Goal: Information Seeking & Learning: Learn about a topic

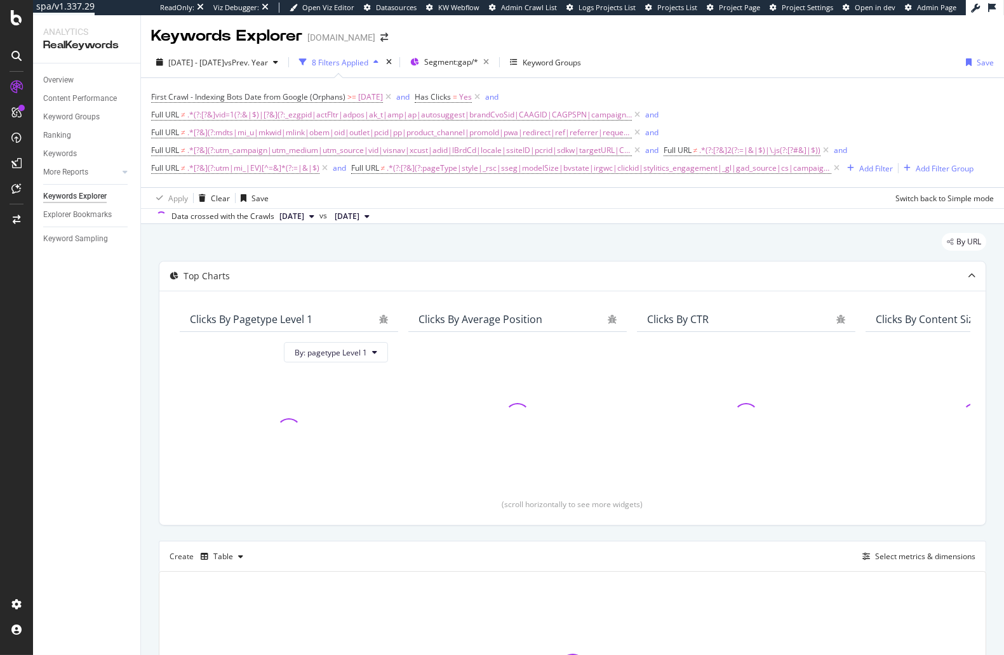
drag, startPoint x: 83, startPoint y: 342, endPoint x: 76, endPoint y: 342, distance: 7.0
click at [83, 342] on div "Overview Content Performance Keyword Groups Ranking Keywords More Reports Count…" at bounding box center [86, 359] width 107 height 592
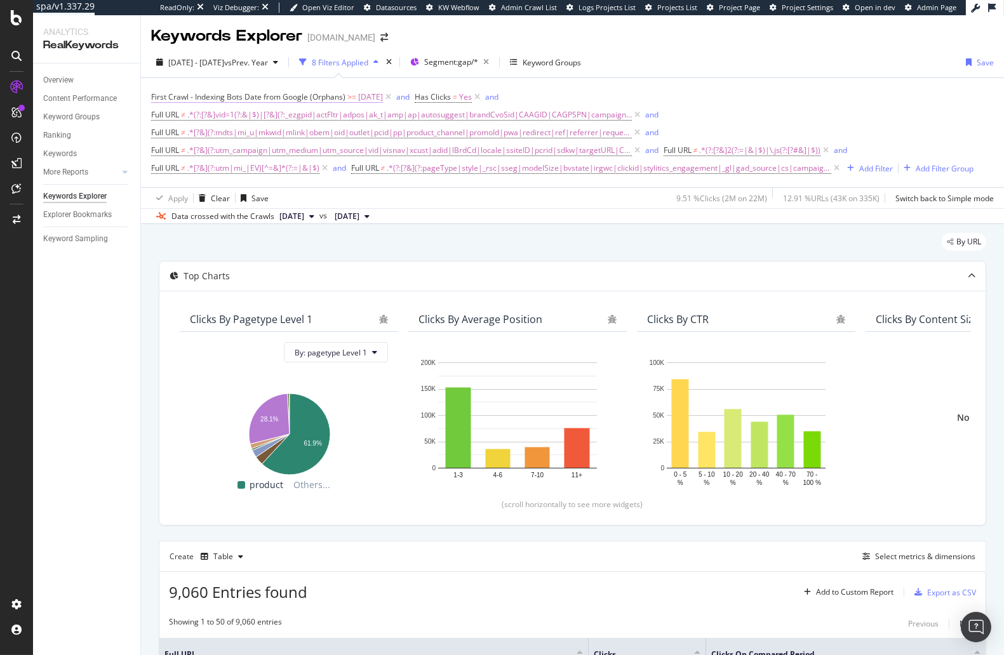
click at [348, 93] on span ">=" at bounding box center [351, 96] width 9 height 11
click at [406, 234] on div "By URL" at bounding box center [572, 247] width 827 height 28
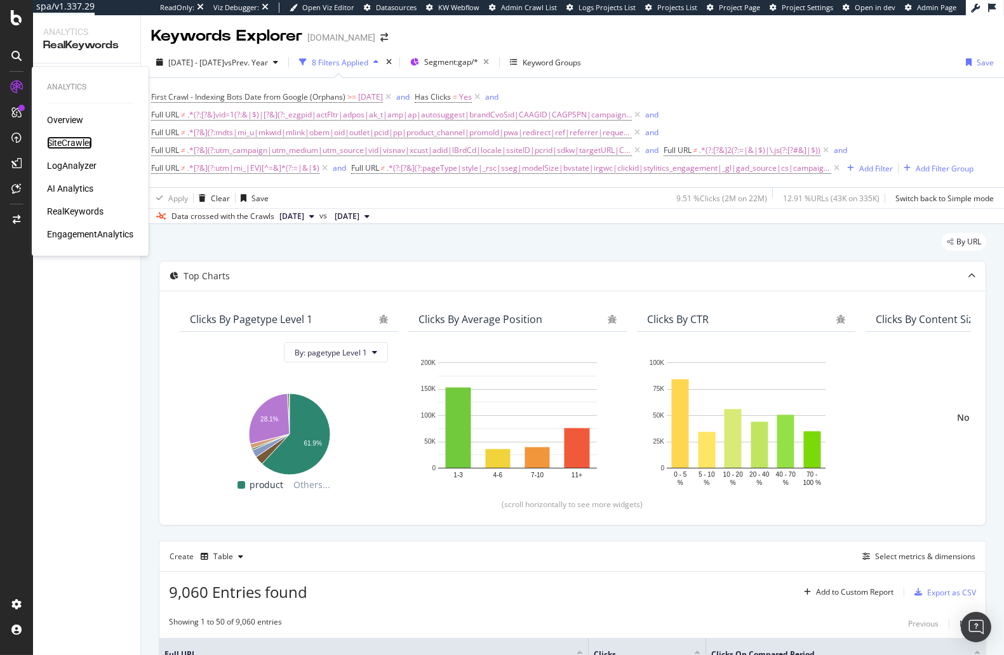
click at [74, 140] on div "SiteCrawler" at bounding box center [69, 142] width 45 height 13
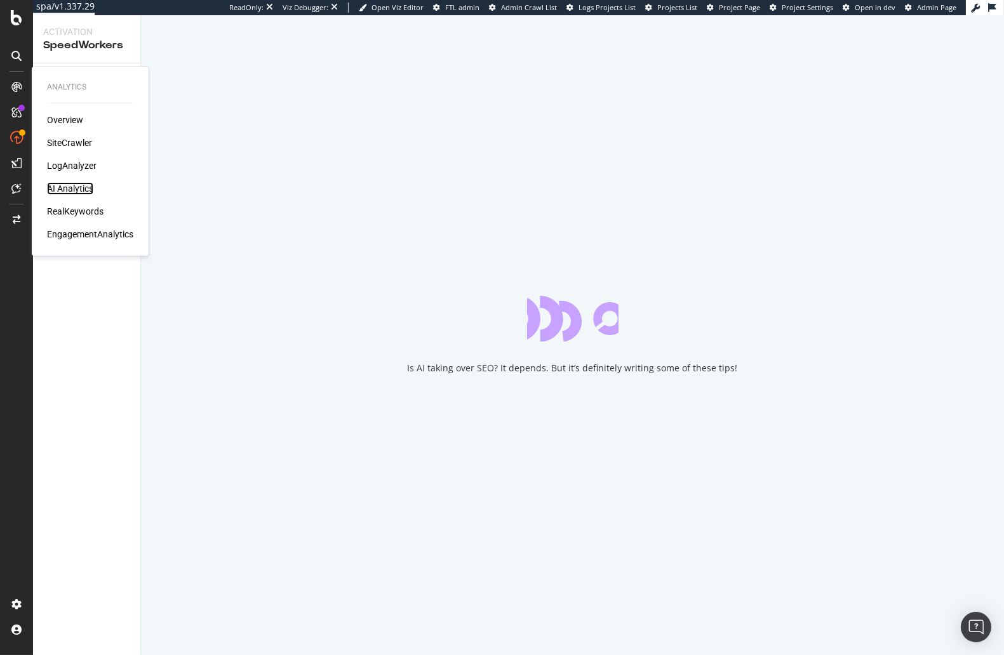
click at [79, 191] on div "AI Analytics" at bounding box center [70, 188] width 46 height 13
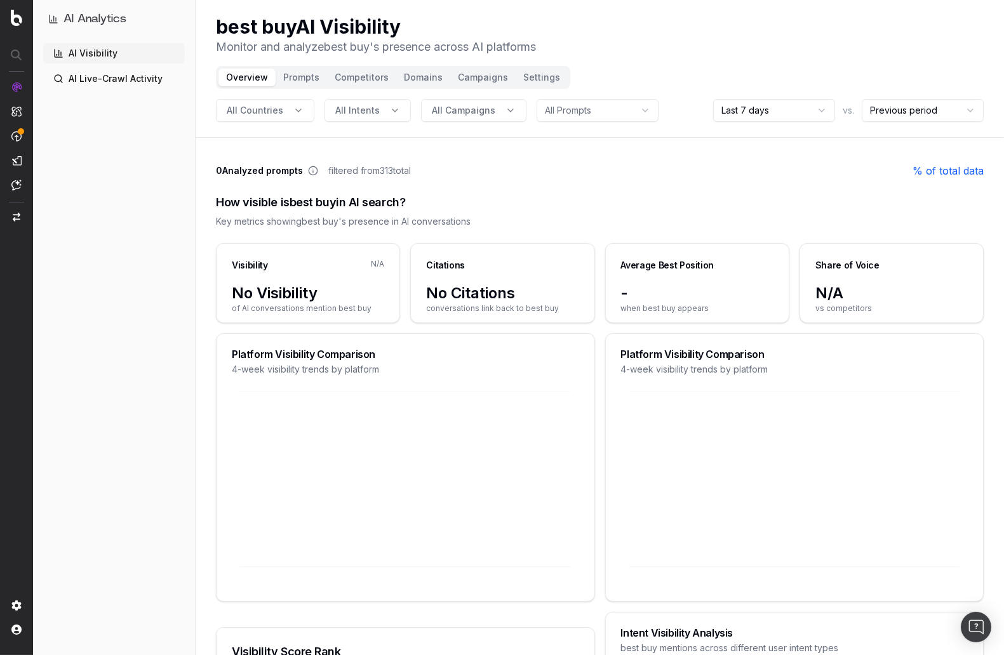
drag, startPoint x: 498, startPoint y: 286, endPoint x: 443, endPoint y: 249, distance: 65.5
click at [498, 286] on span "No Citations" at bounding box center [502, 293] width 152 height 20
click at [793, 107] on html "AI Analytics AI Visibility AI Live-Crawl Activity best buy AI Visibility Monito…" at bounding box center [502, 327] width 1004 height 655
drag, startPoint x: 764, startPoint y: 183, endPoint x: 702, endPoint y: 185, distance: 61.6
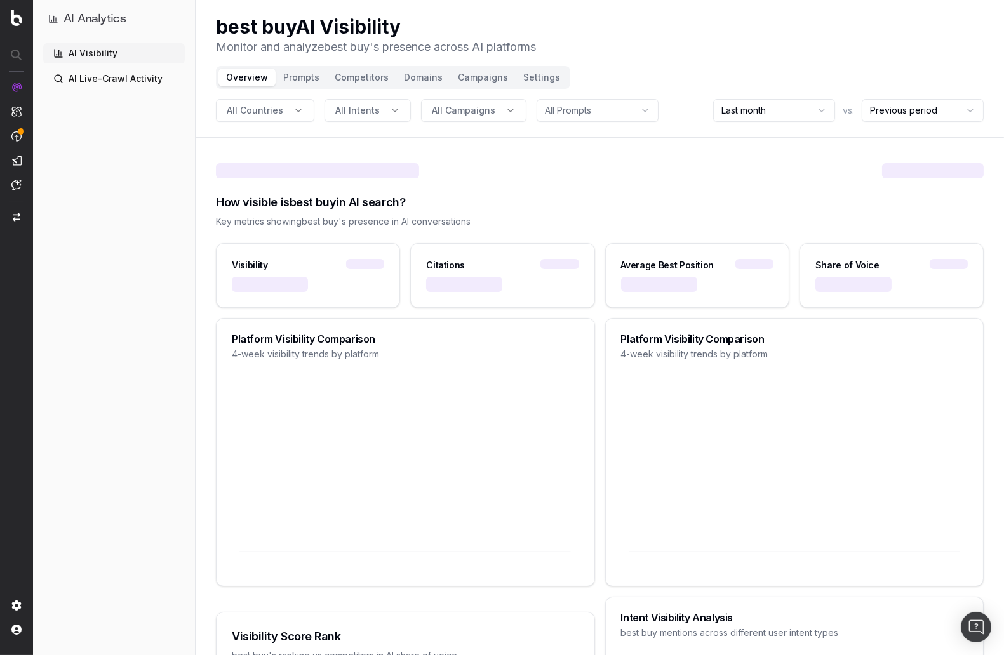
drag, startPoint x: 166, startPoint y: 178, endPoint x: 198, endPoint y: 181, distance: 32.5
click at [167, 178] on div "AI Visibility AI Live-Crawl Activity" at bounding box center [114, 346] width 142 height 607
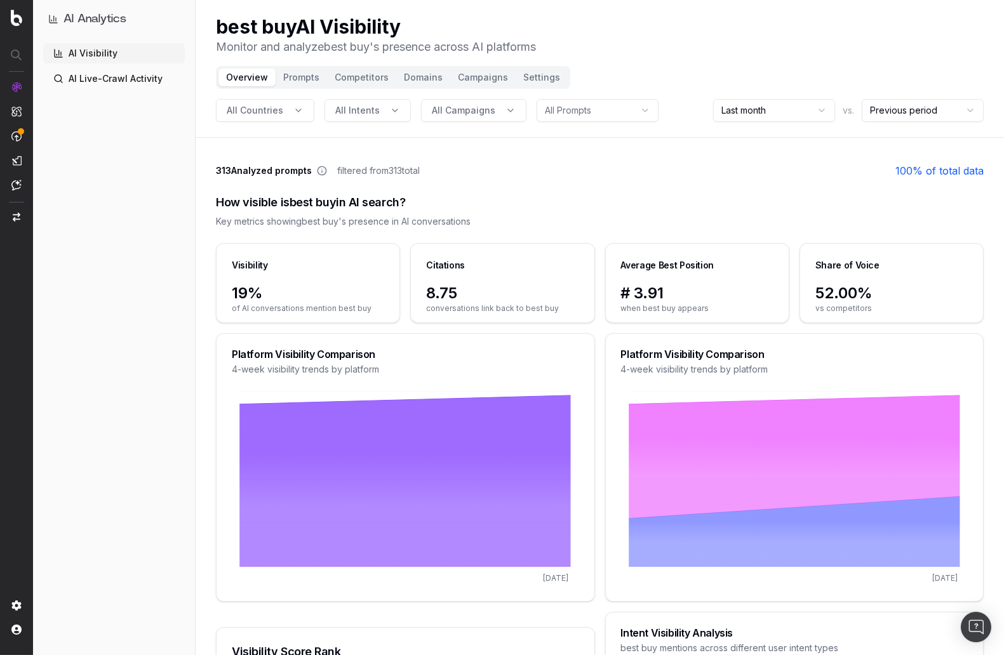
drag, startPoint x: 457, startPoint y: 281, endPoint x: 444, endPoint y: 288, distance: 15.0
click at [457, 281] on div "Citations" at bounding box center [502, 263] width 183 height 39
click at [441, 291] on span "8.75" at bounding box center [502, 293] width 152 height 20
click at [451, 259] on div "Citations" at bounding box center [445, 265] width 39 height 13
click at [288, 81] on button "Prompts" at bounding box center [300, 78] width 51 height 18
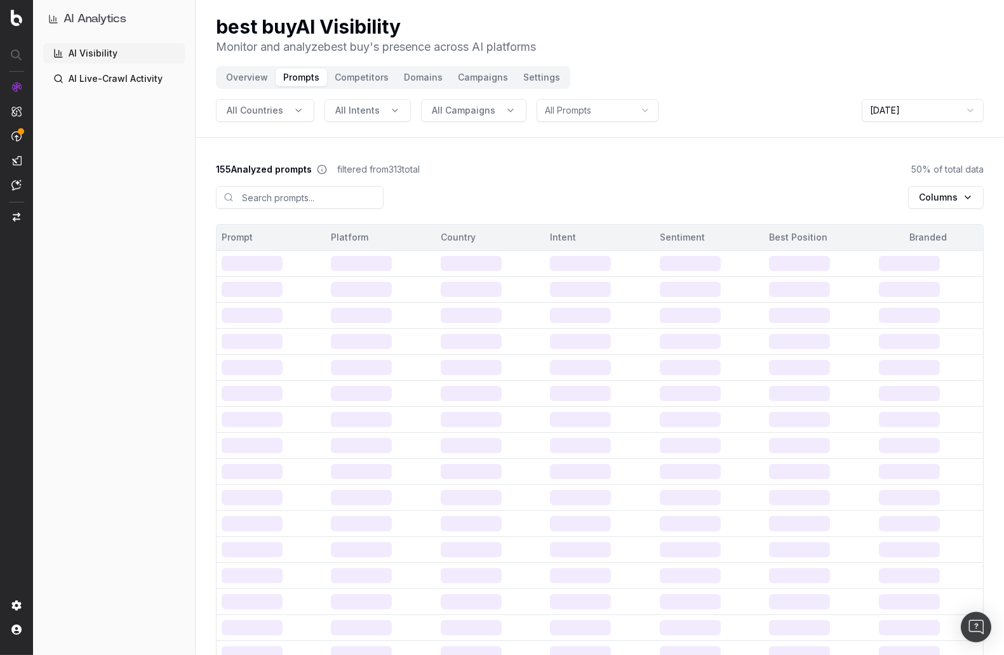
click at [582, 168] on div "155 Analyzed prompts filtered from 313 total 50 % of total data" at bounding box center [599, 169] width 767 height 13
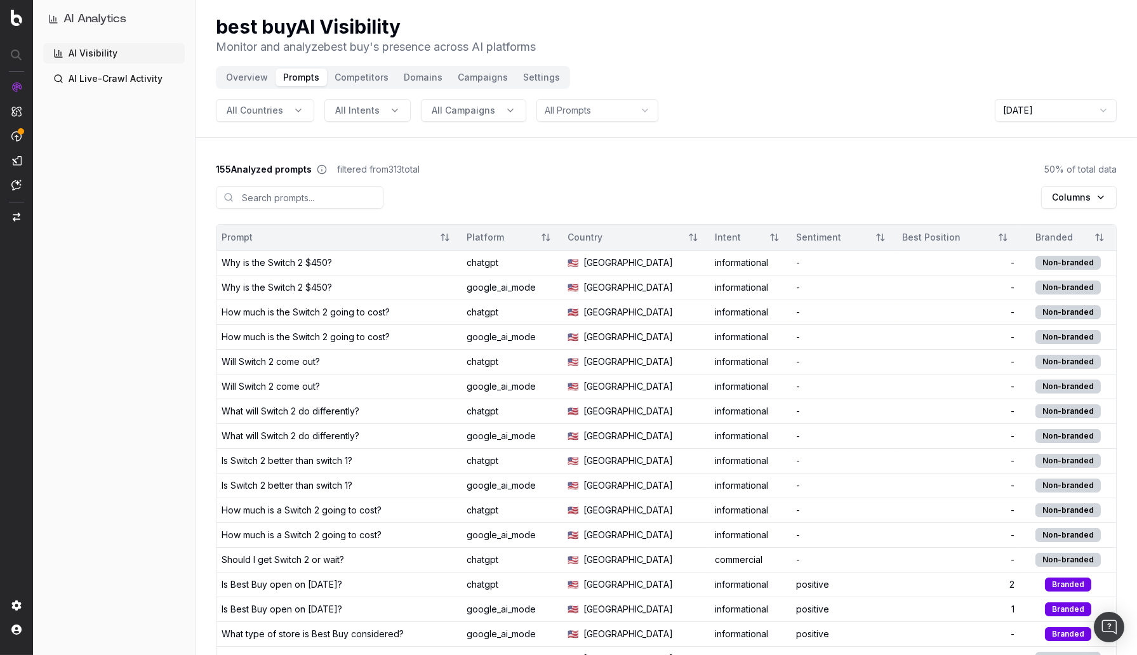
click at [310, 262] on div "Why is the Switch 2 $450?" at bounding box center [277, 262] width 110 height 13
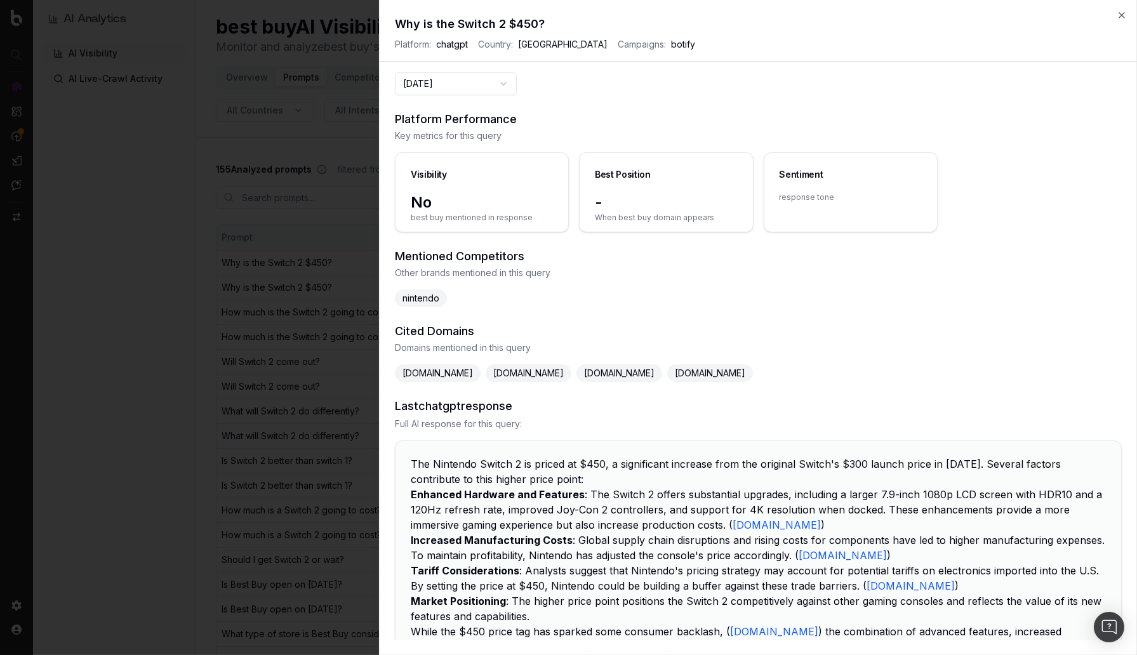
click at [579, 304] on div "nintendo" at bounding box center [758, 298] width 727 height 18
click at [491, 105] on div "2025-09-03 Platform Performance Key metrics for this query Visibility No best b…" at bounding box center [758, 356] width 757 height 568
click at [503, 83] on button "2025-09-03" at bounding box center [456, 83] width 122 height 23
click at [616, 105] on div "2025-09-03 Platform Performance Key metrics for this query Visibility No best b…" at bounding box center [758, 356] width 757 height 568
click at [667, 270] on span "Other brands mentioned in this query" at bounding box center [758, 273] width 727 height 13
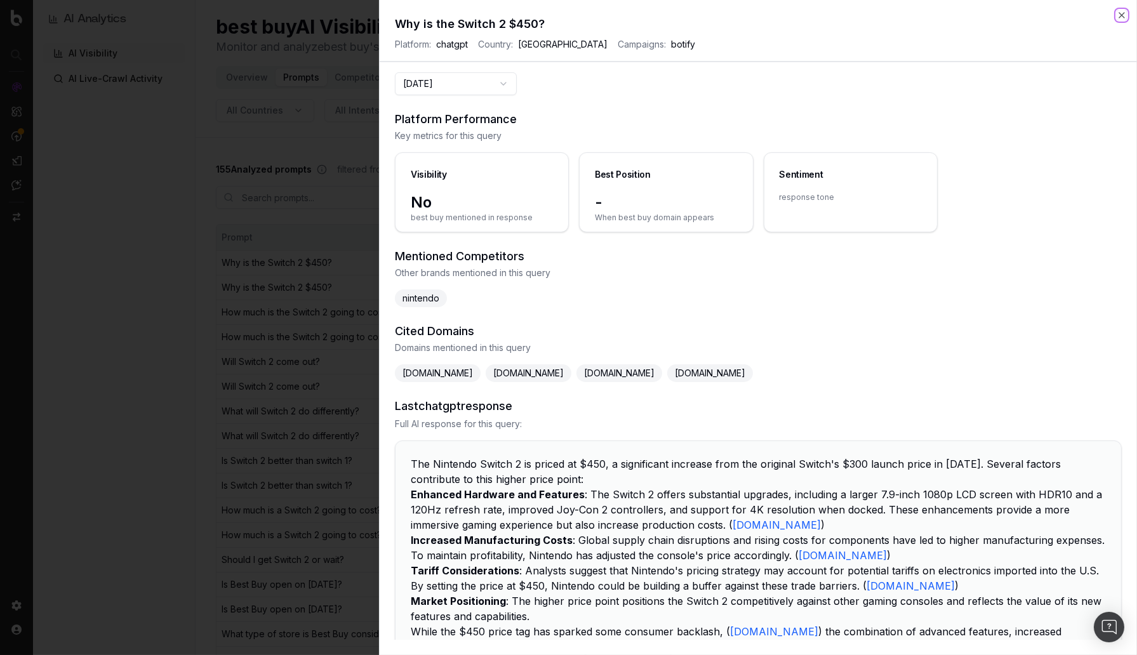
drag, startPoint x: 1121, startPoint y: 14, endPoint x: 1110, endPoint y: 21, distance: 13.4
click at [1003, 14] on icon "button" at bounding box center [1121, 15] width 5 height 5
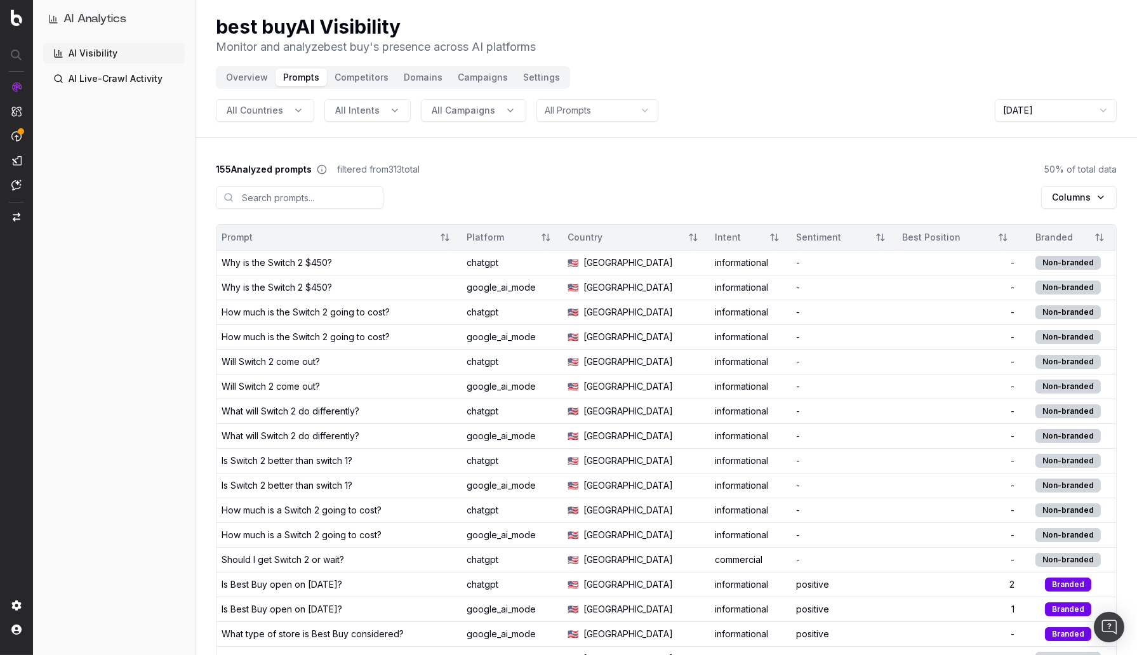
click at [511, 166] on div "155 Analyzed prompts filtered from 313 total 50 % of total data" at bounding box center [666, 169] width 901 height 13
click at [369, 112] on span "All Intents" at bounding box center [357, 110] width 44 height 13
drag, startPoint x: 369, startPoint y: 112, endPoint x: 505, endPoint y: 114, distance: 135.2
click at [371, 112] on span "All Intents" at bounding box center [357, 110] width 44 height 13
click at [521, 114] on div "All Countries All Intents All Campaigns All Prompts Sep 2, 2025" at bounding box center [666, 110] width 901 height 23
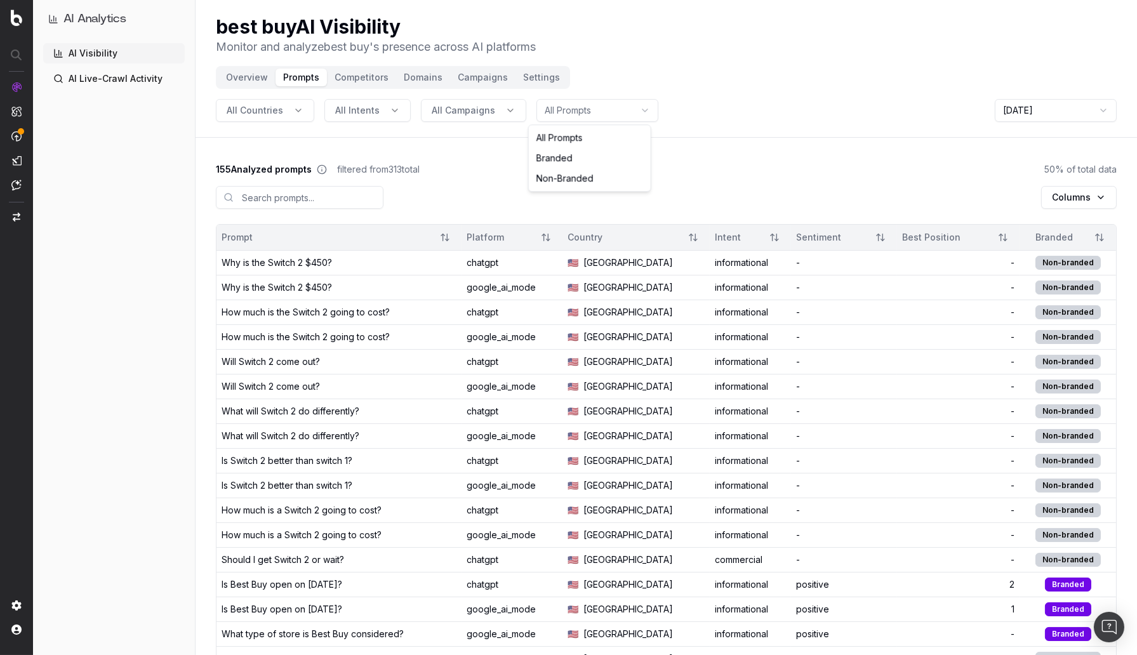
click at [541, 113] on html "AI Analytics AI Visibility AI Live-Crawl Activity best buy AI Visibility Monito…" at bounding box center [568, 327] width 1137 height 655
drag, startPoint x: 541, startPoint y: 113, endPoint x: 248, endPoint y: 104, distance: 293.4
click at [539, 114] on html "AI Analytics AI Visibility AI Live-Crawl Activity best buy AI Visibility Monito…" at bounding box center [568, 327] width 1137 height 655
click at [230, 109] on span "All Countries" at bounding box center [255, 110] width 56 height 13
click at [235, 108] on span "All Countries" at bounding box center [255, 110] width 56 height 13
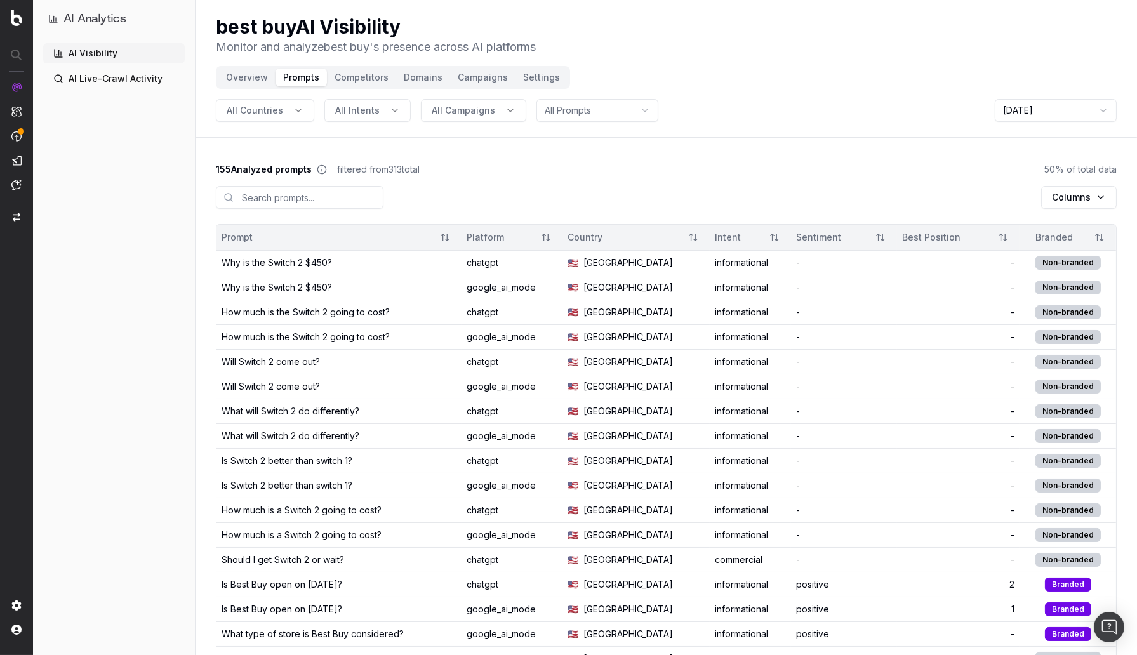
click at [495, 190] on div "Columns" at bounding box center [666, 200] width 901 height 48
drag, startPoint x: 481, startPoint y: 174, endPoint x: 273, endPoint y: 166, distance: 208.4
click at [481, 174] on div "155 Analyzed prompts filtered from 313 total 50 % of total data" at bounding box center [666, 169] width 901 height 13
drag, startPoint x: 51, startPoint y: 202, endPoint x: 136, endPoint y: 180, distance: 87.3
click at [51, 202] on div "AI Visibility AI Live-Crawl Activity" at bounding box center [114, 346] width 142 height 607
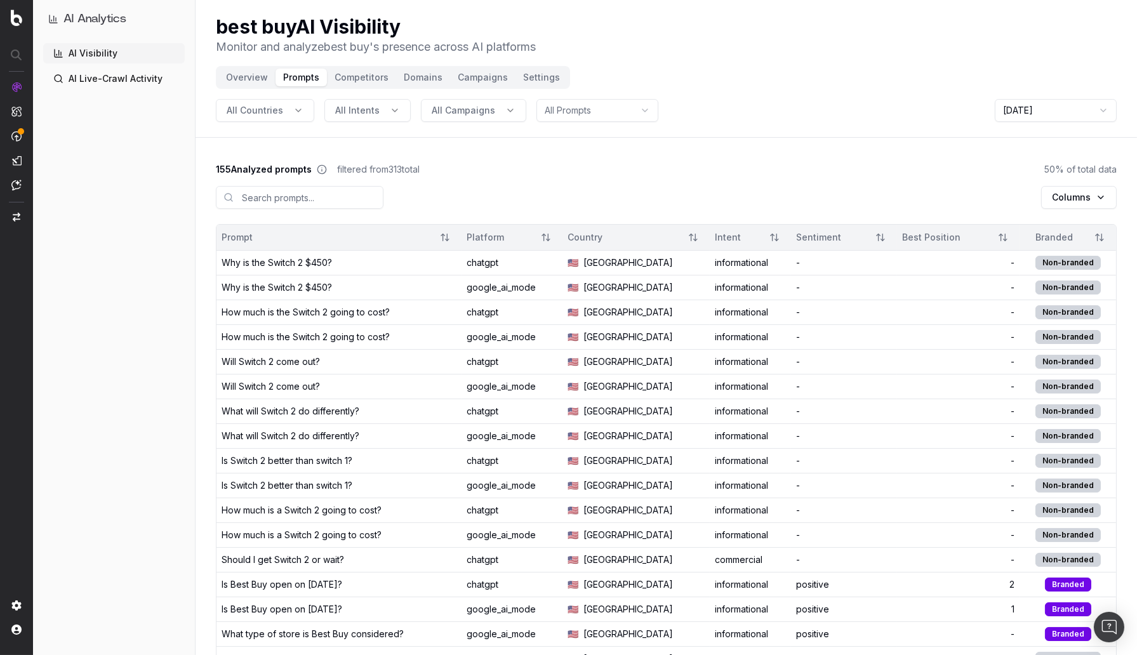
click at [238, 80] on button "Overview" at bounding box center [246, 78] width 57 height 18
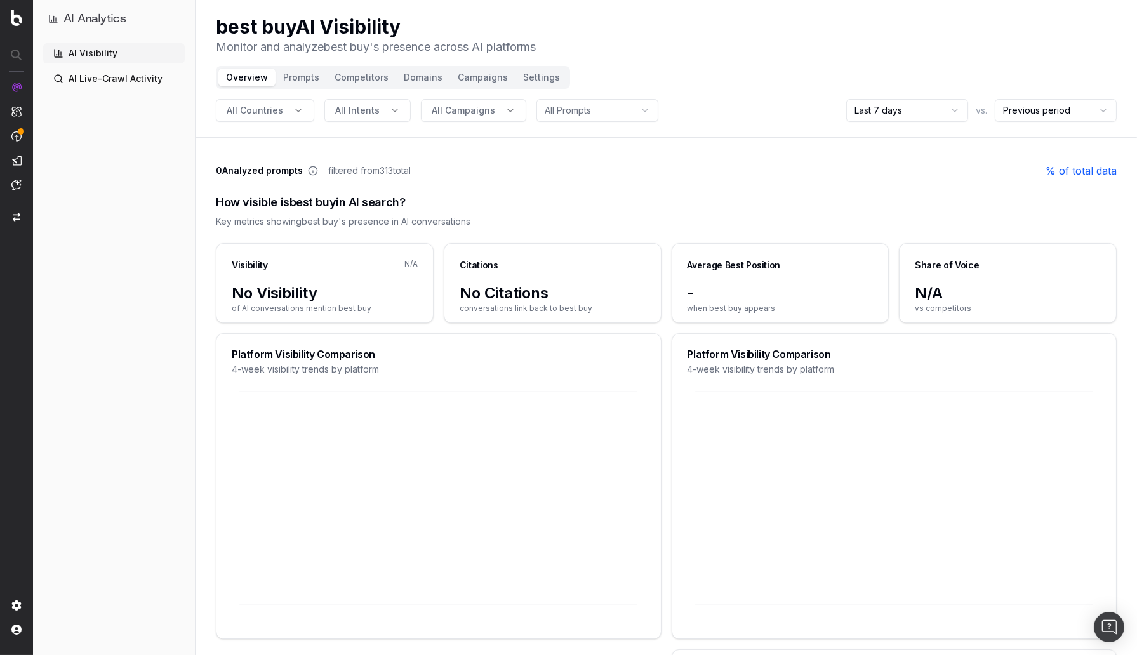
click at [507, 194] on div "How visible is best buy in AI search?" at bounding box center [666, 203] width 901 height 18
click at [937, 112] on html "AI Analytics AI Visibility AI Live-Crawl Activity best buy AI Visibility Monito…" at bounding box center [568, 327] width 1137 height 655
drag, startPoint x: 559, startPoint y: 157, endPoint x: 79, endPoint y: 249, distance: 488.6
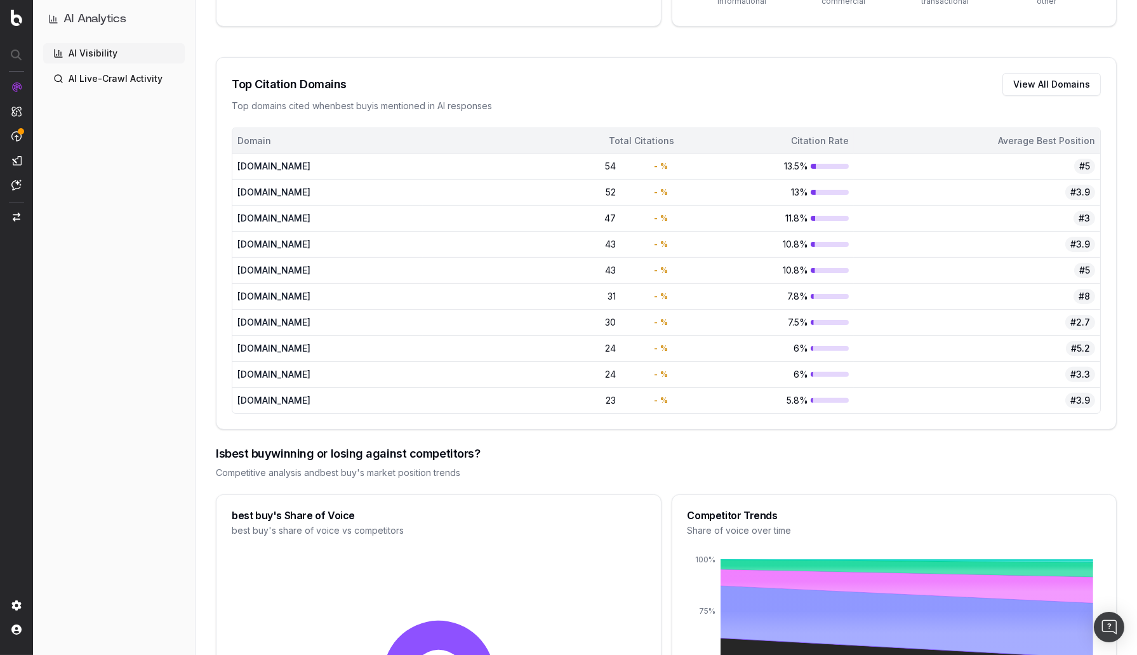
scroll to position [944, 0]
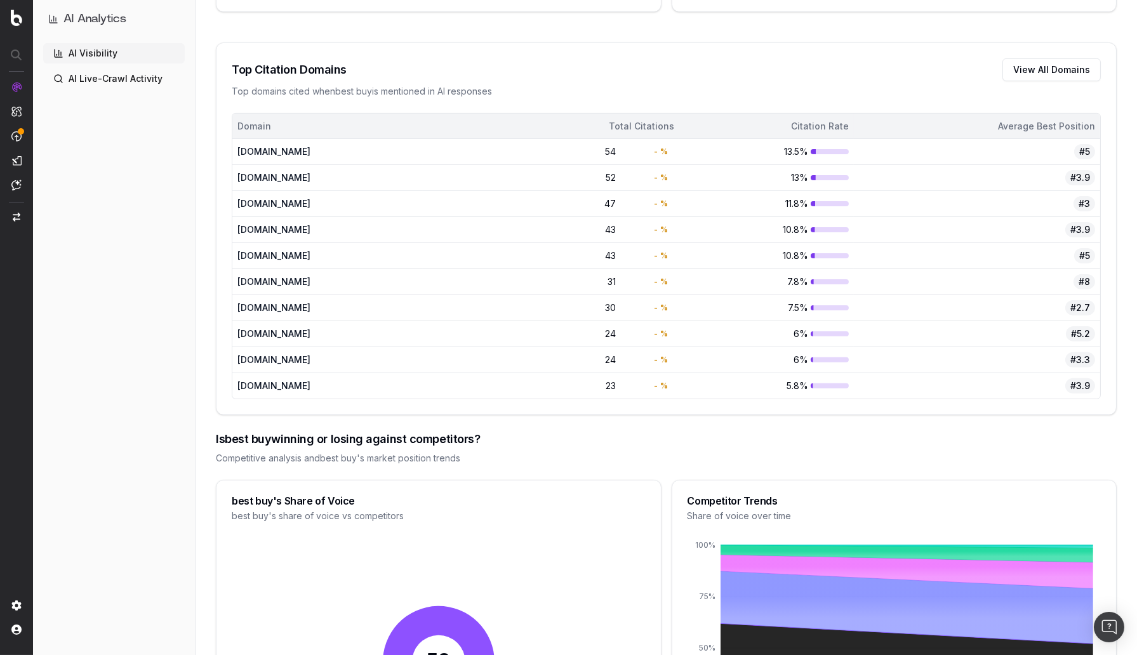
click at [826, 151] on div "13.5%" at bounding box center [766, 151] width 164 height 13
drag, startPoint x: 379, startPoint y: 142, endPoint x: 364, endPoint y: 143, distance: 15.3
click at [379, 142] on td "[DOMAIN_NAME]" at bounding box center [327, 152] width 190 height 26
drag, startPoint x: 274, startPoint y: 146, endPoint x: 315, endPoint y: 140, distance: 42.4
click at [274, 146] on div "[DOMAIN_NAME]" at bounding box center [327, 151] width 180 height 13
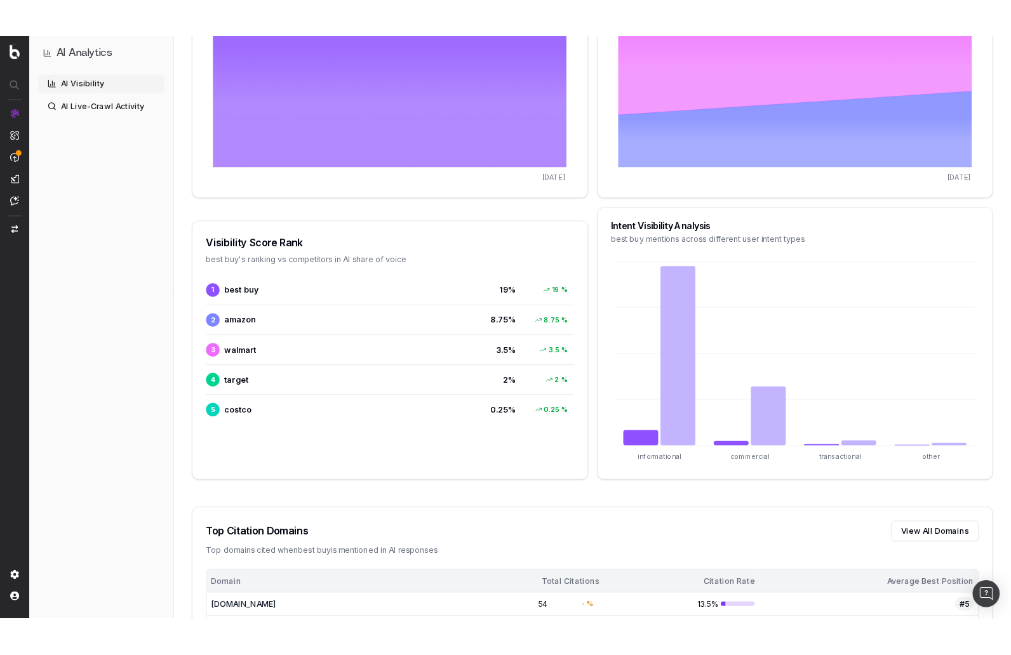
scroll to position [0, 0]
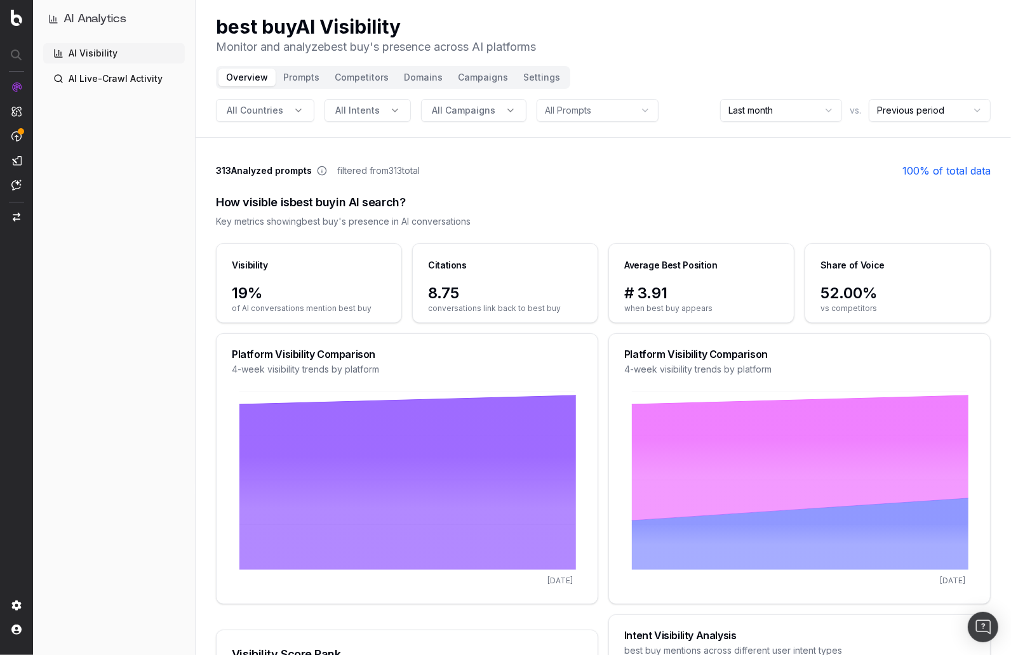
click at [550, 46] on div "best buy AI Visibility Monitor and analyze best buy 's presence across AI platf…" at bounding box center [603, 35] width 774 height 41
drag, startPoint x: 773, startPoint y: 39, endPoint x: 853, endPoint y: 9, distance: 85.4
click at [774, 39] on div "best buy AI Visibility Monitor and analyze best buy 's presence across AI platf…" at bounding box center [603, 35] width 774 height 41
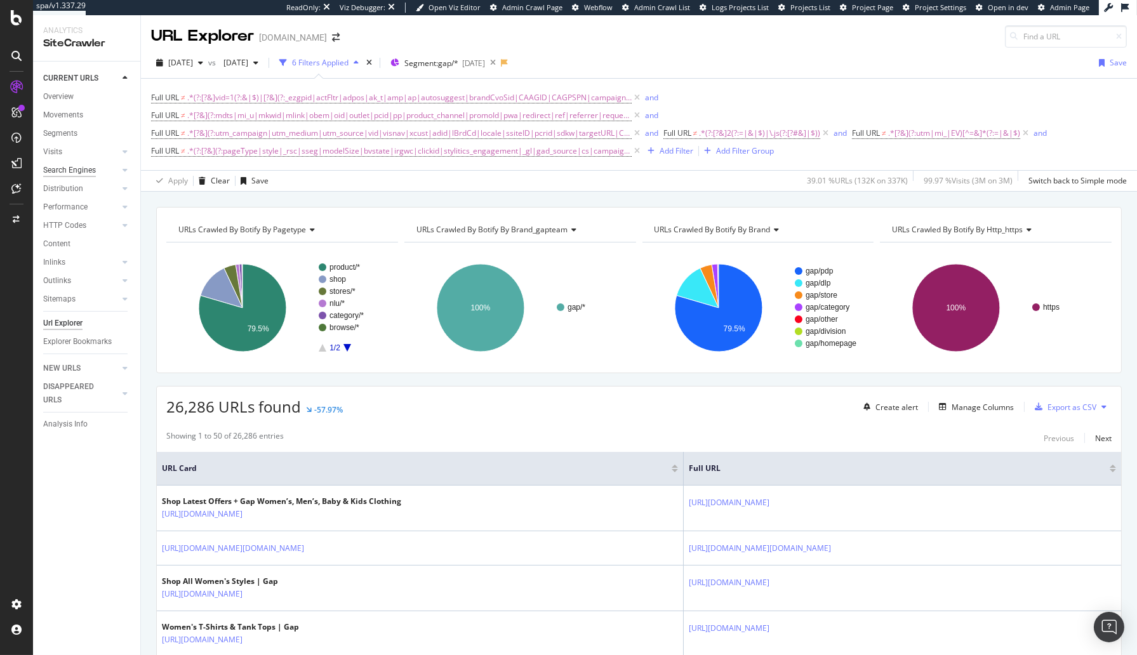
click at [84, 170] on div "Search Engines" at bounding box center [69, 170] width 53 height 13
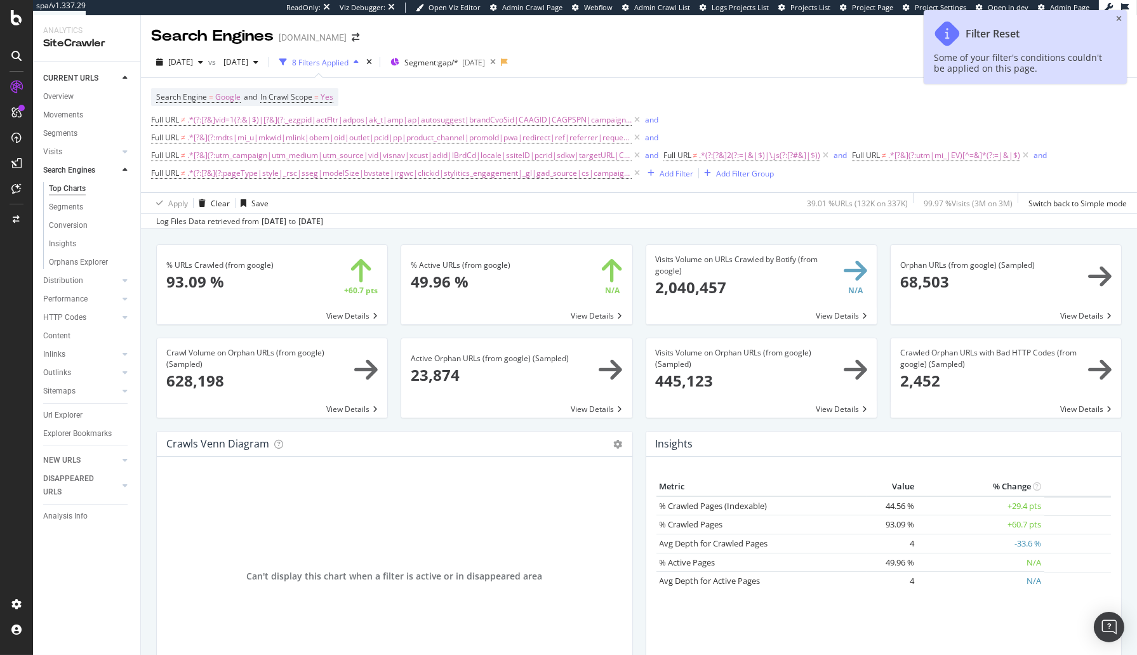
click at [445, 230] on div "% URLs Crawled (from google) × Close Chart search-engines-google-main-metric-cr…" at bounding box center [639, 549] width 996 height 640
click at [91, 265] on div "Orphans Explorer" at bounding box center [78, 262] width 59 height 13
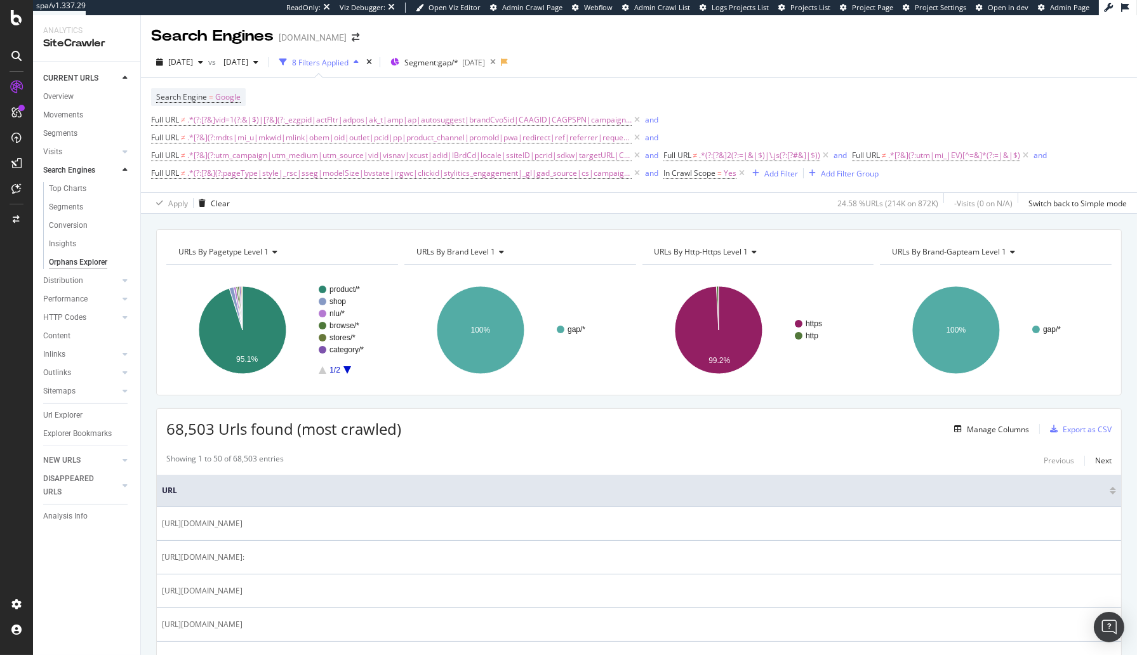
click at [587, 223] on div "URLs By pagetype Level 1 Chart (by Value) Table Expand Export as CSV Export as …" at bounding box center [639, 434] width 996 height 441
click at [710, 55] on div "2025 Aug. 20th vs 2024 Jul. 17th 8 Filters Applied Segment: gap/* 2025-06-18" at bounding box center [639, 64] width 996 height 25
click at [430, 433] on div "68,503 Urls found (most crawled) Manage Columns Export as CSV" at bounding box center [639, 424] width 964 height 31
click at [223, 201] on div "Clear" at bounding box center [220, 203] width 19 height 11
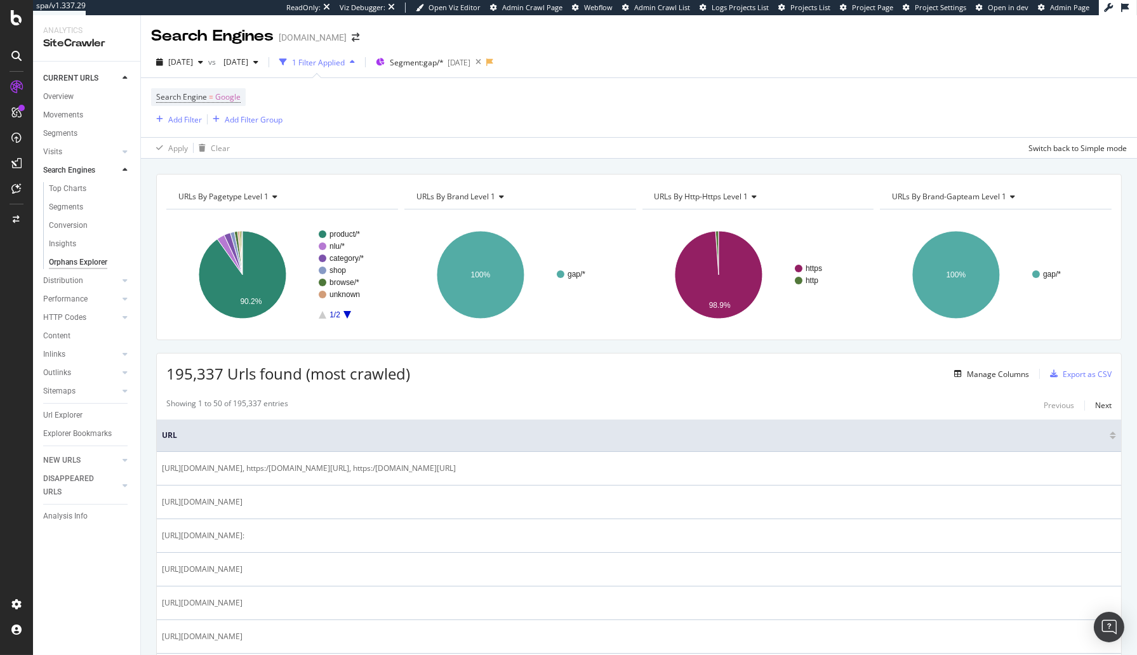
drag, startPoint x: 298, startPoint y: 170, endPoint x: 245, endPoint y: 148, distance: 57.2
click at [288, 168] on div "URLs By pagetype Level 1 Chart (by Value) Table Expand Export as CSV Export as …" at bounding box center [639, 407] width 996 height 496
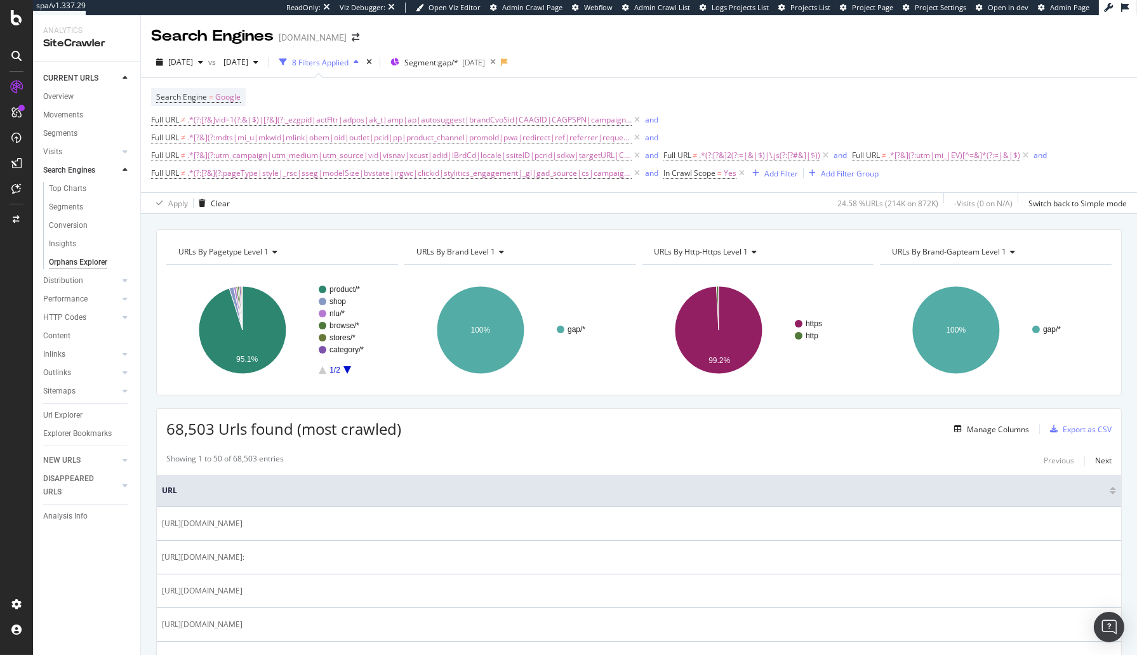
click at [541, 228] on div "URLs By pagetype Level 1 Chart (by Value) Table Expand Export as CSV Export as …" at bounding box center [639, 434] width 996 height 441
click at [736, 173] on icon at bounding box center [741, 173] width 11 height 13
click at [526, 223] on div "URLs By pagetype Level 1 Chart (by Value) Table Expand Export as CSV Export as …" at bounding box center [639, 434] width 996 height 441
click at [898, 205] on div "24.58 % URLs ( 214K on 872K )" at bounding box center [887, 203] width 101 height 11
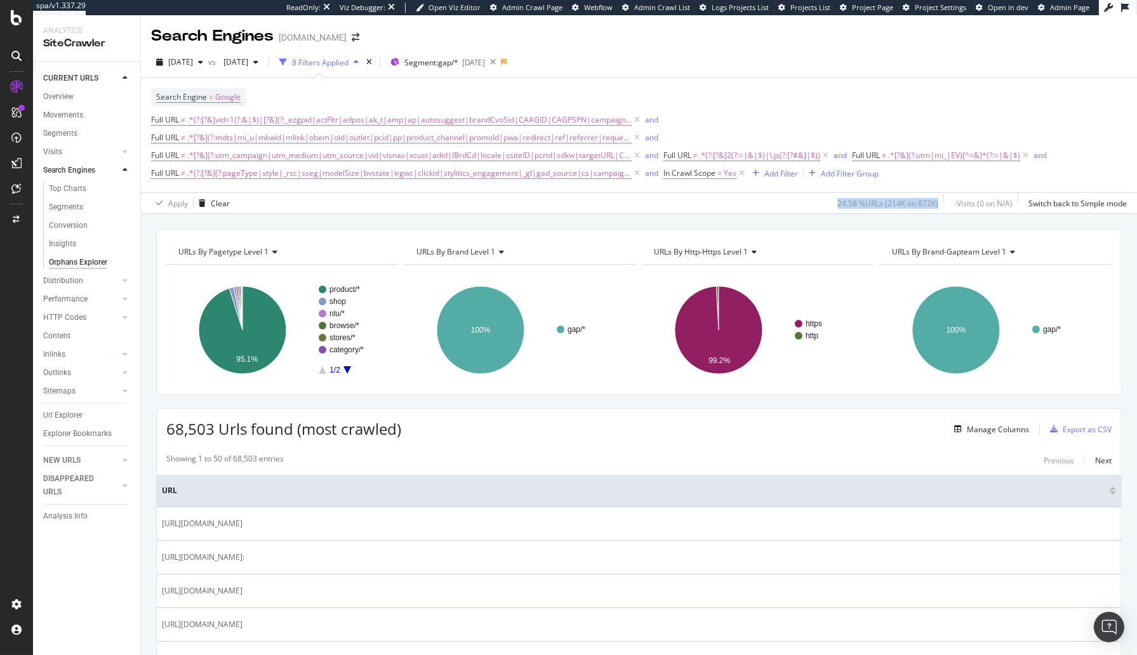
click at [898, 205] on div "24.58 % URLs ( 214K on 872K )" at bounding box center [887, 203] width 101 height 11
click at [892, 206] on div "24.58 % URLs ( 214K on 872K )" at bounding box center [887, 203] width 101 height 11
click at [886, 215] on div "URLs By pagetype Level 1 Chart (by Value) Table Expand Export as CSV Export as …" at bounding box center [639, 434] width 996 height 441
drag, startPoint x: 835, startPoint y: 205, endPoint x: 1095, endPoint y: 209, distance: 259.7
click at [1095, 209] on div "24.58 % URLs ( 214K on 872K ) - Visits ( 0 on N/A ) Switch back to Simple mode" at bounding box center [979, 203] width 295 height 20
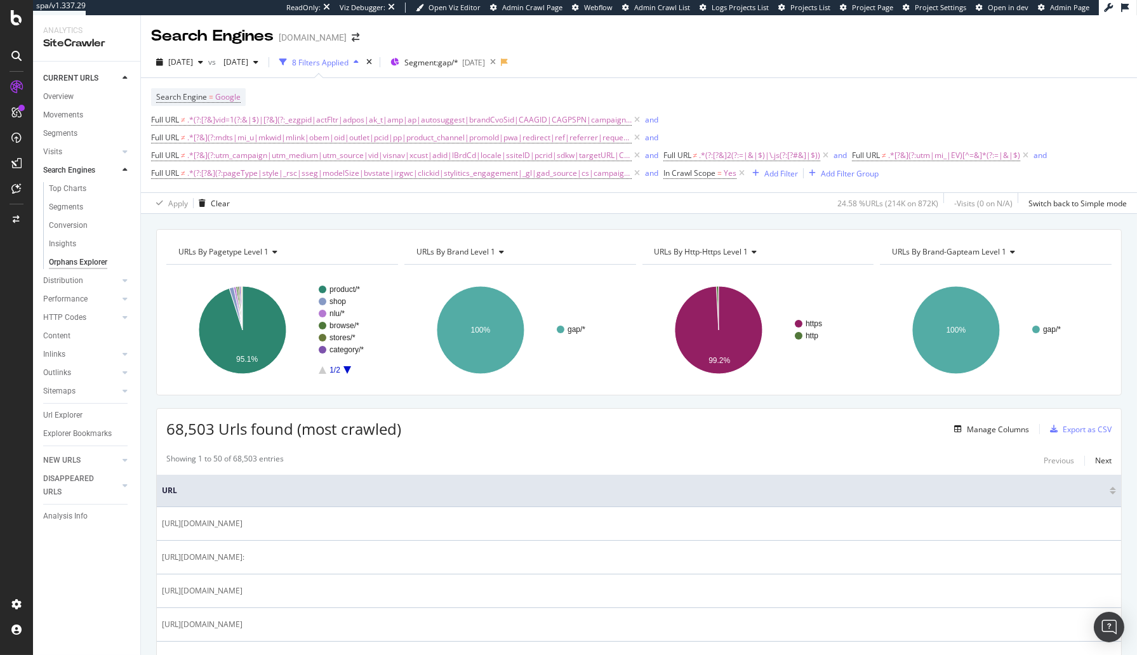
drag, startPoint x: 1006, startPoint y: 220, endPoint x: 1011, endPoint y: 209, distance: 12.5
click at [1006, 220] on div "URLs By pagetype Level 1 Chart (by Value) Table Expand Export as CSV Export as …" at bounding box center [639, 434] width 996 height 441
drag, startPoint x: 1013, startPoint y: 204, endPoint x: 783, endPoint y: 202, distance: 230.4
click at [791, 202] on div "Apply Clear 24.58 % URLs ( 214K on 872K ) - Visits ( 0 on N/A ) Switch back to …" at bounding box center [639, 202] width 996 height 21
copy div "24.58 % URLs ( 214K on 872K ) - Visits ( 0 on N/A )"
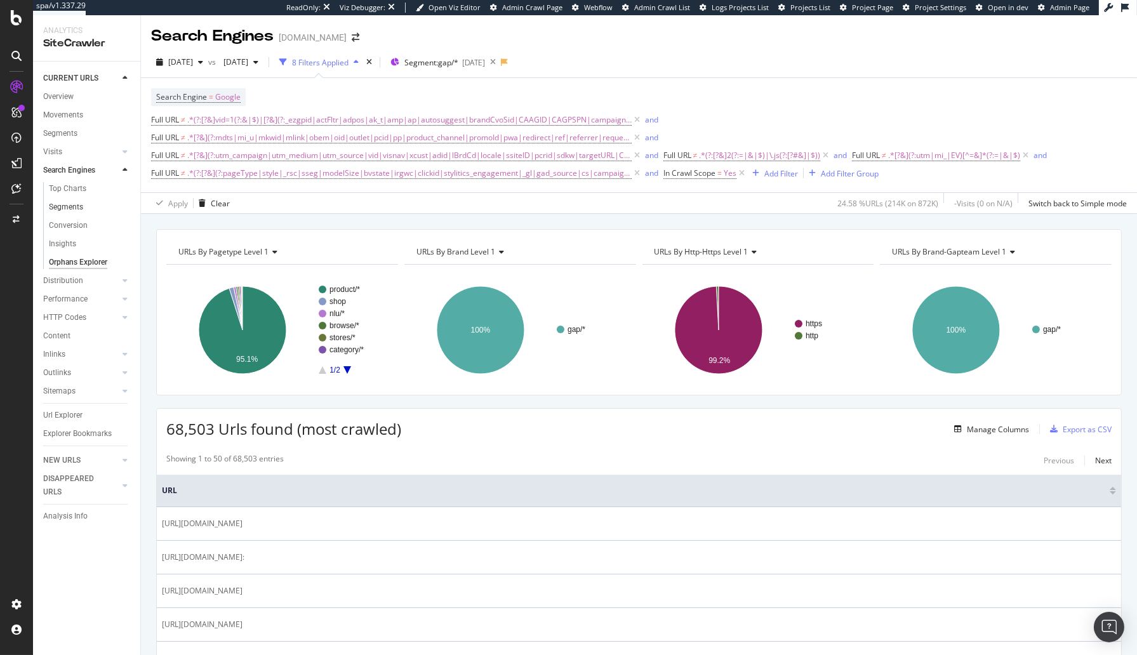
drag, startPoint x: 320, startPoint y: 229, endPoint x: 127, endPoint y: 208, distance: 194.2
click at [298, 222] on div "URLs By pagetype Level 1 Chart (by Value) Table Expand Export as CSV Export as …" at bounding box center [639, 434] width 996 height 441
drag, startPoint x: 15, startPoint y: 185, endPoint x: 534, endPoint y: 2, distance: 551.3
click at [0, 0] on div at bounding box center [16, 327] width 33 height 655
click at [225, 201] on div "Clear" at bounding box center [220, 203] width 19 height 11
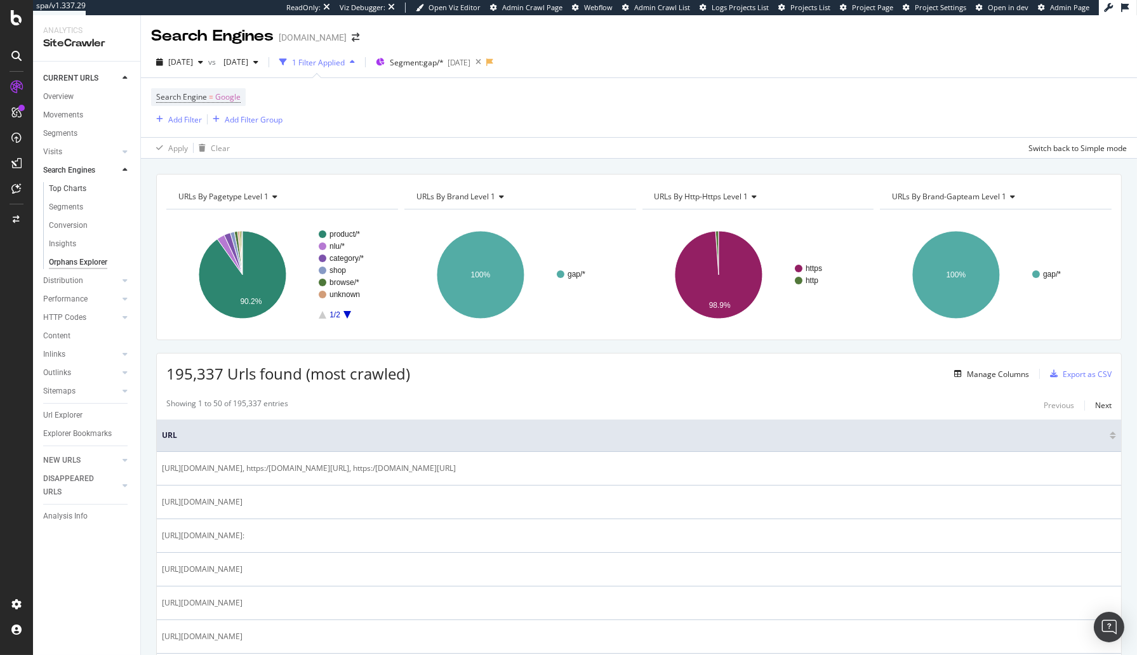
click at [105, 191] on link "Top Charts" at bounding box center [90, 188] width 83 height 13
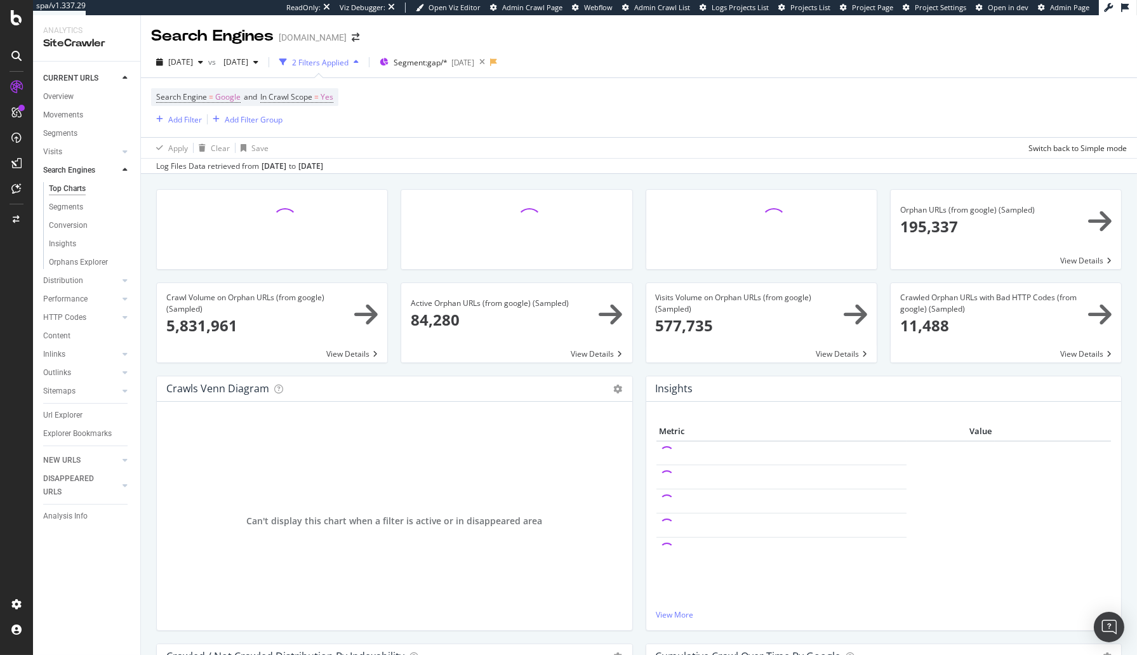
click at [150, 330] on div "Crawl Volume on Orphan URLs (from google) (Sampled) × Close Chart search-engine…" at bounding box center [272, 328] width 244 height 93
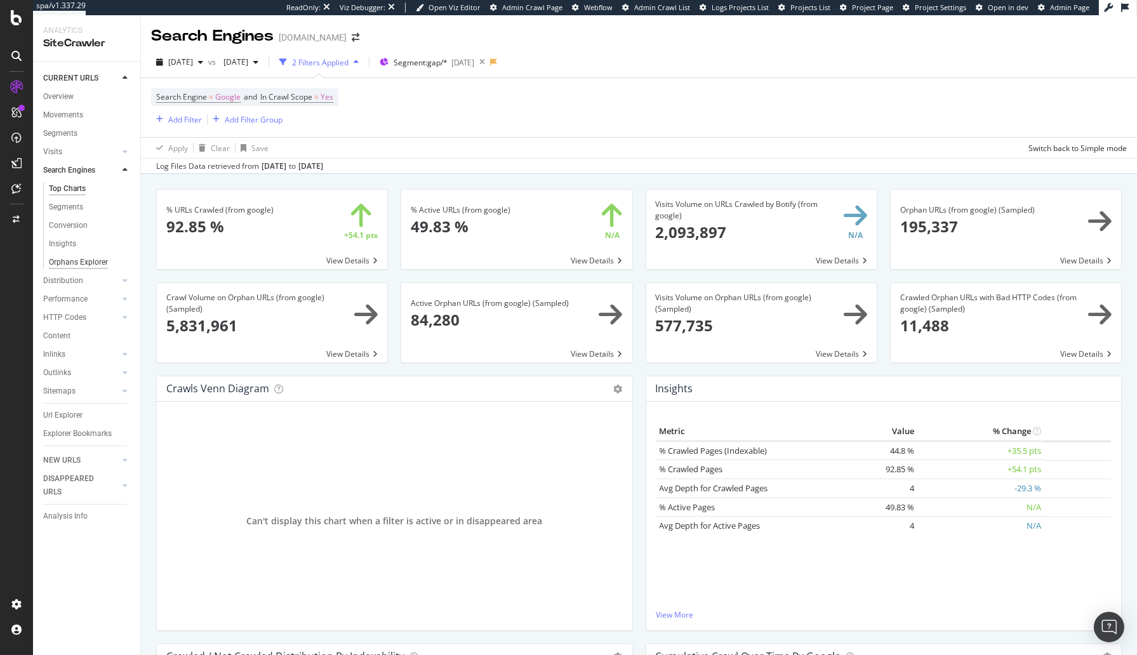
click at [79, 259] on div "Orphans Explorer" at bounding box center [78, 262] width 59 height 13
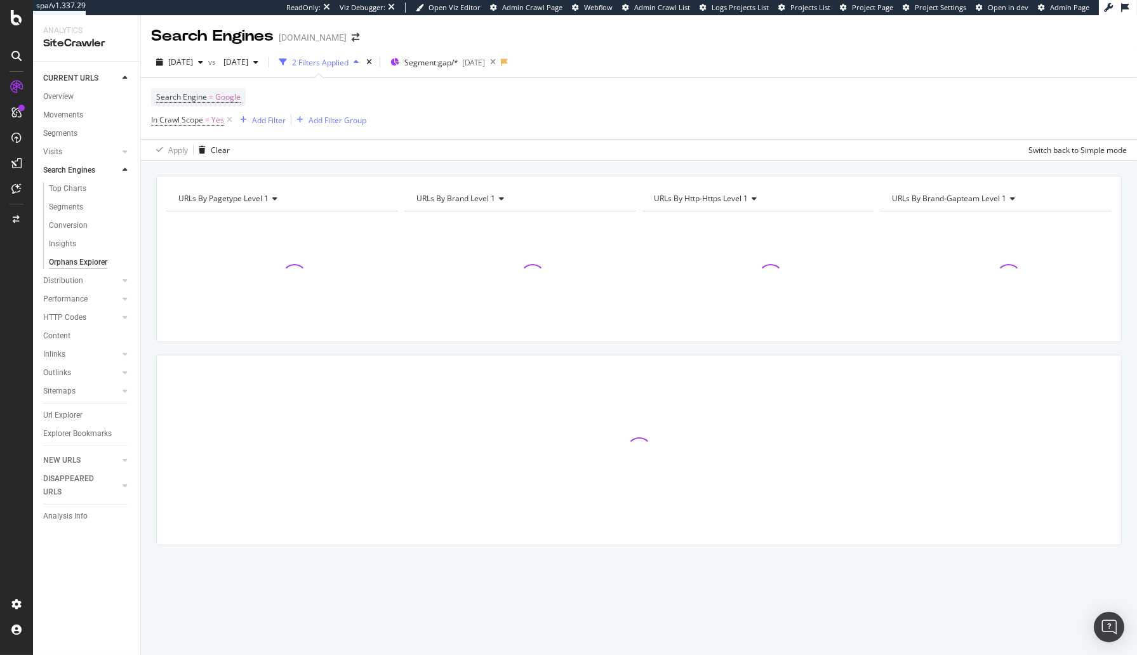
drag, startPoint x: 150, startPoint y: 292, endPoint x: 134, endPoint y: 296, distance: 17.1
click at [150, 292] on div "URLs By pagetype Level 1 Chart (by Value) Table Expand Export as CSV Export as …" at bounding box center [639, 383] width 996 height 414
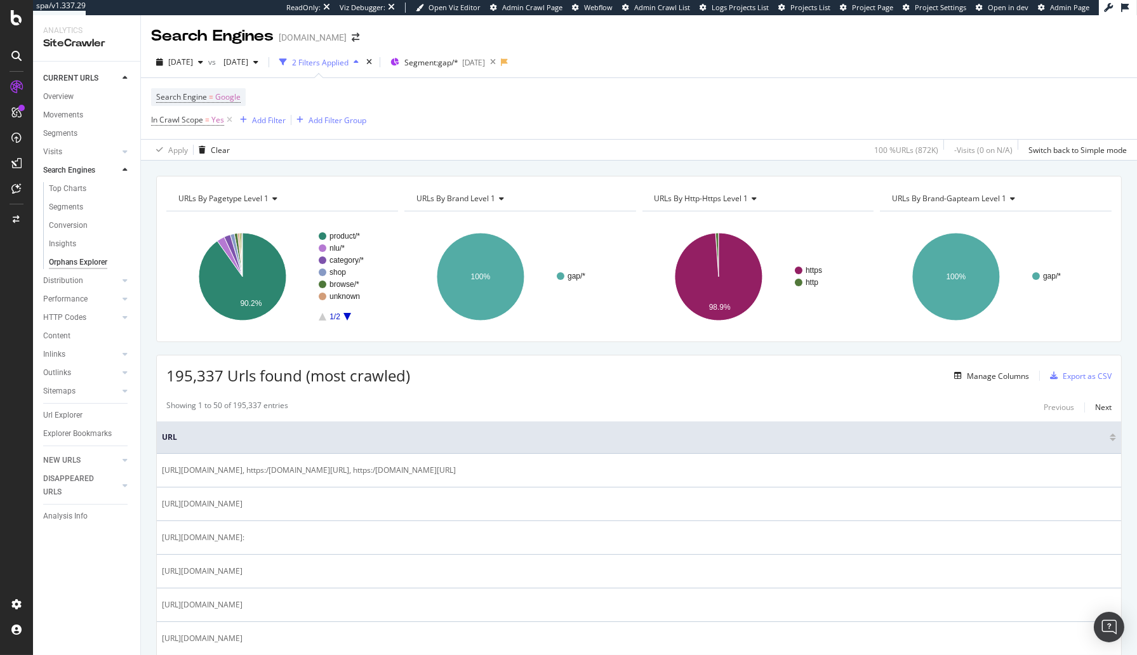
click at [585, 162] on div "URLs By pagetype Level 1 Chart (by Value) Table Expand Export as CSV Export as …" at bounding box center [639, 408] width 996 height 495
click at [734, 156] on div "Apply Clear 100 % URLs ( 872K ) - Visits ( 0 on N/A ) Switch back to Simple mode" at bounding box center [639, 149] width 996 height 21
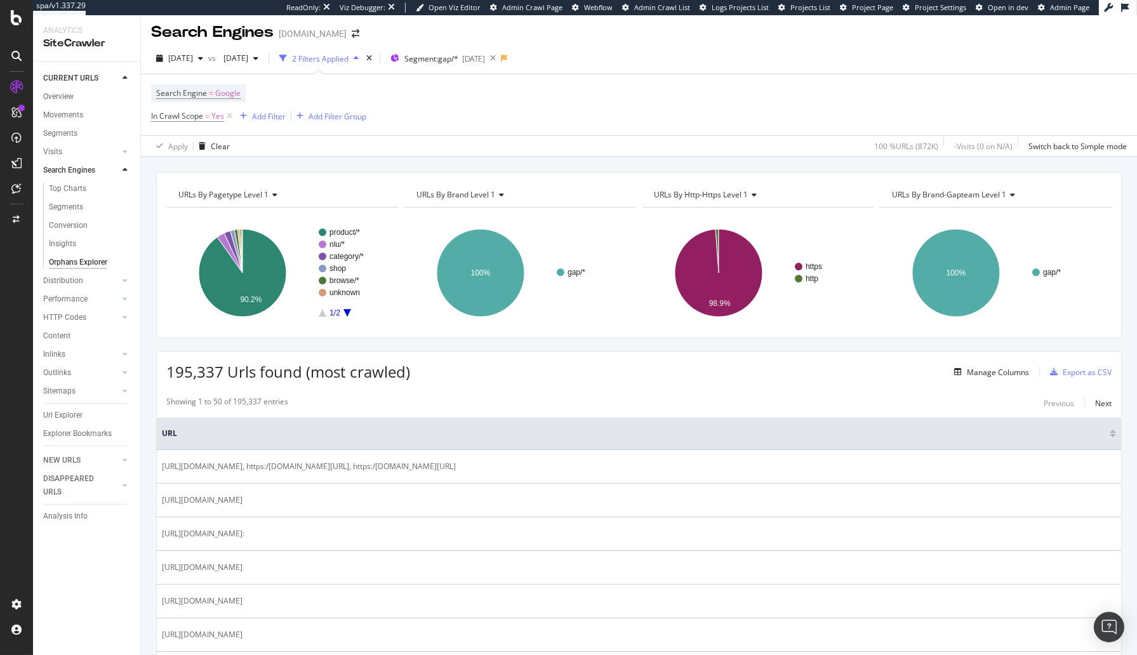
drag, startPoint x: 275, startPoint y: 163, endPoint x: 258, endPoint y: 165, distance: 17.2
click at [274, 164] on div "URLs By pagetype Level 1 Chart (by Value) Table Expand Export as CSV Export as …" at bounding box center [639, 404] width 996 height 495
click at [752, 165] on div "URLs By pagetype Level 1 Chart (by Value) Table Expand Export as CSV Export as …" at bounding box center [639, 404] width 996 height 495
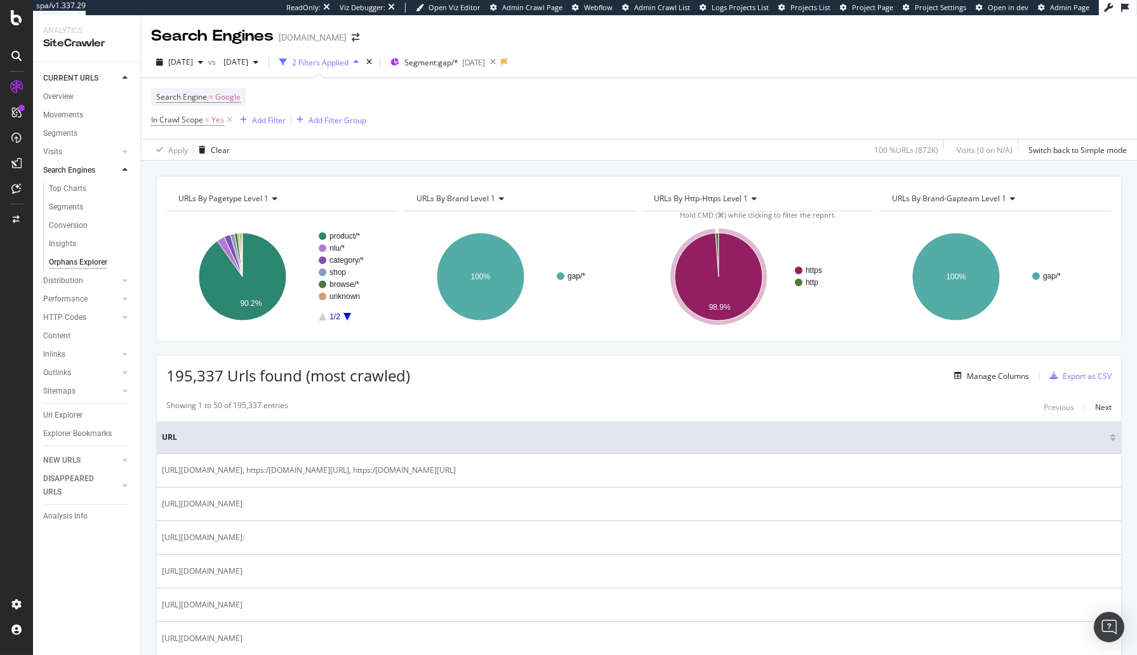
scroll to position [5, 0]
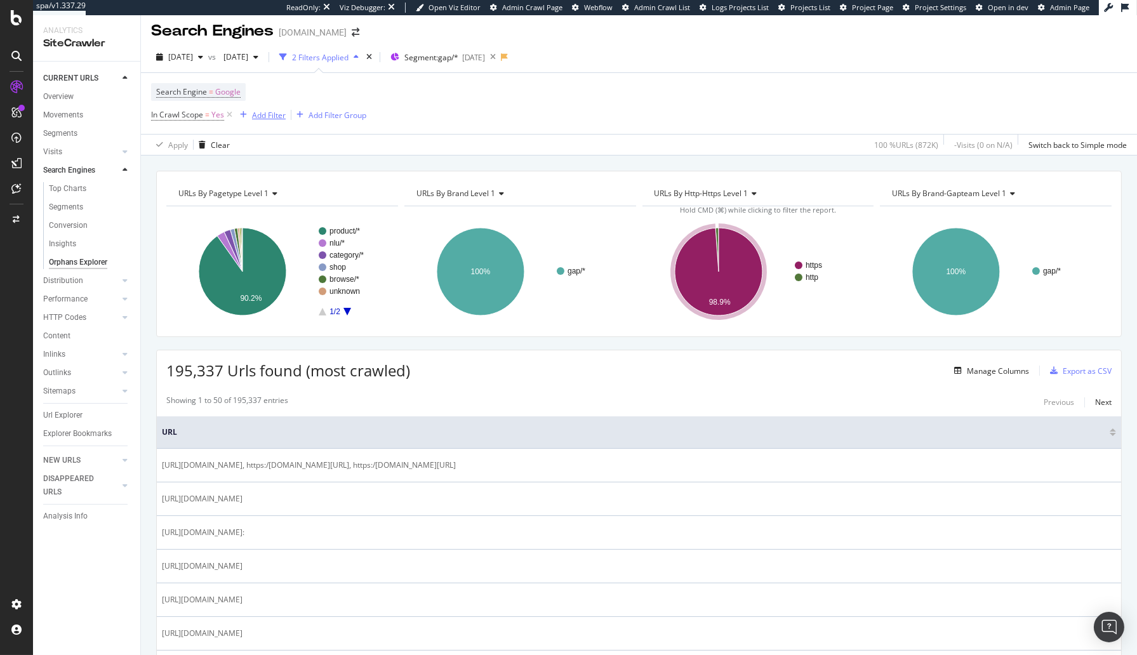
click at [255, 115] on div "Add Filter" at bounding box center [269, 115] width 34 height 11
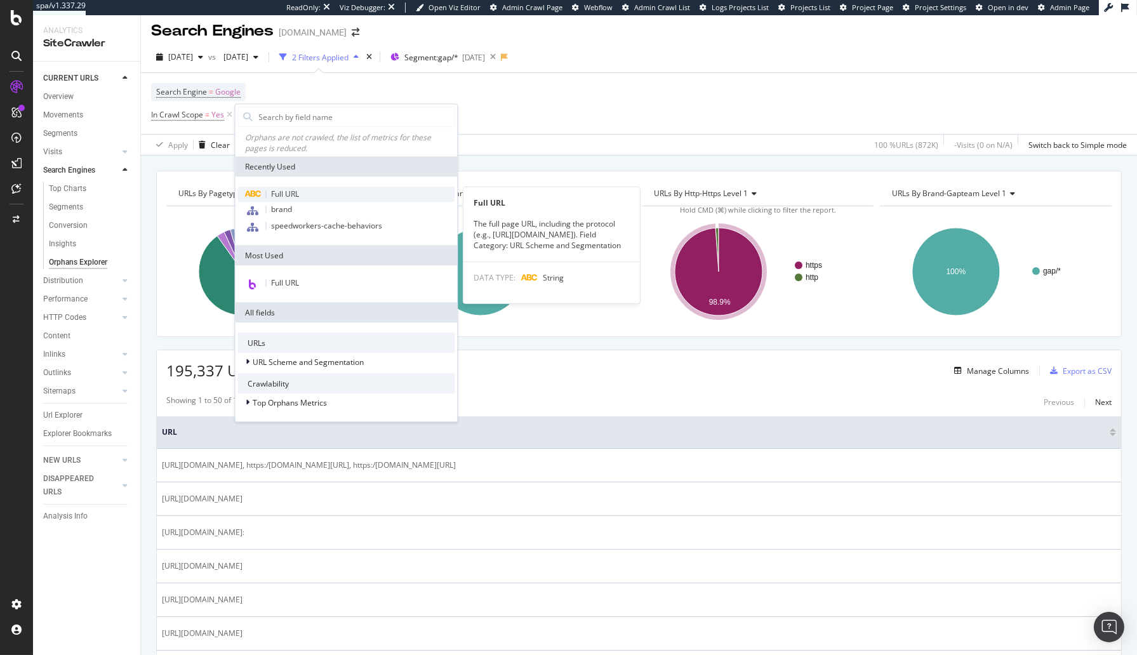
click at [287, 194] on span "Full URL" at bounding box center [285, 194] width 28 height 11
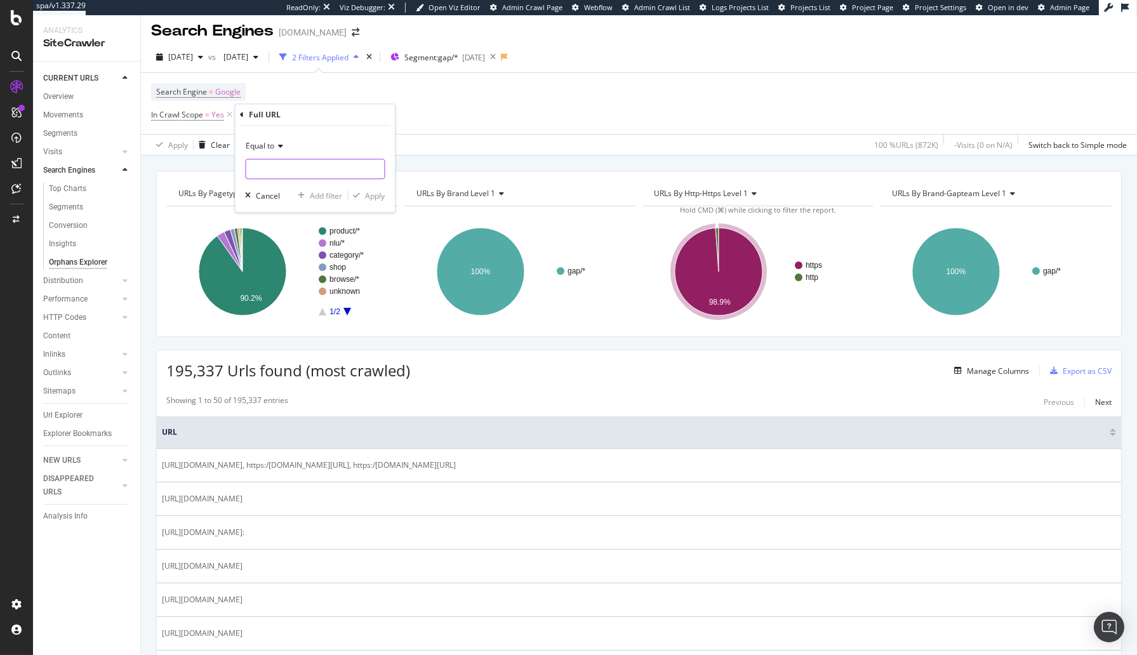
click at [293, 169] on input "text" at bounding box center [315, 169] width 138 height 20
type input "?"
click at [371, 126] on div "Equal to ? ? Fetching suggestions Cancel Add filter Apply" at bounding box center [315, 169] width 160 height 86
drag, startPoint x: 259, startPoint y: 142, endPoint x: 265, endPoint y: 150, distance: 10.4
click at [260, 142] on span "Equal to" at bounding box center [260, 145] width 29 height 11
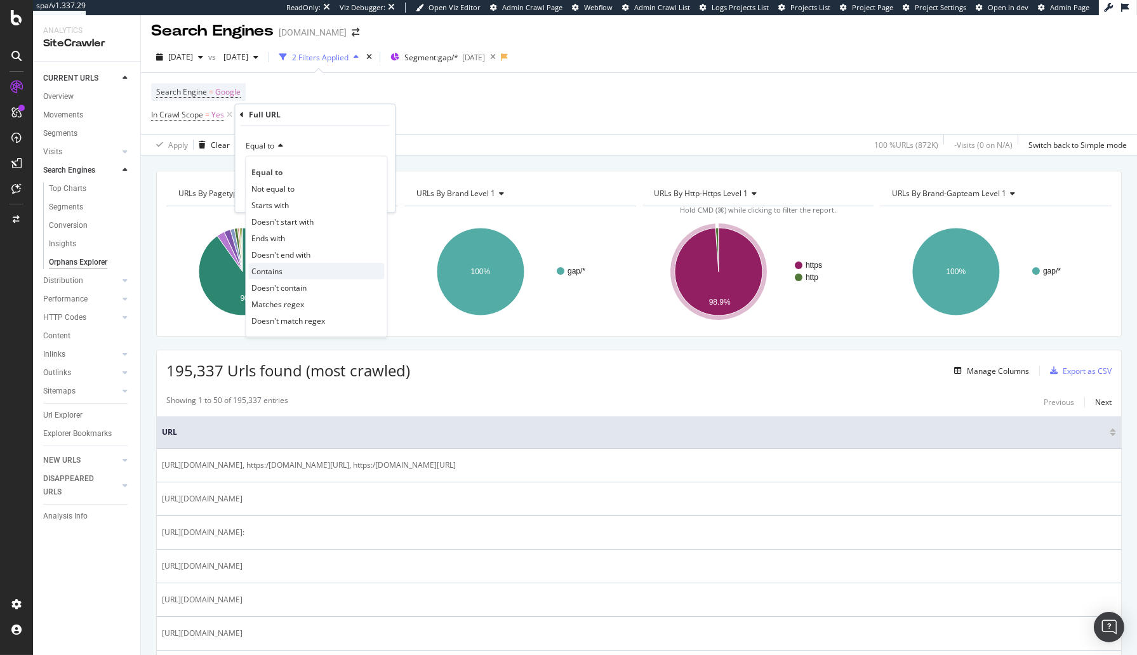
click at [323, 270] on div "Contains" at bounding box center [316, 271] width 136 height 17
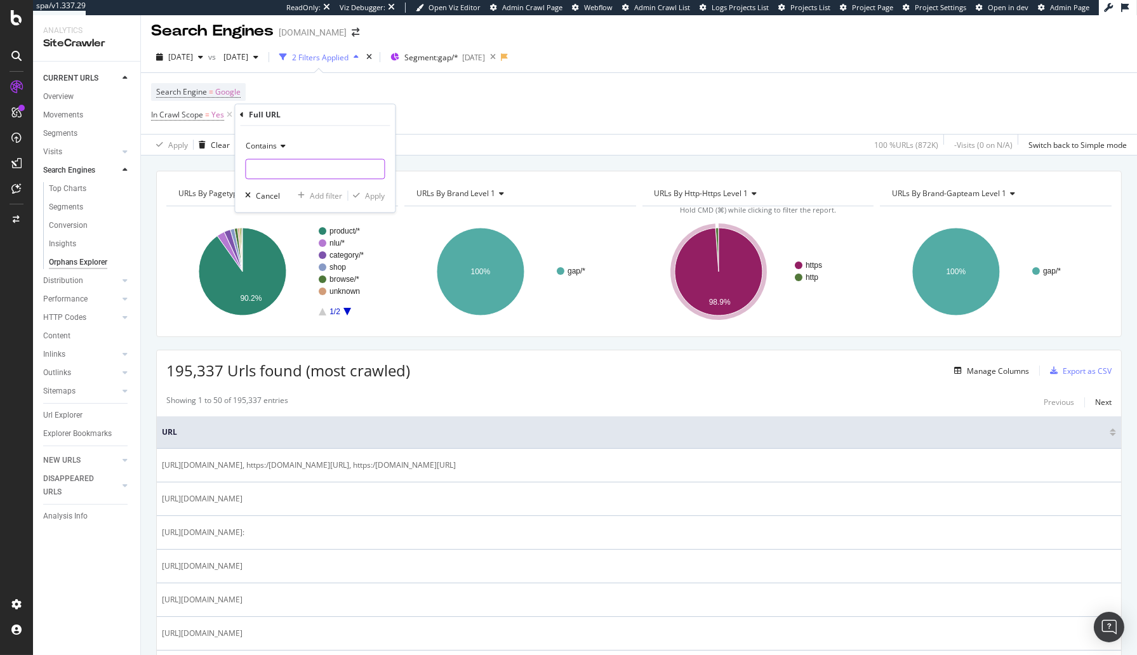
click at [340, 171] on input "text" at bounding box center [315, 169] width 138 height 20
type input "?"
click at [369, 195] on div "Apply" at bounding box center [375, 195] width 20 height 11
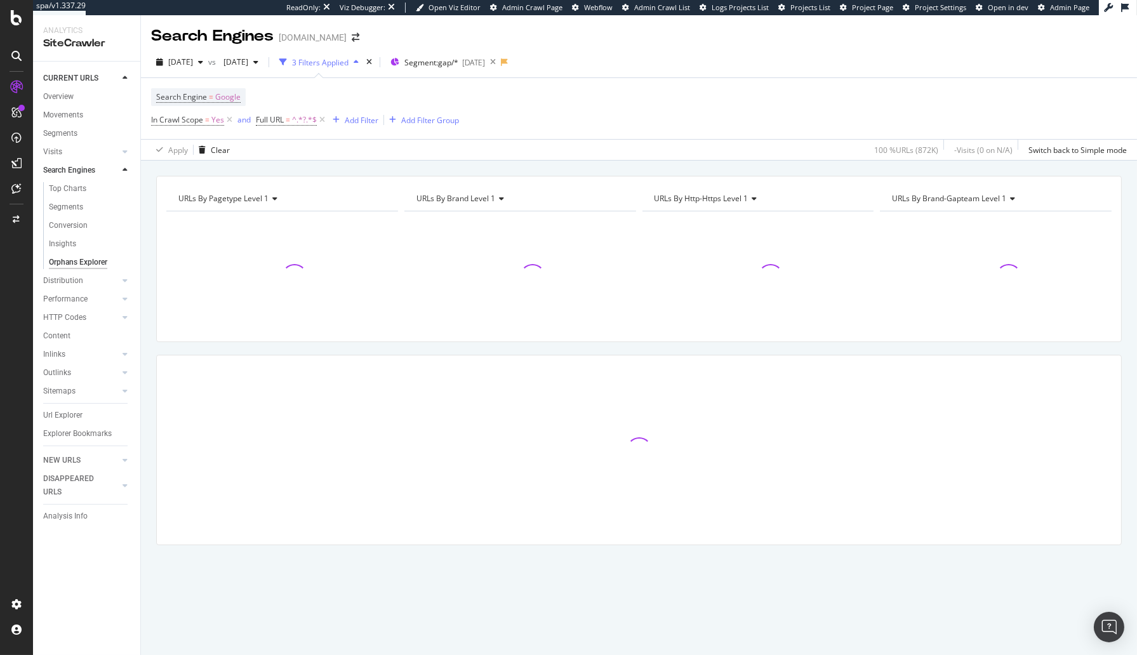
click at [397, 168] on div "URLs By pagetype Level 1 Chart (by Value) Table Expand Export as CSV Export as …" at bounding box center [639, 408] width 996 height 495
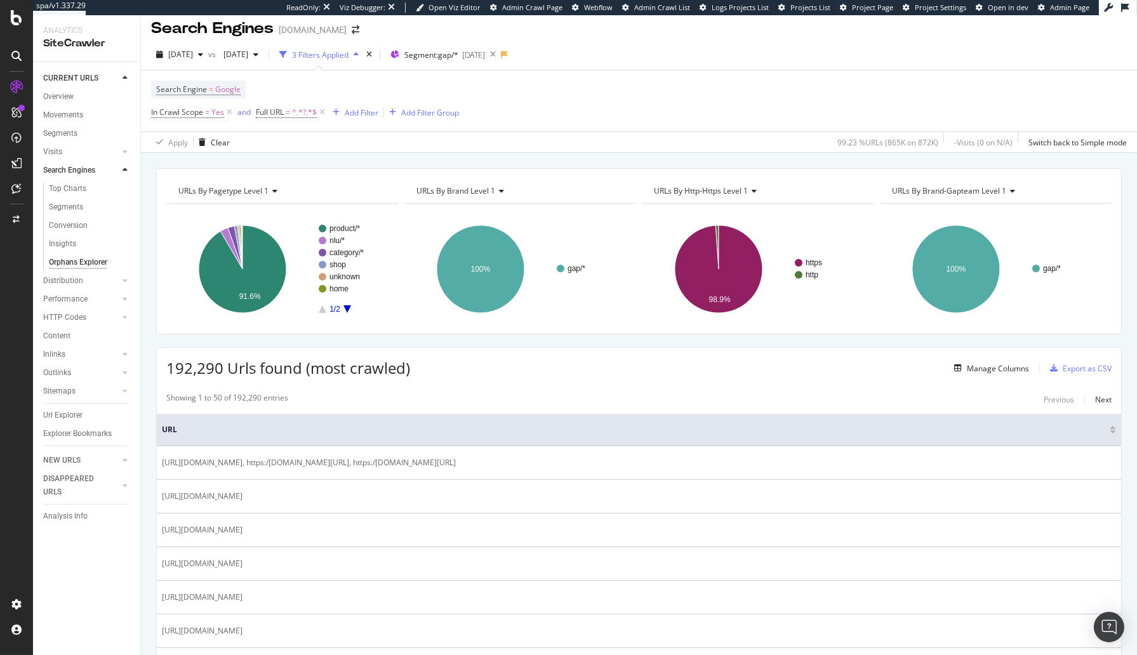
drag, startPoint x: 324, startPoint y: 161, endPoint x: 378, endPoint y: 166, distance: 54.2
click at [324, 161] on div "URLs By pagetype Level 1 Chart (by Value) Table Expand Export as CSV Export as …" at bounding box center [639, 400] width 996 height 495
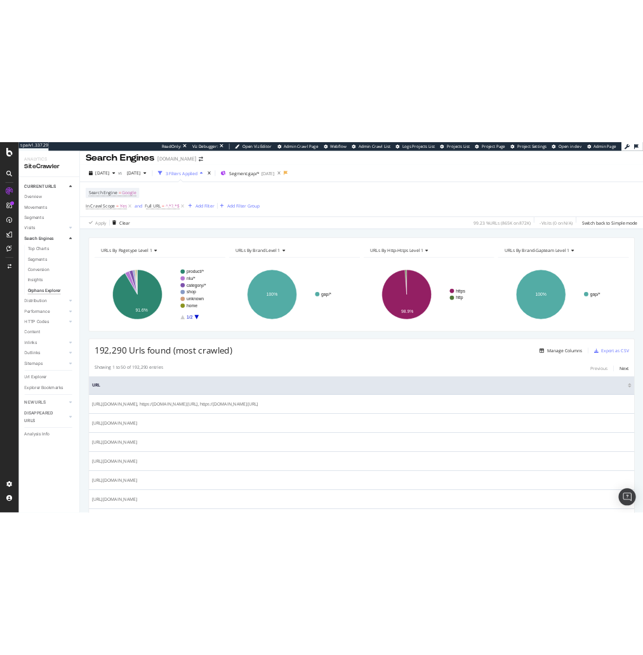
scroll to position [10, 0]
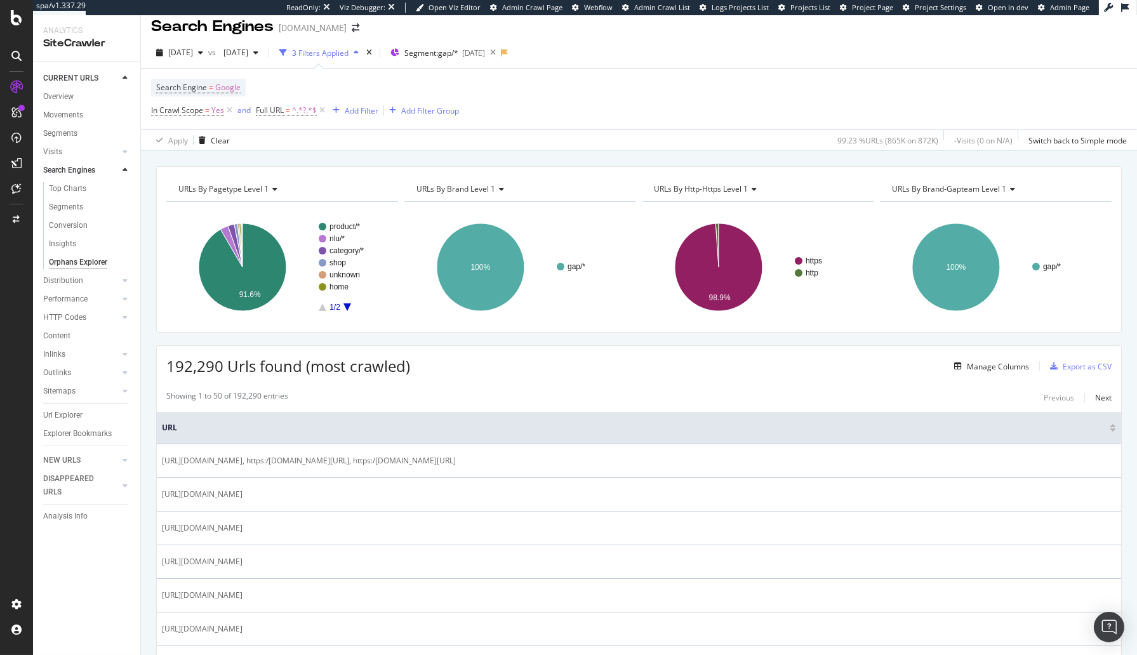
drag, startPoint x: 1105, startPoint y: 168, endPoint x: 1119, endPoint y: 162, distance: 15.1
click at [1105, 168] on div "URLs By pagetype Level 1 Chart (by Value) Table Expand Export as CSV Export as …" at bounding box center [639, 249] width 966 height 166
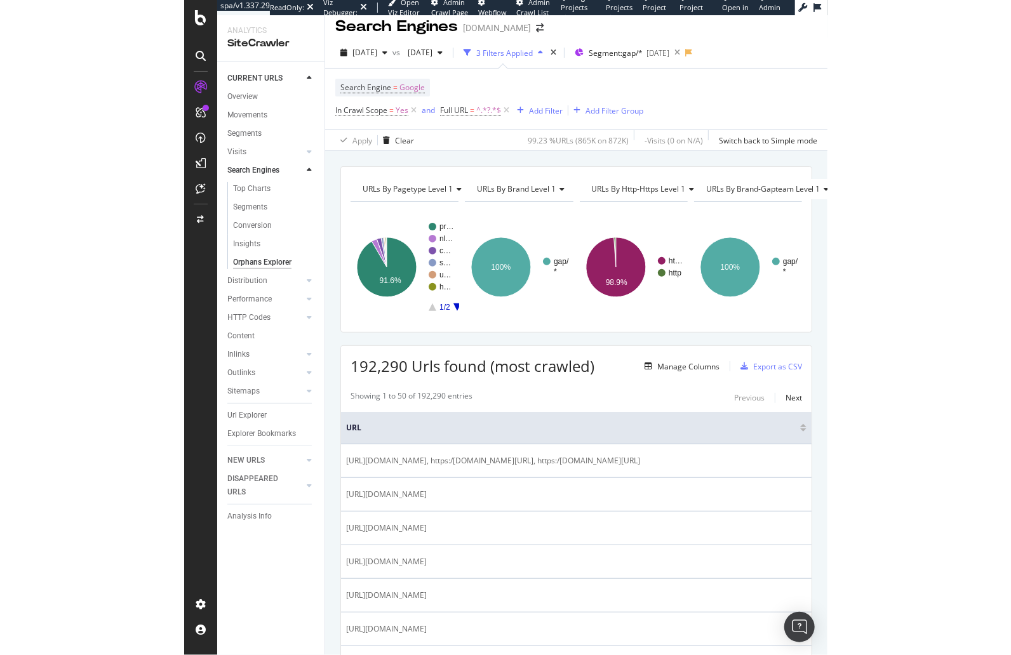
scroll to position [3, 0]
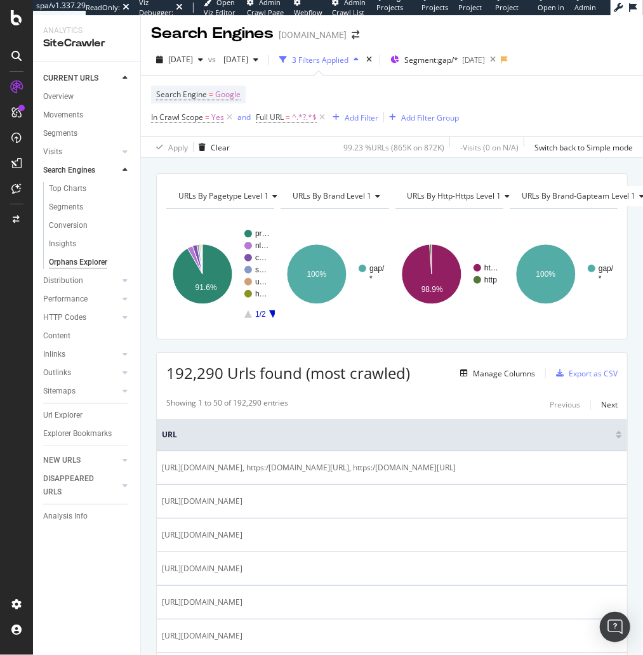
drag, startPoint x: 411, startPoint y: 163, endPoint x: 190, endPoint y: 286, distance: 252.4
click at [411, 163] on div "URLs By pagetype Level 1 Chart (by Value) Table Expand Export as CSV Export as …" at bounding box center [392, 405] width 502 height 495
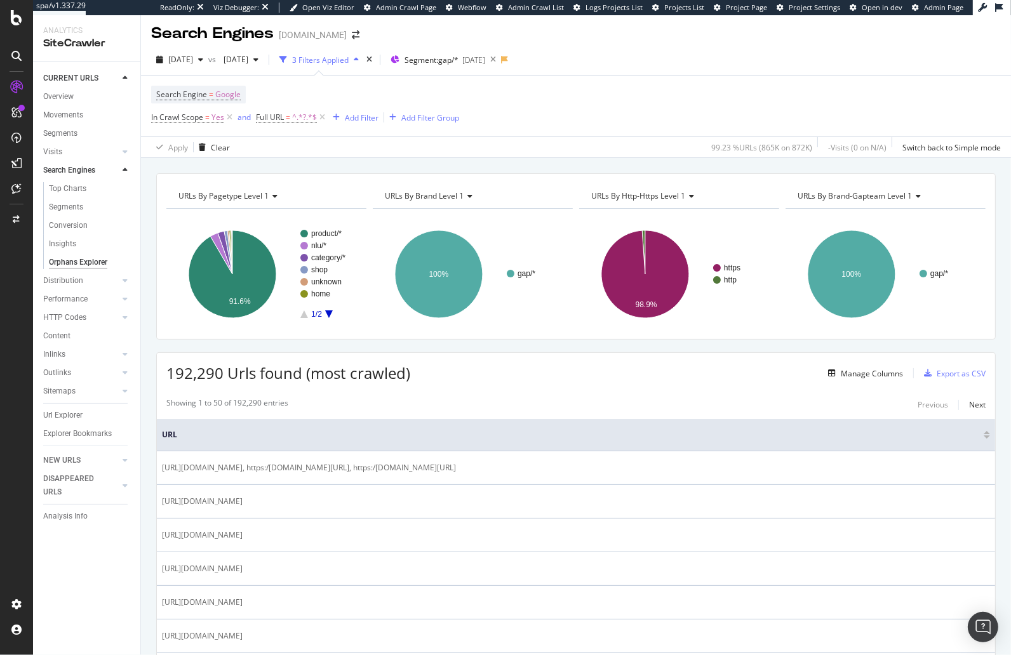
click at [716, 169] on div "URLs By pagetype Level 1 Chart (by Value) Table Expand Export as CSV Export as …" at bounding box center [576, 405] width 870 height 495
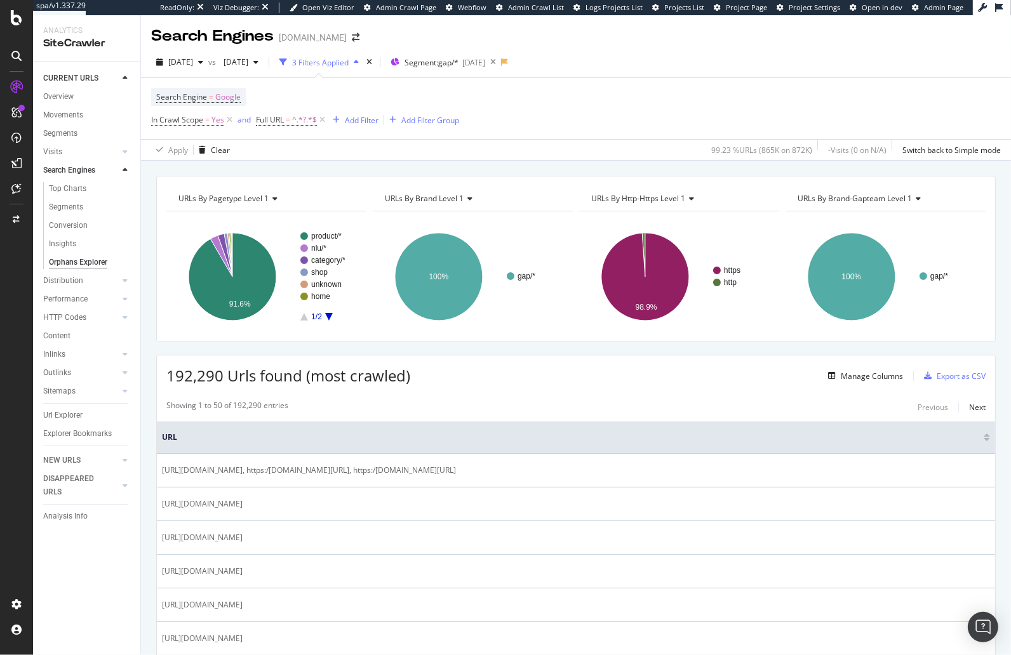
click at [367, 171] on div "URLs By pagetype Level 1 Chart (by Value) Table Expand Export as CSV Export as …" at bounding box center [576, 408] width 870 height 495
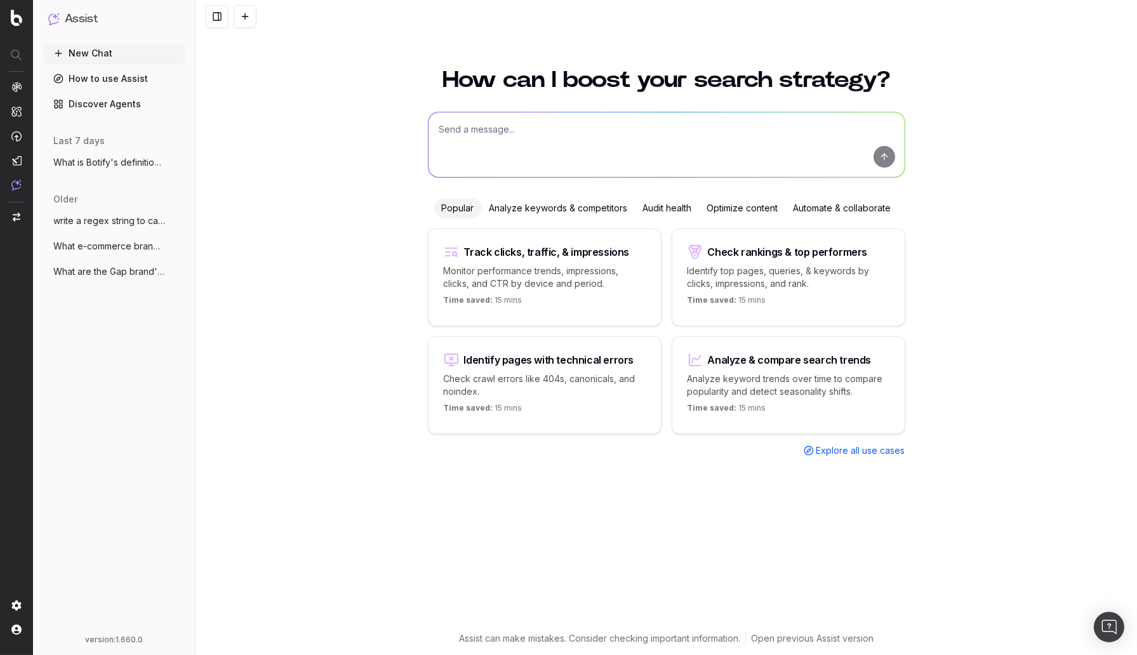
click at [544, 129] on textarea at bounding box center [666, 144] width 476 height 65
paste textarea "24.58 % URLs (214K on 872K) - Visits (0 on N/A)"
type textarea "What do the percentage allocations in SiteCrawler Search Engines Orphans Explor…"
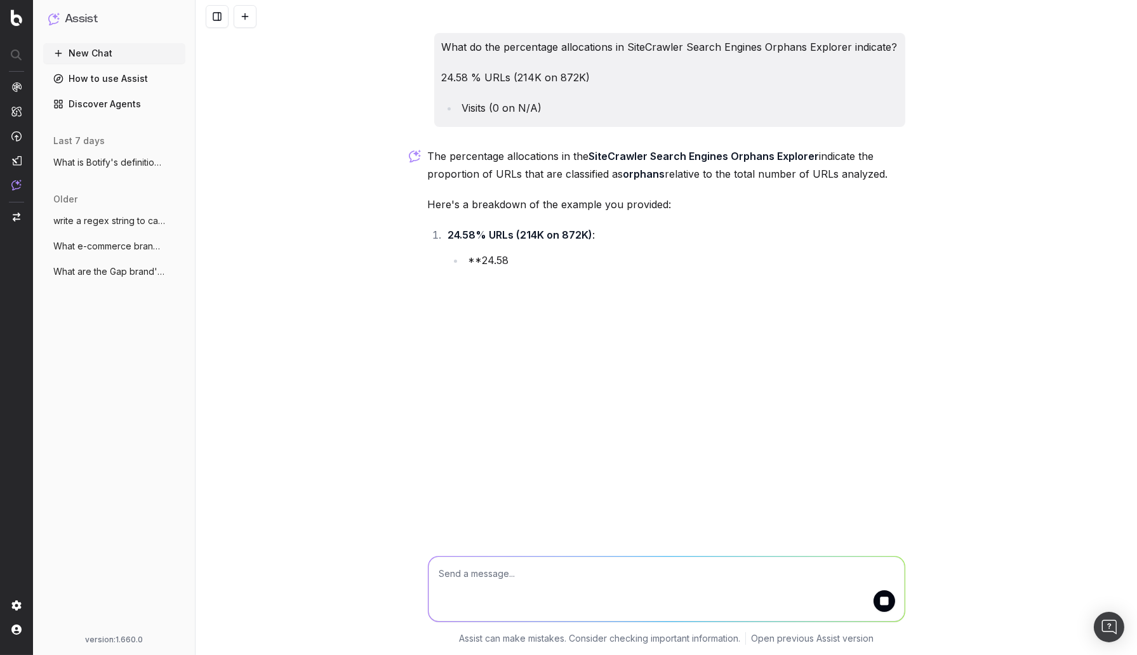
click at [570, 173] on p "The percentage allocations in the SiteCrawler Search Engines Orphans Explorer i…" at bounding box center [666, 165] width 477 height 36
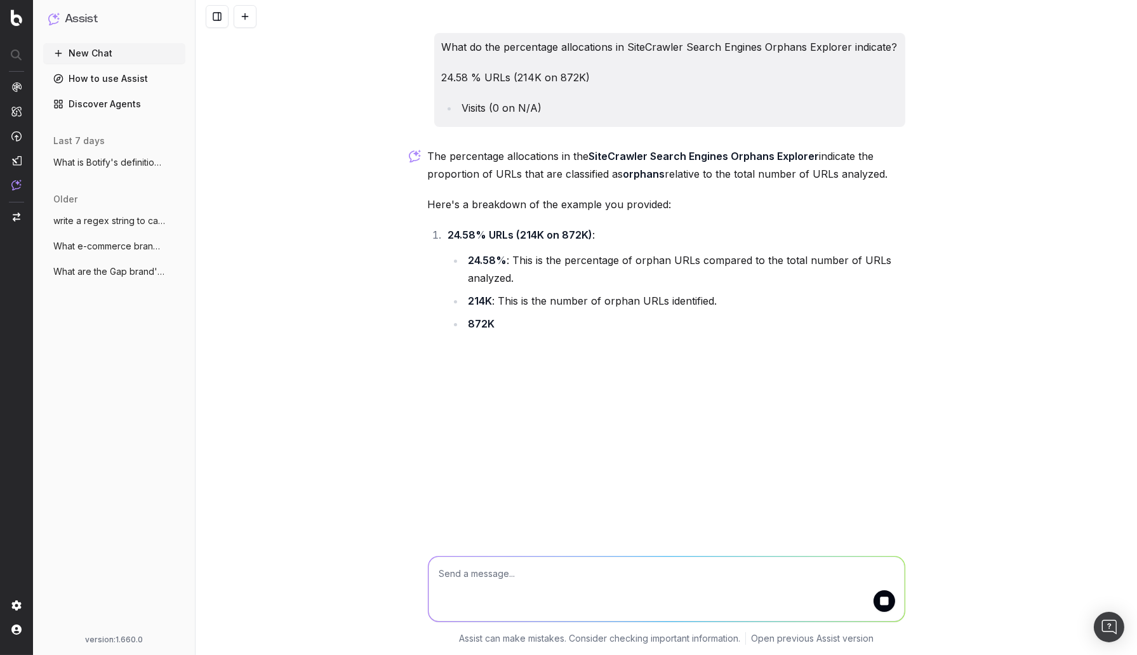
click at [558, 204] on p "Here's a breakdown of the example you provided:" at bounding box center [666, 205] width 477 height 18
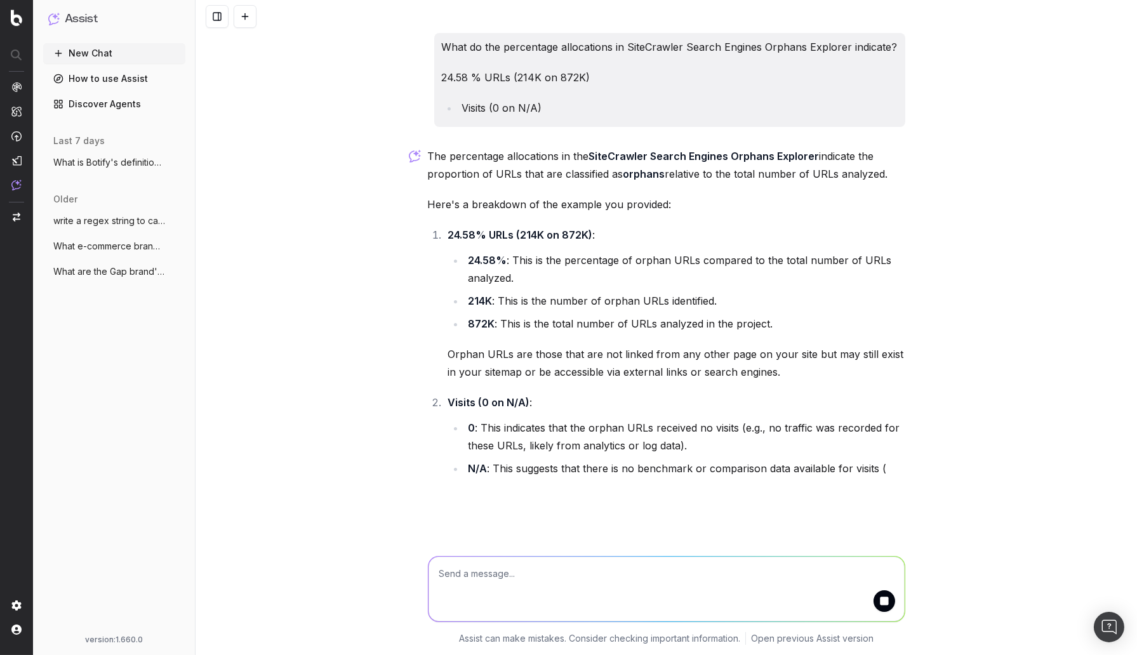
click at [568, 251] on li "24.58% : This is the percentage of orphan URLs compared to the total number of …" at bounding box center [685, 269] width 441 height 36
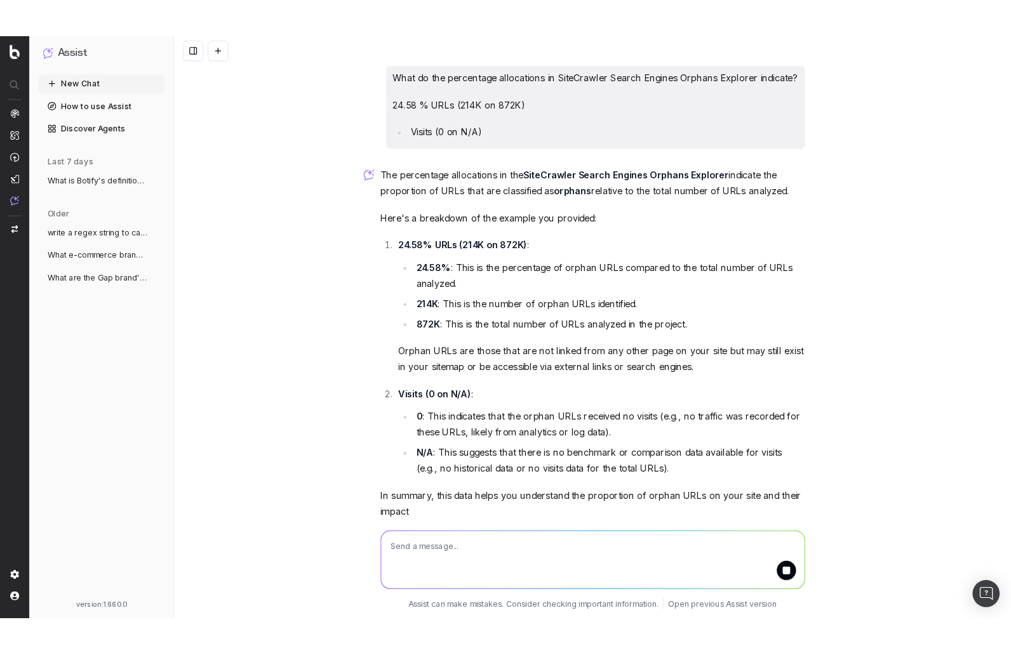
scroll to position [15, 0]
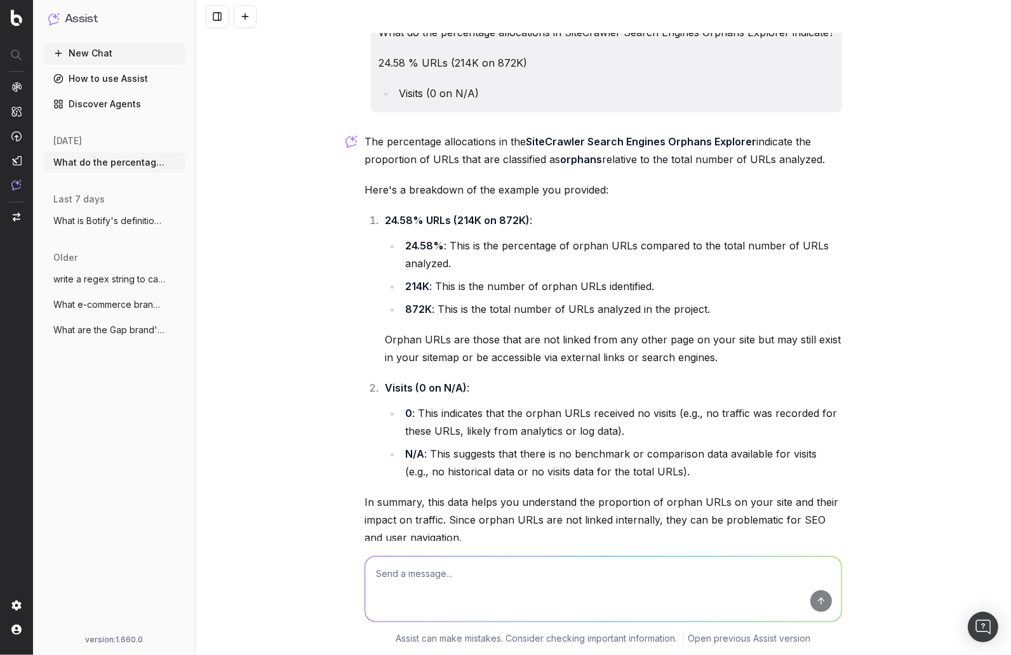
click at [448, 578] on textarea at bounding box center [603, 589] width 476 height 65
paste textarea "9.51 % Clicks (2M on 22M) 12.91 % URLs (43K on 335K)"
type textarea "What would this mean on a RealKeywords report that has filters added?? 9.51 % C…"
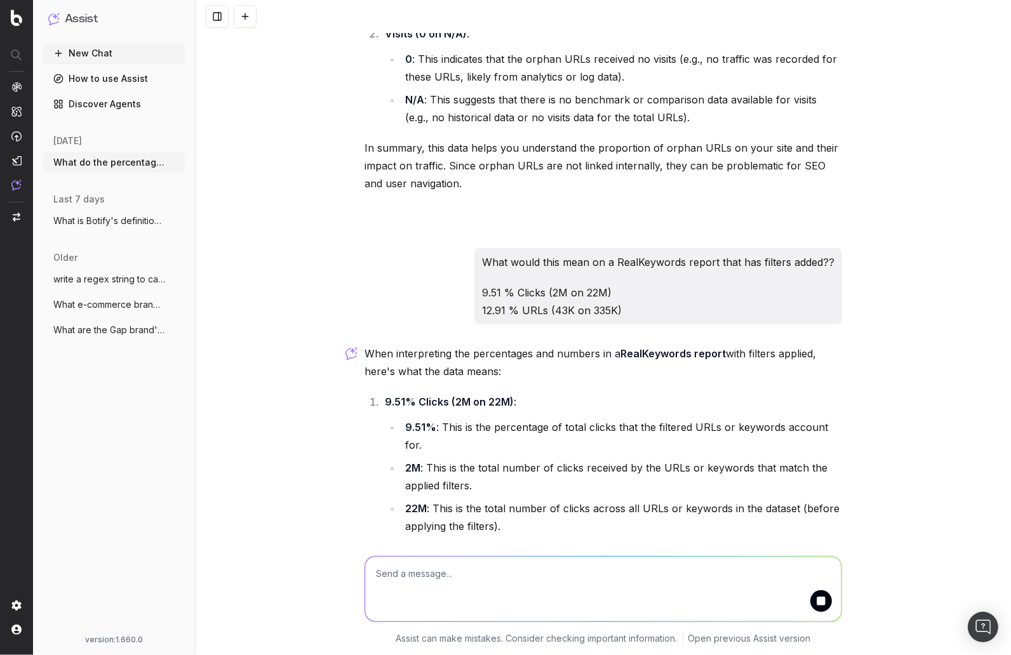
scroll to position [371, 0]
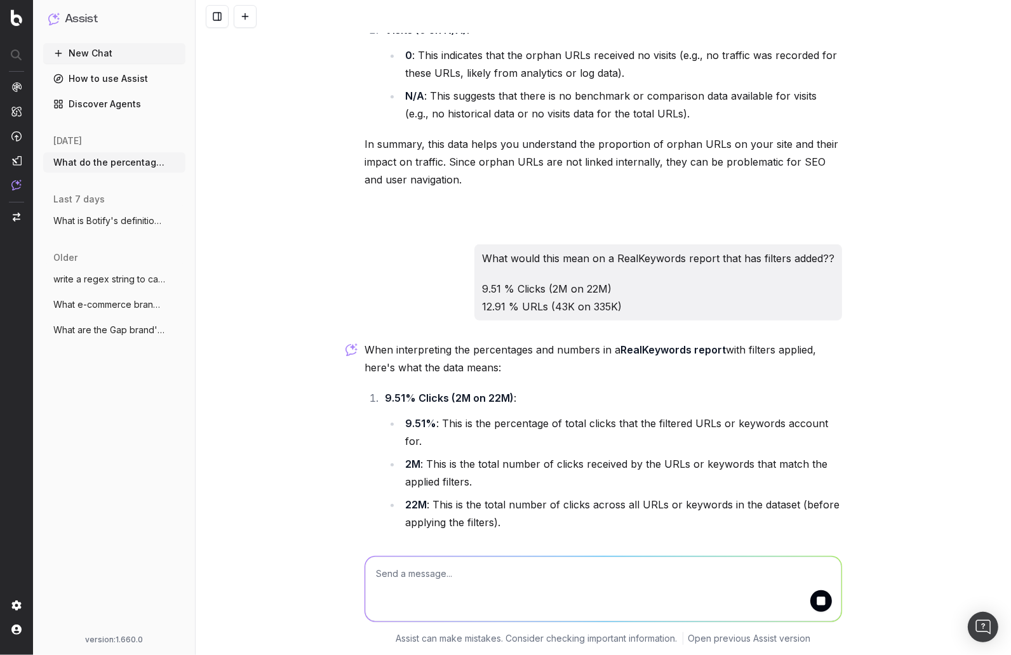
click at [597, 455] on li "2M : This is the total number of clicks received by the URLs or keywords that m…" at bounding box center [621, 473] width 441 height 36
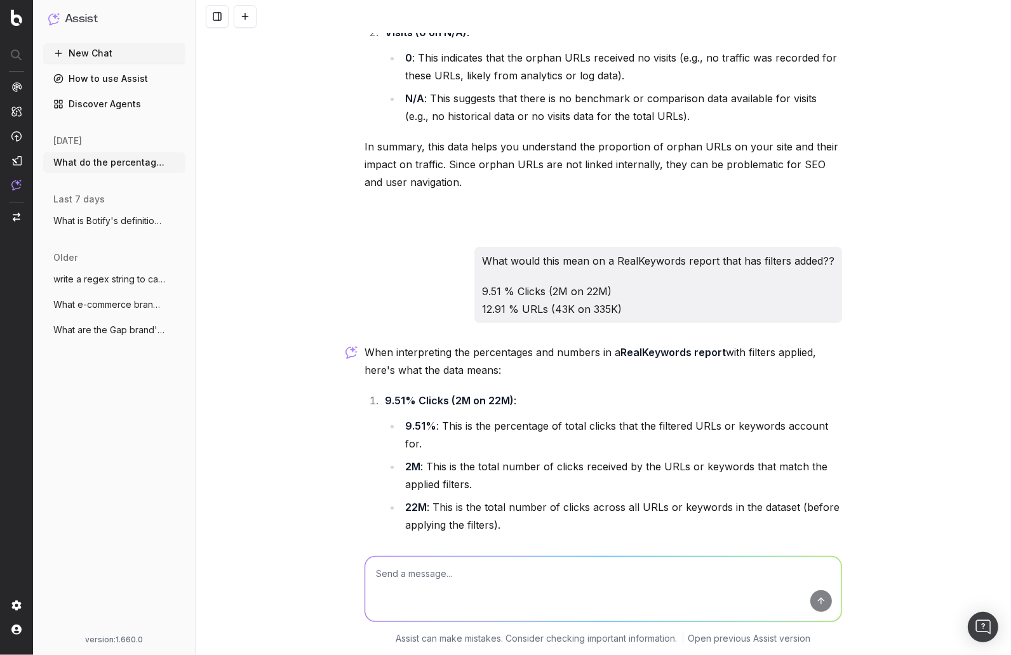
scroll to position [420, 0]
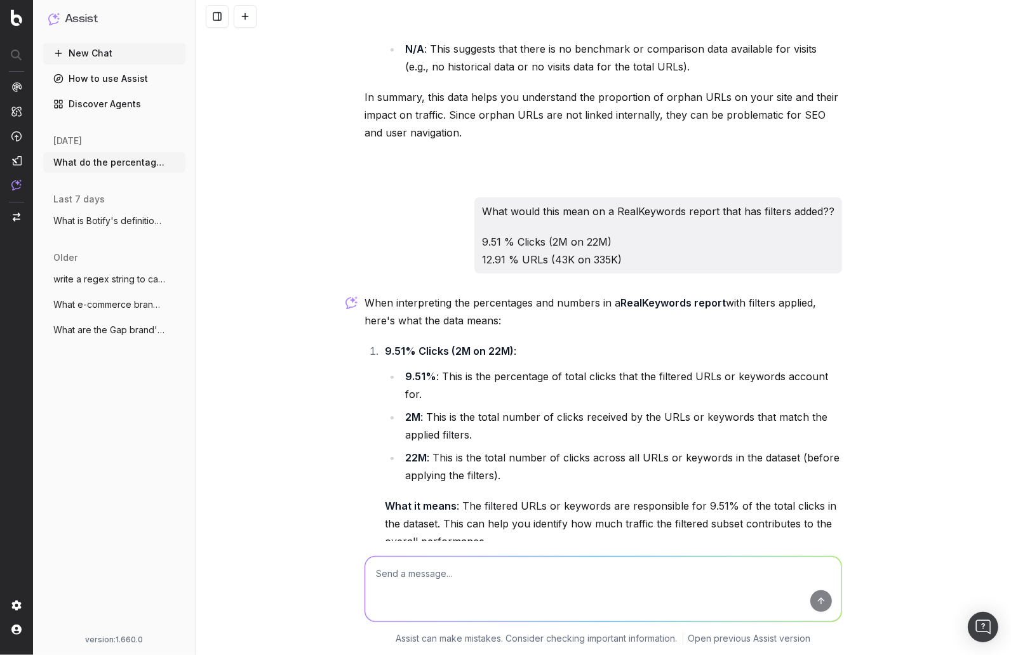
click at [601, 449] on li "22M : This is the total number of clicks across all URLs or keywords in the dat…" at bounding box center [621, 467] width 441 height 36
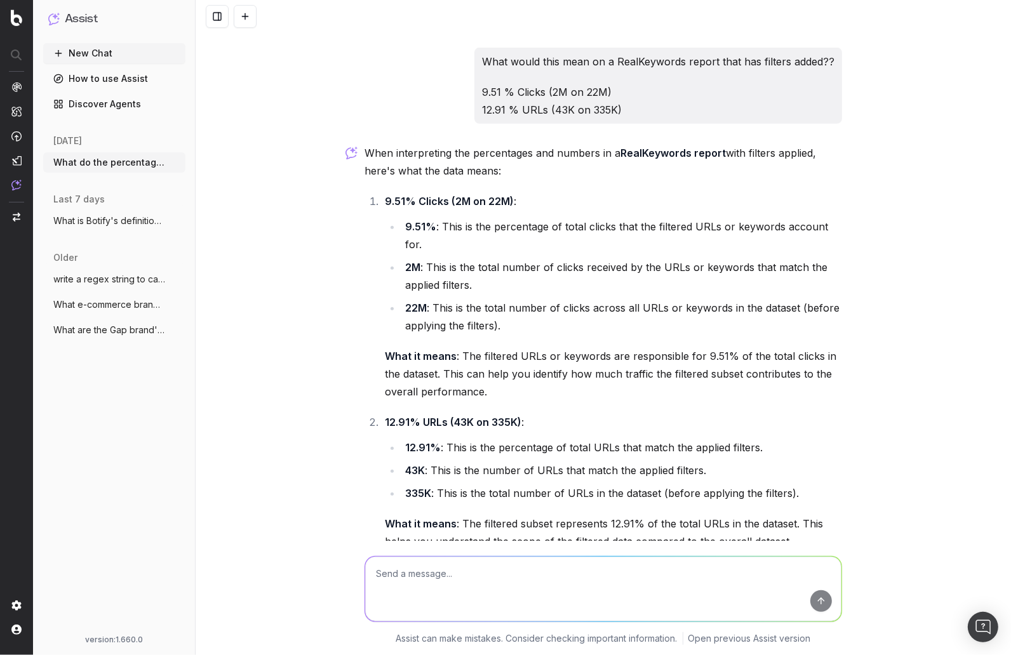
scroll to position [570, 0]
click at [603, 381] on ol "9.51% Clicks (2M on 22M) : 9.51% : This is the percentage of total clicks that …" at bounding box center [602, 371] width 477 height 358
click at [604, 413] on li "12.91% URLs (43K on 335K) : 12.91% : This is the percentage of total URLs that …" at bounding box center [611, 481] width 461 height 137
click at [522, 161] on p "When interpreting the percentages and numbers in a RealKeywords report with fil…" at bounding box center [602, 161] width 477 height 36
drag, startPoint x: 501, startPoint y: 150, endPoint x: 492, endPoint y: 141, distance: 12.6
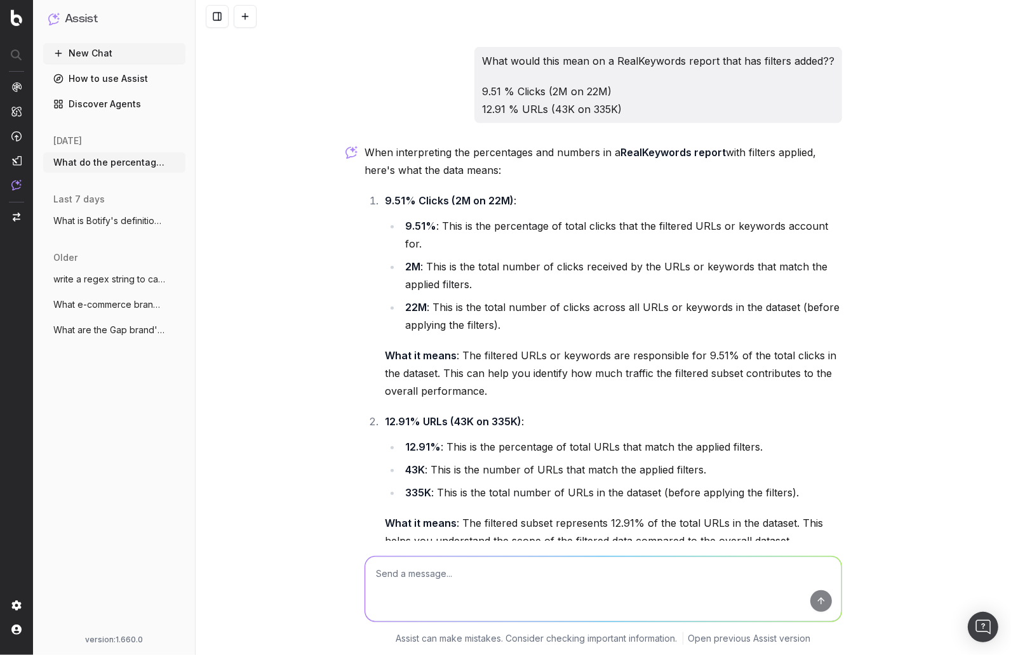
click at [501, 150] on p "When interpreting the percentages and numbers in a RealKeywords report with fil…" at bounding box center [602, 161] width 477 height 36
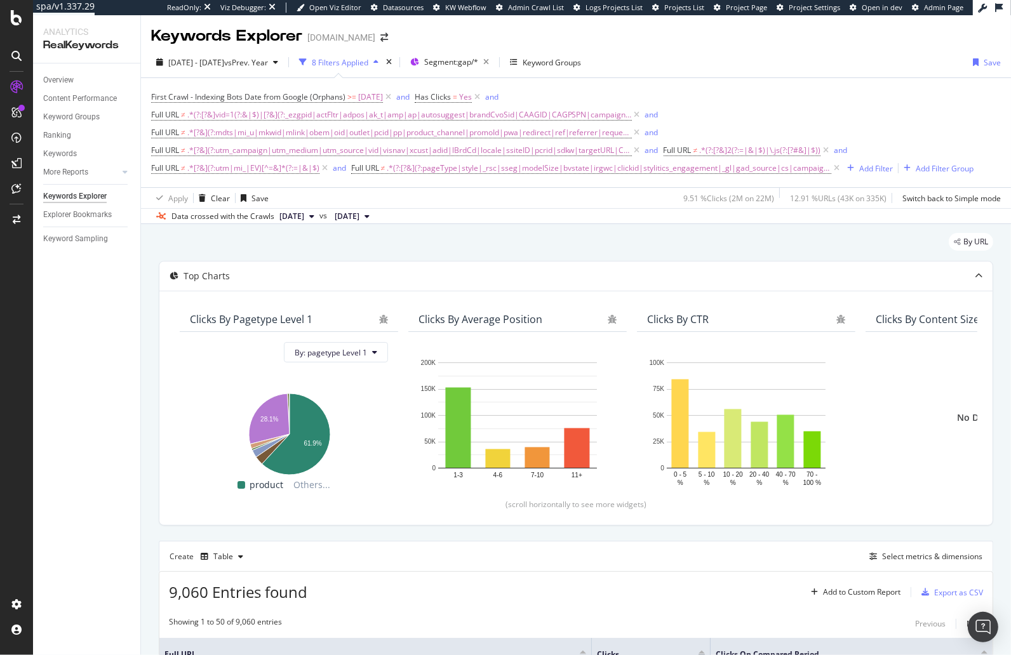
drag, startPoint x: 781, startPoint y: 245, endPoint x: 752, endPoint y: 199, distance: 54.4
click at [781, 245] on div "By URL" at bounding box center [576, 247] width 834 height 28
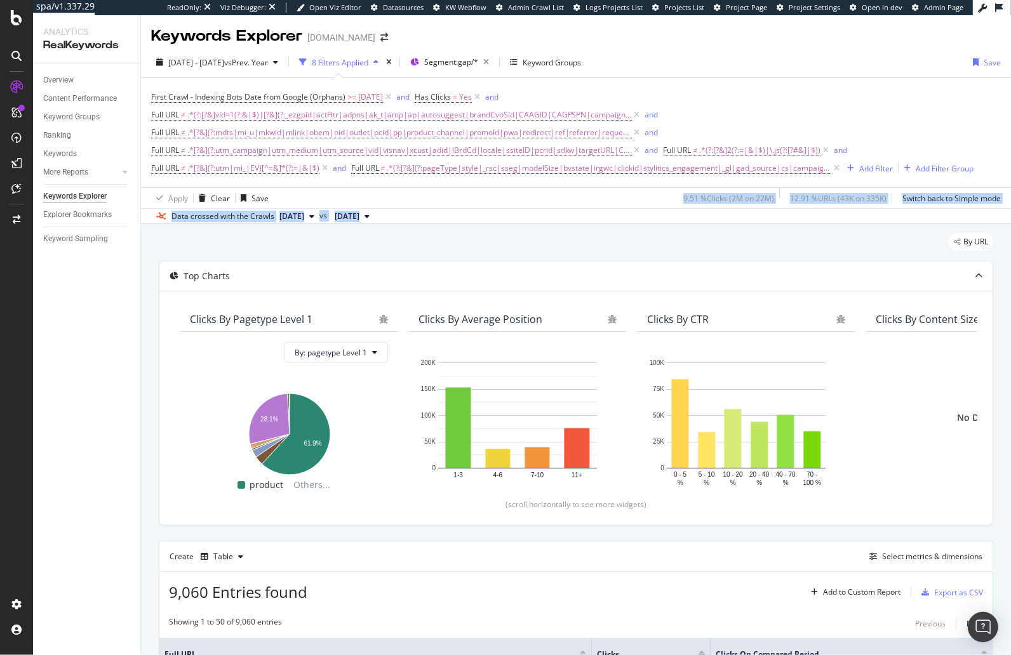
drag, startPoint x: 674, startPoint y: 199, endPoint x: 895, endPoint y: 216, distance: 222.2
click at [895, 216] on div "2025 May. 5th - Aug. 24th vs Prev. Year 8 Filters Applied Segment: gap/* Keywor…" at bounding box center [576, 135] width 870 height 177
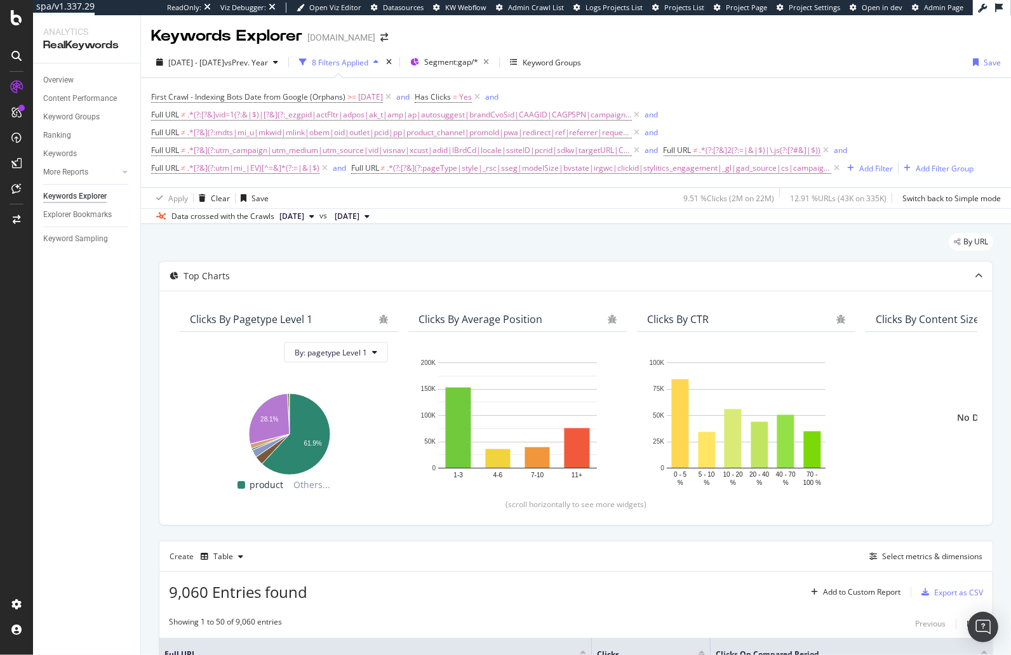
click at [879, 218] on div "Data crossed with the Crawls 2025 Aug. 20th vs 2024 Jul. 17th" at bounding box center [576, 215] width 870 height 15
drag, startPoint x: 680, startPoint y: 197, endPoint x: 889, endPoint y: 199, distance: 208.9
click at [889, 199] on div "9.51 % Clicks ( 2M on 22M ) 12.91 % URLs ( 43K on 335K ) Switch back to Simple …" at bounding box center [839, 198] width 322 height 20
click at [883, 200] on div "12.91 % URLs ( 43K on 335K )" at bounding box center [838, 198] width 96 height 11
click at [623, 246] on div "By URL" at bounding box center [576, 247] width 834 height 28
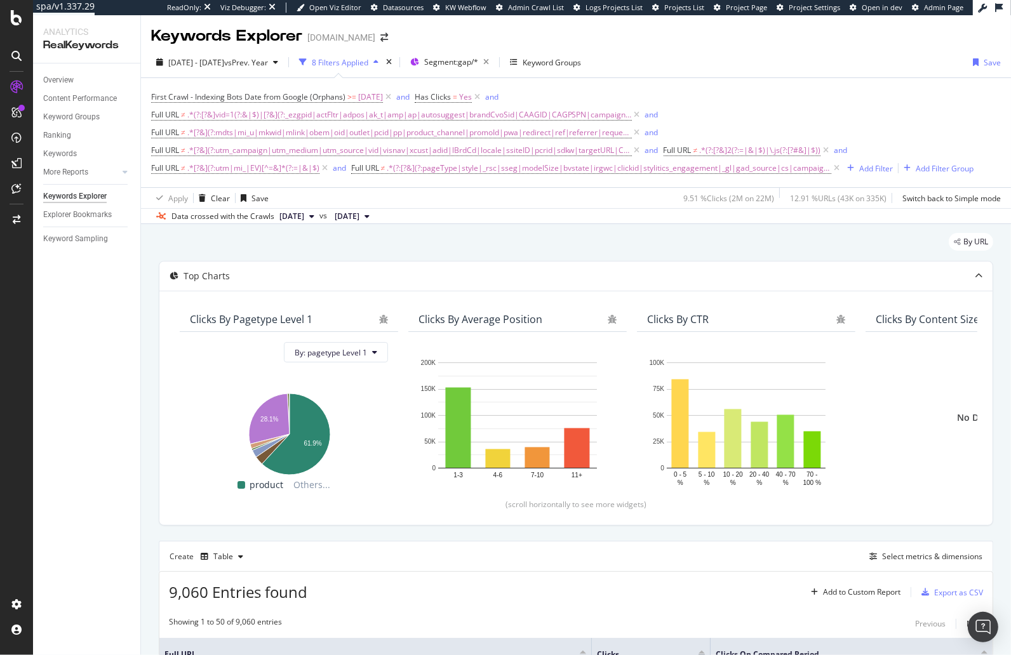
click at [641, 238] on div "By URL" at bounding box center [576, 247] width 834 height 28
click at [419, 246] on div "By URL" at bounding box center [576, 247] width 834 height 28
click at [224, 198] on div "Clear" at bounding box center [220, 198] width 19 height 11
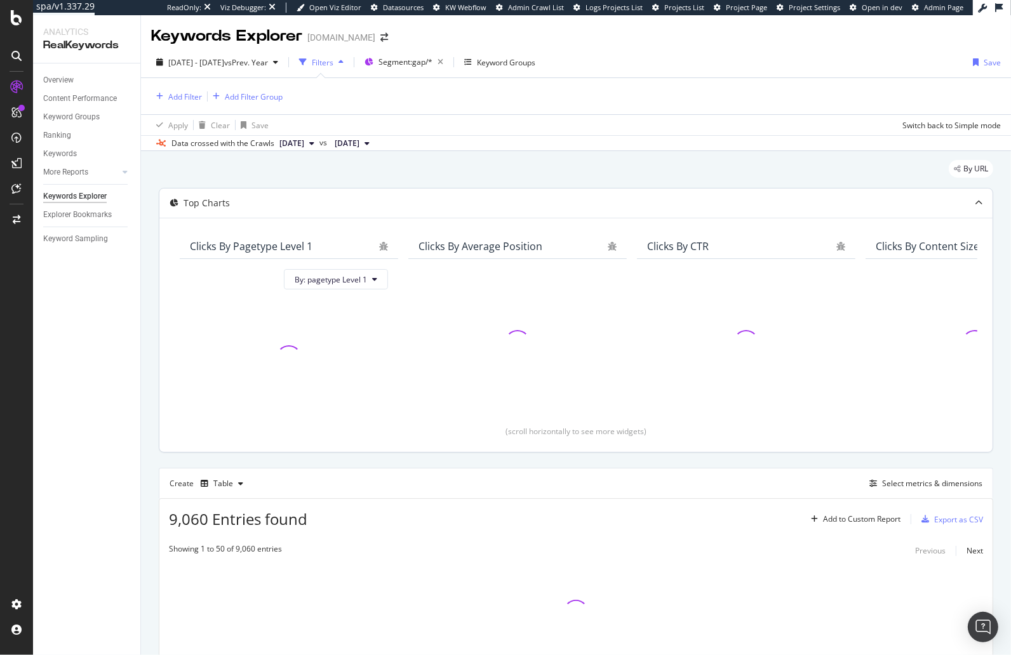
click at [293, 169] on div "By URL" at bounding box center [576, 174] width 834 height 28
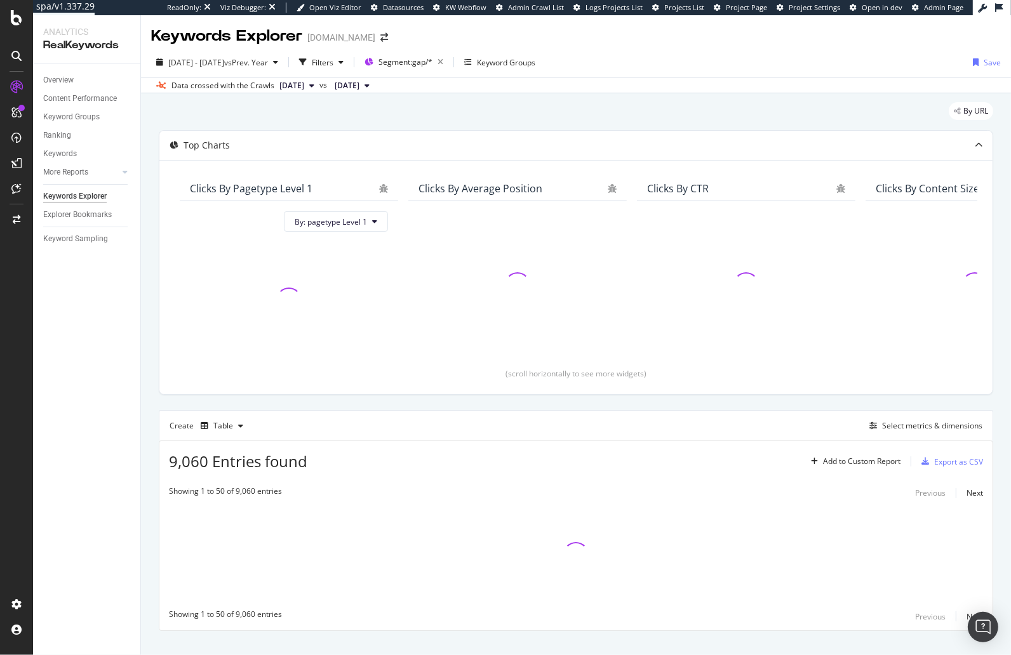
click at [308, 121] on div "By URL" at bounding box center [576, 116] width 834 height 28
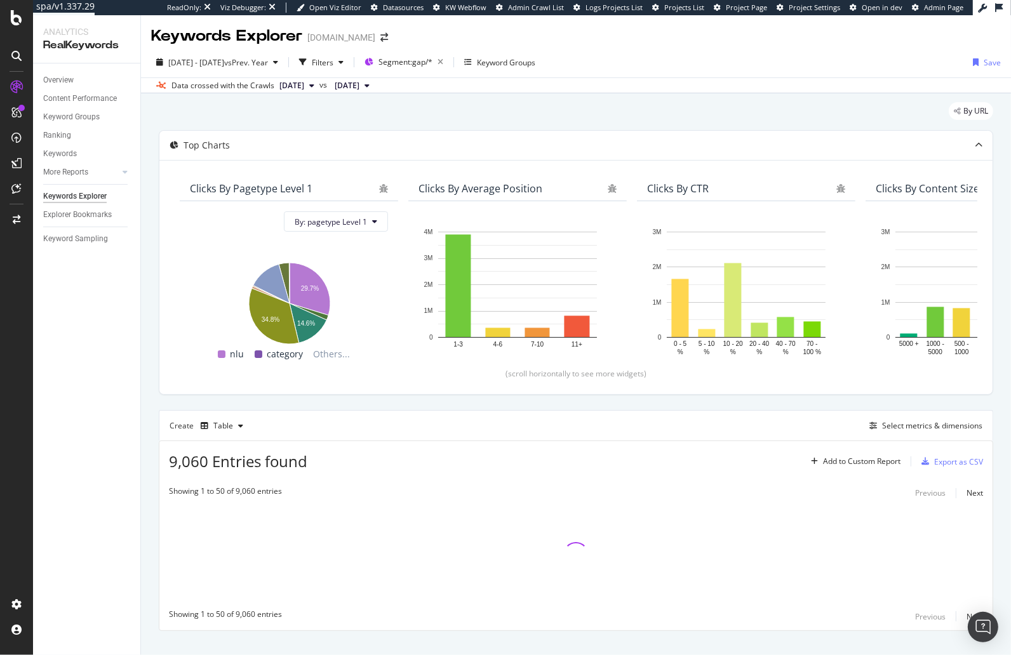
click at [406, 117] on div "By URL" at bounding box center [576, 116] width 834 height 28
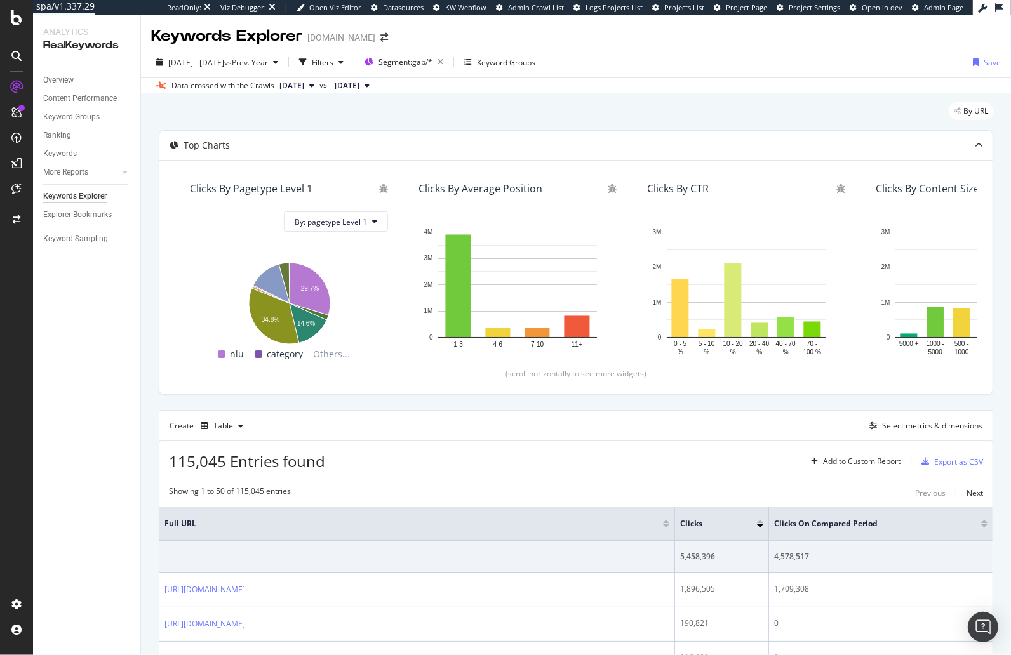
drag, startPoint x: 147, startPoint y: 160, endPoint x: 143, endPoint y: 154, distance: 6.5
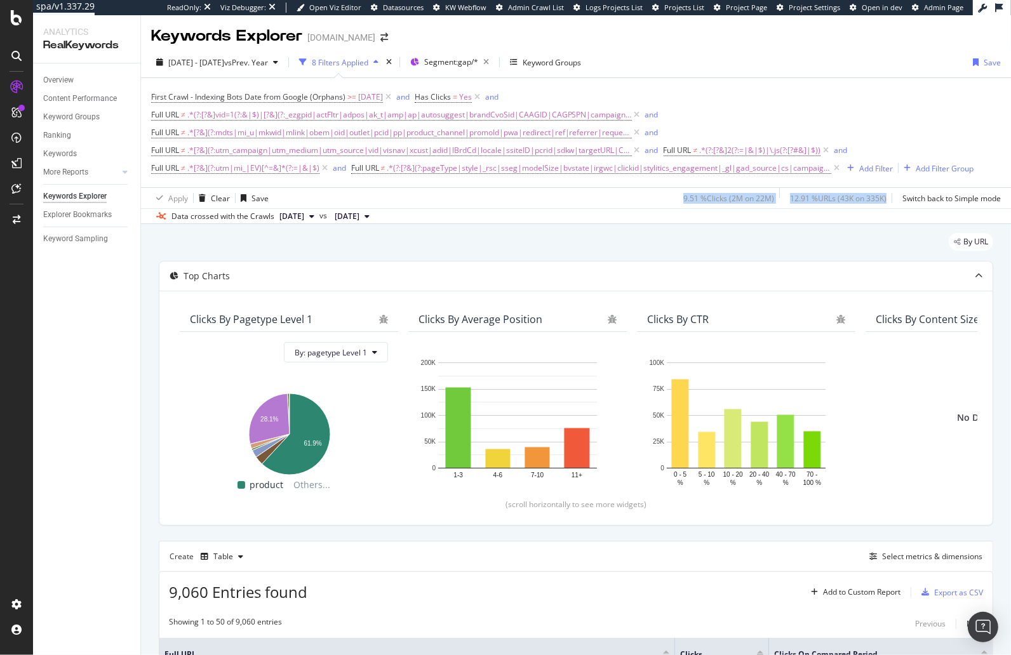
drag, startPoint x: 673, startPoint y: 196, endPoint x: 886, endPoint y: 202, distance: 212.7
click at [886, 202] on div "Apply Clear Save 9.51 % Clicks ( 2M on 22M ) 12.91 % URLs ( 43K on 335K ) Switc…" at bounding box center [576, 197] width 870 height 21
copy div "9.51 % Clicks ( 2M on 22M ) 12.91 % URLs ( 43K on 335K )"
click at [743, 252] on div "By URL" at bounding box center [576, 247] width 834 height 28
click at [643, 241] on div "By URL" at bounding box center [576, 247] width 834 height 28
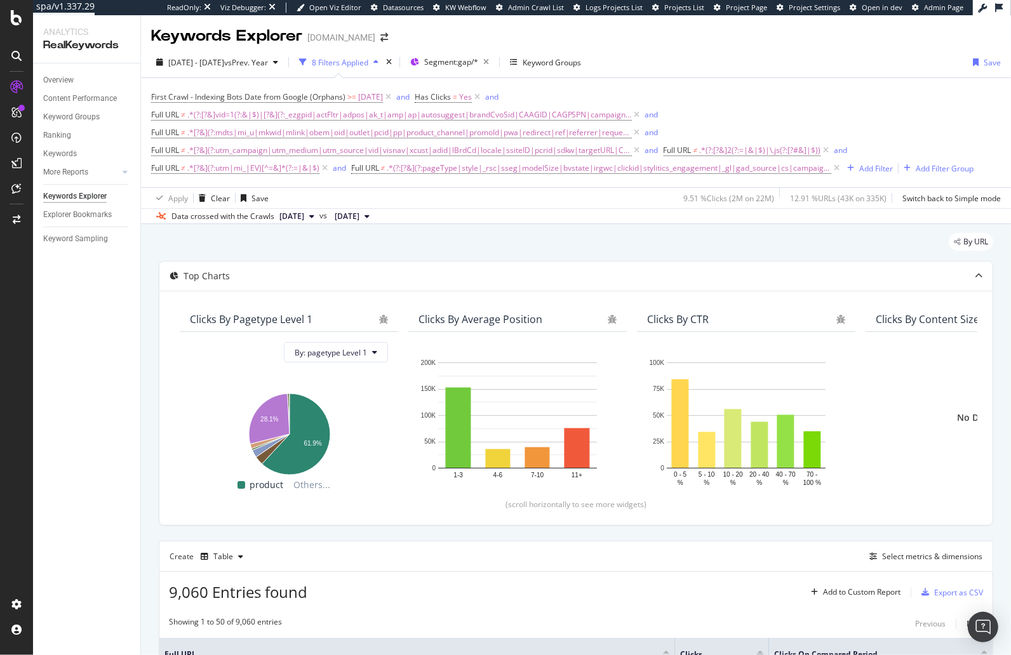
click at [436, 246] on div "By URL" at bounding box center [576, 247] width 834 height 28
click at [304, 220] on span "2025 Aug. 20th" at bounding box center [291, 216] width 25 height 11
click at [517, 234] on div "By URL" at bounding box center [576, 247] width 834 height 28
click at [938, 195] on div "Switch back to Simple mode" at bounding box center [951, 198] width 98 height 11
click at [941, 198] on div "Switch to Advanced Mode" at bounding box center [955, 198] width 91 height 11
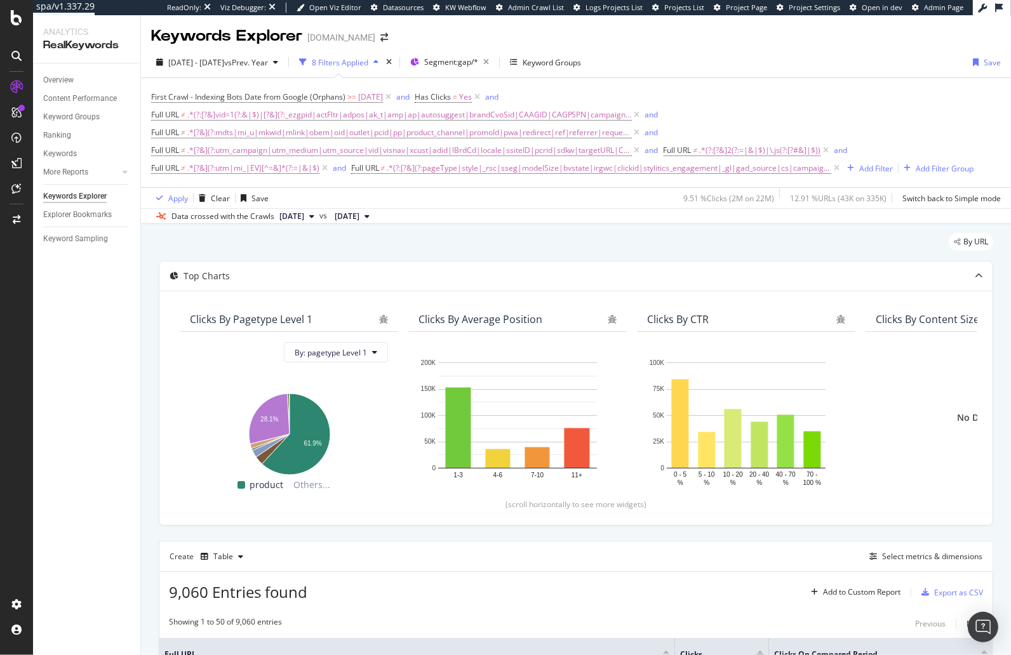
click at [838, 249] on div "By URL" at bounding box center [576, 247] width 834 height 28
click at [477, 241] on div "By URL" at bounding box center [576, 247] width 834 height 28
click at [550, 242] on div "By URL" at bounding box center [576, 247] width 834 height 28
click at [683, 251] on div "By URL" at bounding box center [576, 247] width 834 height 28
drag, startPoint x: 688, startPoint y: 200, endPoint x: 783, endPoint y: 202, distance: 94.6
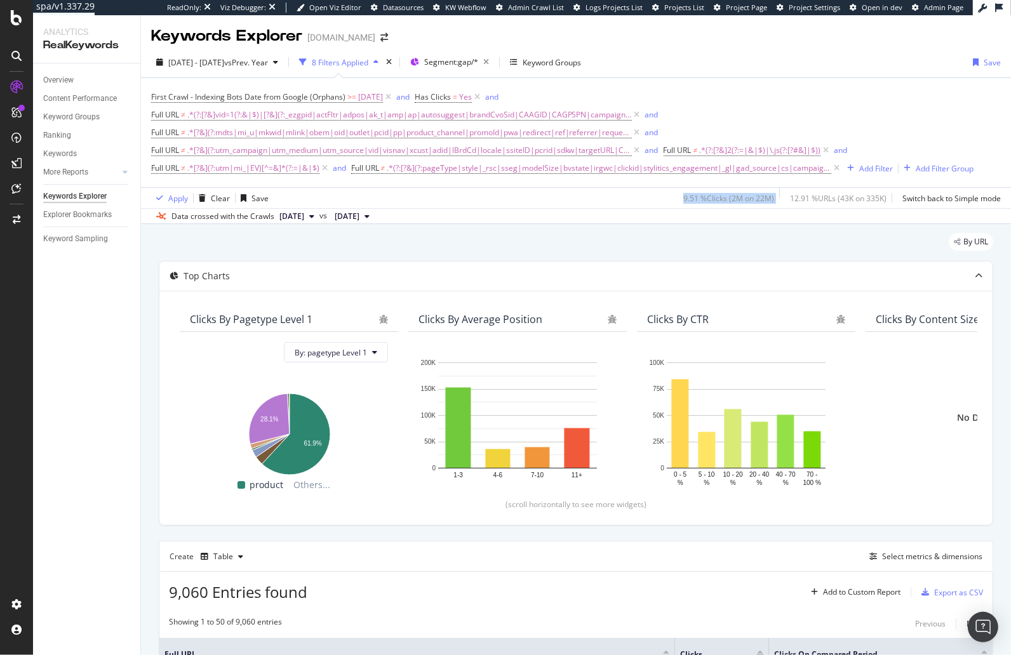
click at [783, 202] on div "9.51 % Clicks ( 2M on 22M ) 12.91 % URLs ( 43K on 335K ) Switch back to Simple …" at bounding box center [839, 198] width 322 height 20
click at [773, 201] on div "9.51 % Clicks ( 2M on 22M ) 12.91 % URLs ( 43K on 335K ) Switch back to Simple …" at bounding box center [839, 198] width 322 height 20
click at [611, 256] on div "By URL" at bounding box center [576, 247] width 834 height 28
click at [70, 240] on div "Keyword Sampling" at bounding box center [75, 238] width 65 height 13
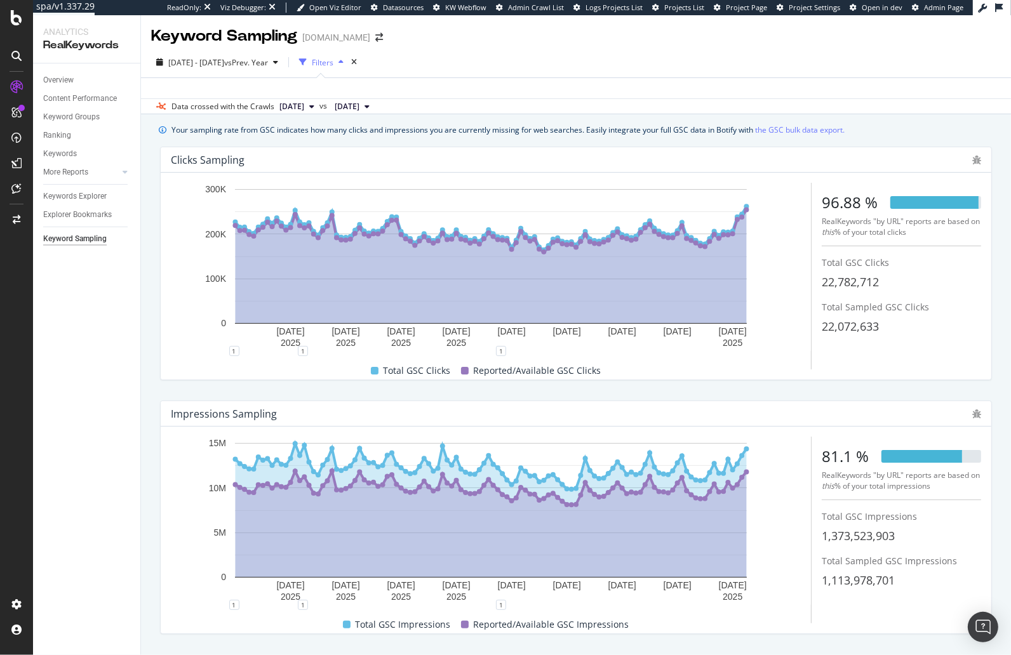
click at [578, 131] on div "Your sampling rate from GSC indicates how many clicks and impressions you are c…" at bounding box center [507, 129] width 673 height 13
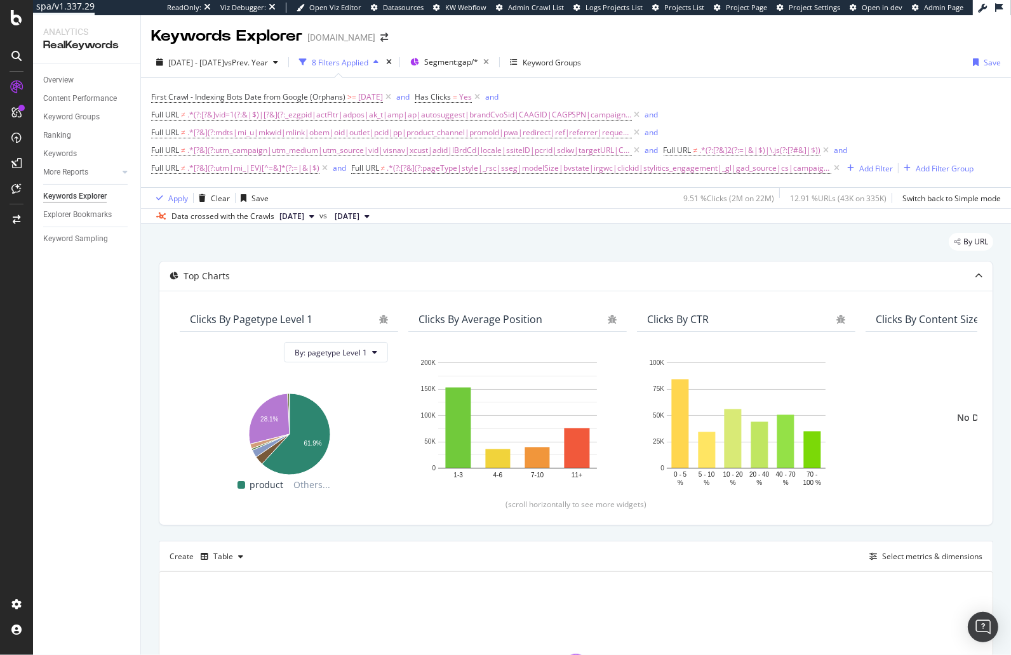
click at [641, 250] on div "By URL" at bounding box center [576, 247] width 834 height 28
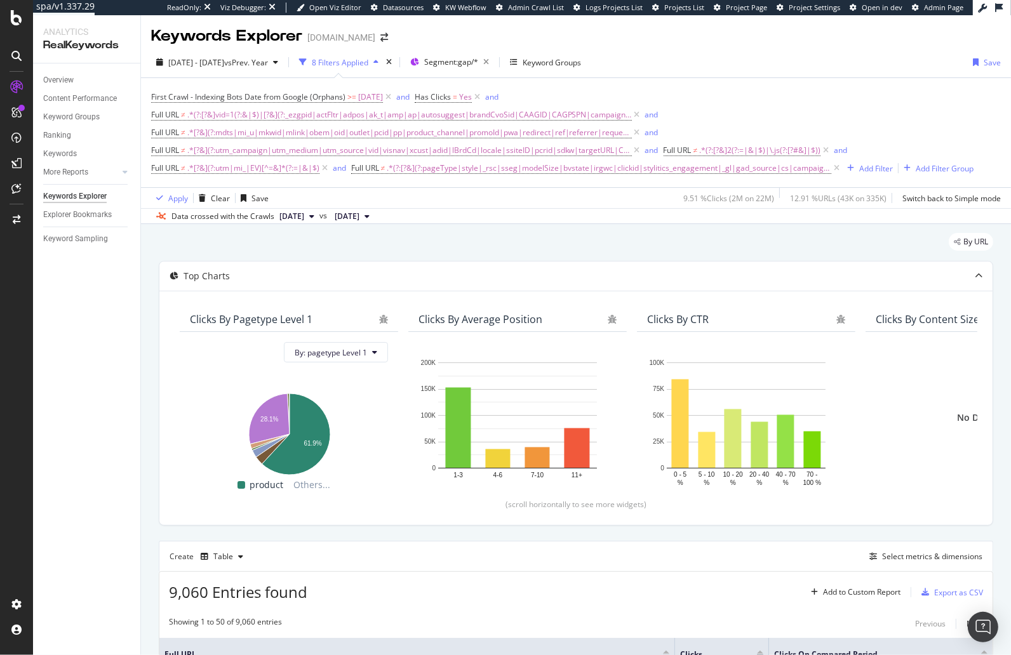
click at [803, 249] on div "By URL" at bounding box center [576, 247] width 834 height 28
click at [687, 248] on div "By URL" at bounding box center [576, 247] width 834 height 28
click at [689, 37] on div "Keywords Explorer Gap.com" at bounding box center [576, 31] width 870 height 32
click at [769, 236] on div "By URL" at bounding box center [576, 247] width 834 height 28
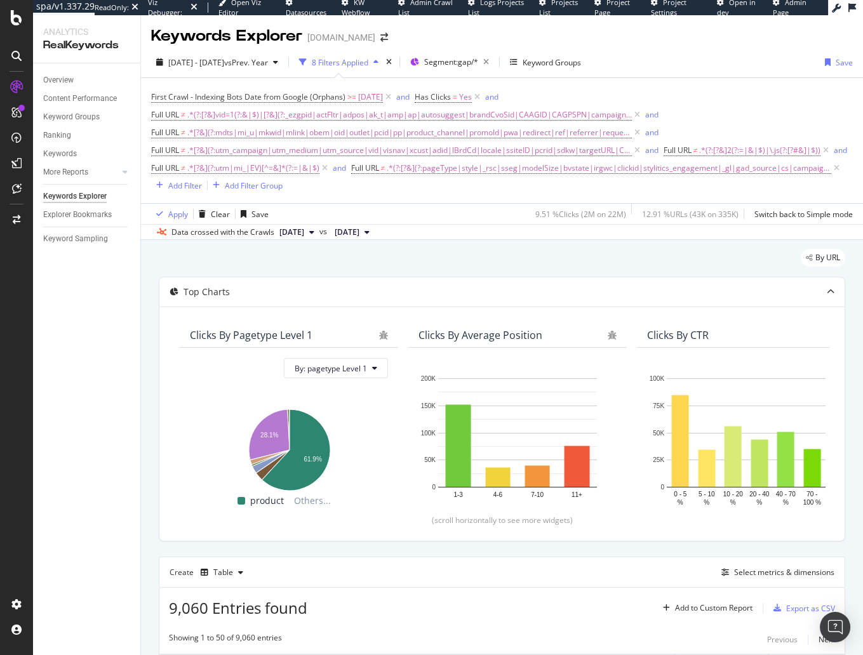
click at [696, 255] on div "By URL" at bounding box center [502, 263] width 686 height 28
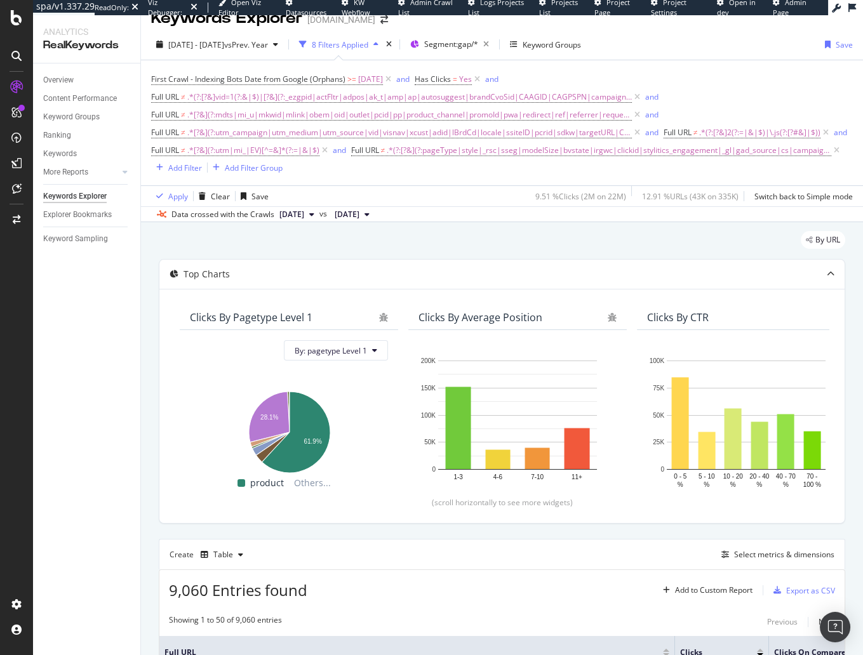
click at [607, 194] on div "9.51 % Clicks ( 2M on 22M )" at bounding box center [580, 196] width 91 height 11
click at [601, 201] on div "9.51 % Clicks ( 2M on 22M )" at bounding box center [580, 197] width 91 height 11
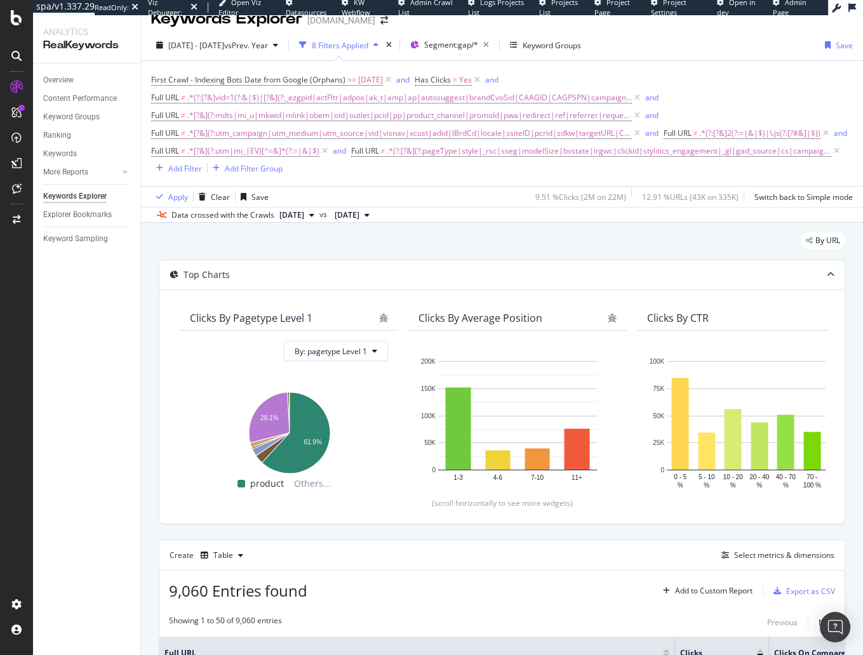
click at [618, 253] on div "By URL" at bounding box center [502, 246] width 686 height 28
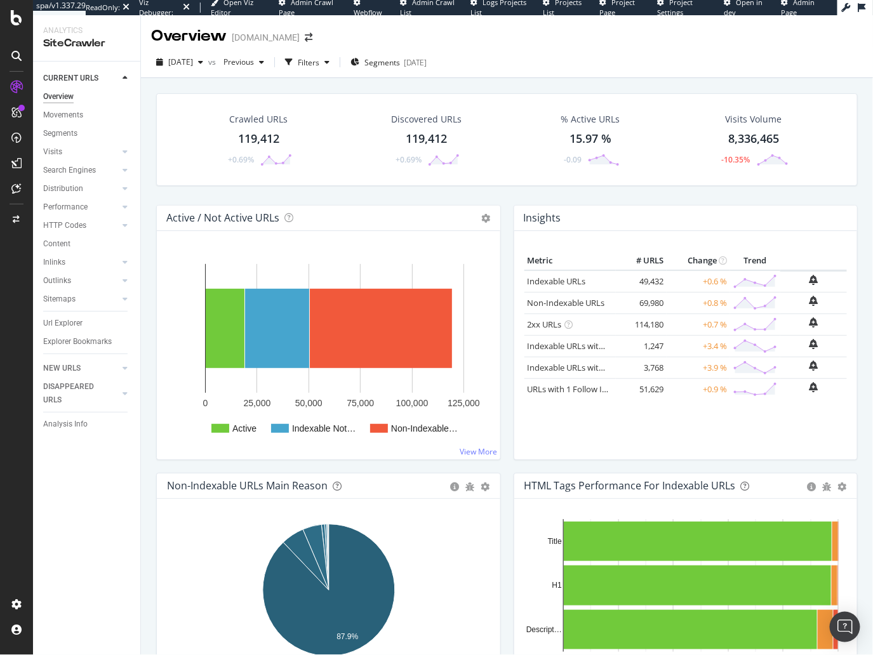
drag, startPoint x: 86, startPoint y: 225, endPoint x: 143, endPoint y: 196, distance: 64.7
click at [86, 225] on div "HTTP Codes" at bounding box center [64, 225] width 43 height 13
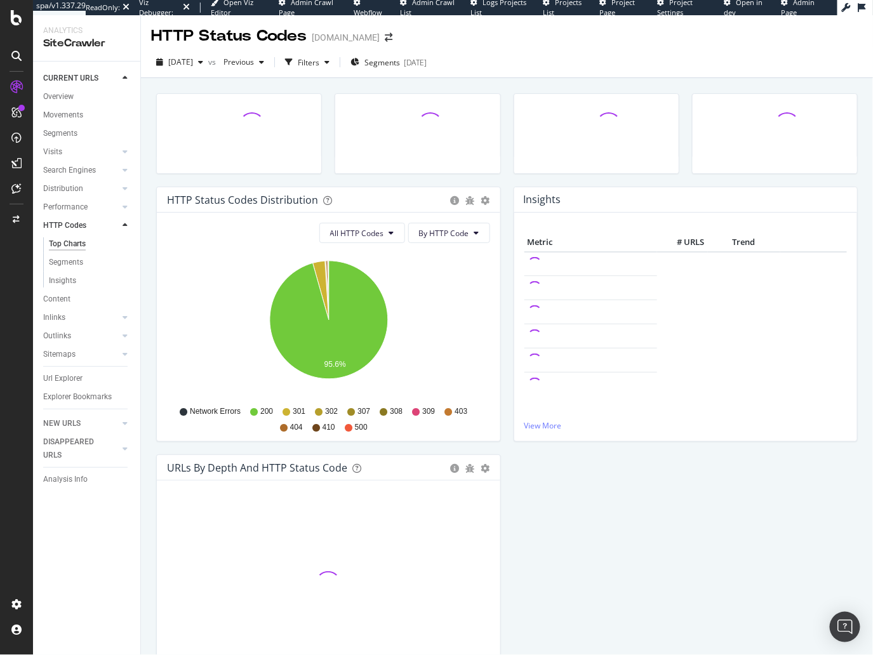
click at [147, 197] on div "HTTP Status Codes Distribution Pie Table Export as CSV Add to Custom Report All…" at bounding box center [507, 398] width 732 height 640
click at [147, 192] on div "HTTP Status Codes Distribution Pie Table Export as CSV Add to Custom Report All…" at bounding box center [507, 398] width 732 height 640
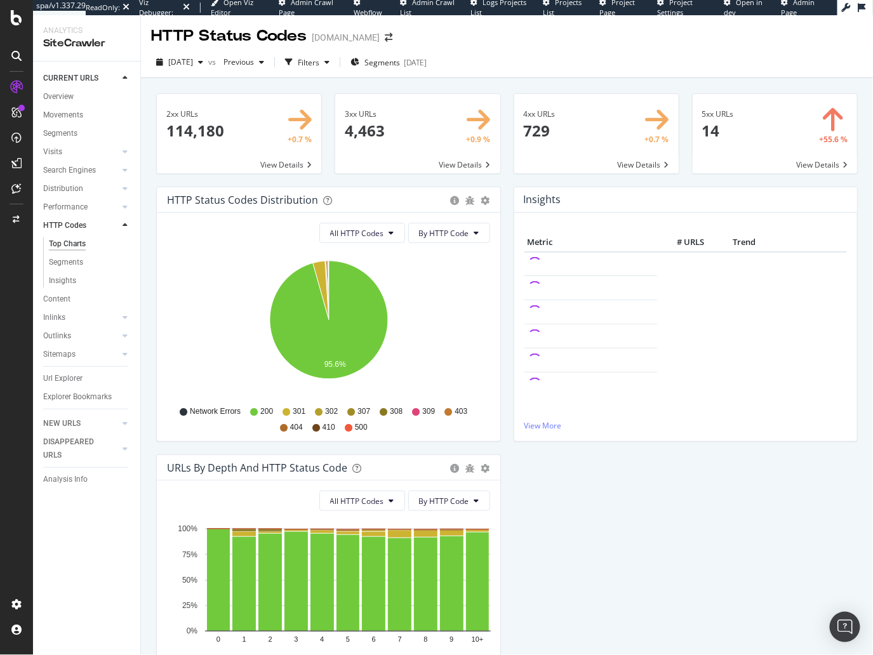
click at [147, 178] on div "2xx URLs × Close Chart main-metric-code-2xx - API Requests List Area Type Reque…" at bounding box center [507, 398] width 732 height 640
click at [143, 356] on div "2xx URLs × Close Chart main-metric-code-2xx - API Requests List Area Type Reque…" at bounding box center [507, 398] width 732 height 640
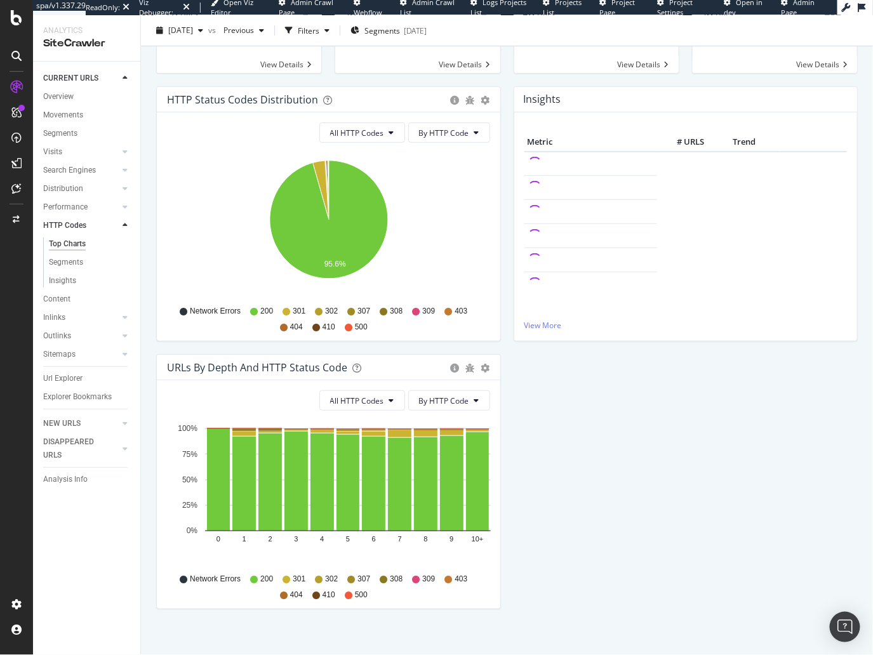
scroll to position [110, 0]
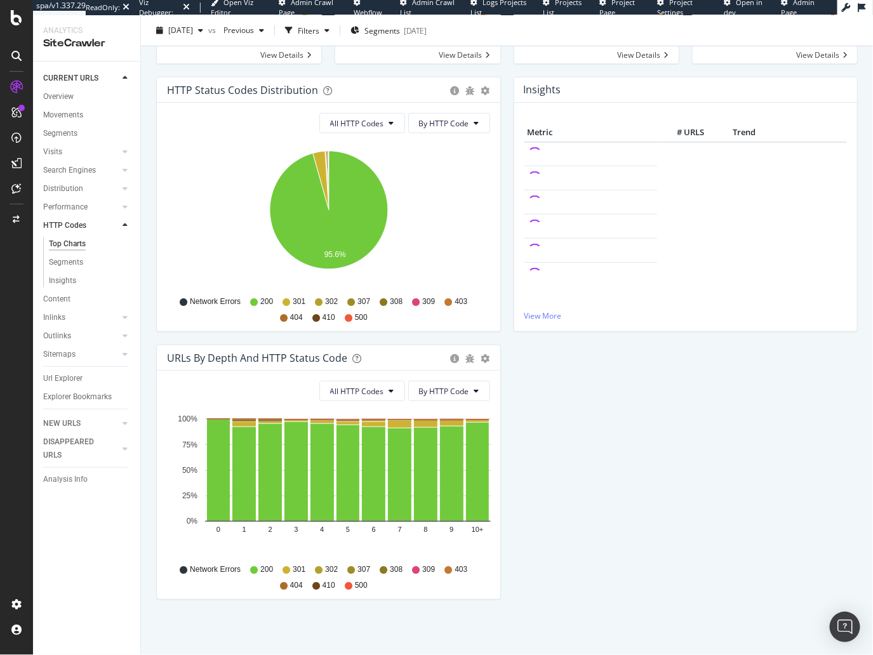
click at [549, 429] on div "HTTP Status Codes Distribution Pie Table Export as CSV Add to Custom Report All…" at bounding box center [507, 345] width 714 height 536
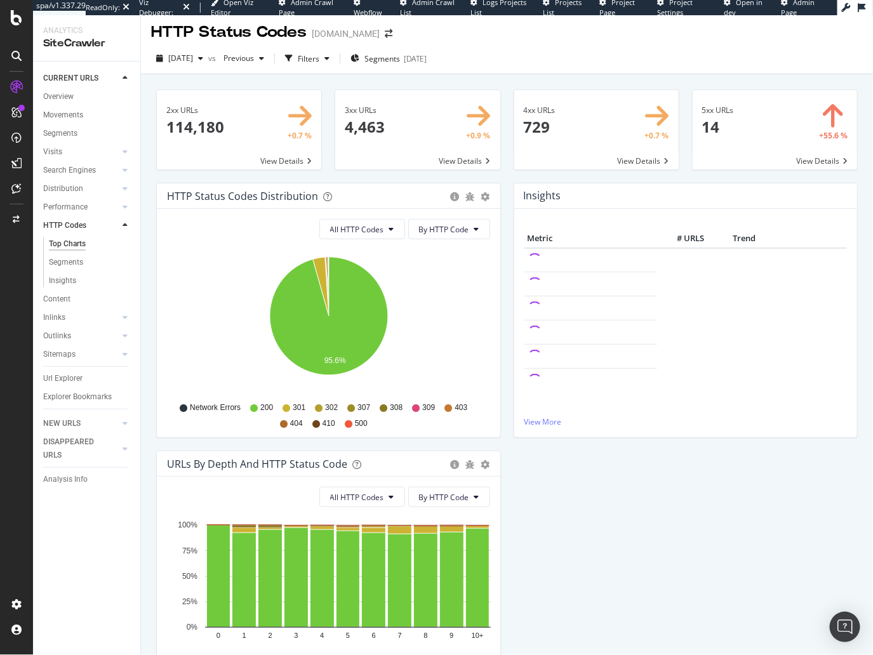
scroll to position [0, 0]
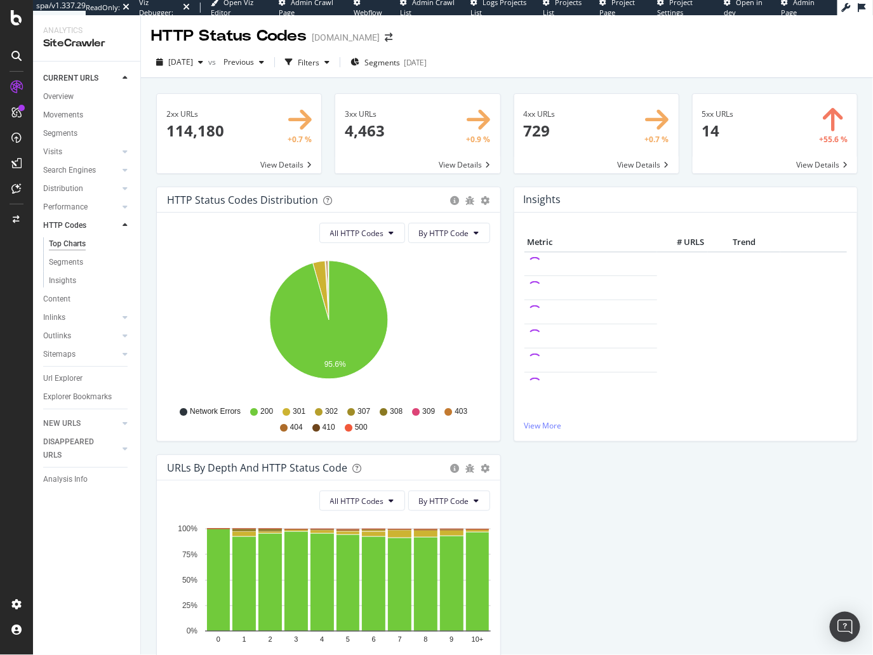
click at [508, 178] on div "4xx URLs × Close Chart main-metric-code-4xx - API Requests List Area Type Reque…" at bounding box center [596, 139] width 178 height 93
click at [152, 295] on div "HTTP Status Codes Distribution Pie Table Export as CSV Add to Custom Report All…" at bounding box center [328, 321] width 357 height 268
click at [83, 314] on link "Inlinks" at bounding box center [81, 317] width 76 height 13
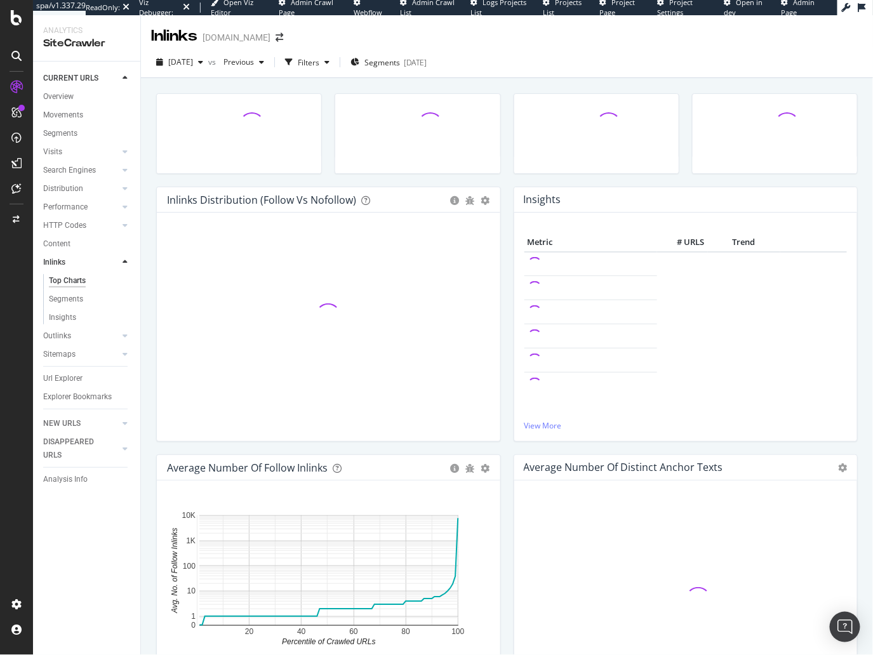
click at [147, 310] on div "Inlinks Distribution (Follow vs Nofollow) Pie Table Add to Custom Report Hold C…" at bounding box center [507, 398] width 732 height 640
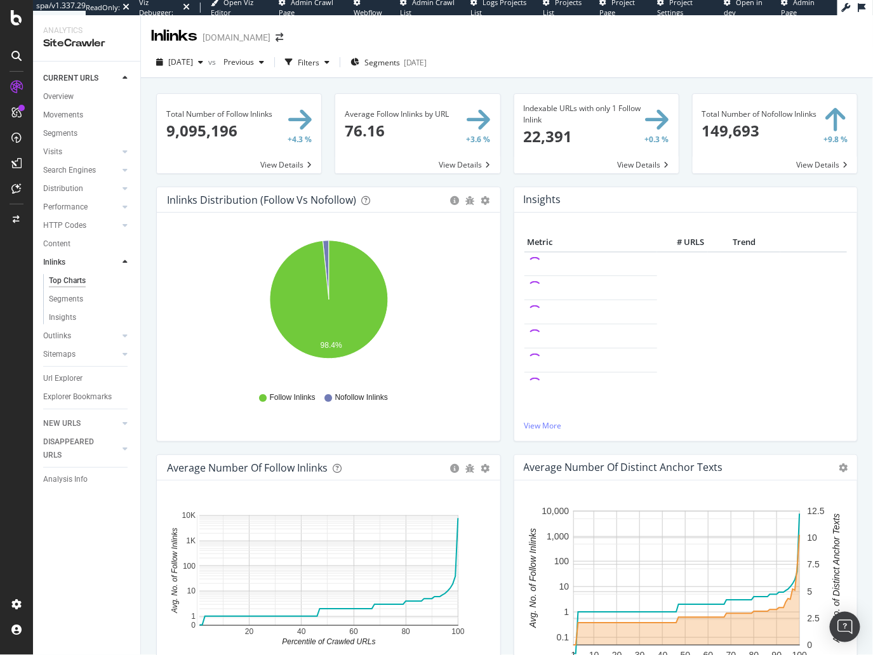
click at [148, 197] on div "Total Number of Follow Inlinks × Close Chart main-metric-inlinks-sum-follow - A…" at bounding box center [507, 398] width 732 height 640
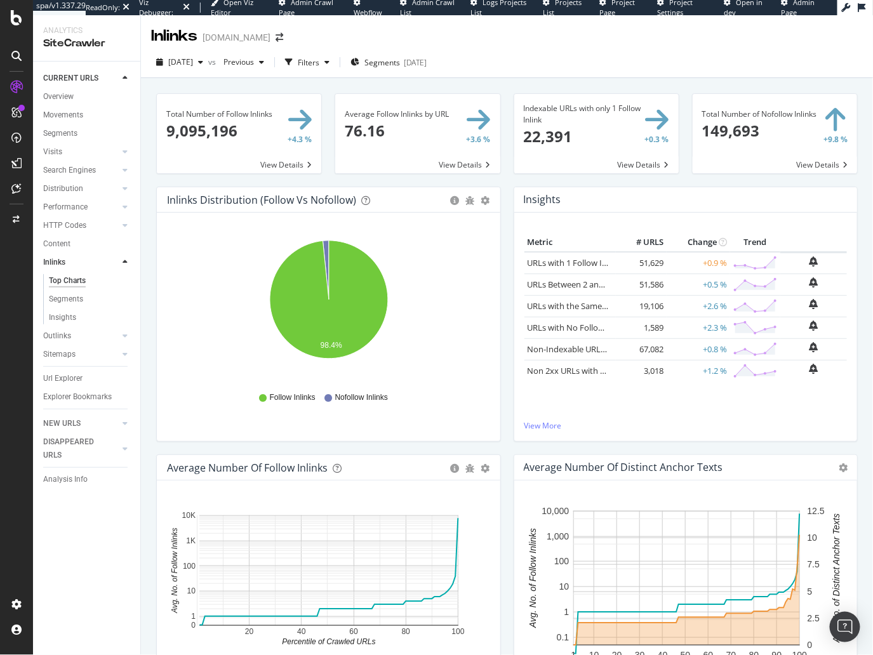
click at [146, 394] on div "Total Number of Follow Inlinks × Close Chart main-metric-inlinks-sum-follow - A…" at bounding box center [507, 398] width 732 height 640
click at [146, 395] on div "Total Number of Follow Inlinks × Close Chart main-metric-inlinks-sum-follow - A…" at bounding box center [507, 398] width 732 height 640
click at [146, 397] on div "Total Number of Follow Inlinks × Close Chart main-metric-inlinks-sum-follow - A…" at bounding box center [507, 398] width 732 height 640
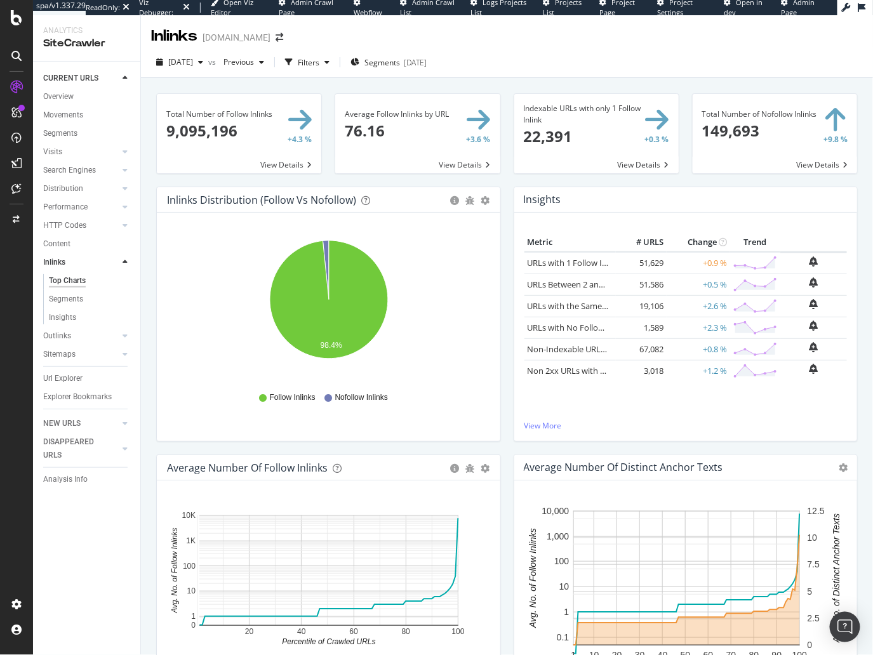
click at [145, 397] on div "Total Number of Follow Inlinks × Close Chart main-metric-inlinks-sum-follow - A…" at bounding box center [507, 398] width 732 height 640
click at [147, 98] on div "Total Number of Follow Inlinks × Close Chart main-metric-inlinks-sum-follow - A…" at bounding box center [507, 398] width 732 height 640
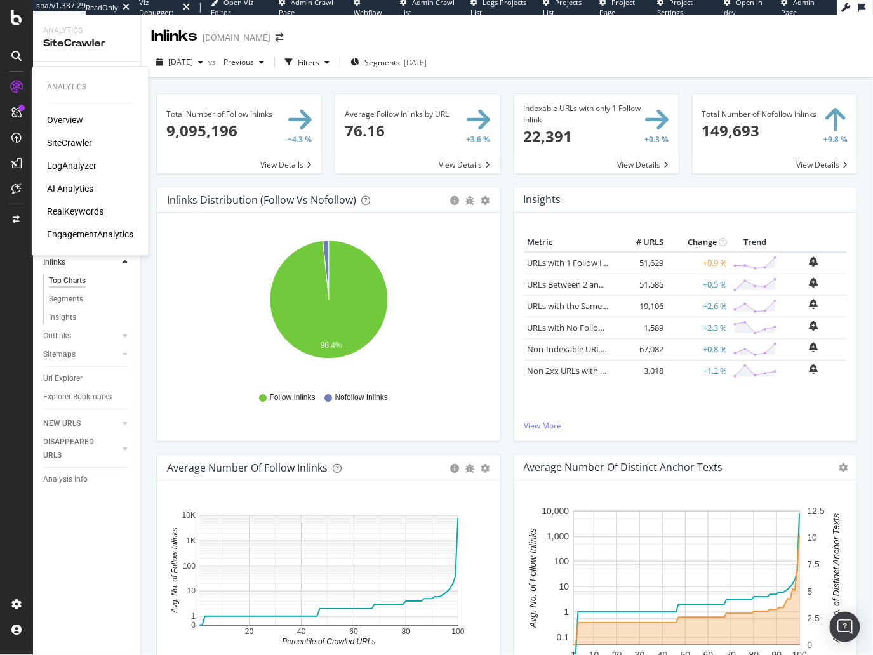
click at [86, 166] on div "LogAnalyzer" at bounding box center [72, 165] width 50 height 13
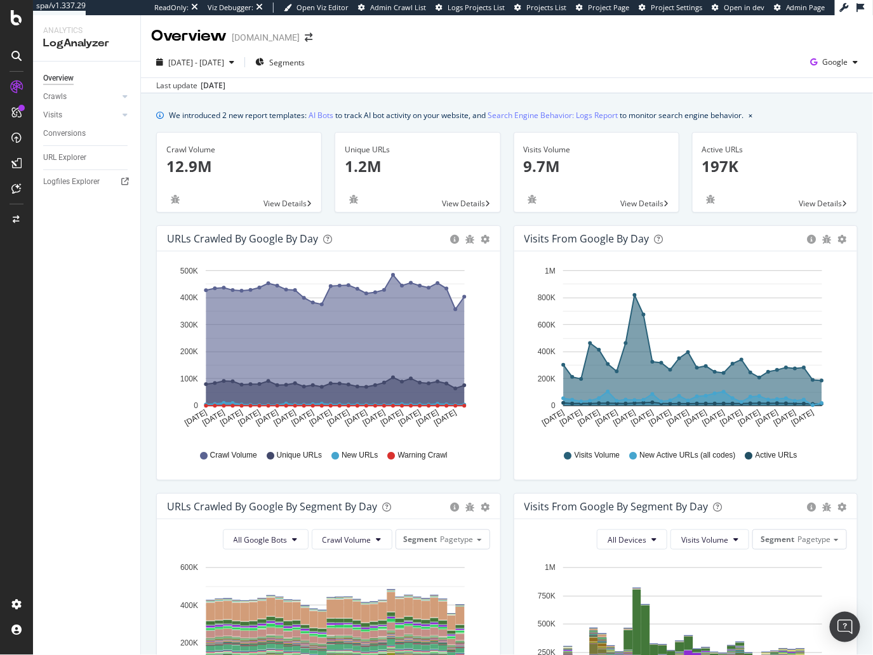
click at [143, 185] on div "We introduced 2 new report templates: AI Bots to track AI bot activity on your …" at bounding box center [507, 583] width 732 height 980
click at [141, 199] on div "We introduced 2 new report templates: AI Bots to track AI bot activity on your …" at bounding box center [507, 583] width 732 height 980
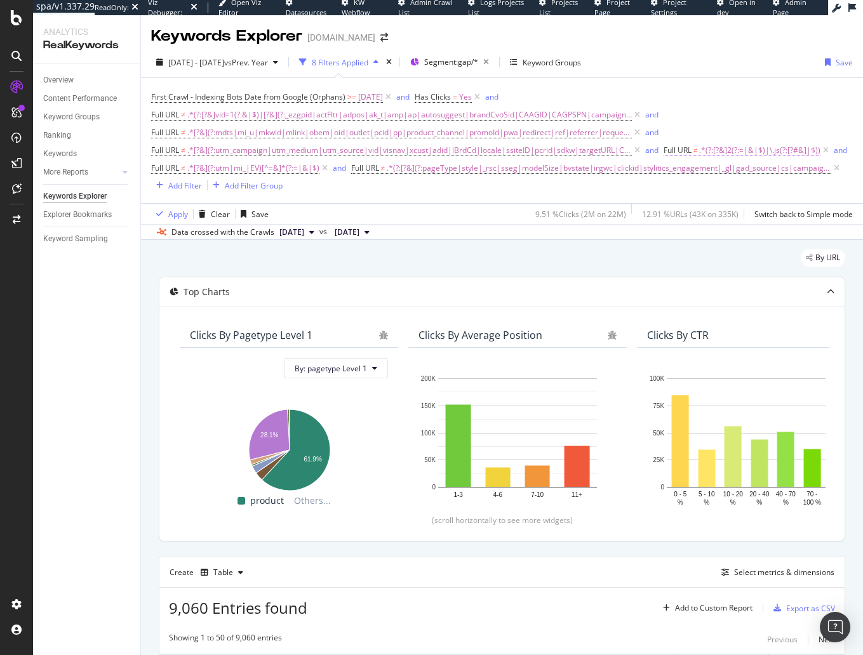
scroll to position [17, 0]
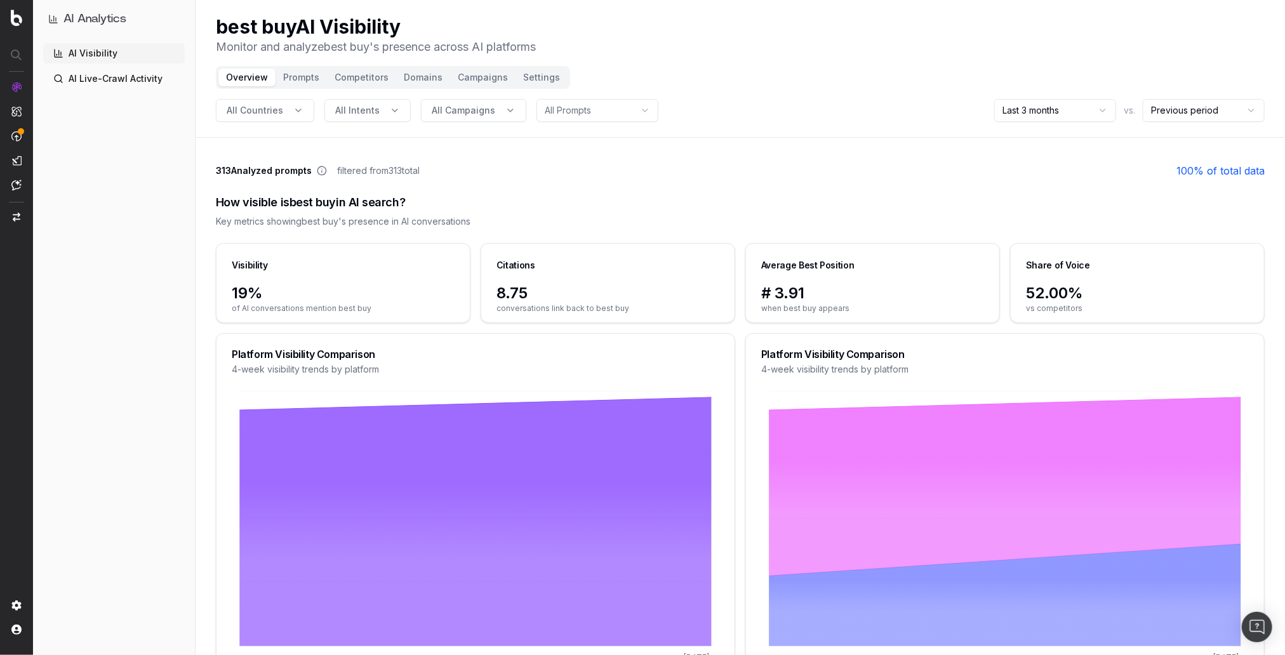
click at [108, 246] on div "AI Visibility AI Live-Crawl Activity" at bounding box center [114, 346] width 142 height 607
drag, startPoint x: 813, startPoint y: 134, endPoint x: 769, endPoint y: 183, distance: 66.5
click at [813, 134] on header "best buy AI Visibility Monitor and analyze best buy 's presence across AI platf…" at bounding box center [740, 69] width 1089 height 138
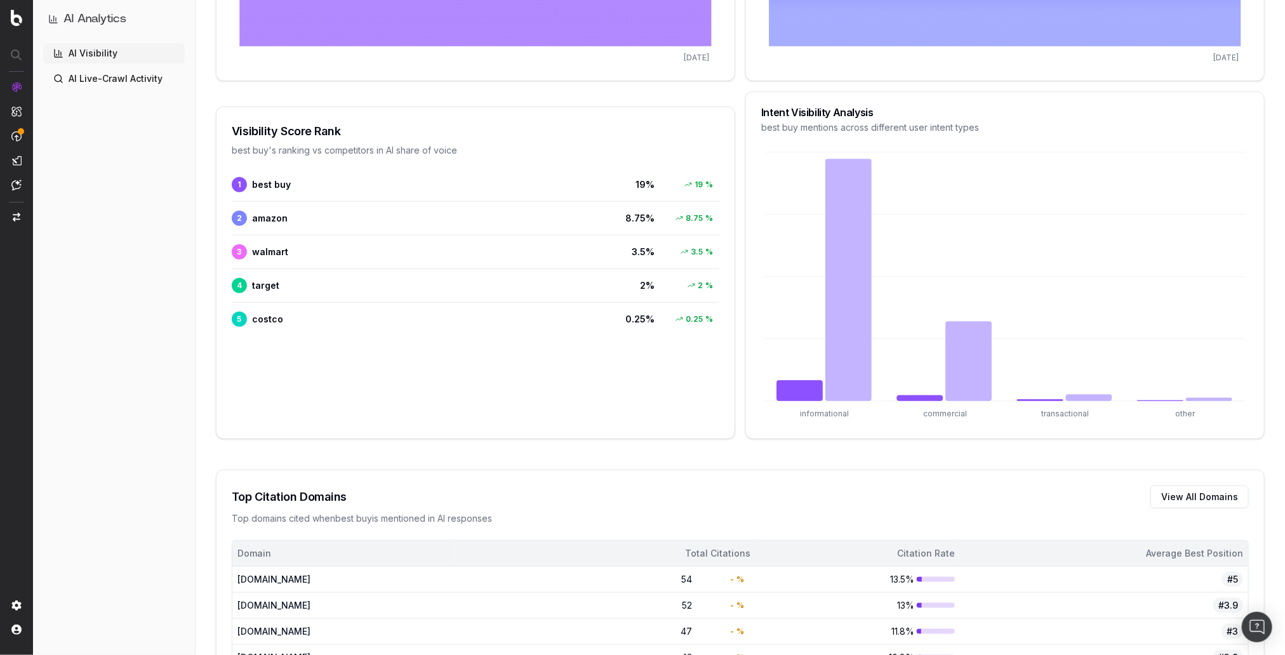
scroll to position [524, 0]
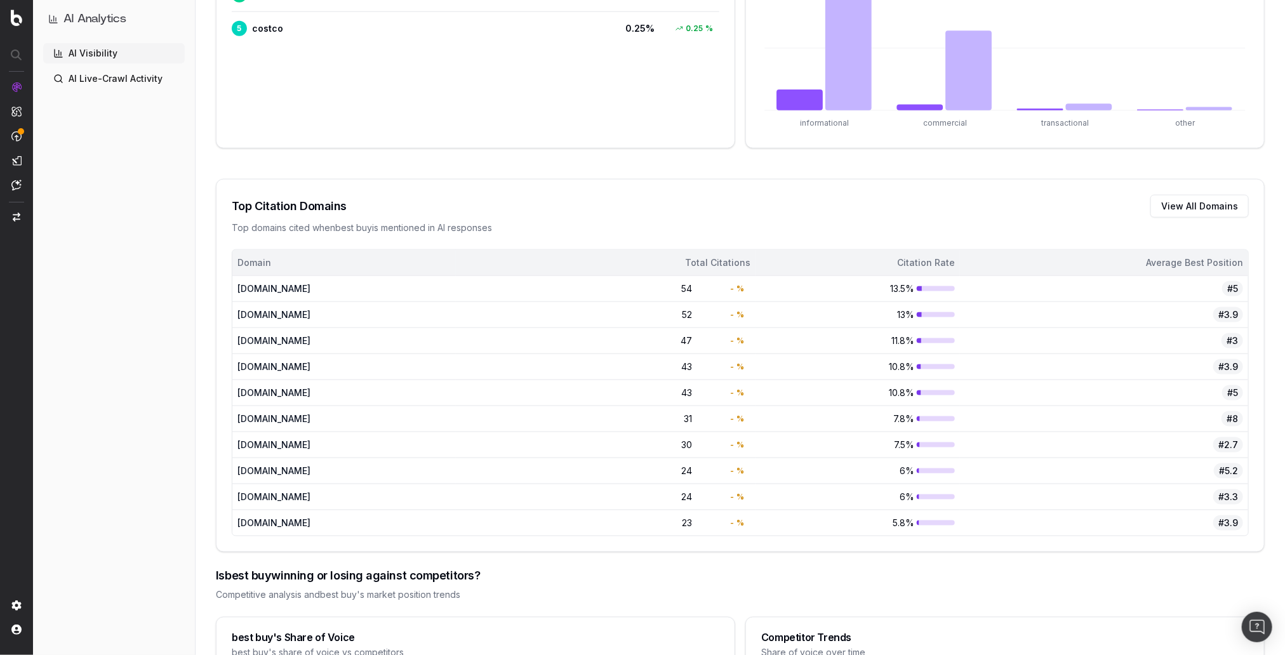
click at [195, 331] on div "AI Analytics AI Visibility AI Live-Crawl Activity" at bounding box center [114, 327] width 162 height 655
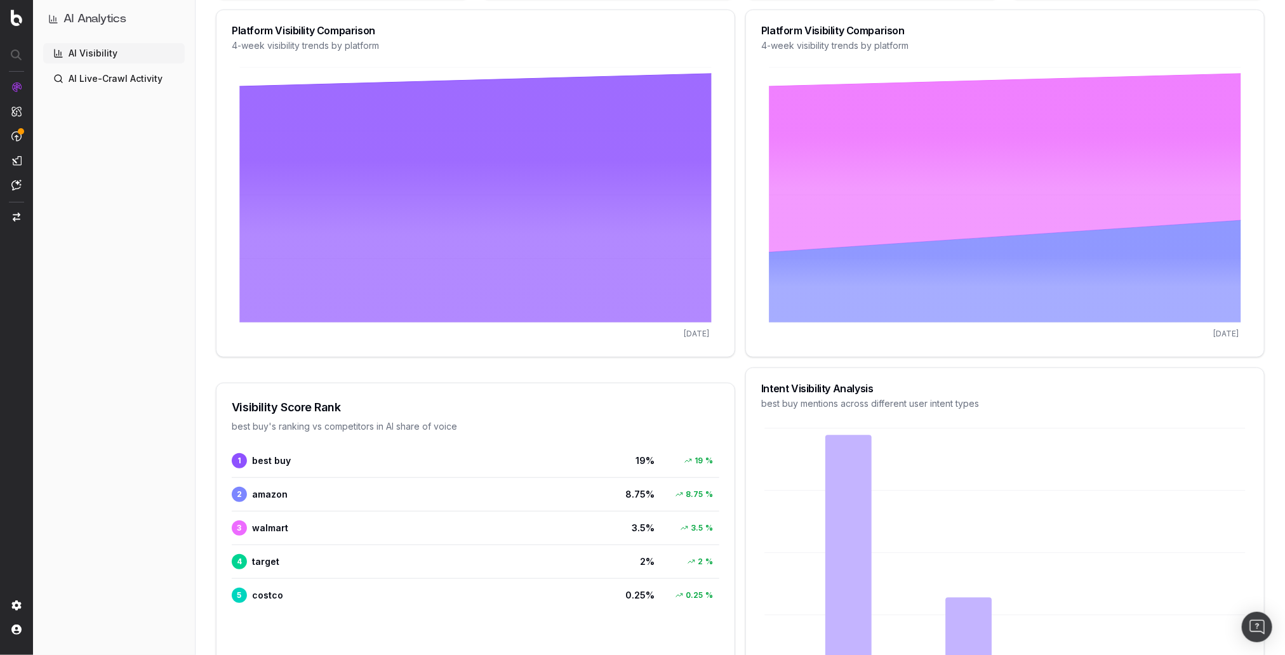
scroll to position [0, 0]
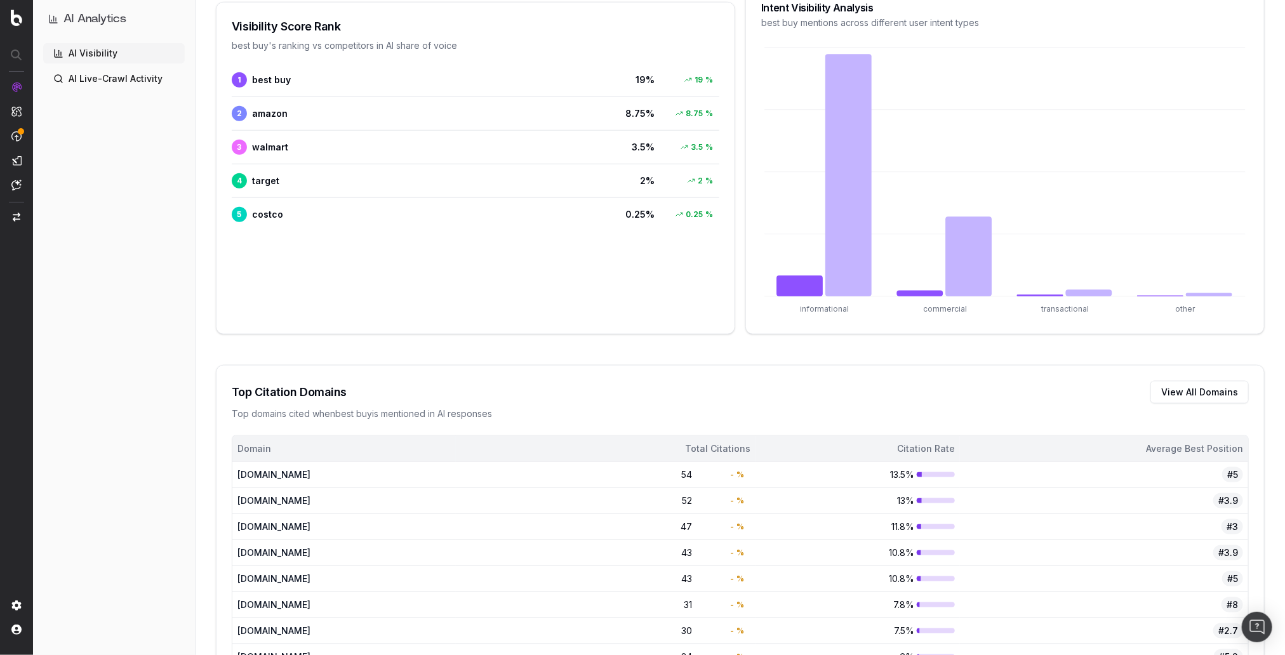
scroll to position [1389, 0]
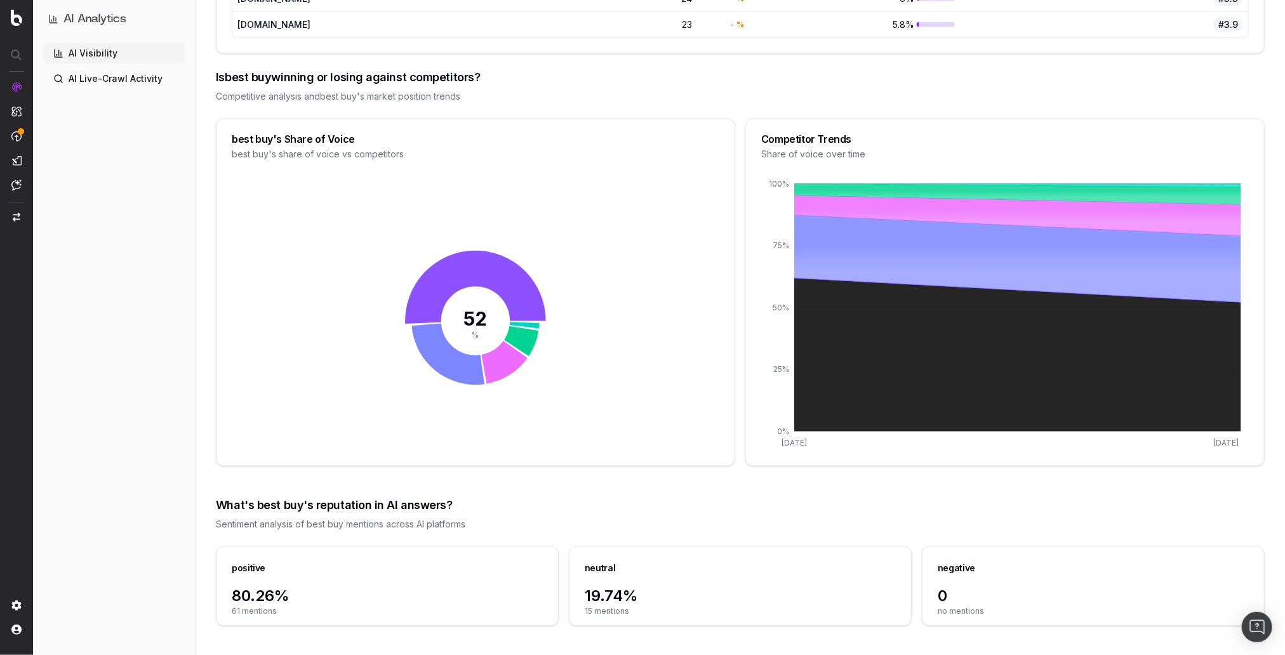
drag, startPoint x: 345, startPoint y: 585, endPoint x: 338, endPoint y: 583, distance: 7.1
click at [342, 587] on span "80.26%" at bounding box center [387, 597] width 311 height 20
click at [258, 587] on span "80.26%" at bounding box center [387, 597] width 311 height 20
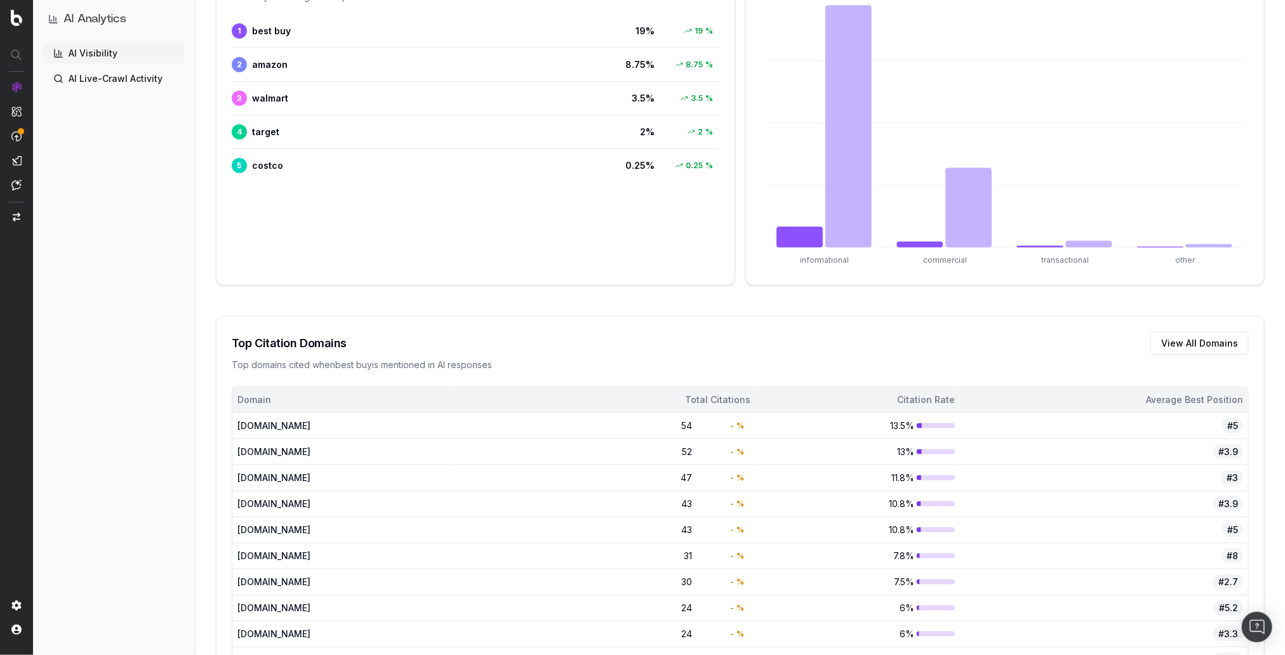
scroll to position [0, 0]
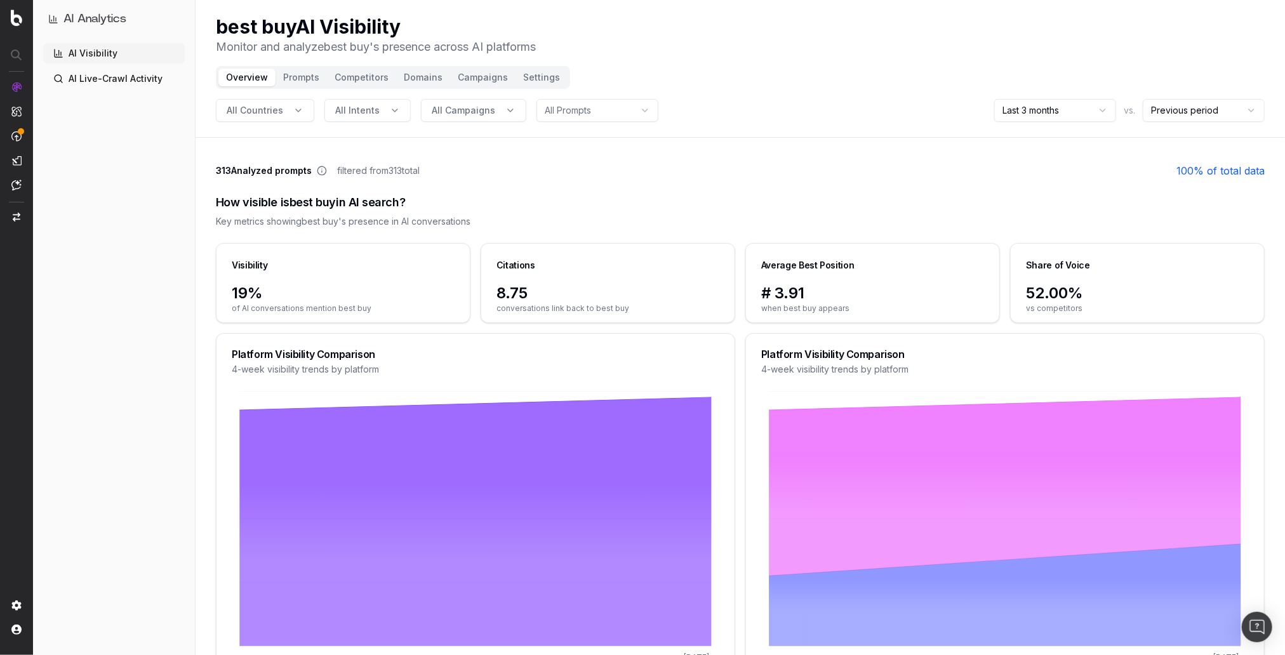
click at [142, 77] on link "AI Live-Crawl Activity" at bounding box center [114, 79] width 142 height 20
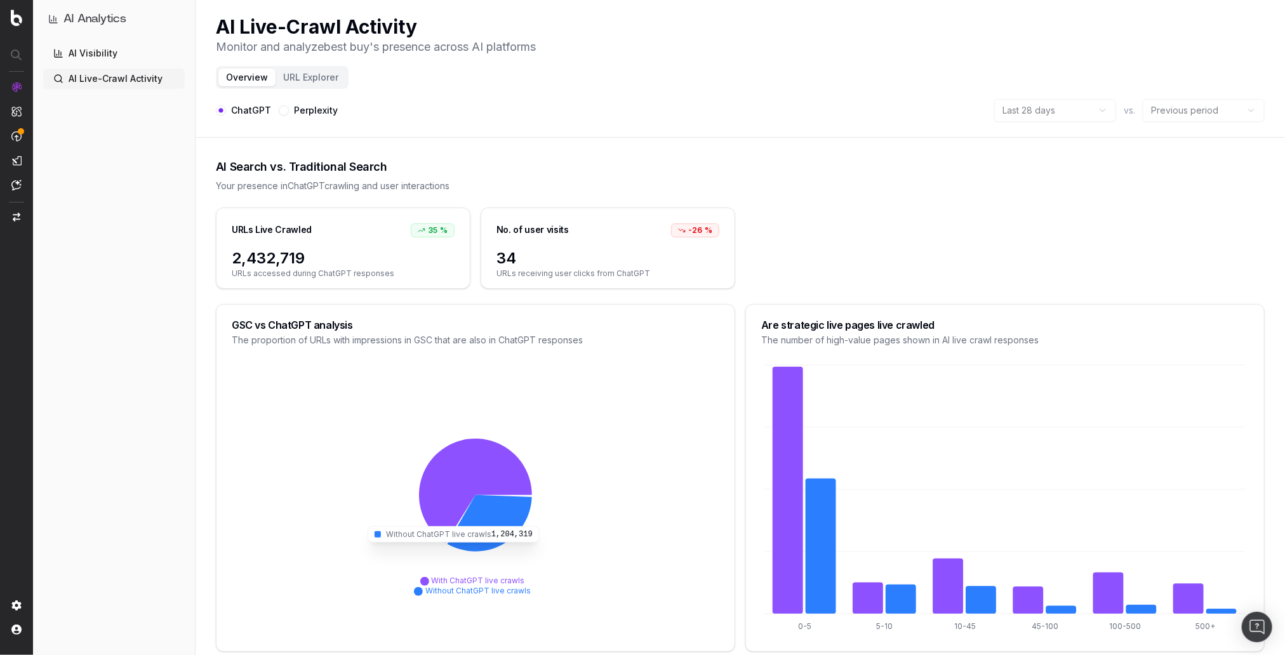
click at [470, 531] on icon at bounding box center [490, 523] width 84 height 56
click at [309, 80] on button "URL Explorer" at bounding box center [310, 78] width 70 height 18
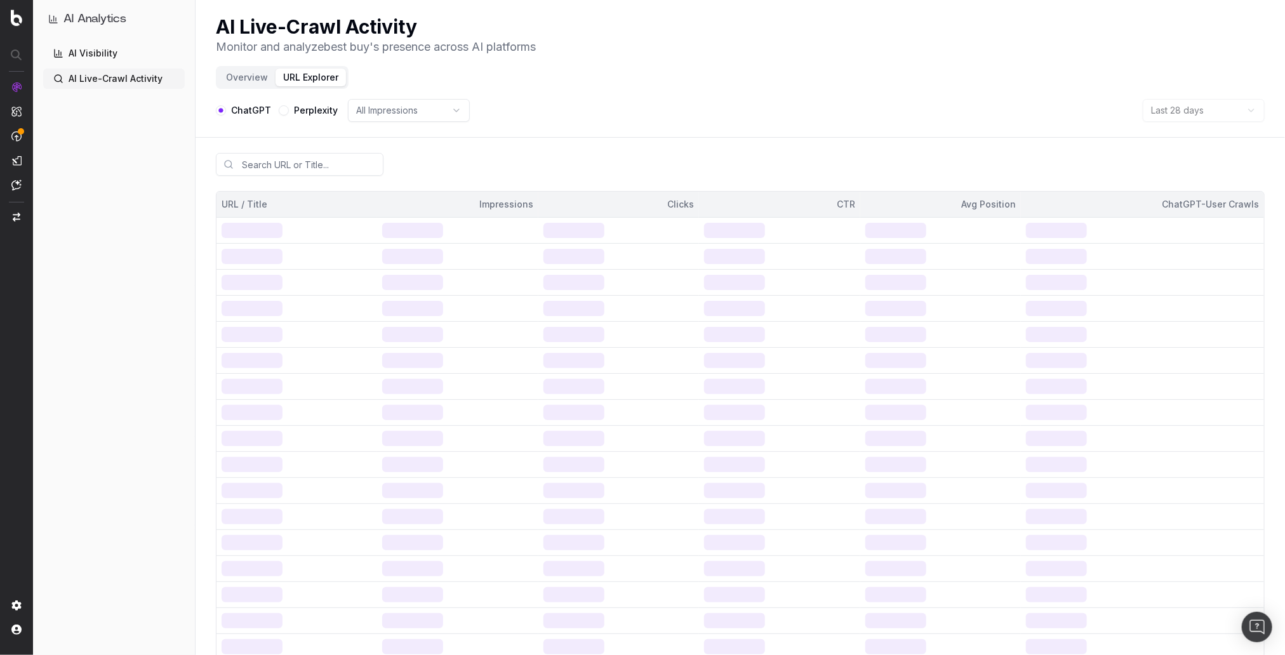
click at [200, 232] on main "URL / Title Impressions Clicks CTR Avg Position ChatGPT-User Crawls 1 – 30 of 3…" at bounding box center [740, 601] width 1089 height 917
click at [418, 150] on div at bounding box center [740, 167] width 1049 height 48
click at [404, 75] on header "AI Live-Crawl Activity Monitor and analyze best buy 's presence across AI platf…" at bounding box center [740, 69] width 1089 height 138
click at [401, 109] on html "AI Analytics AI Visibility AI Live-Crawl Activity AI Live-Crawl Activity Monito…" at bounding box center [642, 327] width 1285 height 655
click at [549, 145] on html "AI Analytics AI Visibility AI Live-Crawl Activity AI Live-Crawl Activity Monito…" at bounding box center [642, 327] width 1285 height 655
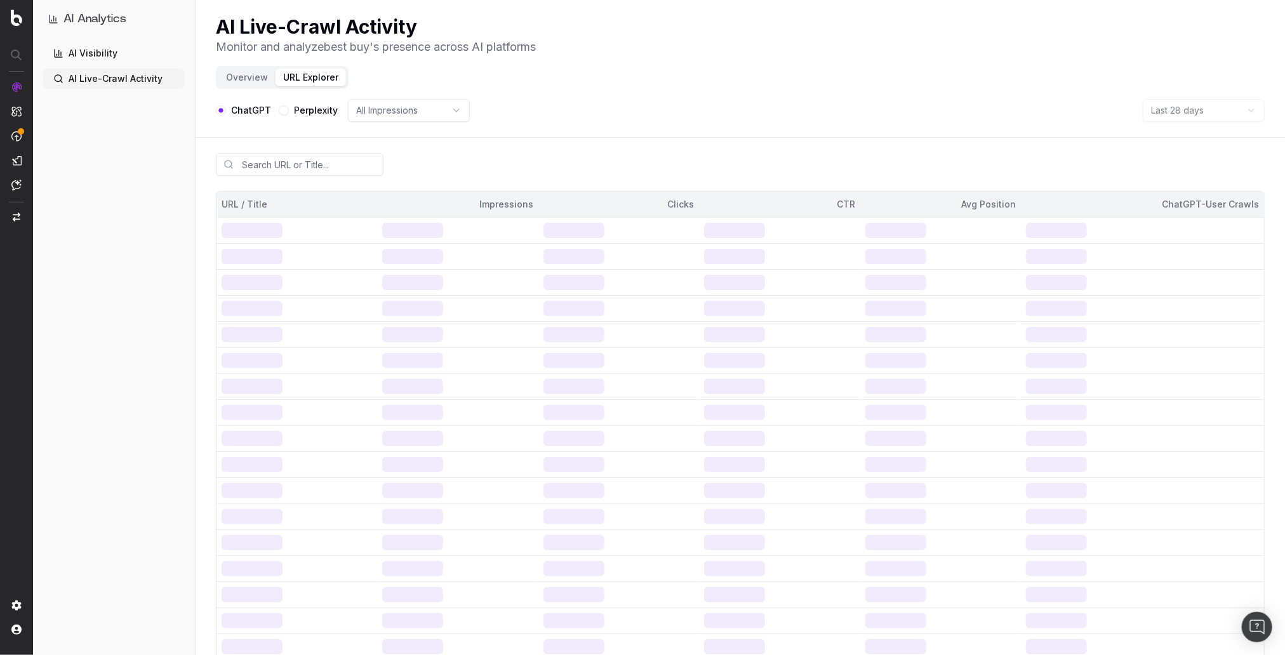
click at [132, 179] on div "AI Visibility AI Live-Crawl Activity" at bounding box center [114, 346] width 142 height 607
click at [143, 142] on div "AI Visibility AI Live-Crawl Activity" at bounding box center [114, 346] width 142 height 607
click at [130, 55] on link "AI Visibility" at bounding box center [114, 53] width 142 height 20
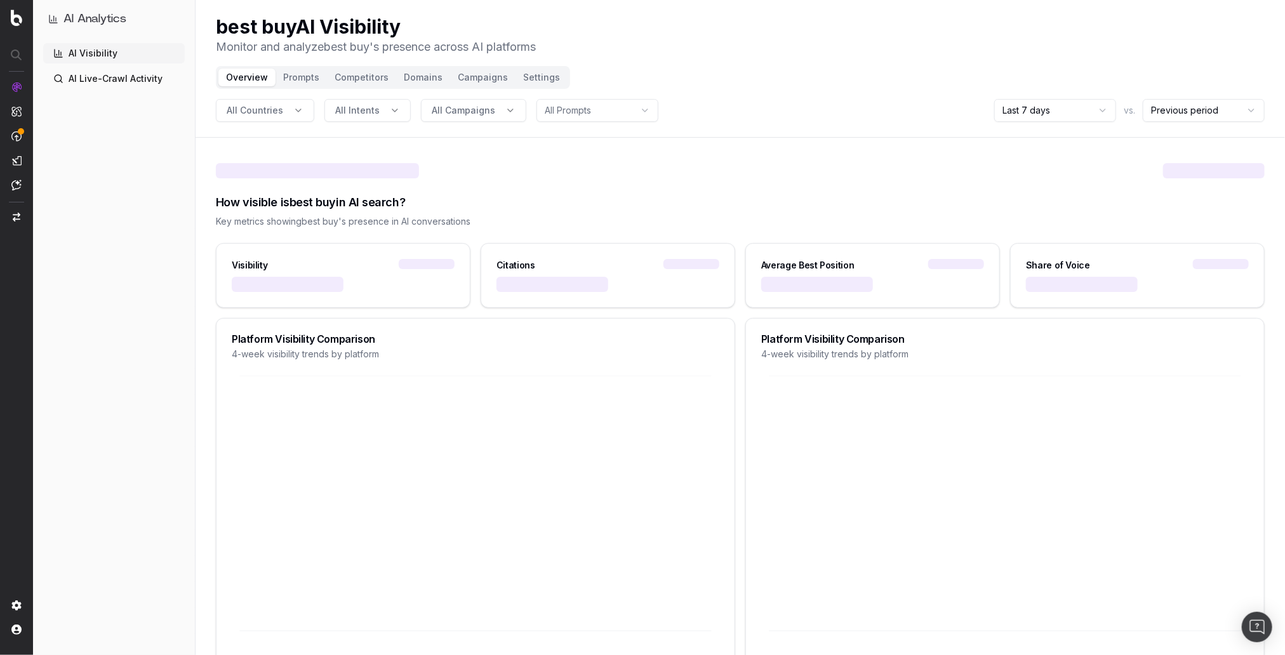
click at [164, 201] on div "AI Visibility AI Live-Crawl Activity" at bounding box center [114, 346] width 142 height 607
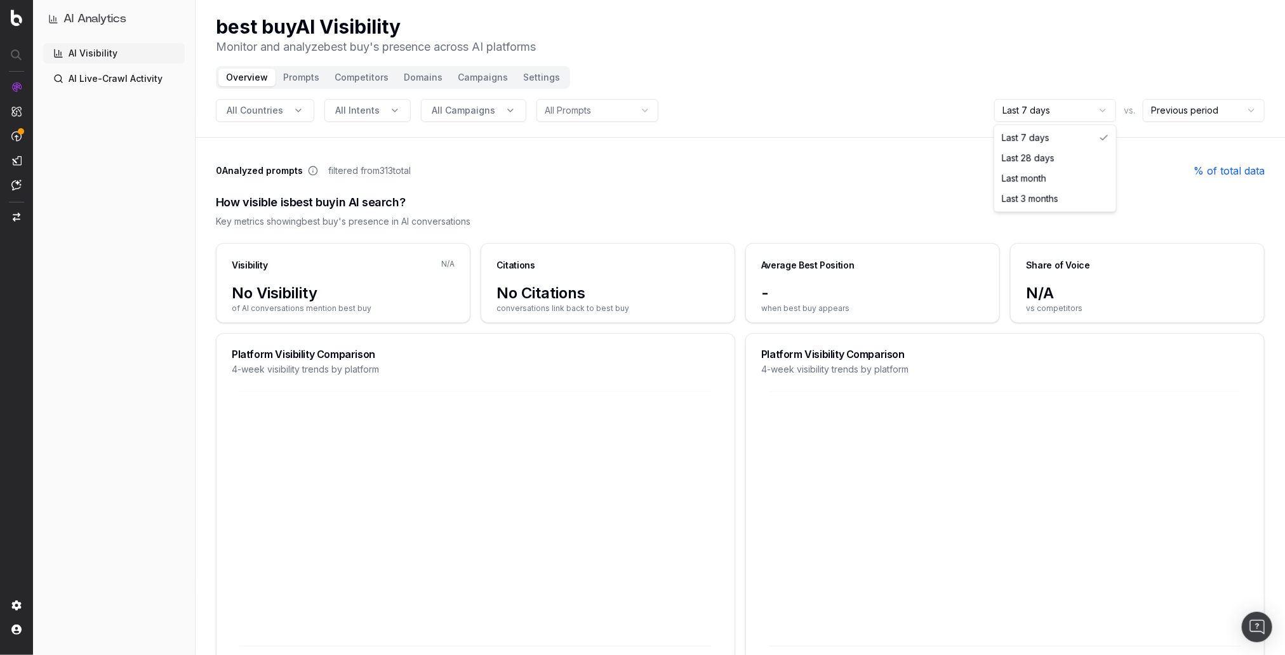
click at [1070, 114] on html "AI Analytics AI Visibility AI Live-Crawl Activity best buy AI Visibility Monito…" at bounding box center [642, 327] width 1285 height 655
click at [931, 55] on div "best buy AI Visibility Monitor and analyze best buy 's presence across AI platf…" at bounding box center [740, 35] width 1049 height 41
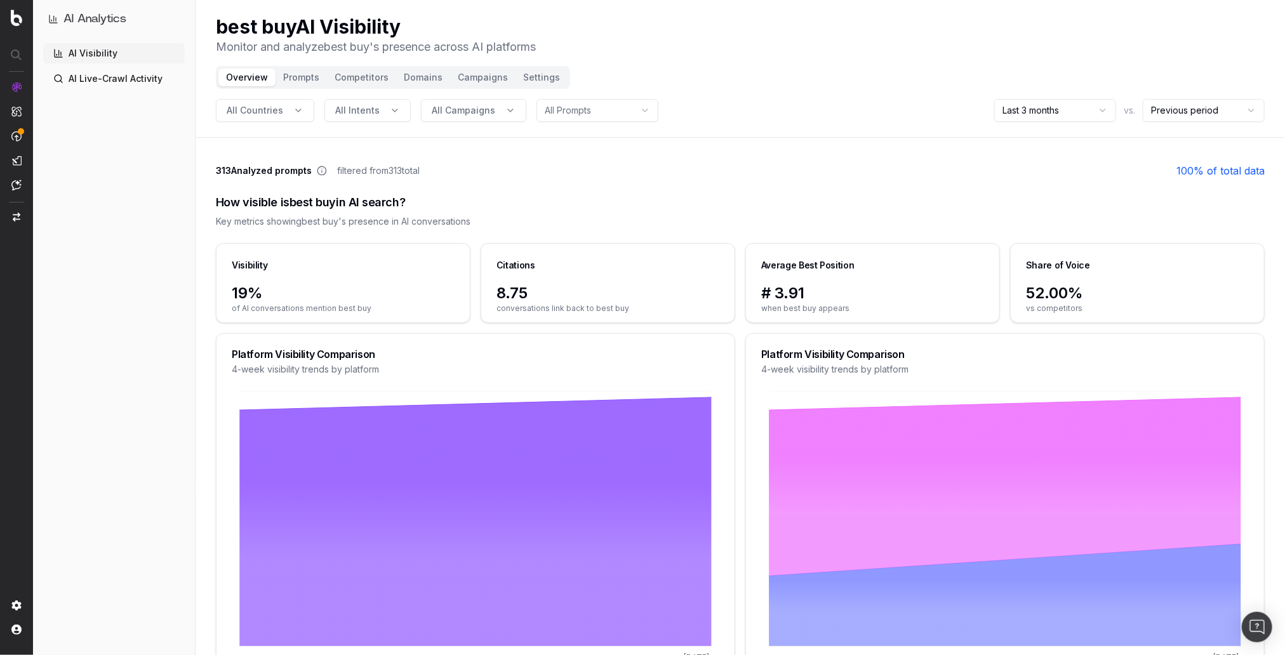
click at [298, 82] on button "Prompts" at bounding box center [300, 78] width 51 height 18
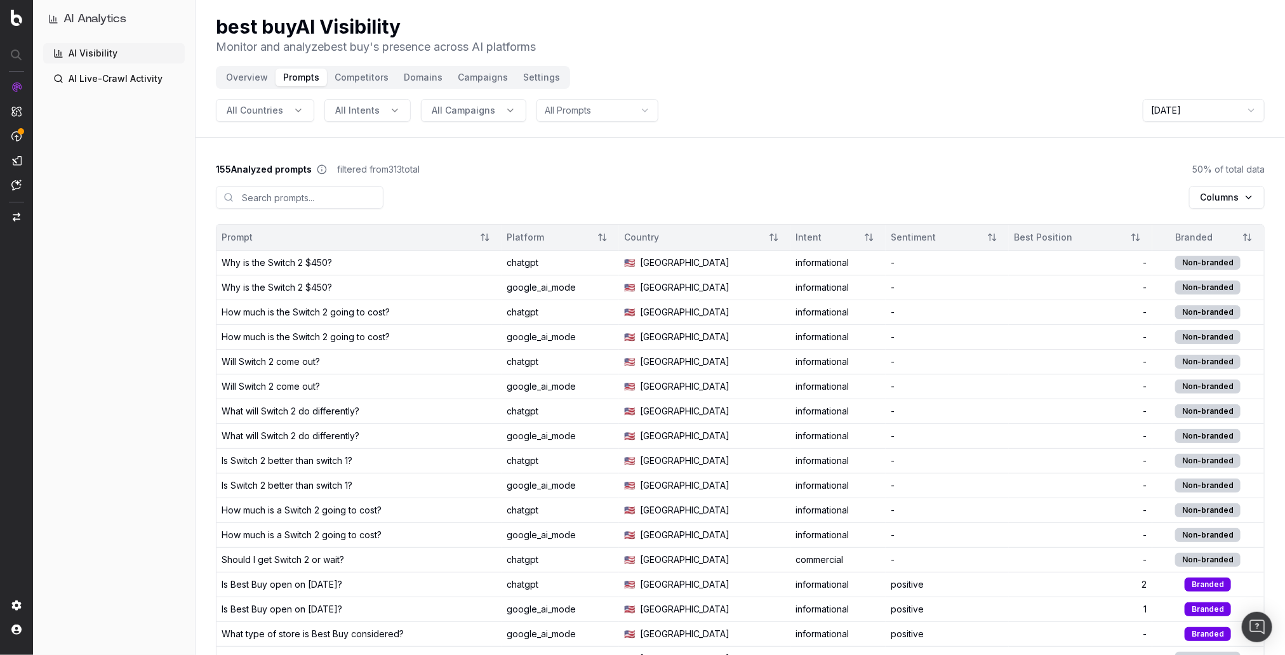
click at [474, 175] on div "155 Analyzed prompts filtered from 313 total 50 % of total data" at bounding box center [740, 169] width 1049 height 13
click at [1240, 197] on html "AI Analytics AI Visibility AI Live-Crawl Activity best buy AI Visibility Monito…" at bounding box center [642, 327] width 1285 height 655
click at [1090, 186] on html "AI Analytics AI Visibility AI Live-Crawl Activity best buy AI Visibility Monito…" at bounding box center [642, 327] width 1285 height 655
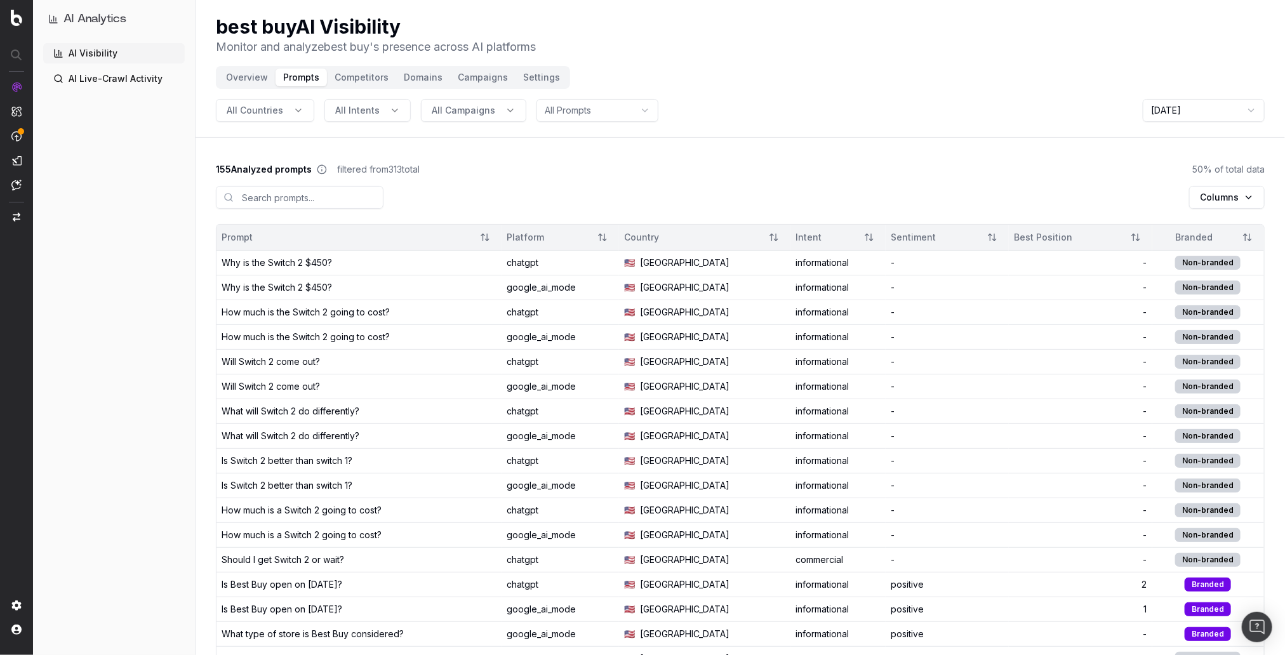
click at [322, 265] on div "Why is the Switch 2 $450?" at bounding box center [277, 262] width 110 height 13
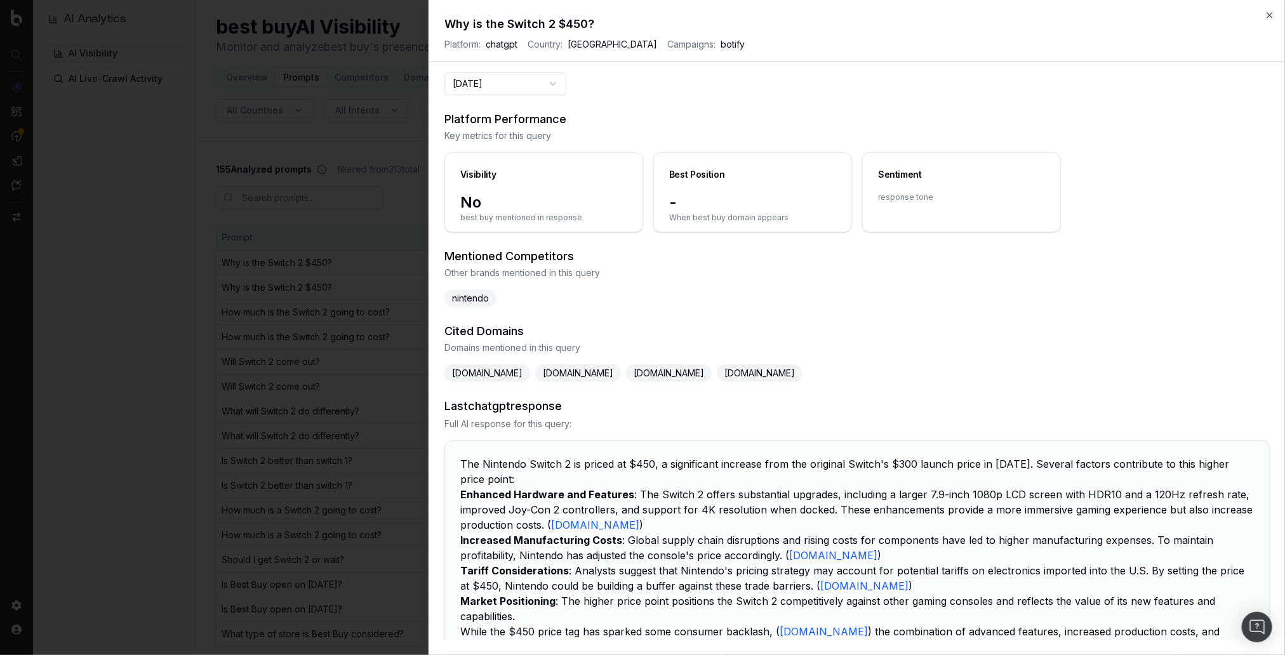
drag, startPoint x: 743, startPoint y: 114, endPoint x: 701, endPoint y: 99, distance: 45.0
click at [743, 114] on h3 "Platform Performance" at bounding box center [856, 119] width 825 height 18
drag, startPoint x: 1271, startPoint y: 13, endPoint x: 1228, endPoint y: 29, distance: 46.2
click at [1271, 13] on icon "button" at bounding box center [1269, 15] width 10 height 10
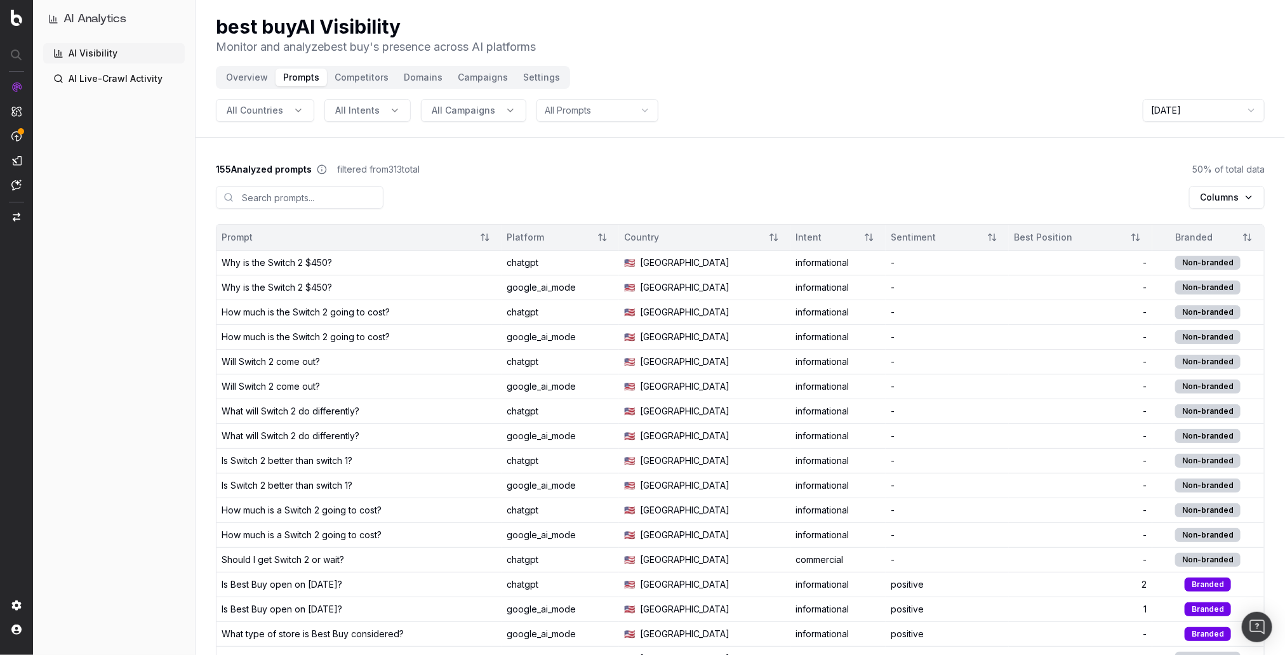
click at [434, 163] on div "155 Analyzed prompts filtered from 313 total 50 % of total data" at bounding box center [740, 169] width 1049 height 13
click at [255, 77] on button "Overview" at bounding box center [246, 78] width 57 height 18
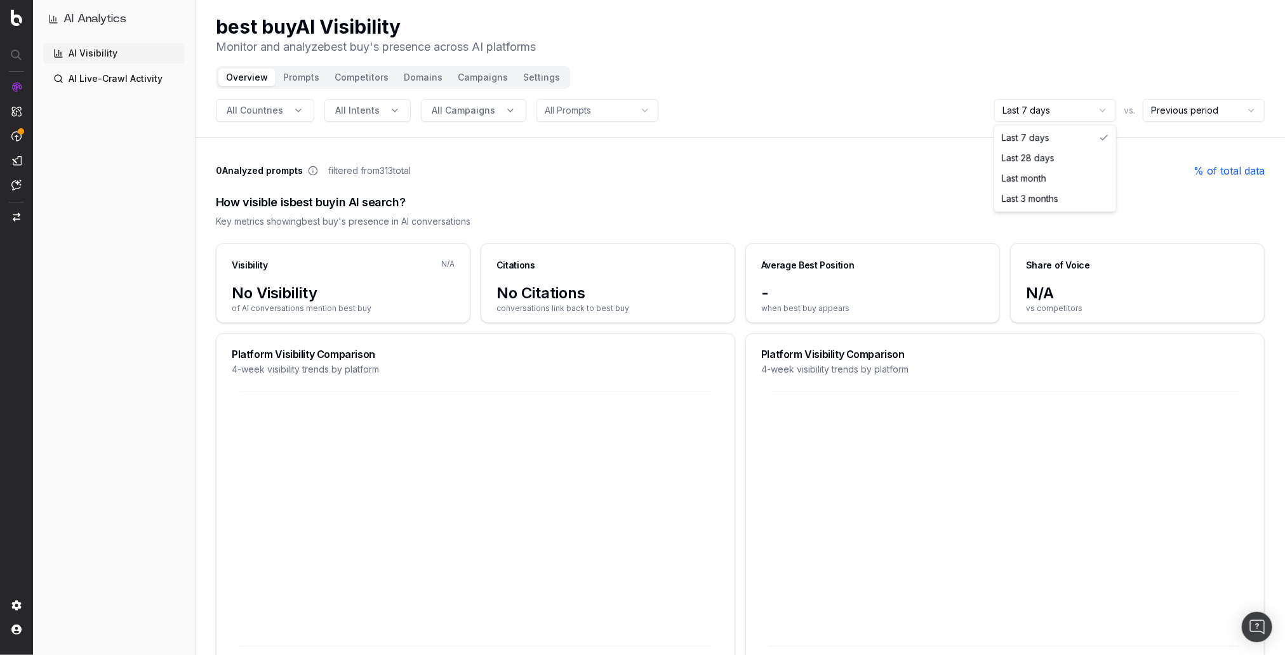
click at [1071, 118] on html "AI Analytics AI Visibility AI Live-Crawl Activity best buy AI Visibility Monito…" at bounding box center [642, 327] width 1285 height 655
drag, startPoint x: 1051, startPoint y: 199, endPoint x: 687, endPoint y: 121, distance: 372.5
click at [680, 31] on div "best buy AI Visibility Monitor and analyze best buy 's presence across AI platf…" at bounding box center [740, 35] width 1049 height 41
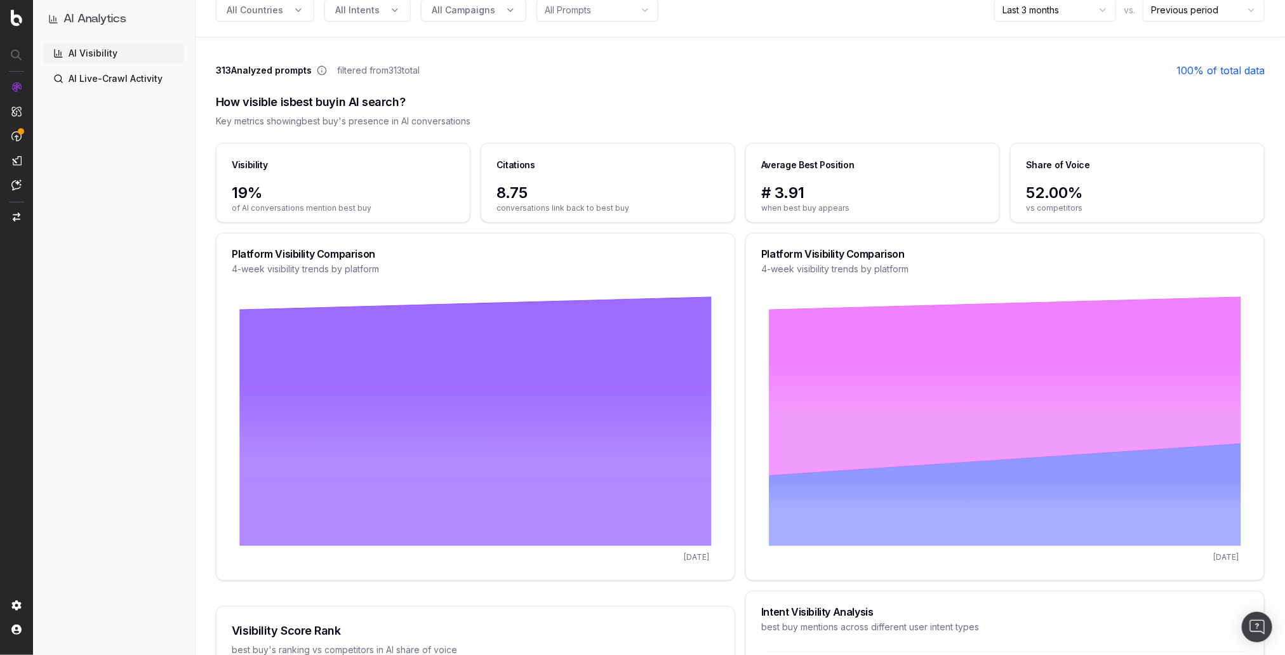
scroll to position [103, 0]
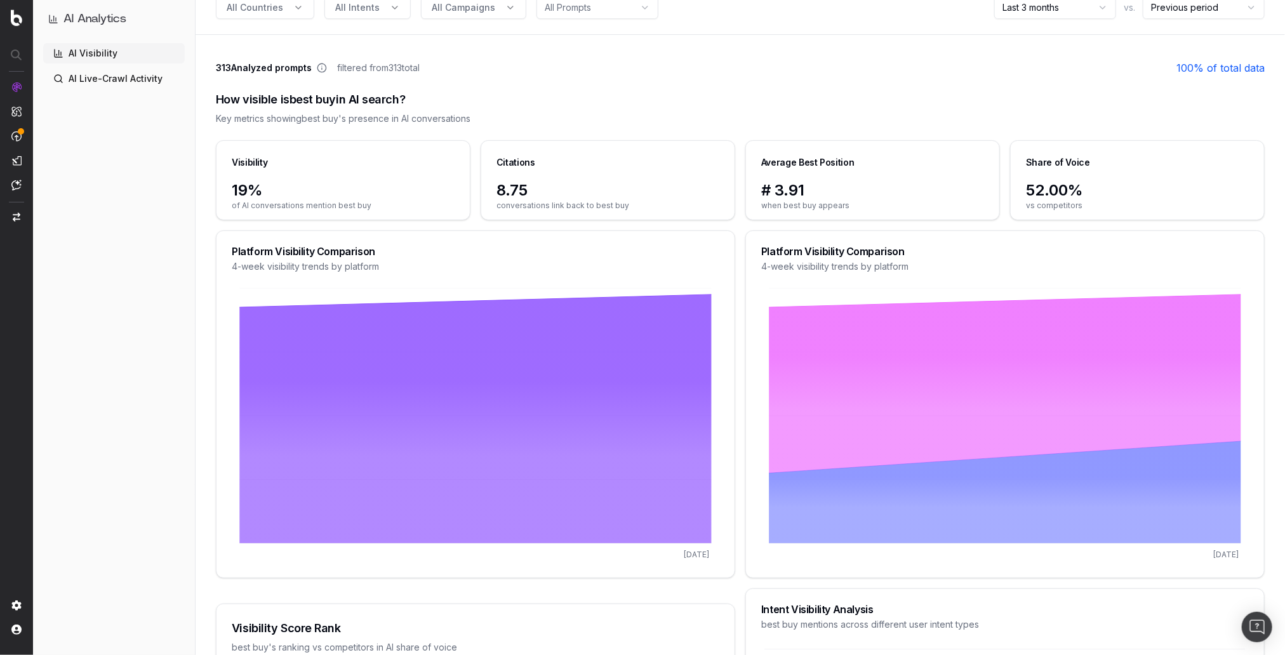
click at [800, 192] on span "# 3.91" at bounding box center [872, 190] width 223 height 20
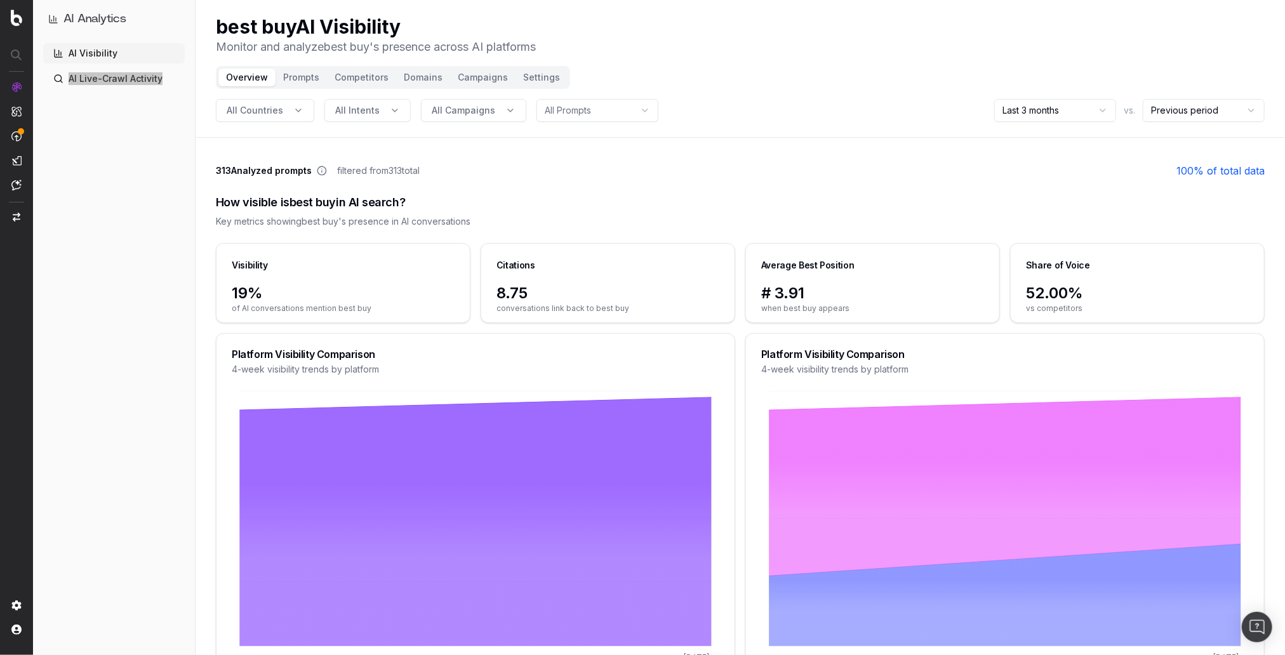
drag, startPoint x: 135, startPoint y: 79, endPoint x: 235, endPoint y: 11, distance: 121.5
click at [0, 0] on div "AI Analytics AI Visibility AI Live-Crawl Activity" at bounding box center [97, 327] width 195 height 655
click at [532, 191] on div "How visible is best buy in AI search? Key metrics showing best buy 's presence …" at bounding box center [740, 210] width 1049 height 65
click at [140, 222] on div "AI Visibility AI Live-Crawl Activity" at bounding box center [114, 346] width 142 height 607
click at [105, 161] on div "AI Visibility AI Live-Crawl Activity" at bounding box center [114, 346] width 142 height 607
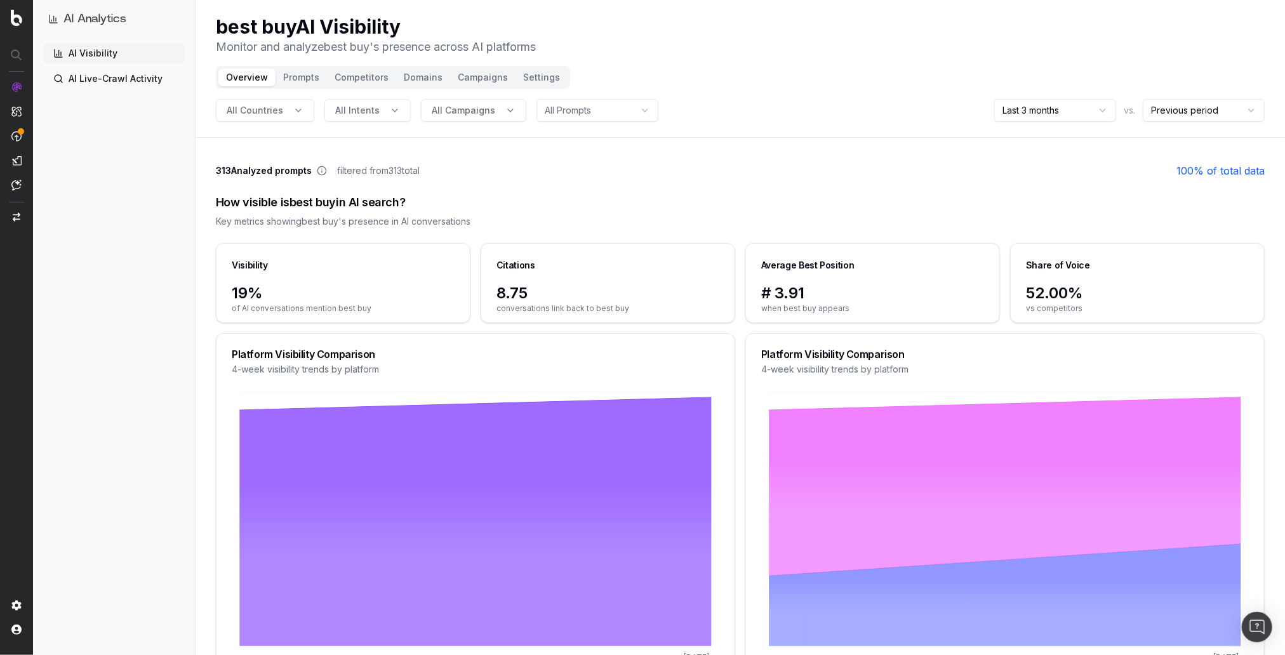
click at [138, 324] on div "AI Visibility AI Live-Crawl Activity" at bounding box center [114, 346] width 142 height 607
drag, startPoint x: 209, startPoint y: 312, endPoint x: 199, endPoint y: 314, distance: 10.9
drag, startPoint x: 677, startPoint y: 208, endPoint x: 663, endPoint y: 208, distance: 13.3
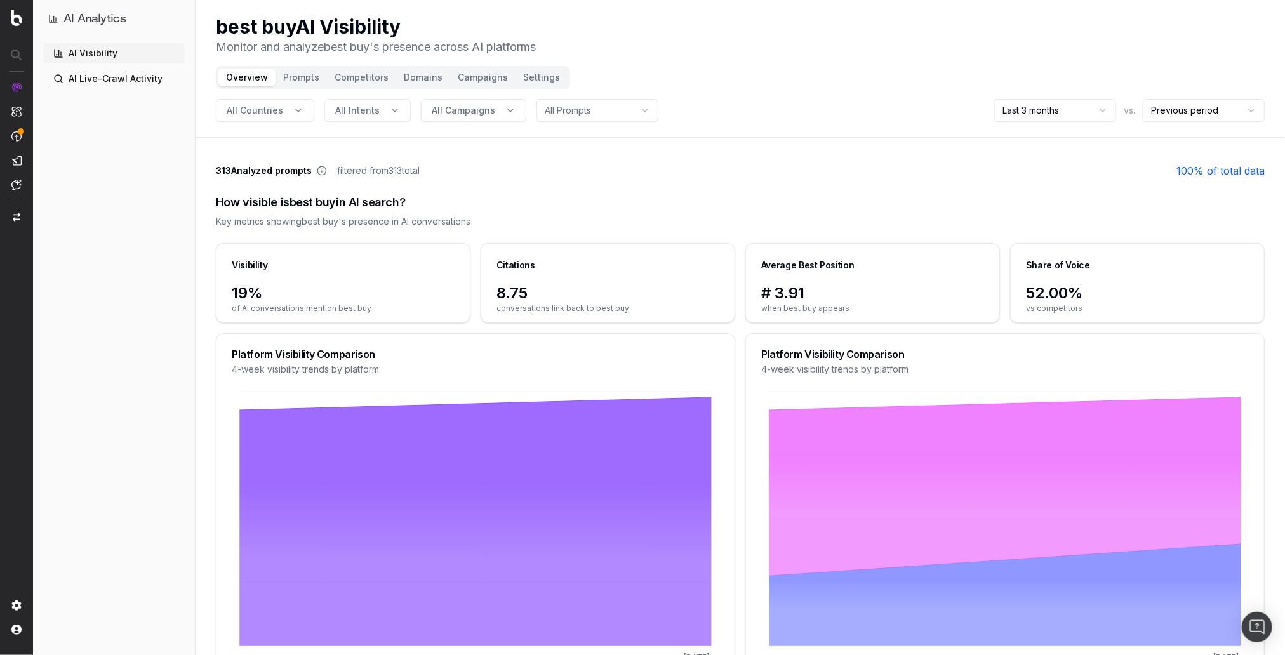
click at [677, 208] on div "How visible is best buy in AI search?" at bounding box center [740, 203] width 1049 height 18
click at [300, 79] on button "Prompts" at bounding box center [300, 78] width 51 height 18
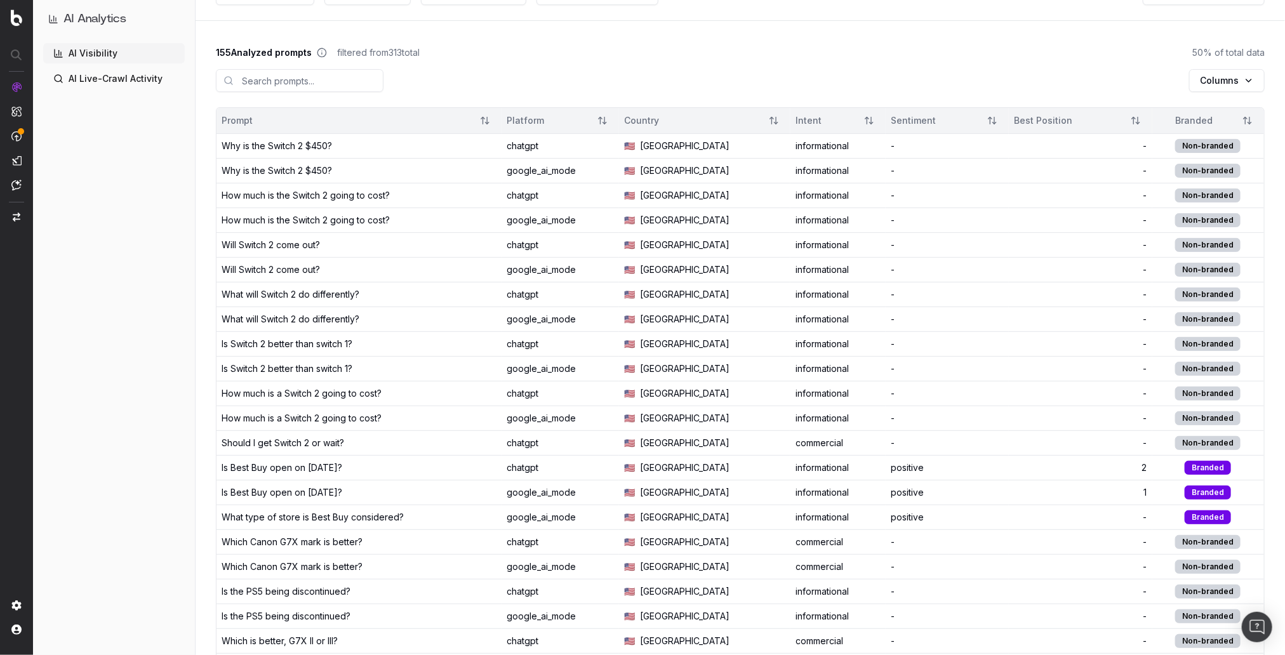
scroll to position [103, 0]
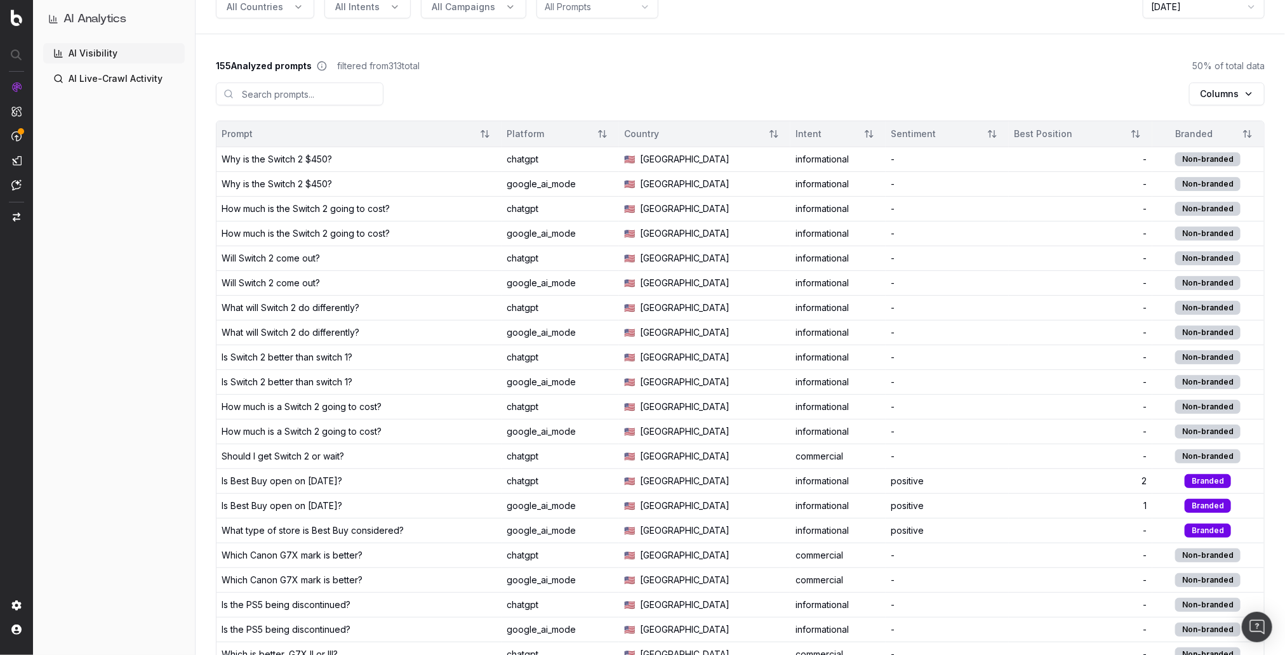
click at [180, 411] on div "AI Visibility AI Live-Crawl Activity" at bounding box center [114, 346] width 142 height 607
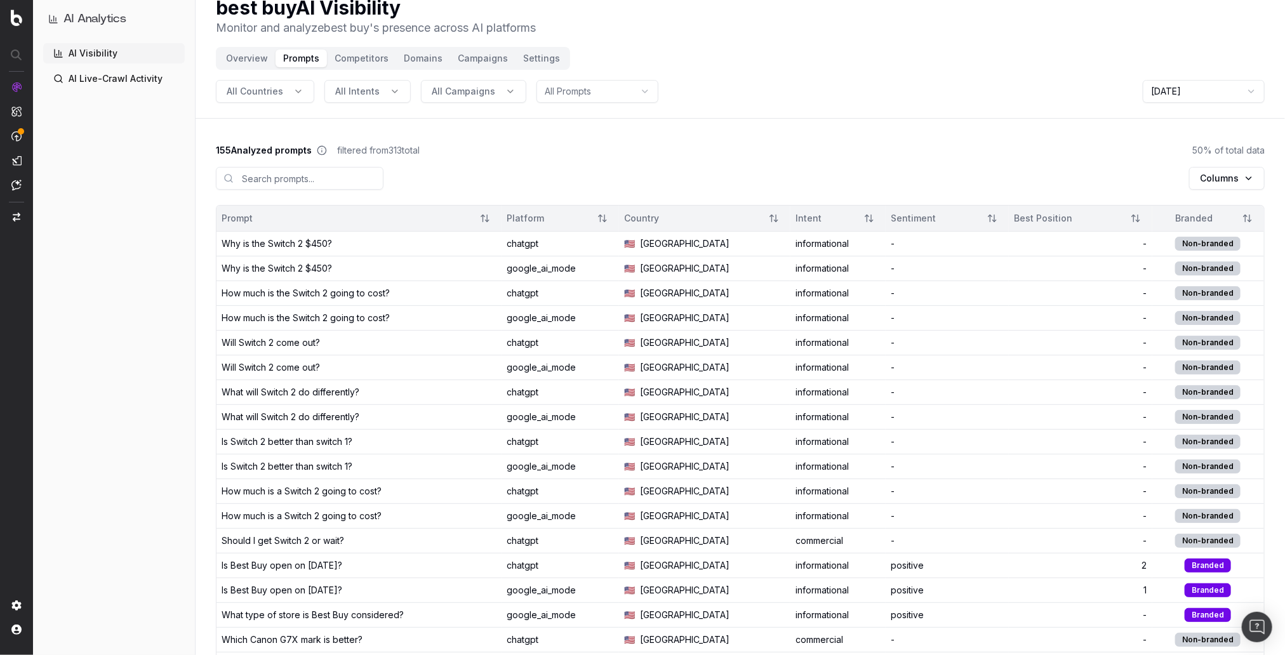
scroll to position [0, 0]
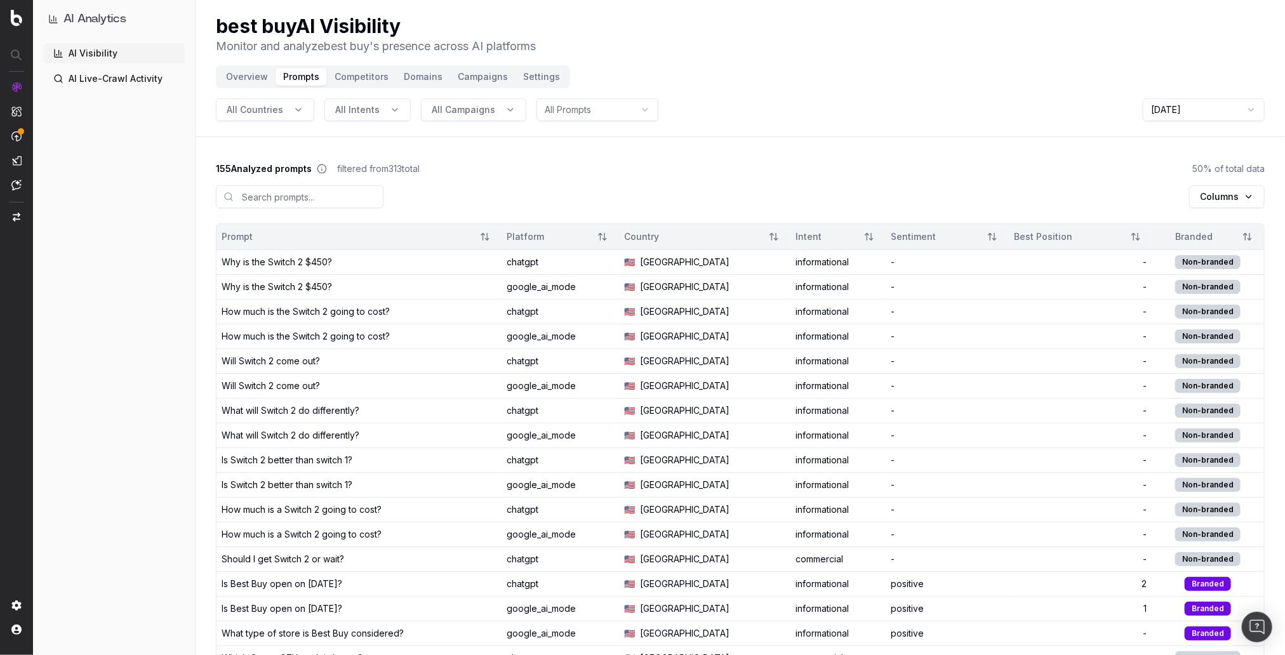
click at [248, 77] on button "Overview" at bounding box center [246, 76] width 57 height 18
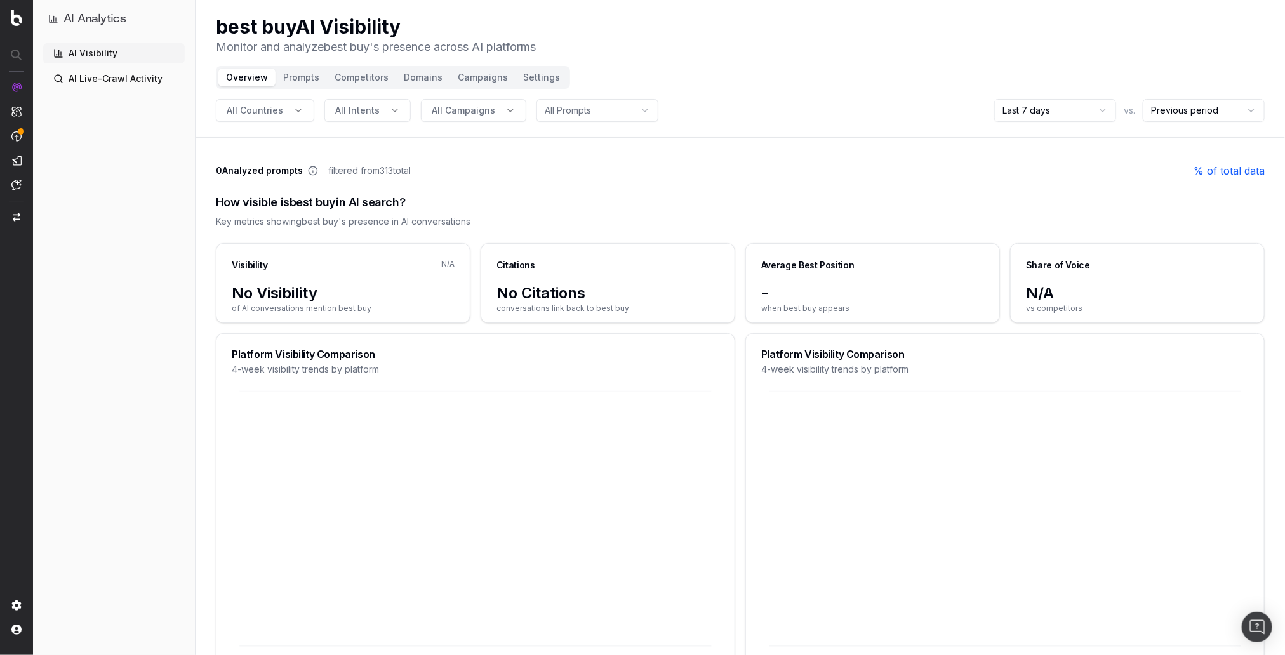
click at [1023, 105] on html "AI Analytics AI Visibility AI Live-Crawl Activity best buy AI Visibility Monito…" at bounding box center [642, 327] width 1285 height 655
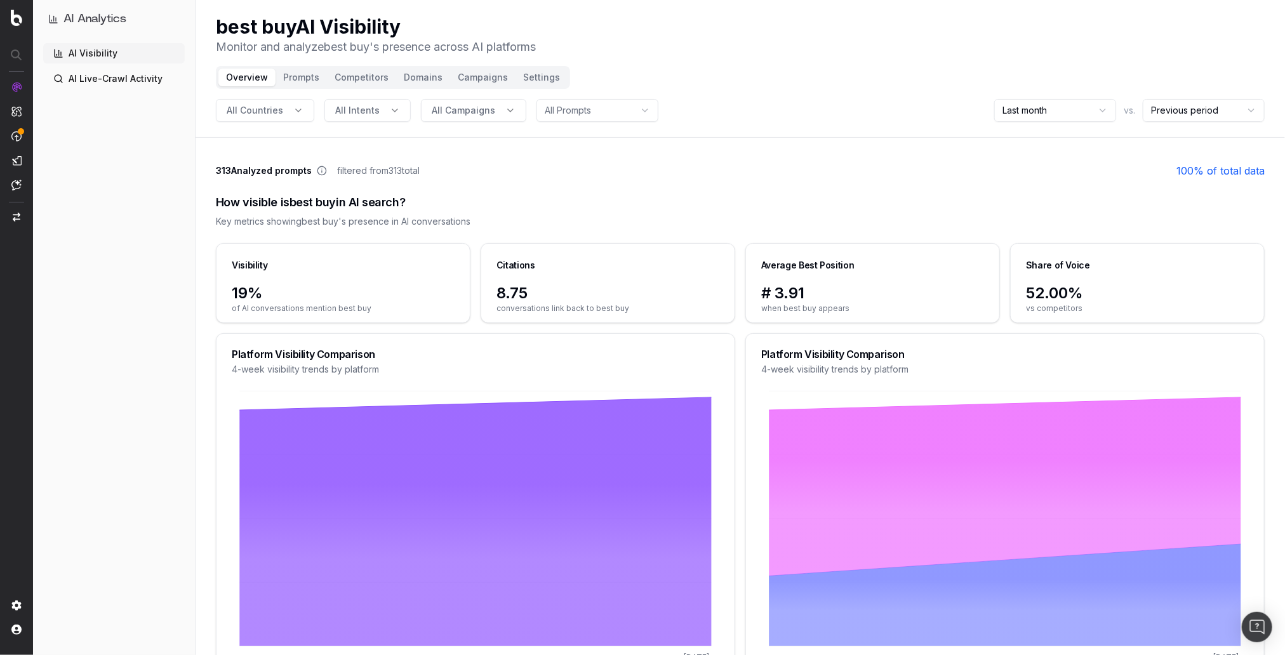
click at [627, 206] on div "How visible is best buy in AI search?" at bounding box center [740, 203] width 1049 height 18
click at [536, 216] on div "Key metrics showing best buy 's presence in AI conversations" at bounding box center [740, 221] width 1049 height 13
drag, startPoint x: 218, startPoint y: 169, endPoint x: 420, endPoint y: 171, distance: 202.5
click at [420, 171] on div "313 Analyzed prompts filtered from 313 total" at bounding box center [318, 170] width 204 height 13
click at [430, 169] on div "313 Analyzed prompts filtered from 313 total 100 % of total data" at bounding box center [740, 170] width 1049 height 15
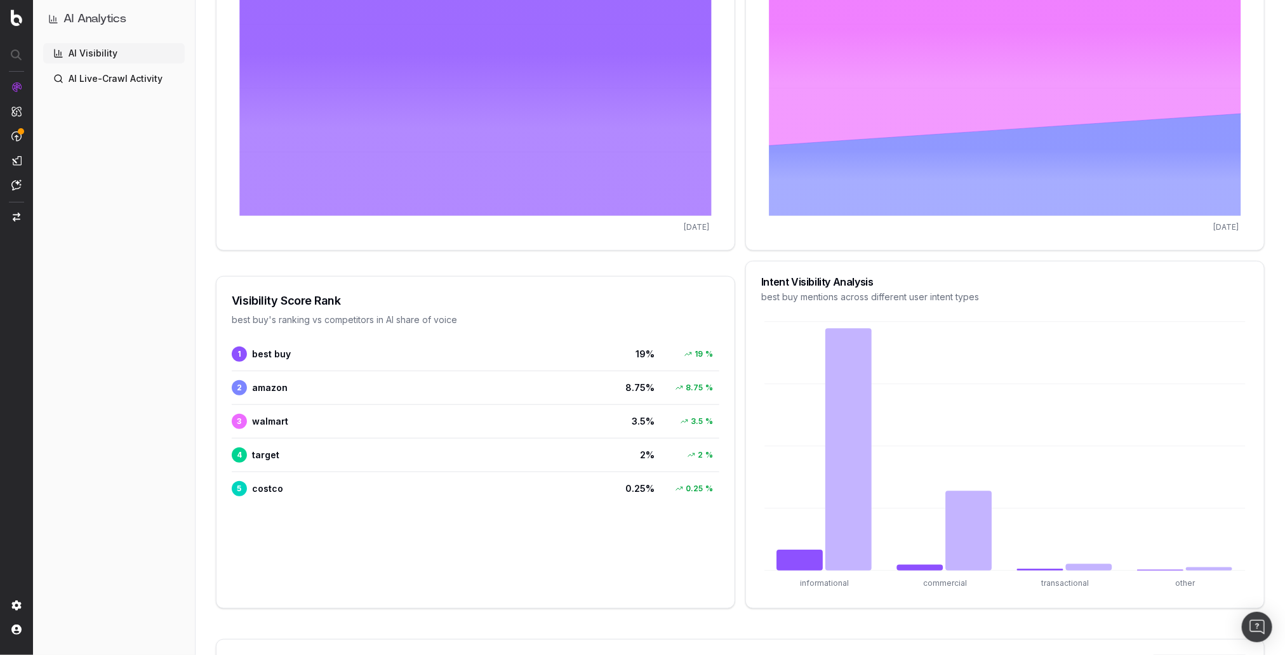
scroll to position [432, 0]
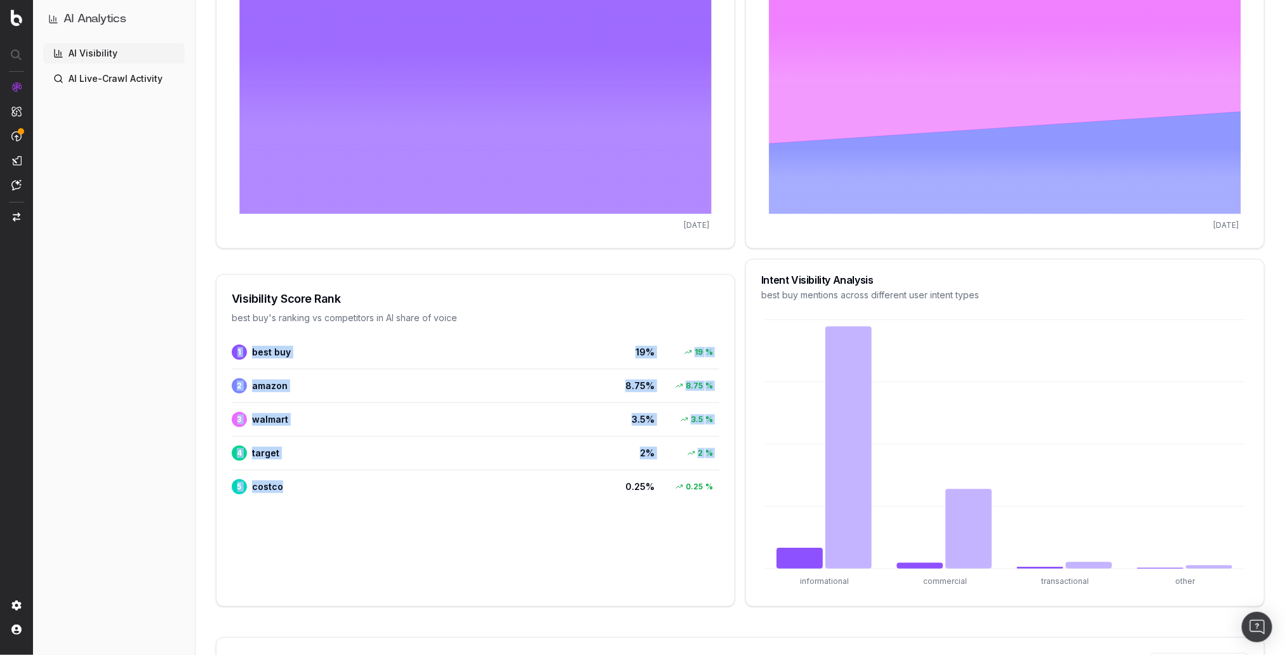
drag, startPoint x: 220, startPoint y: 352, endPoint x: 312, endPoint y: 500, distance: 173.7
click at [318, 501] on div "1 best buy 19 % 19 % 2 amazon 8.75 % 8.75 % 3 walmart 3.5 % 3.5 % 4 target 2 % …" at bounding box center [475, 427] width 518 height 175
click at [362, 529] on div "Visibility Score Rank best buy 's ranking vs competitors in AI share of voice 1…" at bounding box center [475, 440] width 519 height 333
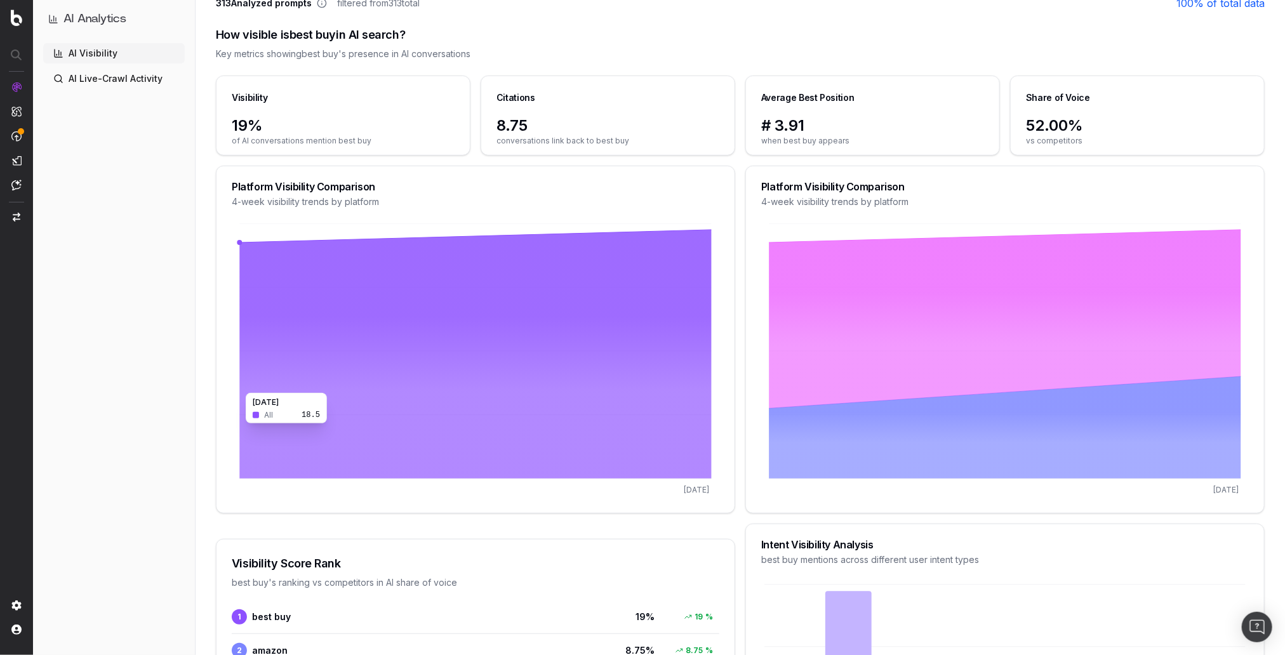
scroll to position [0, 0]
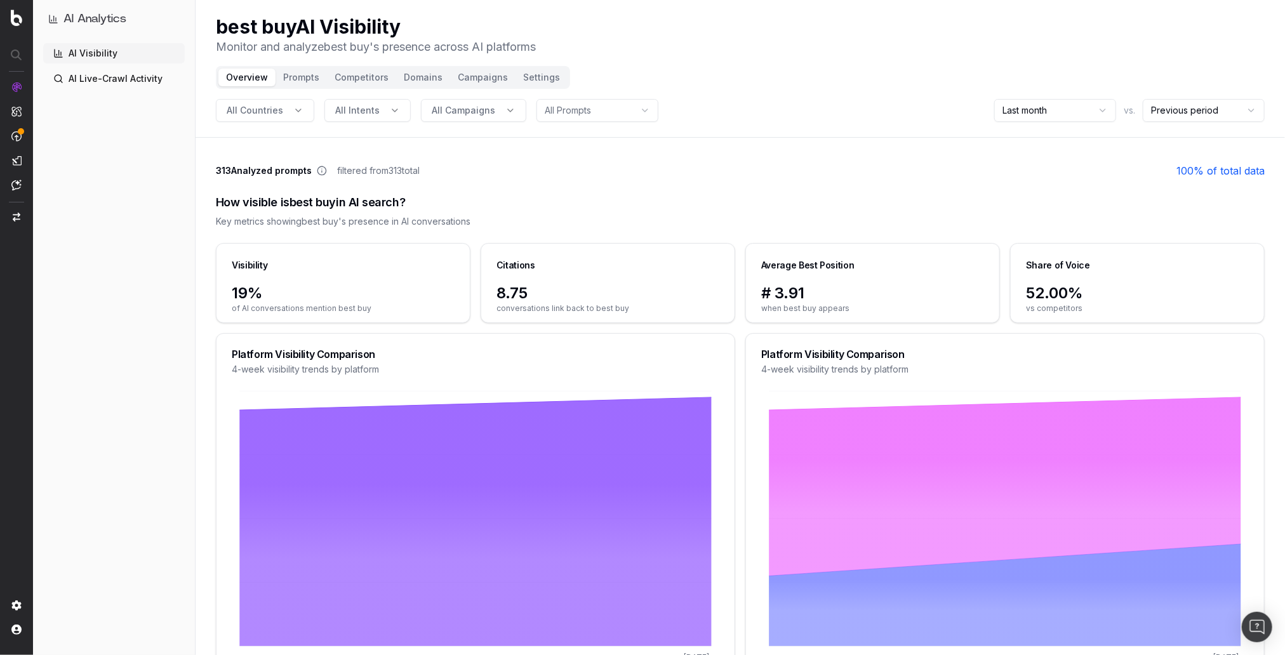
drag, startPoint x: 930, startPoint y: 211, endPoint x: 930, endPoint y: 219, distance: 7.6
click at [930, 211] on div "How visible is best buy in AI search? Key metrics showing best buy 's presence …" at bounding box center [740, 210] width 1049 height 65
click at [293, 77] on button "Prompts" at bounding box center [300, 78] width 51 height 18
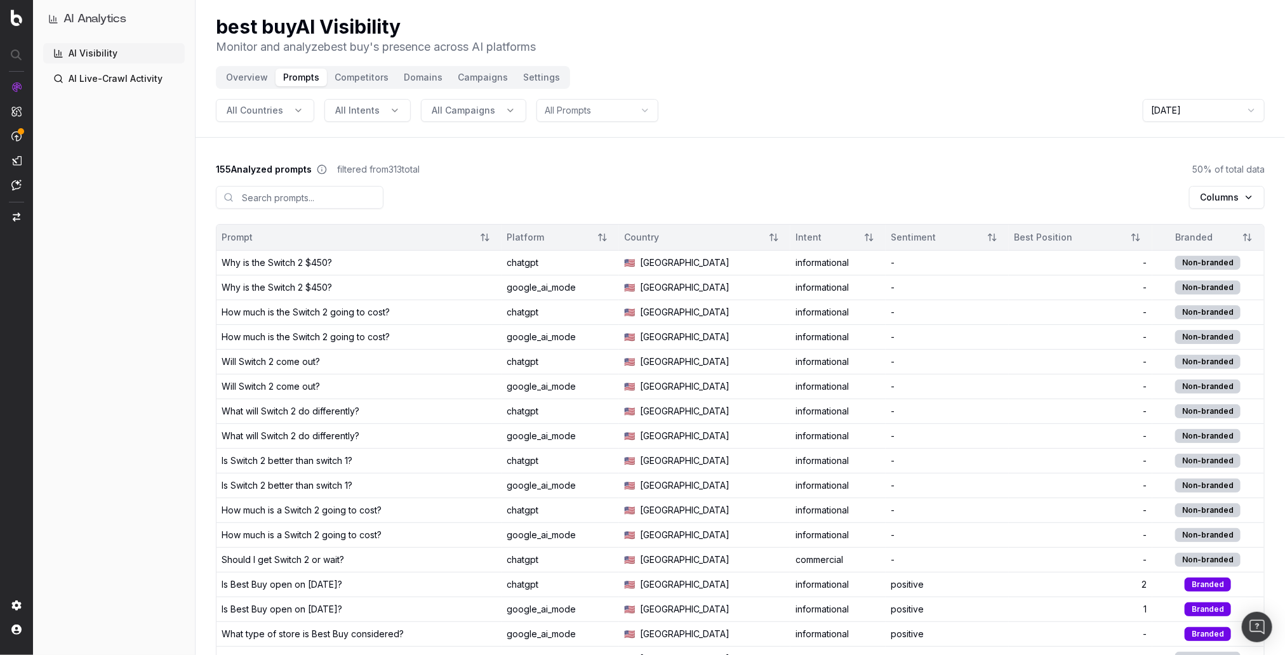
drag, startPoint x: 239, startPoint y: 63, endPoint x: 241, endPoint y: 71, distance: 8.0
click at [239, 63] on header "best buy AI Visibility Monitor and analyze best buy 's presence across AI platf…" at bounding box center [740, 69] width 1089 height 138
click at [241, 74] on button "Overview" at bounding box center [246, 78] width 57 height 18
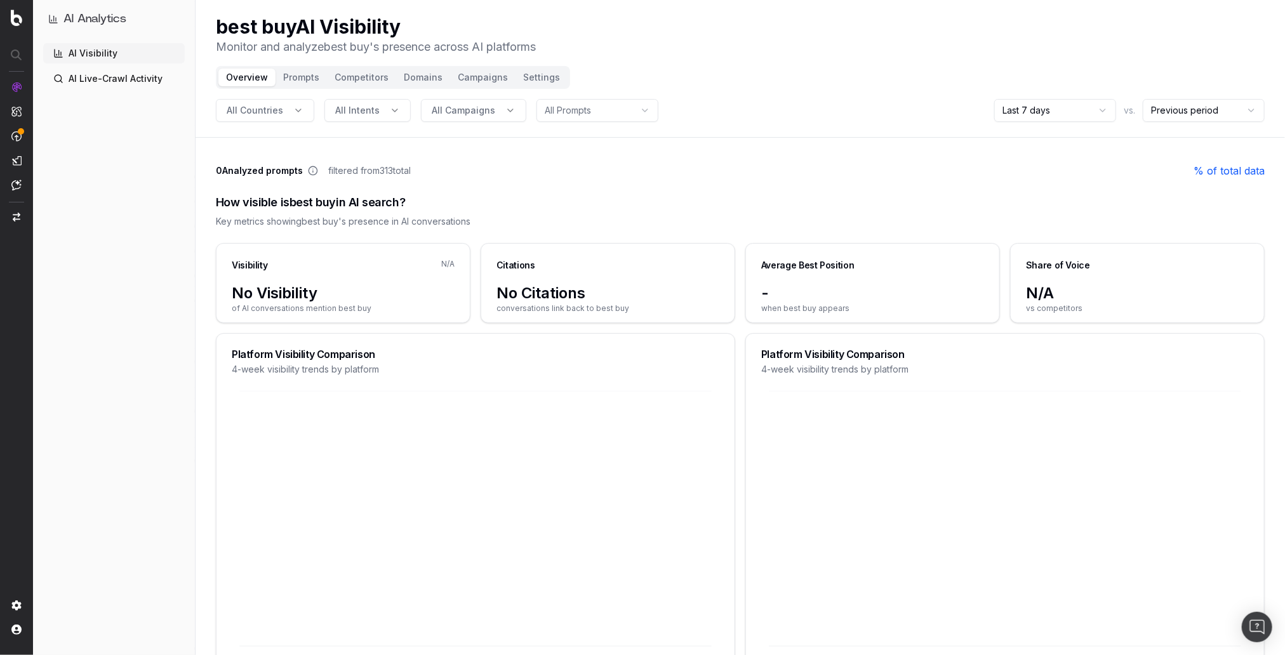
drag, startPoint x: 1042, startPoint y: 98, endPoint x: 1042, endPoint y: 107, distance: 8.9
click at [1041, 99] on header "best buy AI Visibility Monitor and analyze best buy 's presence across AI platf…" at bounding box center [740, 69] width 1089 height 138
click at [1042, 107] on html "AI Analytics AI Visibility AI Live-Crawl Activity best buy AI Visibility Monito…" at bounding box center [642, 327] width 1285 height 655
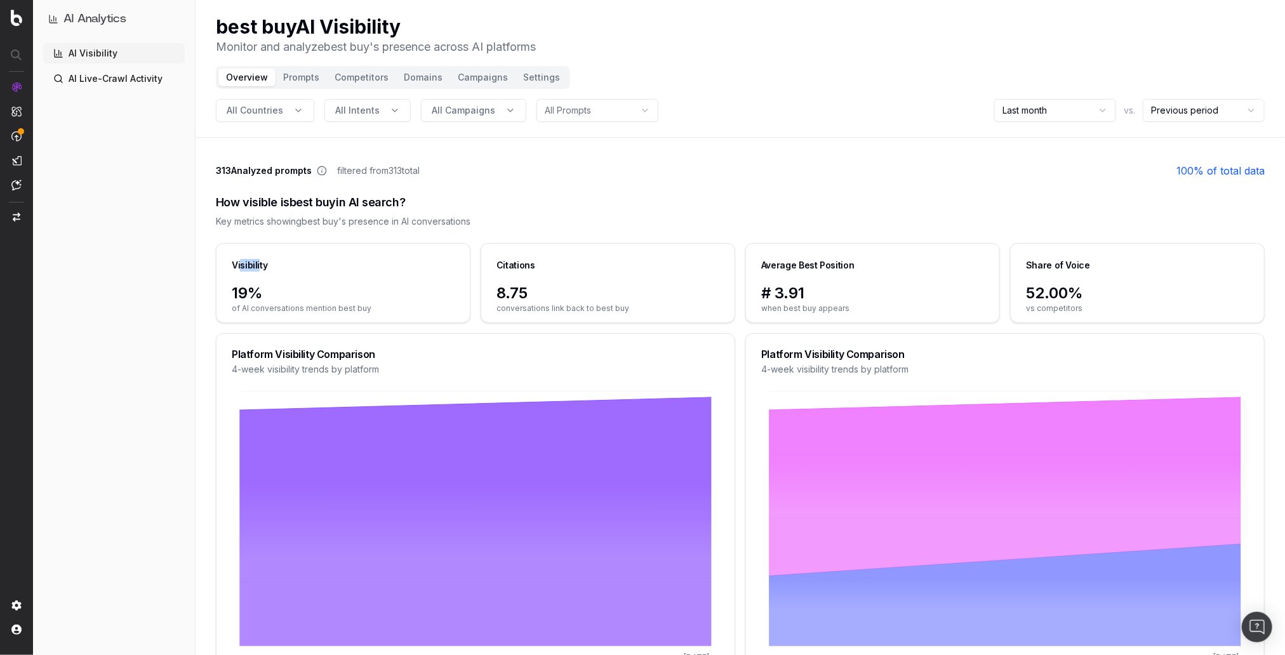
drag, startPoint x: 249, startPoint y: 267, endPoint x: 259, endPoint y: 267, distance: 10.2
click at [259, 267] on div "Visibility" at bounding box center [250, 265] width 36 height 13
click at [265, 266] on div "Visibility" at bounding box center [250, 265] width 36 height 13
drag, startPoint x: 507, startPoint y: 262, endPoint x: 524, endPoint y: 262, distance: 17.8
click at [524, 262] on div "Citations" at bounding box center [515, 265] width 39 height 13
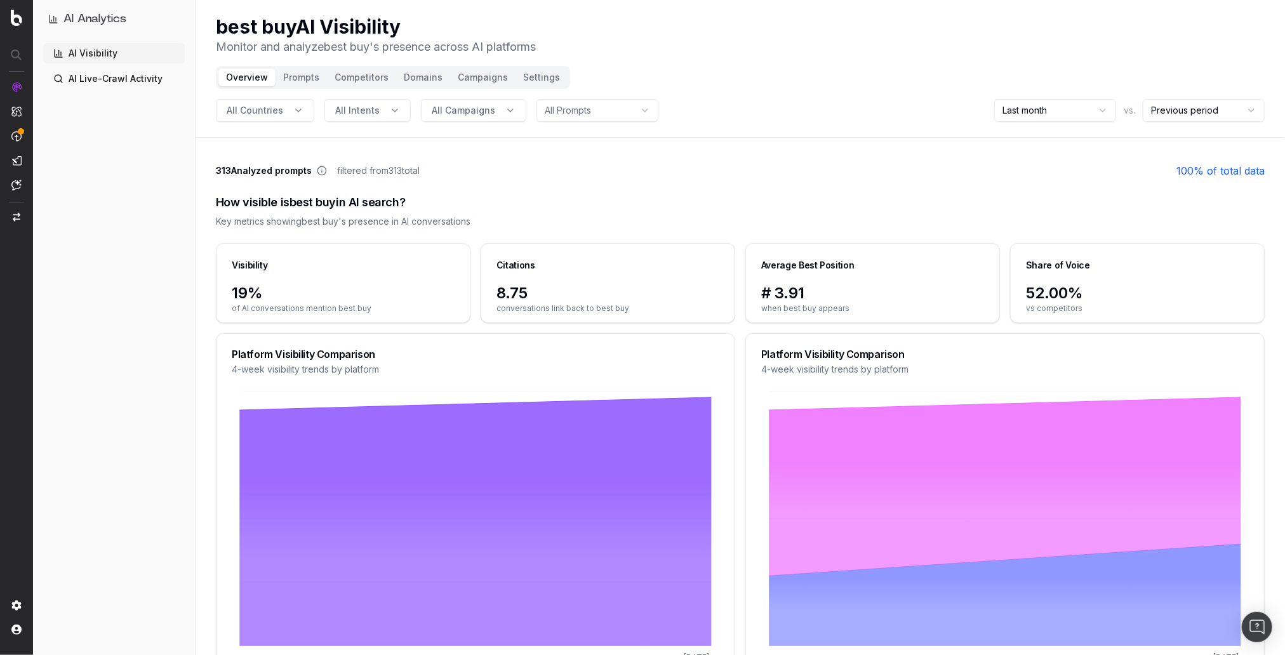
click at [548, 259] on div "Citations" at bounding box center [607, 263] width 253 height 39
drag, startPoint x: 496, startPoint y: 264, endPoint x: 569, endPoint y: 293, distance: 78.6
click at [569, 293] on div "Citations 8.75 conversations link back to best buy" at bounding box center [608, 283] width 255 height 80
click at [557, 293] on span "8.75" at bounding box center [607, 293] width 223 height 20
drag, startPoint x: 392, startPoint y: 173, endPoint x: 434, endPoint y: 173, distance: 42.5
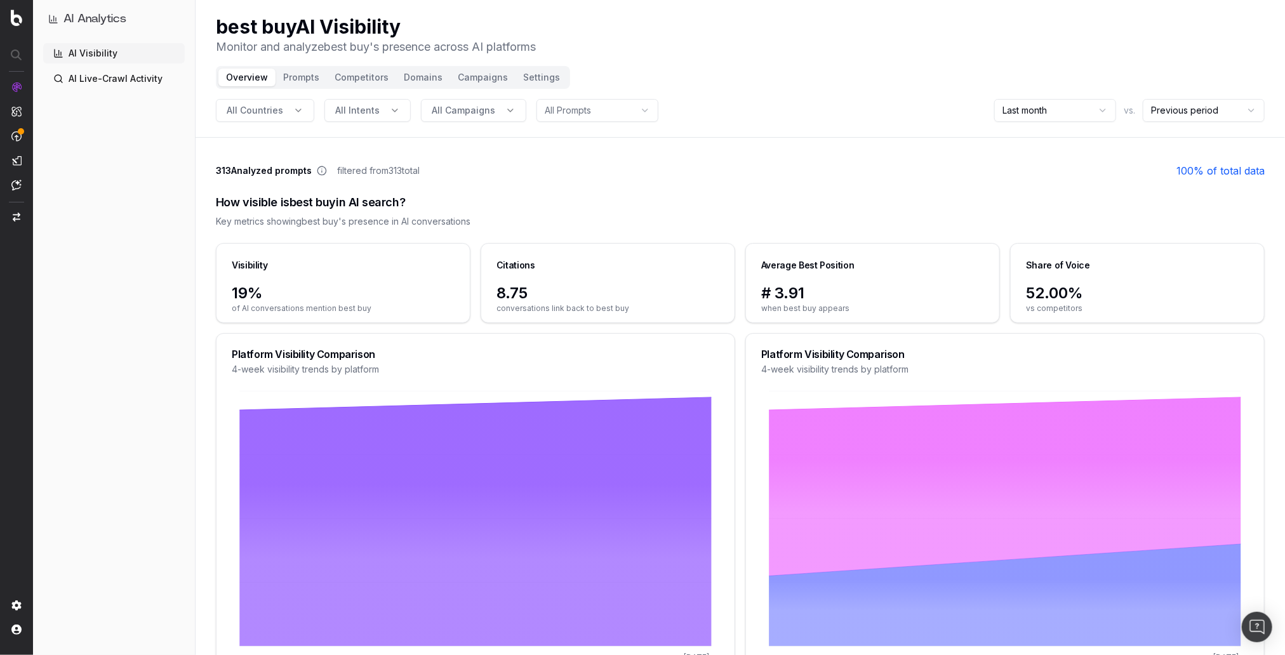
click at [434, 173] on div "313 Analyzed prompts filtered from 313 total 100 % of total data" at bounding box center [740, 170] width 1049 height 15
click at [400, 171] on span "filtered from 313 total" at bounding box center [378, 170] width 83 height 13
drag, startPoint x: 390, startPoint y: 168, endPoint x: 421, endPoint y: 171, distance: 31.3
click at [420, 171] on span "filtered from 313 total" at bounding box center [378, 170] width 83 height 13
click at [435, 172] on div "313 Analyzed prompts filtered from 313 total 100 % of total data" at bounding box center [740, 170] width 1049 height 15
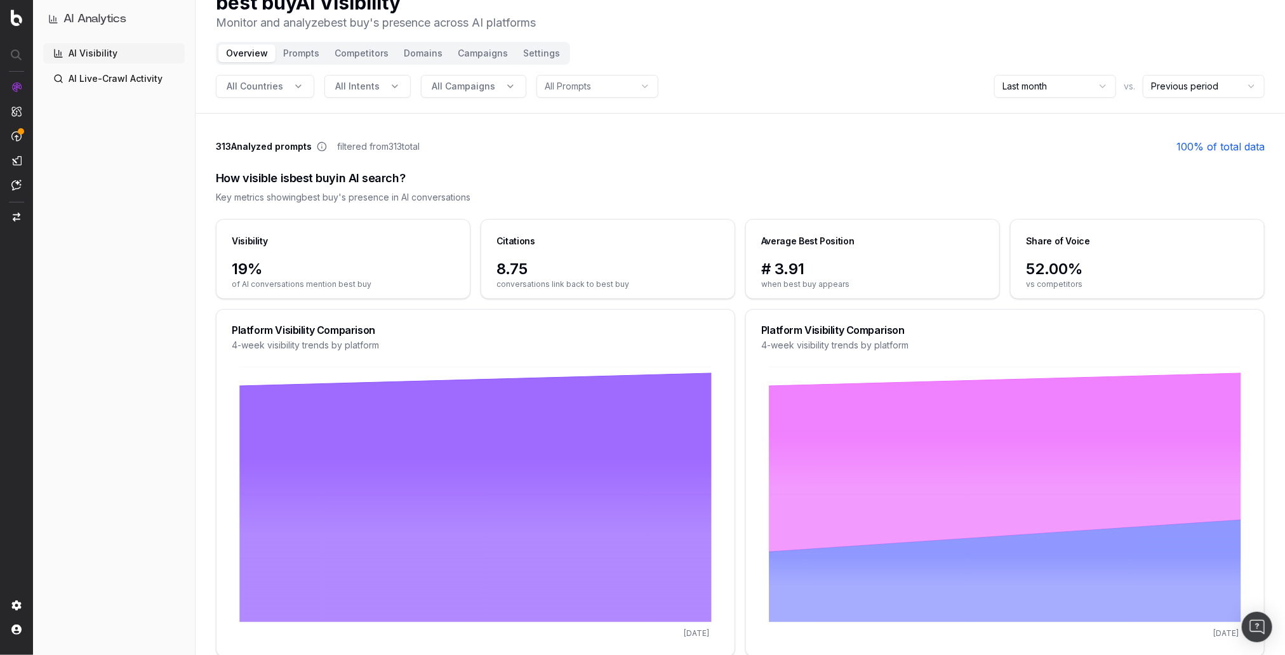
scroll to position [27, 0]
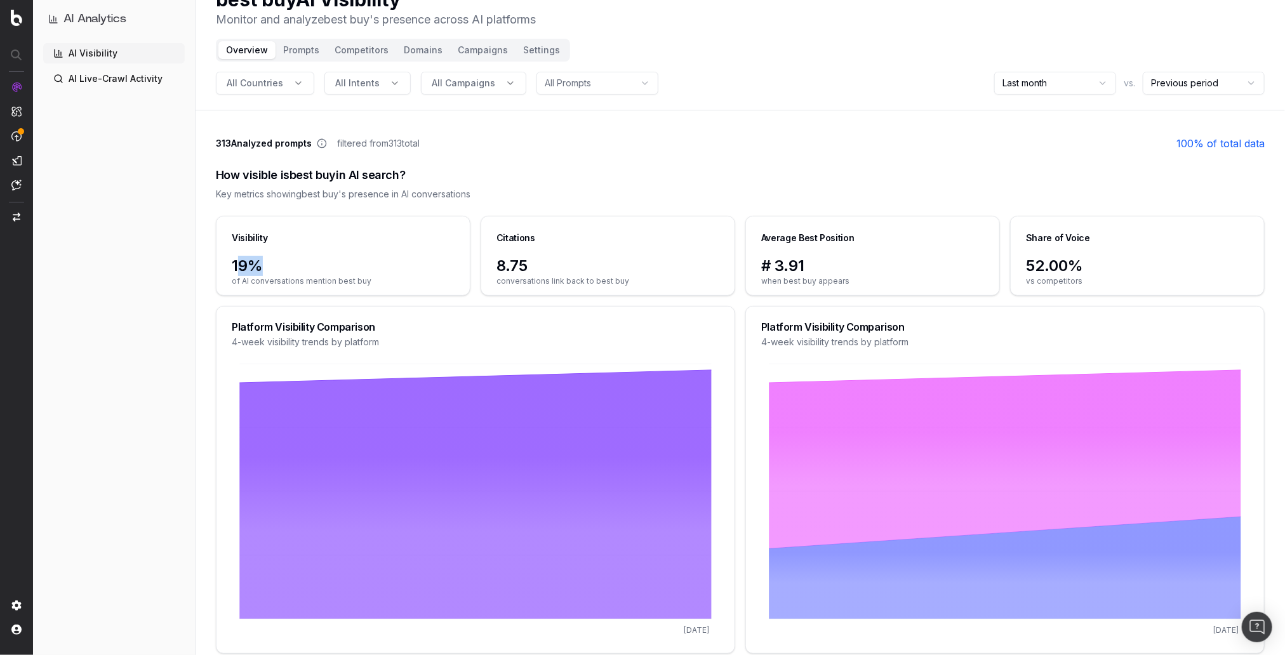
drag, startPoint x: 242, startPoint y: 266, endPoint x: 272, endPoint y: 265, distance: 29.2
click at [272, 265] on span "19%" at bounding box center [343, 266] width 223 height 20
drag, startPoint x: 547, startPoint y: 262, endPoint x: 530, endPoint y: 262, distance: 17.1
click at [543, 262] on span "8.75" at bounding box center [607, 266] width 223 height 20
drag, startPoint x: 538, startPoint y: 265, endPoint x: 549, endPoint y: 263, distance: 11.6
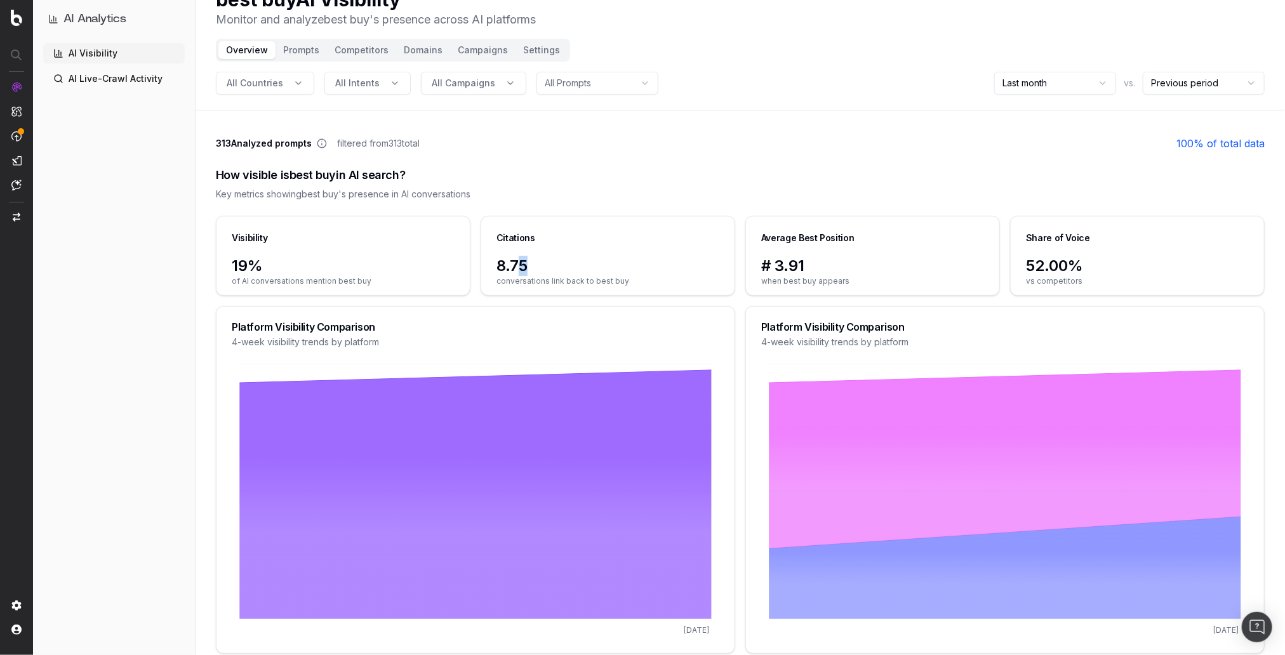
click at [549, 265] on span "8.75" at bounding box center [607, 266] width 223 height 20
click at [550, 259] on span "8.75" at bounding box center [607, 266] width 223 height 20
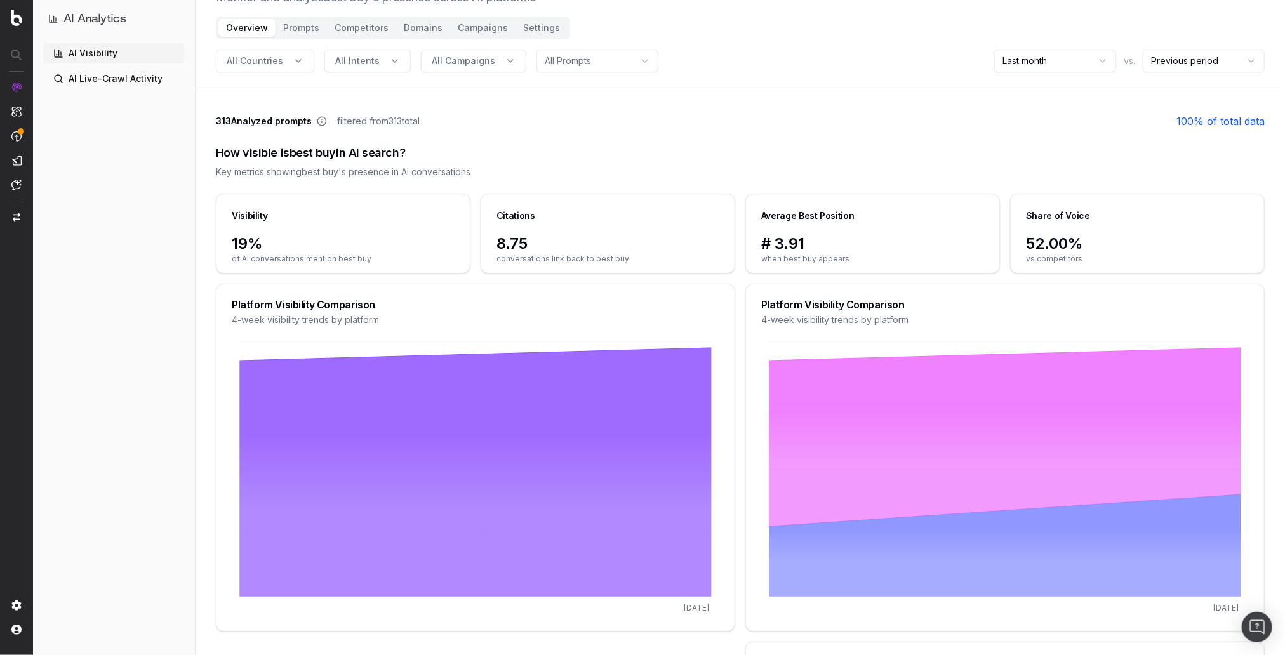
scroll to position [147, 0]
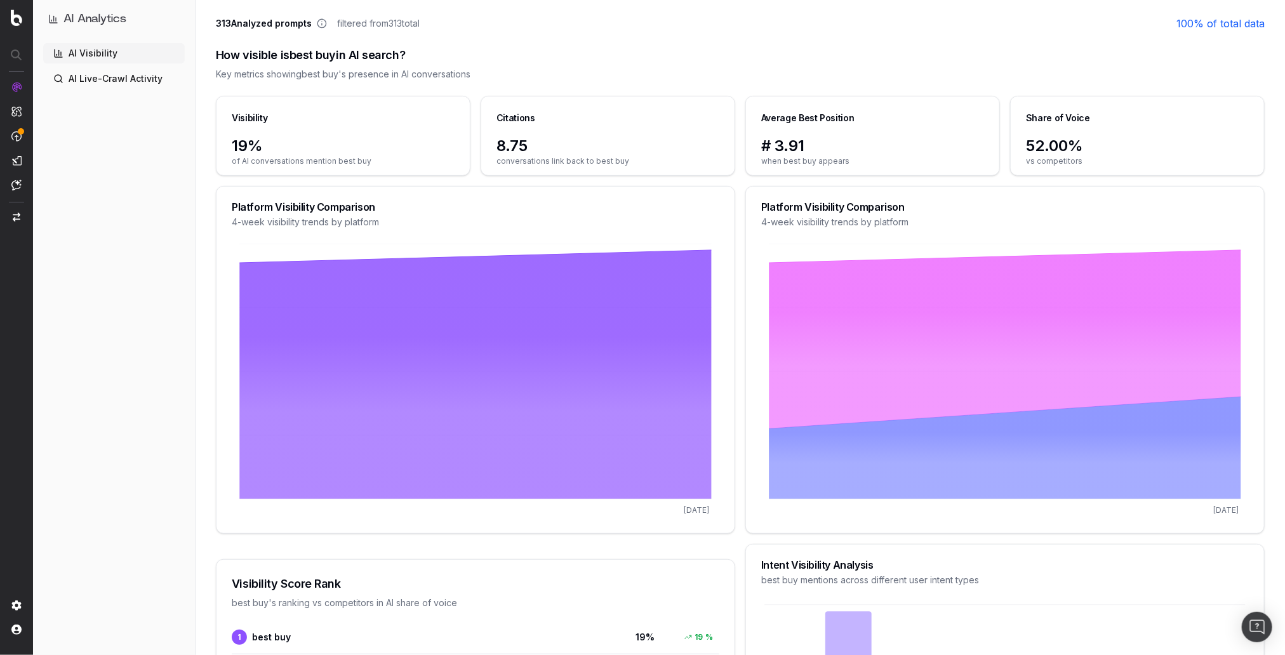
click at [190, 262] on div "AI Analytics AI Visibility AI Live-Crawl Activity" at bounding box center [114, 327] width 162 height 655
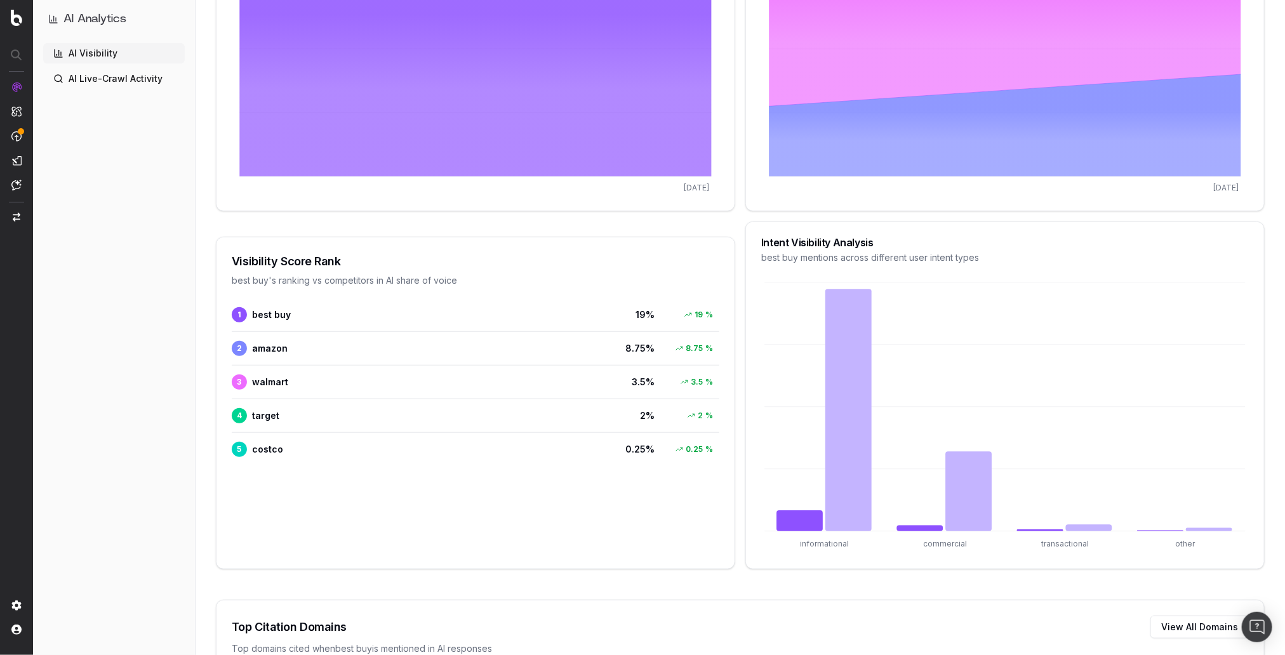
scroll to position [471, 0]
click at [735, 576] on div "Visibility 19% of AI conversations mention best buy Citations 8.75 conversation…" at bounding box center [740, 177] width 1049 height 811
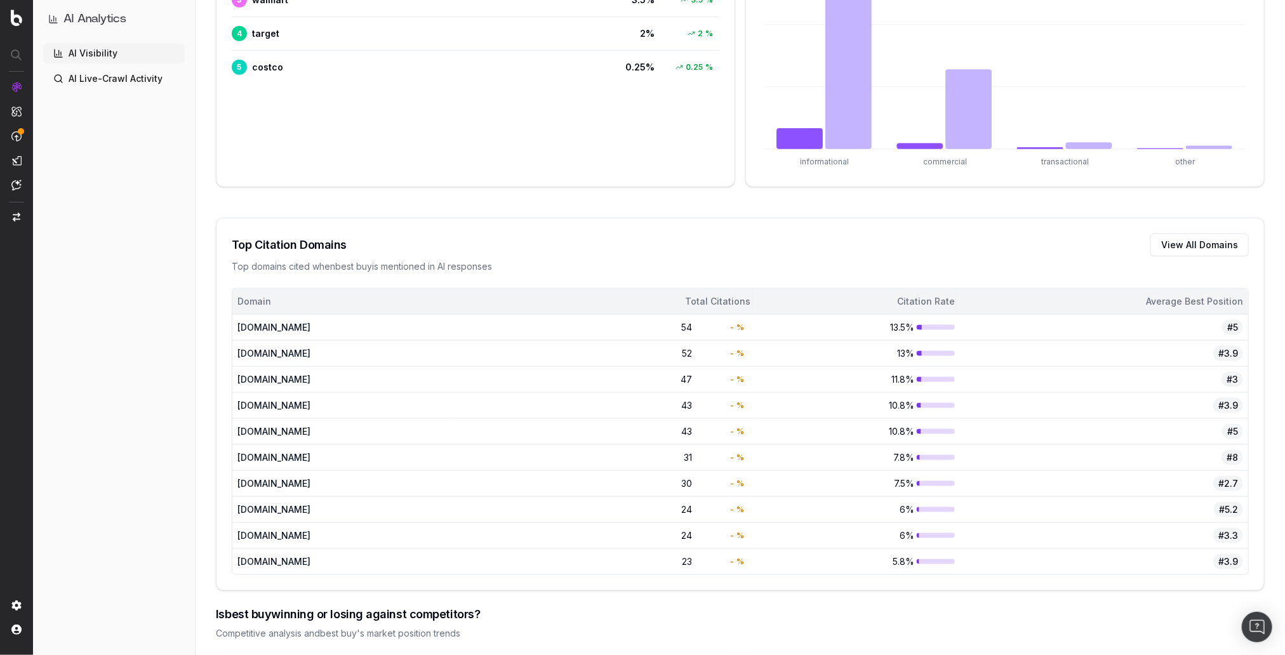
scroll to position [854, 0]
click at [206, 383] on main "313 Analyzed prompts filtered from 313 total 100 % of total data How visible is…" at bounding box center [740, 243] width 1089 height 1908
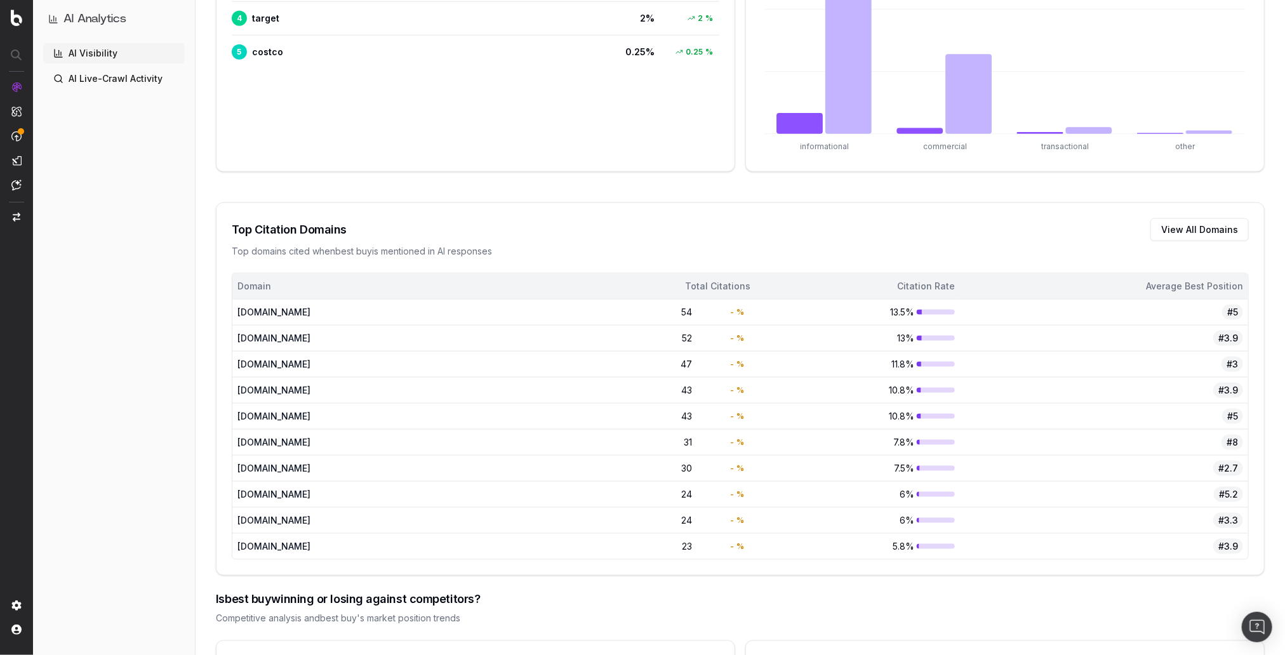
scroll to position [871, 0]
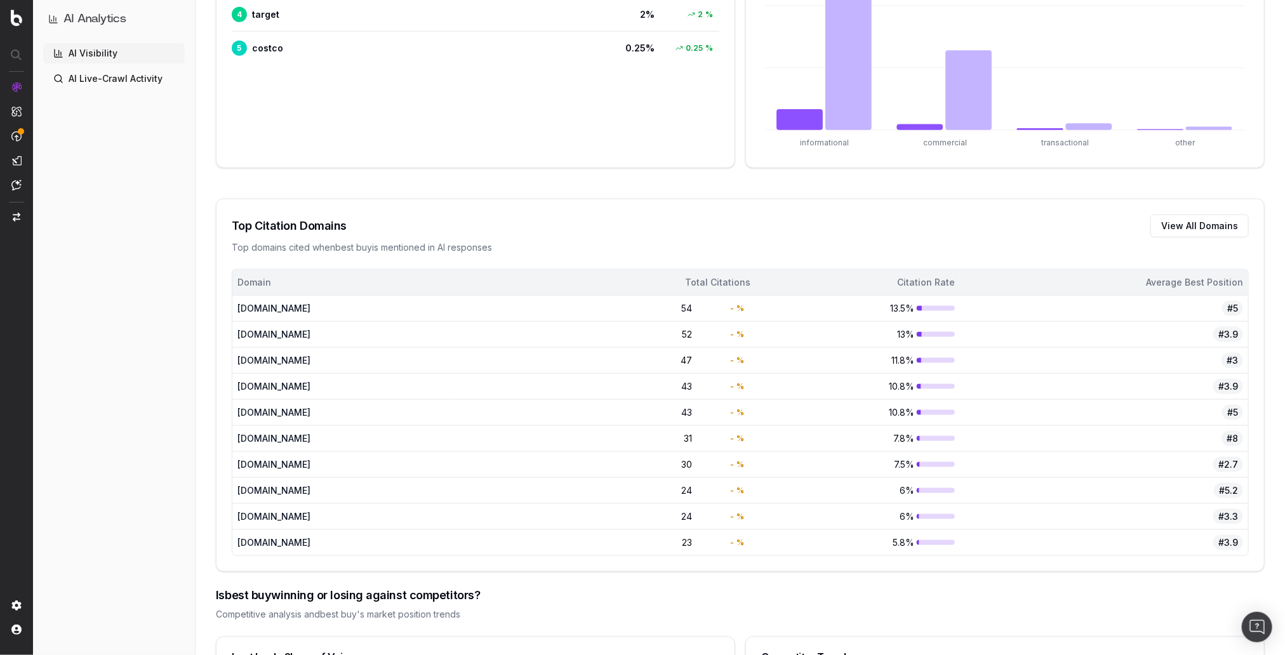
click at [211, 525] on main "313 Analyzed prompts filtered from 313 total 100 % of total data How visible is…" at bounding box center [740, 226] width 1089 height 1908
click at [219, 419] on div "Domain Total Citations Citation Rate Average Best Position www.youtube.com 54 -…" at bounding box center [739, 420] width 1047 height 302
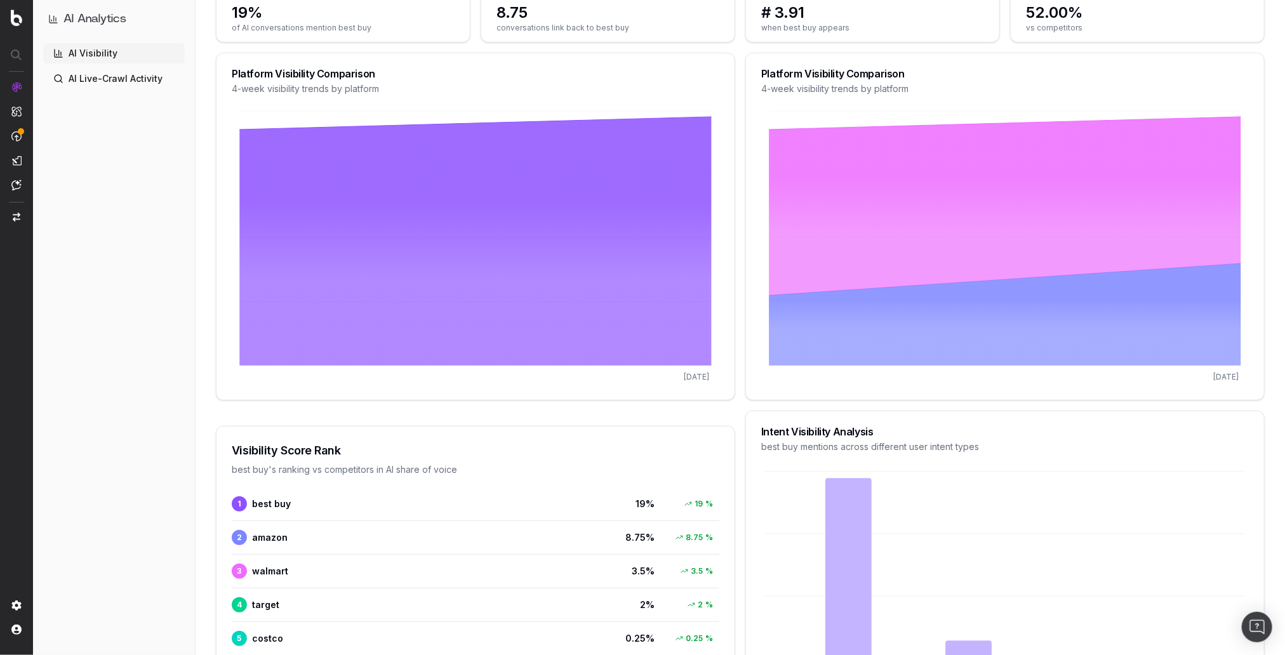
scroll to position [0, 0]
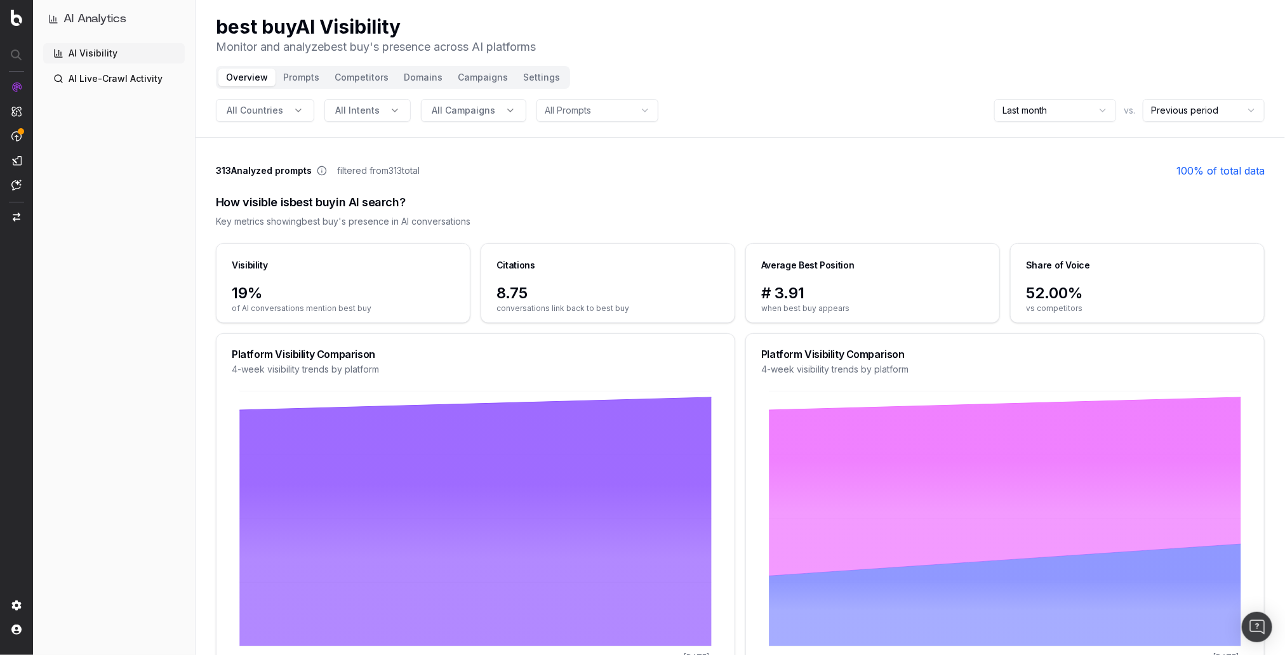
click at [289, 84] on button "Prompts" at bounding box center [300, 78] width 51 height 18
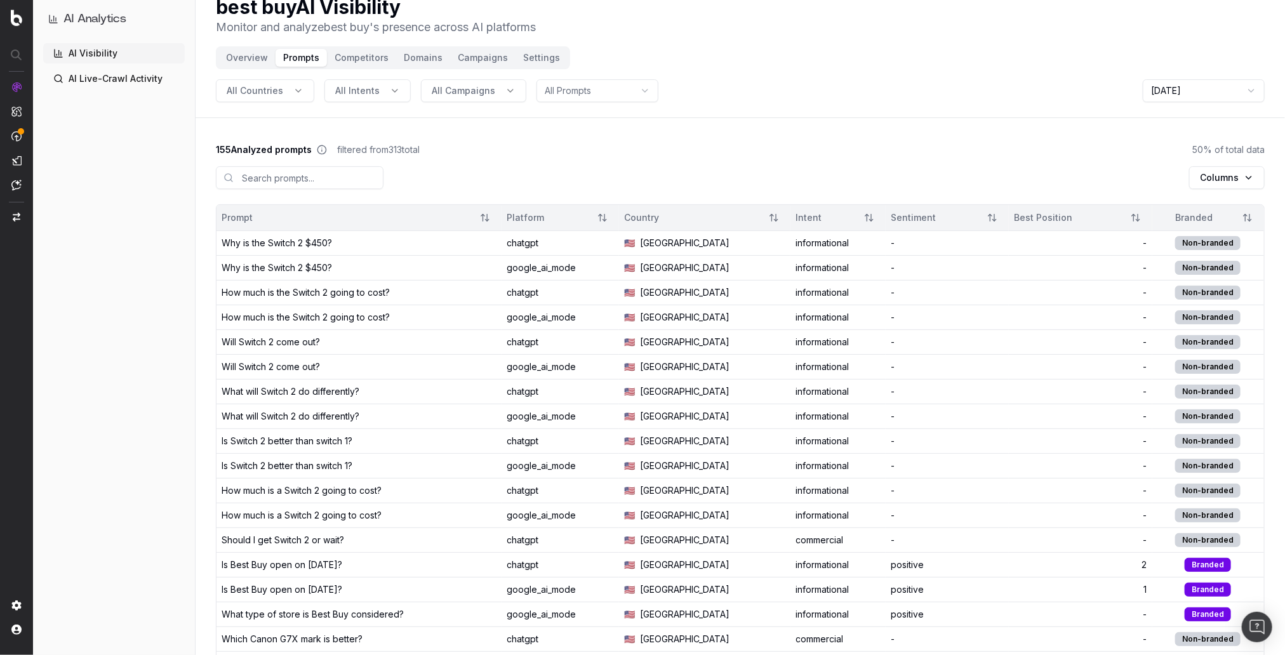
scroll to position [22, 0]
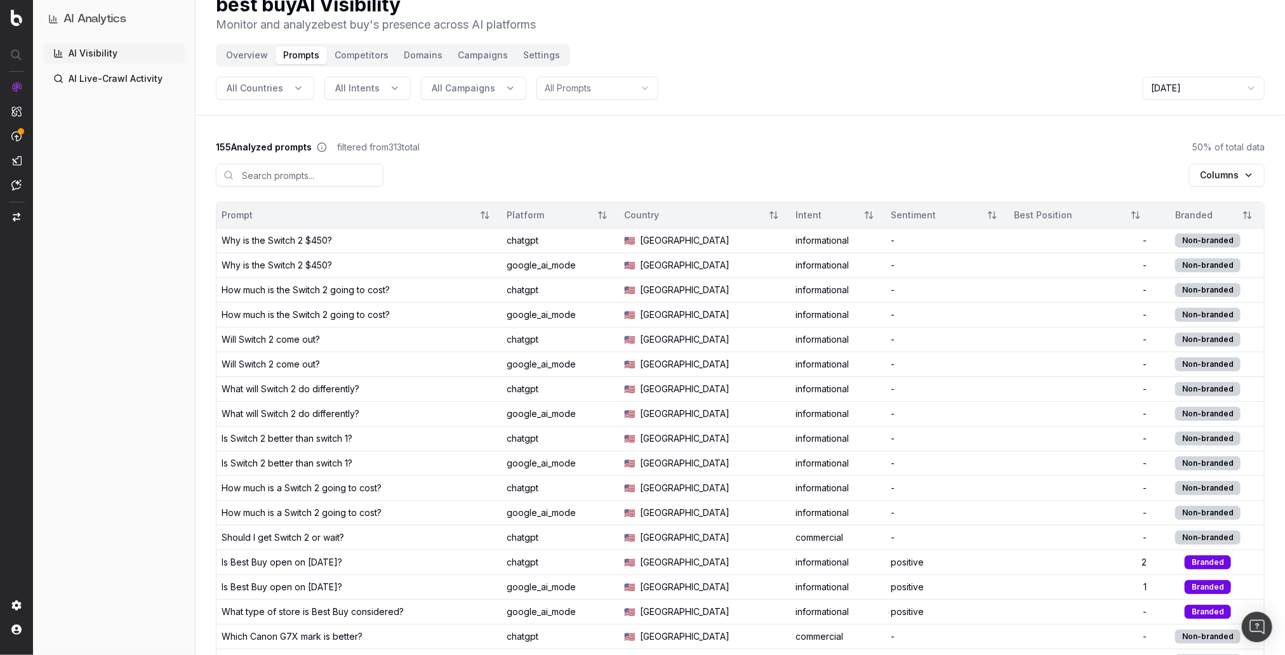
click at [423, 177] on div "Columns" at bounding box center [740, 178] width 1049 height 48
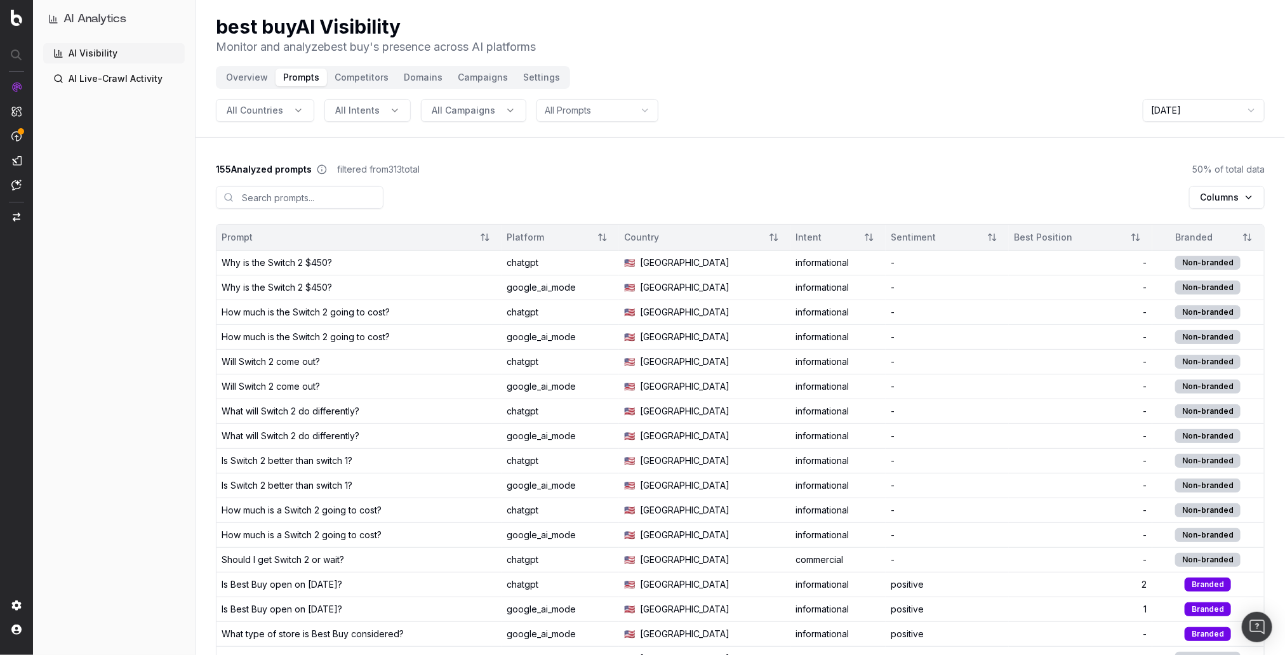
scroll to position [0, 0]
click at [476, 79] on button "Campaigns" at bounding box center [482, 78] width 65 height 18
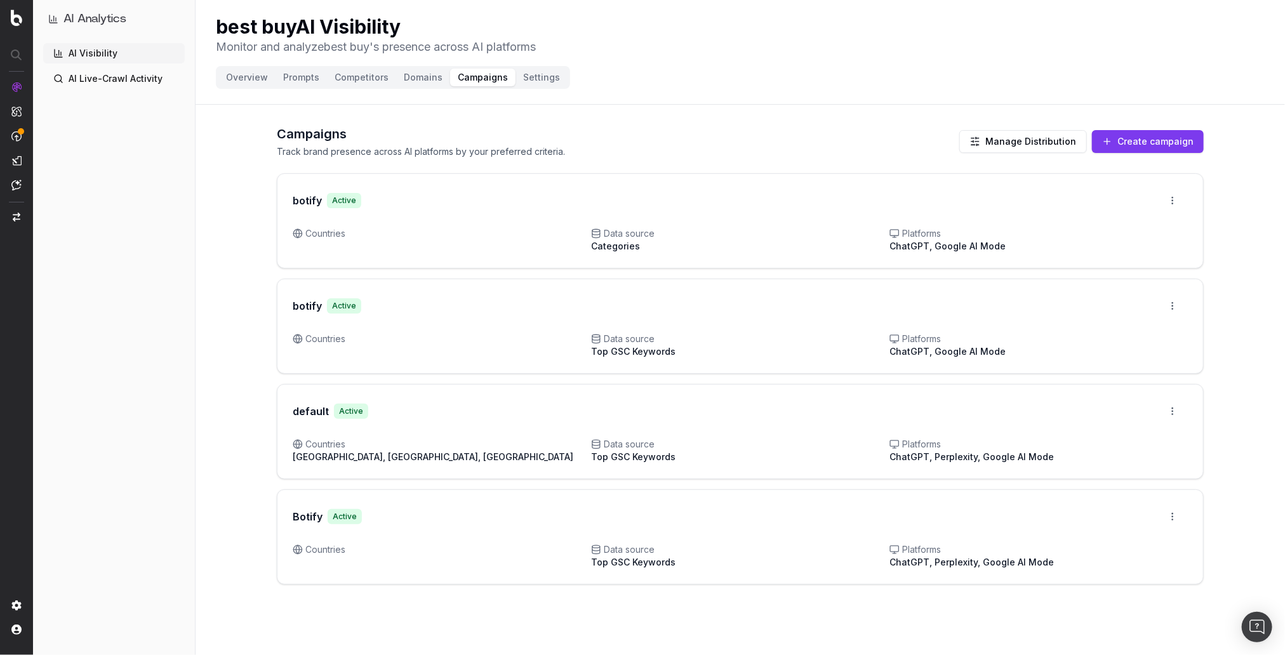
click at [497, 336] on span "Countries" at bounding box center [442, 339] width 298 height 13
click at [248, 340] on div "Campaigns Track brand presence across AI platforms by your preferred criteria. …" at bounding box center [740, 350] width 1089 height 480
drag, startPoint x: 886, startPoint y: 230, endPoint x: 1027, endPoint y: 251, distance: 142.5
click at [1028, 251] on div "Countries Data source Categories Platforms ChatGPT, Google AI Mode" at bounding box center [740, 239] width 895 height 25
click at [1018, 254] on div "Countries Data source Categories Platforms ChatGPT, Google AI Mode" at bounding box center [740, 247] width 926 height 41
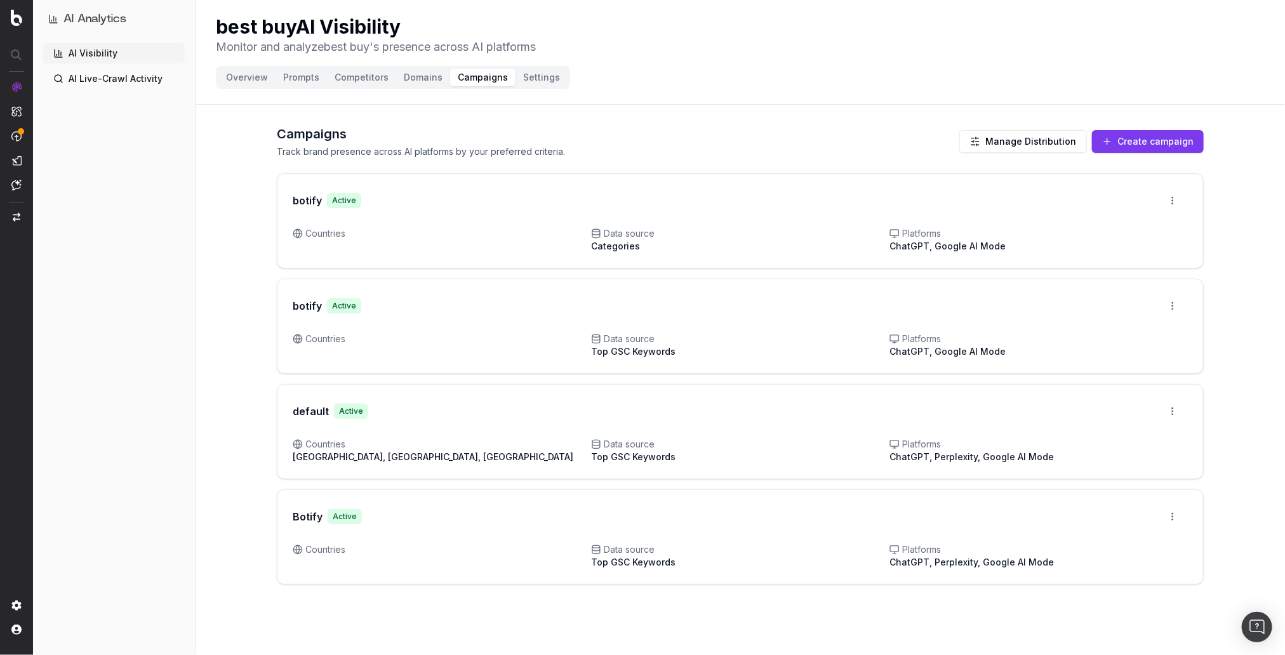
click at [988, 272] on div "botify Active Open menu Countries Data source Categories Platforms ChatGPT, Goo…" at bounding box center [740, 378] width 927 height 411
click at [222, 240] on div "Campaigns Track brand presence across AI platforms by your preferred criteria. …" at bounding box center [740, 350] width 1089 height 480
click at [402, 152] on p "Track brand presence across AI platforms by your preferred criteria." at bounding box center [421, 151] width 288 height 13
click at [406, 128] on h2 "Campaigns" at bounding box center [421, 134] width 288 height 18
click at [371, 76] on button "Competitors" at bounding box center [361, 78] width 69 height 18
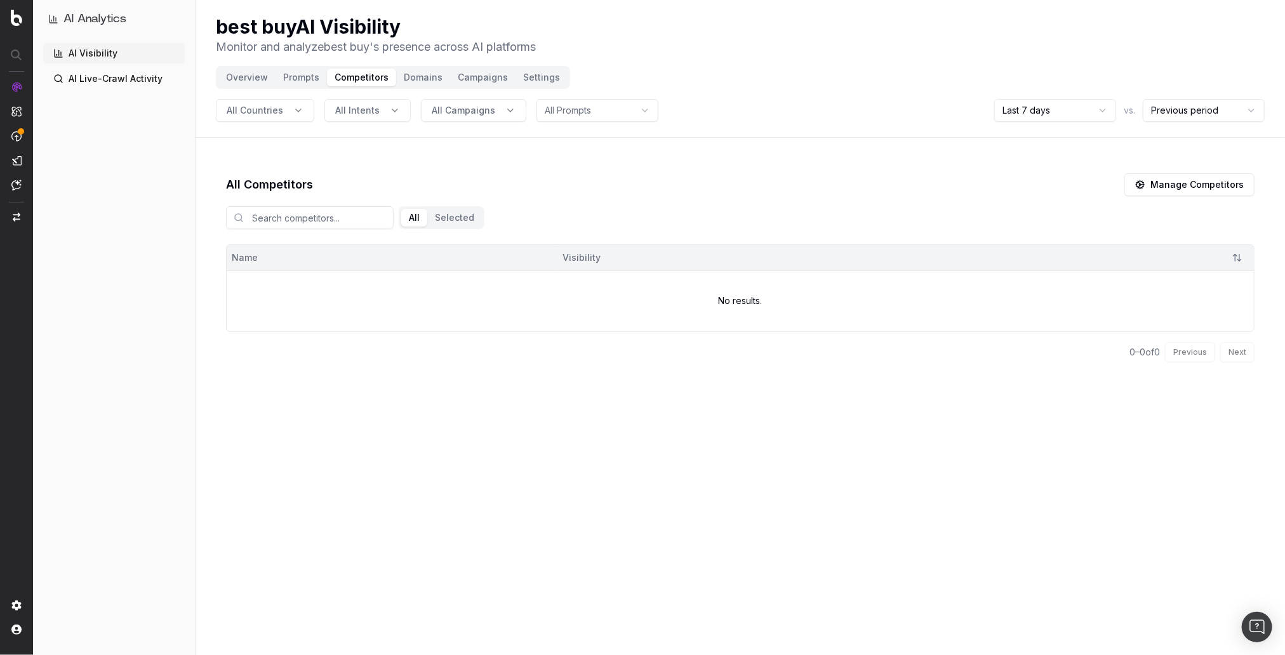
click at [275, 164] on div "All Competitors Manage Competitors All Selected Name Visibility No results. 0 –…" at bounding box center [740, 273] width 1089 height 260
click at [1064, 110] on html "AI Analytics AI Visibility AI Live-Crawl Activity best buy AI Visibility Monito…" at bounding box center [642, 327] width 1285 height 655
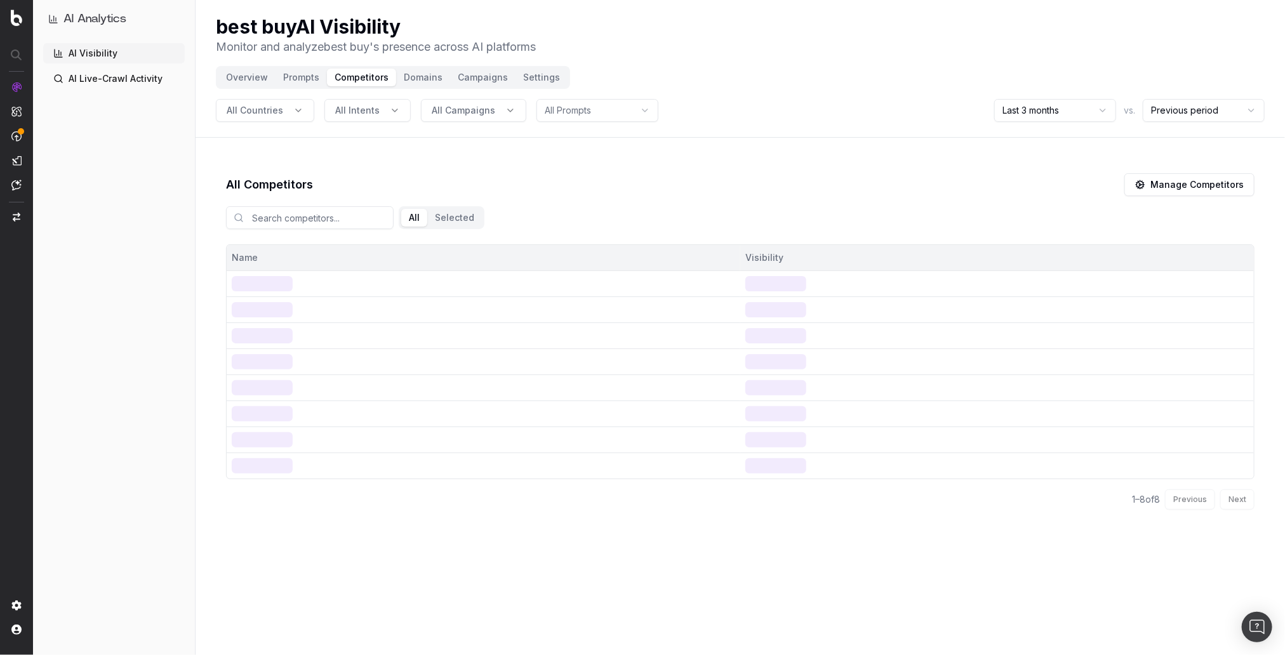
click at [919, 176] on div "All Competitors Manage Competitors" at bounding box center [740, 184] width 1028 height 23
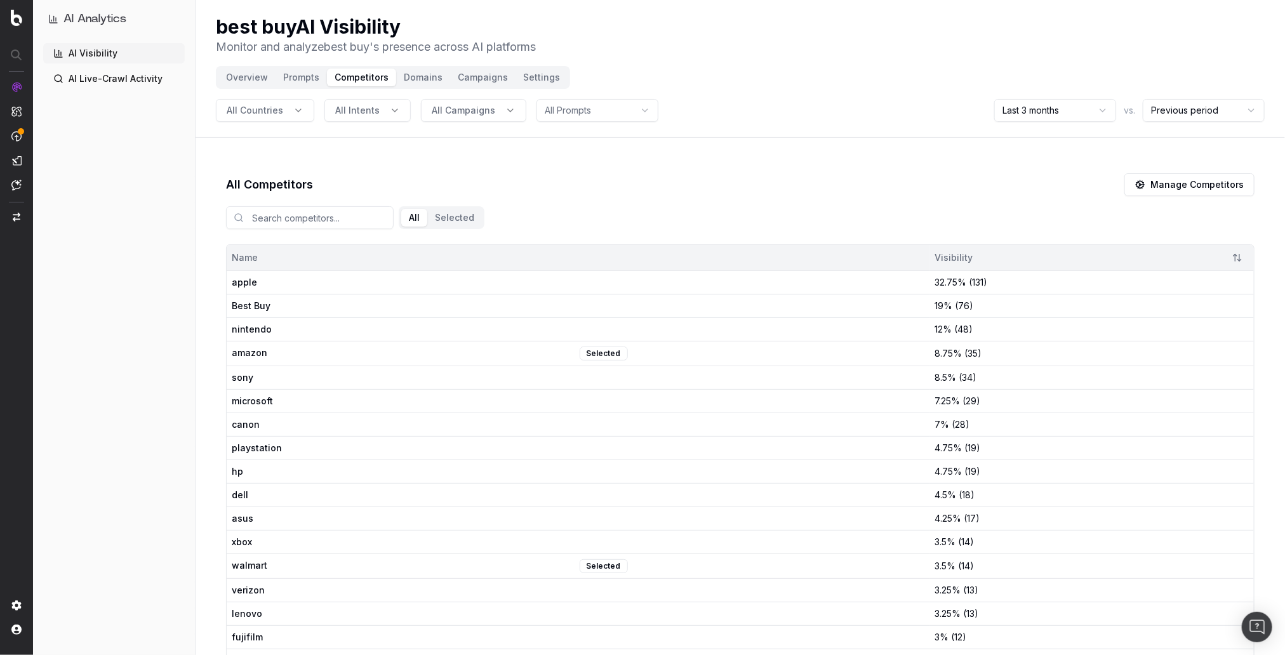
click at [252, 78] on button "Overview" at bounding box center [246, 78] width 57 height 18
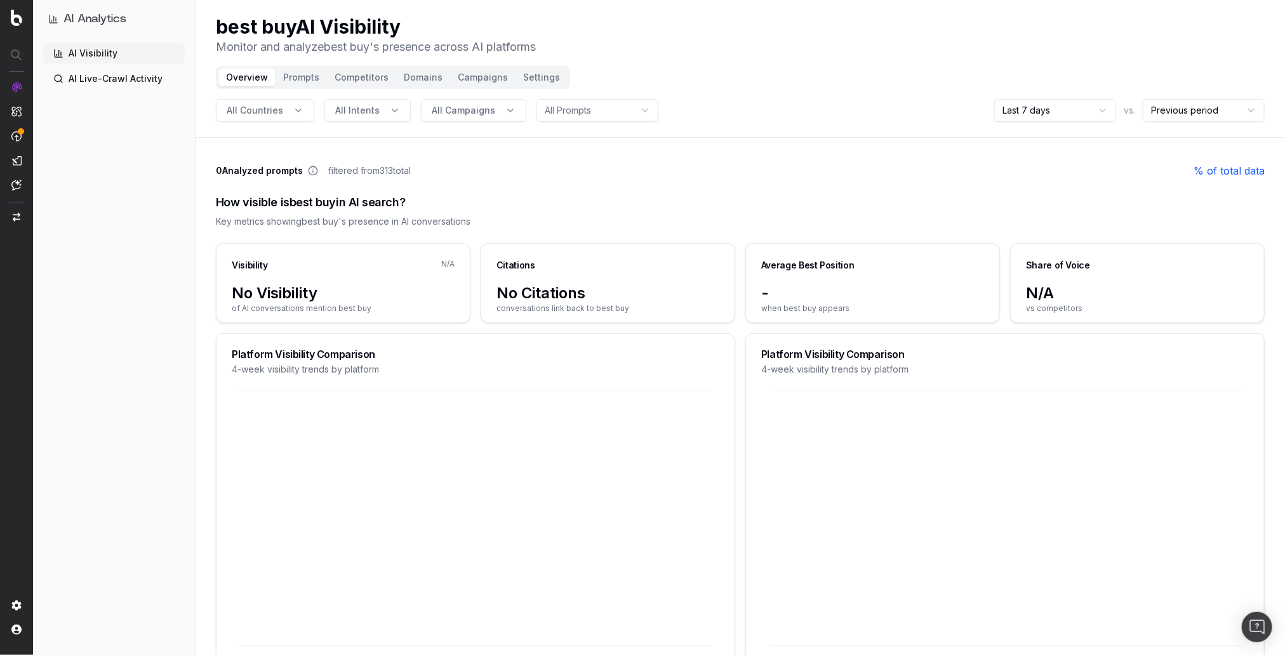
click at [590, 171] on div "0 Analyzed prompts filtered from 313 total % of total data" at bounding box center [740, 170] width 1049 height 15
click at [1042, 112] on html "AI Analytics AI Visibility AI Live-Crawl Activity best buy AI Visibility Monito…" at bounding box center [642, 327] width 1285 height 655
drag, startPoint x: 1032, startPoint y: 175, endPoint x: 1024, endPoint y: 175, distance: 7.6
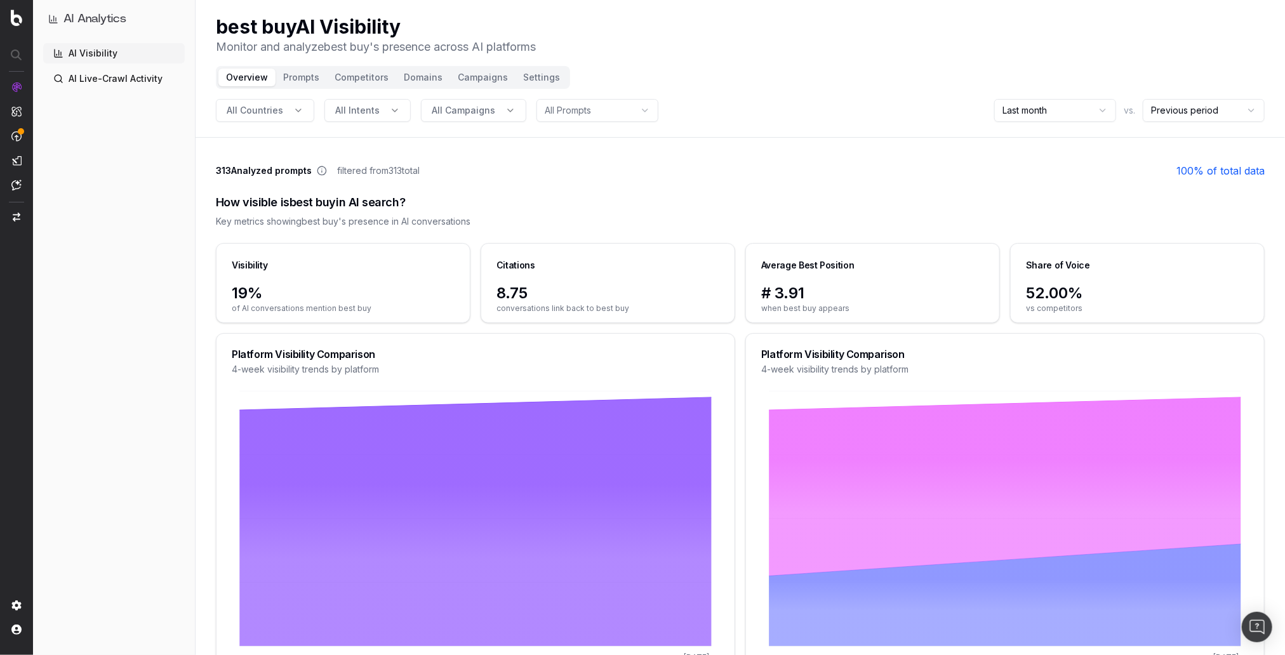
click at [876, 175] on div "313 Analyzed prompts filtered from 313 total 100 % of total data" at bounding box center [740, 170] width 1049 height 15
click at [847, 214] on div "How visible is best buy in AI search? Key metrics showing best buy 's presence …" at bounding box center [740, 210] width 1049 height 65
click at [775, 224] on div "Key metrics showing best buy 's presence in AI conversations" at bounding box center [740, 221] width 1049 height 13
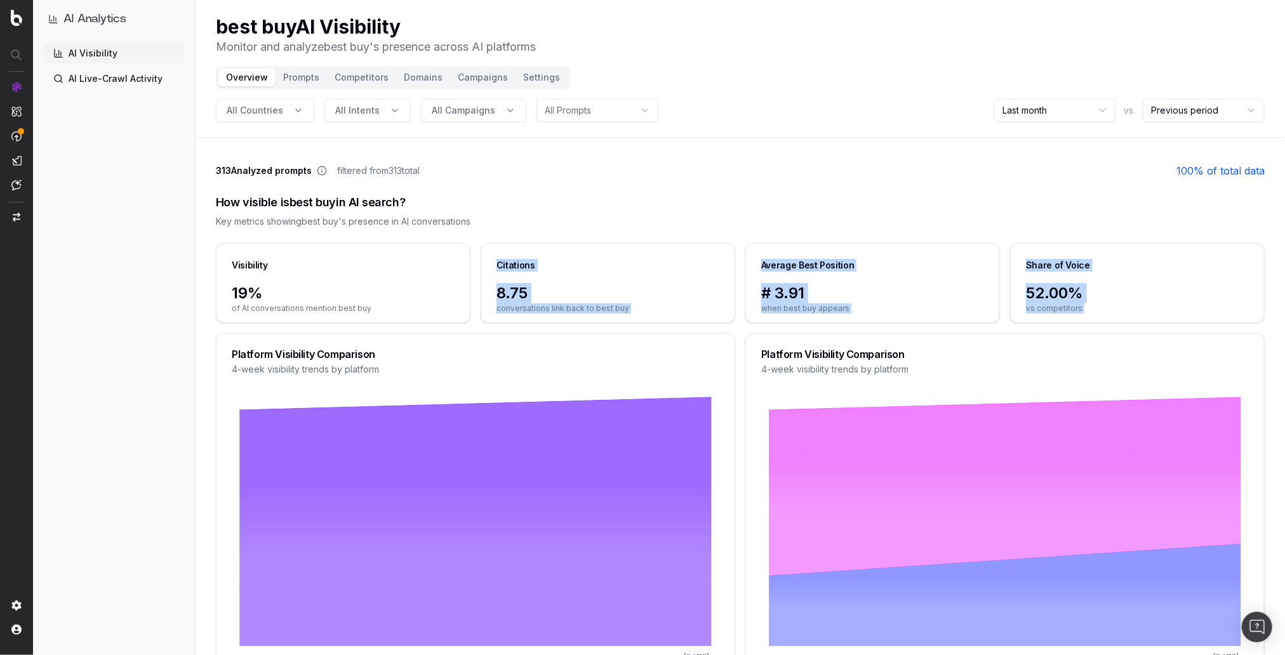
drag, startPoint x: 488, startPoint y: 265, endPoint x: 616, endPoint y: 319, distance: 139.9
click at [616, 325] on div "Visibility 19% of AI conversations mention best buy Citations 8.75 conversation…" at bounding box center [740, 648] width 1049 height 811
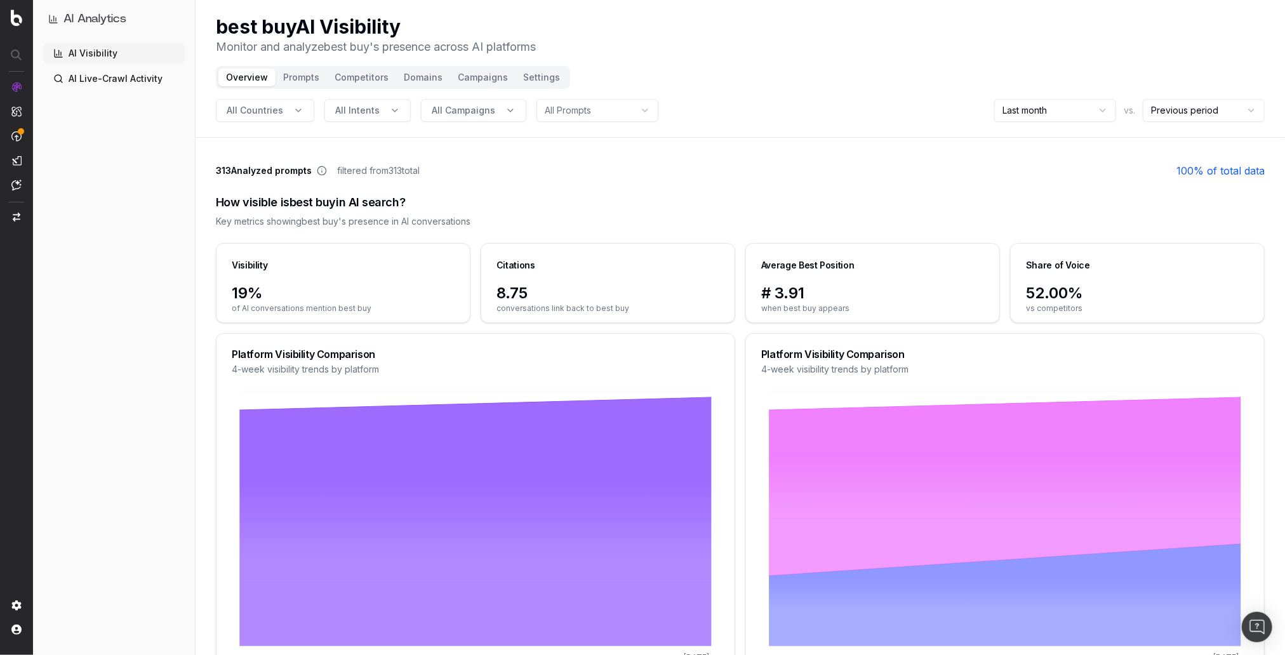
click at [623, 314] on div "8.75 conversations link back to best buy" at bounding box center [607, 302] width 253 height 39
click at [500, 267] on div "Citations" at bounding box center [515, 265] width 39 height 13
drag, startPoint x: 1025, startPoint y: 265, endPoint x: 1103, endPoint y: 309, distance: 89.0
click at [1106, 303] on div "Share of Voice 52.00% vs competitors" at bounding box center [1137, 283] width 255 height 80
click at [1101, 310] on span "vs competitors" at bounding box center [1137, 308] width 223 height 10
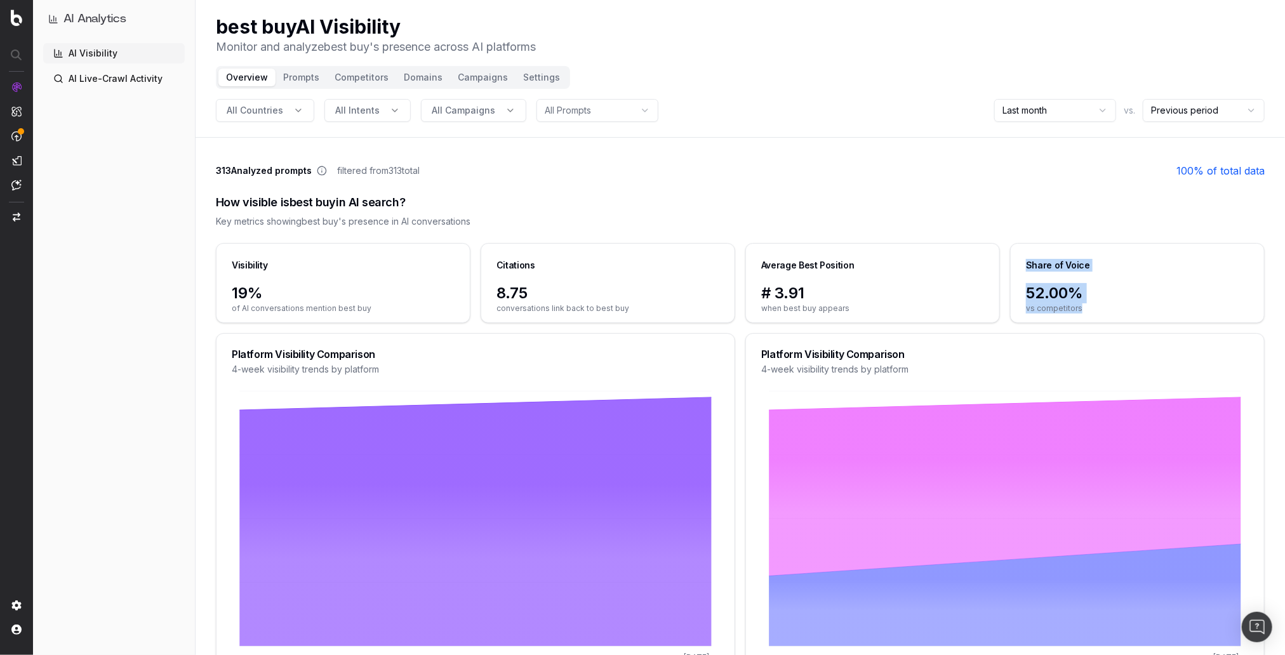
drag, startPoint x: 1085, startPoint y: 308, endPoint x: 1024, endPoint y: 264, distance: 75.6
click at [1024, 264] on div "Share of Voice 52.00% vs competitors" at bounding box center [1137, 283] width 255 height 80
click at [1031, 265] on div "Share of Voice" at bounding box center [1058, 265] width 64 height 13
click at [638, 220] on div "Key metrics showing best buy 's presence in AI conversations" at bounding box center [740, 221] width 1049 height 13
drag, startPoint x: 289, startPoint y: 75, endPoint x: 343, endPoint y: 105, distance: 61.4
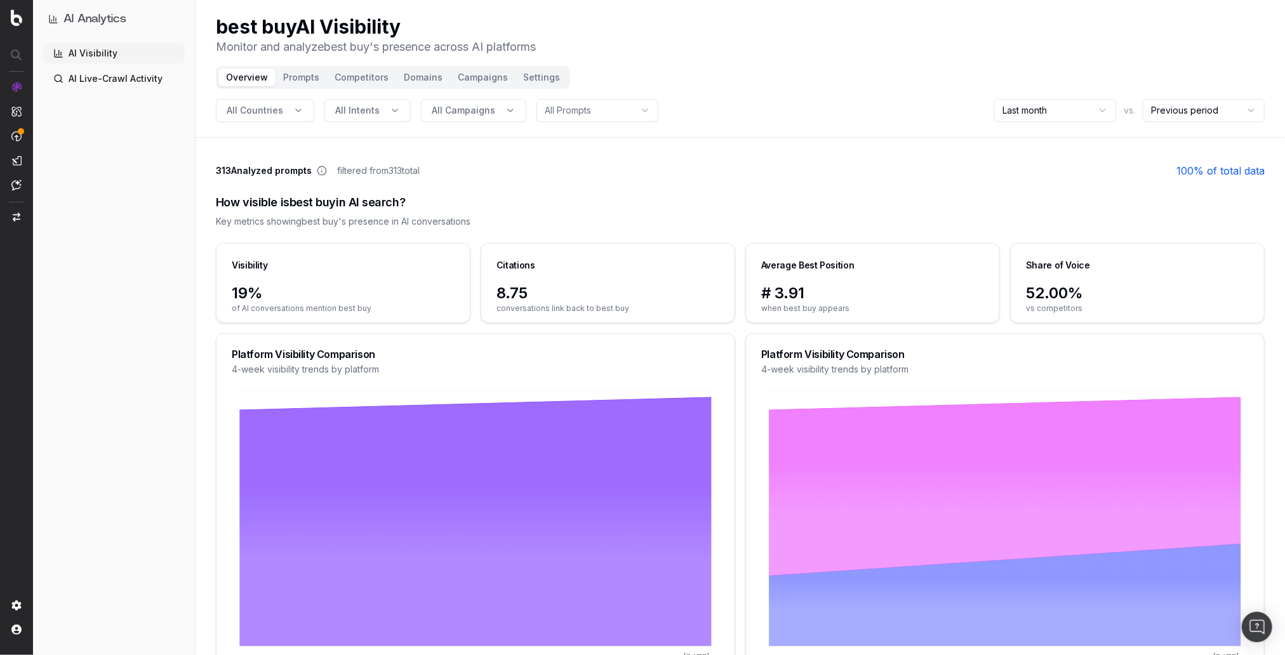
click at [289, 75] on button "Prompts" at bounding box center [300, 78] width 51 height 18
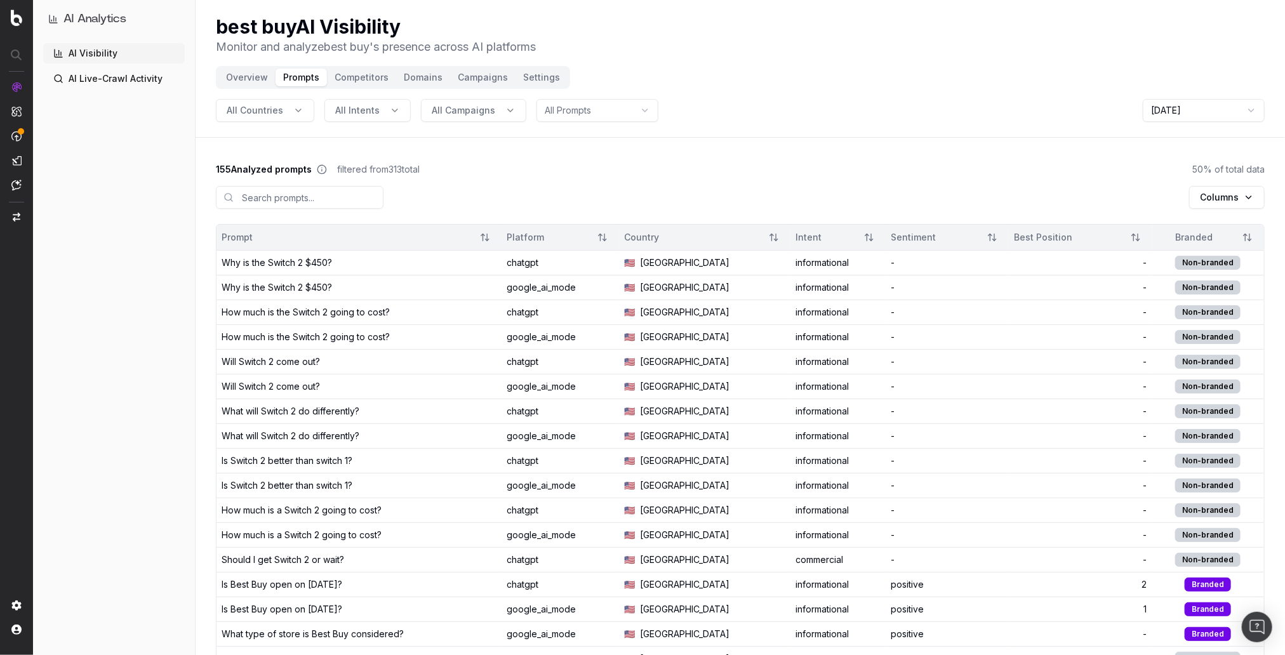
click at [249, 69] on button "Overview" at bounding box center [246, 78] width 57 height 18
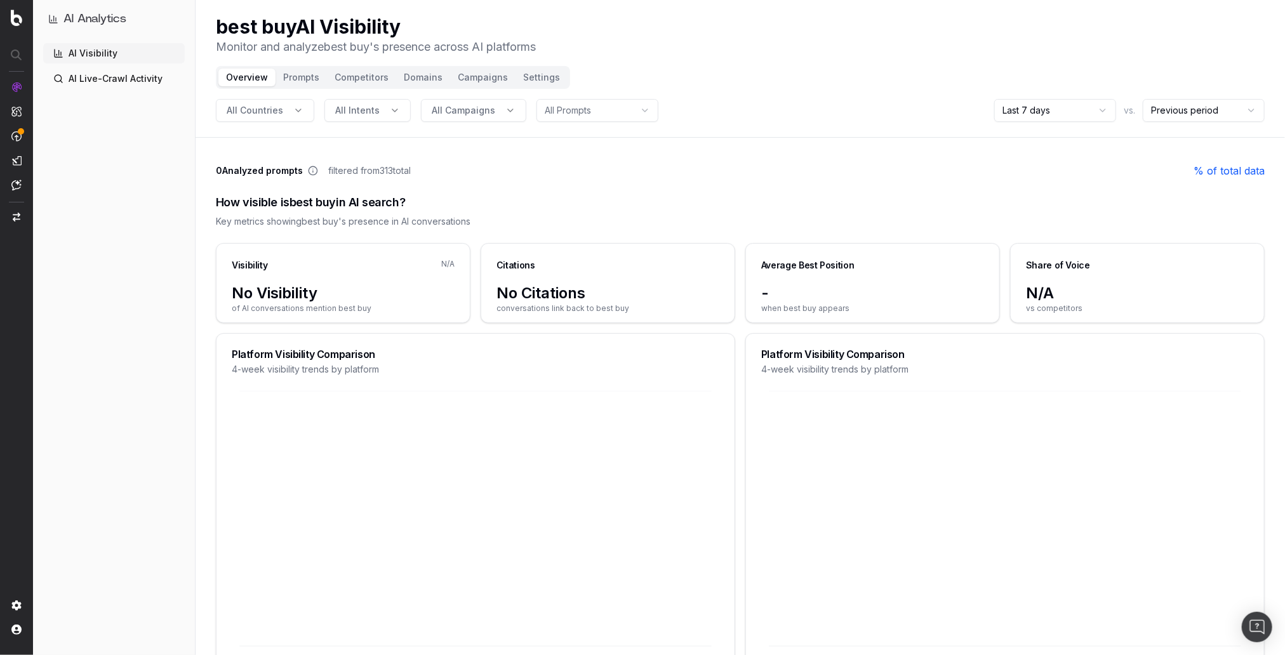
click at [246, 80] on button "Overview" at bounding box center [246, 78] width 57 height 18
click at [1040, 105] on html "AI Analytics AI Visibility AI Live-Crawl Activity best buy AI Visibility Monito…" at bounding box center [642, 327] width 1285 height 655
drag, startPoint x: 1045, startPoint y: 180, endPoint x: 1025, endPoint y: 154, distance: 32.5
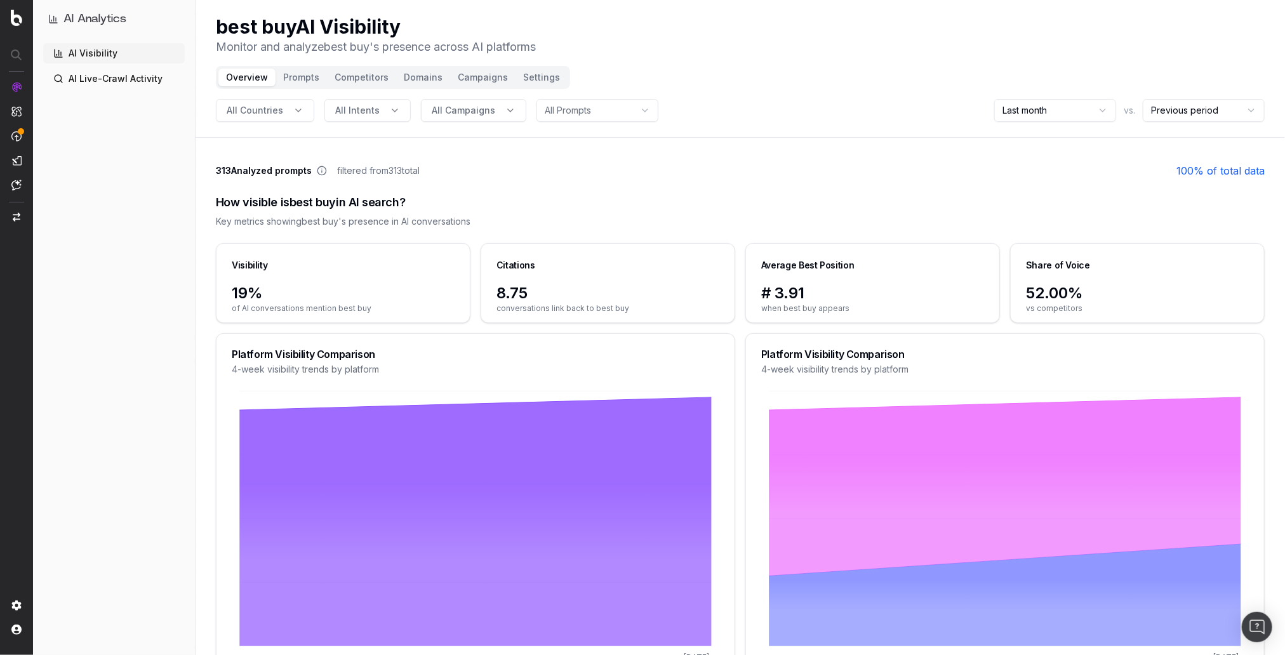
click at [922, 56] on header "best buy AI Visibility Monitor and analyze best buy 's presence across AI platf…" at bounding box center [740, 69] width 1089 height 138
click at [302, 79] on button "Prompts" at bounding box center [300, 78] width 51 height 18
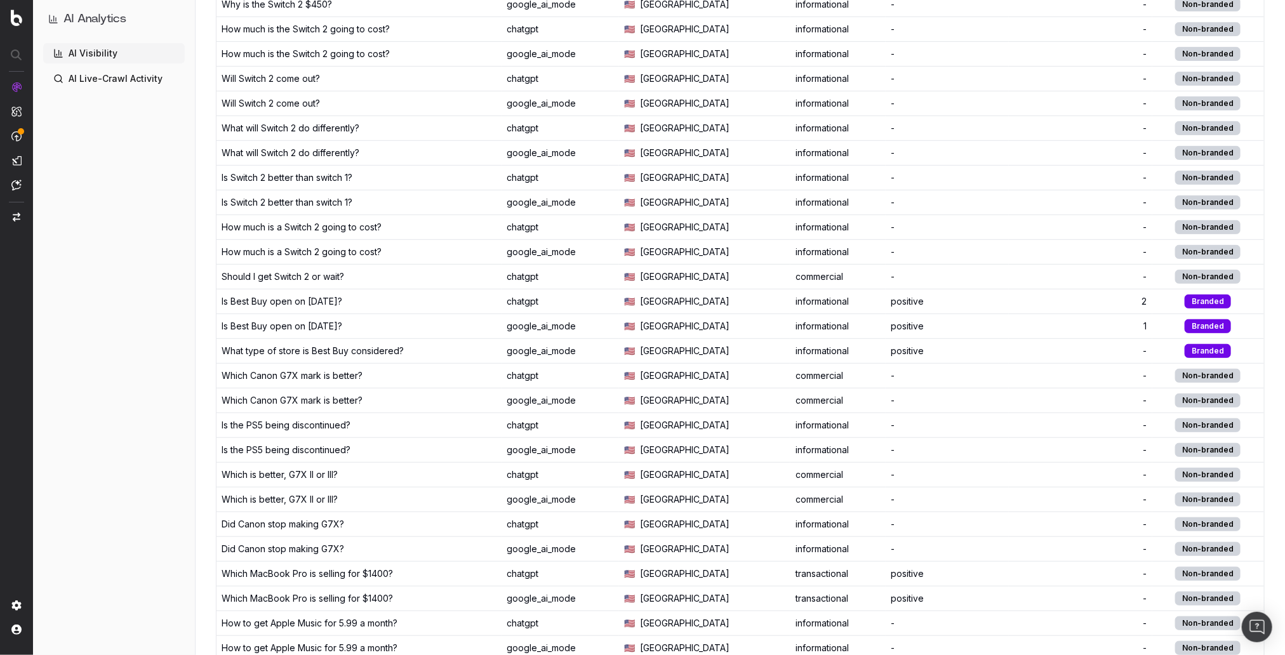
scroll to position [388, 0]
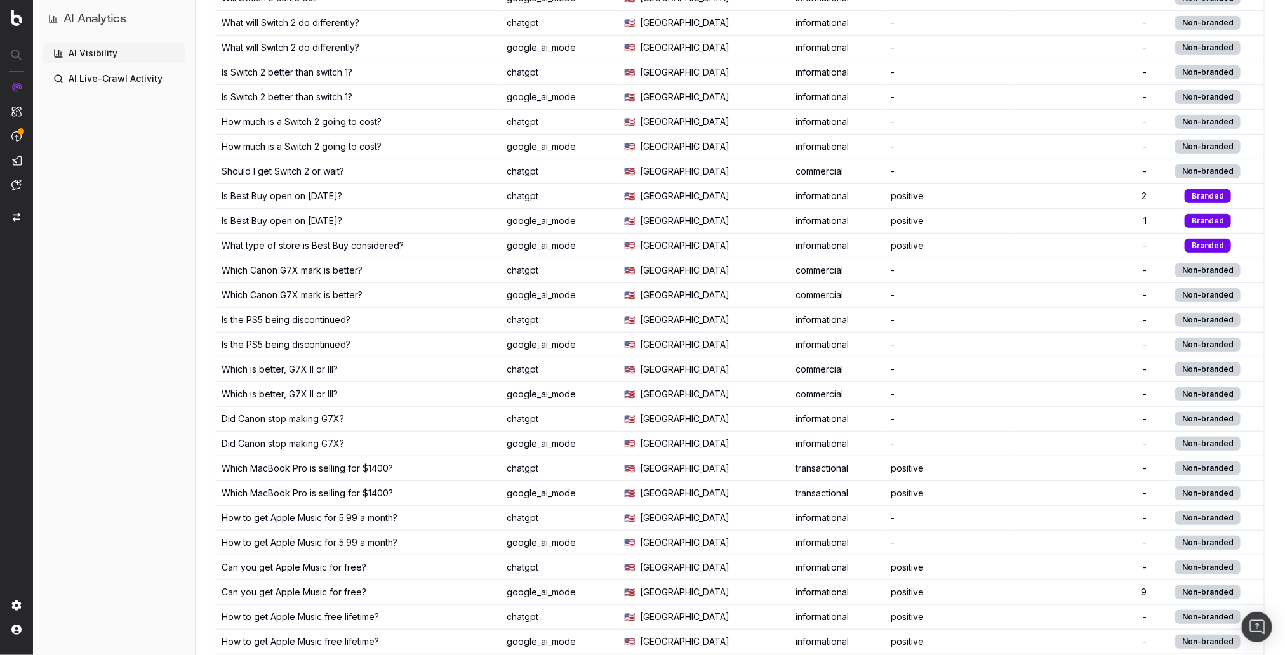
click at [324, 462] on div "Which MacBook Pro is selling for $1400?" at bounding box center [307, 468] width 171 height 13
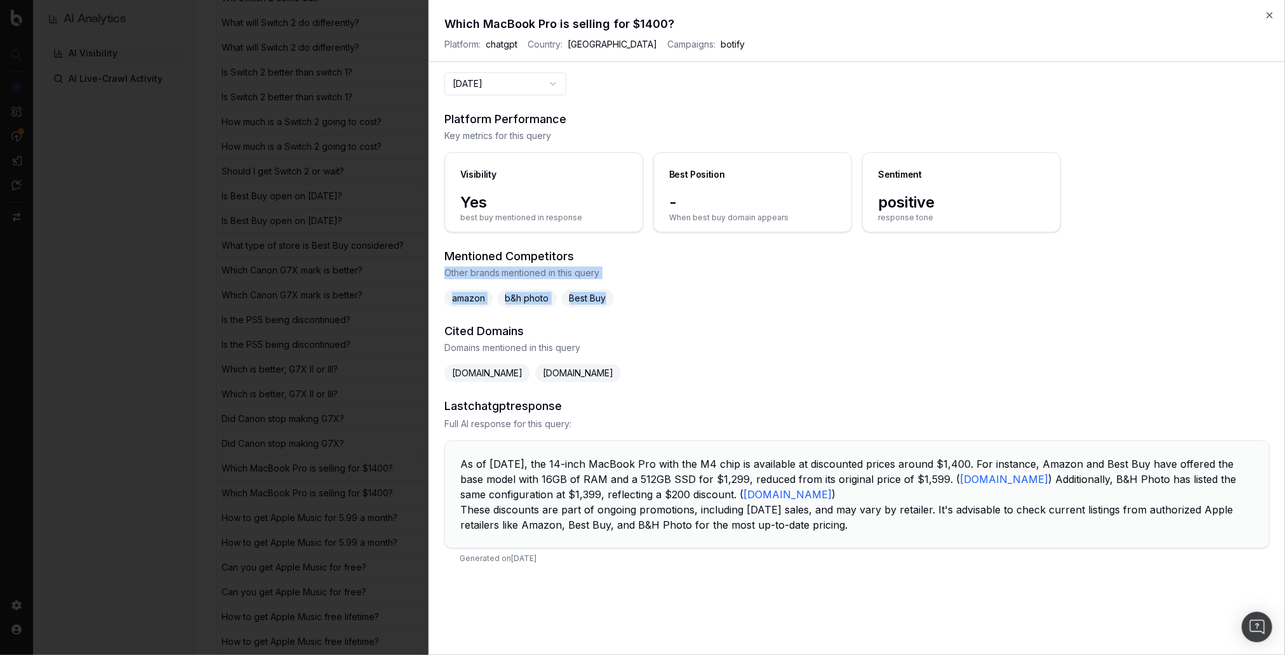
drag, startPoint x: 444, startPoint y: 274, endPoint x: 620, endPoint y: 312, distance: 179.4
click at [618, 311] on div "2025-09-03 Platform Performance Key metrics for this query Visibility Yes best …" at bounding box center [857, 356] width 856 height 568
click at [641, 319] on div "2025-09-03 Platform Performance Key metrics for this query Visibility Yes best …" at bounding box center [857, 356] width 856 height 568
drag, startPoint x: 448, startPoint y: 333, endPoint x: 686, endPoint y: 382, distance: 243.5
click at [686, 382] on div "2025-09-03 Platform Performance Key metrics for this query Visibility Yes best …" at bounding box center [857, 356] width 856 height 568
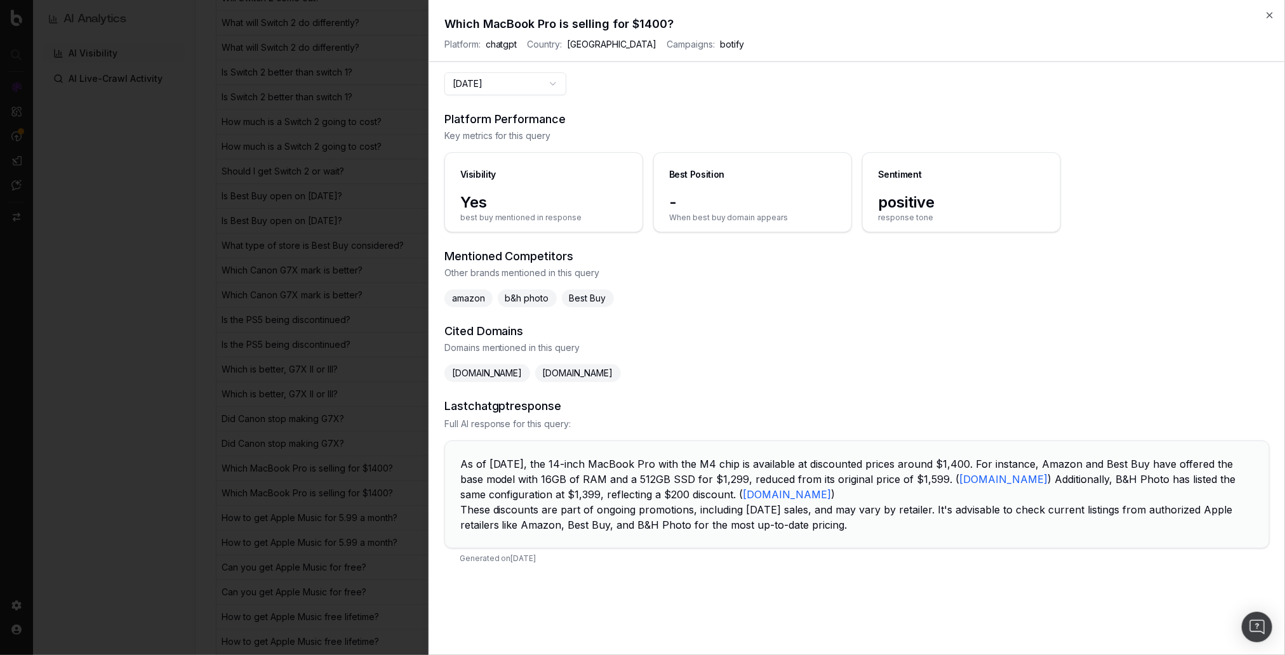
click at [675, 401] on h3 "Last chatgpt response" at bounding box center [856, 406] width 825 height 18
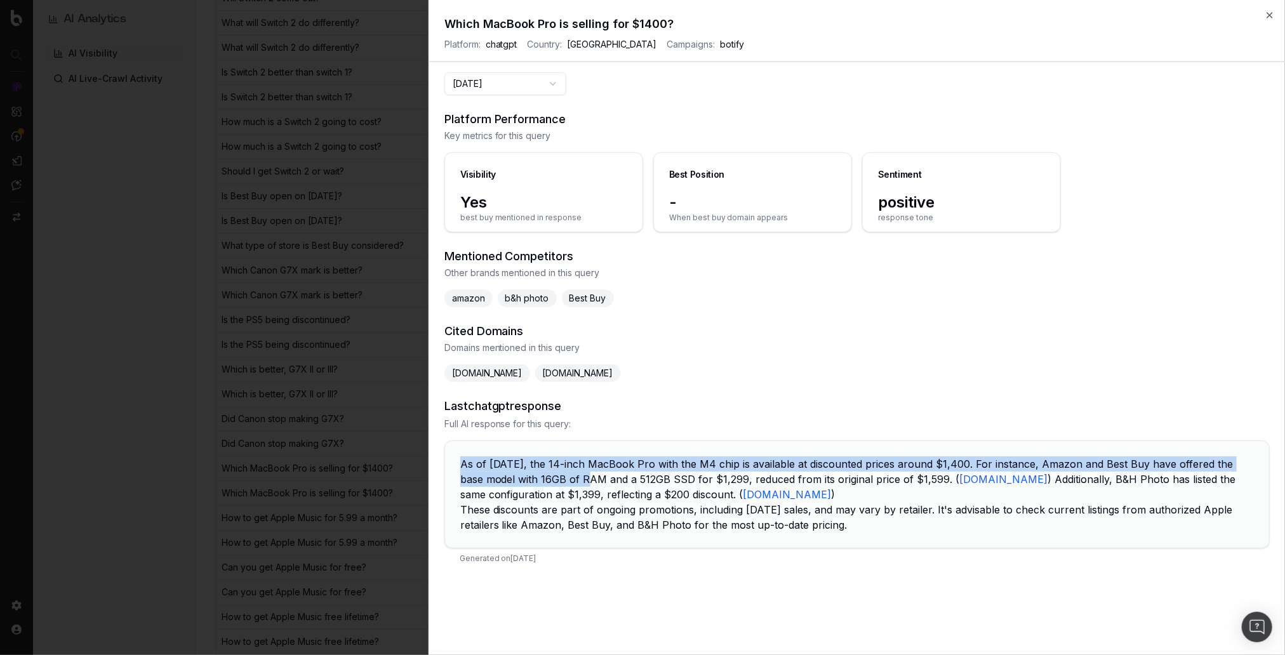
drag, startPoint x: 467, startPoint y: 465, endPoint x: 568, endPoint y: 488, distance: 103.5
click at [564, 486] on p "As of September 2025, the 14-inch MacBook Pro with the M4 chip is available at …" at bounding box center [856, 479] width 793 height 46
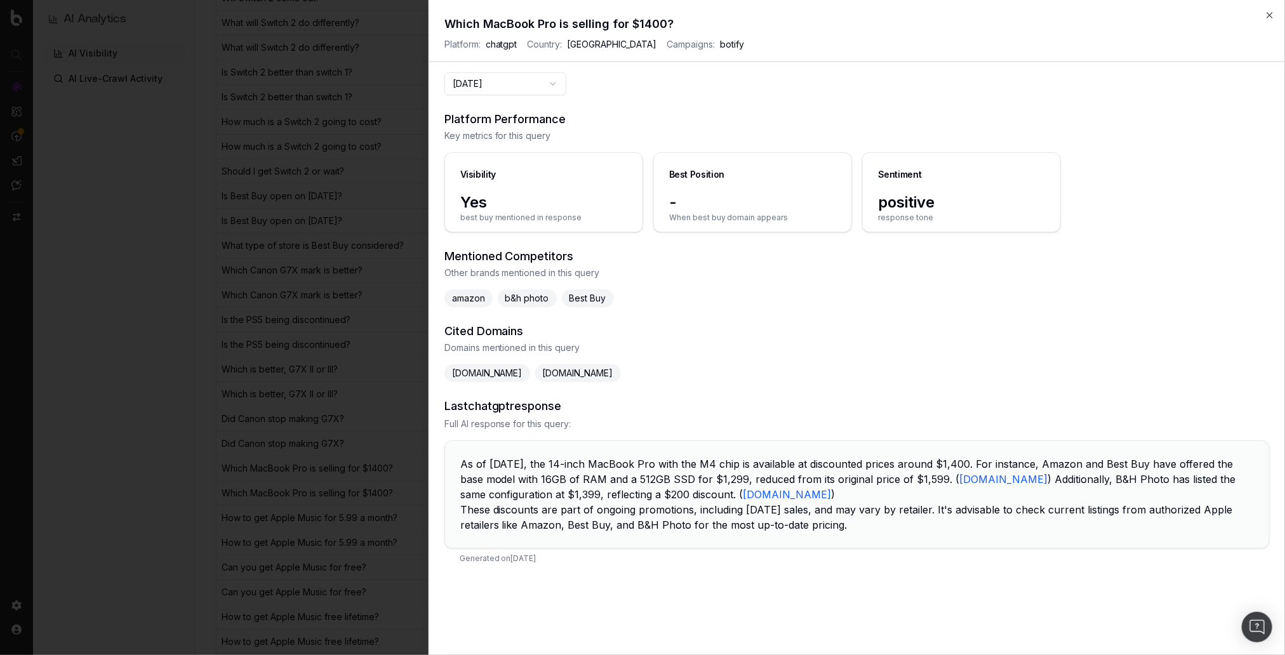
click at [592, 503] on p "These discounts are part of ongoing promotions, including Labor Day sales, and …" at bounding box center [856, 517] width 793 height 30
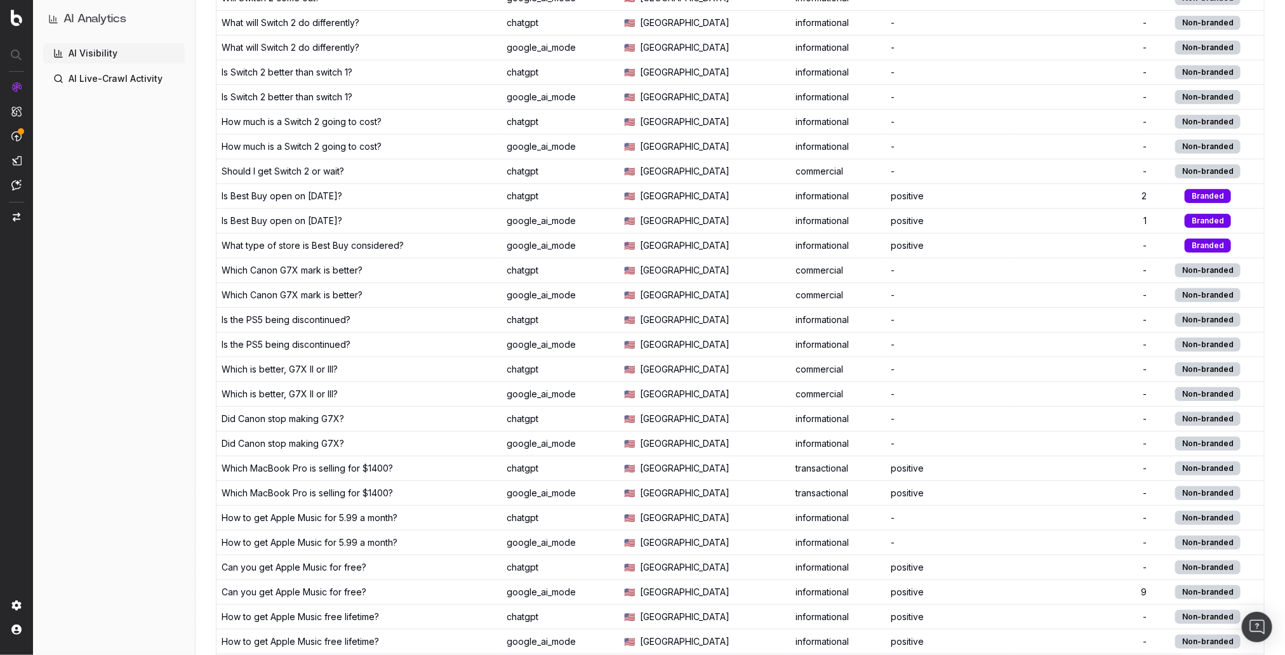
click at [525, 462] on div "chatgpt" at bounding box center [560, 468] width 107 height 13
click at [454, 487] on div "Which MacBook Pro is selling for $1400?" at bounding box center [359, 493] width 275 height 13
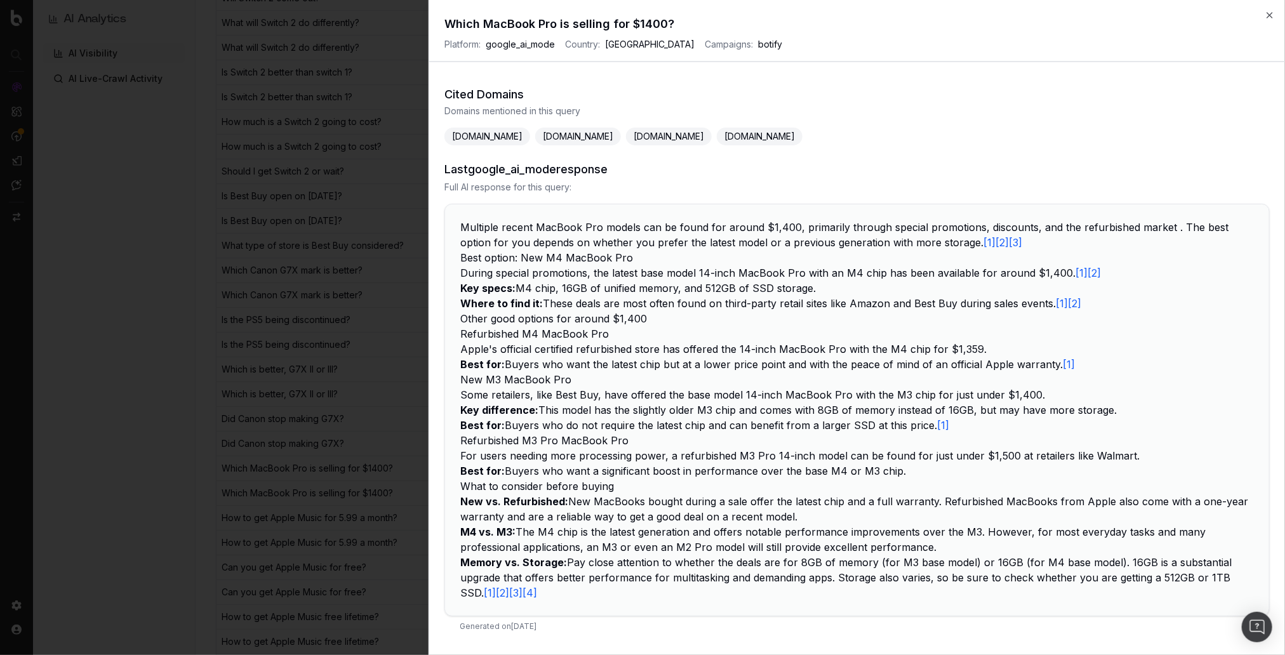
scroll to position [233, 0]
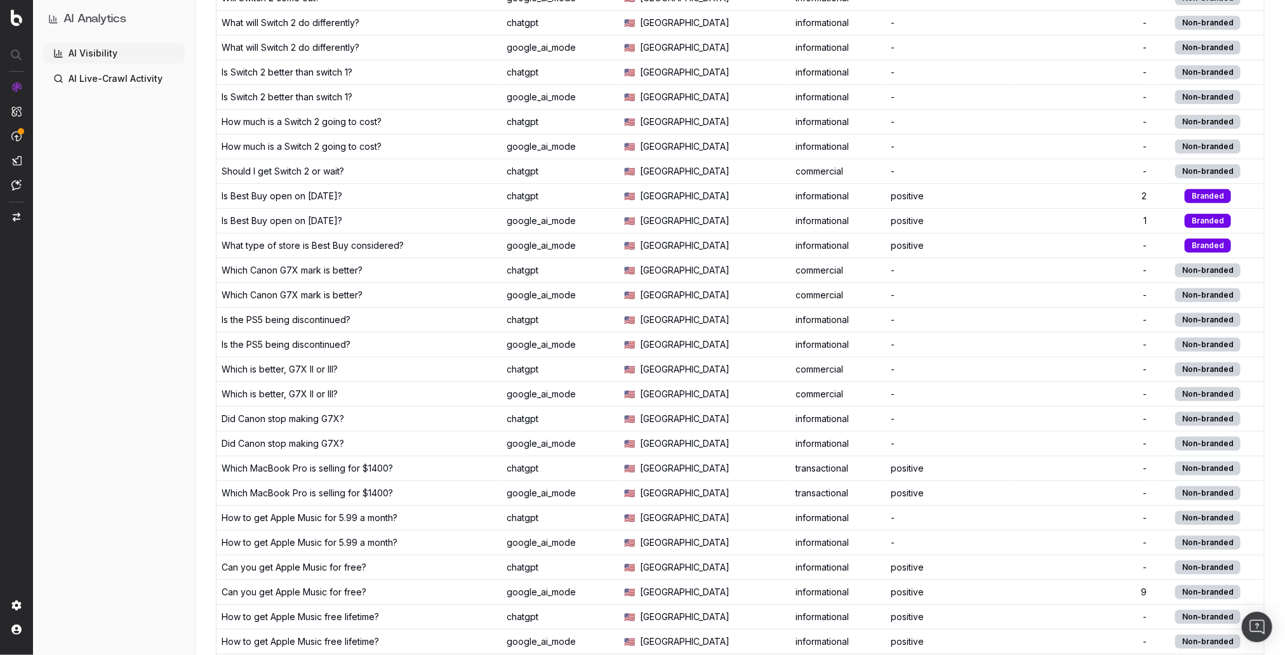
click at [203, 446] on main "155 Analyzed prompts filtered from 313 total 50 % of total data Columns Prompt …" at bounding box center [740, 457] width 1089 height 1407
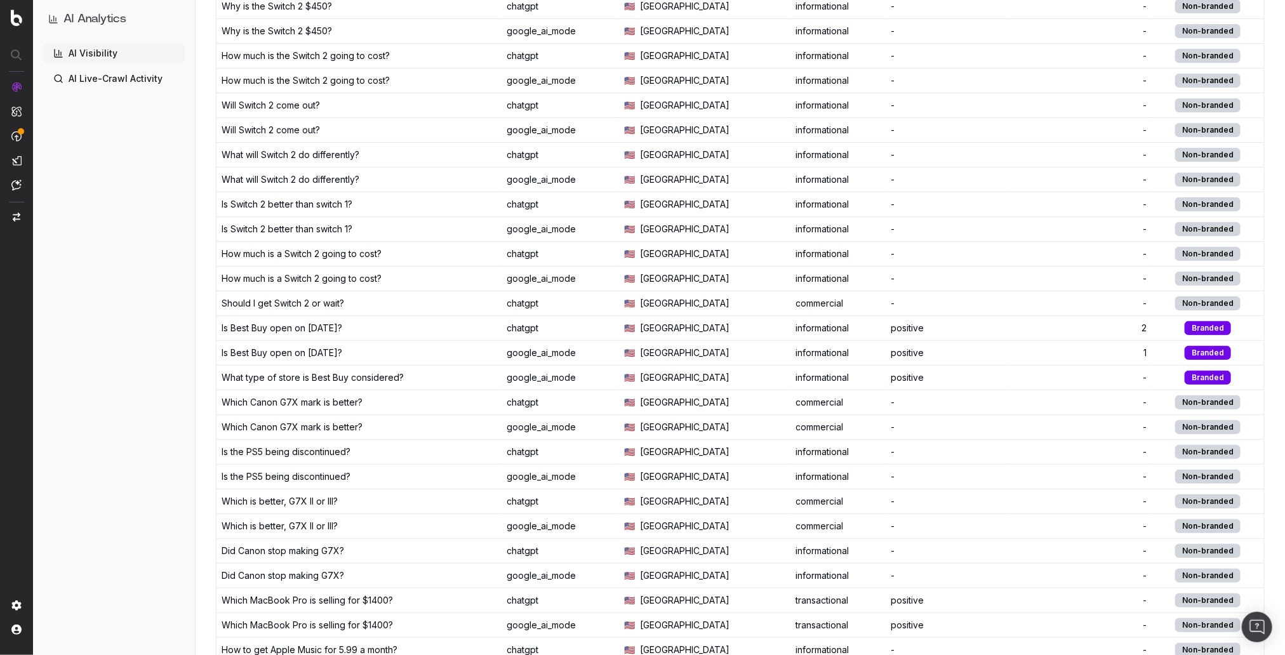
scroll to position [0, 0]
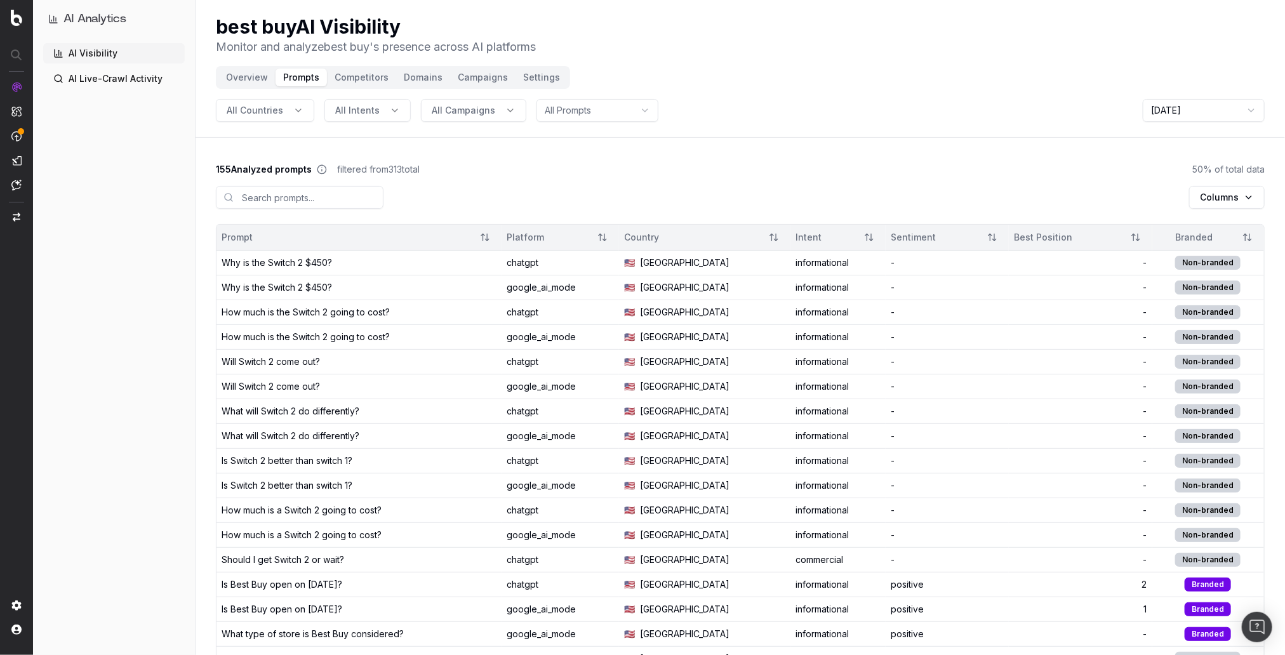
click at [484, 171] on div "155 Analyzed prompts filtered from 313 total 50 % of total data" at bounding box center [740, 169] width 1049 height 13
click at [374, 204] on div "Columns" at bounding box center [740, 200] width 1049 height 48
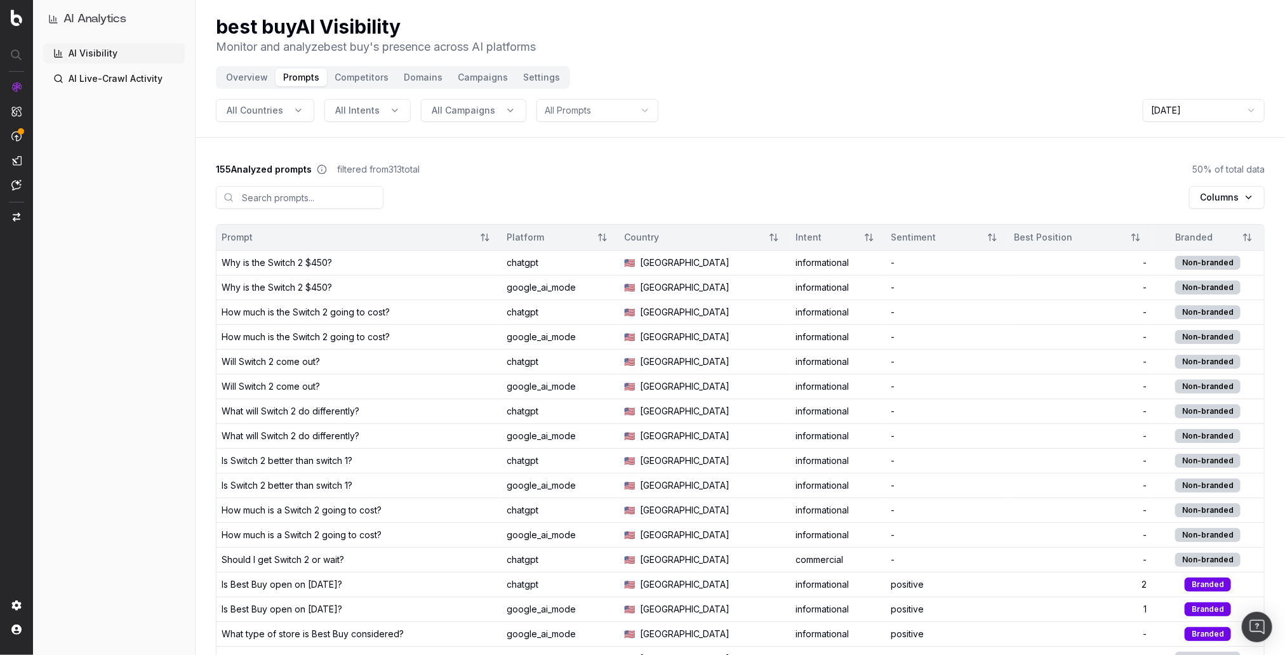
click at [567, 172] on div "155 Analyzed prompts filtered from 313 total 50 % of total data" at bounding box center [740, 169] width 1049 height 13
click at [594, 163] on div "155 Analyzed prompts filtered from 313 total 50 % of total data" at bounding box center [740, 169] width 1049 height 13
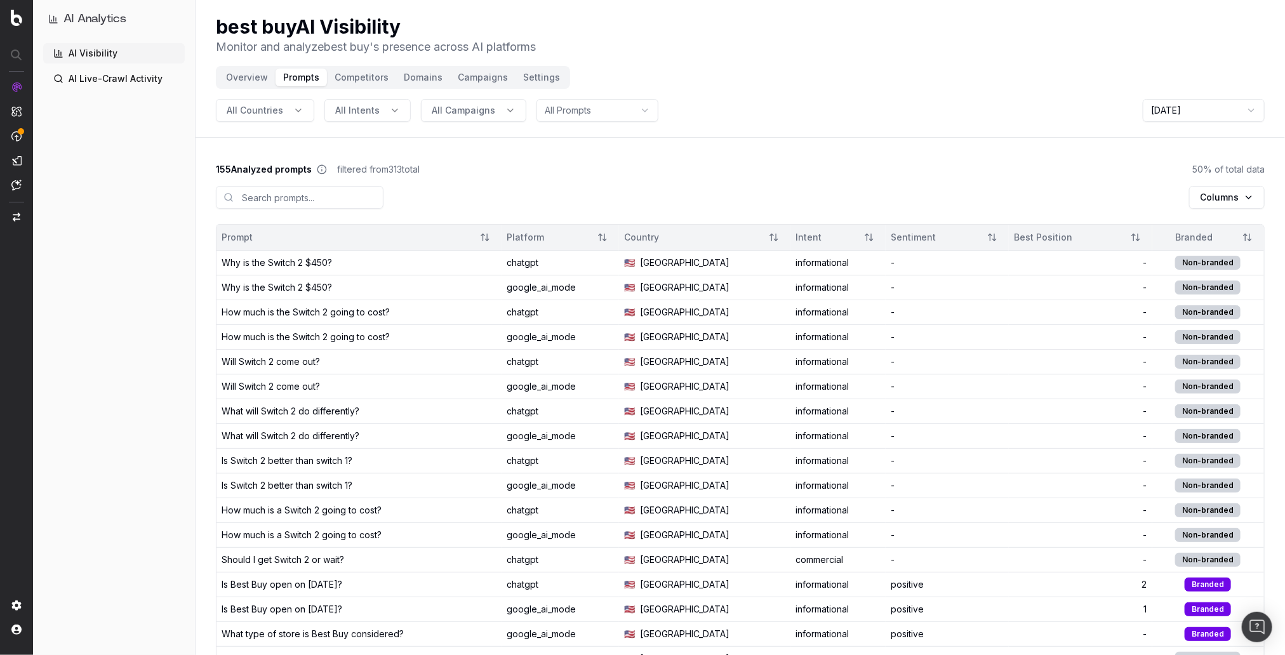
click at [774, 70] on header "best buy AI Visibility Monitor and analyze best buy 's presence across AI platf…" at bounding box center [740, 69] width 1089 height 138
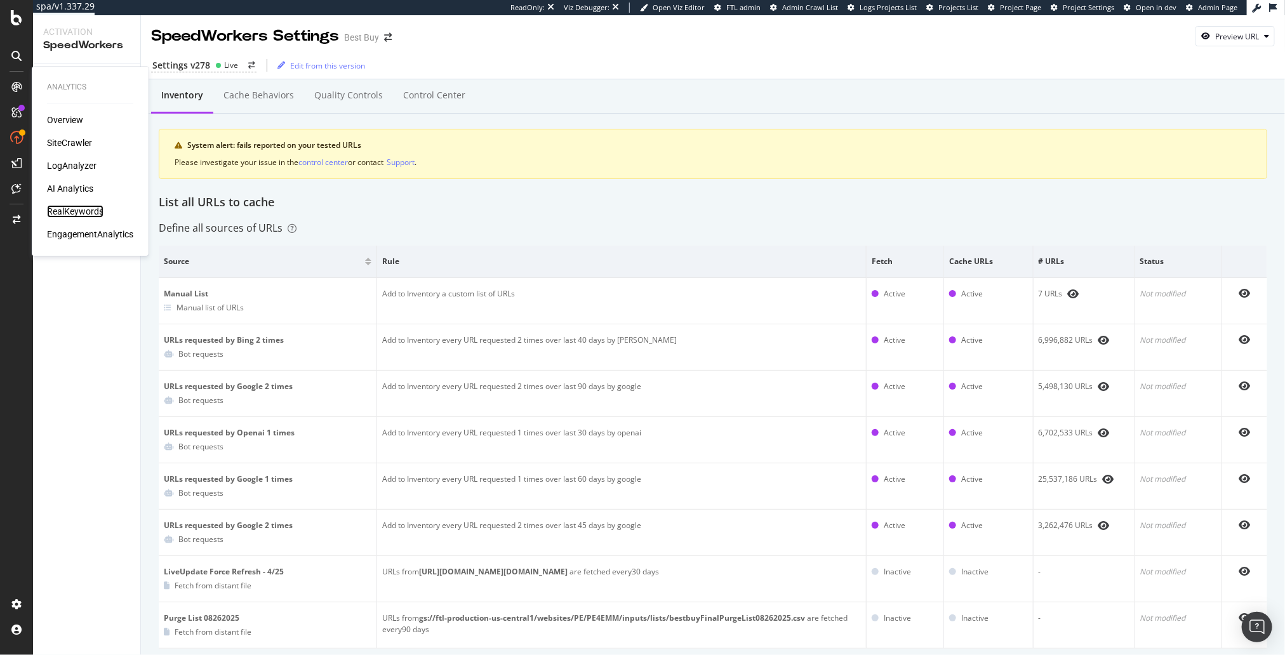
click at [88, 211] on div "RealKeywords" at bounding box center [75, 211] width 56 height 13
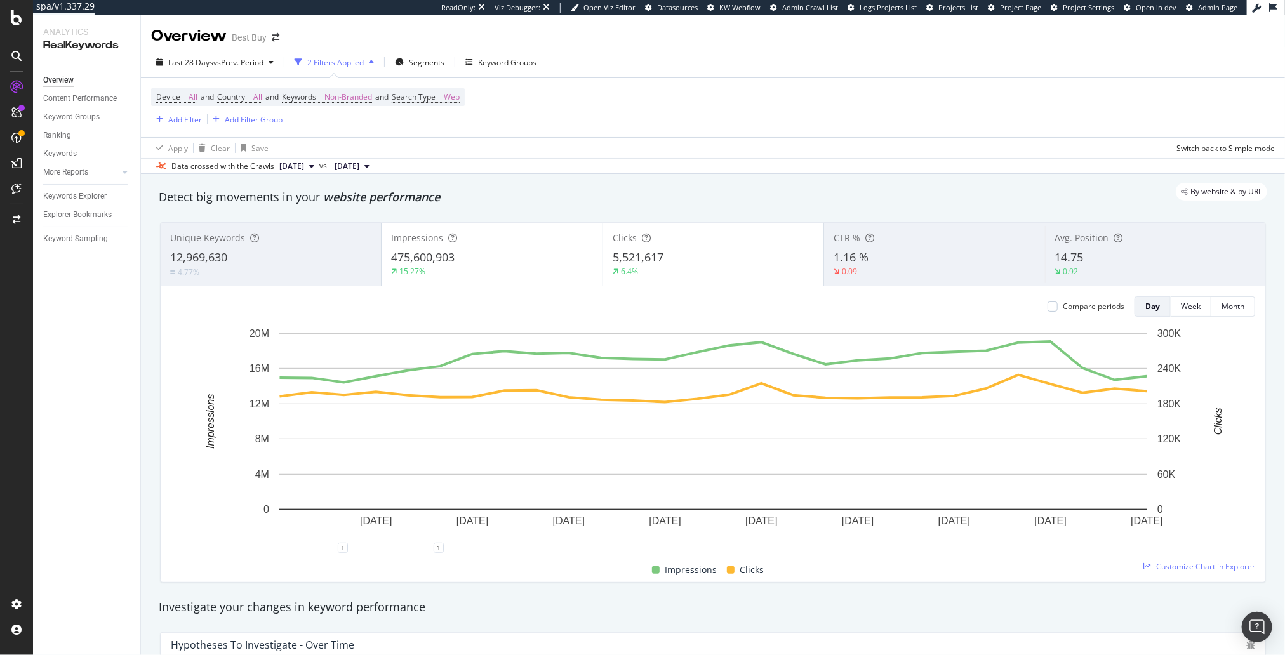
drag, startPoint x: 727, startPoint y: 194, endPoint x: 617, endPoint y: 175, distance: 112.1
click at [727, 194] on div "By website & by URL" at bounding box center [706, 192] width 1121 height 18
click at [343, 101] on span "Non-Branded" at bounding box center [348, 97] width 48 height 18
click at [347, 131] on div "Non-Branded" at bounding box center [334, 126] width 68 height 19
drag, startPoint x: 355, startPoint y: 223, endPoint x: 394, endPoint y: 192, distance: 49.7
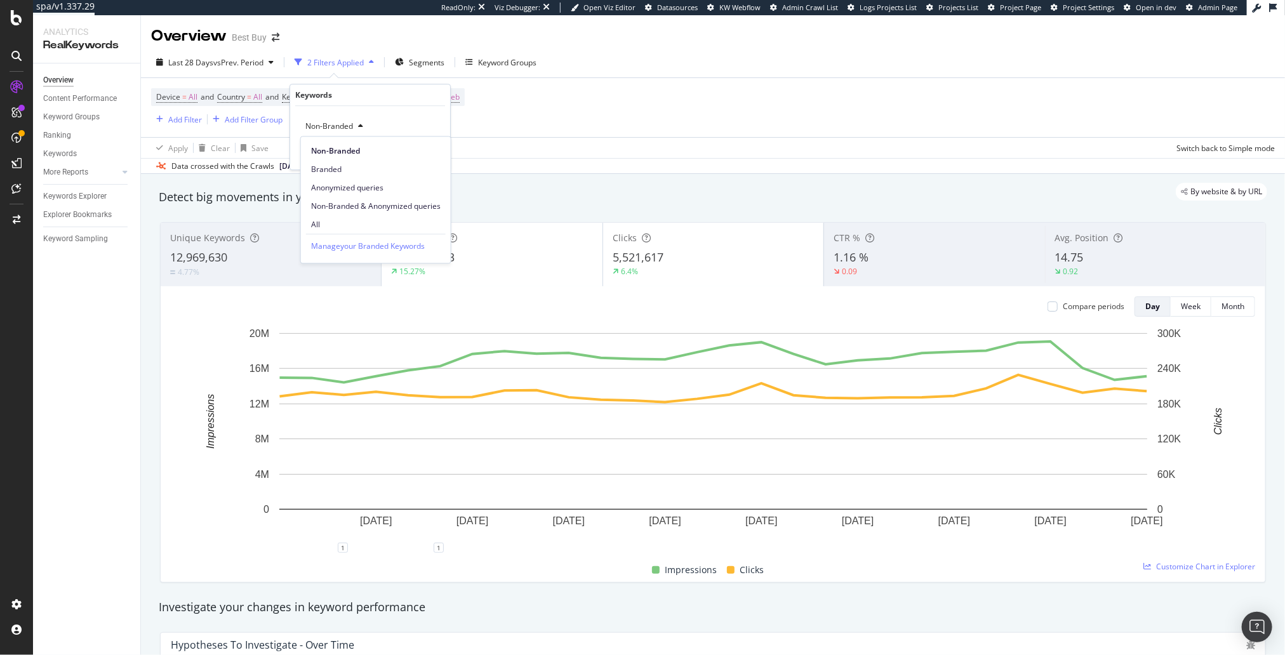
click at [356, 222] on span "All" at bounding box center [375, 224] width 129 height 11
drag, startPoint x: 434, startPoint y: 152, endPoint x: 428, endPoint y: 147, distance: 7.2
click at [434, 152] on div "Apply" at bounding box center [430, 153] width 20 height 11
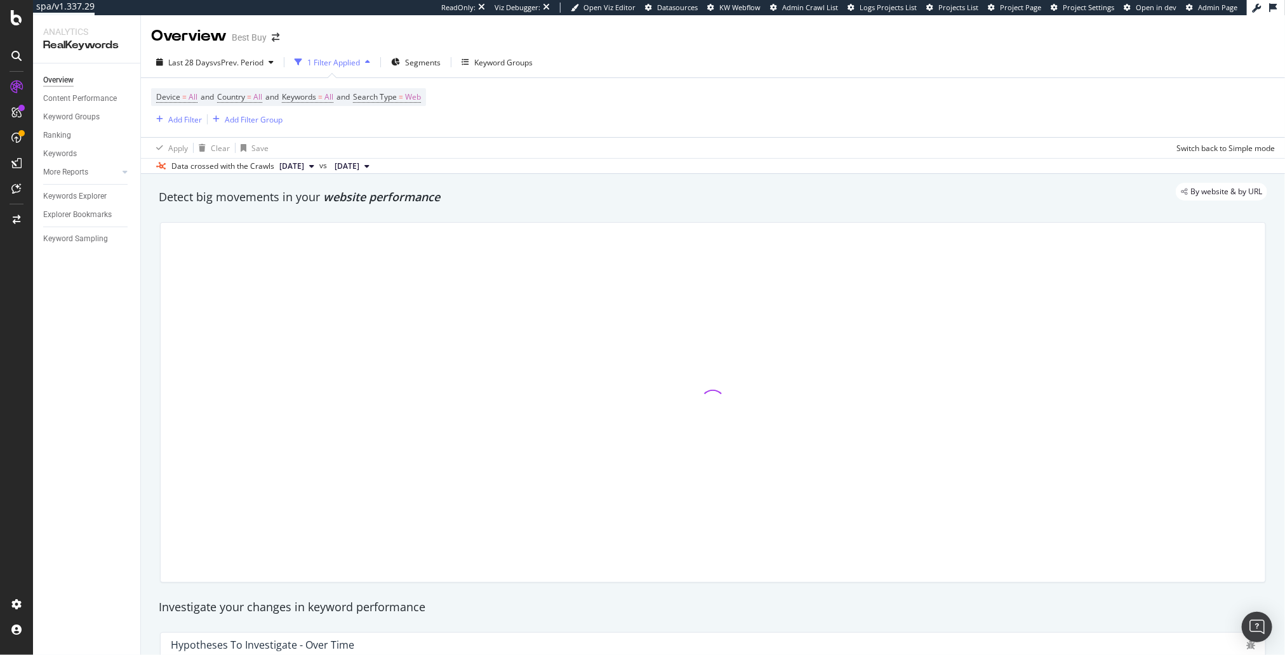
drag, startPoint x: 404, startPoint y: 196, endPoint x: 409, endPoint y: 211, distance: 16.1
click at [404, 196] on div "By website & by URL" at bounding box center [706, 192] width 1121 height 18
click at [378, 204] on div "Detect big movements in your website performance" at bounding box center [712, 197] width 1121 height 29
click at [394, 198] on div "By website & by URL" at bounding box center [706, 192] width 1121 height 18
drag, startPoint x: 434, startPoint y: 606, endPoint x: 425, endPoint y: 609, distance: 9.2
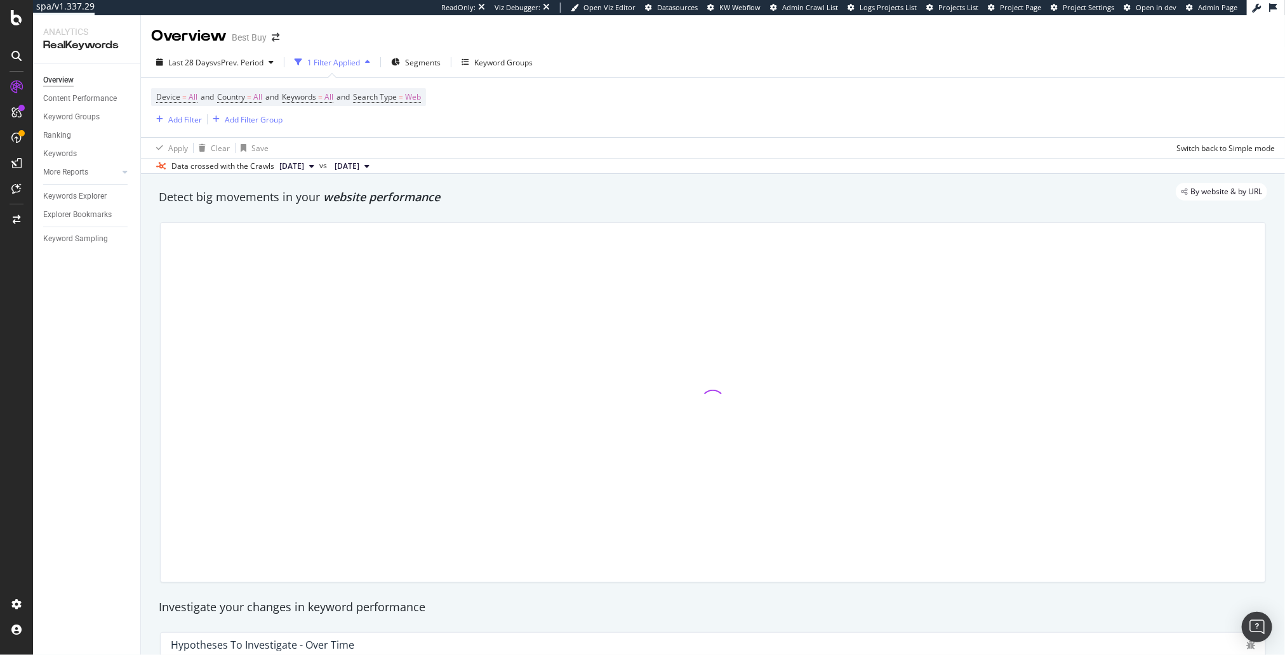
click at [434, 606] on div "Investigate your changes in keyword performance" at bounding box center [713, 607] width 1108 height 17
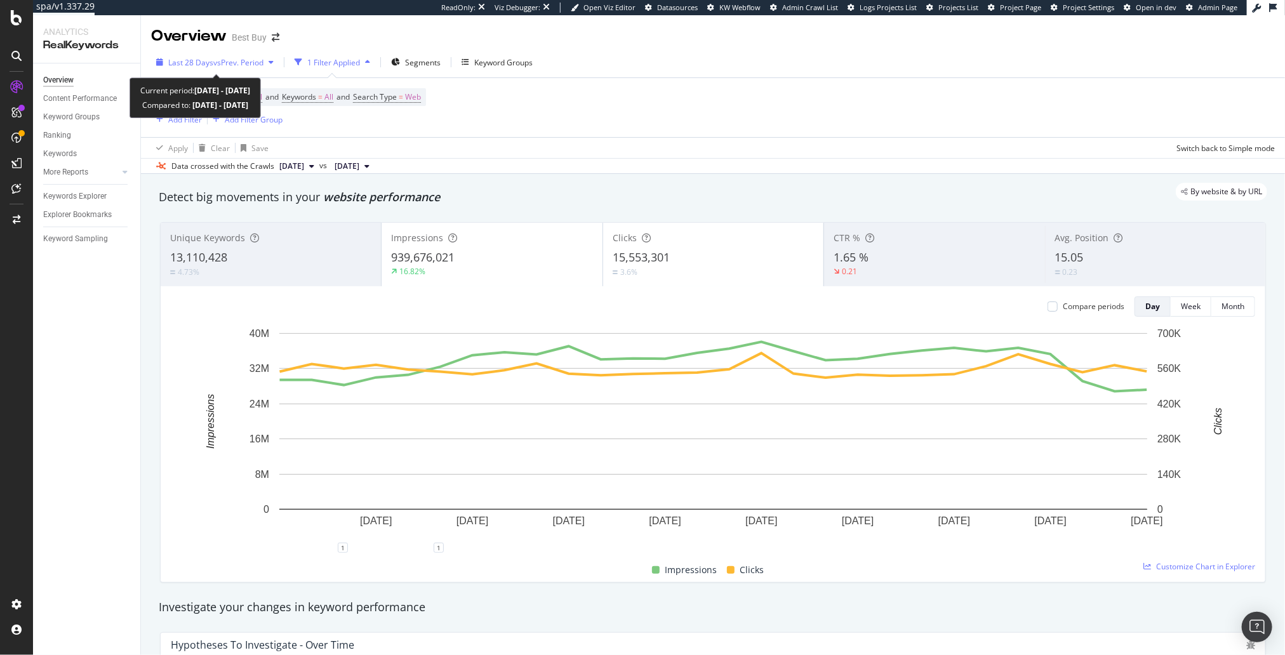
click at [255, 62] on span "vs Prev. Period" at bounding box center [238, 62] width 50 height 11
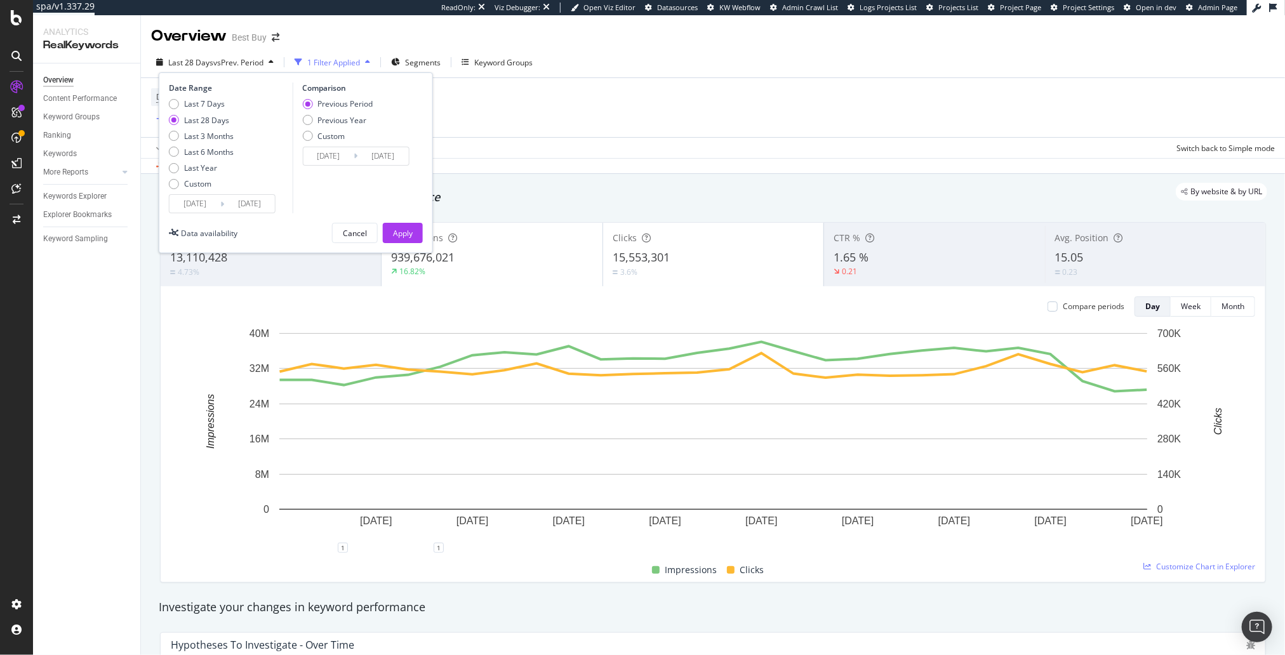
drag, startPoint x: 345, startPoint y: 114, endPoint x: 363, endPoint y: 147, distance: 38.1
click at [345, 114] on div "Previous Period Previous Year Custom" at bounding box center [337, 122] width 70 height 48
drag, startPoint x: 359, startPoint y: 121, endPoint x: 403, endPoint y: 190, distance: 81.9
click at [359, 121] on div "Previous Year" at bounding box center [341, 120] width 49 height 11
type input "[DATE]"
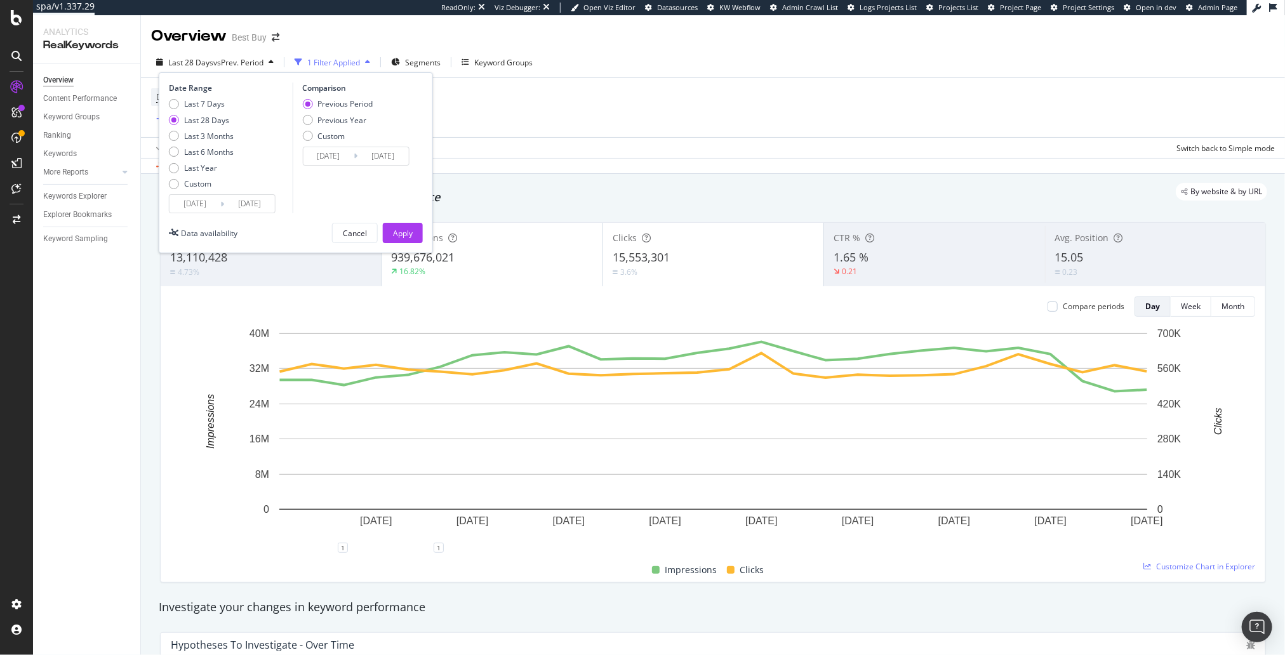
type input "[DATE]"
click at [407, 230] on div "Apply" at bounding box center [403, 233] width 20 height 11
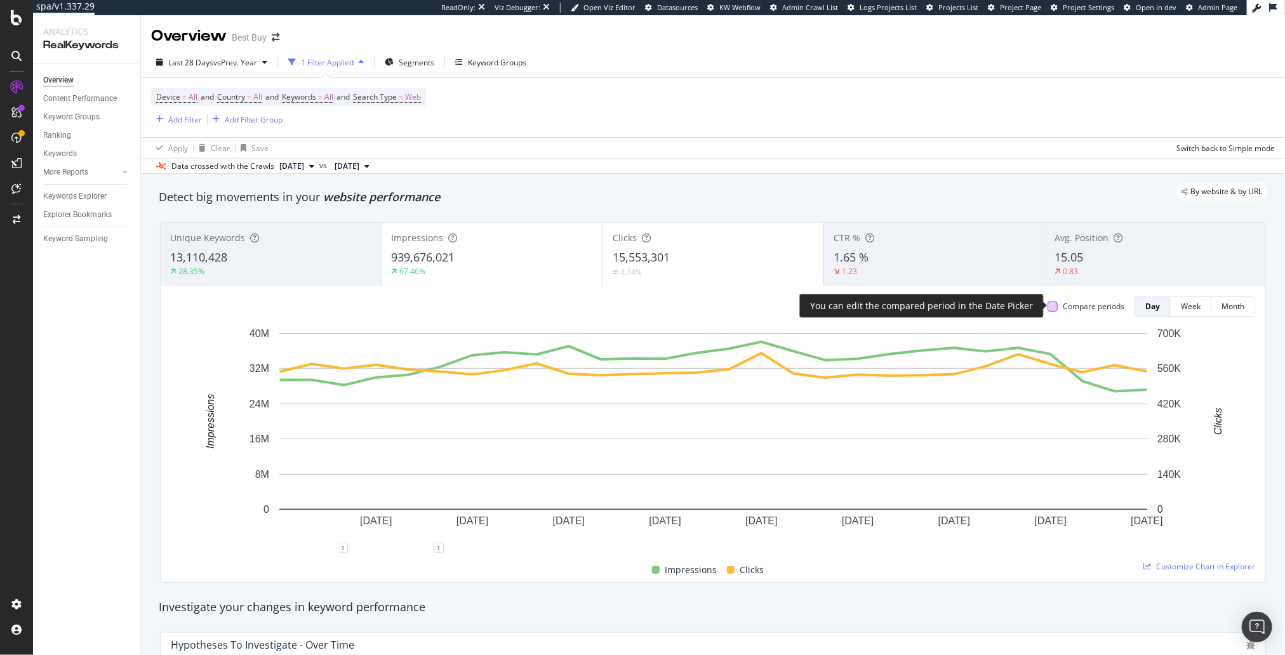
click at [1050, 305] on div at bounding box center [1052, 307] width 10 height 10
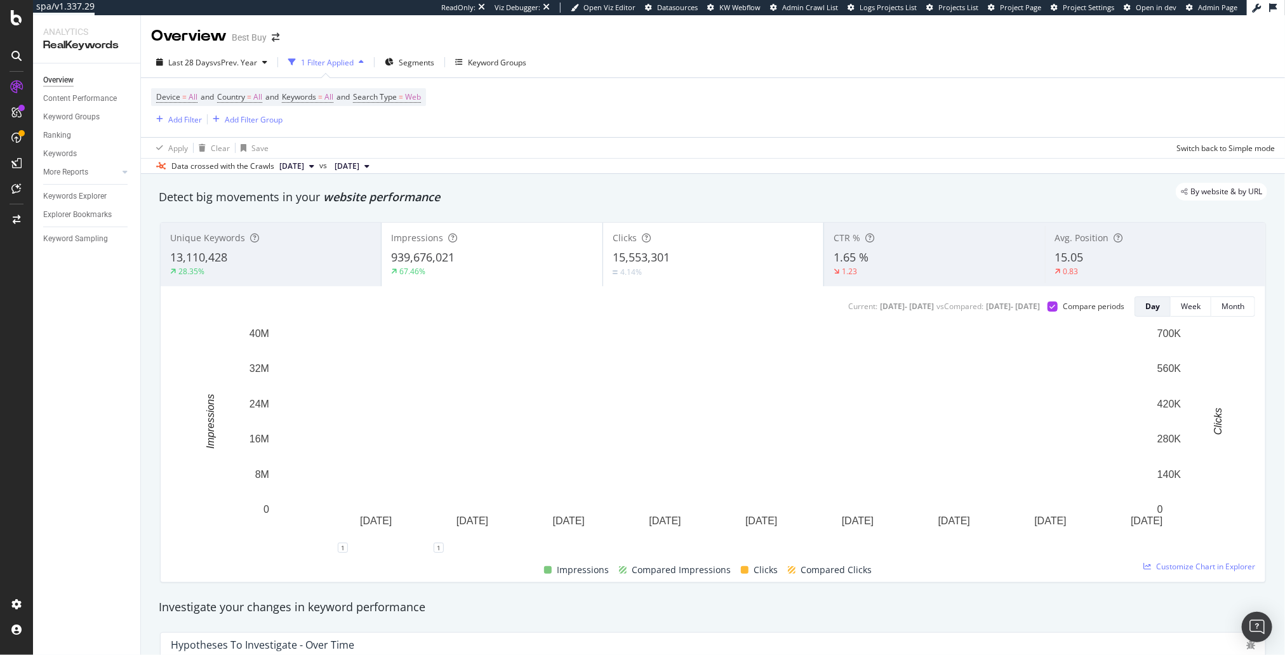
scroll to position [2, 0]
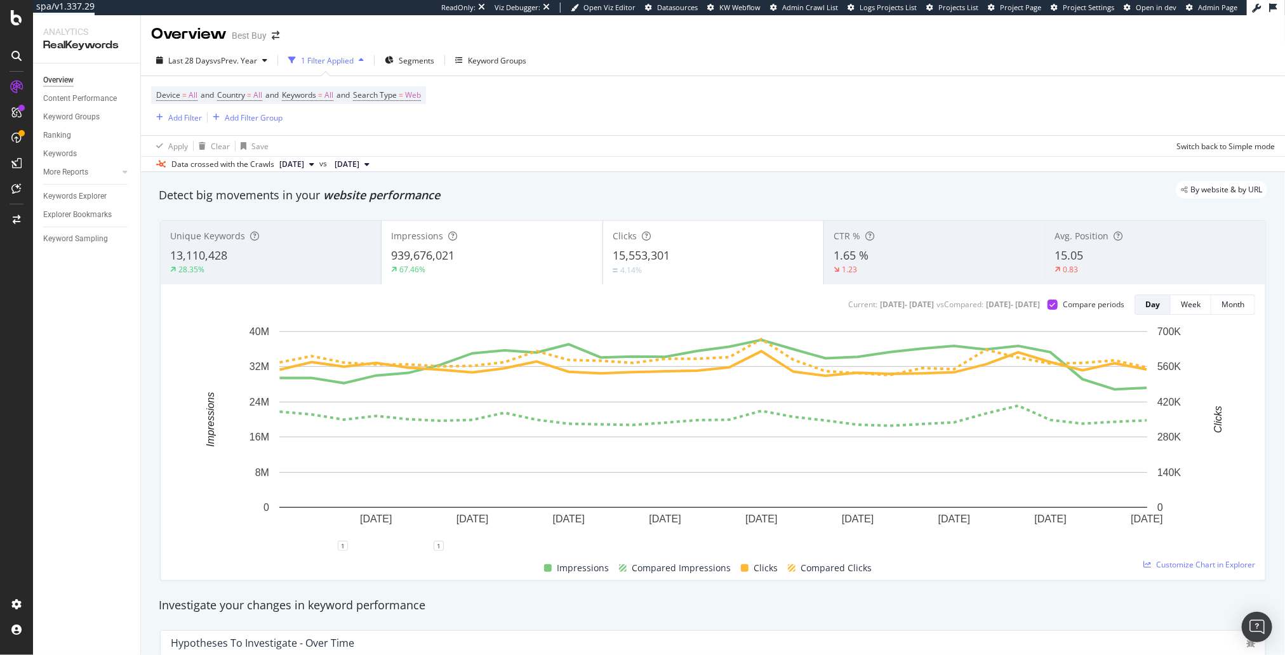
click at [675, 264] on div "4.14%" at bounding box center [713, 270] width 201 height 12
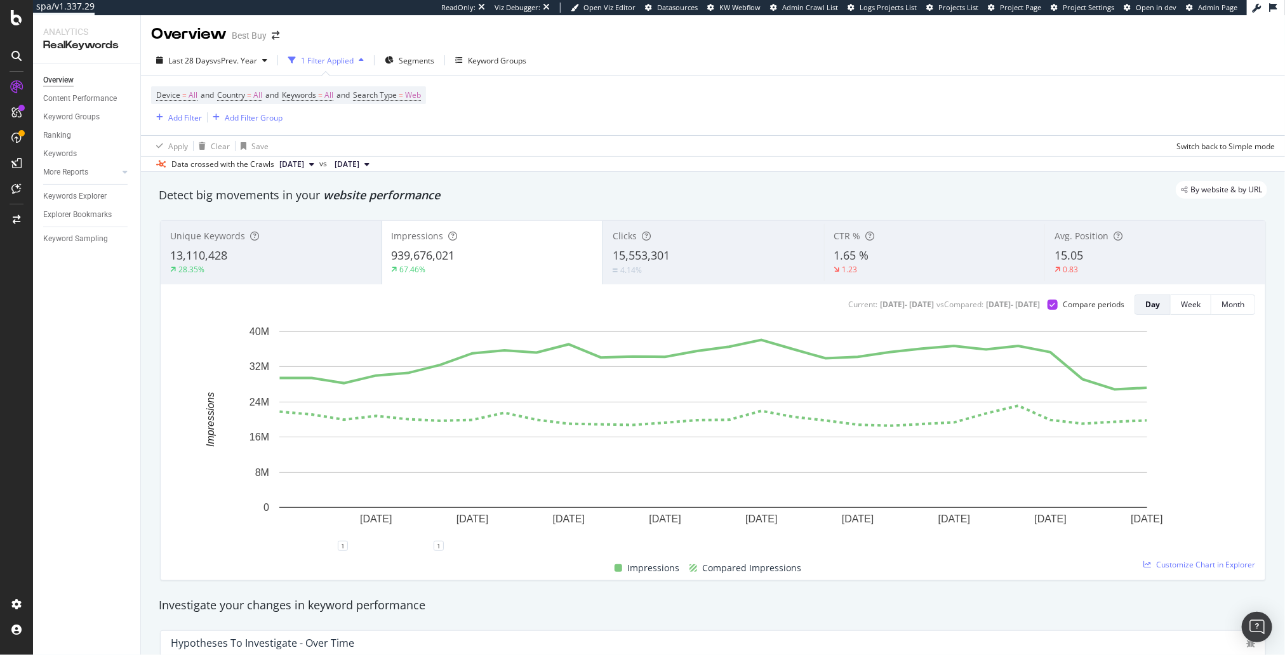
click at [516, 203] on div "Detect big movements in your website performance" at bounding box center [712, 195] width 1121 height 29
click at [527, 191] on div "By website & by URL" at bounding box center [706, 190] width 1121 height 18
drag, startPoint x: 541, startPoint y: 189, endPoint x: 505, endPoint y: 193, distance: 36.4
click at [541, 189] on div "By website & by URL" at bounding box center [706, 190] width 1121 height 18
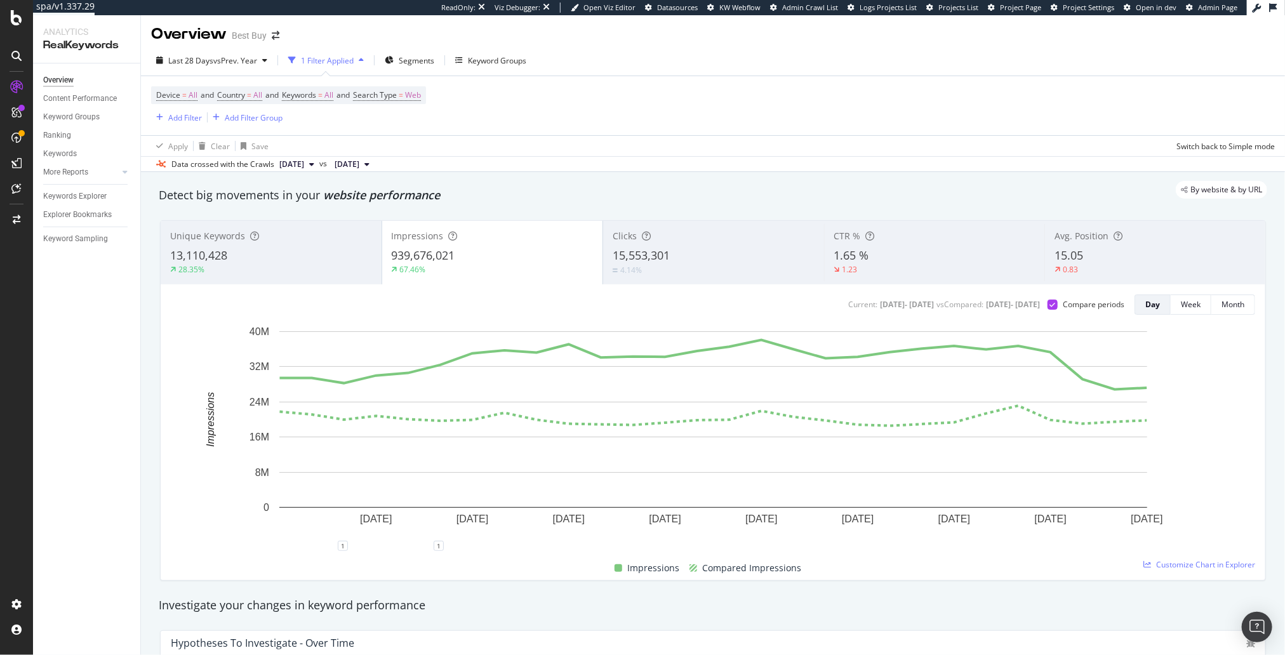
click at [224, 63] on span "vs Prev. Year" at bounding box center [235, 60] width 44 height 11
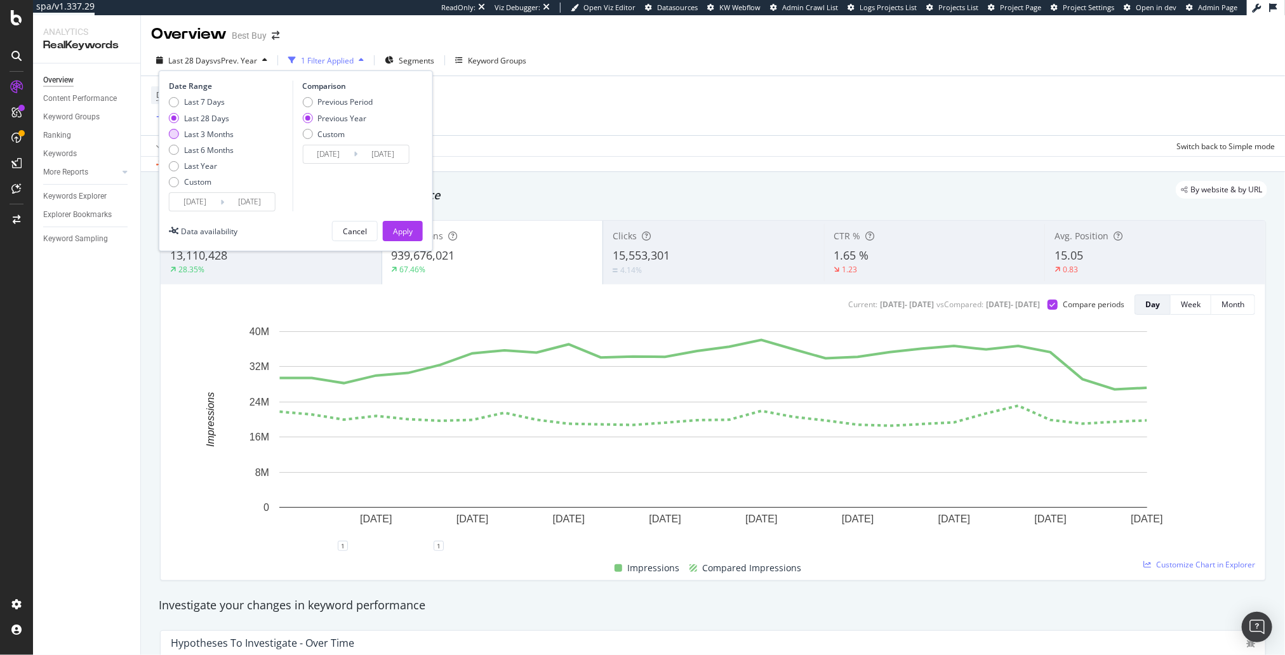
click at [212, 133] on div "Last 3 Months" at bounding box center [209, 134] width 50 height 11
type input "[DATE]"
click at [397, 226] on div "Apply" at bounding box center [403, 231] width 20 height 11
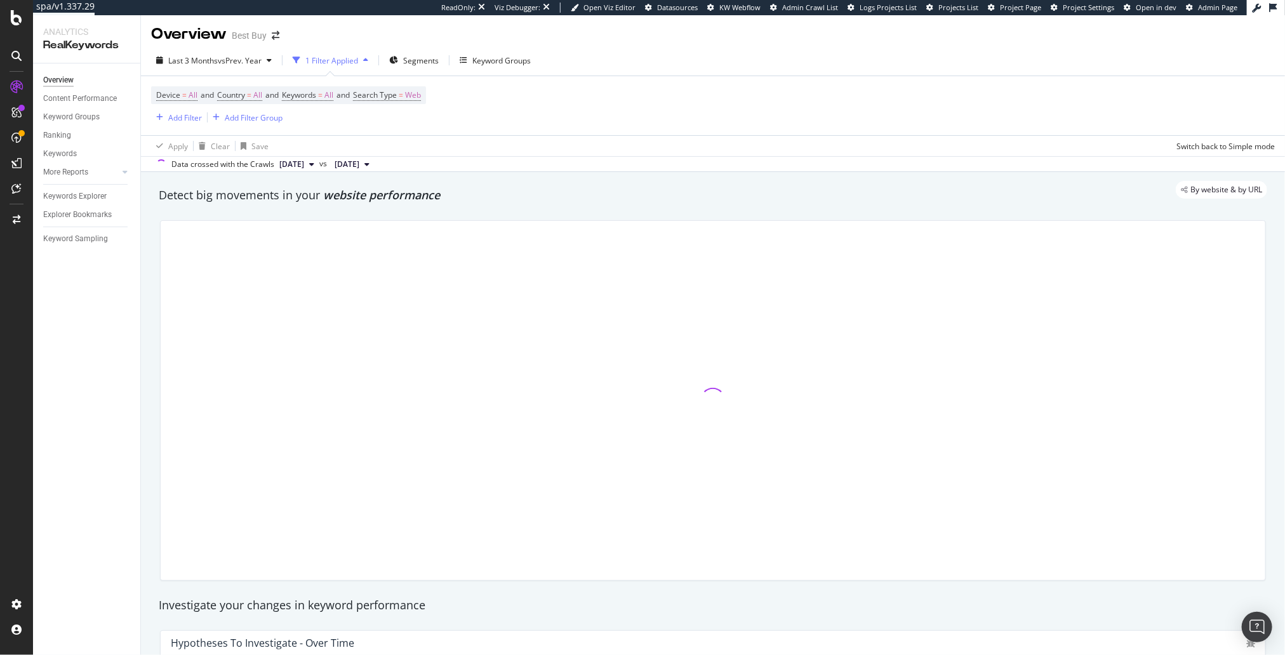
click at [327, 202] on div "Detect big movements in your website performance" at bounding box center [713, 195] width 1108 height 17
click at [211, 56] on span "Last 3 Months" at bounding box center [193, 60] width 50 height 11
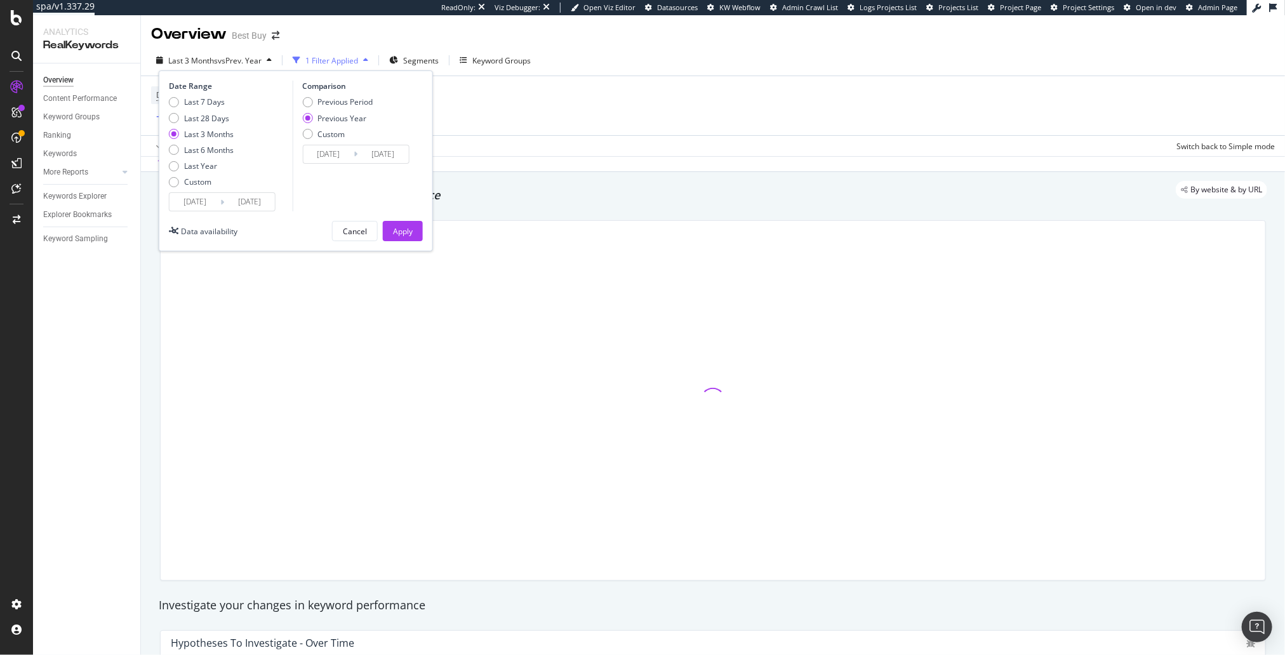
drag, startPoint x: 338, startPoint y: 102, endPoint x: 359, endPoint y: 149, distance: 51.7
click at [338, 102] on div "Previous Period" at bounding box center [344, 101] width 55 height 11
type input "[DATE]"
click at [391, 232] on button "Apply" at bounding box center [403, 231] width 40 height 20
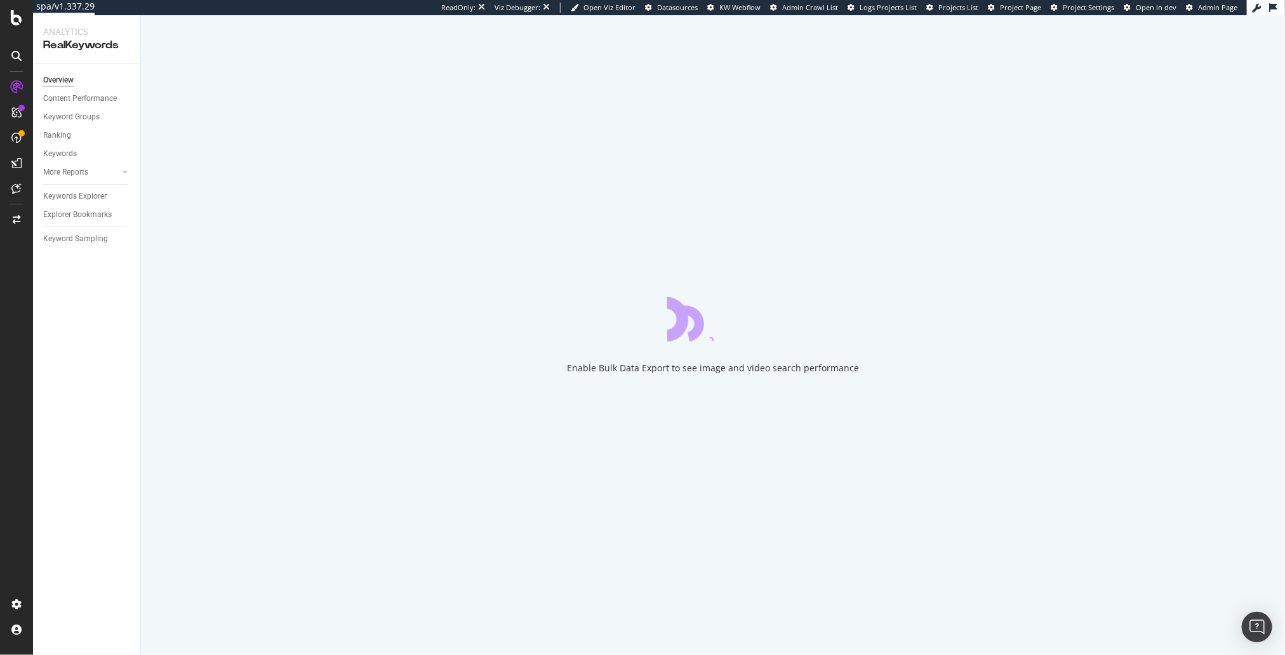
click at [147, 303] on div "Enable Bulk Data Export to see image and video search performance" at bounding box center [713, 335] width 1144 height 640
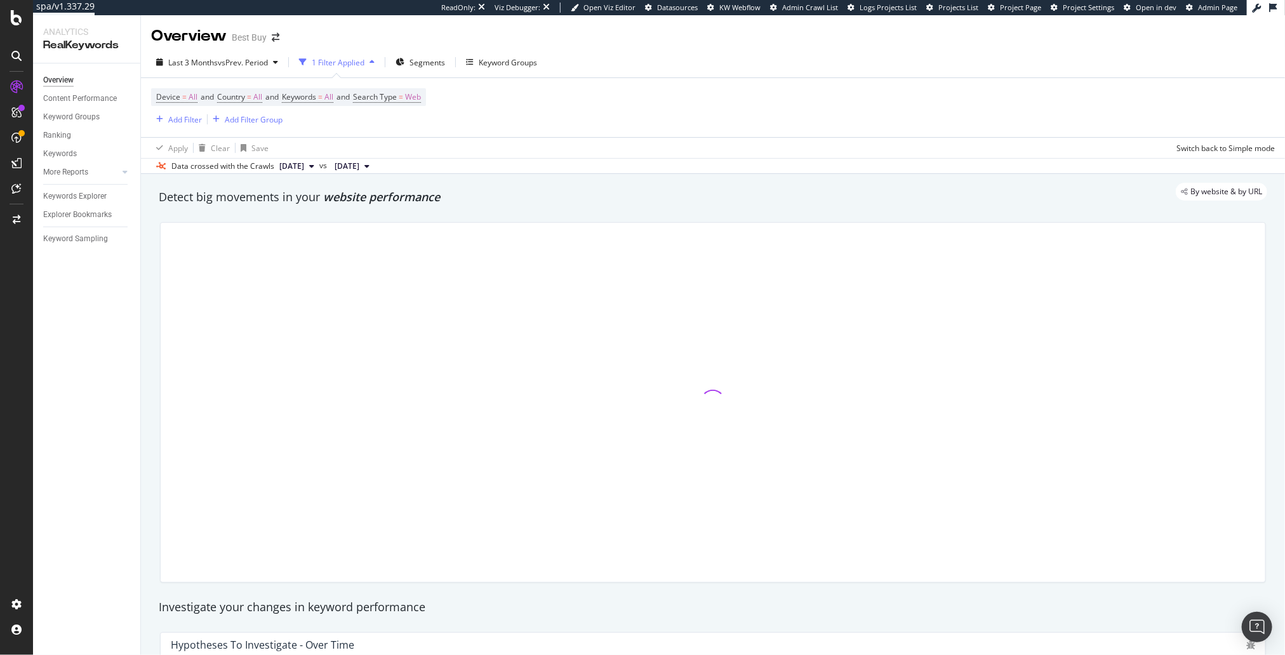
click at [474, 207] on div "Detect big movements in your website performance" at bounding box center [712, 197] width 1121 height 29
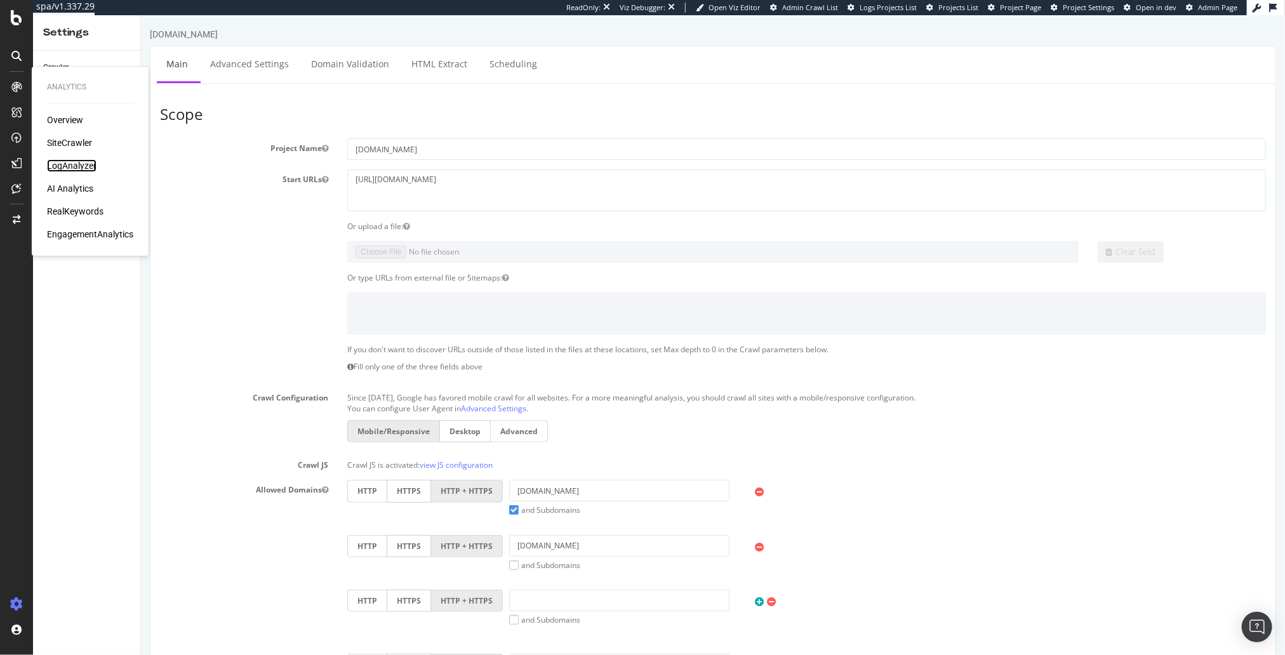
click at [71, 168] on div "LogAnalyzer" at bounding box center [72, 165] width 50 height 13
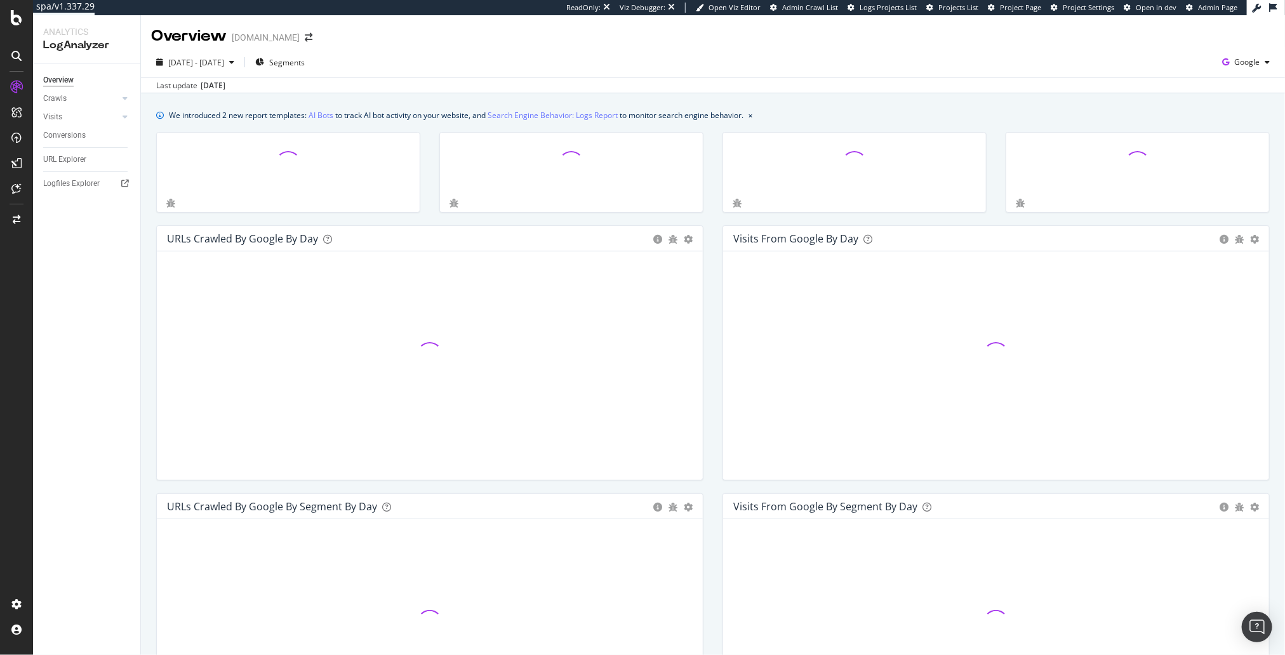
drag, startPoint x: 749, startPoint y: 83, endPoint x: 791, endPoint y: 79, distance: 42.1
click at [749, 83] on div "Last update Sep. 16, 2025" at bounding box center [713, 84] width 1144 height 15
drag, startPoint x: 1217, startPoint y: 60, endPoint x: 1243, endPoint y: 63, distance: 26.3
click at [1217, 60] on div "2025 Aug. 17th - Sep. 15th Segments Google" at bounding box center [713, 64] width 1144 height 25
click at [1243, 63] on span "Google" at bounding box center [1246, 61] width 25 height 11
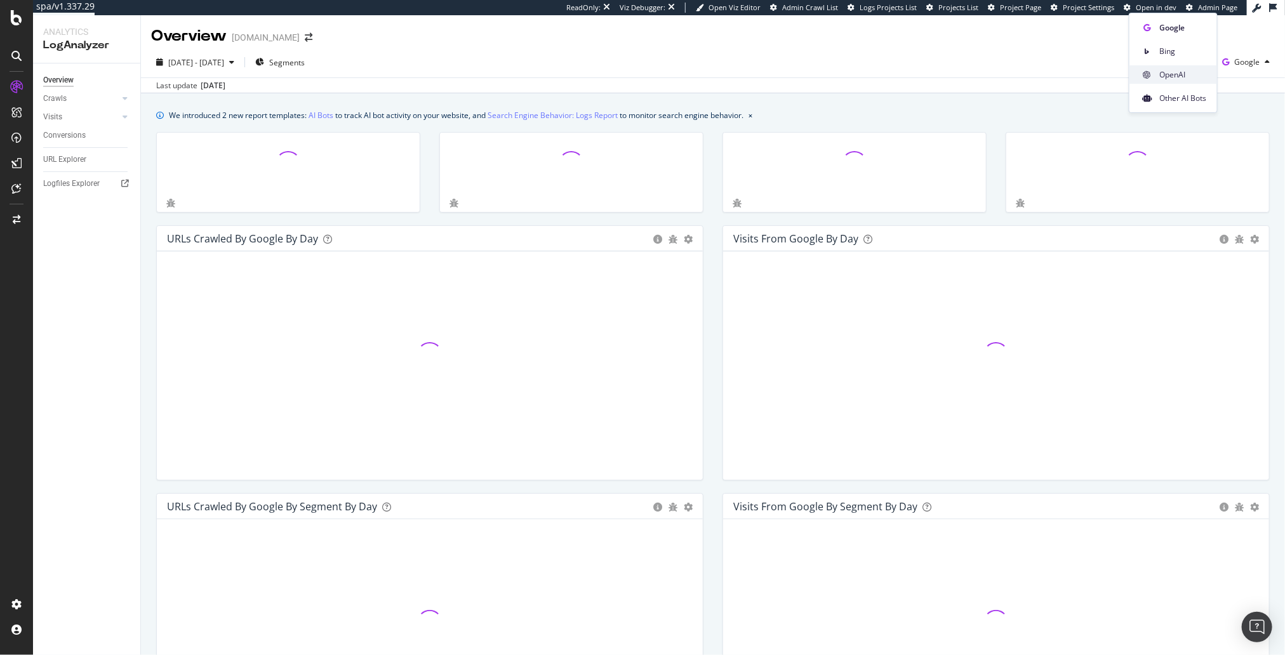
drag, startPoint x: 1180, startPoint y: 73, endPoint x: 692, endPoint y: 103, distance: 489.1
click at [1180, 73] on span "OpenAI" at bounding box center [1183, 74] width 47 height 11
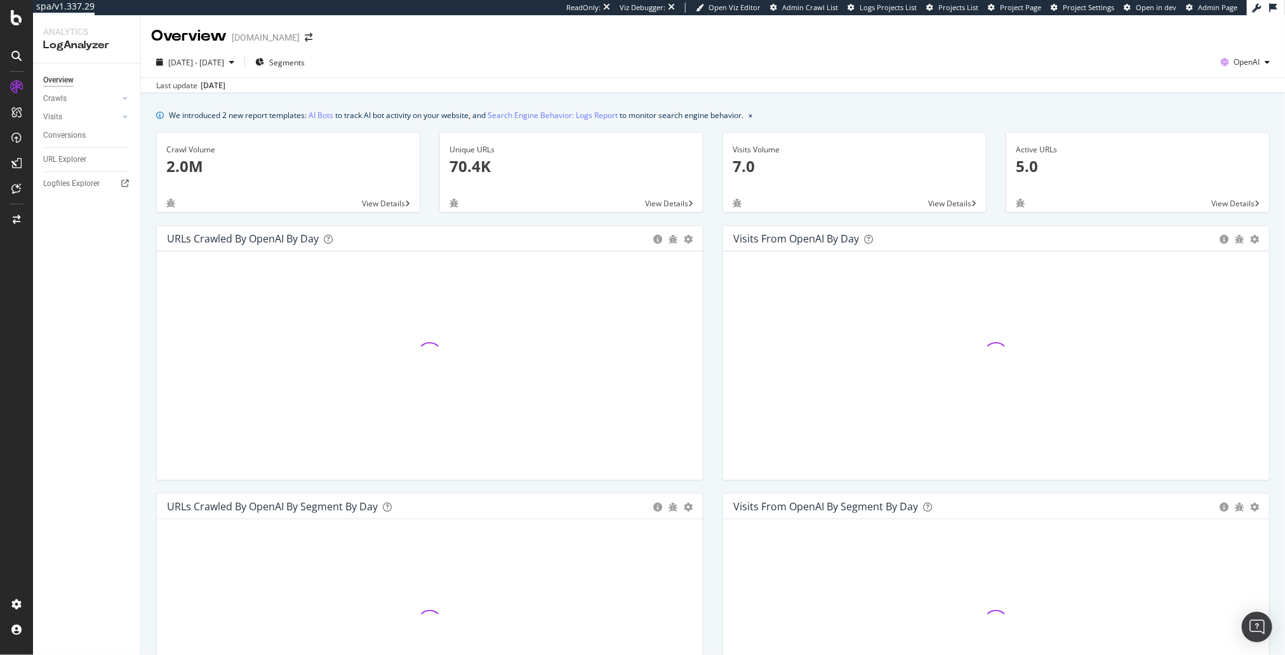
click at [944, 100] on div "We introduced 2 new report templates: AI Bots to track AI bot activity on your …" at bounding box center [713, 583] width 1144 height 980
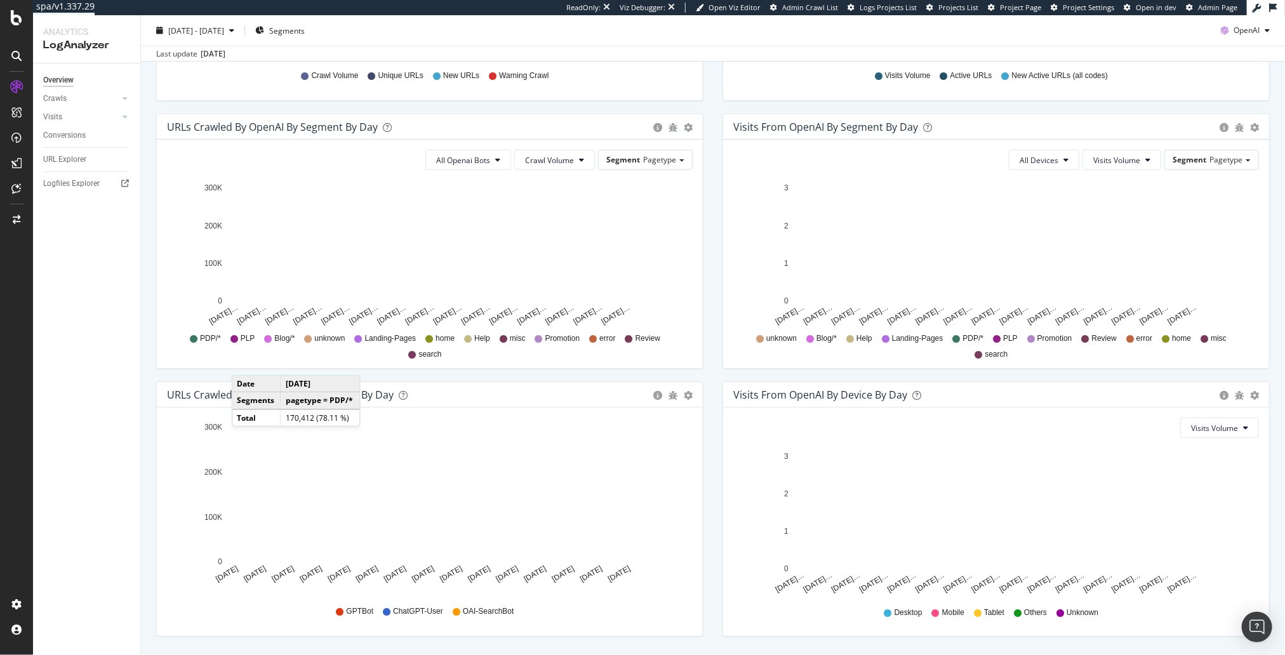
scroll to position [416, 0]
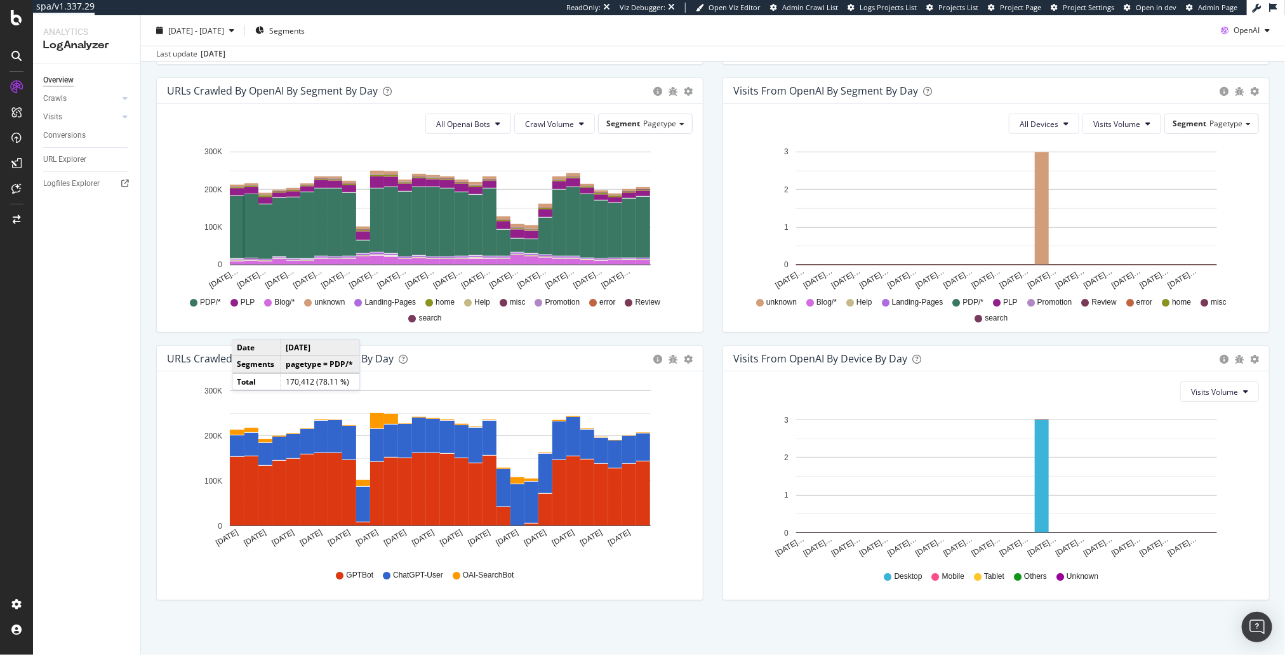
click at [538, 631] on div "We introduced 2 new report templates: AI Bots to track AI bot activity on your …" at bounding box center [713, 168] width 1144 height 980
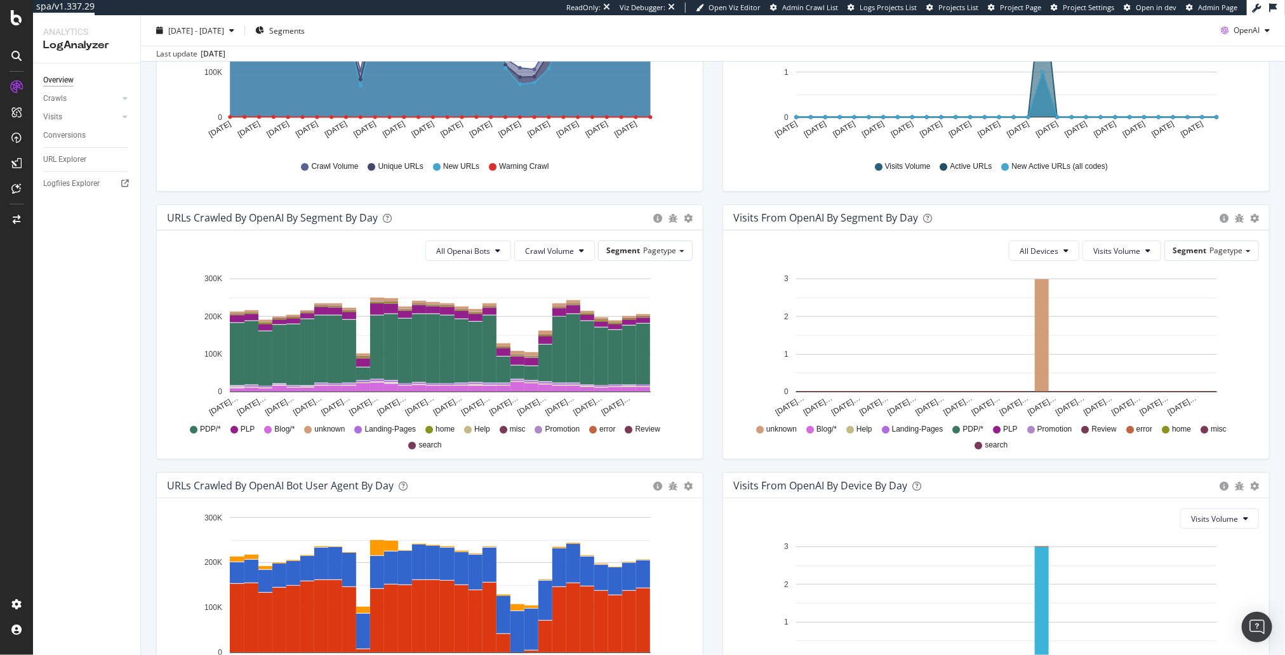
scroll to position [0, 0]
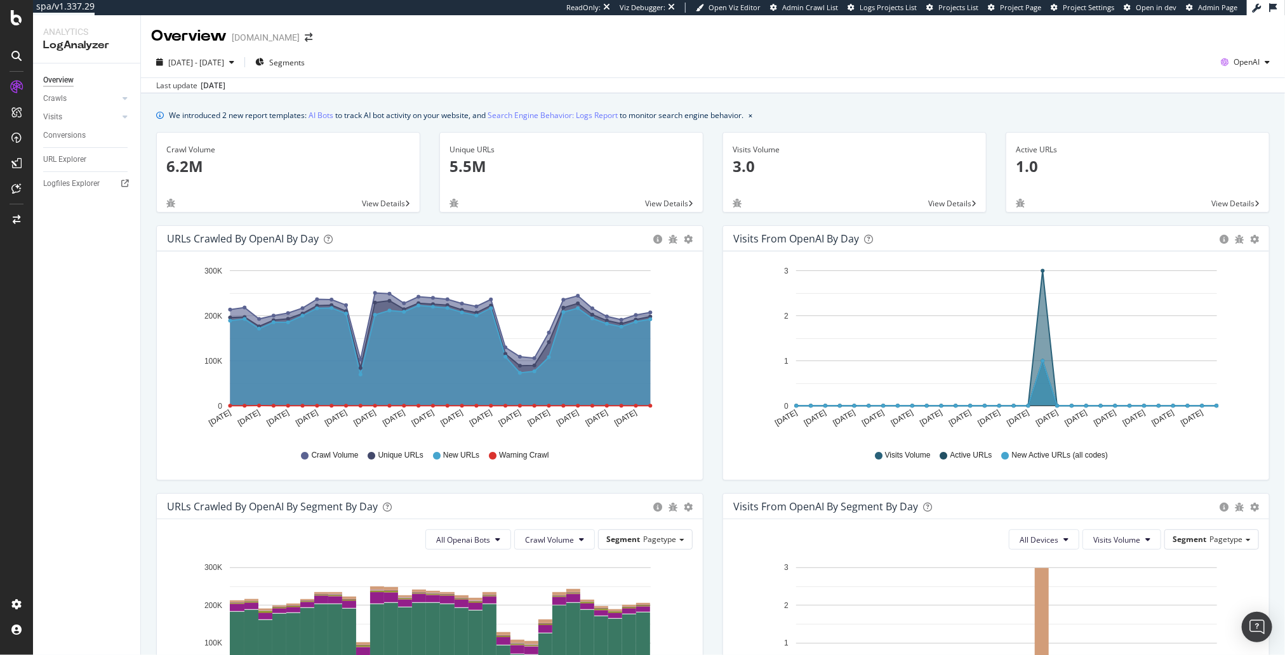
click at [380, 109] on div "We introduced 2 new report templates: AI Bots to track AI bot activity on your …" at bounding box center [456, 115] width 574 height 13
click at [305, 62] on span "Segments" at bounding box center [287, 62] width 36 height 11
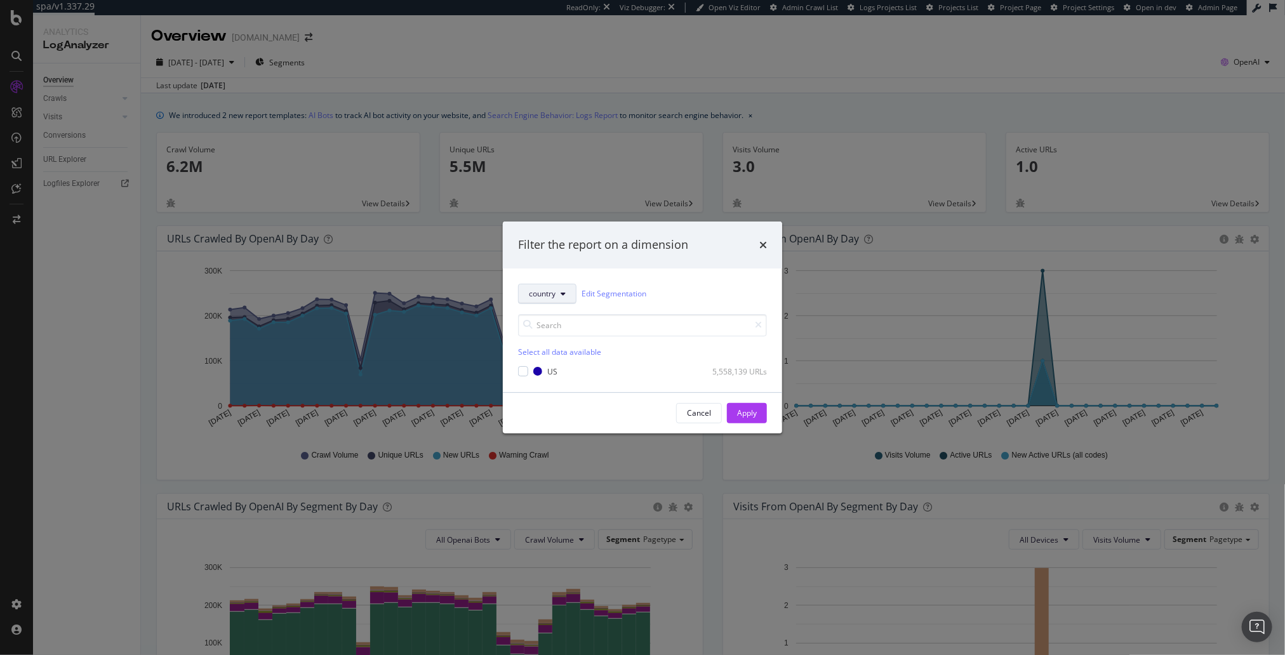
click at [563, 299] on button "country" at bounding box center [547, 294] width 58 height 20
click at [694, 279] on div "country Edit Segmentation Select all data available US 5,558,139 URLs" at bounding box center [642, 331] width 279 height 124
click at [760, 243] on icon "times" at bounding box center [763, 245] width 8 height 10
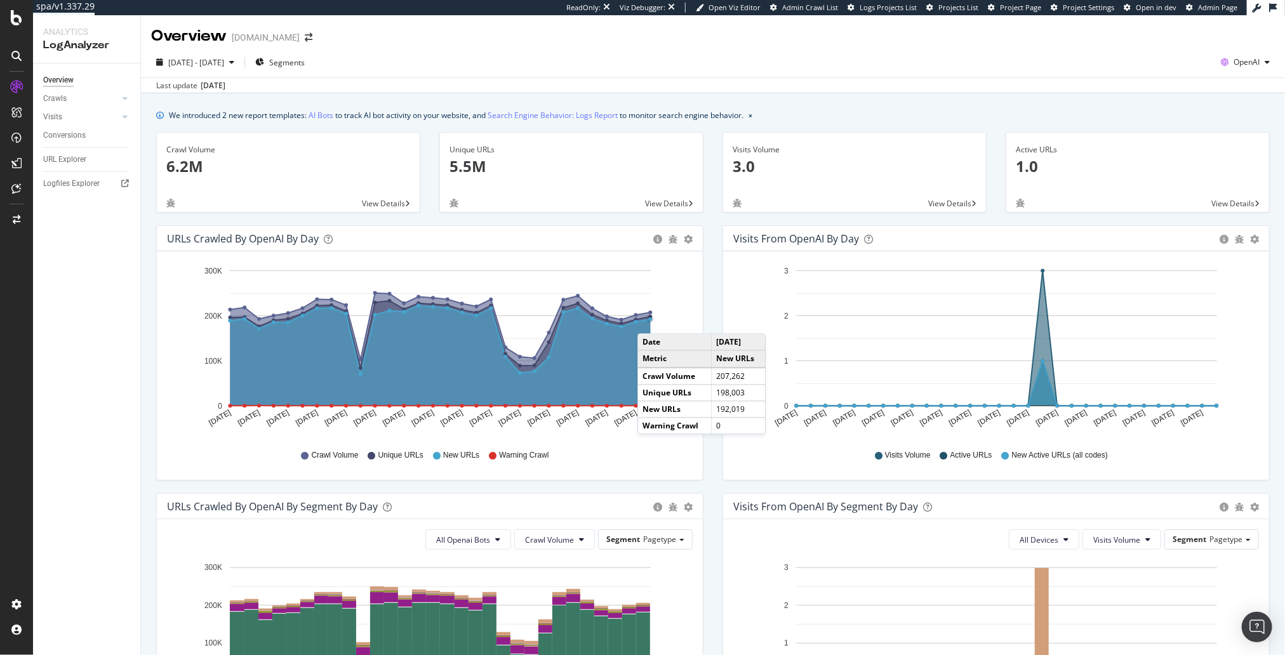
click at [650, 321] on circle "A chart." at bounding box center [650, 319] width 4 height 4
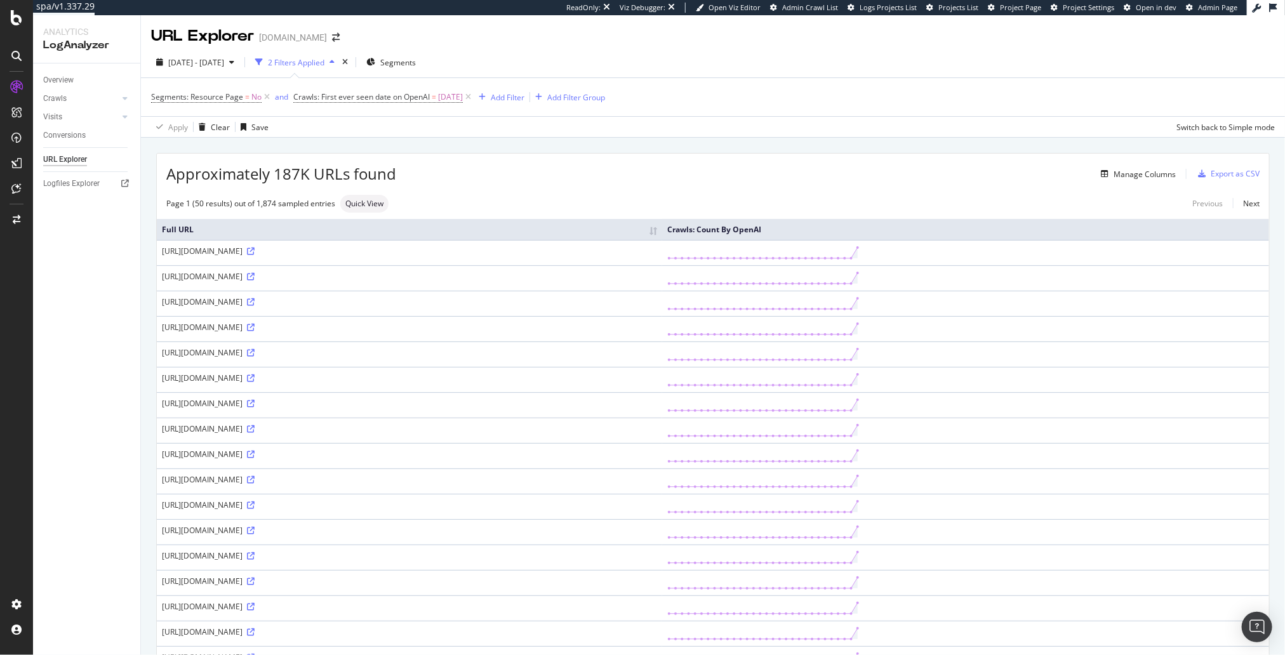
click at [505, 205] on div "Page 1 (50 results) out of 1,874 sampled entries Quick View Previous Next" at bounding box center [713, 204] width 1112 height 18
click at [524, 93] on div "Add Filter" at bounding box center [508, 97] width 34 height 11
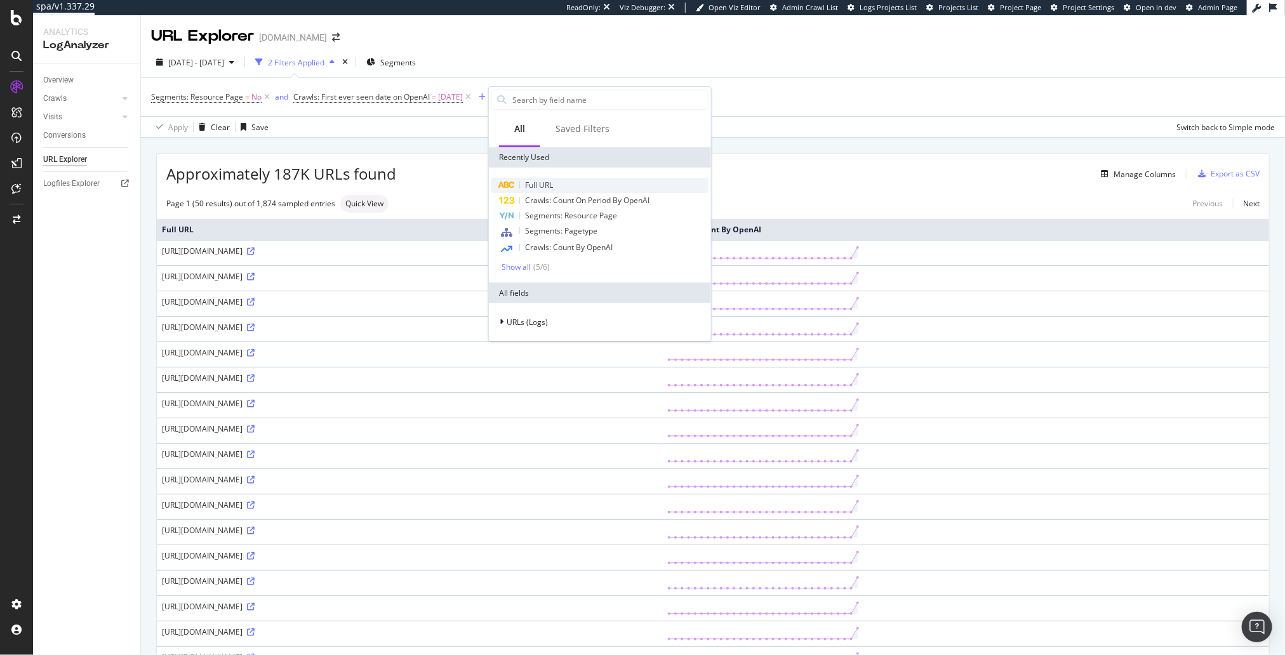
click at [570, 182] on div "Full URL" at bounding box center [599, 185] width 217 height 15
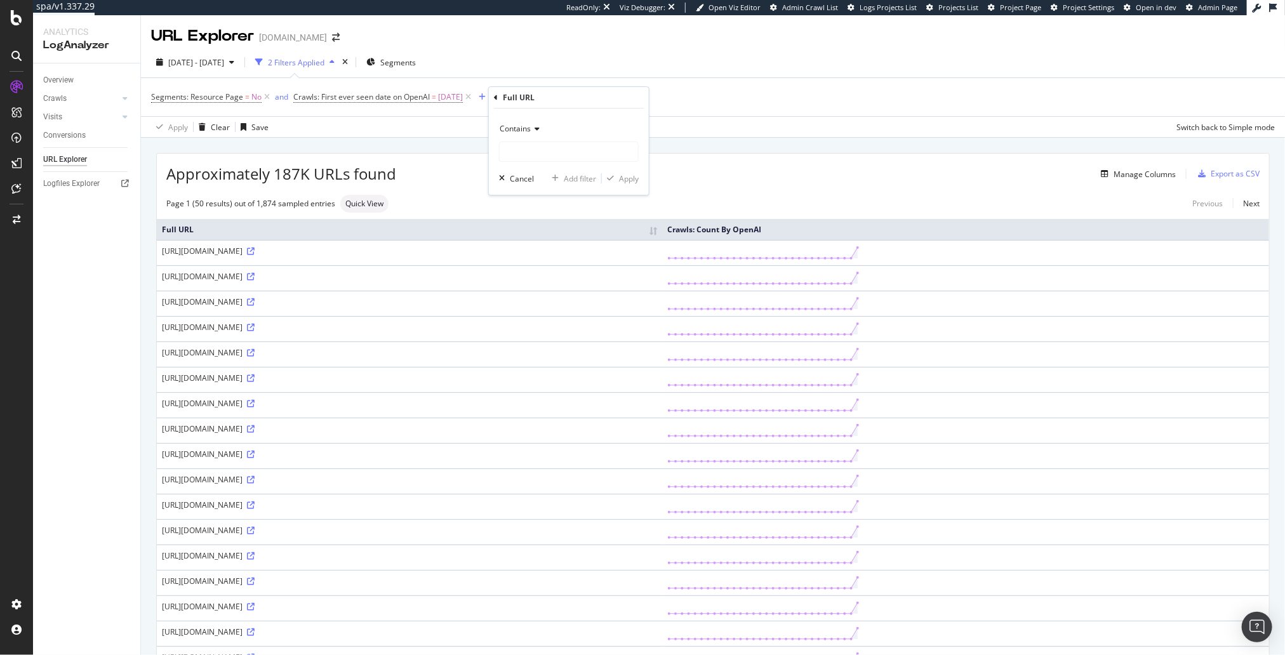
click at [524, 125] on span "Contains" at bounding box center [515, 128] width 31 height 11
click at [554, 267] on span "Doesn't contain" at bounding box center [532, 270] width 55 height 11
drag, startPoint x: 611, startPoint y: 98, endPoint x: 566, endPoint y: 96, distance: 45.7
click at [600, 98] on icon at bounding box center [594, 97] width 11 height 13
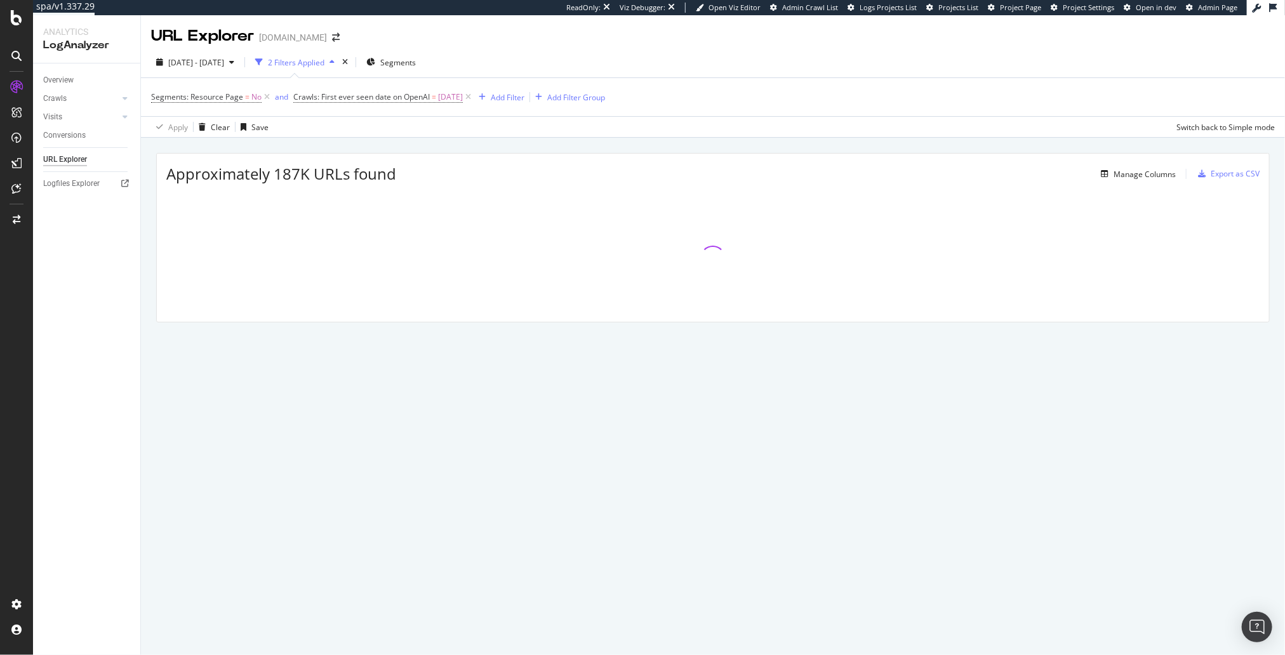
click at [435, 147] on div "Approximately 187K URLs found Manage Columns Export as CSV Full URL Crawls: Cou…" at bounding box center [713, 252] width 1144 height 229
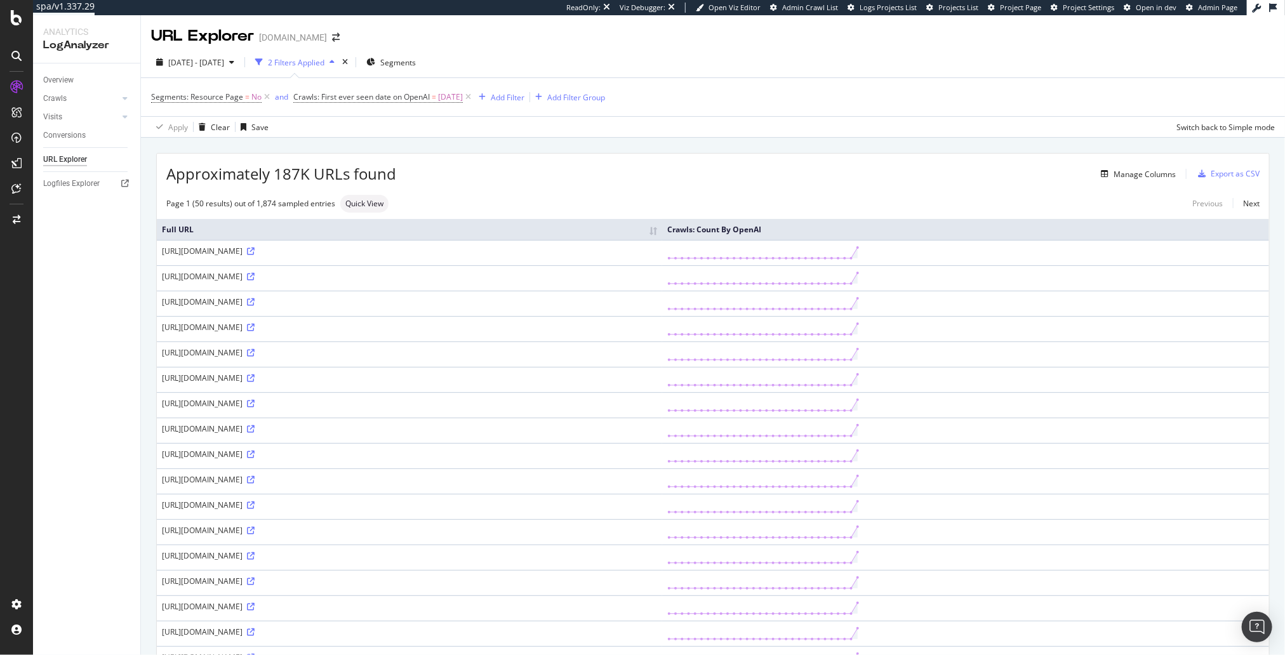
click at [265, 423] on div "https://www.zennioptical.com/?srsltid=AfmBOopoIJc2r9CFQSzPzlavr2pz-QMAXk5TGL6k3…" at bounding box center [409, 428] width 495 height 11
click at [279, 428] on div "https://www.zennioptical.com/?srsltid=AfmBOopoIJc2r9CFQSzPzlavr2pz-QMAXk5TGL6k3…" at bounding box center [409, 428] width 495 height 11
click at [324, 423] on div "https://www.zennioptical.com/?srsltid=AfmBOopoIJc2r9CFQSzPzlavr2pz-QMAXk5TGL6k3…" at bounding box center [409, 428] width 495 height 11
drag, startPoint x: 335, startPoint y: 397, endPoint x: 328, endPoint y: 398, distance: 6.4
click at [335, 398] on div "https://www.zennioptical.com/?srsltid=AfmBOopeSHCBOONY6L1u9DQ1ablZ8hytxYhpm2nxW…" at bounding box center [409, 403] width 495 height 11
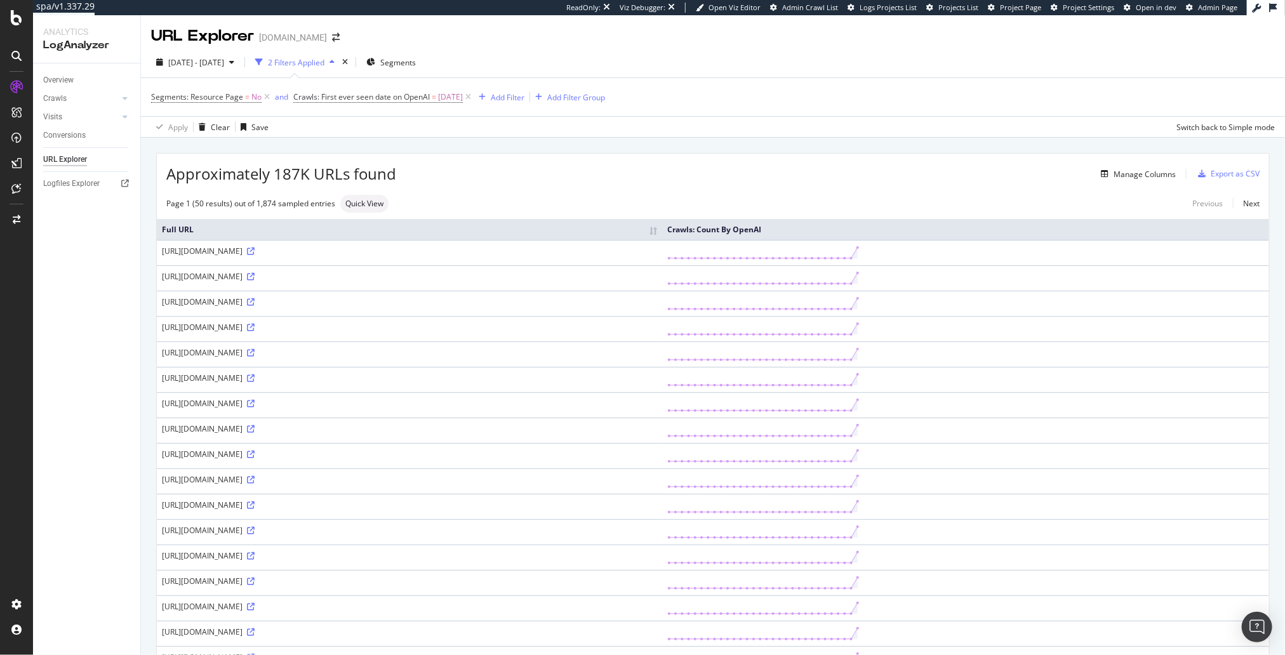
click at [468, 154] on div "Approximately 187K URLs found Manage Columns Export as CSV" at bounding box center [713, 169] width 1112 height 31
click at [491, 96] on div "button" at bounding box center [482, 97] width 17 height 8
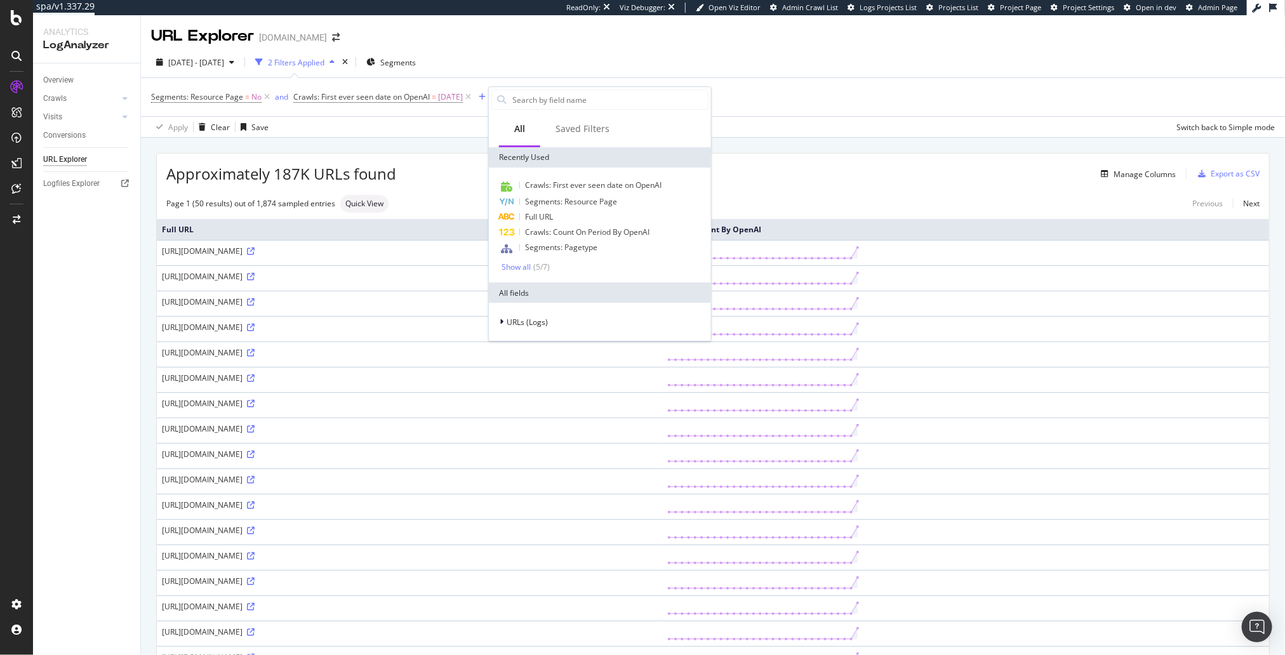
click at [534, 209] on div "Full URL" at bounding box center [599, 216] width 217 height 15
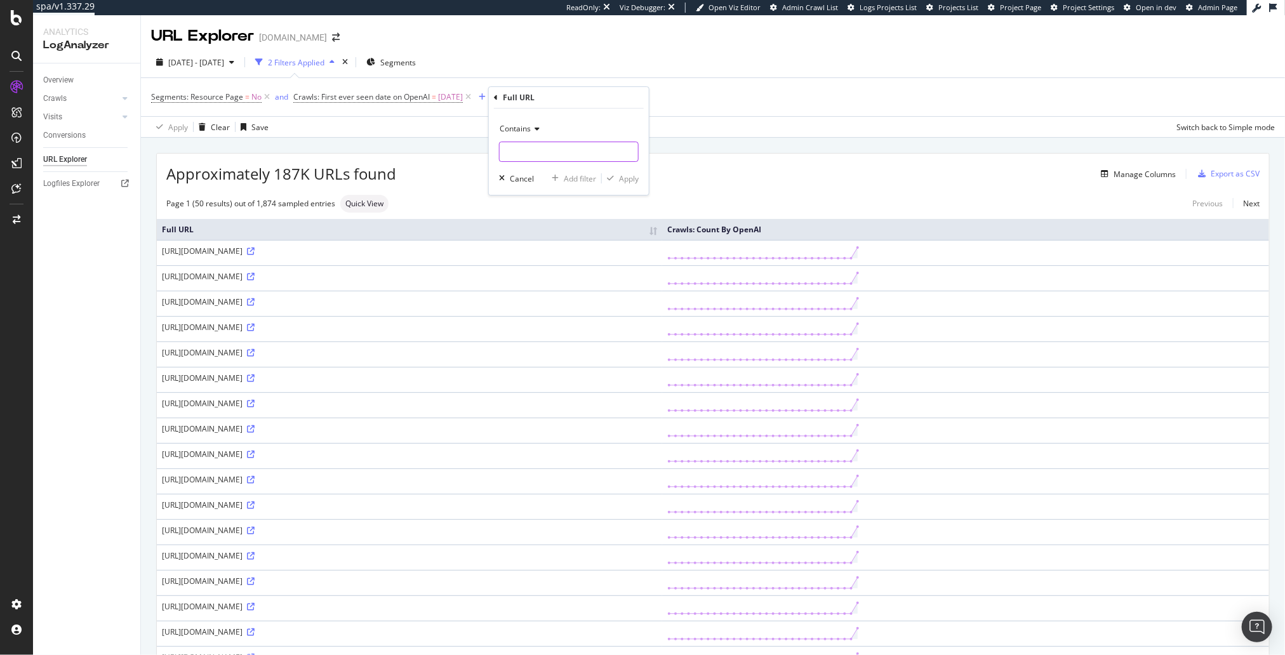
click at [541, 149] on input "text" at bounding box center [569, 152] width 138 height 20
type input "\\"
click at [630, 178] on div "Apply" at bounding box center [629, 178] width 20 height 11
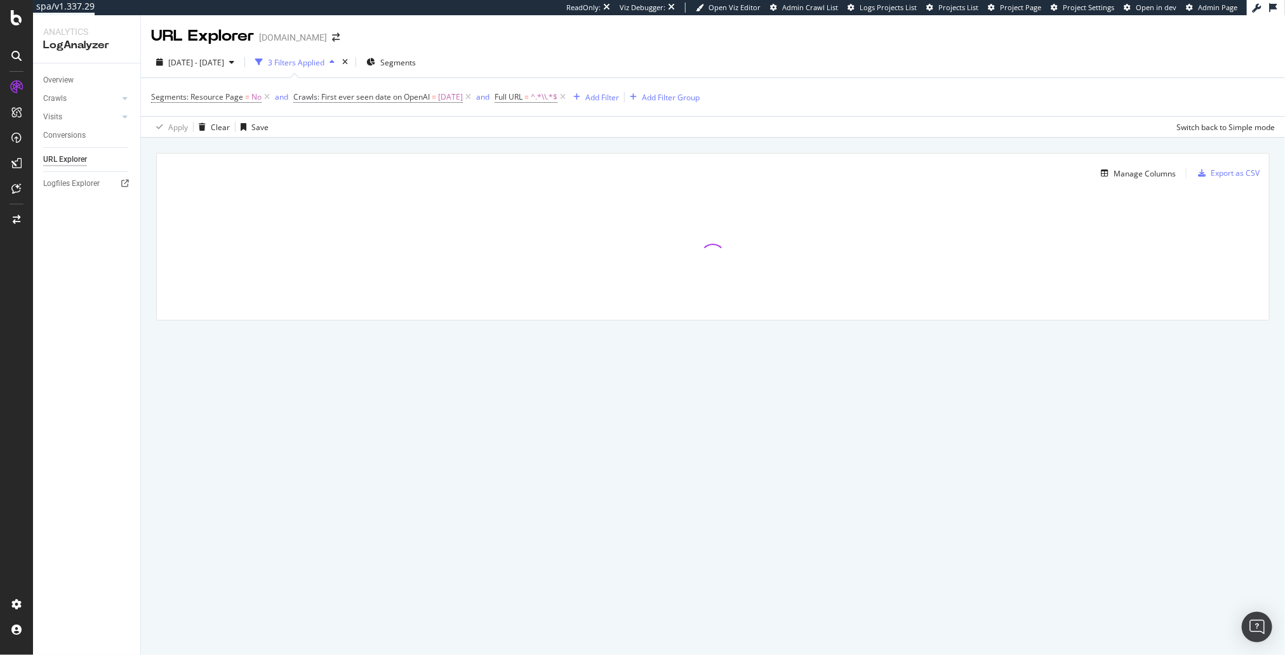
click at [606, 147] on div "Manage Columns Export as CSV Full URL Crawls: Count By OpenAI" at bounding box center [713, 251] width 1144 height 227
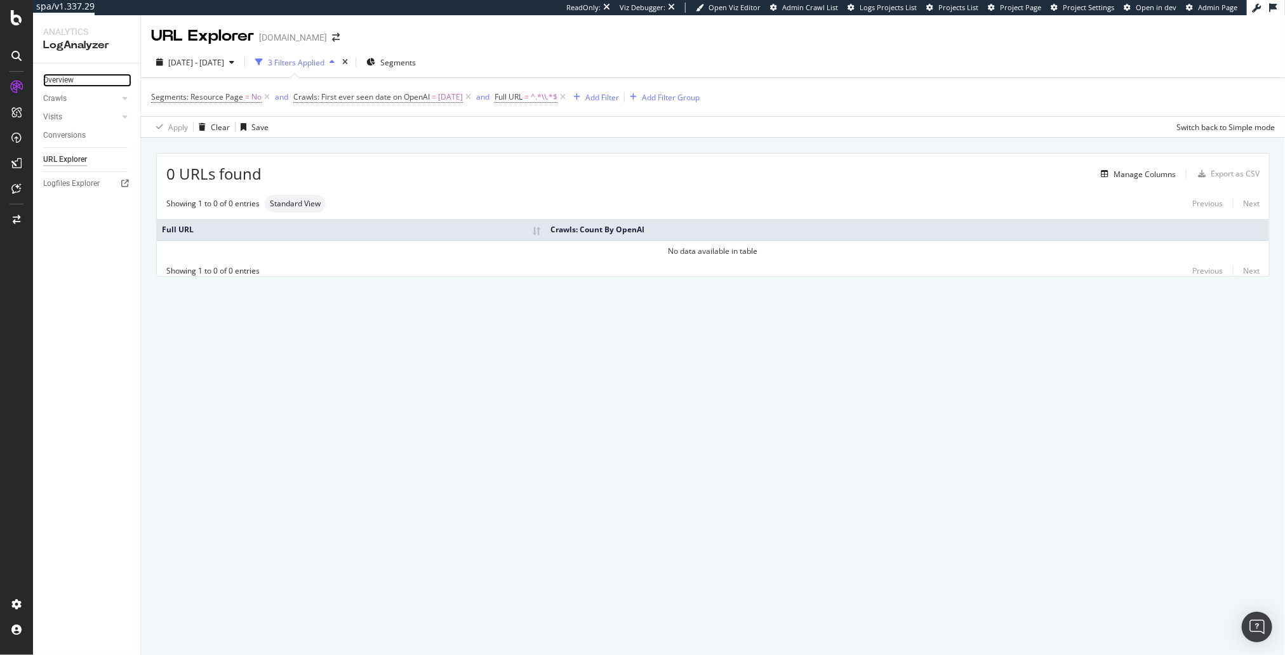
click at [86, 76] on link "Overview" at bounding box center [87, 80] width 88 height 13
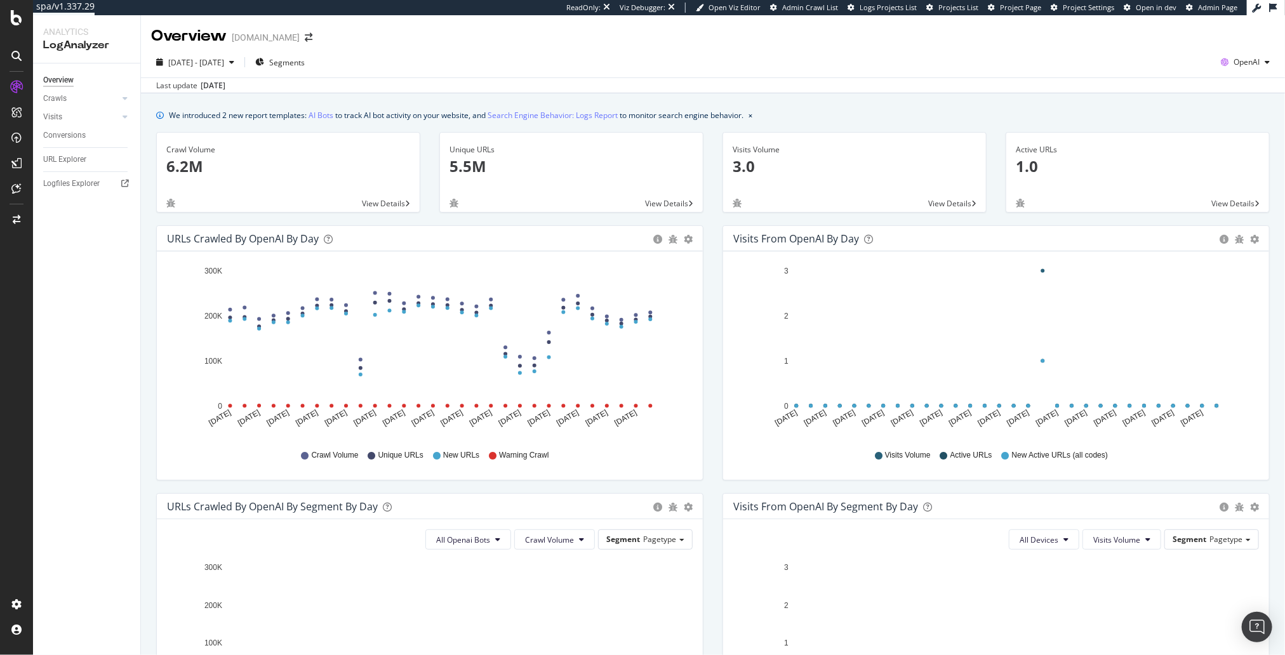
click at [293, 112] on div "We introduced 2 new report templates: AI Bots to track AI bot activity on your …" at bounding box center [456, 115] width 574 height 13
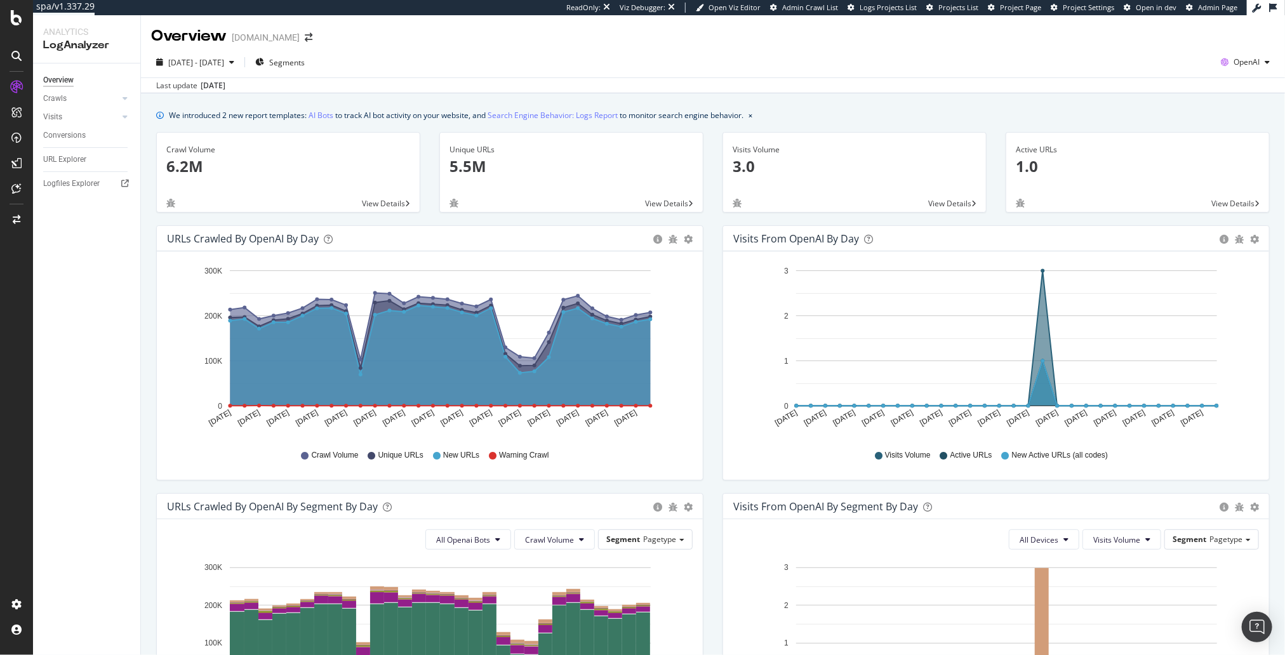
click at [628, 81] on div "Last update Sep. 16, 2025" at bounding box center [713, 84] width 1144 height 15
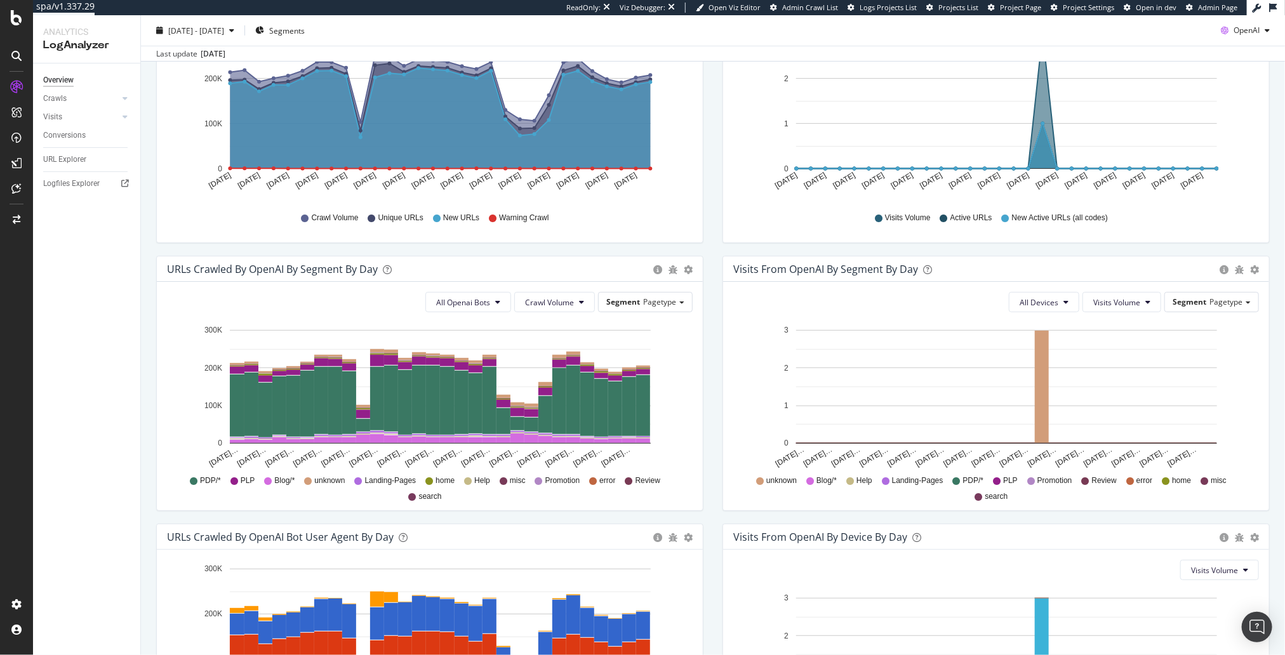
click at [455, 242] on div "URLs Crawled by OpenAI by day Area Table Hold CMD (⌘) while clicking to filter …" at bounding box center [430, 122] width 566 height 268
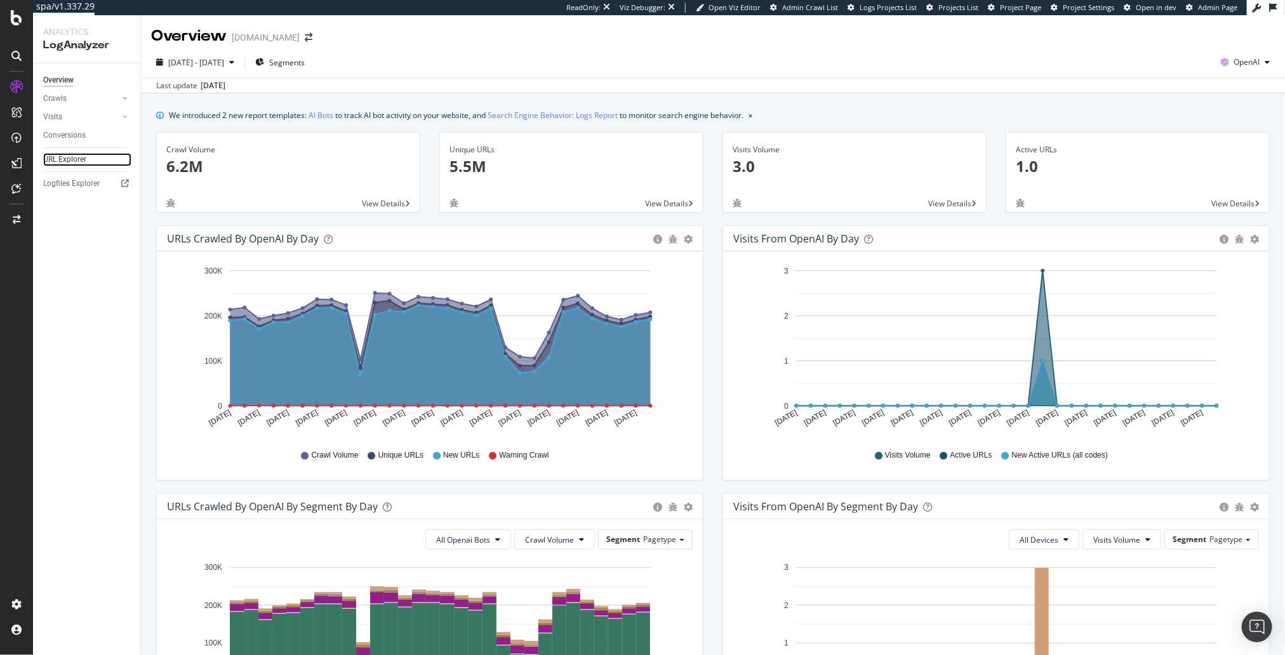
drag, startPoint x: 78, startPoint y: 162, endPoint x: 88, endPoint y: 158, distance: 10.8
click at [78, 162] on div "URL Explorer" at bounding box center [64, 159] width 43 height 13
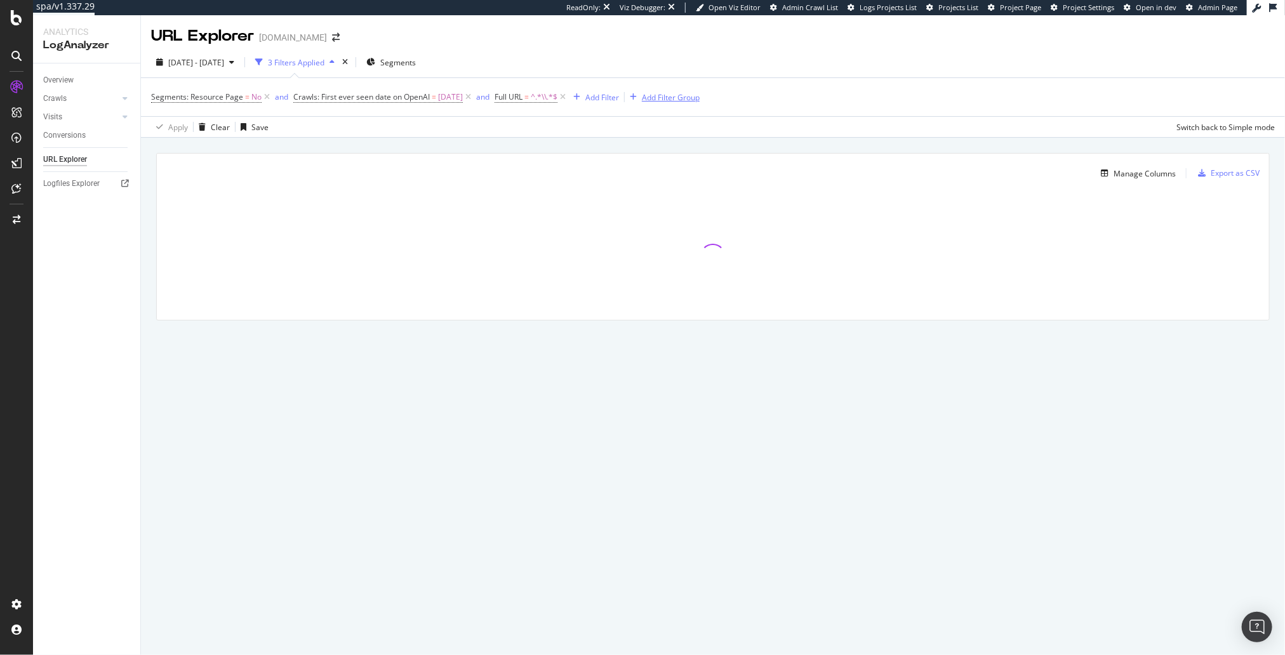
click at [568, 95] on icon at bounding box center [562, 97] width 11 height 13
click at [524, 99] on div "Add Filter" at bounding box center [508, 97] width 34 height 11
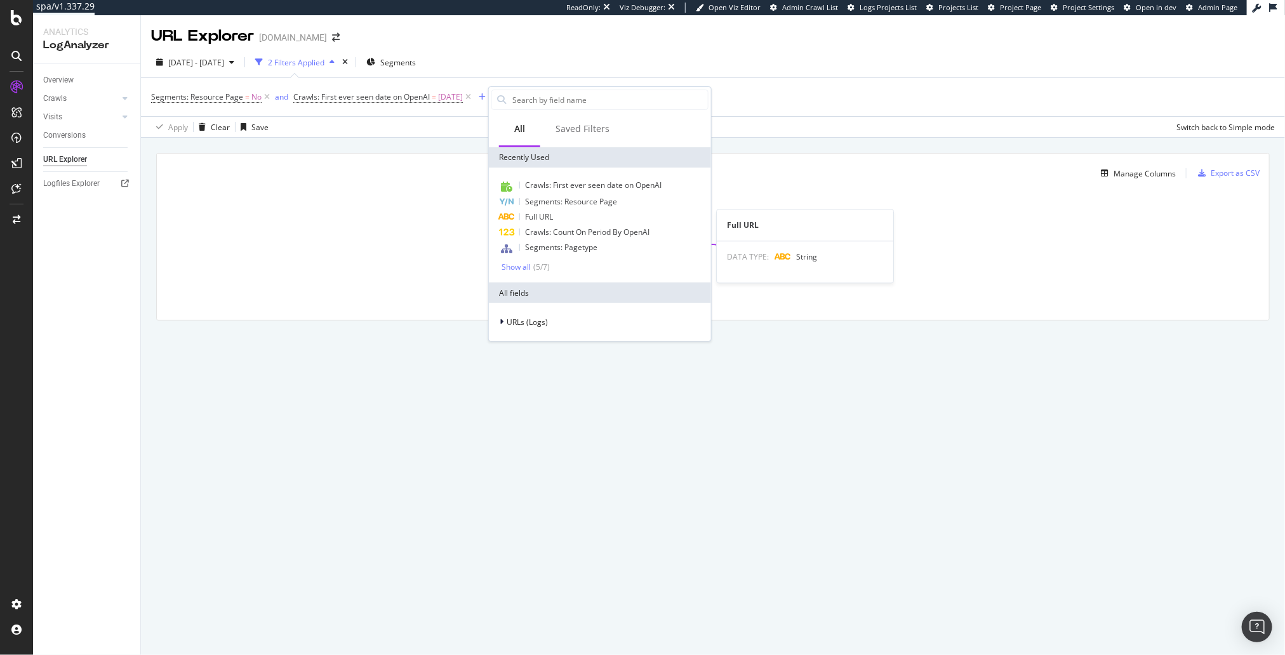
click at [543, 222] on div "Full URL" at bounding box center [599, 216] width 217 height 15
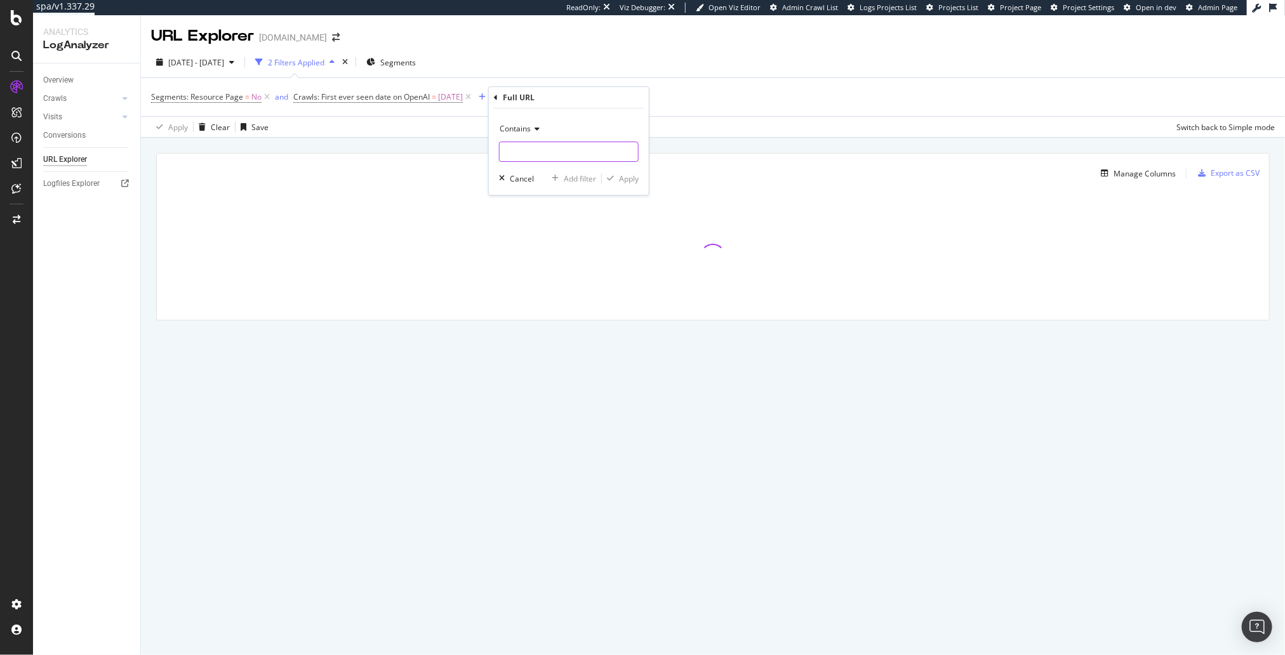
drag, startPoint x: 547, startPoint y: 150, endPoint x: 562, endPoint y: 158, distance: 17.3
click at [547, 150] on input "text" at bounding box center [569, 152] width 138 height 20
paste input "%5C"
type input "%5C"
drag, startPoint x: 620, startPoint y: 178, endPoint x: 554, endPoint y: 156, distance: 70.5
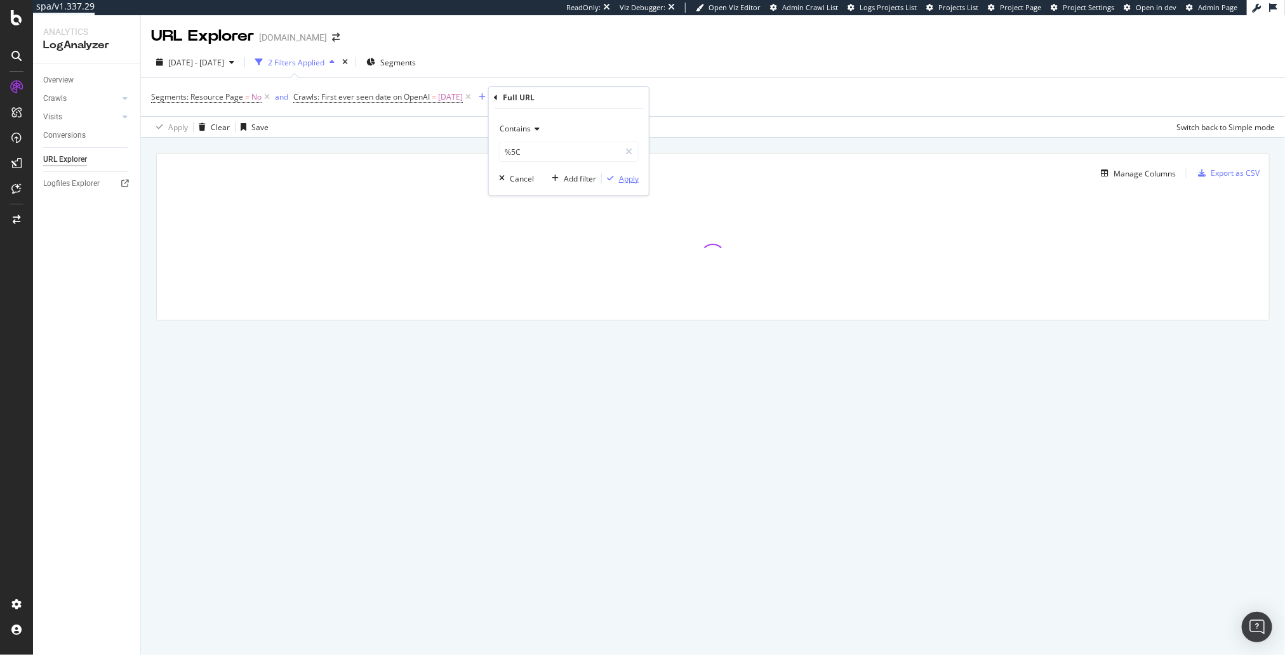
click at [620, 178] on div "Apply" at bounding box center [629, 178] width 20 height 11
click at [439, 145] on div "Manage Columns Export as CSV Full URL Crawls: Count On Period By Google" at bounding box center [713, 251] width 1144 height 227
click at [434, 147] on div "Manage Columns Export as CSV Full URL Crawls: Count On Period By Google" at bounding box center [713, 251] width 1144 height 227
click at [455, 90] on span "2025-09-15" at bounding box center [450, 97] width 25 height 18
click at [338, 169] on icon at bounding box center [337, 167] width 9 height 8
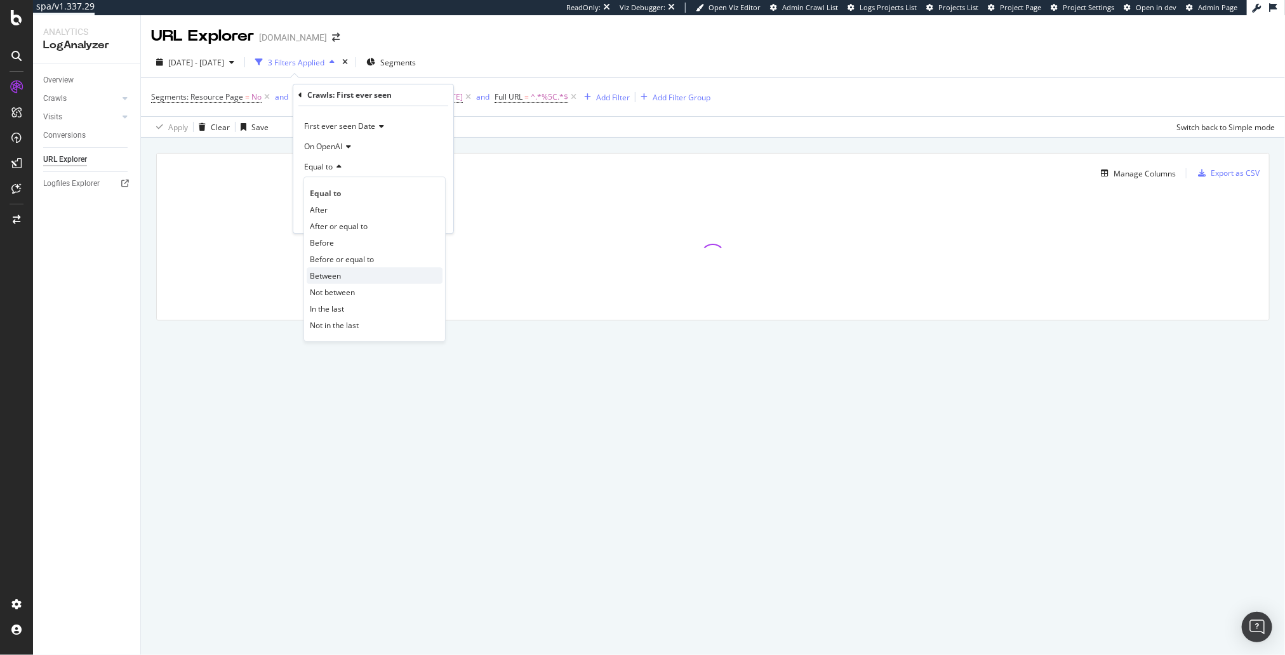
click at [344, 277] on div "Between" at bounding box center [375, 275] width 136 height 17
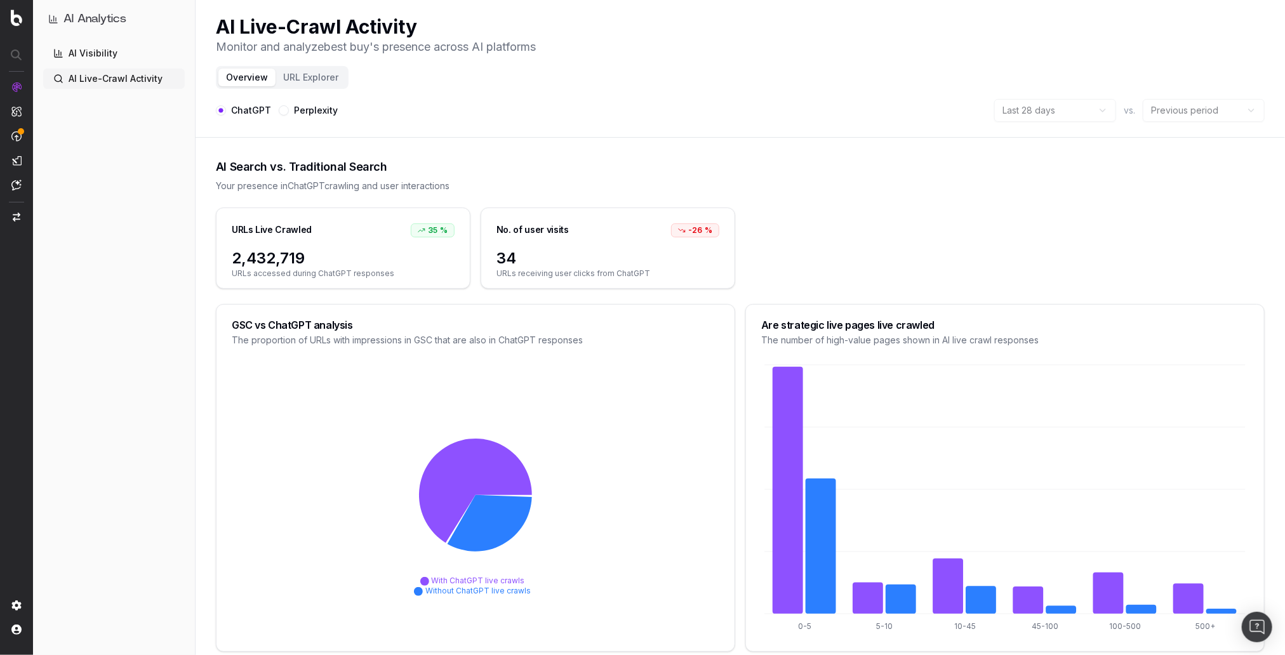
drag, startPoint x: 194, startPoint y: 174, endPoint x: 296, endPoint y: 82, distance: 138.0
click at [194, 174] on div "AI Analytics AI Visibility AI Live-Crawl Activity" at bounding box center [114, 327] width 162 height 655
drag, startPoint x: 314, startPoint y: 79, endPoint x: 419, endPoint y: 3, distance: 129.5
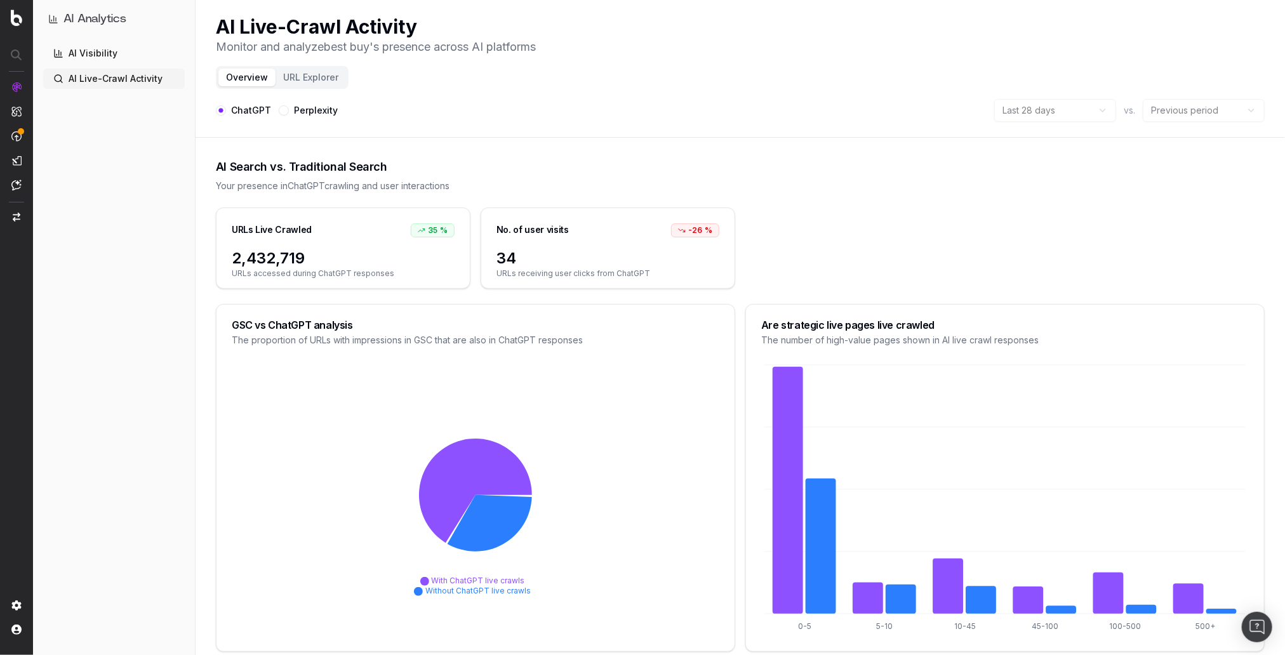
click at [418, 78] on header "AI Live-Crawl Activity Monitor and analyze best buy 's presence across AI platf…" at bounding box center [740, 69] width 1089 height 138
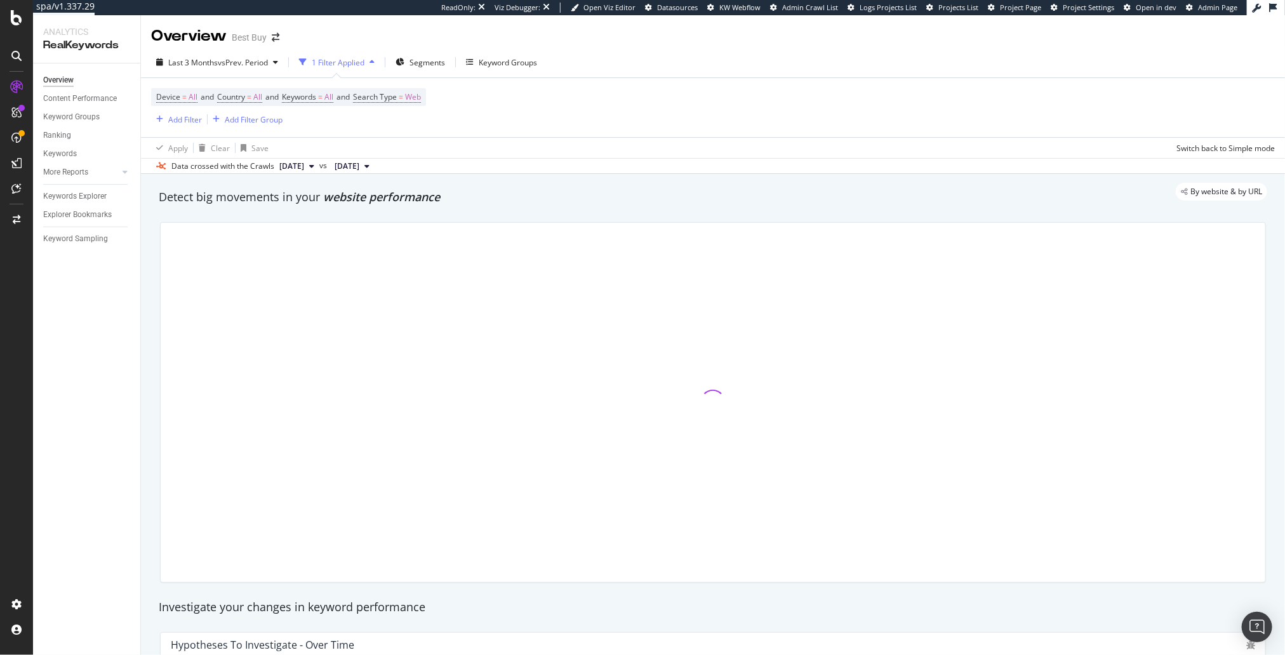
click at [477, 207] on div "Detect big movements in your website performance" at bounding box center [712, 197] width 1121 height 29
click at [202, 64] on span "Last 3 Months" at bounding box center [193, 62] width 50 height 11
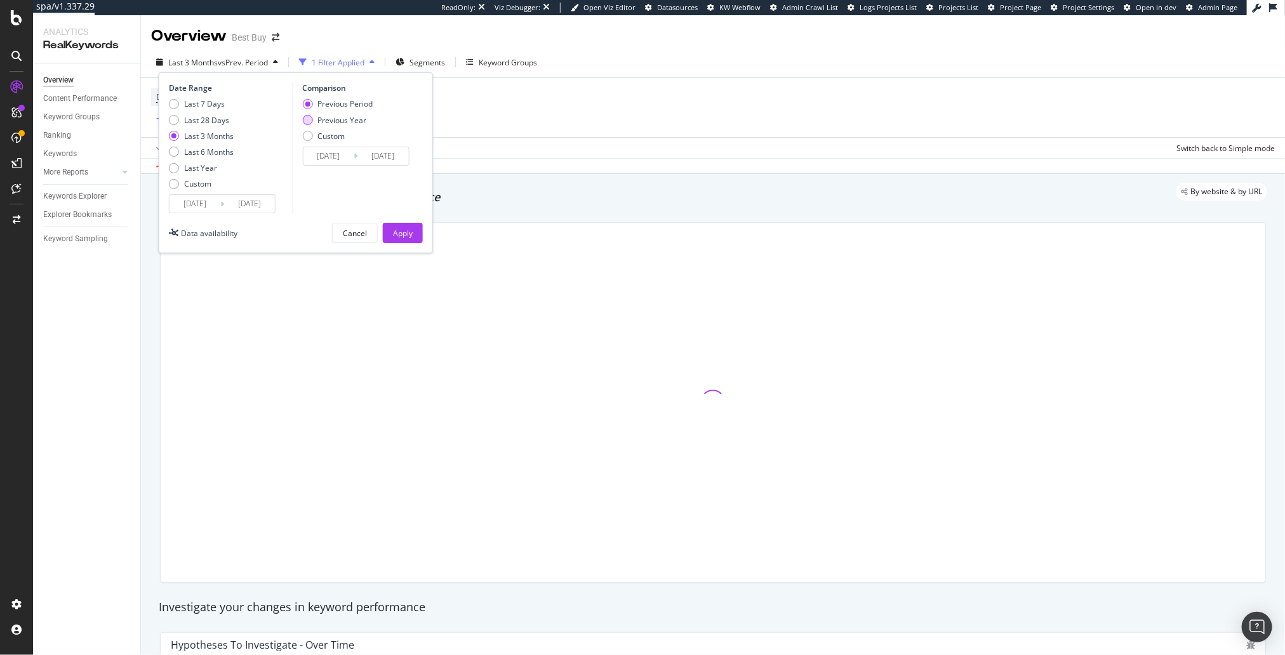
drag, startPoint x: 346, startPoint y: 122, endPoint x: 352, endPoint y: 117, distance: 7.6
click at [347, 121] on div "Previous Year" at bounding box center [341, 120] width 49 height 11
type input "2024/06/15"
type input "2024/09/14"
drag, startPoint x: 359, startPoint y: 105, endPoint x: 375, endPoint y: 178, distance: 75.5
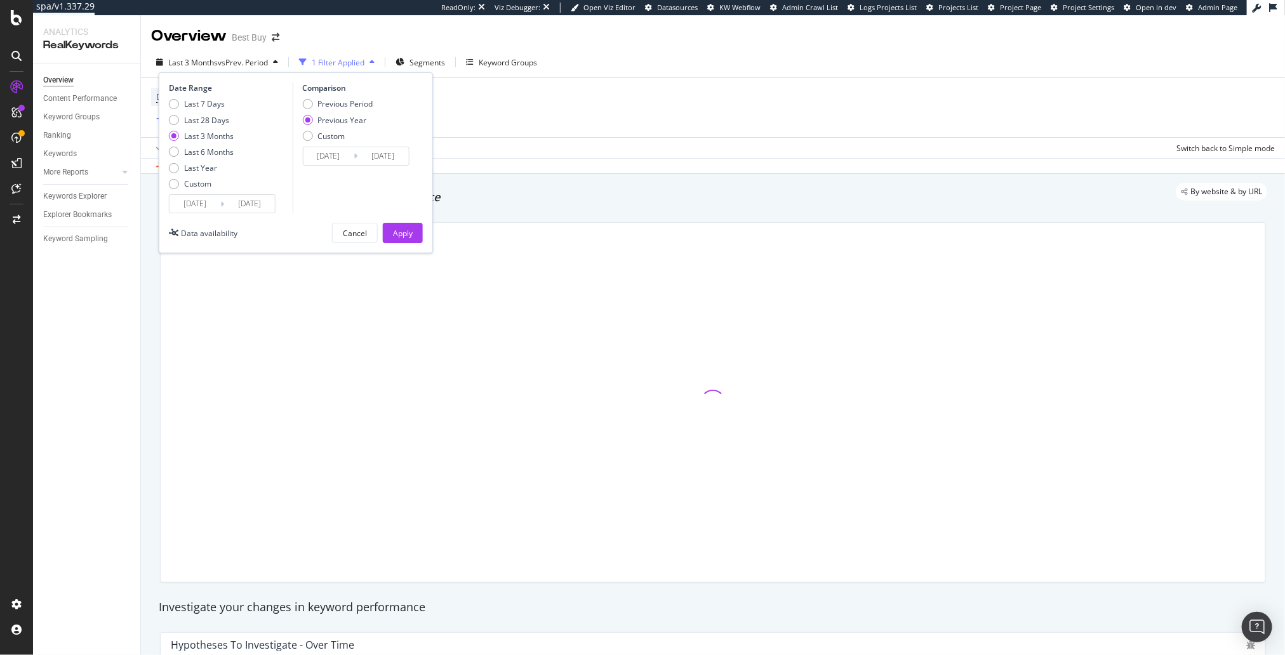
click at [359, 105] on div "Previous Period" at bounding box center [344, 103] width 55 height 11
type input "[DATE]"
click at [404, 229] on div "Apply" at bounding box center [403, 233] width 20 height 11
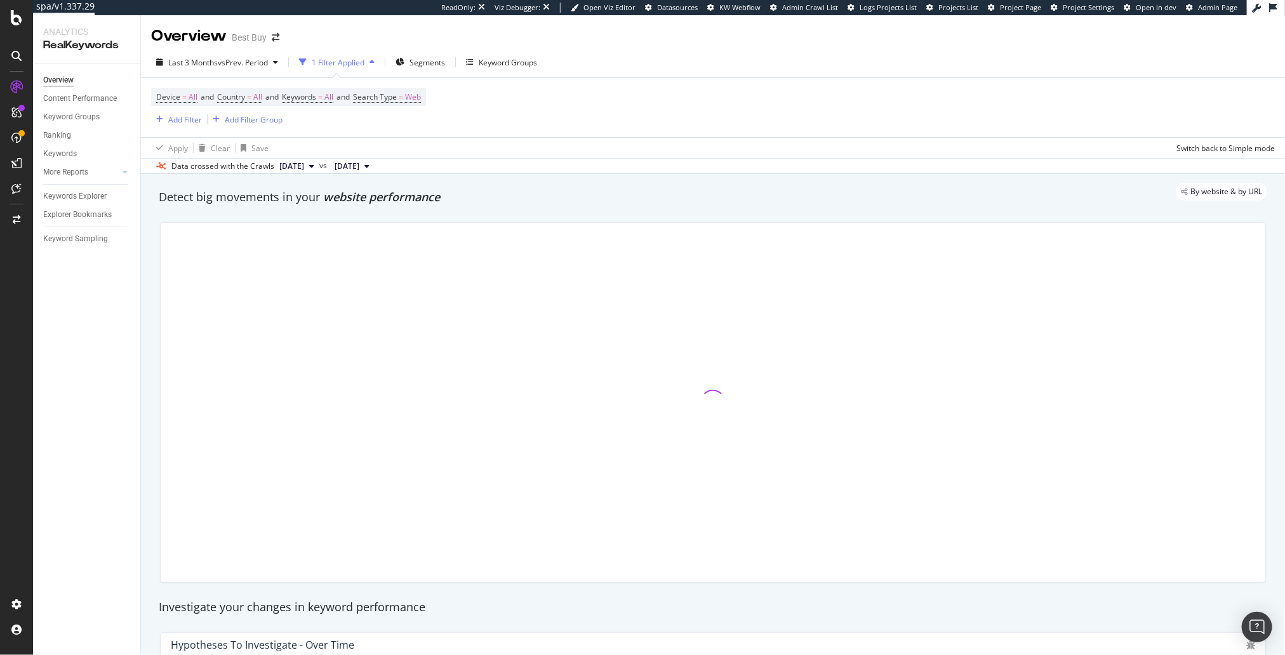
click at [642, 223] on div at bounding box center [713, 402] width 1105 height 359
click at [691, 187] on div "By website & by URL" at bounding box center [706, 192] width 1121 height 18
click at [635, 204] on div "Detect big movements in your website performance" at bounding box center [713, 197] width 1108 height 17
click at [601, 215] on div at bounding box center [712, 402] width 1121 height 381
click at [206, 65] on span "Last 3 Months" at bounding box center [193, 62] width 50 height 11
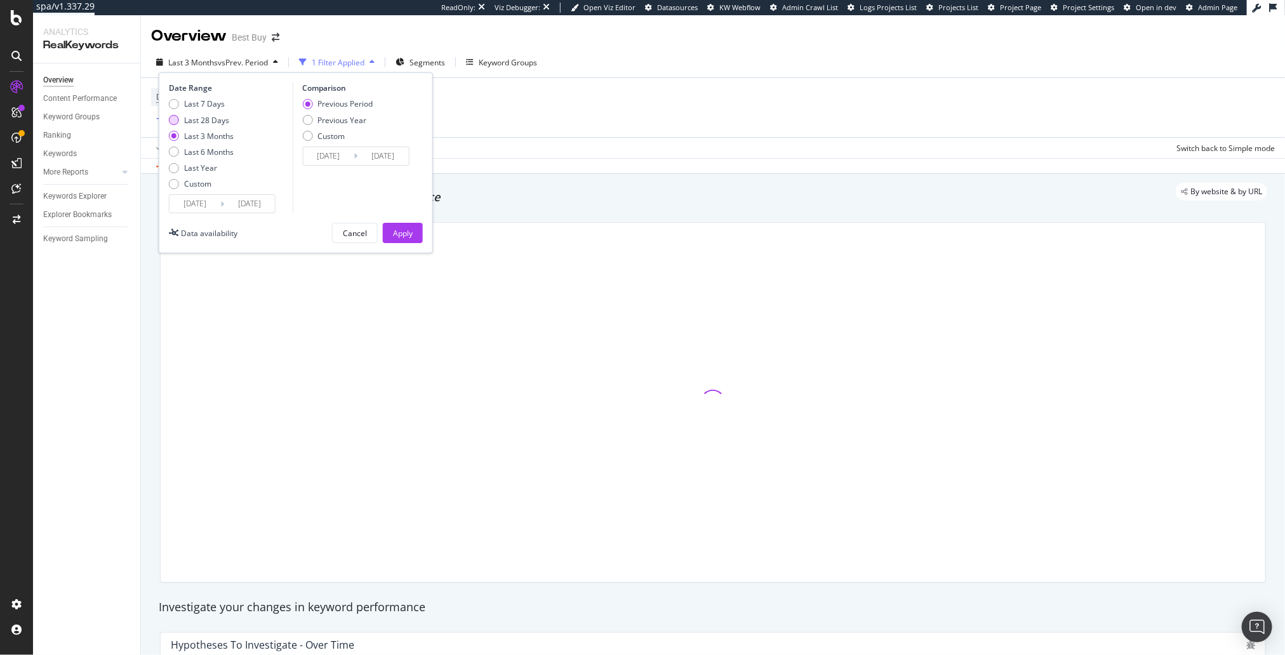
click at [213, 119] on div "Last 28 Days" at bounding box center [206, 120] width 45 height 11
type input "[DATE]"
click at [402, 234] on div "Apply" at bounding box center [403, 233] width 20 height 11
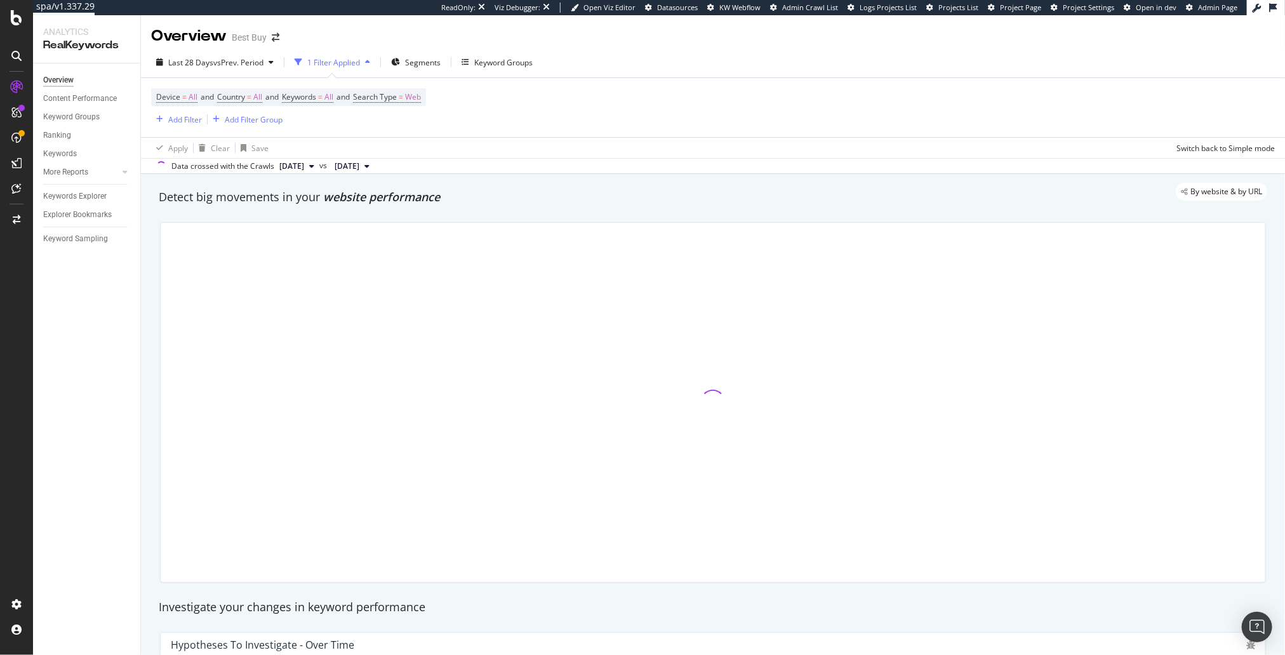
click at [89, 334] on div "Overview Content Performance Keyword Groups Ranking Keywords More Reports Count…" at bounding box center [86, 359] width 107 height 592
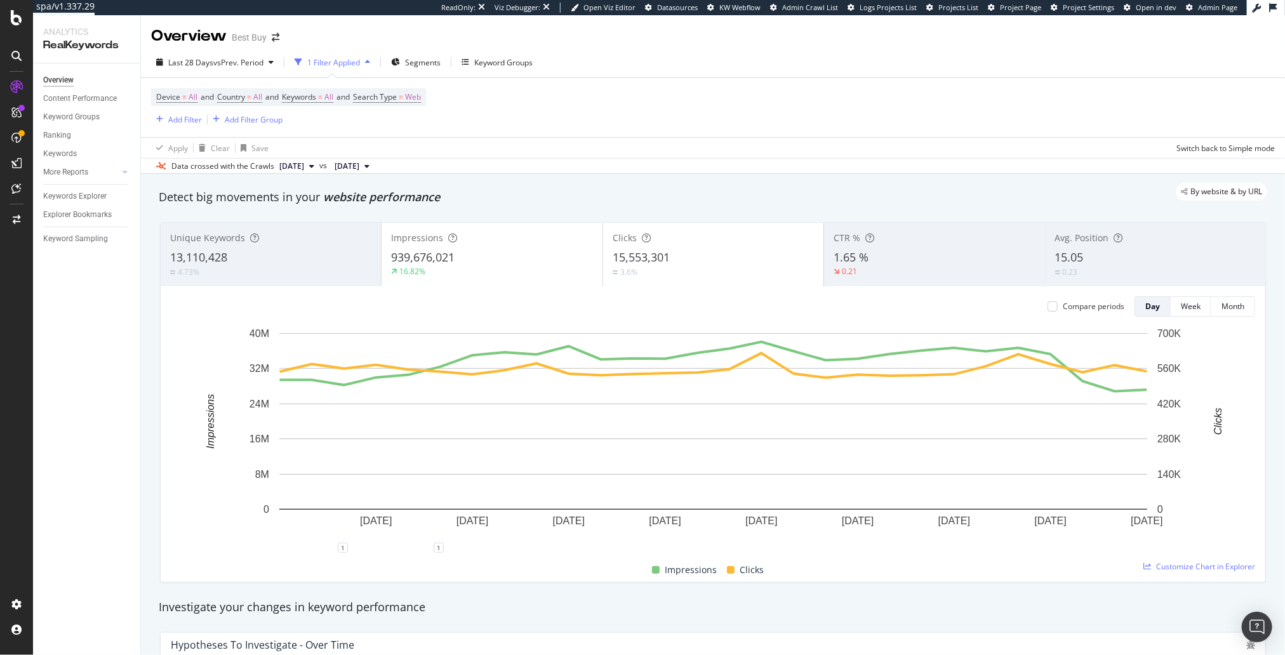
drag, startPoint x: 197, startPoint y: 51, endPoint x: 196, endPoint y: 58, distance: 6.6
click at [197, 51] on div "Last 28 Days vs Prev. Period 1 Filter Applied Segments Keyword Groups Device = …" at bounding box center [713, 110] width 1144 height 127
click at [196, 58] on span "Last 28 Days" at bounding box center [190, 62] width 45 height 11
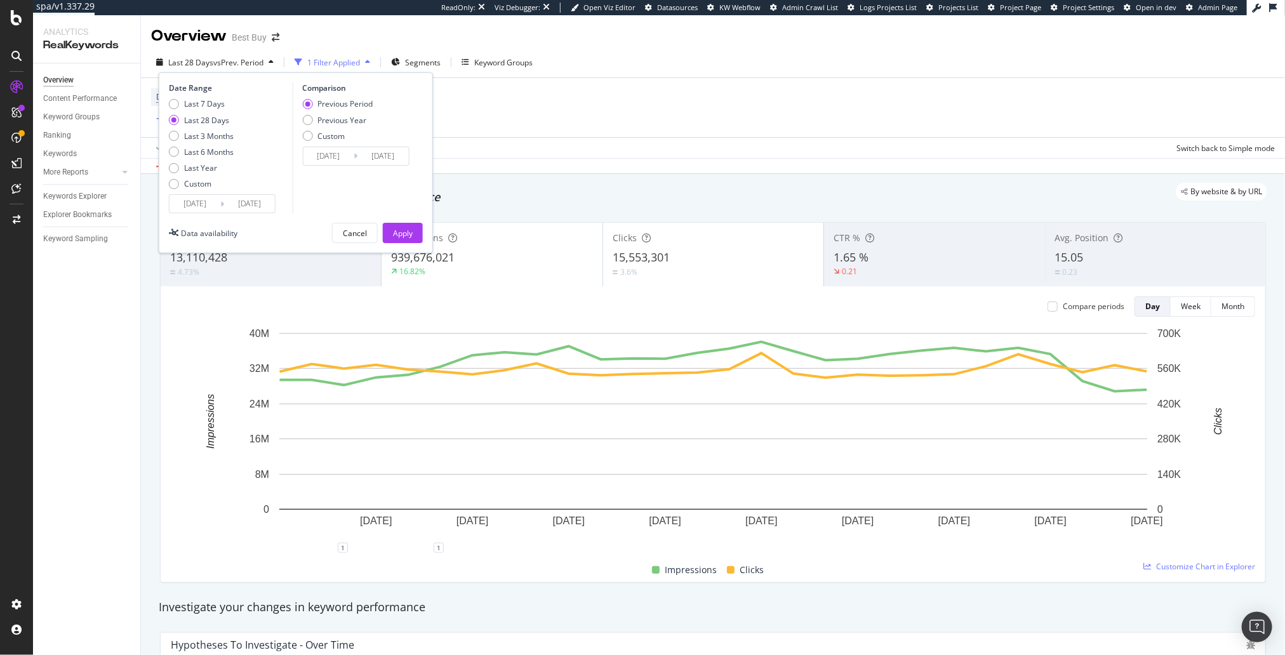
click at [218, 213] on div "Date Range Last 7 Days Last 28 Days Last 3 Months Last 6 Months Last Year Custo…" at bounding box center [296, 162] width 274 height 181
click at [214, 204] on input "[DATE]" at bounding box center [194, 204] width 51 height 18
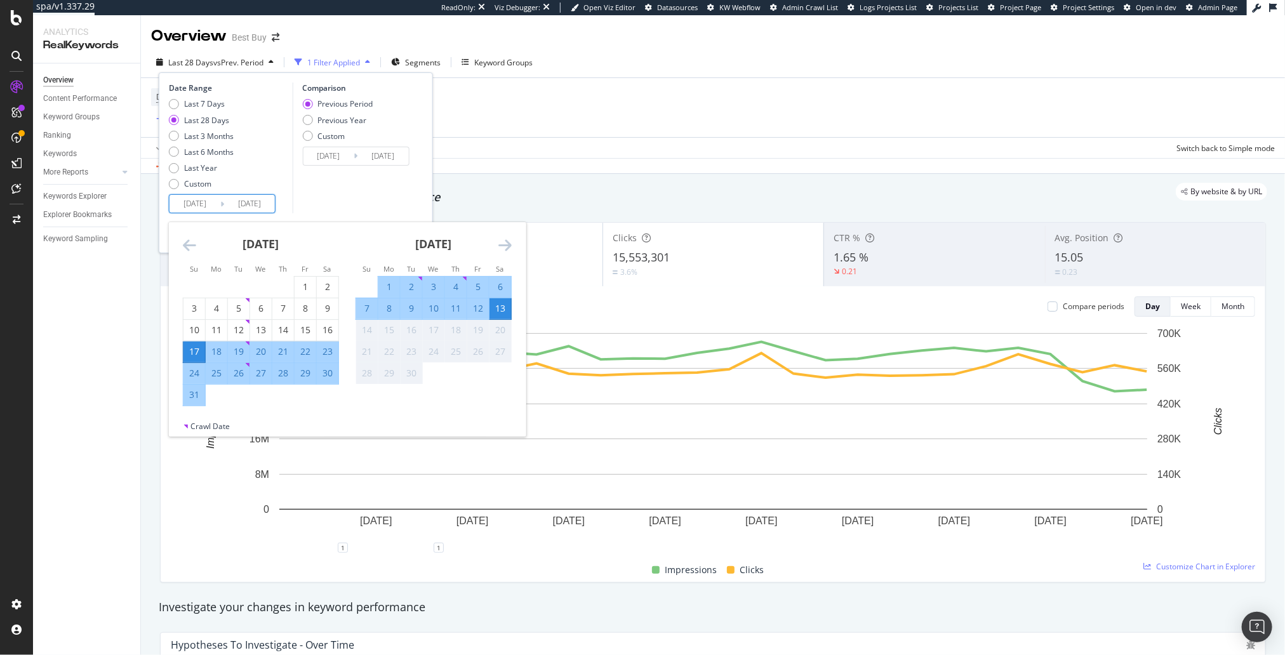
drag, startPoint x: 275, startPoint y: 352, endPoint x: 277, endPoint y: 345, distance: 7.2
click at [275, 352] on div "21" at bounding box center [283, 351] width 22 height 13
type input "[DATE]"
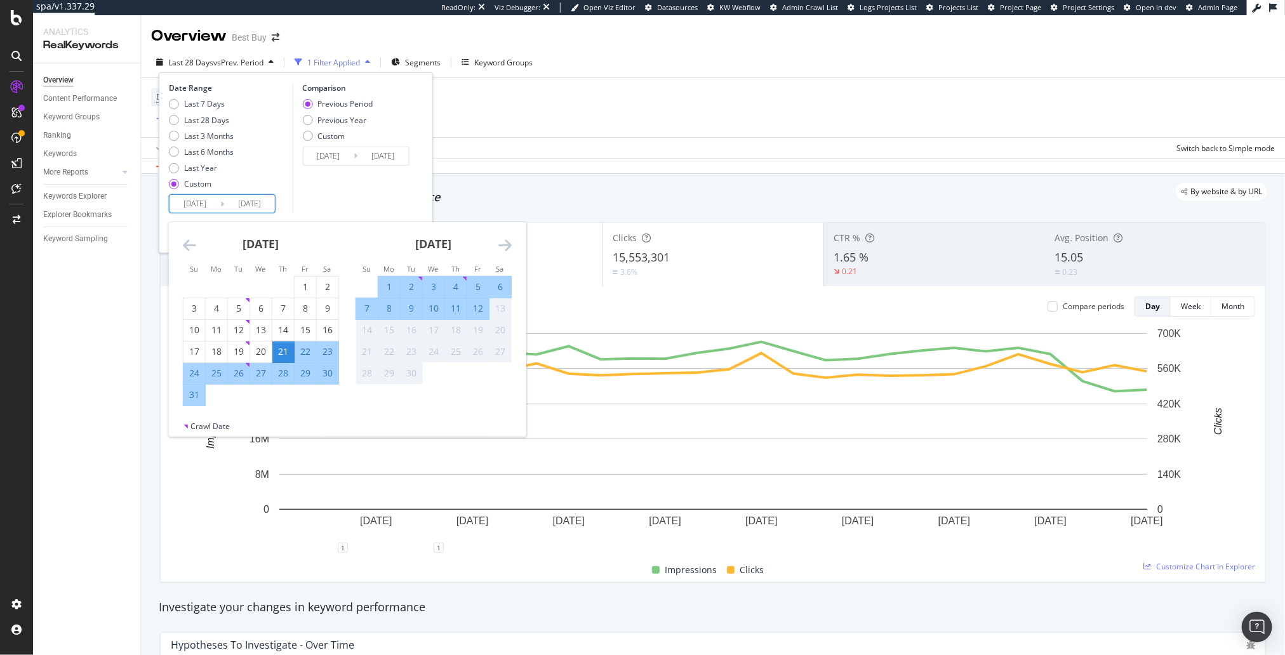
click at [215, 375] on div "25" at bounding box center [217, 373] width 22 height 13
type input "2025/08/25"
type input "2025/08/16"
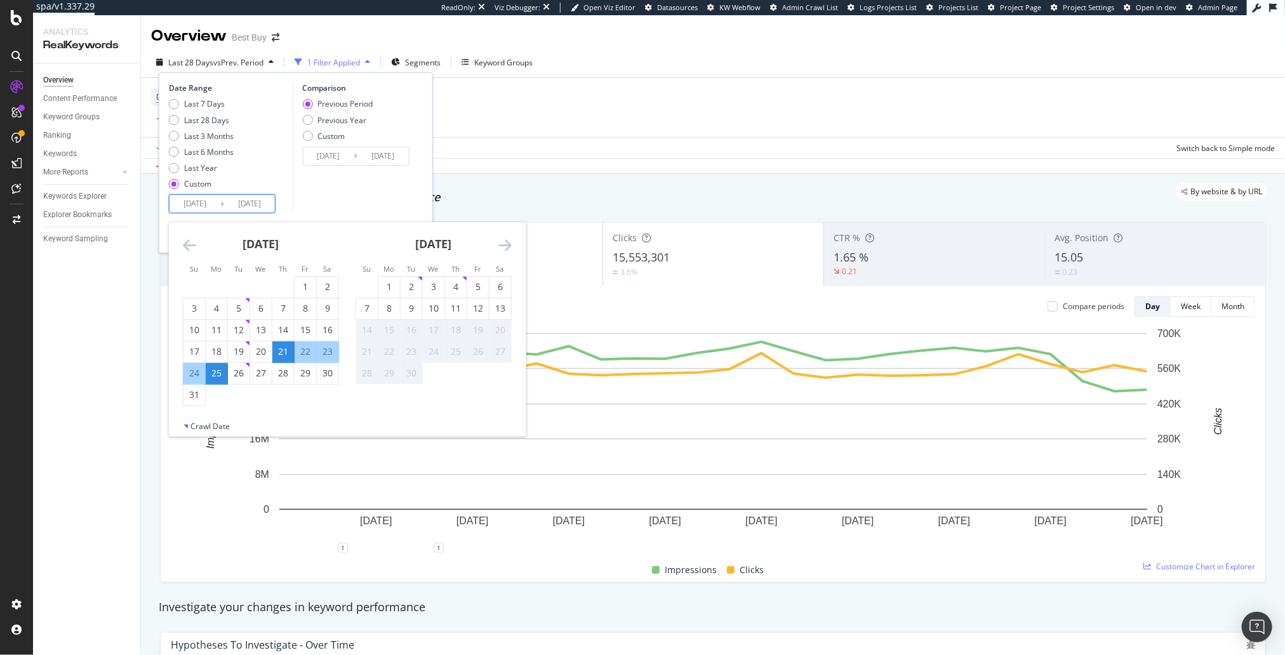
click at [207, 204] on input "2025/08/21" at bounding box center [194, 204] width 51 height 18
click at [216, 376] on div "25" at bounding box center [217, 373] width 22 height 13
type input "2025/08/25"
type input "2025/08/24"
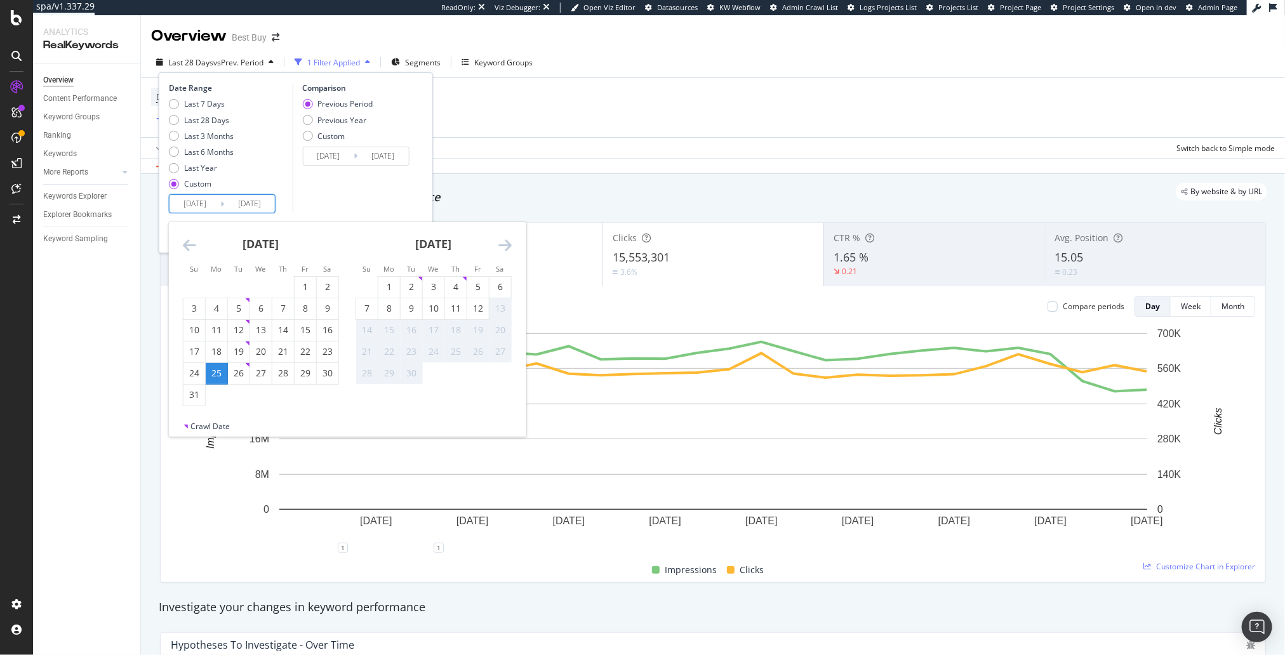
drag, startPoint x: 472, startPoint y: 303, endPoint x: 456, endPoint y: 287, distance: 22.9
click at [472, 302] on div "12" at bounding box center [478, 308] width 22 height 13
type input "2025/09/12"
type input "2025/08/06"
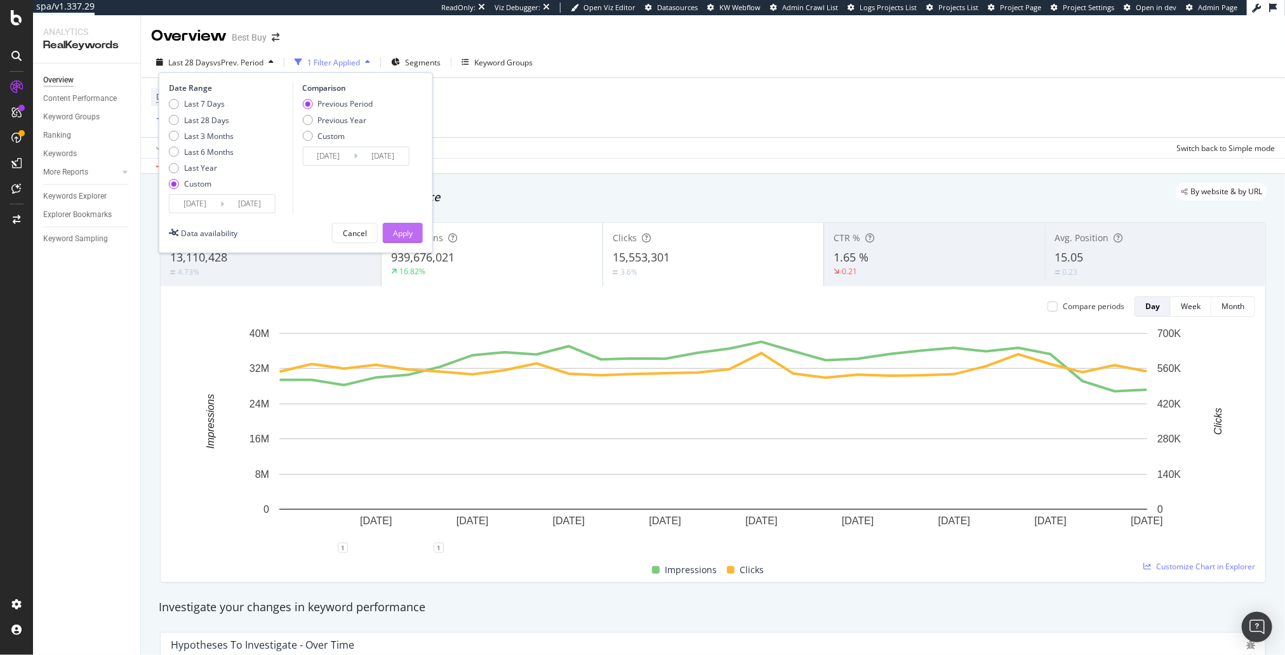
click at [395, 223] on div "Apply" at bounding box center [403, 232] width 20 height 19
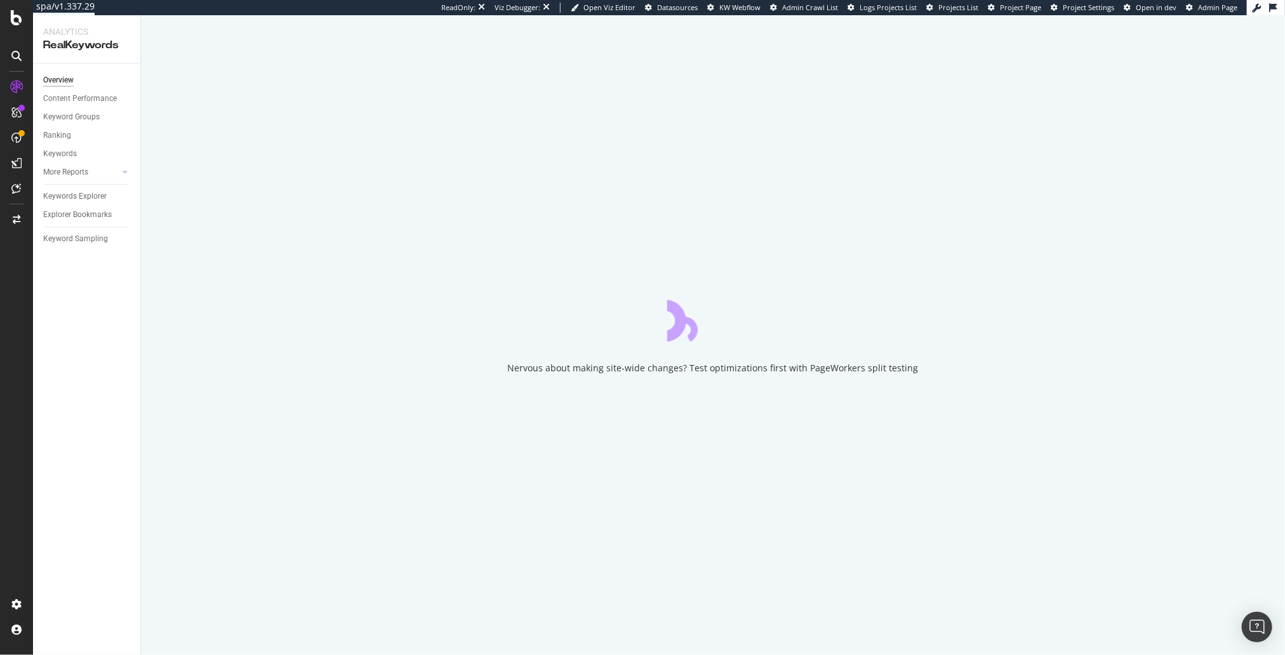
click at [406, 206] on div "Nervous about making site-wide changes? Test optimizations first with PageWorke…" at bounding box center [713, 335] width 1144 height 640
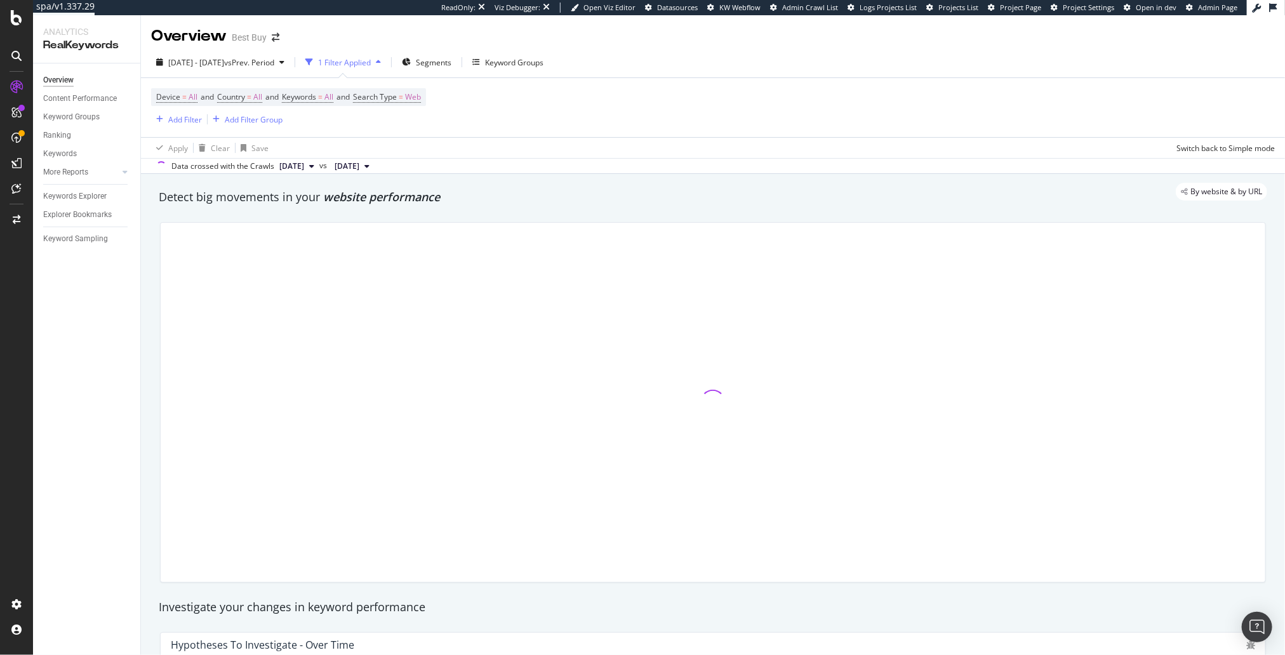
drag, startPoint x: 348, startPoint y: 209, endPoint x: 357, endPoint y: 209, distance: 8.3
click at [348, 209] on div "Detect big movements in your website performance" at bounding box center [712, 197] width 1121 height 29
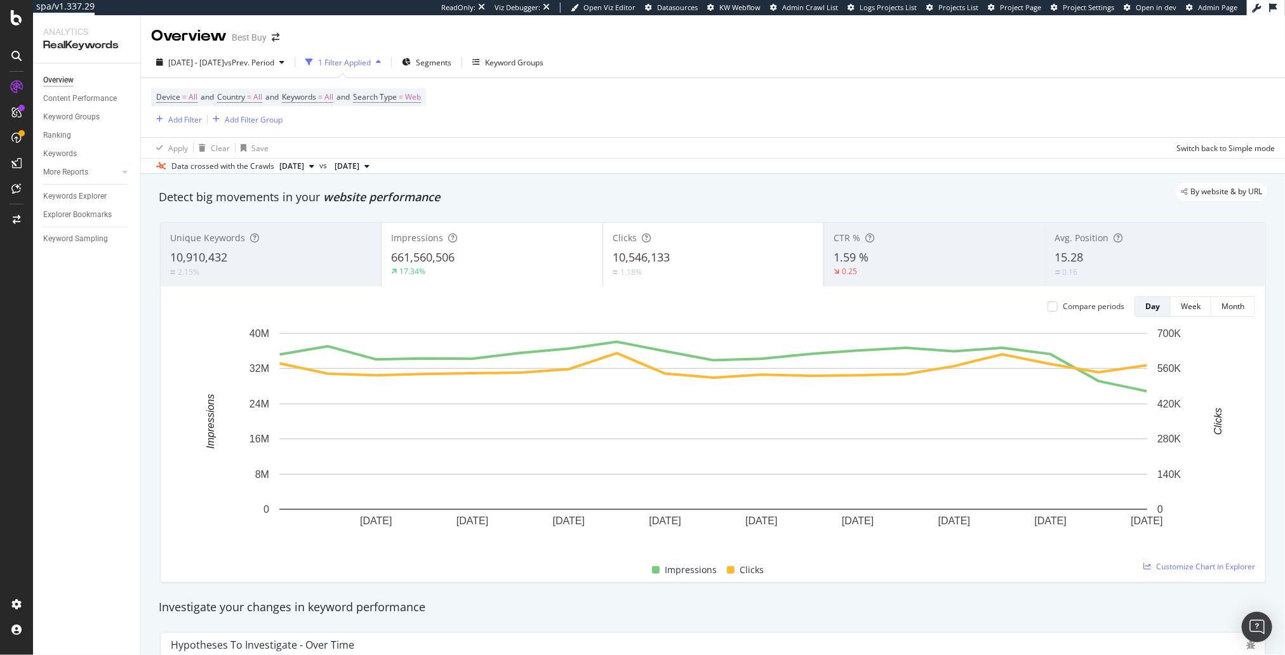
drag, startPoint x: 90, startPoint y: 170, endPoint x: 720, endPoint y: 0, distance: 652.9
click at [224, 62] on span "2025 Aug. 25th - Sep. 12th" at bounding box center [196, 62] width 56 height 11
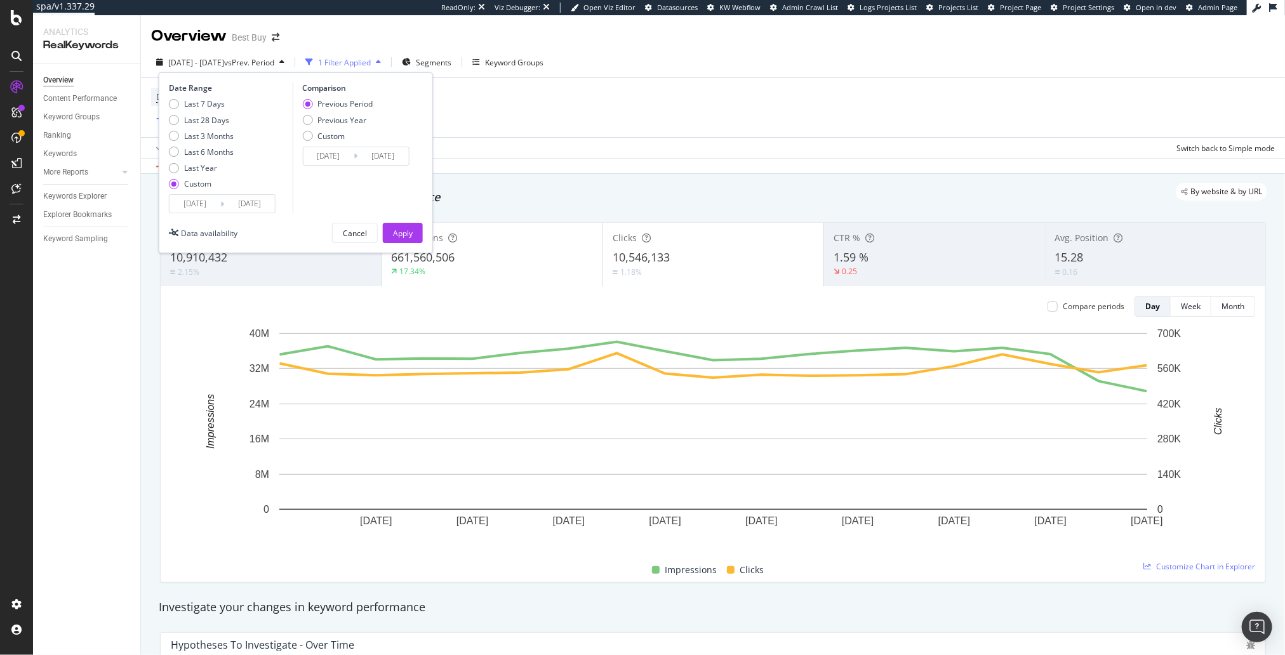
click at [208, 208] on input "2025/08/25" at bounding box center [194, 204] width 51 height 18
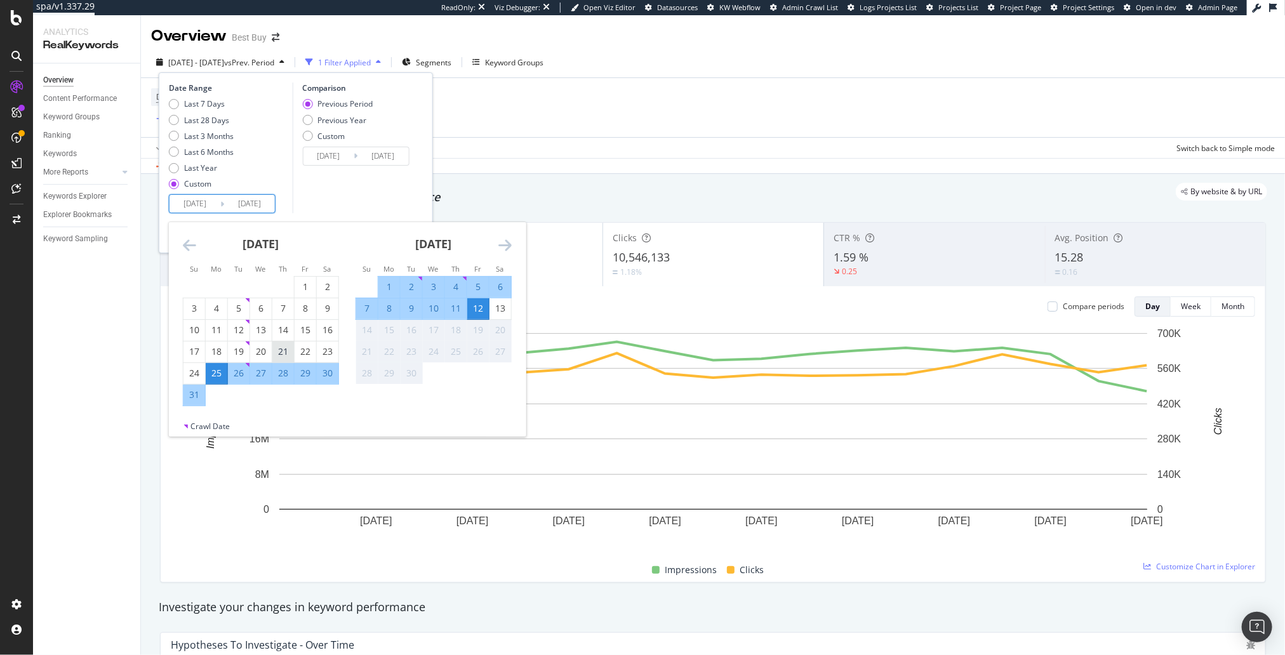
click at [289, 351] on div "21" at bounding box center [283, 351] width 22 height 13
type input "2025/08/21"
type input "2025/07/29"
type input "2025/08/20"
click at [357, 194] on div "Comparison Previous Period Previous Year Custom 2025/07/29 Navigate forward to …" at bounding box center [352, 148] width 121 height 131
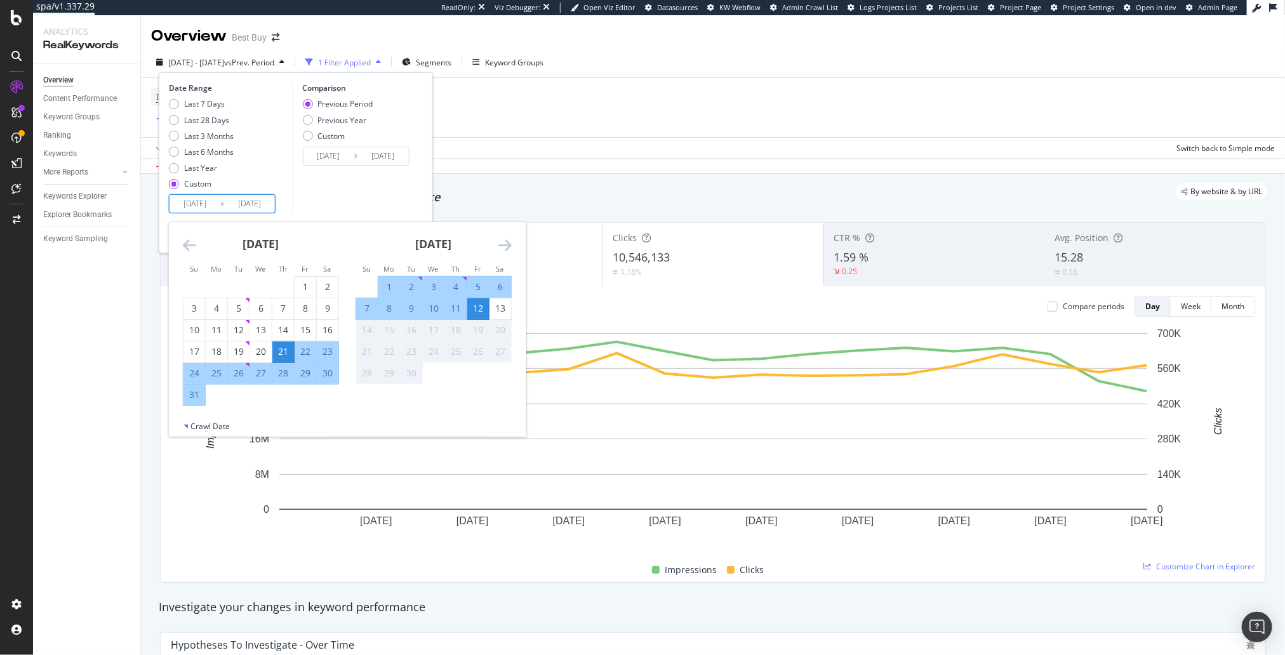
click at [200, 201] on input "2025/08/21" at bounding box center [194, 204] width 51 height 18
click at [241, 353] on div "19" at bounding box center [239, 351] width 22 height 13
type input "2025/08/19"
type input "2025/07/25"
type input "2025/08/18"
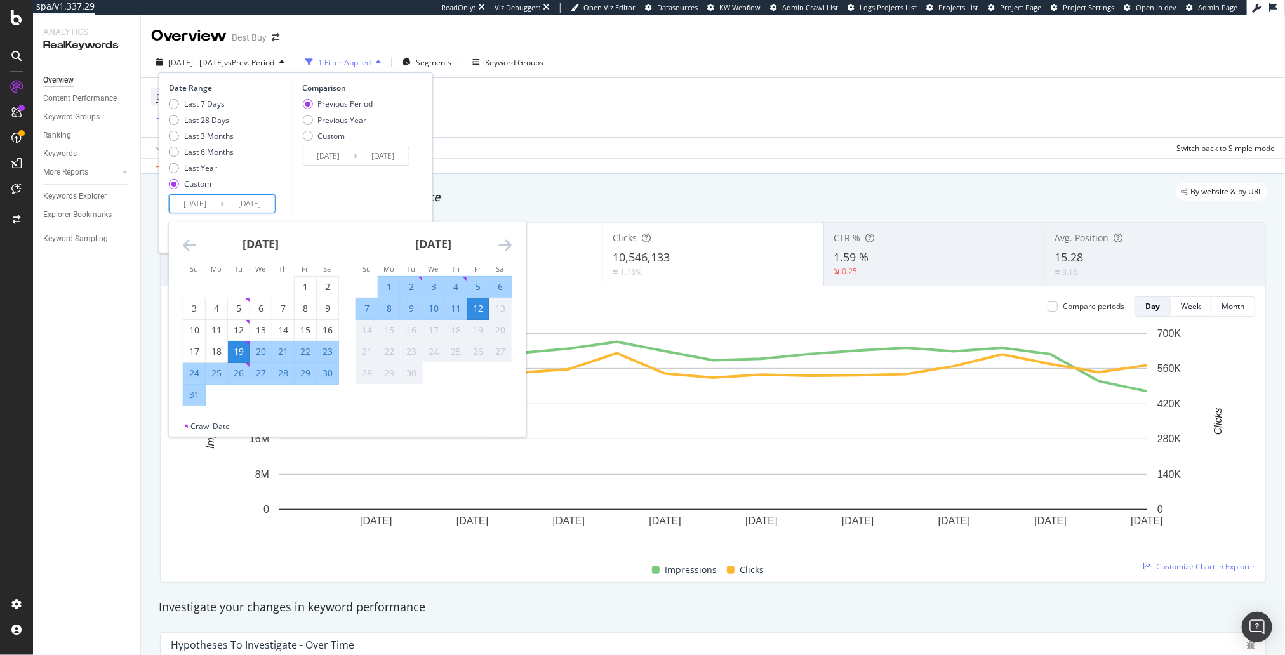
click at [355, 202] on div "Comparison Previous Period Previous Year Custom 2025/07/25 Navigate forward to …" at bounding box center [352, 148] width 121 height 131
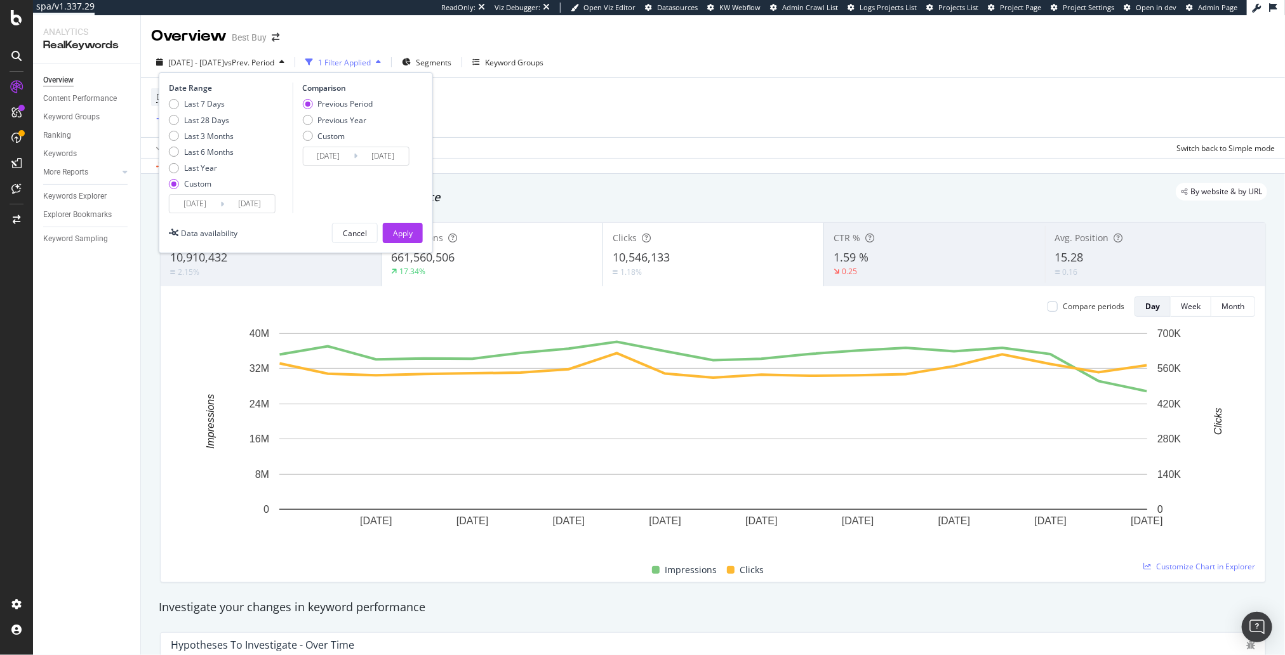
drag, startPoint x: 402, startPoint y: 229, endPoint x: 433, endPoint y: 162, distance: 73.6
click at [402, 229] on div "Apply" at bounding box center [403, 233] width 20 height 11
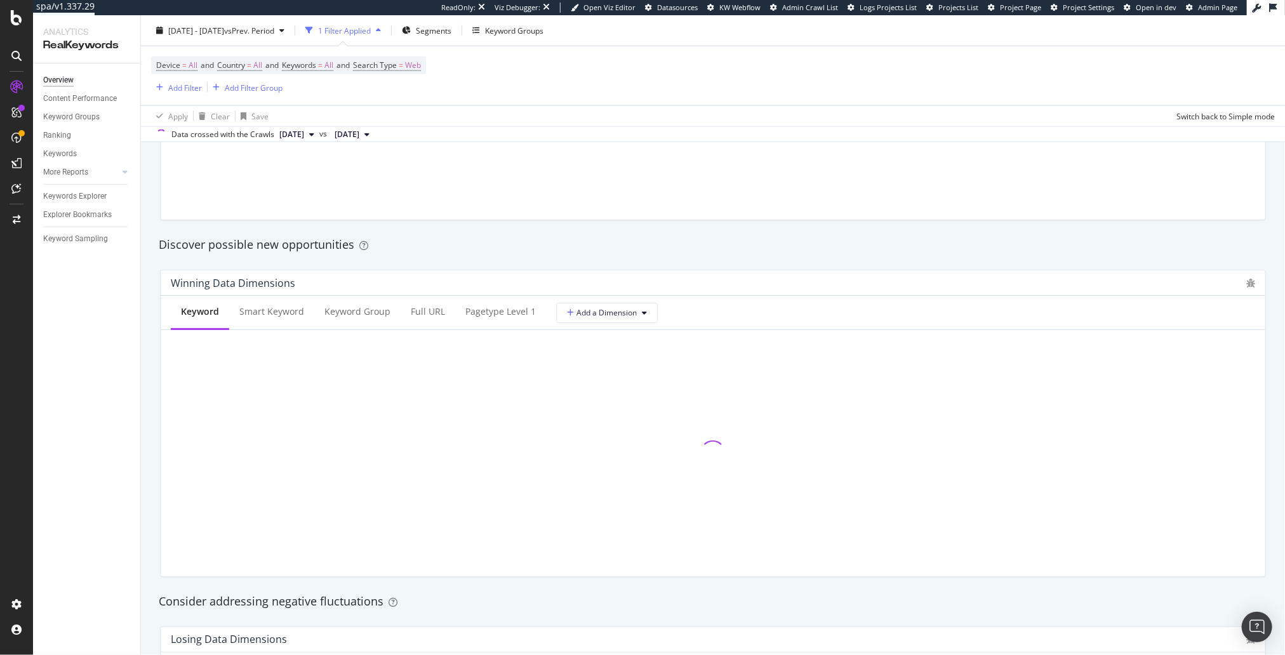
scroll to position [1023, 0]
click at [149, 296] on div "By website & by URL Detect big movements in your website performance Investigat…" at bounding box center [713, 493] width 1144 height 2684
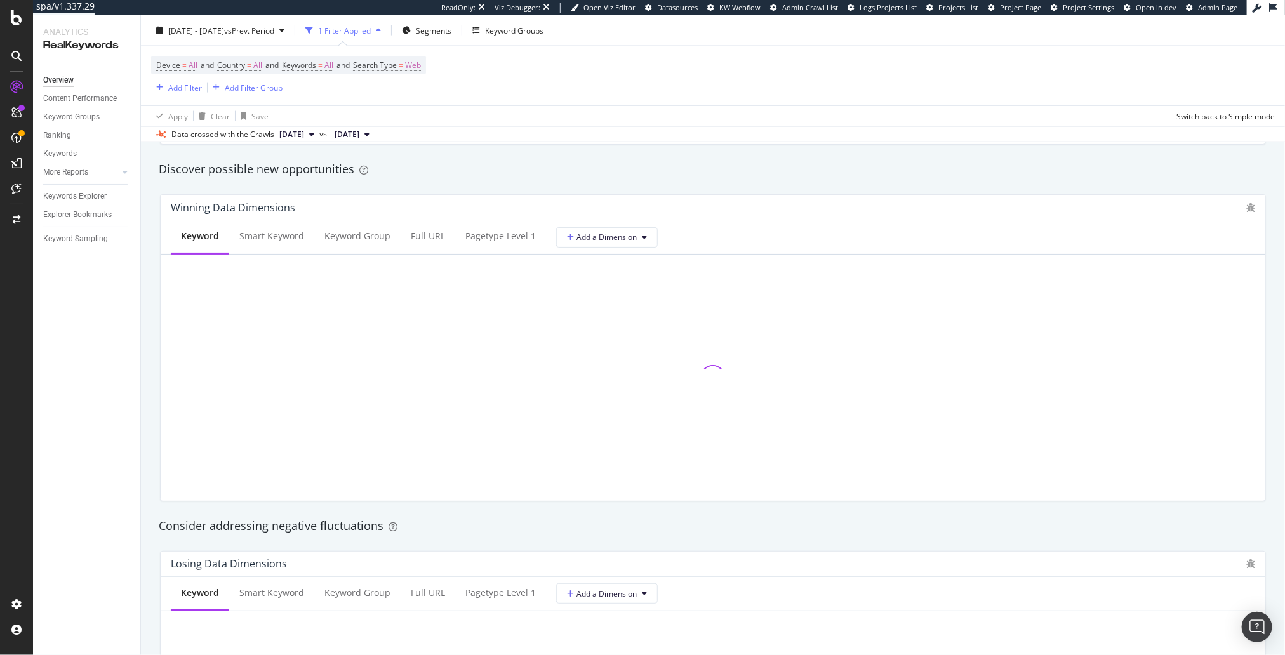
scroll to position [1101, 0]
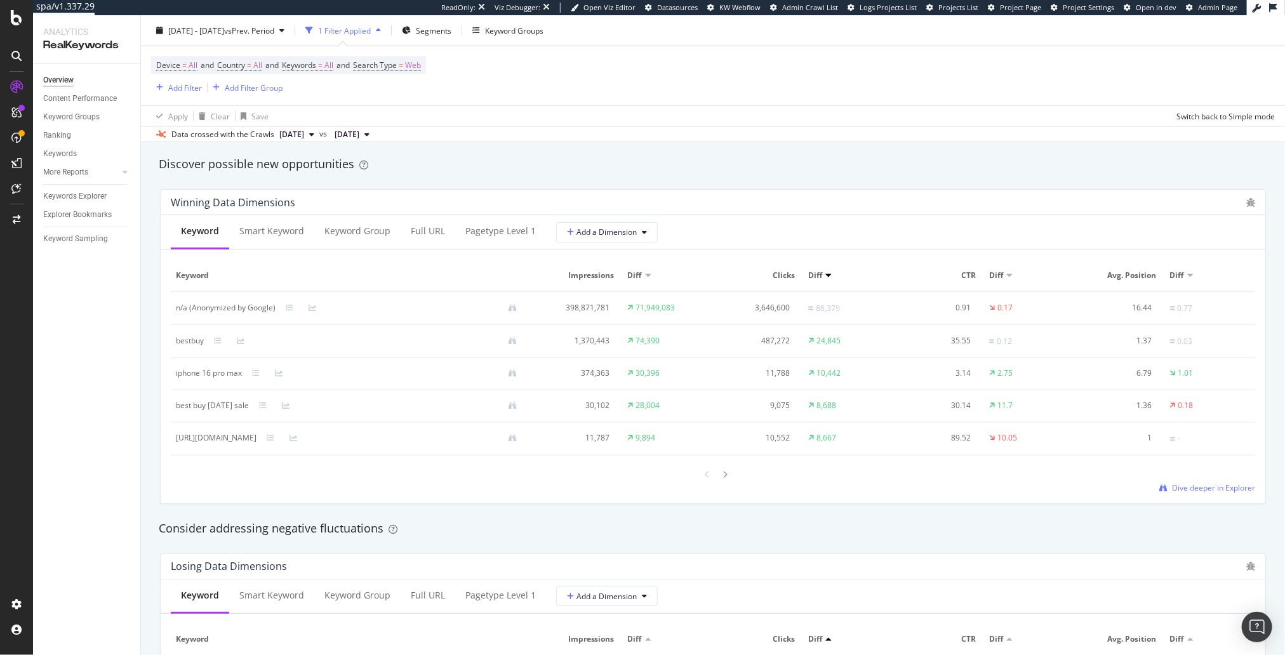
click at [465, 522] on div "Consider addressing negative fluctuations" at bounding box center [713, 529] width 1108 height 17
click at [424, 179] on div "Winning Data Dimensions Keyword Smart Keyword Keyword Group Full URL pagetype L…" at bounding box center [712, 346] width 1121 height 335
click at [82, 169] on div "LogAnalyzer" at bounding box center [72, 165] width 50 height 13
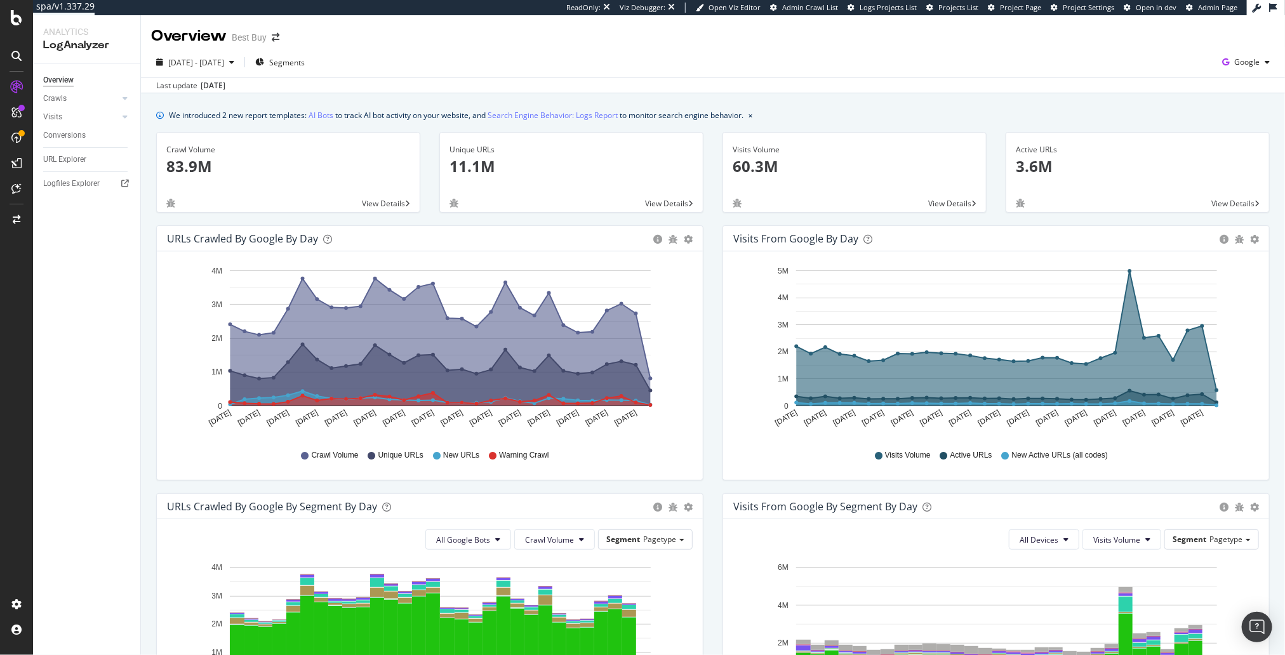
click at [428, 209] on div "Crawl Volume 83.9M View Details" at bounding box center [288, 178] width 283 height 93
click at [91, 96] on link "Crawls" at bounding box center [81, 98] width 76 height 13
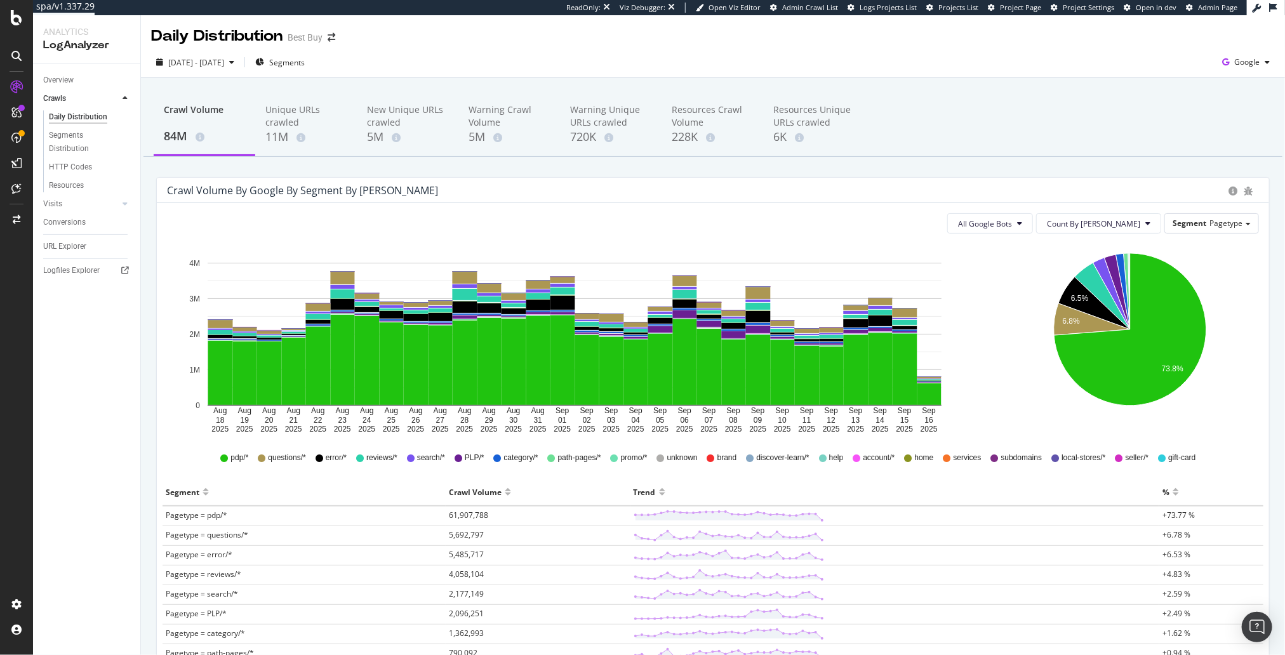
click at [147, 186] on div "Crawl Volume by google by Segment by Day All Google Bots Count By Day Segment P…" at bounding box center [713, 567] width 1132 height 780
click at [81, 163] on div "HTTP Codes" at bounding box center [70, 167] width 43 height 13
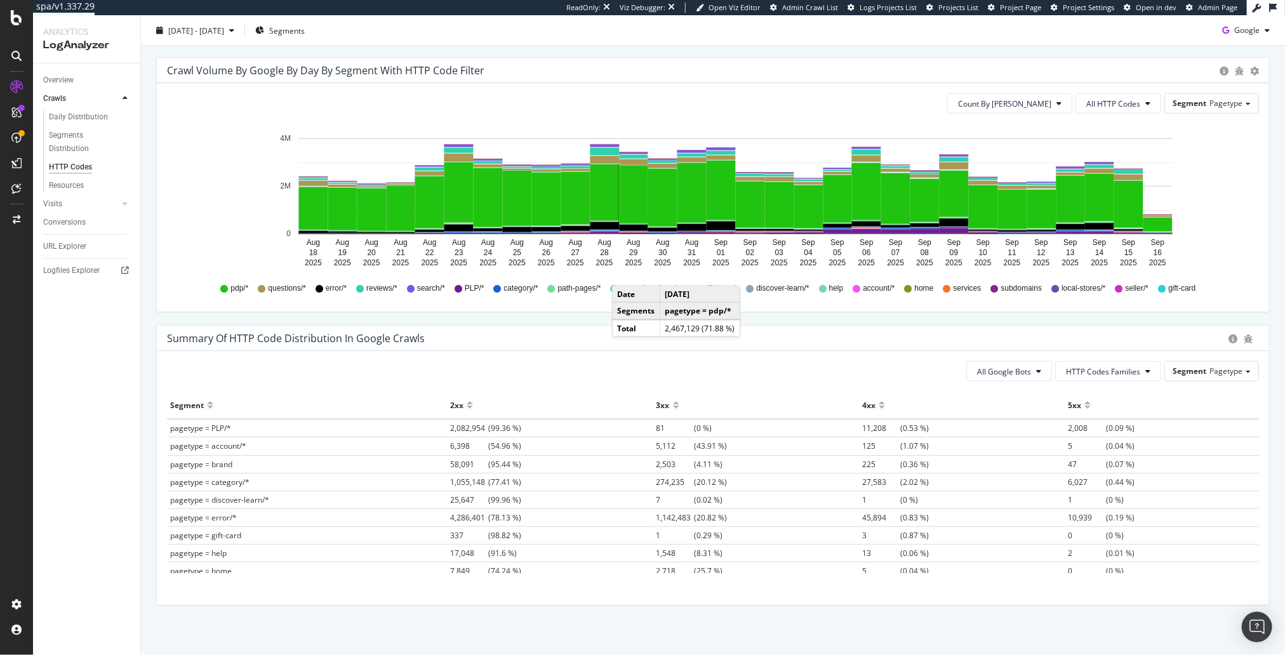
click at [395, 325] on div "Summary of HTTP Code Distribution in google crawls All Google Bots HTTP Codes F…" at bounding box center [713, 471] width 1132 height 293
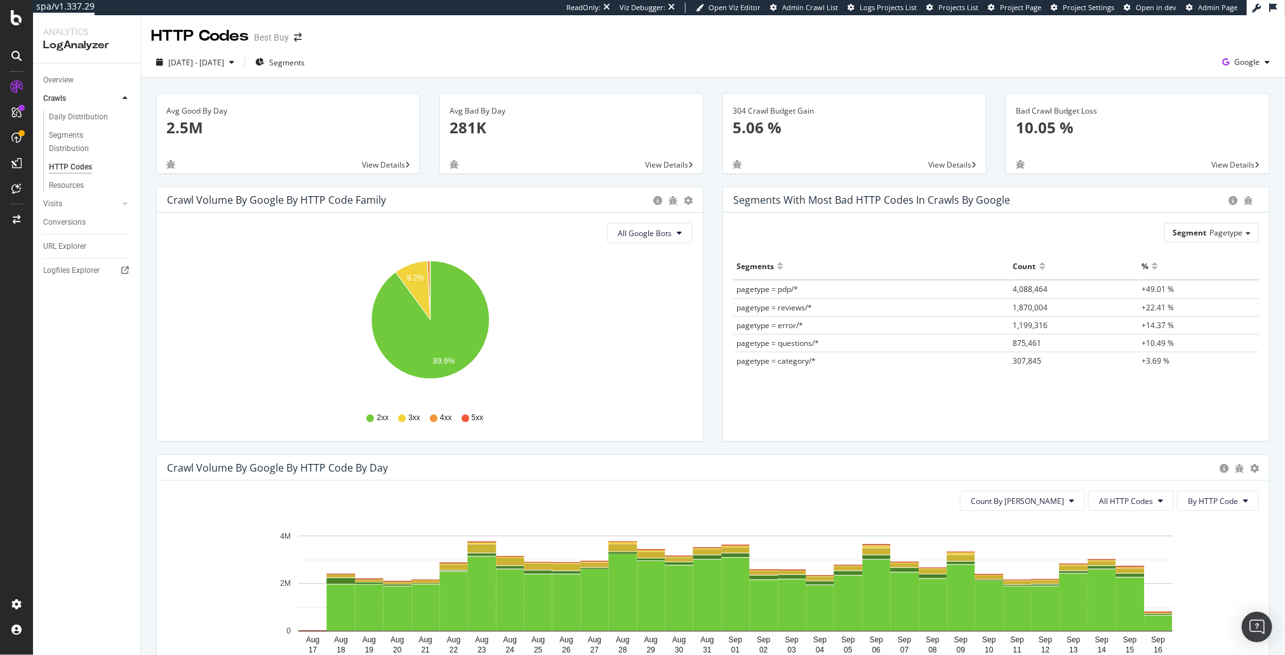
click at [715, 355] on div "Segments with most bad HTTP codes in Crawls by google Segment Pagetype Hold CMD…" at bounding box center [996, 321] width 566 height 268
click at [541, 176] on div "Avg Bad By Day 281K View Details" at bounding box center [571, 139] width 283 height 93
click at [65, 185] on div "Resources" at bounding box center [66, 185] width 35 height 13
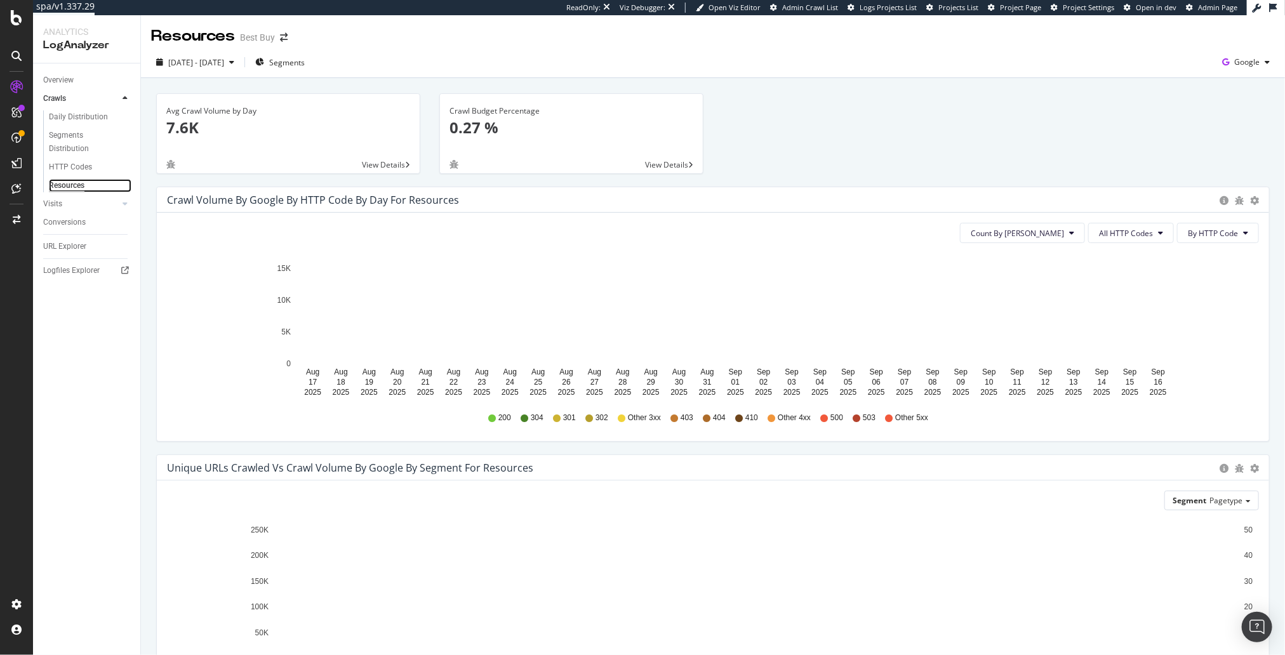
scroll to position [135, 0]
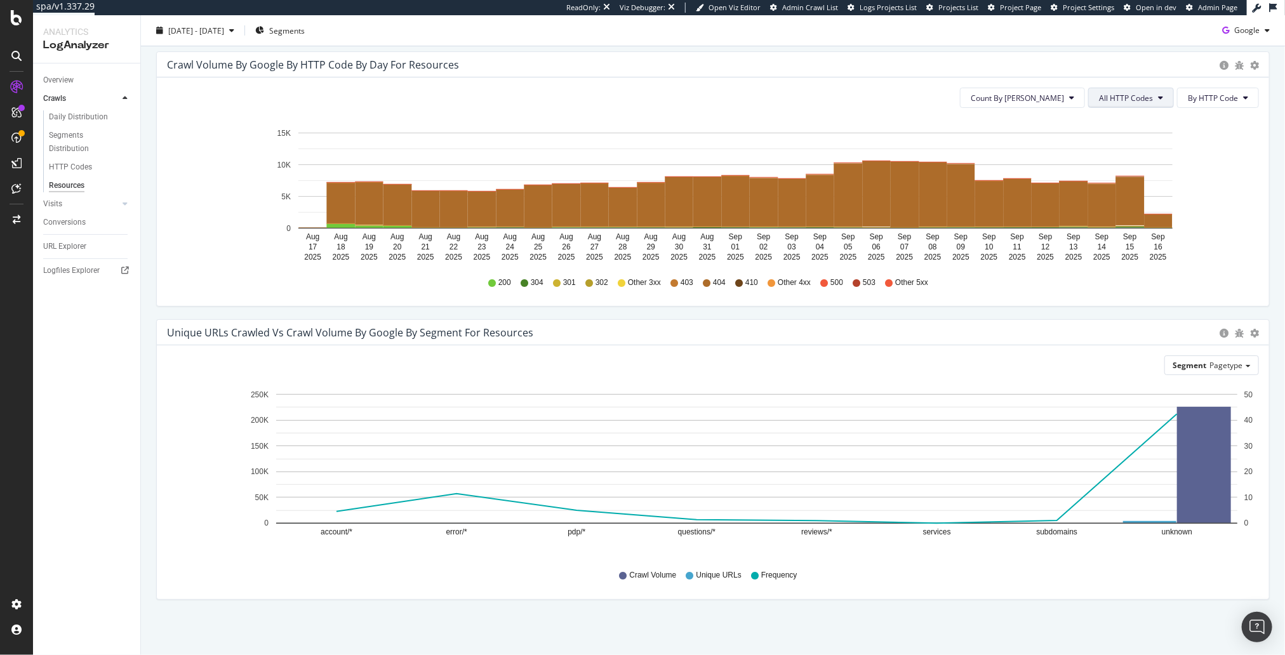
click at [1139, 93] on span "All HTTP Codes" at bounding box center [1126, 98] width 54 height 11
click at [1224, 236] on icon "Aug 17 2025 Aug 18 2025 Aug 19 2025 Aug 20 2025 Aug 21 2025 Aug 22 2025 Aug 23 …" at bounding box center [713, 191] width 1092 height 147
click at [1200, 459] on rect "A chart." at bounding box center [1204, 465] width 54 height 116
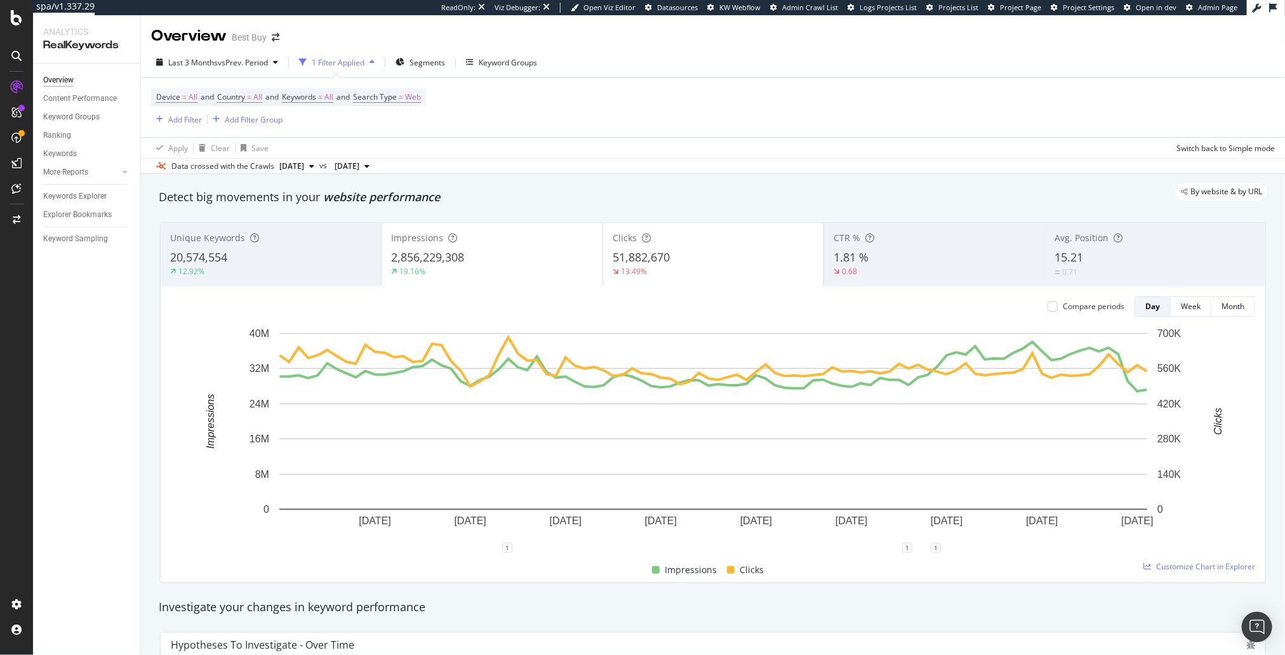
click at [719, 183] on div "By website & by URL" at bounding box center [706, 192] width 1121 height 18
click at [956, 193] on div "By website & by URL" at bounding box center [706, 192] width 1121 height 18
click at [1117, 545] on icon "plus" at bounding box center [1116, 545] width 7 height 8
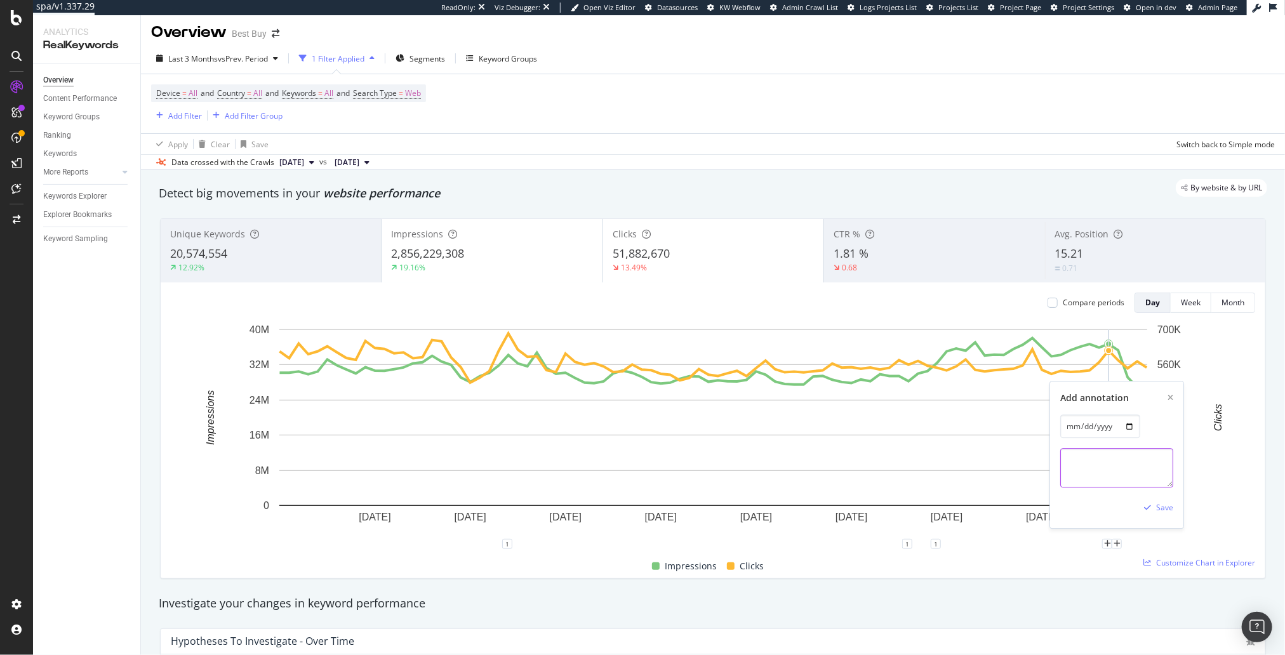
click at [1096, 463] on textarea at bounding box center [1117, 467] width 113 height 39
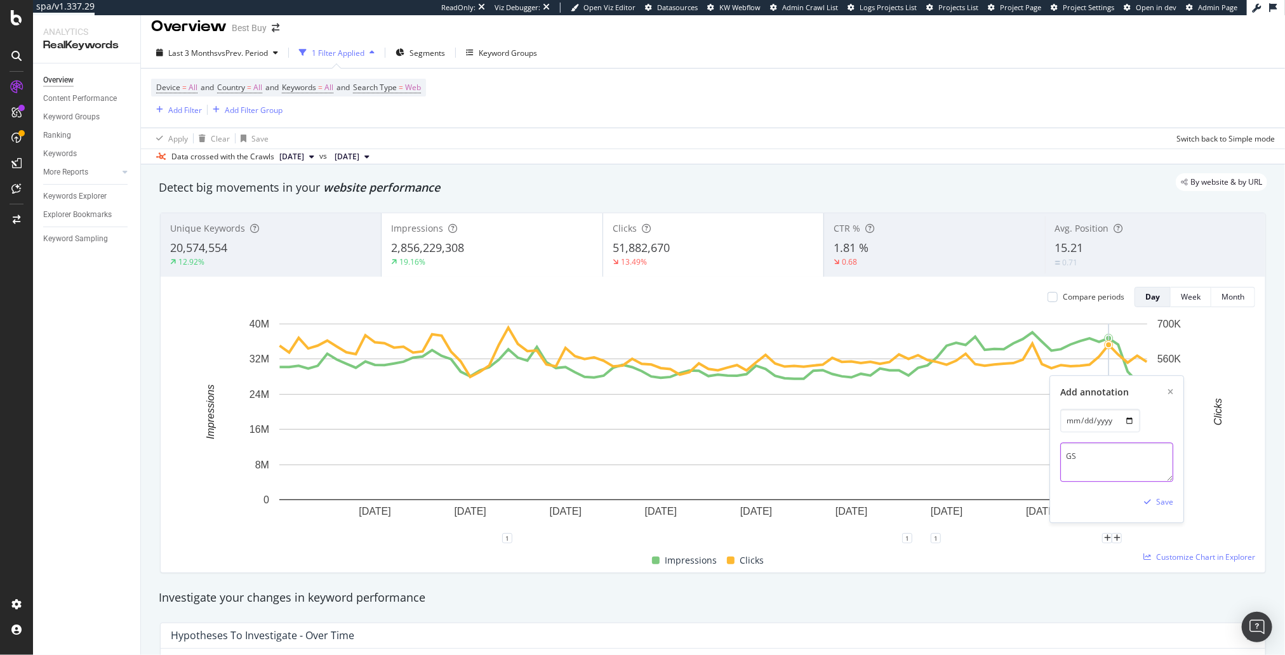
type textarea "G"
type textarea "S"
paste textarea "[URL][DOMAIN_NAME]"
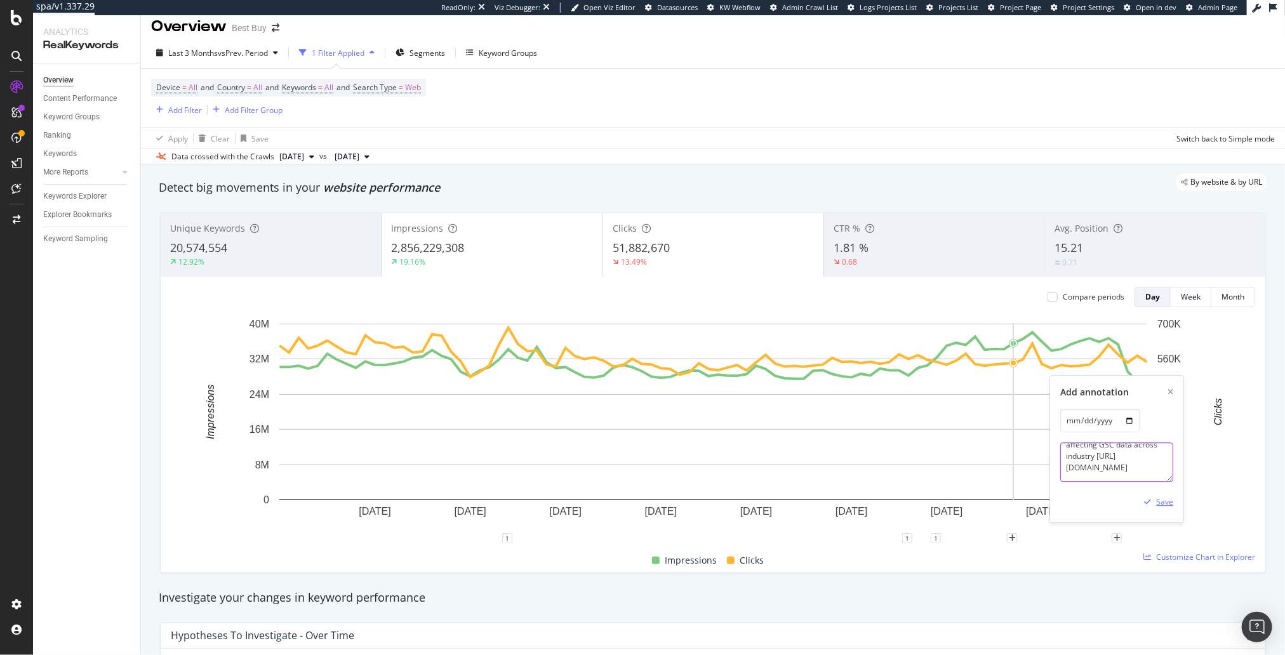
type textarea "SERP tracking change affecting GSC data across industry [URL][DOMAIN_NAME]"
click at [1160, 500] on div "Save" at bounding box center [1165, 502] width 17 height 11
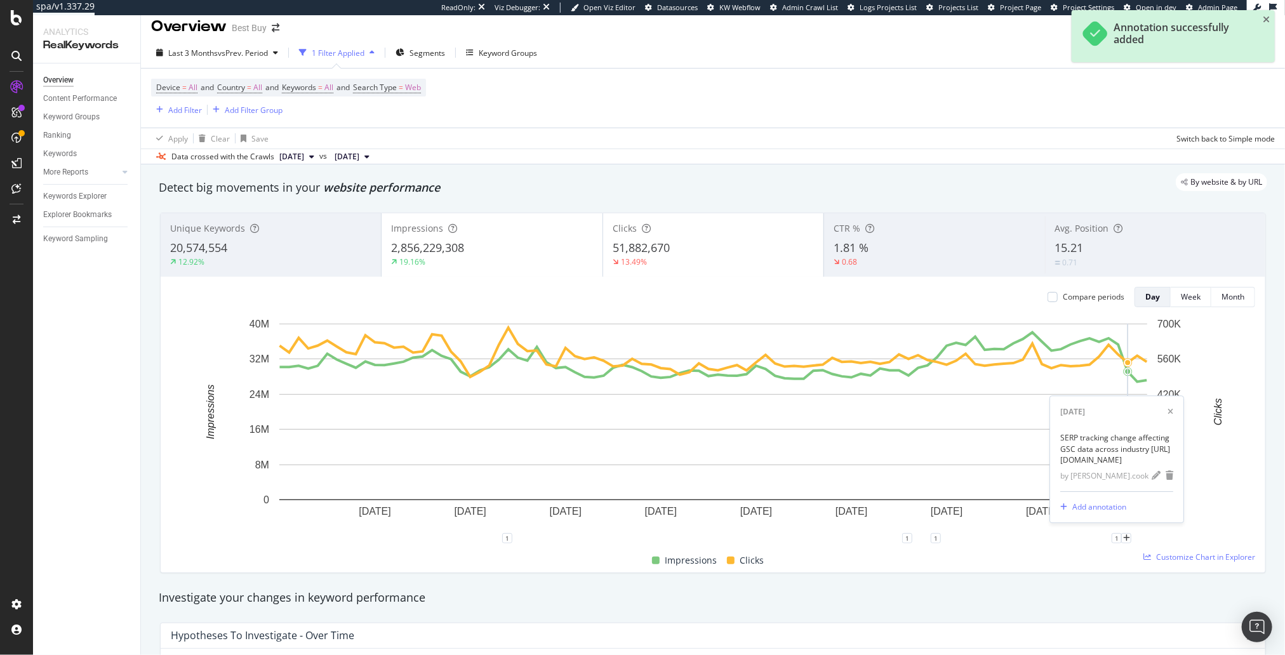
click at [1089, 587] on div "Investigate your changes in keyword performance" at bounding box center [712, 597] width 1121 height 29
click at [1054, 603] on div "Investigate your changes in keyword performance" at bounding box center [713, 598] width 1108 height 17
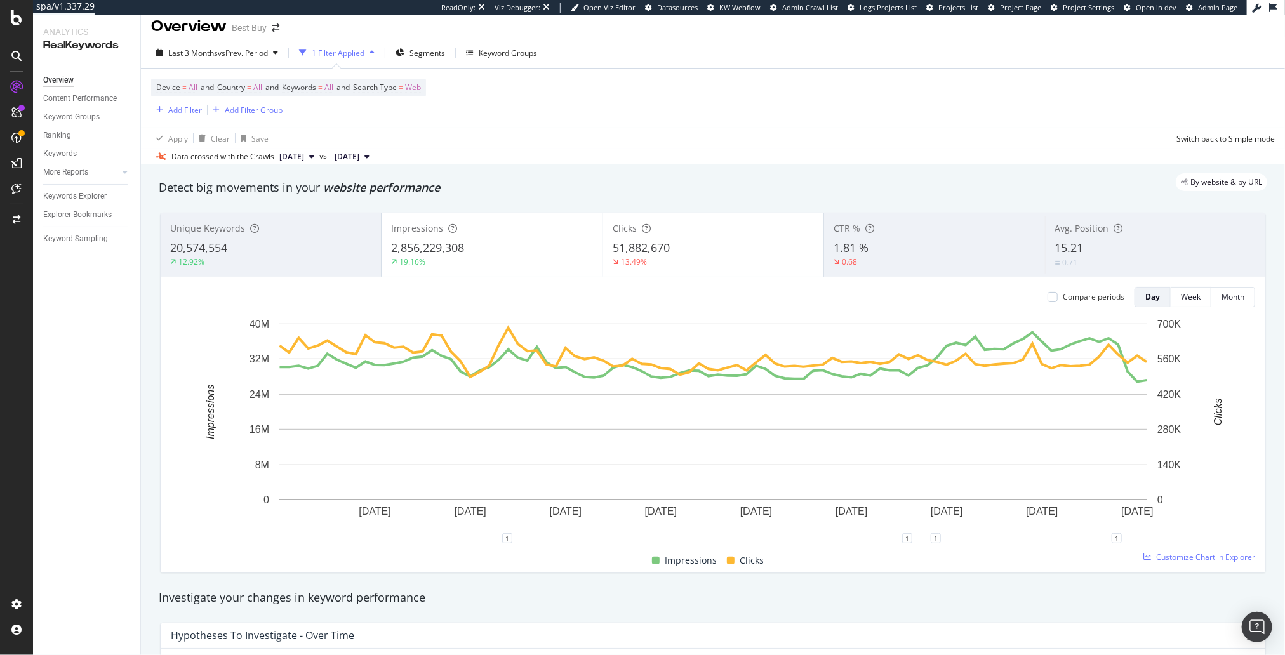
drag, startPoint x: 500, startPoint y: 185, endPoint x: 491, endPoint y: 186, distance: 8.9
click at [500, 185] on div "By website & by URL" at bounding box center [706, 182] width 1121 height 18
click at [663, 253] on span "51,882,670" at bounding box center [641, 247] width 57 height 15
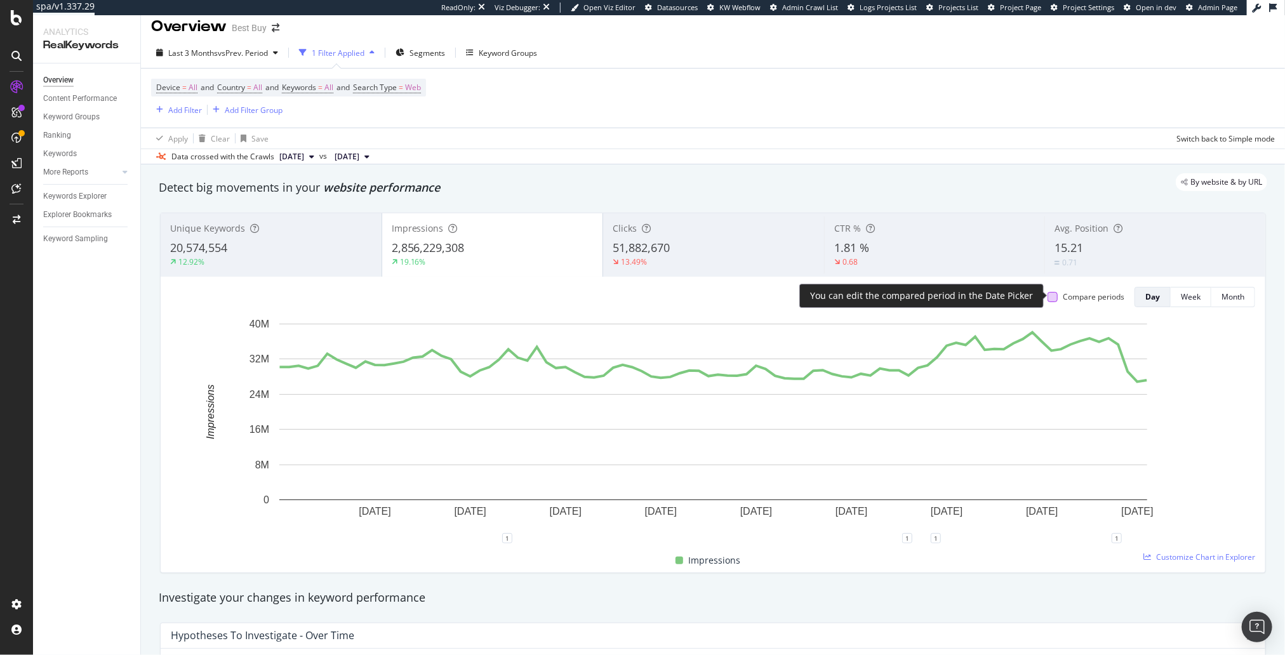
click at [1054, 295] on div at bounding box center [1052, 297] width 10 height 10
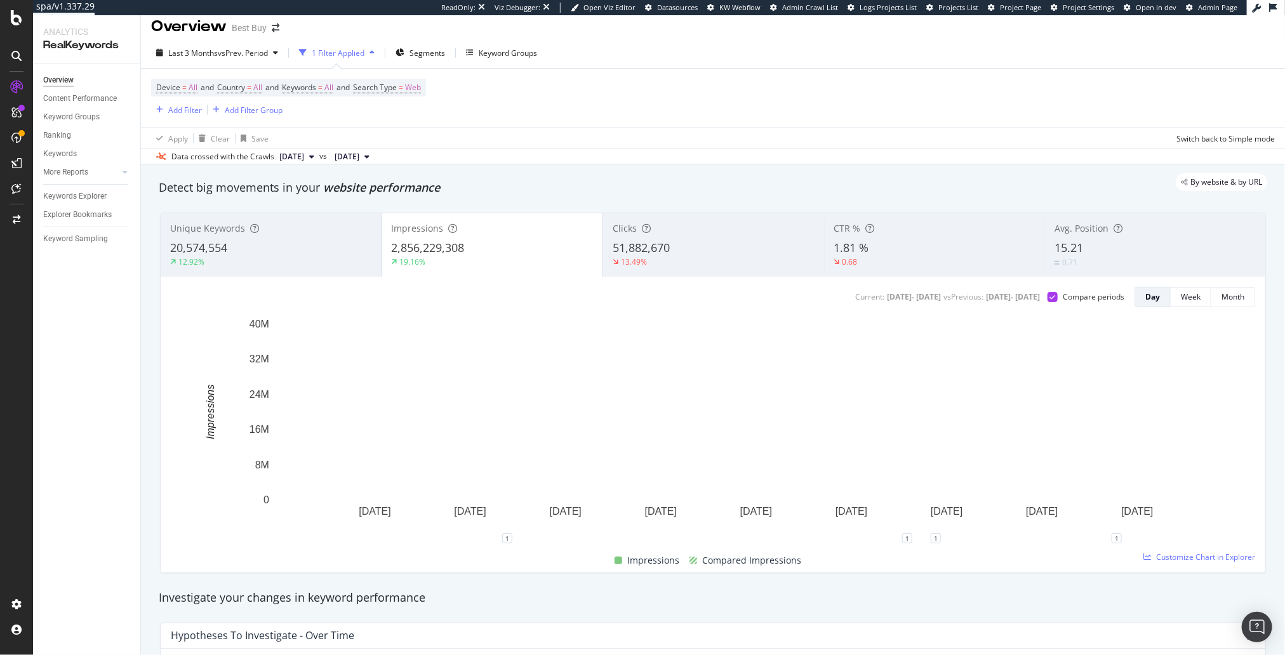
scroll to position [0, 0]
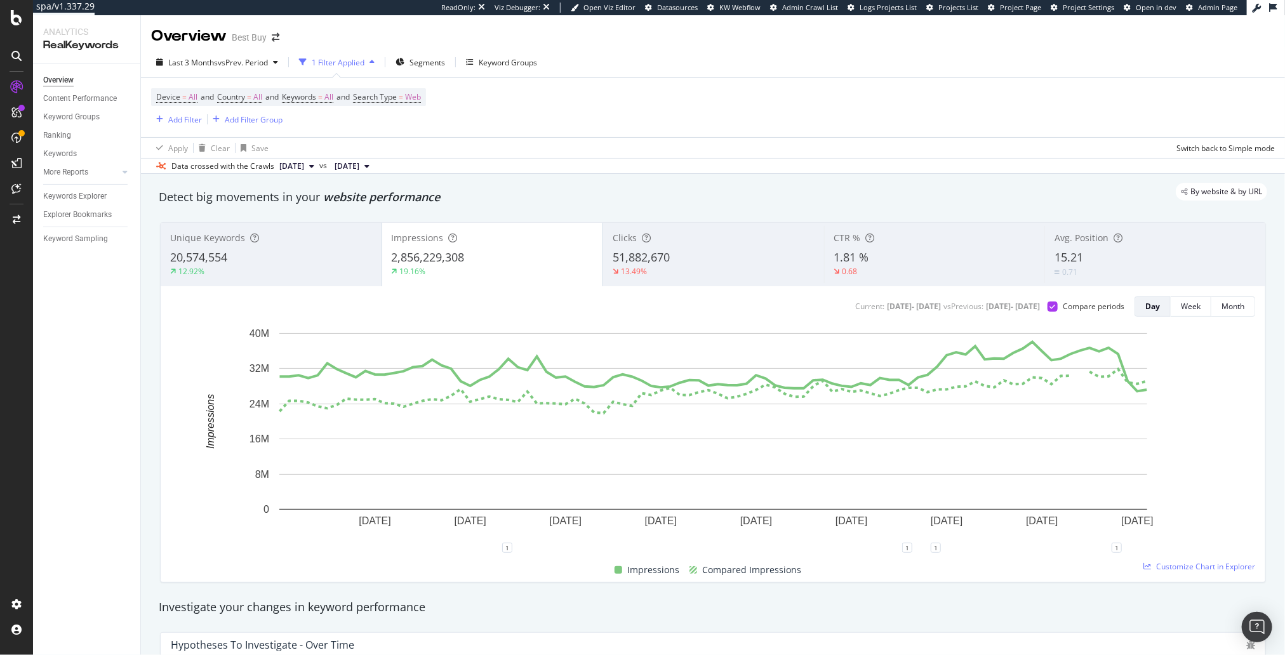
click at [548, 197] on div "By website & by URL" at bounding box center [706, 192] width 1121 height 18
click at [555, 273] on div "19.16%" at bounding box center [493, 271] width 202 height 11
click at [642, 263] on span "51,882,670" at bounding box center [641, 256] width 57 height 15
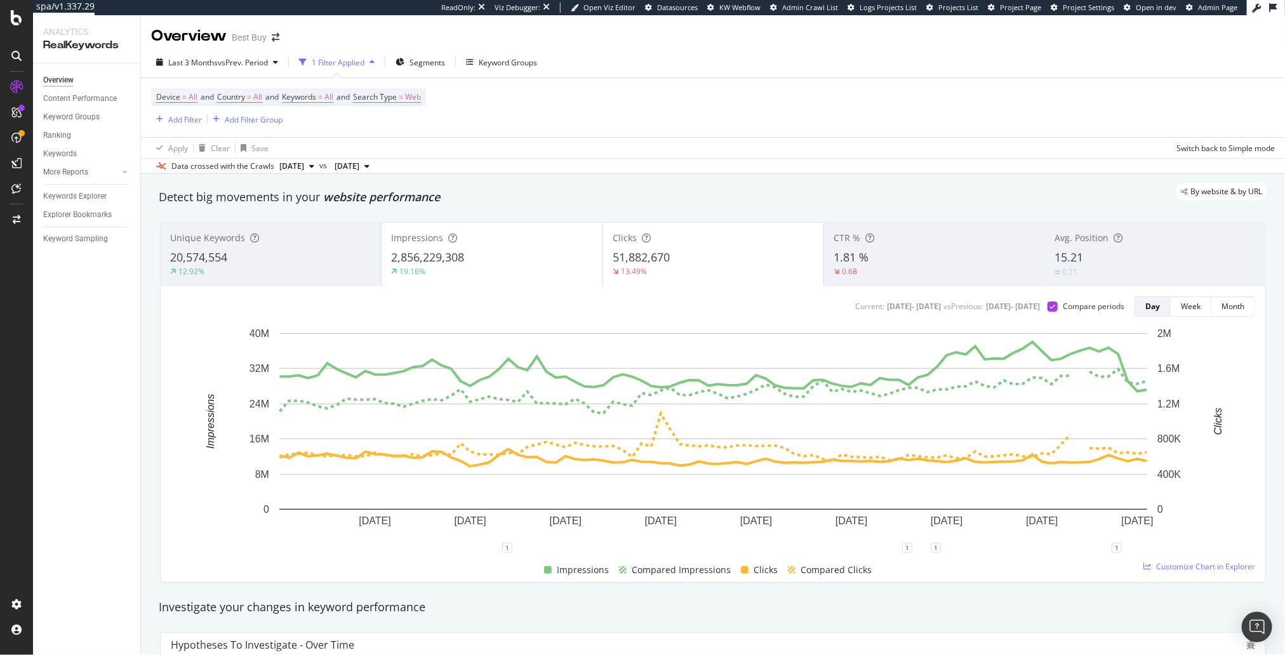
click at [530, 267] on div "19.16%" at bounding box center [491, 271] width 201 height 11
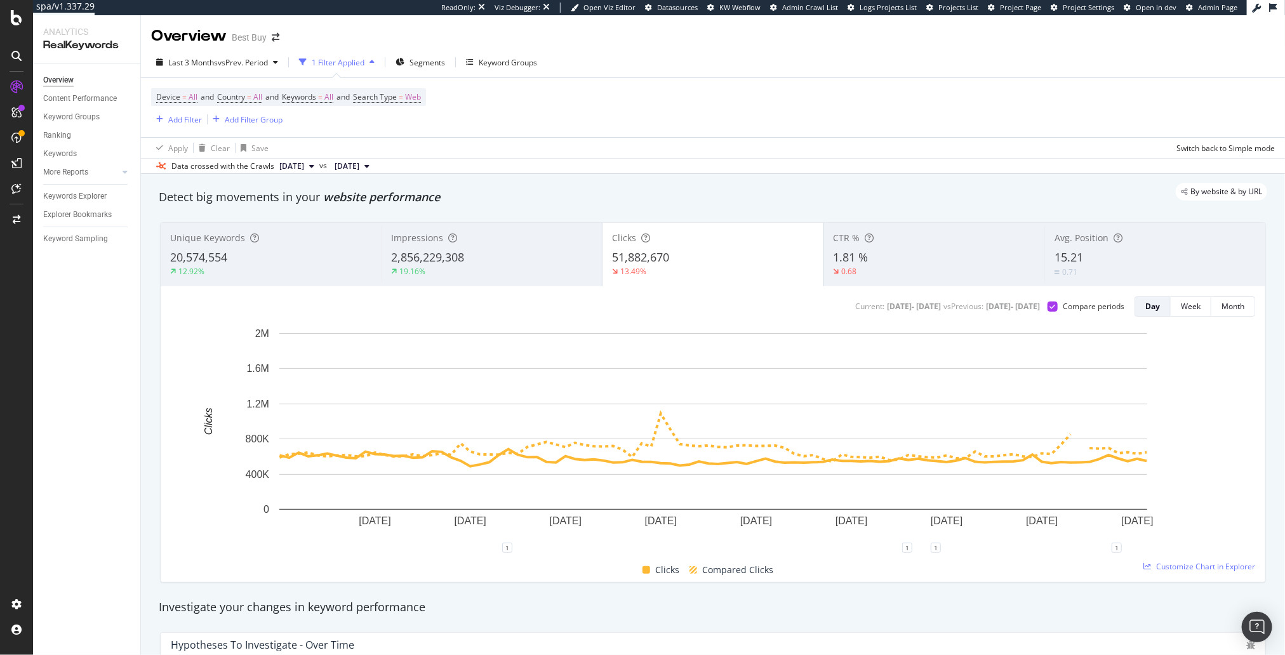
drag, startPoint x: 674, startPoint y: 249, endPoint x: 663, endPoint y: 250, distance: 10.9
click at [674, 249] on div "51,882,670" at bounding box center [713, 257] width 202 height 17
click at [510, 255] on div "2,856,229,308" at bounding box center [492, 257] width 201 height 17
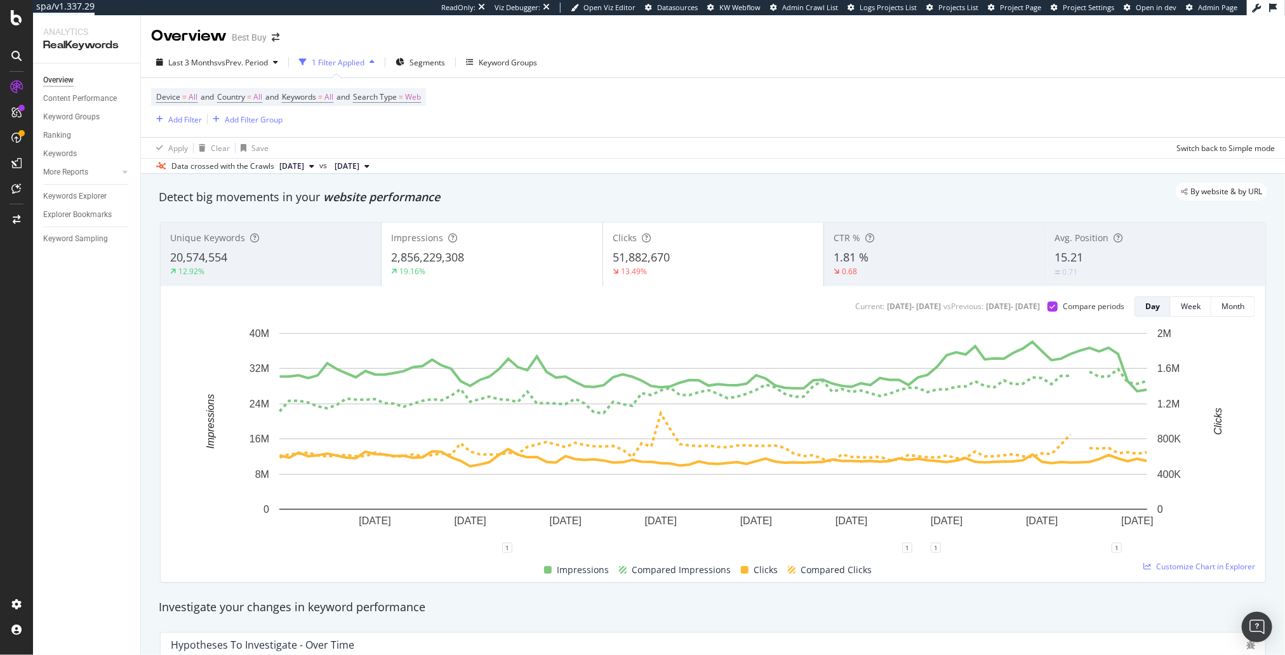
click at [666, 250] on span "51,882,670" at bounding box center [641, 256] width 57 height 15
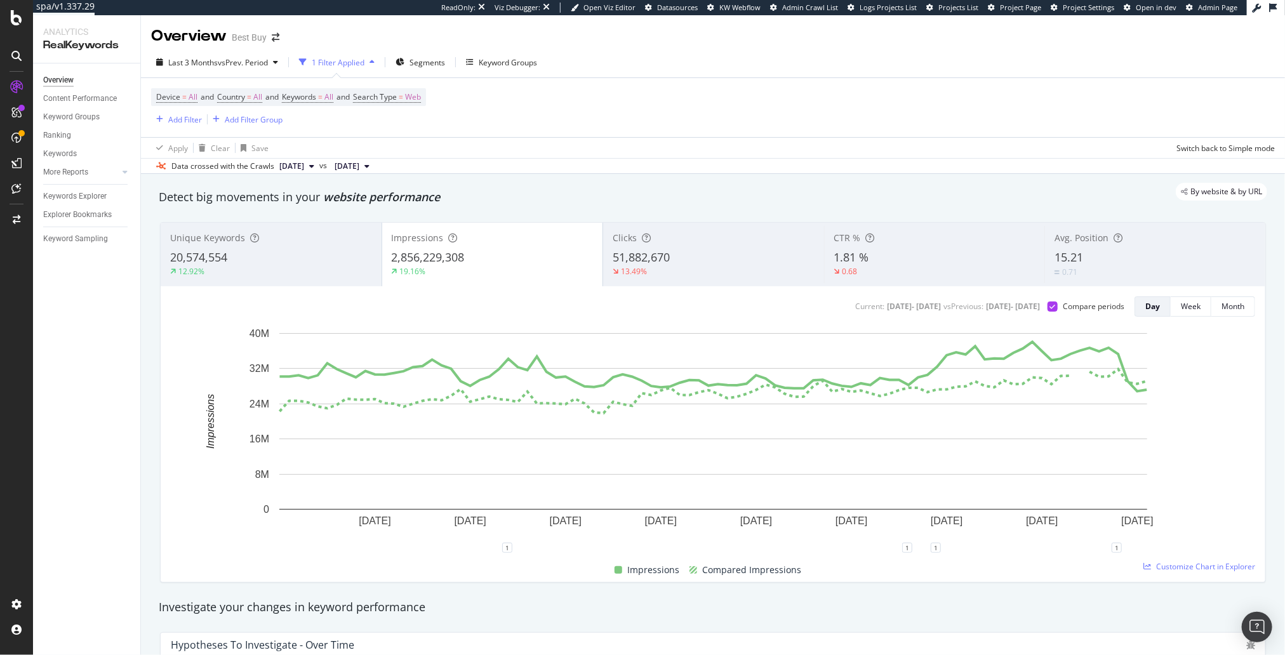
click at [296, 251] on div "20,574,554" at bounding box center [271, 257] width 202 height 17
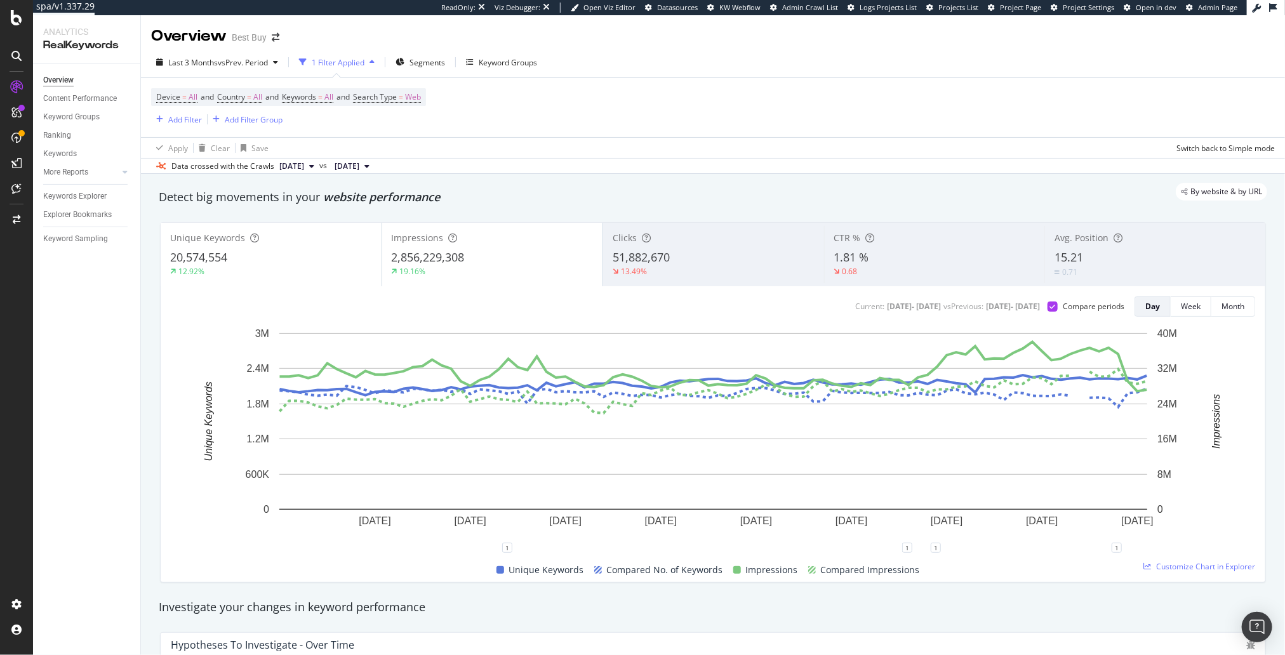
click at [493, 260] on div "2,856,229,308" at bounding box center [493, 257] width 202 height 17
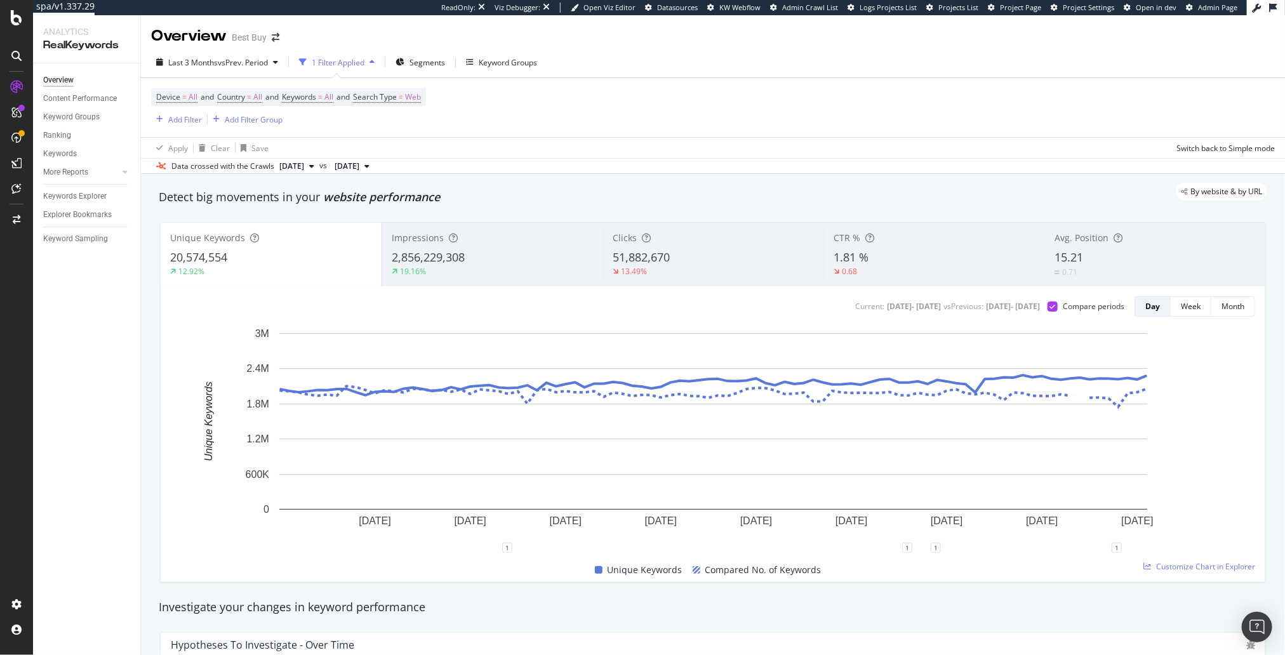
click at [291, 256] on div "20,574,554" at bounding box center [271, 257] width 202 height 17
click at [429, 253] on span "2,856,229,308" at bounding box center [428, 256] width 73 height 15
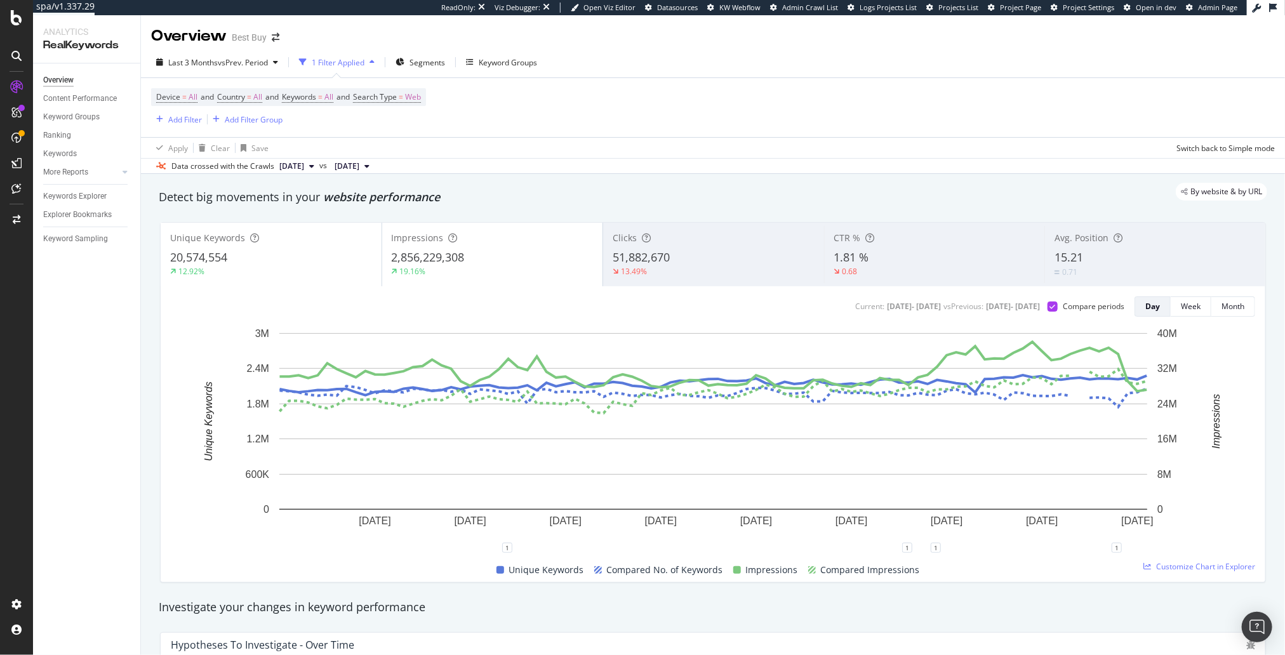
click at [321, 253] on div "20,574,554" at bounding box center [271, 257] width 202 height 17
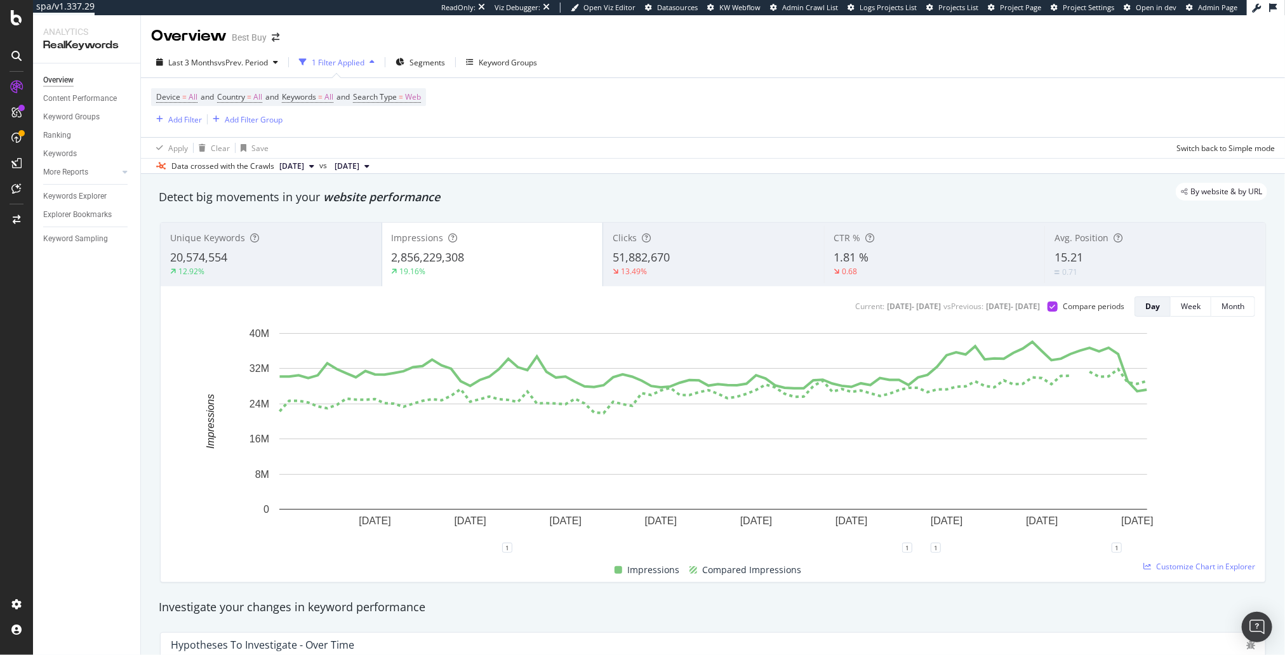
click at [460, 194] on div "By website & by URL" at bounding box center [706, 192] width 1121 height 18
drag, startPoint x: 906, startPoint y: 601, endPoint x: 912, endPoint y: 606, distance: 8.1
click at [906, 600] on div "Investigate your changes in keyword performance" at bounding box center [713, 607] width 1108 height 17
click at [935, 74] on div "Last 3 Months vs Prev. Period 1 Filter Applied Segments Keyword Groups" at bounding box center [713, 64] width 1144 height 25
click at [1106, 601] on div "Investigate your changes in keyword performance" at bounding box center [713, 607] width 1108 height 17
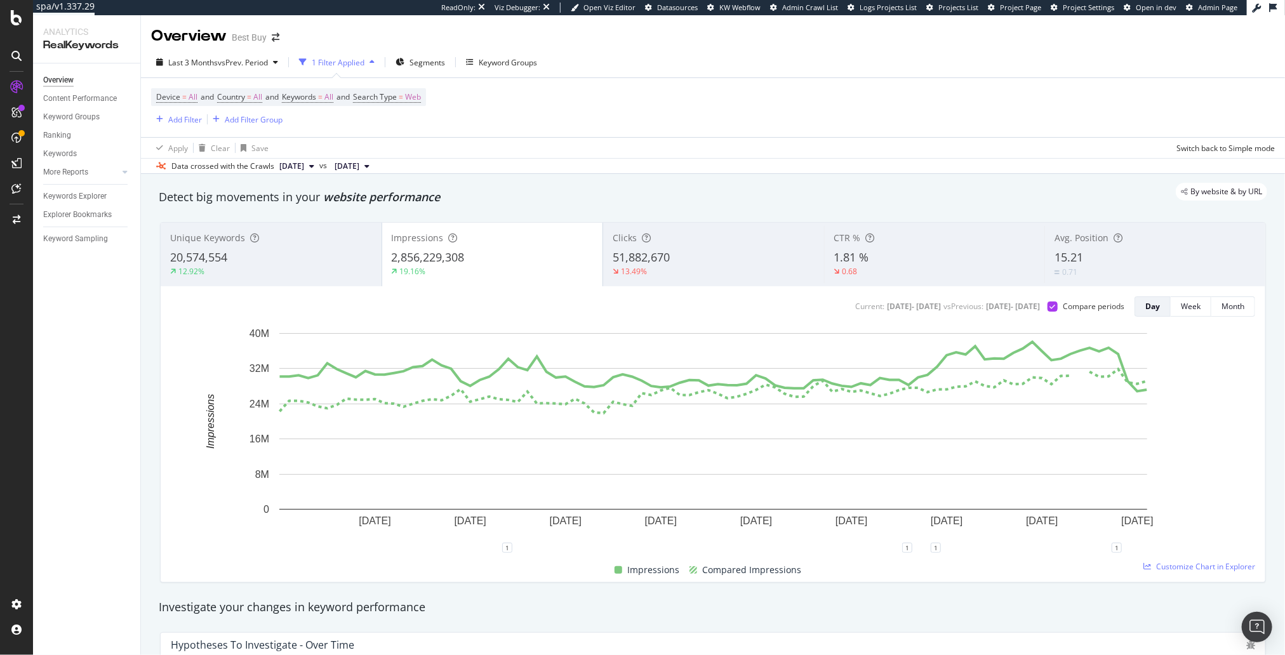
click at [451, 196] on div "By website & by URL" at bounding box center [706, 192] width 1121 height 18
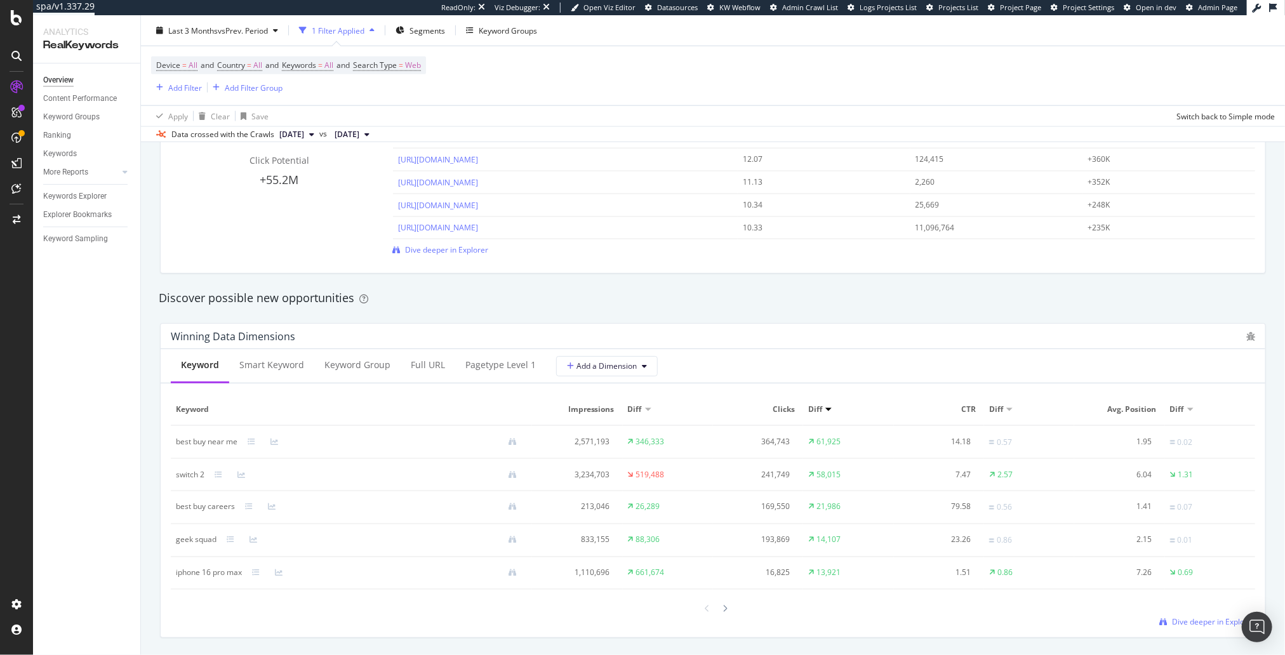
scroll to position [1075, 0]
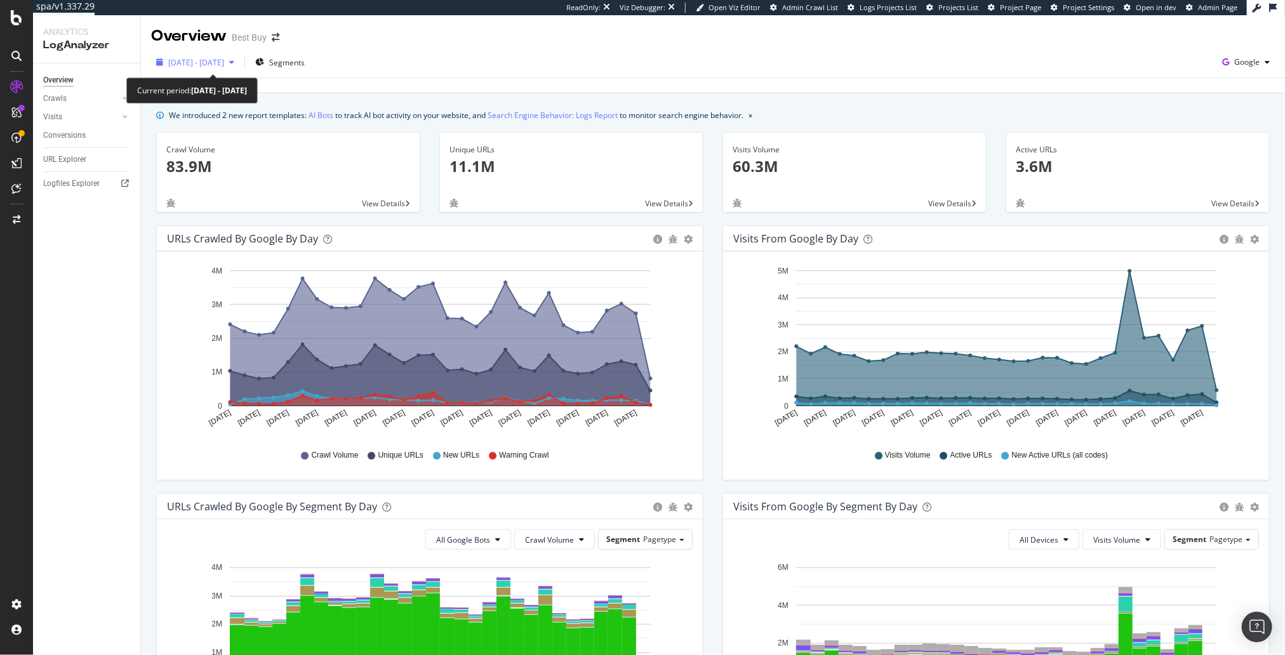
click at [213, 63] on span "[DATE] - [DATE]" at bounding box center [196, 62] width 56 height 11
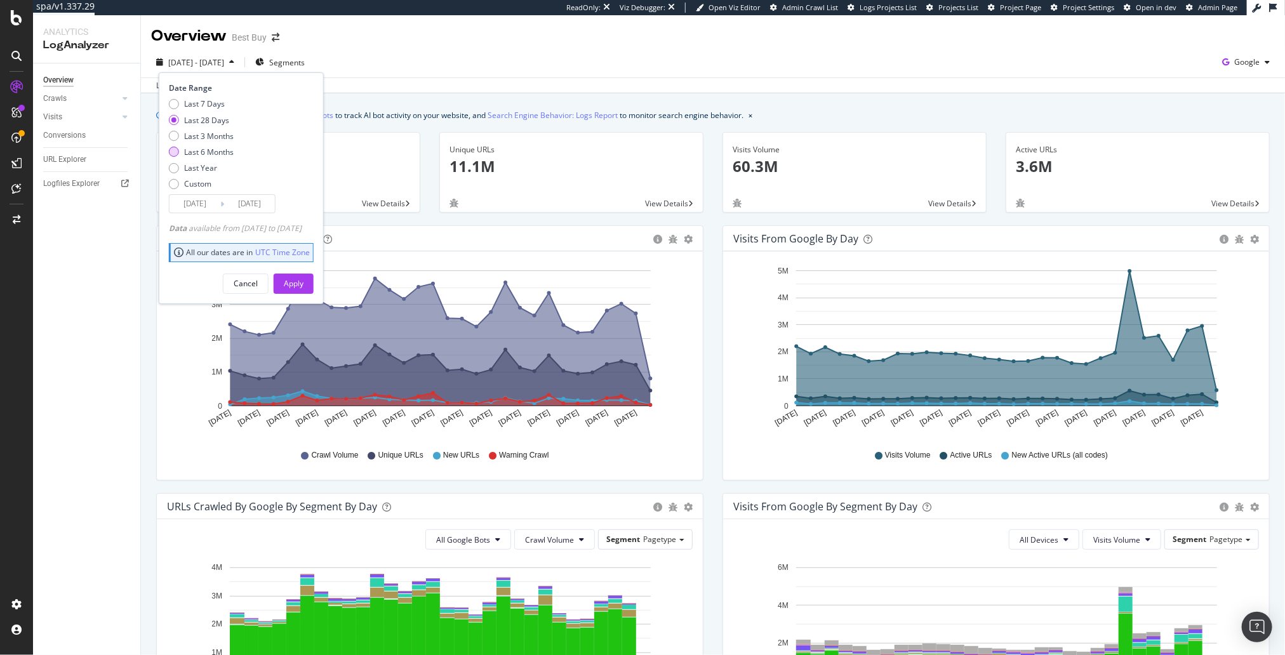
click at [202, 148] on div "Last 6 Months" at bounding box center [209, 152] width 50 height 11
type input "[DATE]"
click at [303, 286] on div "Apply" at bounding box center [294, 283] width 20 height 11
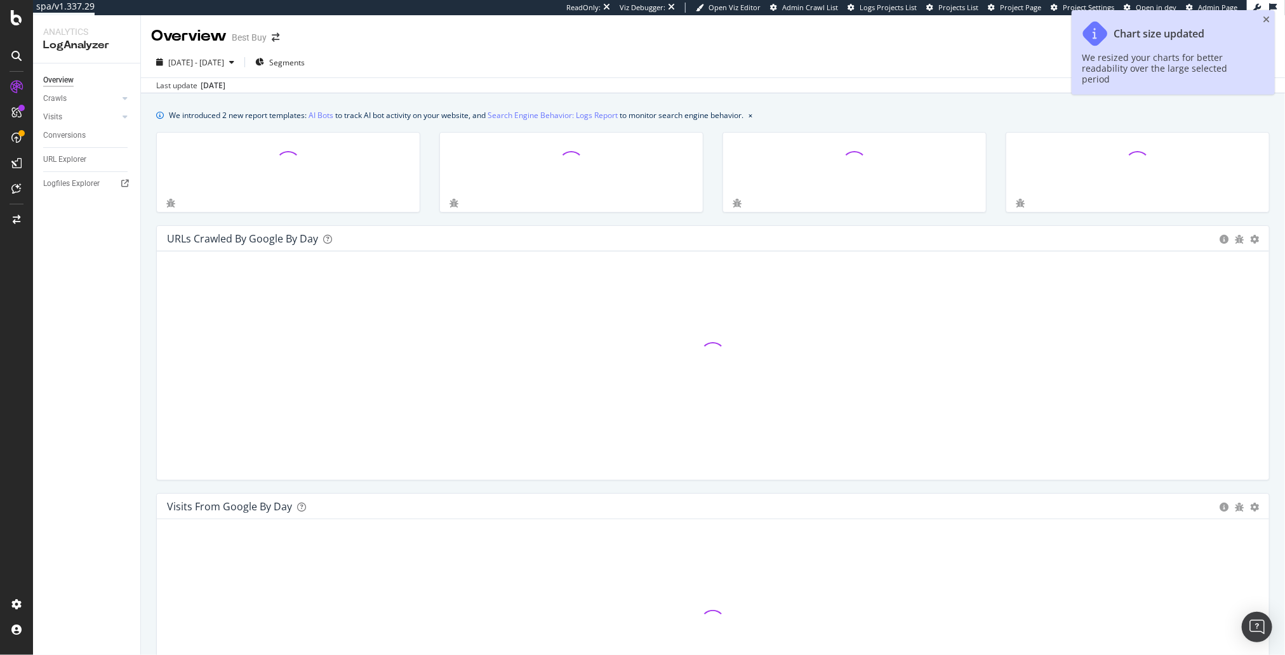
click at [1266, 20] on icon "close toast" at bounding box center [1266, 19] width 7 height 9
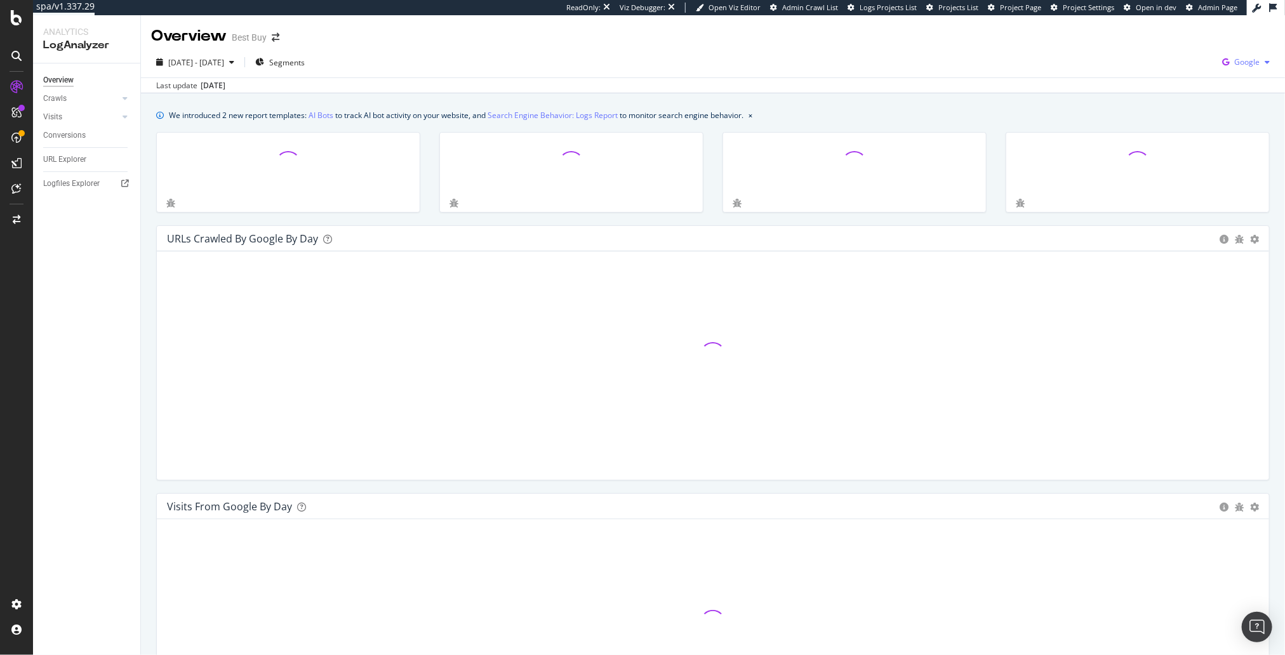
click at [1244, 66] on span "Google" at bounding box center [1246, 61] width 25 height 11
click at [1186, 77] on span "OpenAI" at bounding box center [1183, 74] width 47 height 11
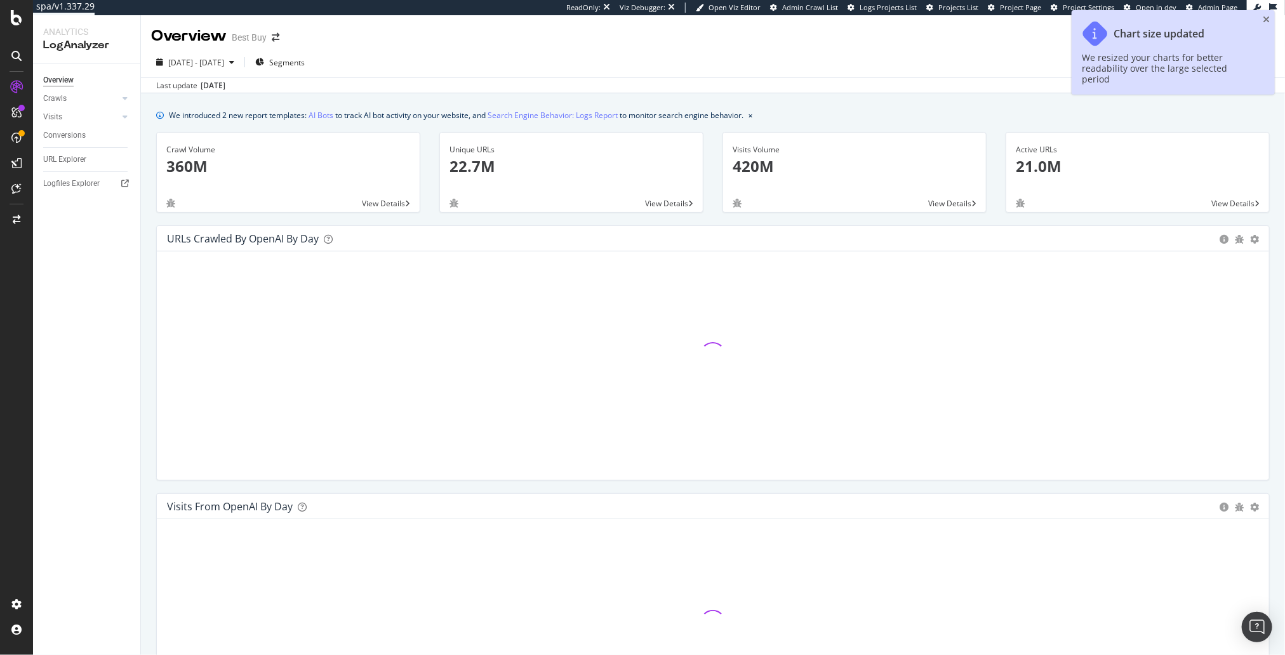
click at [152, 326] on div "URLs Crawled by OpenAI by day Area Table Hold CMD (⌘) while clicking to filter …" at bounding box center [713, 359] width 1132 height 268
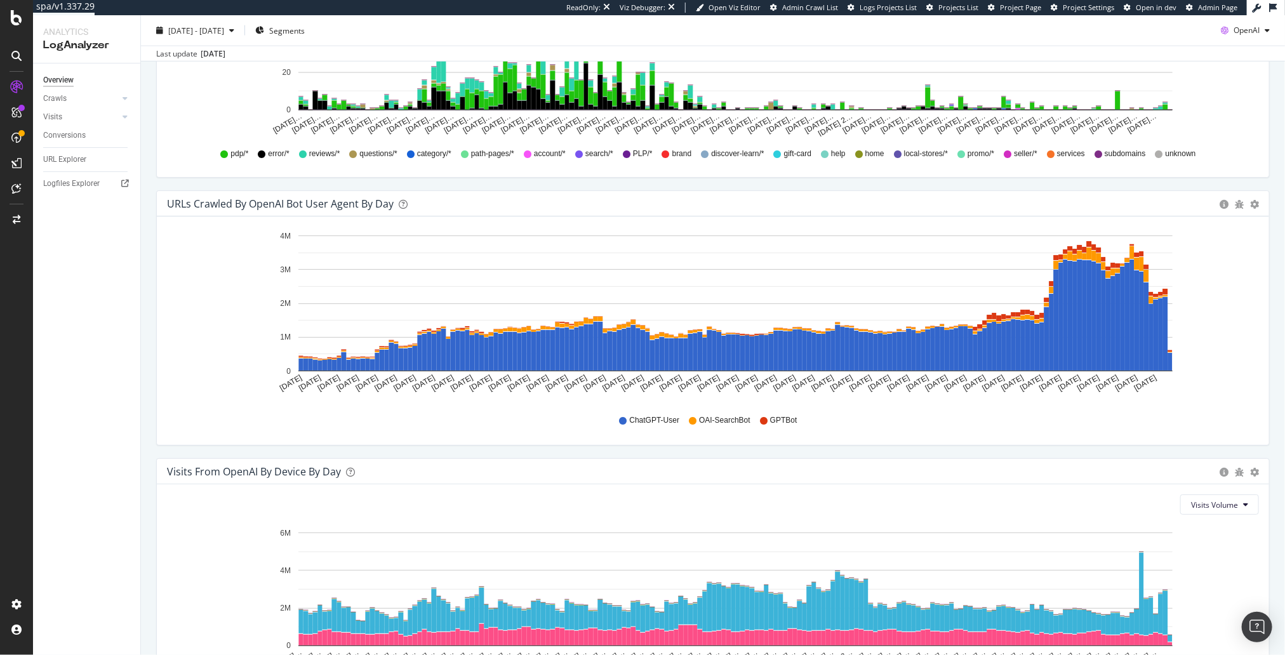
scroll to position [1121, 0]
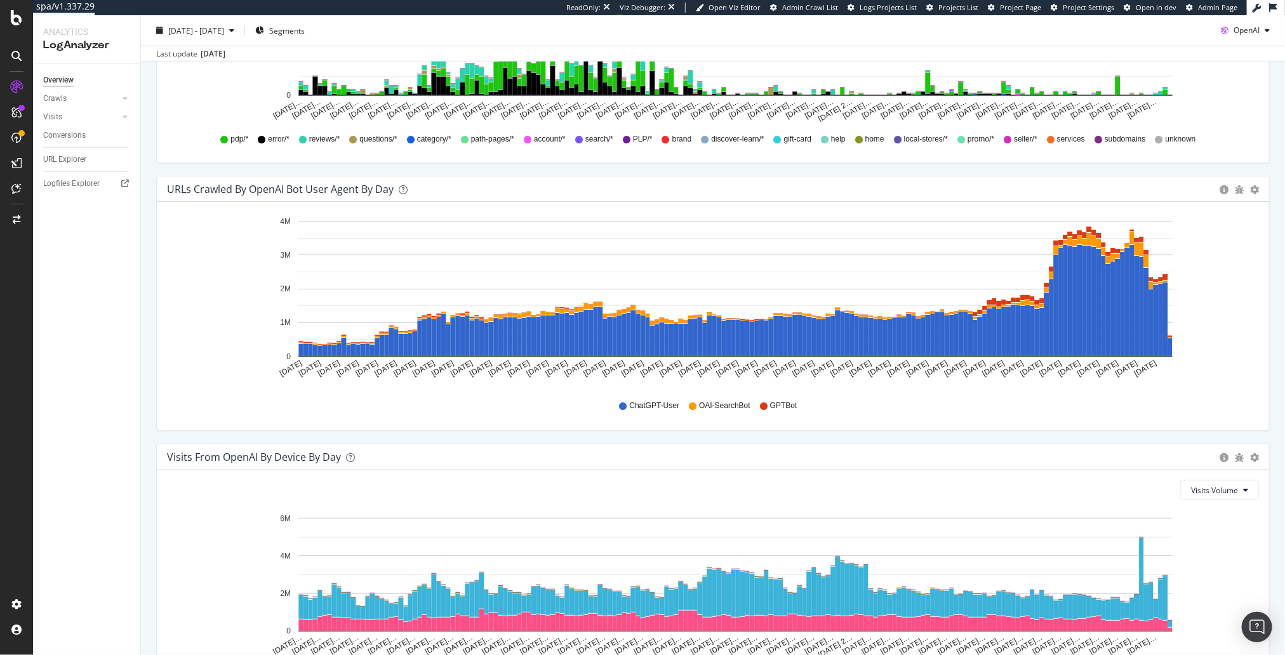
drag, startPoint x: 148, startPoint y: 446, endPoint x: 137, endPoint y: 448, distance: 10.9
click at [148, 446] on div "Visits From OpenAI By Device By Day Timeline (by Value) Timeline (by Percentage…" at bounding box center [713, 578] width 1132 height 268
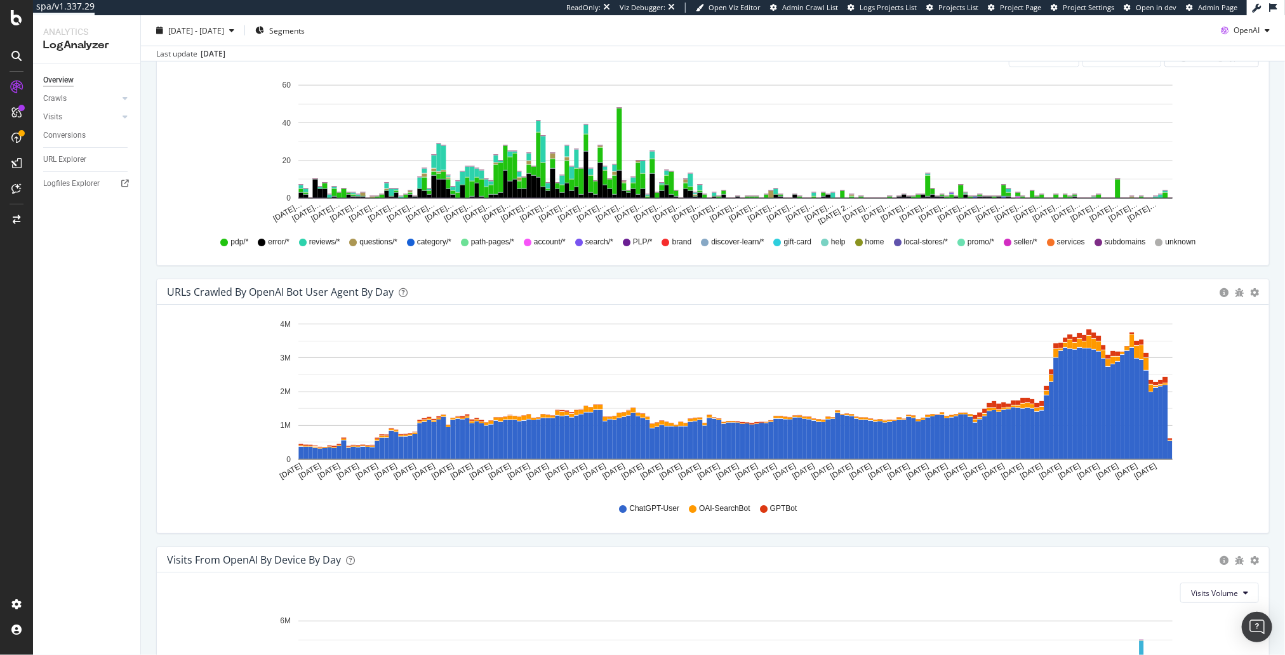
scroll to position [1011, 0]
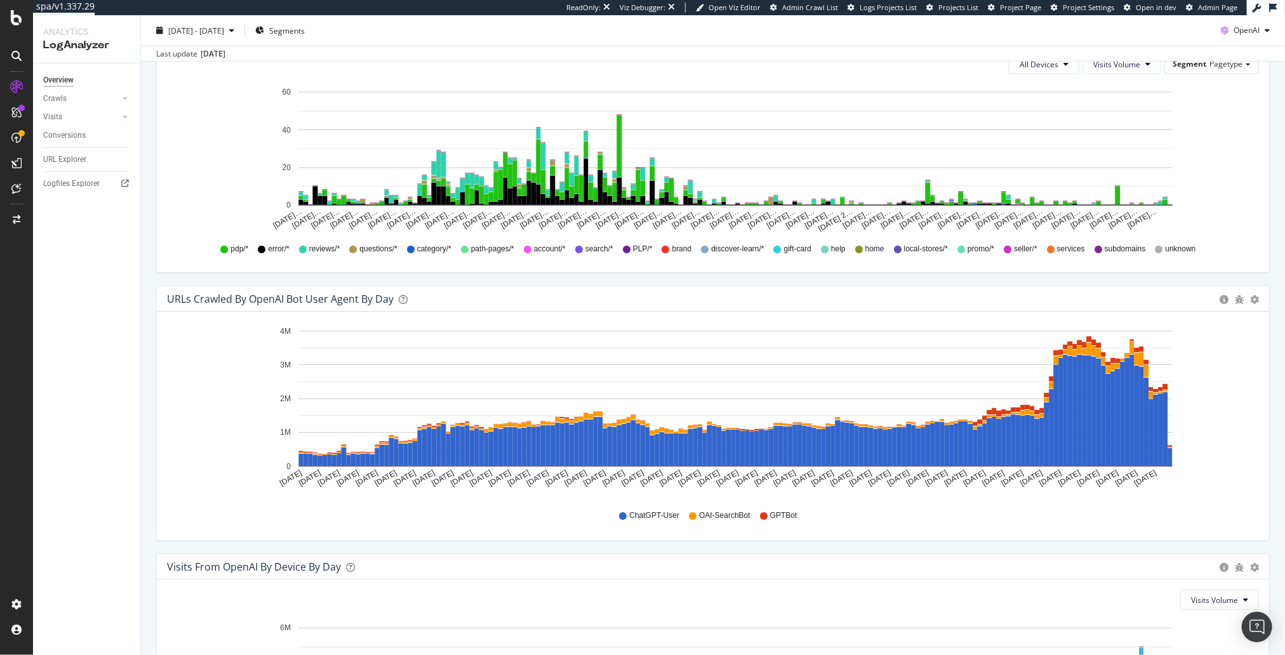
click at [150, 463] on div "URLs Crawled by OpenAI bot User Agent By Day Timeline (by Value) Timeline (by P…" at bounding box center [713, 420] width 1132 height 268
drag, startPoint x: 519, startPoint y: 276, endPoint x: 516, endPoint y: 284, distance: 8.6
click at [519, 277] on div "Visits from OpenAI By Segment By Day Timeline (by Value) Table All Devices Visi…" at bounding box center [713, 152] width 1132 height 268
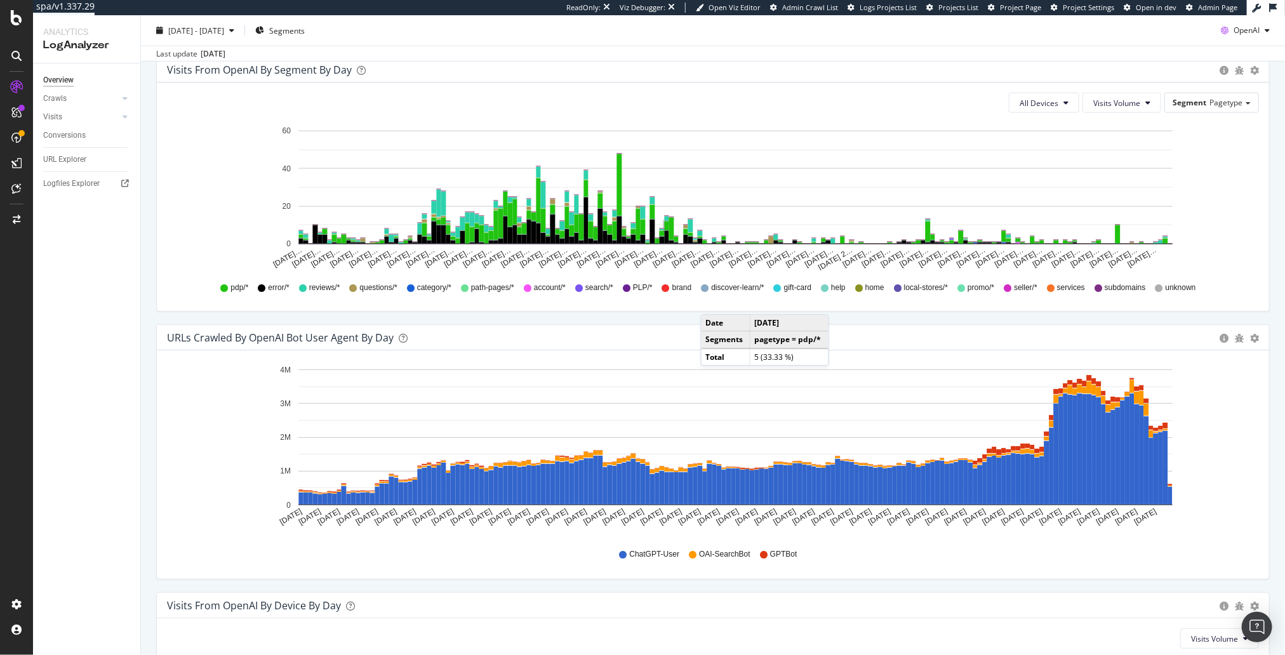
click at [547, 326] on div "URLs Crawled by OpenAI bot User Agent By Day Timeline (by Value) Timeline (by P…" at bounding box center [713, 337] width 1112 height 25
click at [147, 355] on div "URLs Crawled by OpenAI bot User Agent By Day Timeline (by Value) Timeline (by P…" at bounding box center [713, 458] width 1132 height 268
click at [148, 481] on div "URLs Crawled by OpenAI bot User Agent By Day Timeline (by Value) Timeline (by P…" at bounding box center [713, 458] width 1132 height 268
click at [588, 583] on div "URLs Crawled by OpenAI bot User Agent By Day Timeline (by Value) Timeline (by P…" at bounding box center [713, 458] width 1132 height 268
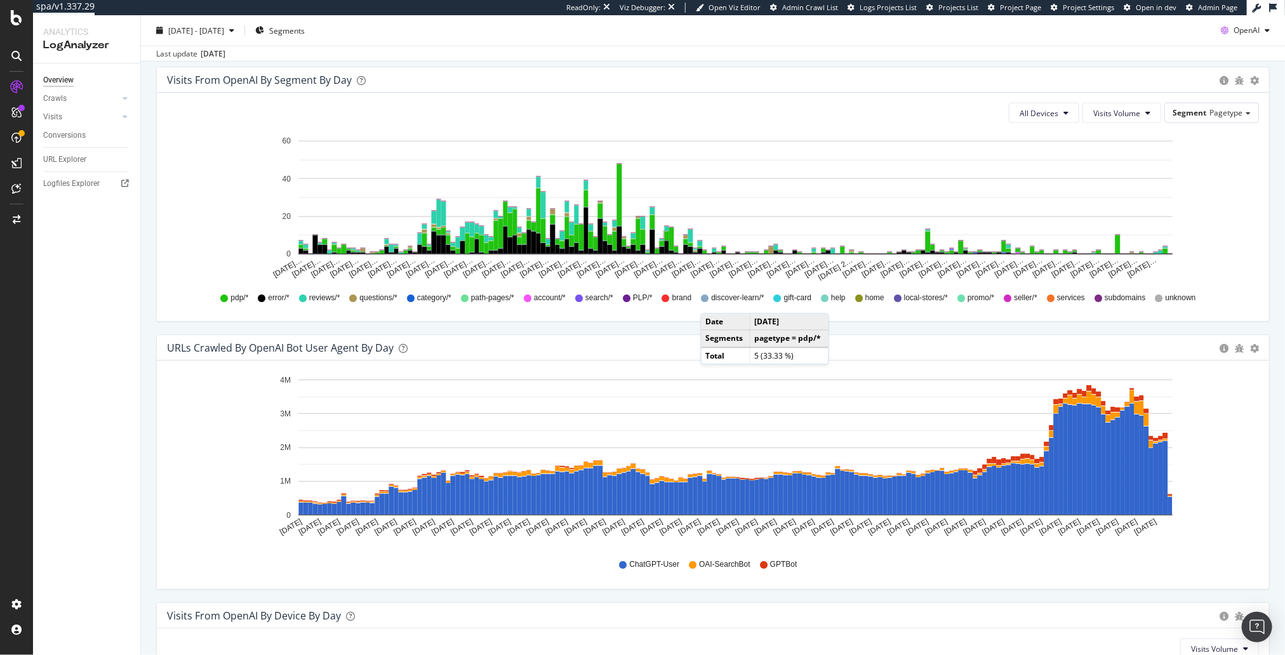
scroll to position [961, 0]
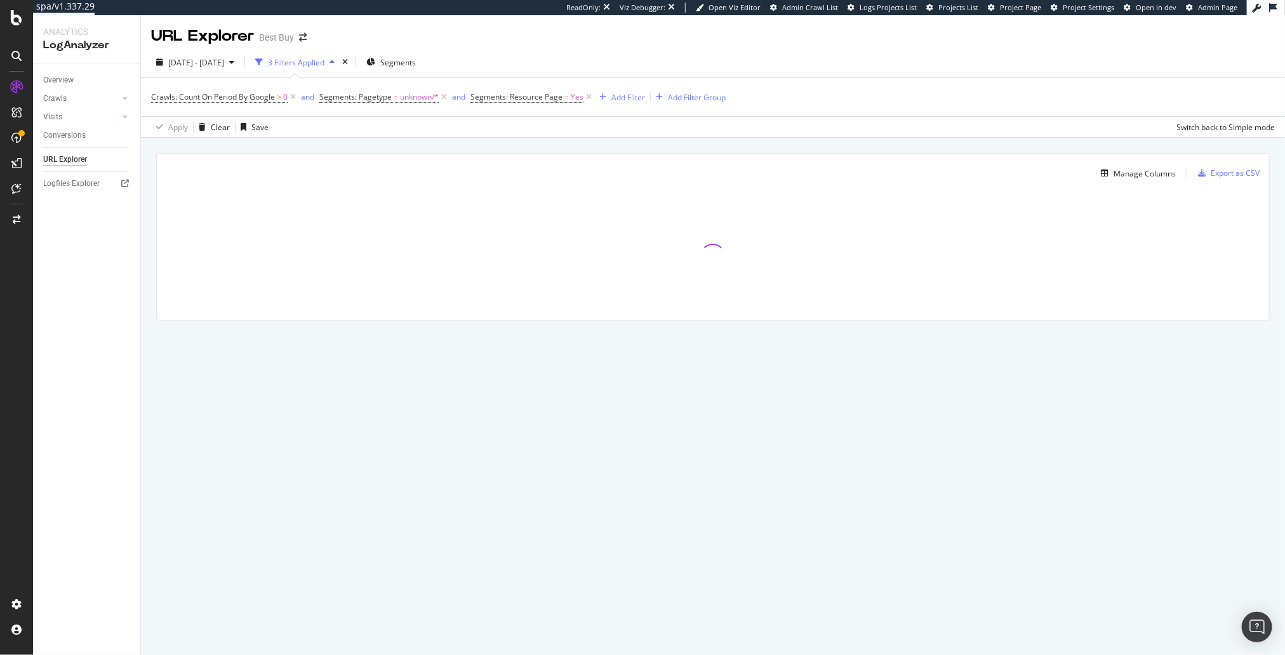
drag, startPoint x: 127, startPoint y: 279, endPoint x: 29, endPoint y: 276, distance: 98.4
click at [127, 279] on div "Overview Crawls Daily Distribution Segments Distribution HTTP Codes Resources V…" at bounding box center [86, 359] width 107 height 592
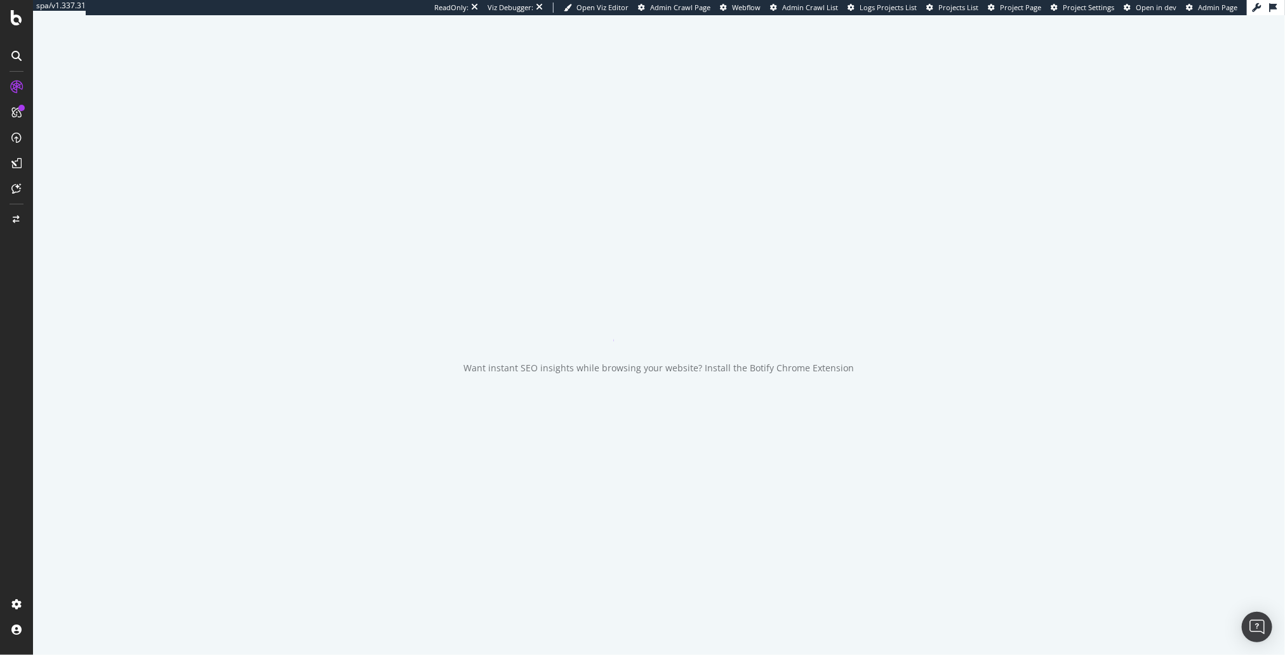
click at [950, 183] on div "Want instant SEO insights while browsing your website? Install the Botify Chrom…" at bounding box center [659, 335] width 1252 height 640
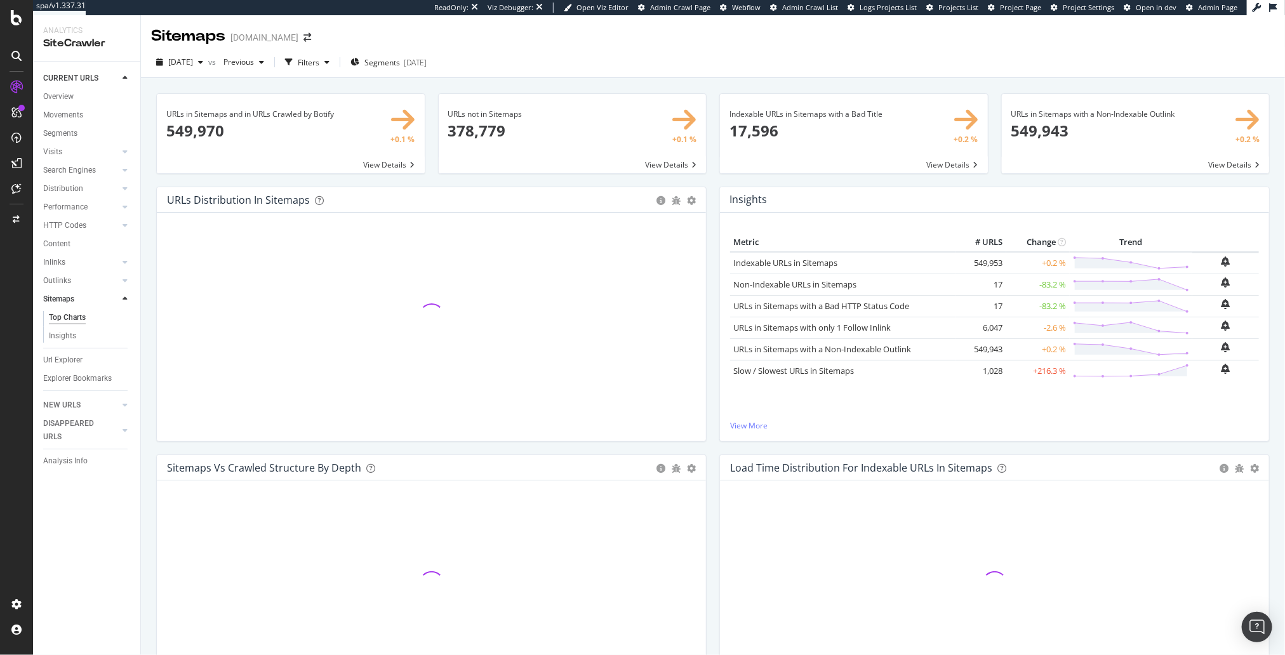
click at [711, 178] on div "URLs not in Sitemaps × Close Chart main-metric-sitemaps-urls-only-structure - A…" at bounding box center [573, 139] width 282 height 93
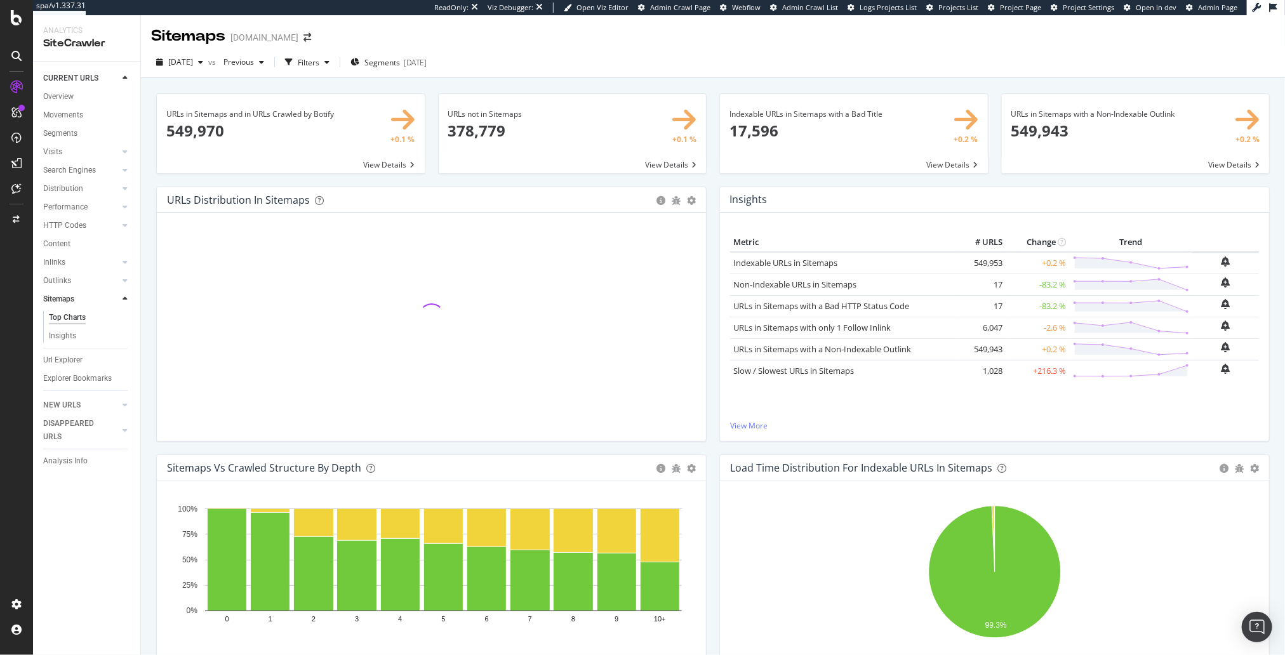
click at [428, 179] on div "URLs in Sitemaps and in URLs Crawled by Botify × Close Chart main-metric-sitema…" at bounding box center [291, 139] width 282 height 93
click at [920, 185] on div "Indexable URLs in Sitemaps with a Bad Title × Close Chart main-metric-sitemaps-…" at bounding box center [854, 139] width 282 height 93
click at [193, 70] on div "[DATE]" at bounding box center [179, 62] width 57 height 19
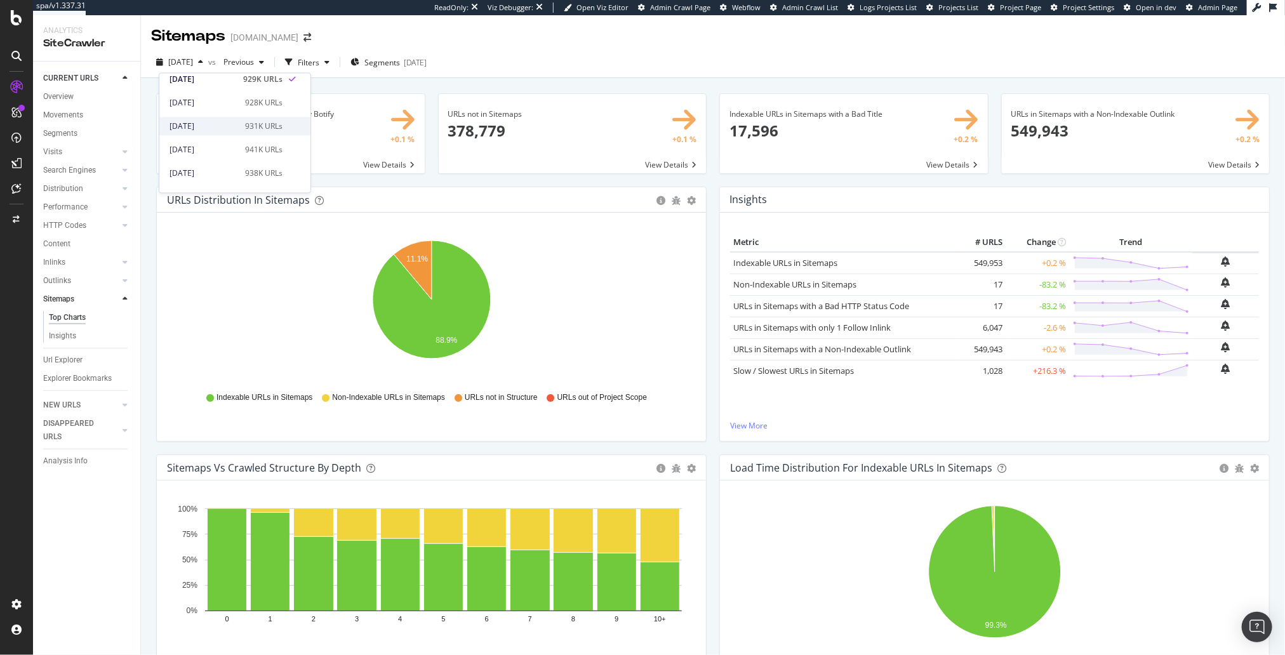
scroll to position [122, 0]
drag, startPoint x: 269, startPoint y: 60, endPoint x: 276, endPoint y: 69, distance: 12.2
click at [254, 60] on span "Previous" at bounding box center [236, 61] width 36 height 11
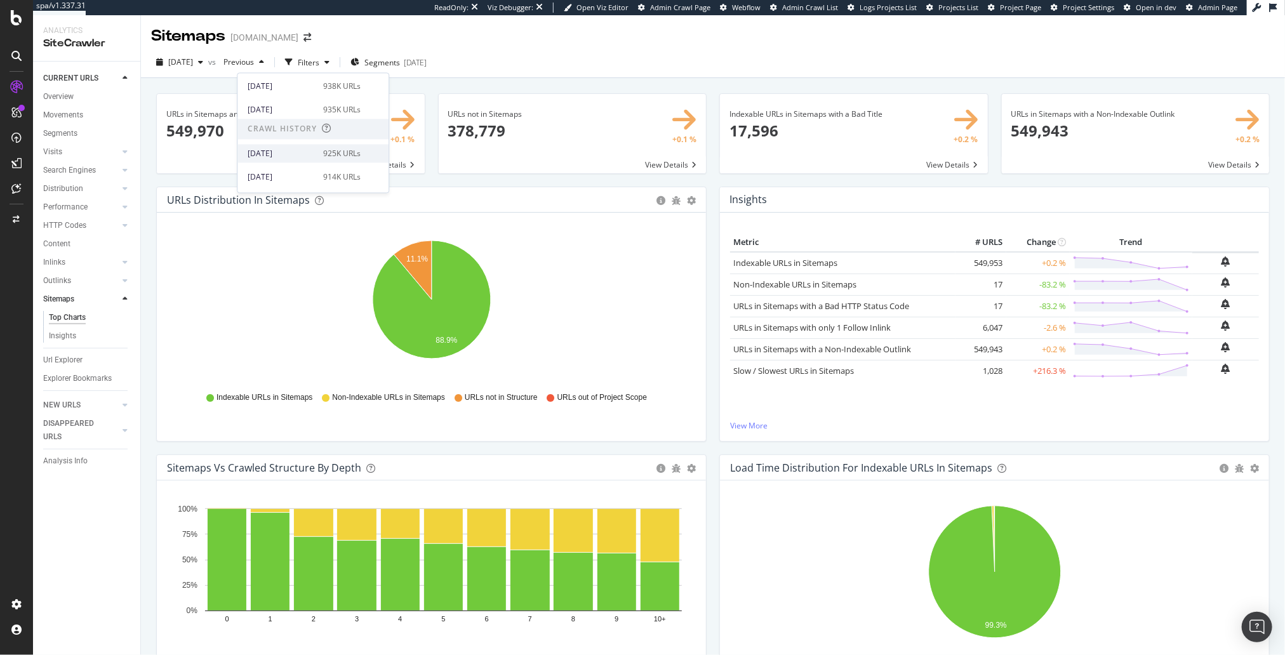
click at [295, 151] on div "[DATE]" at bounding box center [282, 153] width 68 height 11
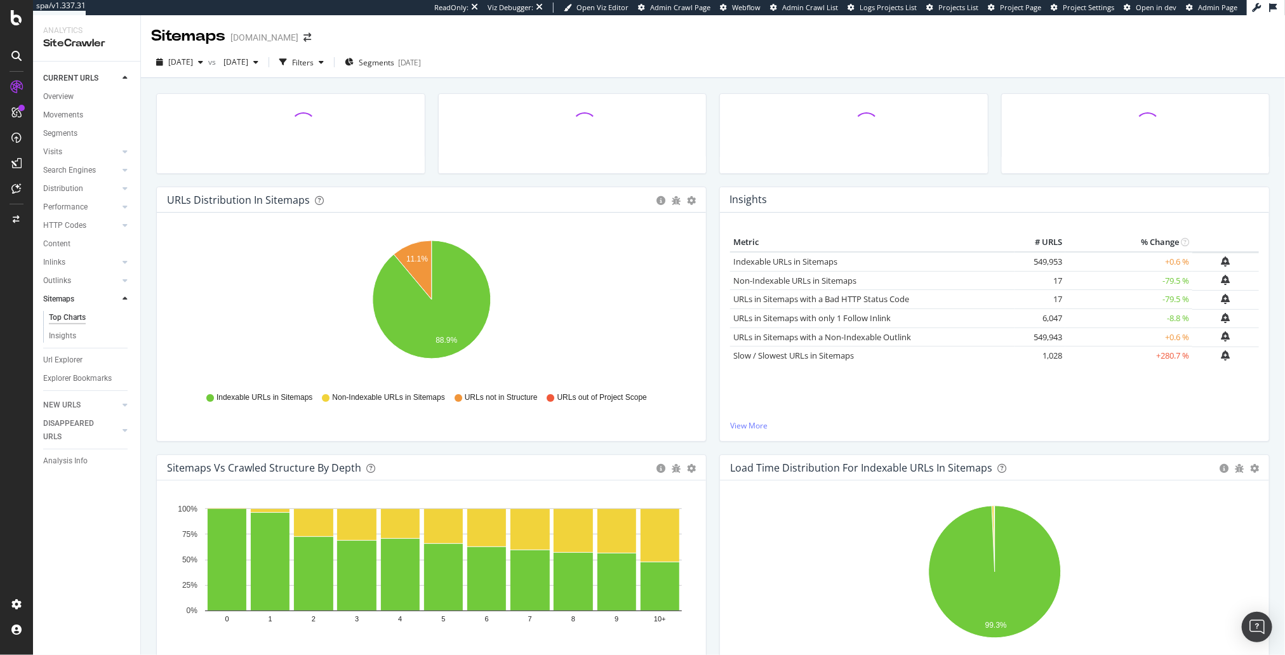
click at [716, 322] on div "Insights × Close Chart sitemaps-insight-panel - API Requests List Area Type Req…" at bounding box center [994, 321] width 563 height 268
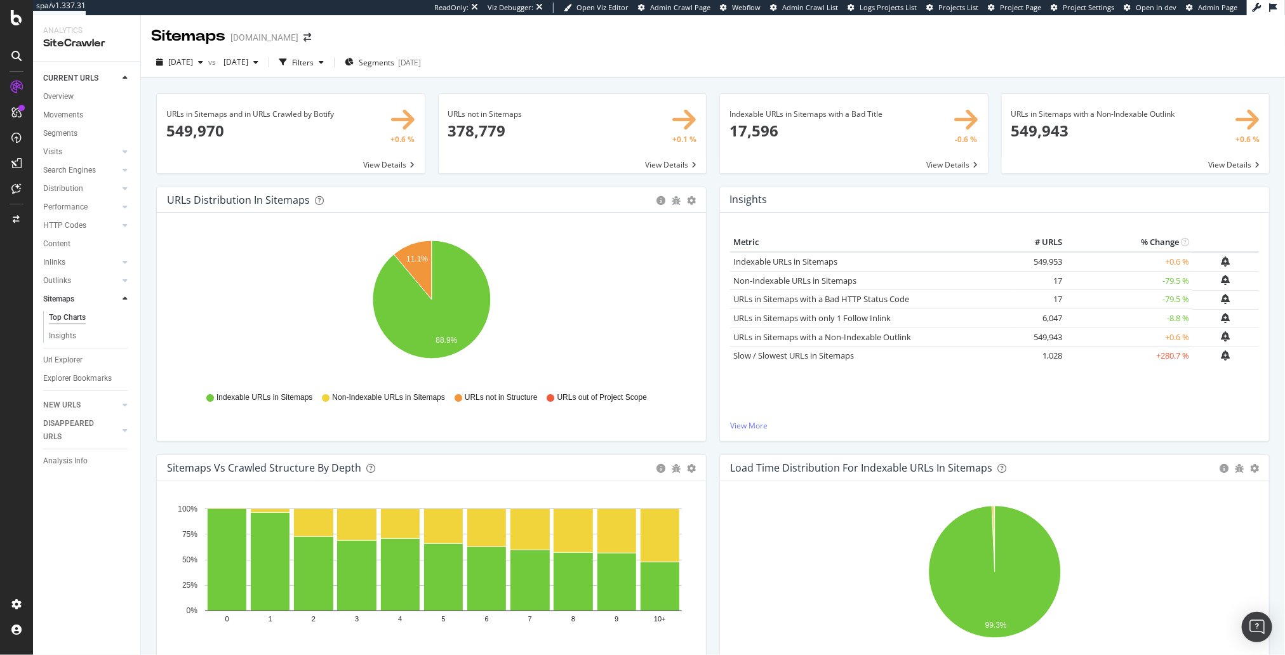
click at [556, 178] on div "URLs not in Sitemaps × Close Chart main-metric-sitemaps-urls-only-structure - A…" at bounding box center [573, 139] width 282 height 93
click at [705, 182] on div "URLs not in Sitemaps × Close Chart main-metric-sitemaps-urls-only-structure - A…" at bounding box center [573, 139] width 282 height 93
click at [710, 180] on div "URLs not in Sitemaps × Close Chart main-metric-sitemaps-urls-only-structure - A…" at bounding box center [573, 139] width 282 height 93
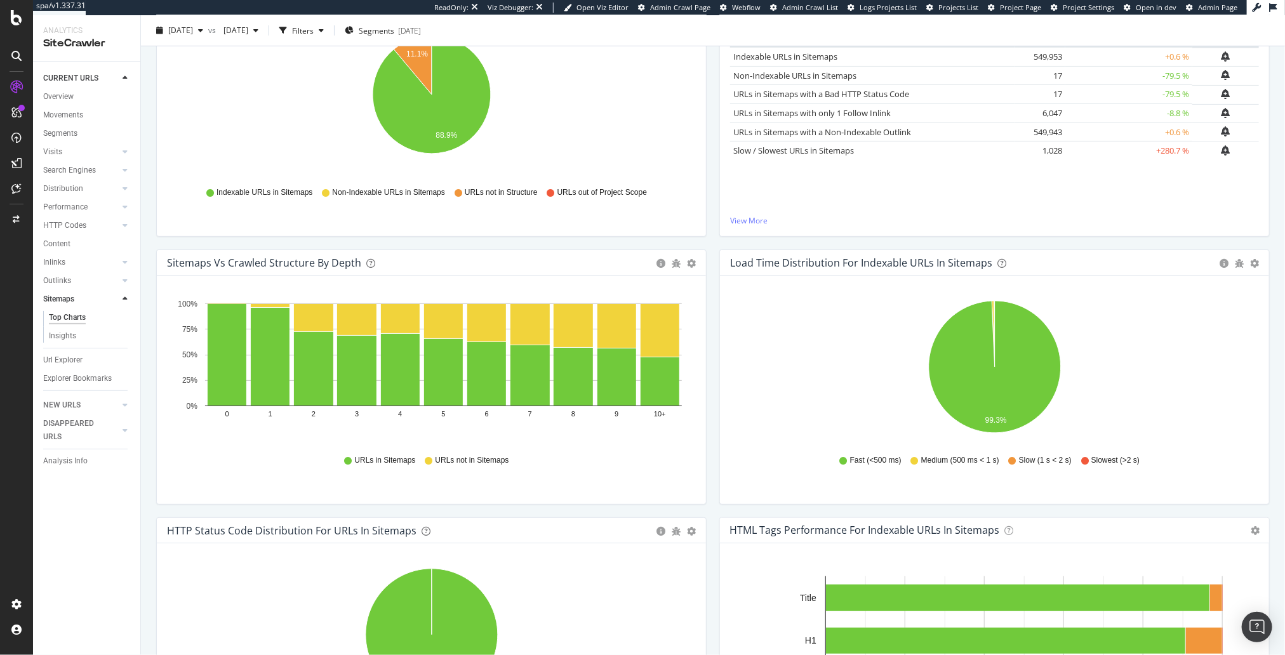
scroll to position [154, 0]
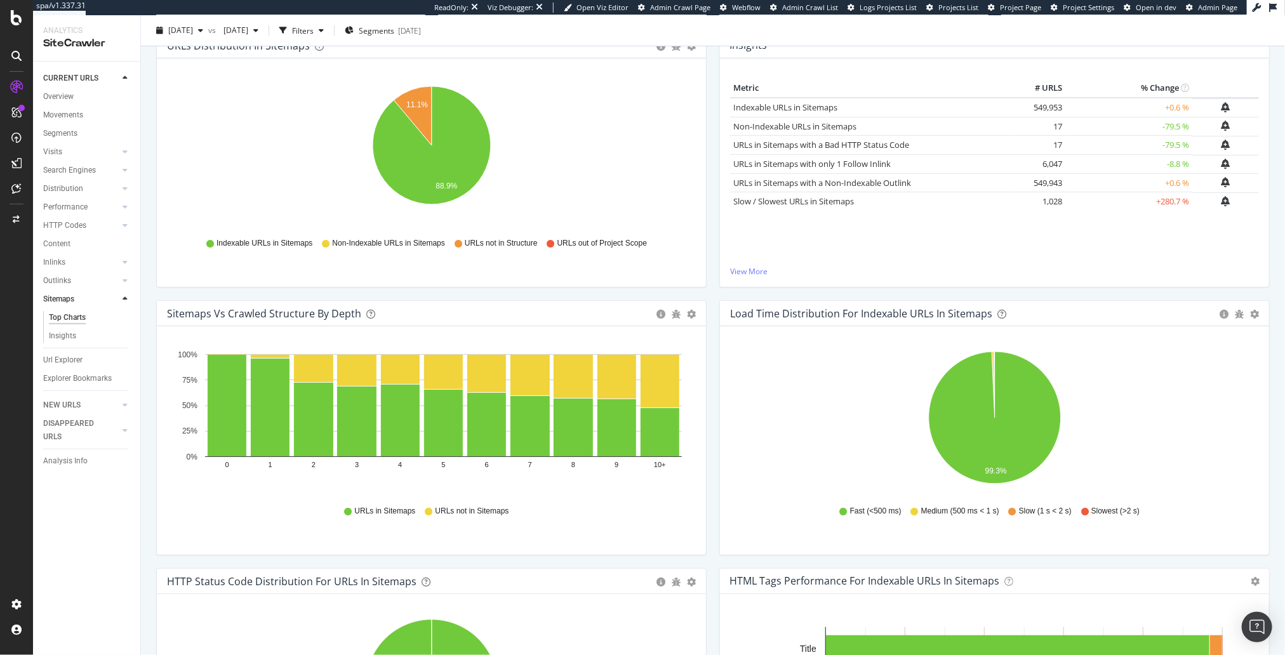
click at [1145, 126] on td "-79.5 %" at bounding box center [1128, 126] width 127 height 19
click at [1177, 126] on td "-79.5 %" at bounding box center [1128, 126] width 127 height 19
click at [1117, 247] on div "Metric # URLS % Change Indexable URLs in Sitemaps × Close Chart - API Requests …" at bounding box center [994, 172] width 529 height 187
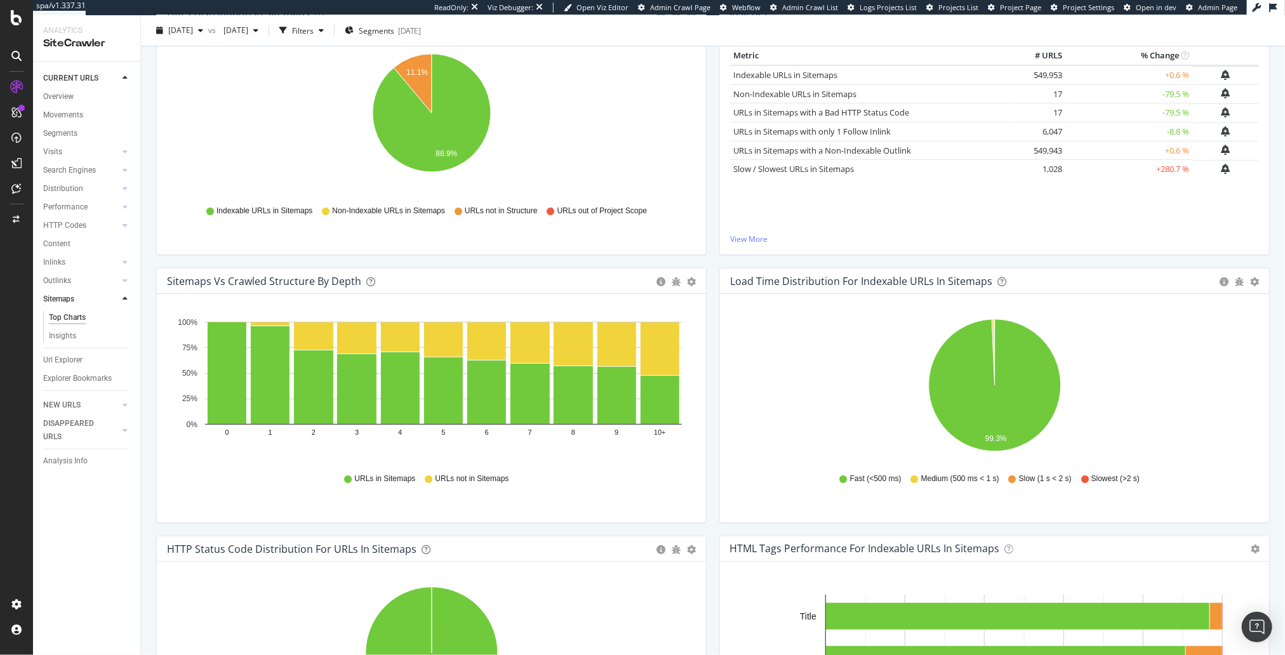
scroll to position [0, 0]
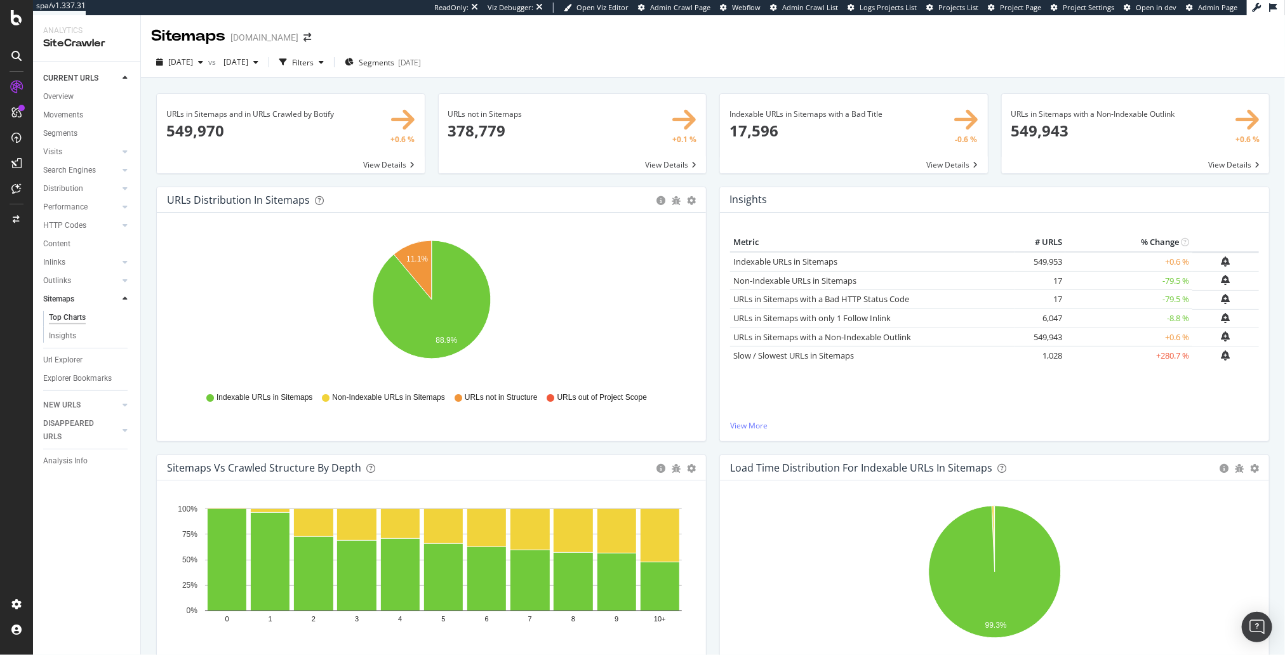
click at [148, 227] on div "URLs in Sitemaps and in URLs Crawled by Botify × Close Chart main-metric-sitema…" at bounding box center [713, 398] width 1144 height 640
drag, startPoint x: 219, startPoint y: 84, endPoint x: 229, endPoint y: 79, distance: 11.4
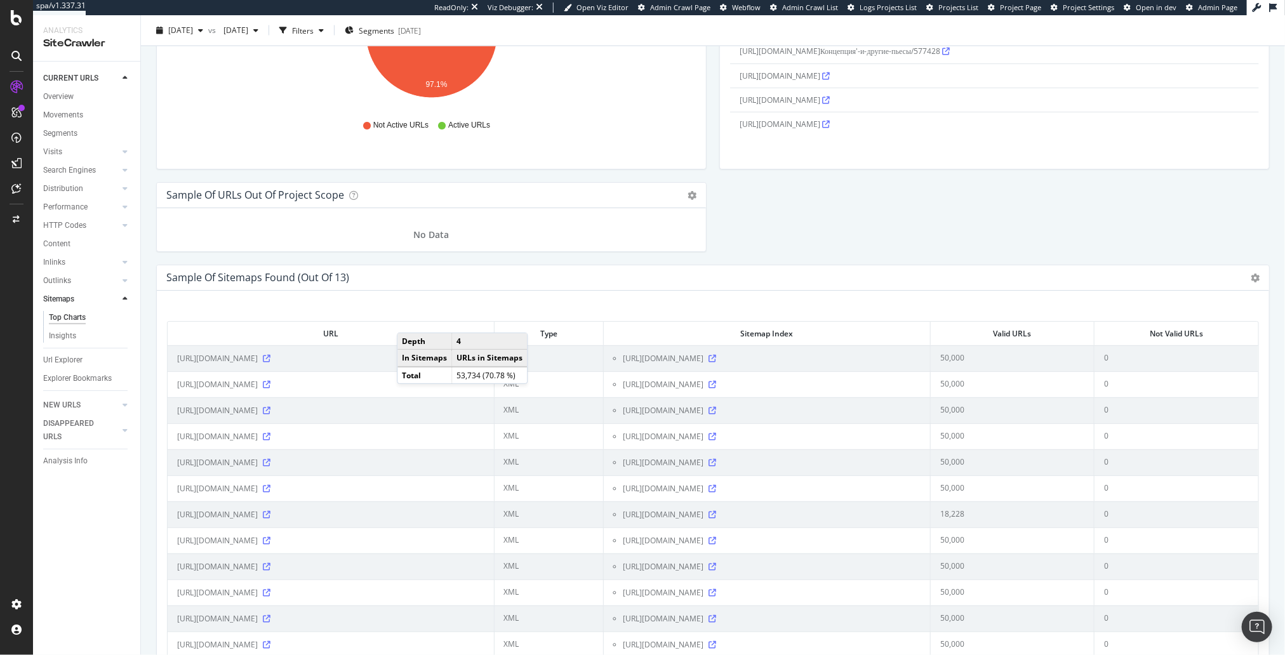
scroll to position [1343, 0]
drag, startPoint x: 149, startPoint y: 248, endPoint x: 101, endPoint y: 121, distance: 135.6
click at [149, 248] on div "Sitemaps [DOMAIN_NAME] [DATE] vs [DATE] Filters Segments [DATE] URLs in Sitemap…" at bounding box center [713, 335] width 1144 height 640
click at [57, 90] on div "Overview" at bounding box center [58, 96] width 30 height 13
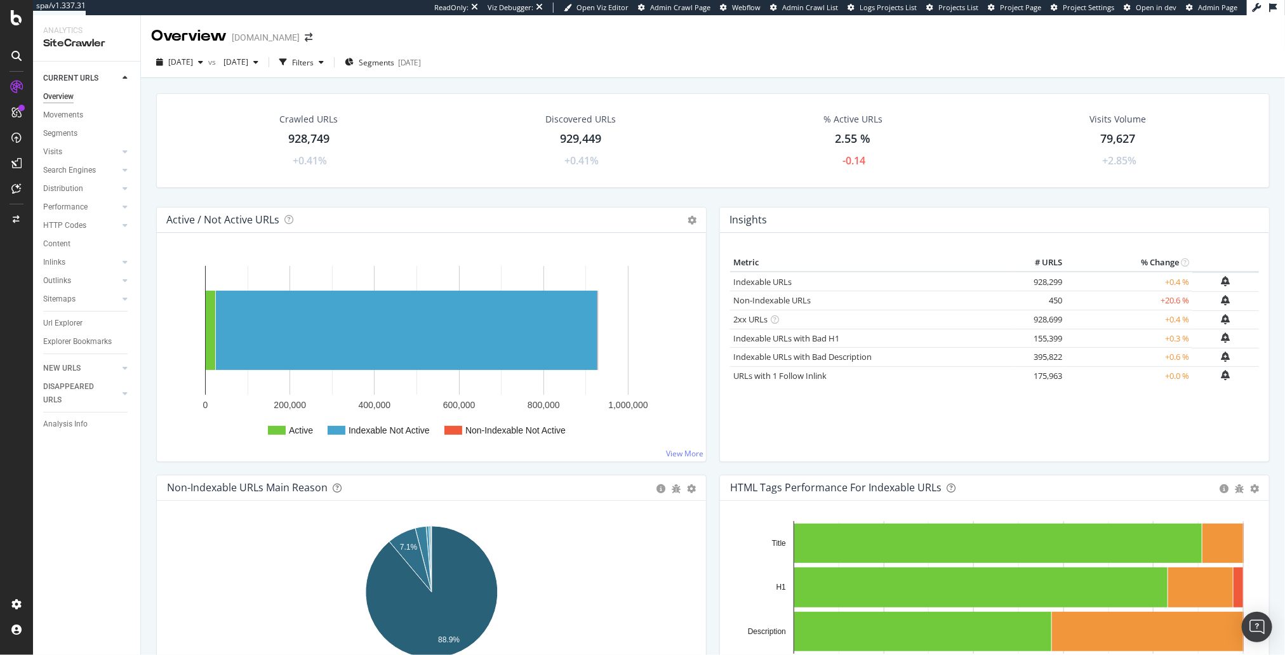
drag, startPoint x: 1020, startPoint y: 91, endPoint x: 1026, endPoint y: 78, distance: 14.8
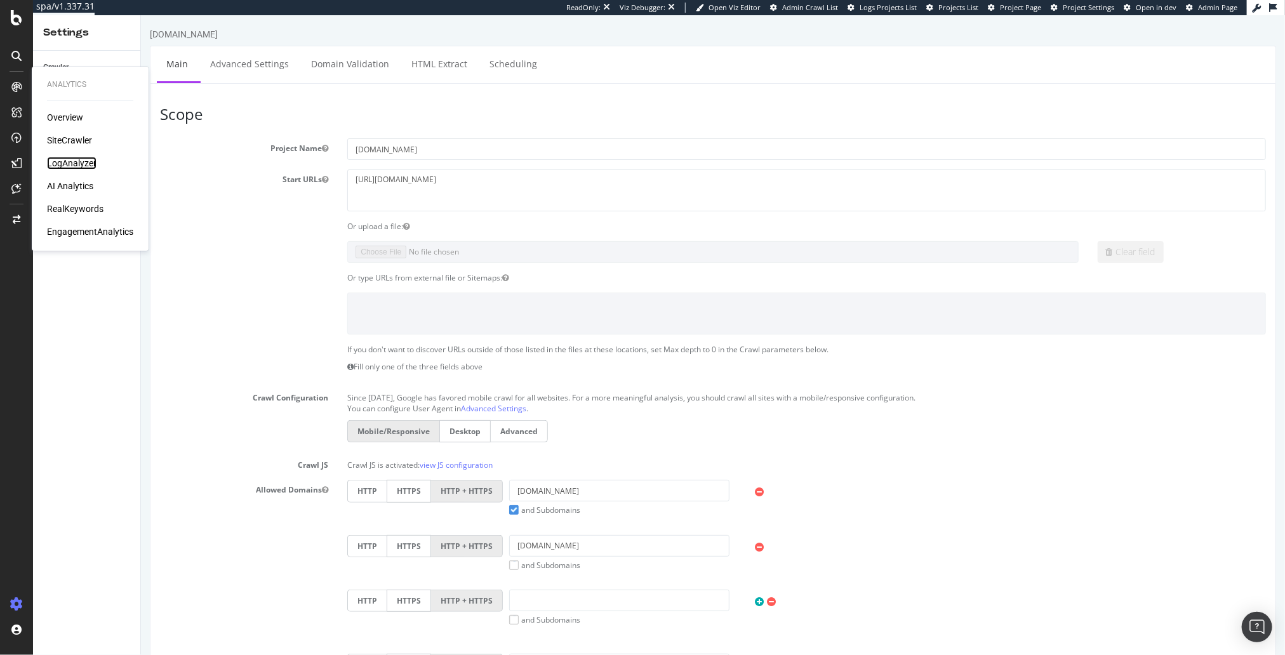
click at [72, 165] on div "LogAnalyzer" at bounding box center [72, 163] width 50 height 13
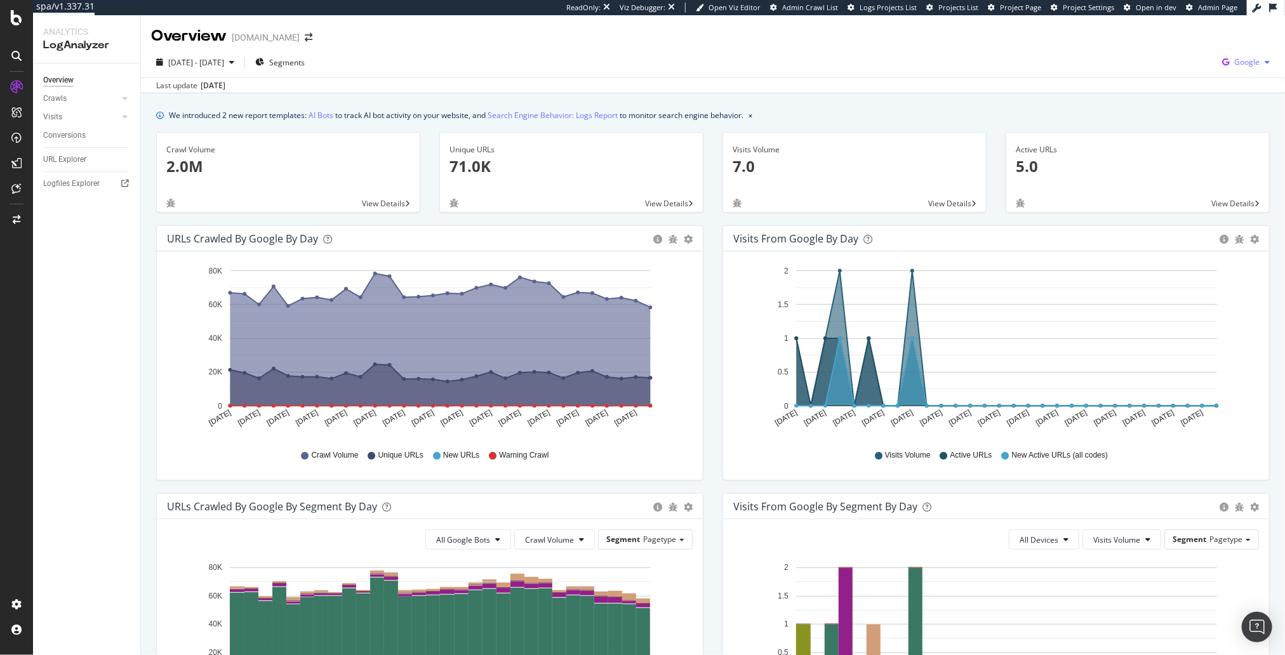
drag, startPoint x: 1218, startPoint y: 59, endPoint x: 1242, endPoint y: 58, distance: 24.8
click at [1222, 58] on icon "button" at bounding box center [1225, 62] width 17 height 18
click at [1252, 59] on span "Google" at bounding box center [1246, 61] width 25 height 11
click at [1248, 60] on span "Google" at bounding box center [1246, 61] width 25 height 11
click at [1193, 77] on span "OpenAI" at bounding box center [1183, 74] width 47 height 11
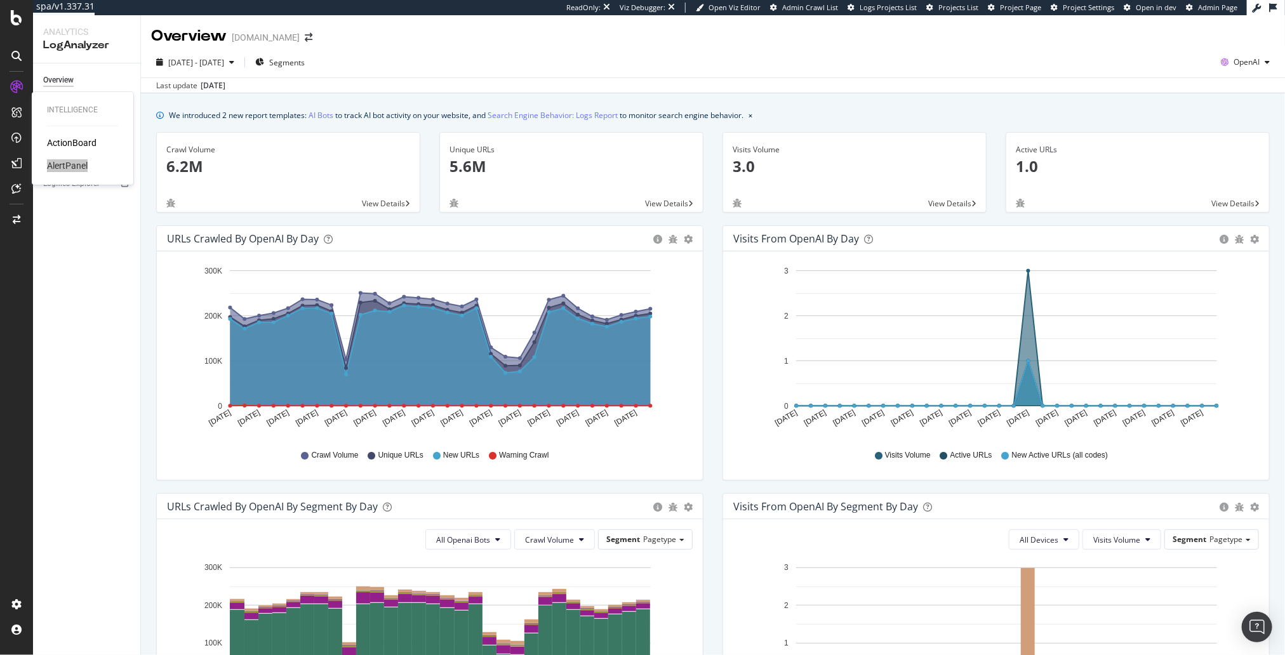
click at [0, 0] on div "Intelligence ActionBoard AlertPanel" at bounding box center [16, 327] width 33 height 655
click at [991, 93] on div "Overview [DOMAIN_NAME] [DATE] - [DATE] Segments OpenAI Last update [DATE] We in…" at bounding box center [713, 335] width 1144 height 640
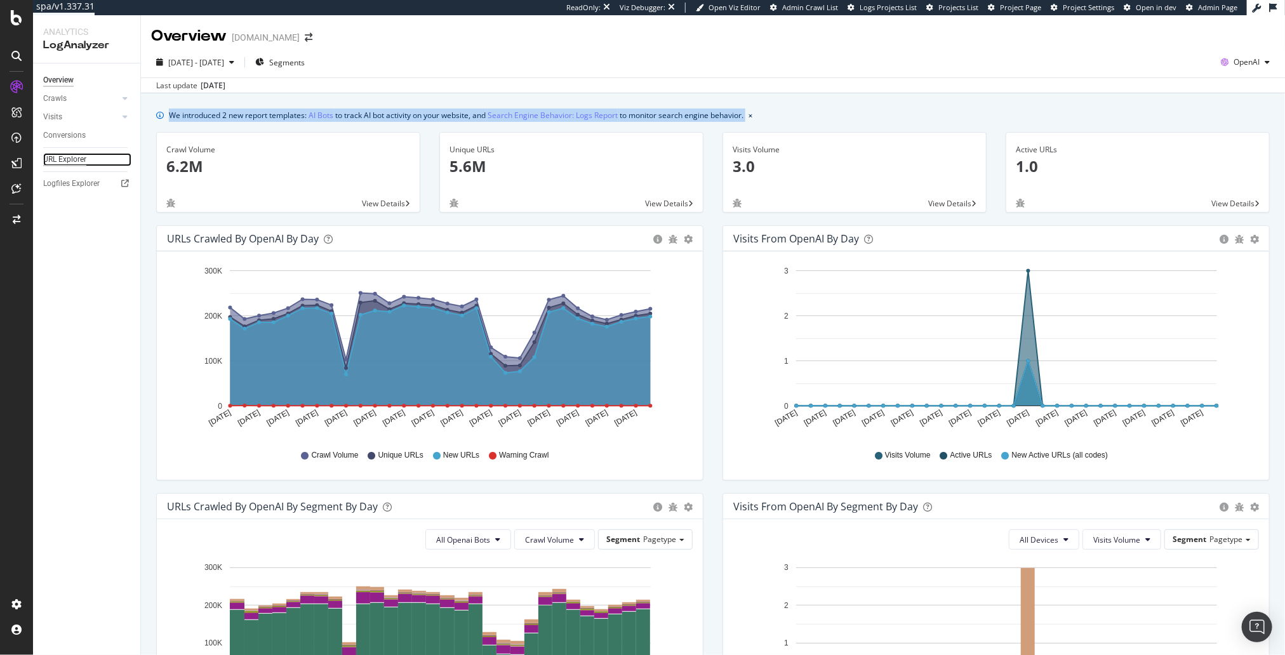
click at [80, 160] on div "URL Explorer" at bounding box center [64, 159] width 43 height 13
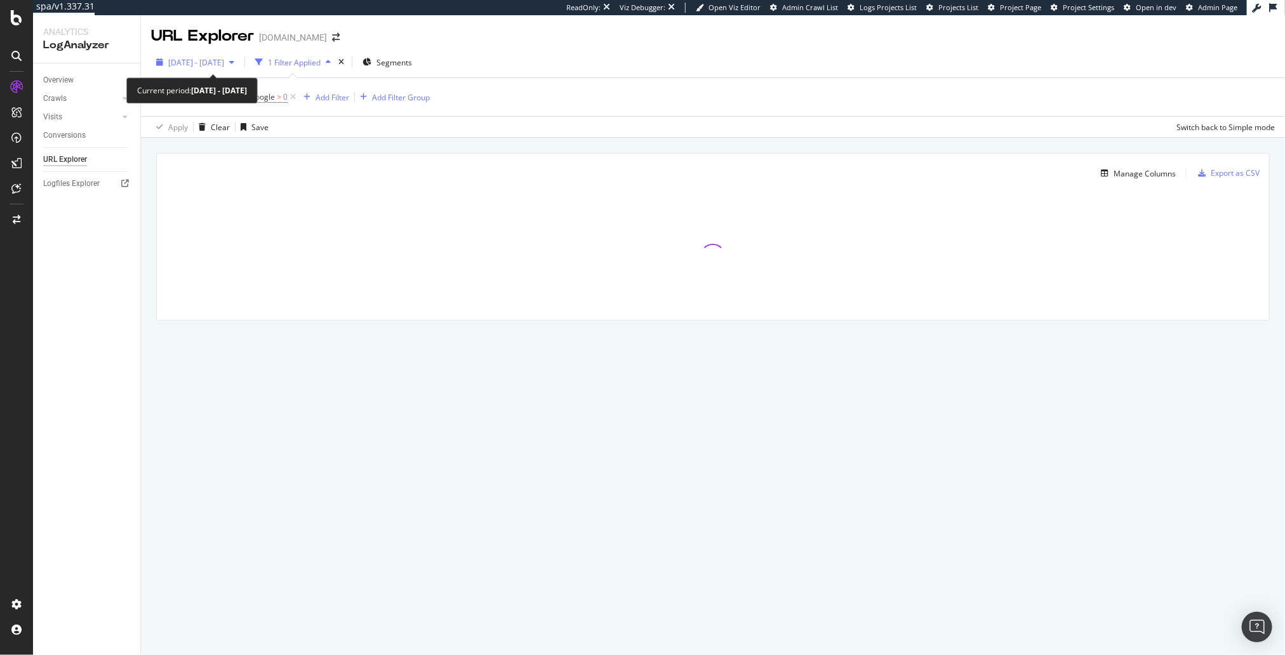
click at [215, 61] on span "[DATE] - [DATE]" at bounding box center [196, 62] width 56 height 11
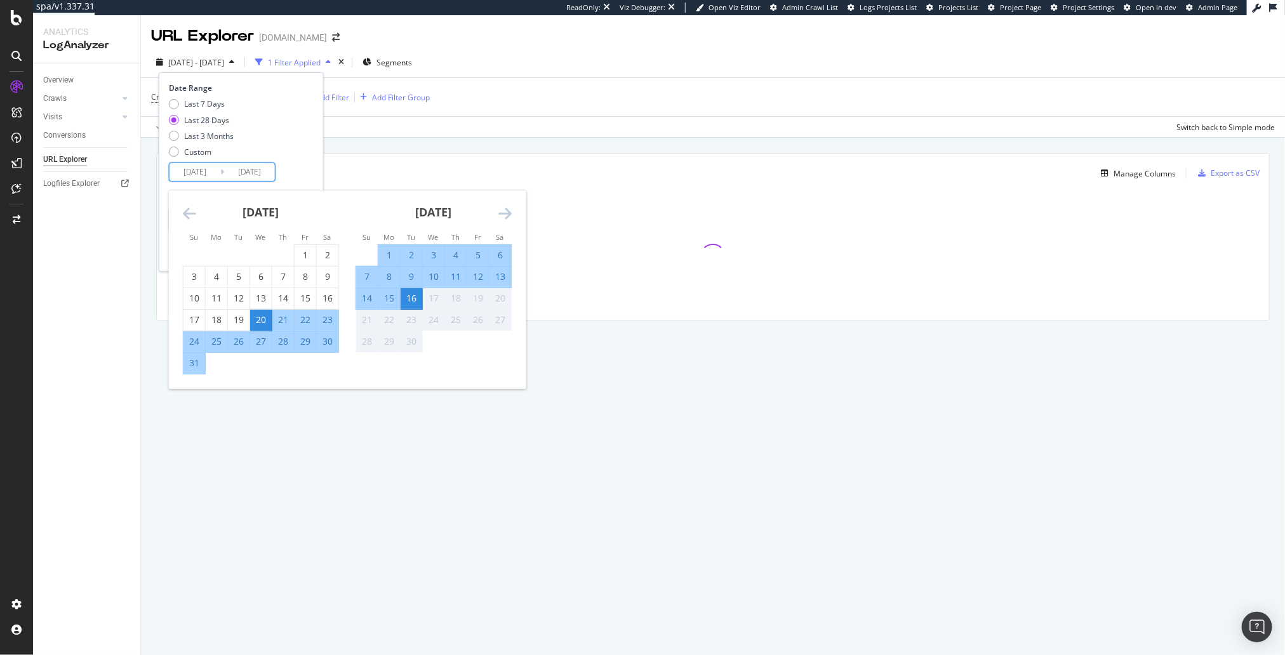
click at [207, 171] on input "[DATE]" at bounding box center [194, 172] width 51 height 18
drag, startPoint x: 259, startPoint y: 281, endPoint x: 250, endPoint y: 278, distance: 9.4
click at [259, 281] on div "6" at bounding box center [261, 276] width 22 height 13
type input "[DATE]"
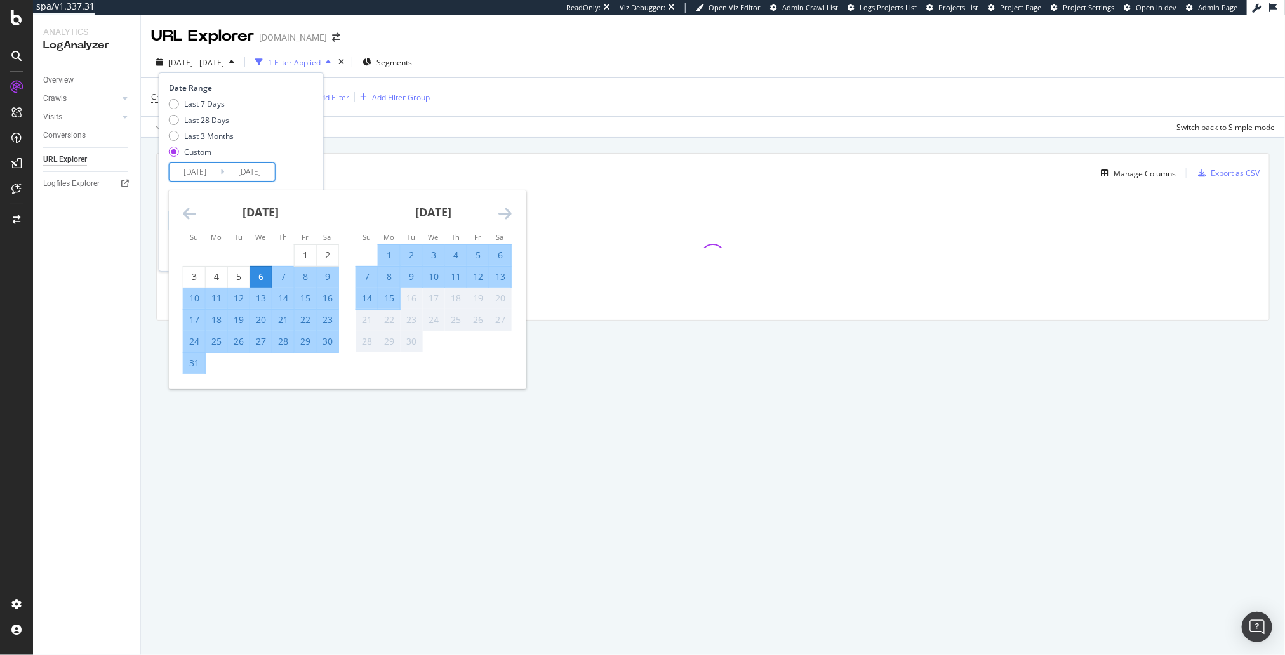
drag, startPoint x: 497, startPoint y: 255, endPoint x: 439, endPoint y: 230, distance: 62.8
click at [497, 255] on div "6" at bounding box center [500, 255] width 22 height 13
type input "[DATE]"
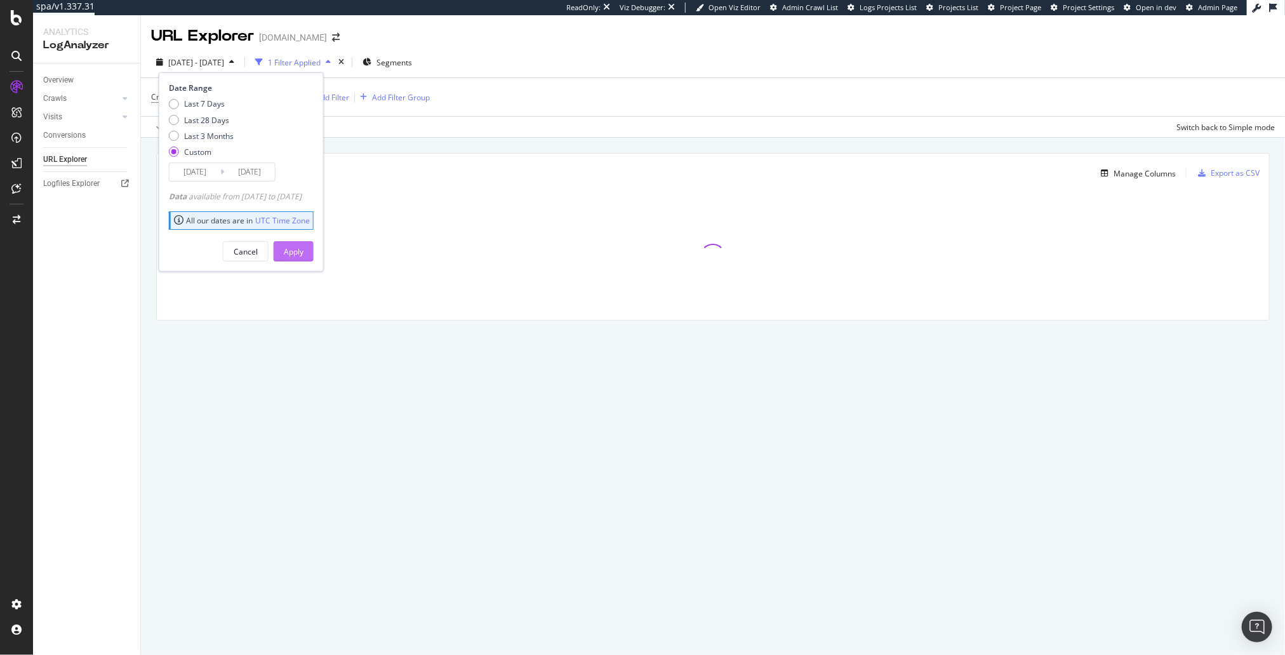
click at [303, 256] on div "Apply" at bounding box center [294, 251] width 20 height 19
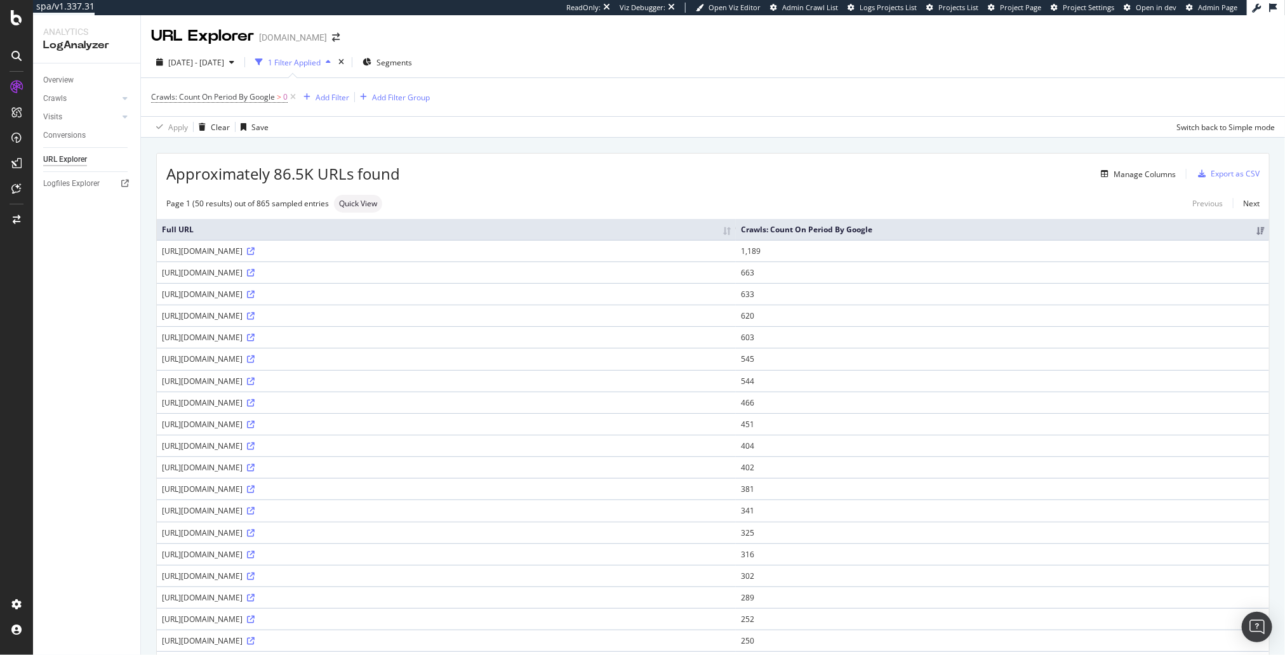
drag, startPoint x: 498, startPoint y: 169, endPoint x: 334, endPoint y: 107, distance: 175.2
click at [498, 169] on div "Manage Columns" at bounding box center [788, 173] width 776 height 15
click at [324, 97] on div "Add Filter" at bounding box center [332, 97] width 34 height 11
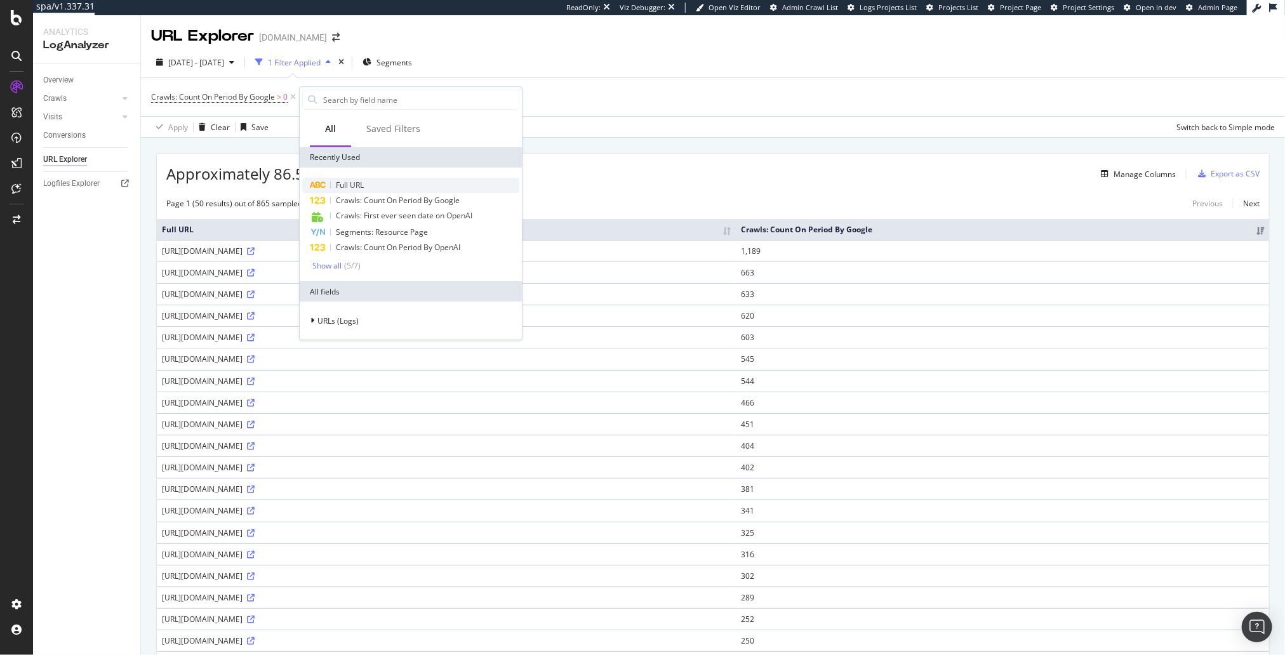
click at [358, 184] on span "Full URL" at bounding box center [350, 185] width 28 height 11
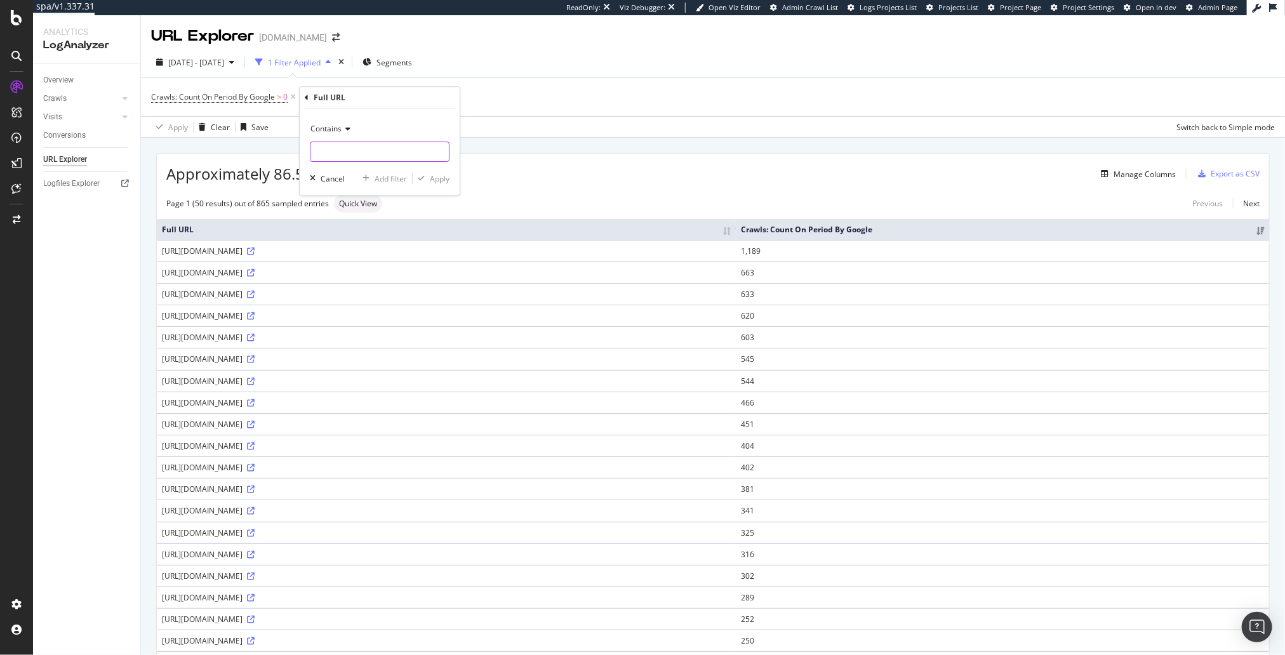
drag, startPoint x: 365, startPoint y: 157, endPoint x: 420, endPoint y: 170, distance: 56.7
click at [366, 157] on input "text" at bounding box center [379, 152] width 138 height 20
paste input "%5C"
type input "%5C"
click at [432, 177] on div "Apply" at bounding box center [440, 178] width 20 height 11
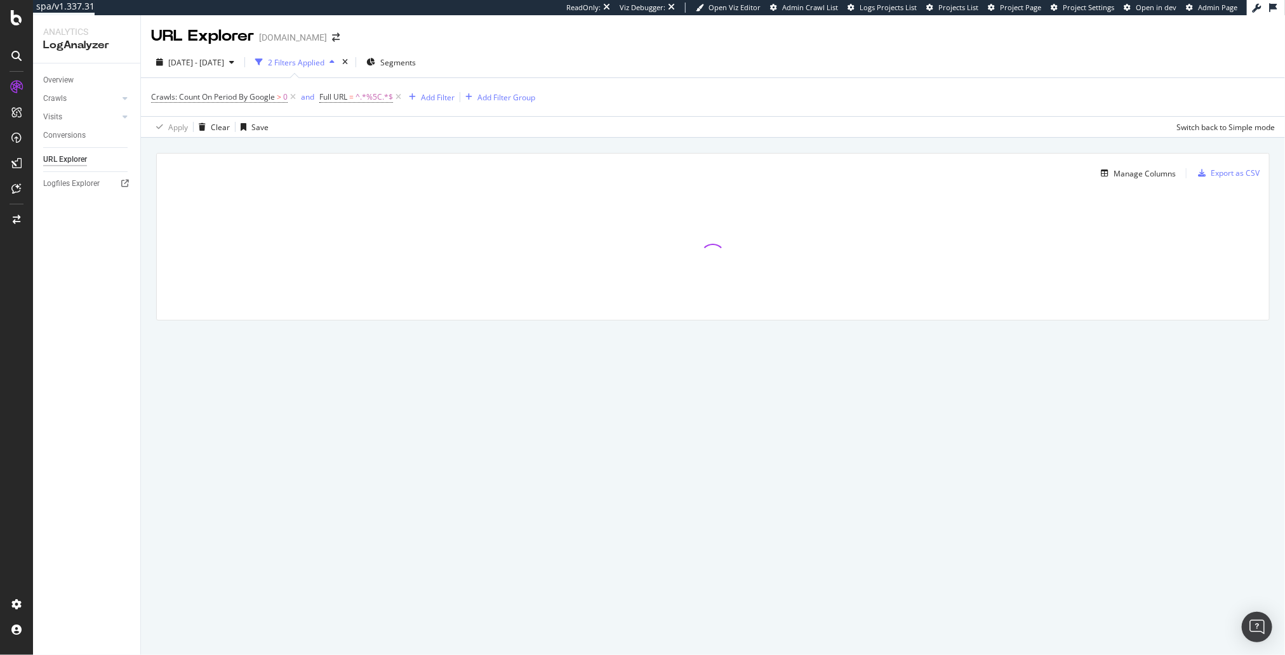
click at [610, 166] on div "Manage Columns" at bounding box center [670, 173] width 1009 height 15
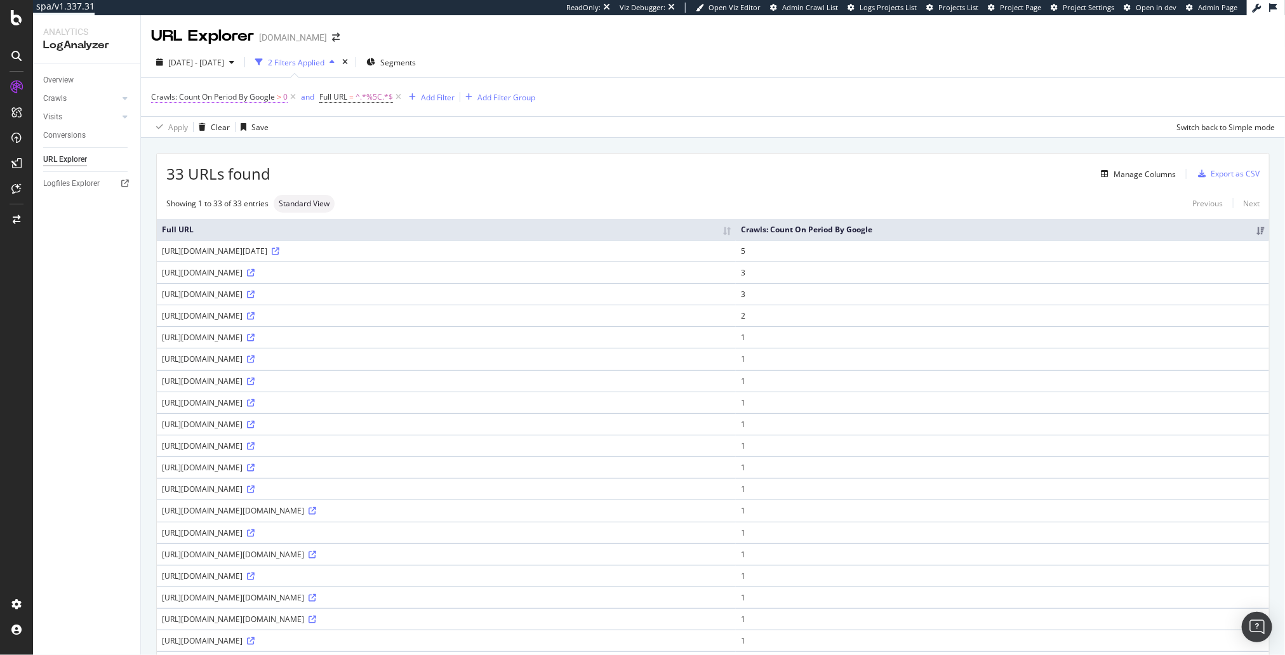
click at [249, 96] on span "Crawls: Count On Period By Google" at bounding box center [213, 96] width 124 height 11
click at [193, 124] on span "By Google" at bounding box center [181, 126] width 36 height 11
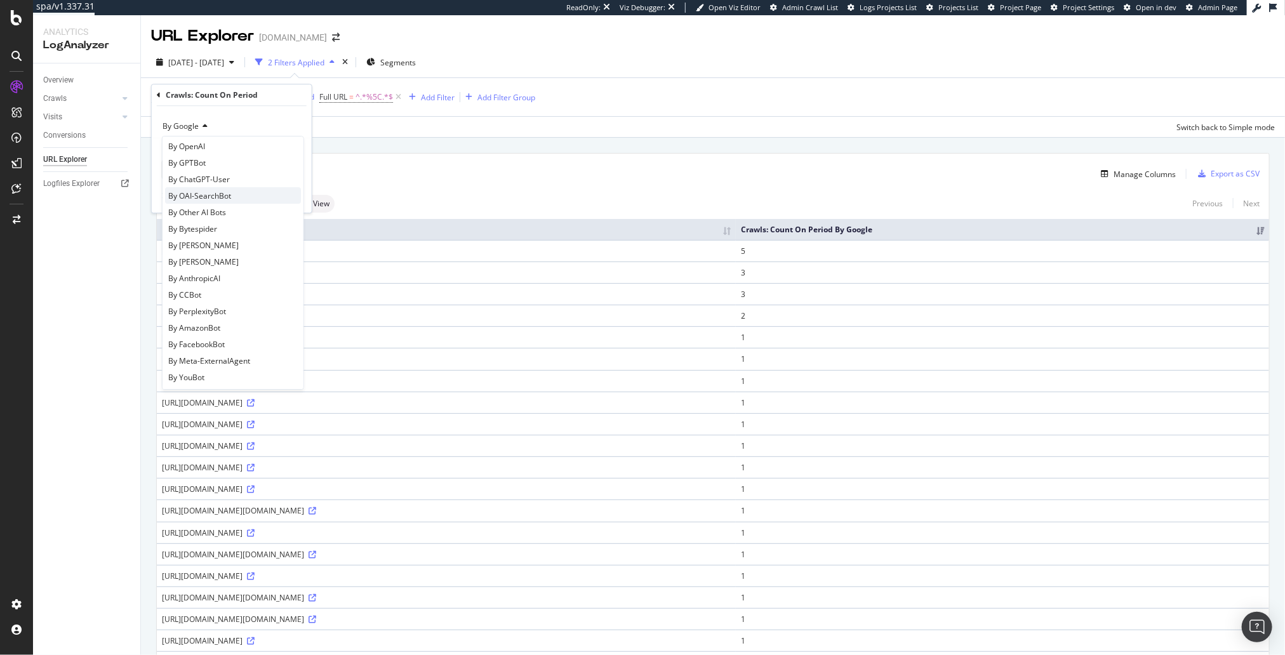
scroll to position [236, 0]
click at [212, 148] on div "By OpenAI" at bounding box center [233, 148] width 136 height 17
click at [286, 197] on div "Apply" at bounding box center [292, 196] width 20 height 11
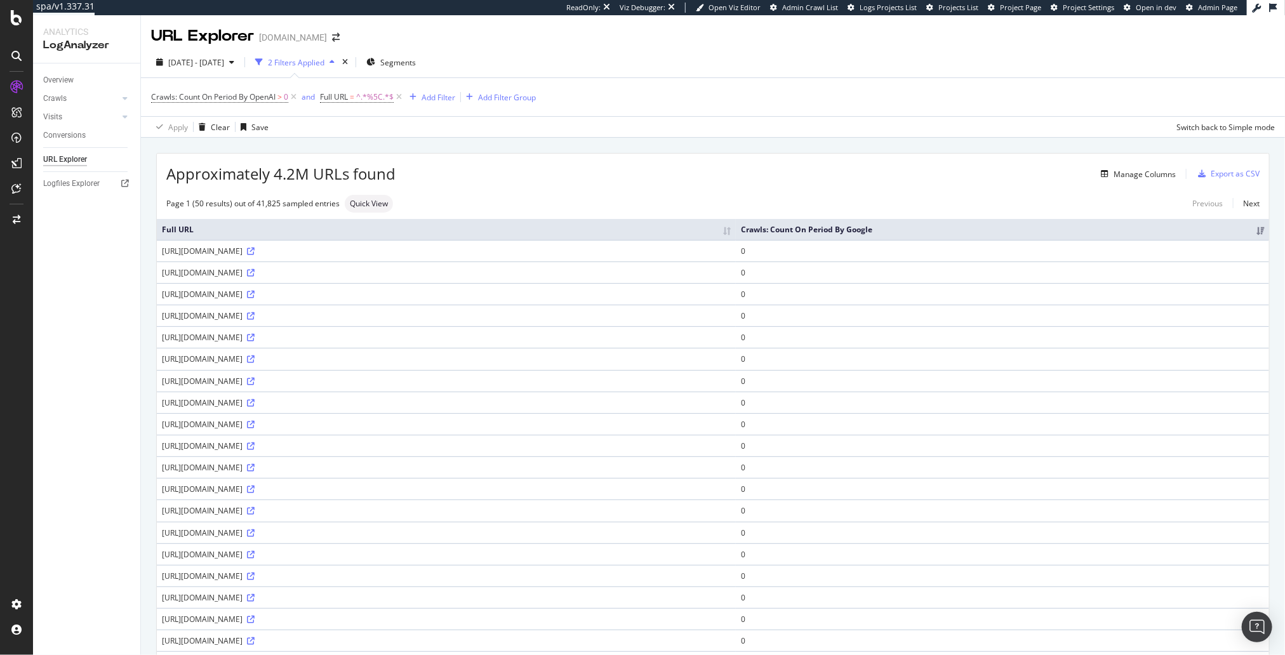
click at [861, 196] on div "Page 1 (50 results) out of 41,825 sampled entries Quick View Previous Next" at bounding box center [713, 204] width 1112 height 18
click at [1141, 170] on div "Manage Columns" at bounding box center [1144, 174] width 62 height 11
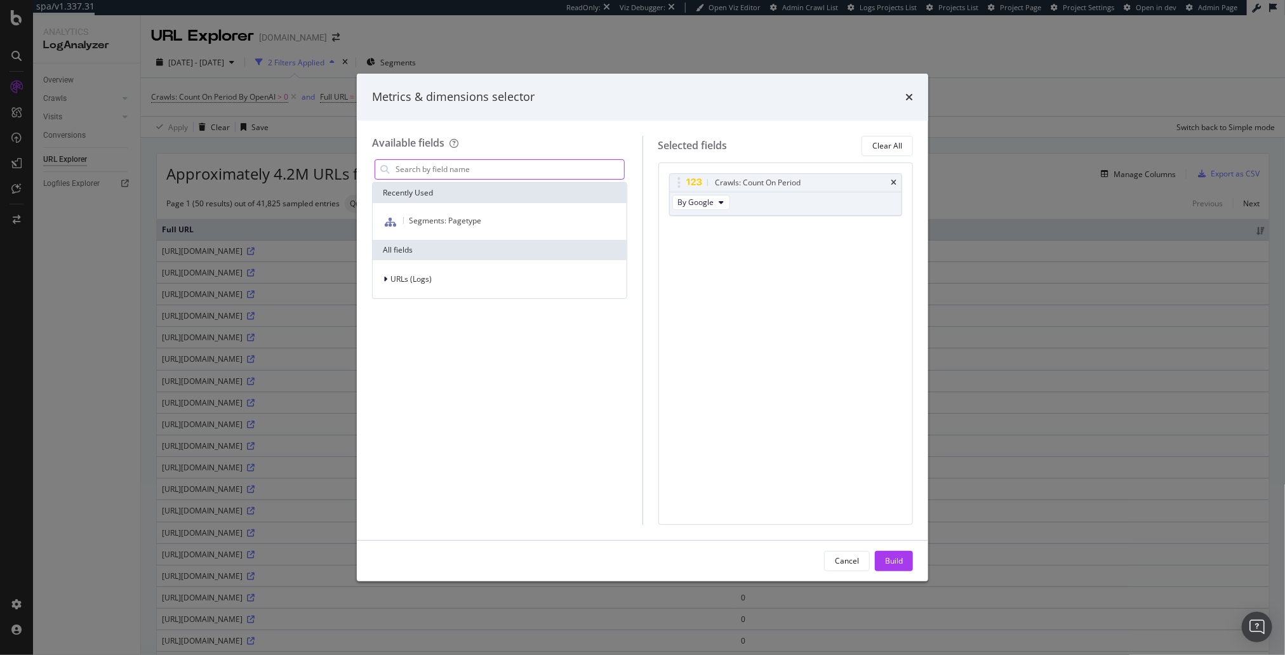
click at [477, 167] on input "modal" at bounding box center [509, 169] width 230 height 19
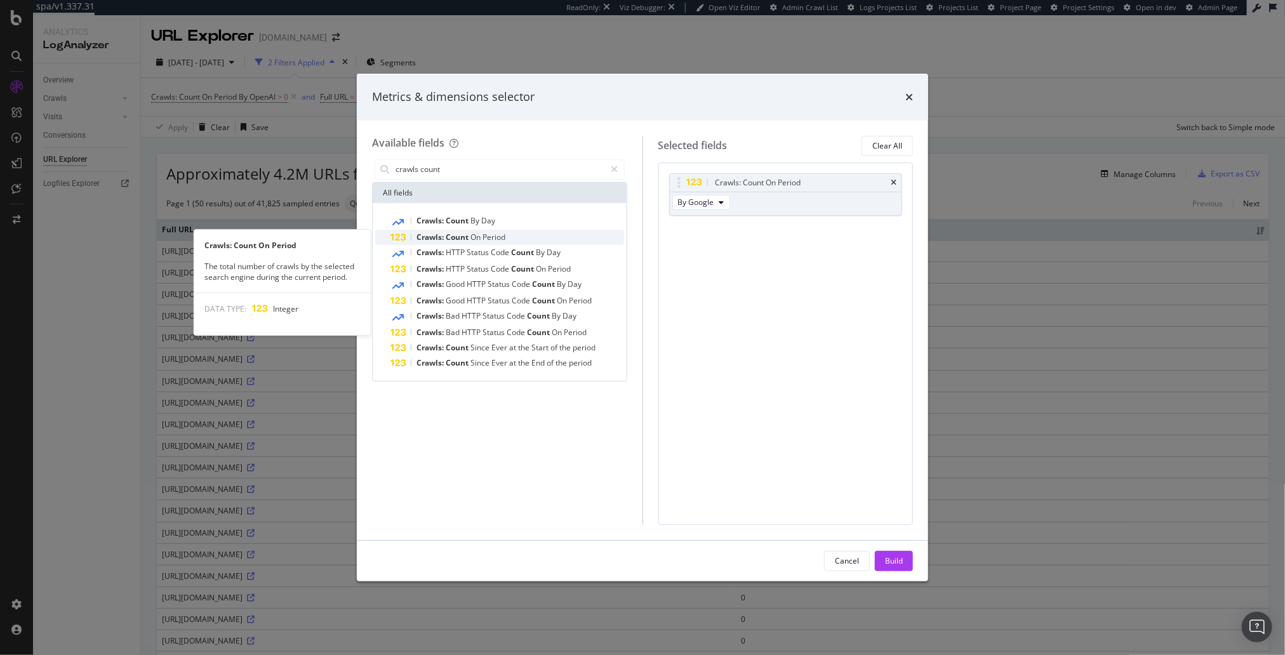
type input "crawls count"
click at [503, 238] on span "Period" at bounding box center [493, 237] width 23 height 11
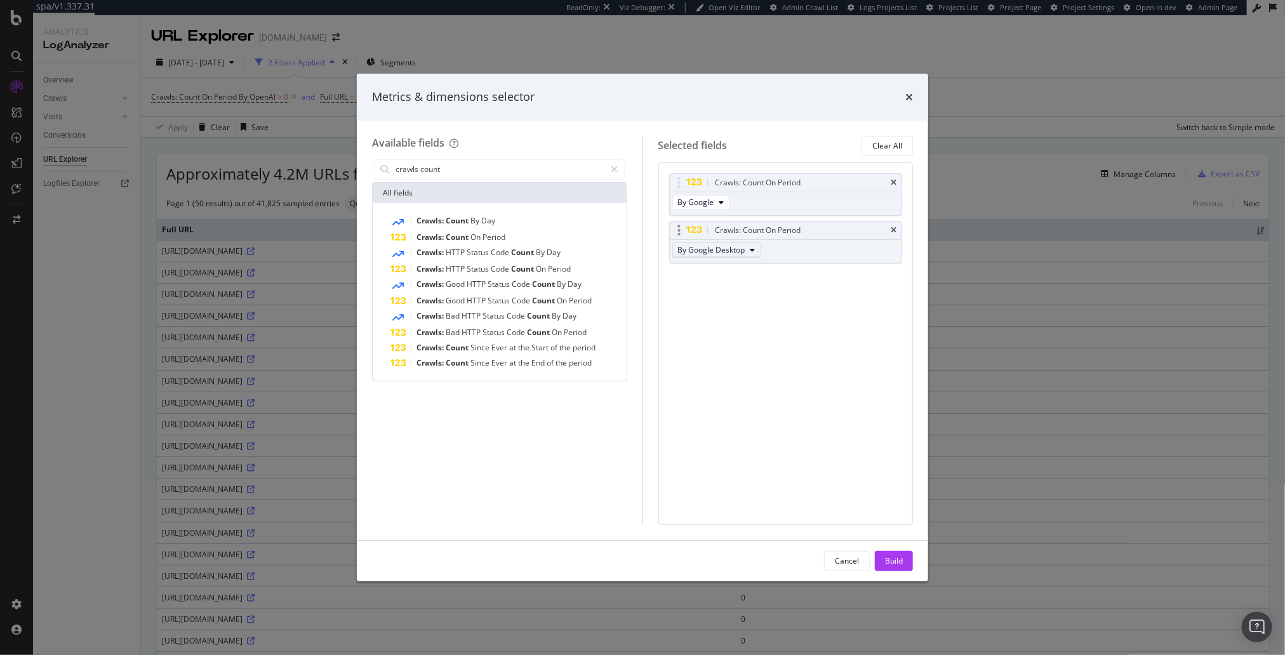
click at [728, 253] on span "By Google Desktop" at bounding box center [711, 249] width 67 height 11
drag, startPoint x: 731, startPoint y: 304, endPoint x: 818, endPoint y: 445, distance: 165.6
click at [731, 304] on span "By OpenAI" at bounding box center [732, 304] width 100 height 11
drag, startPoint x: 896, startPoint y: 559, endPoint x: 847, endPoint y: 363, distance: 202.1
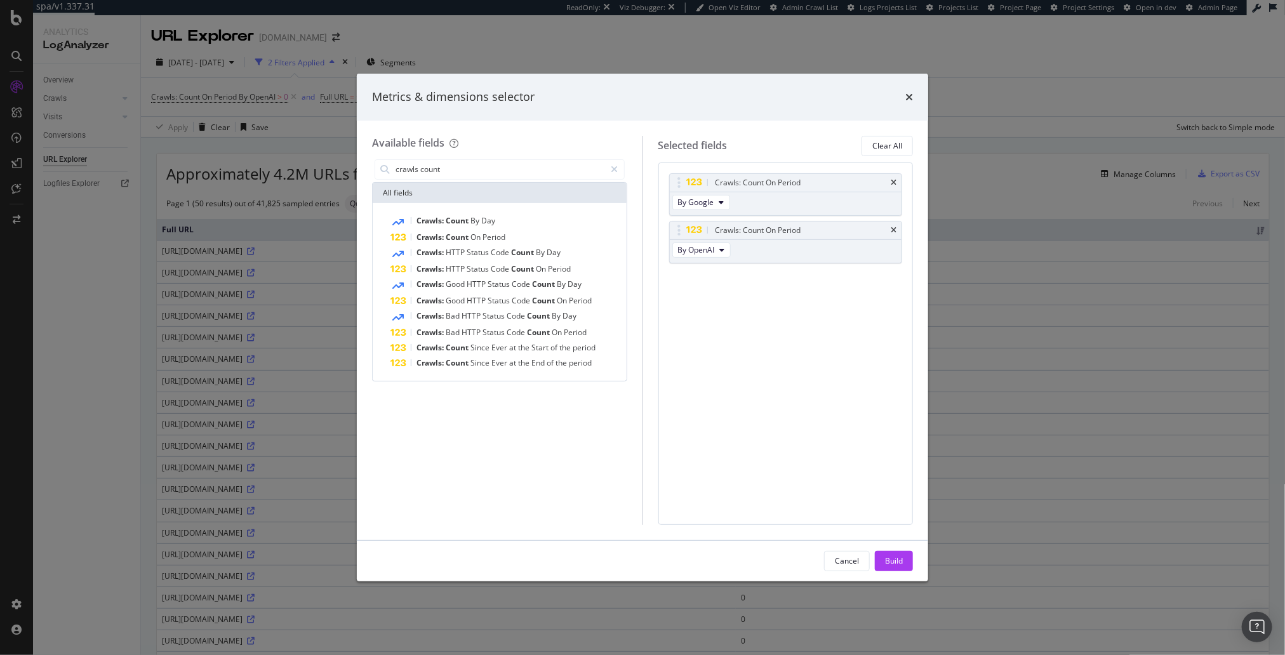
click at [896, 559] on div "Build" at bounding box center [894, 560] width 18 height 11
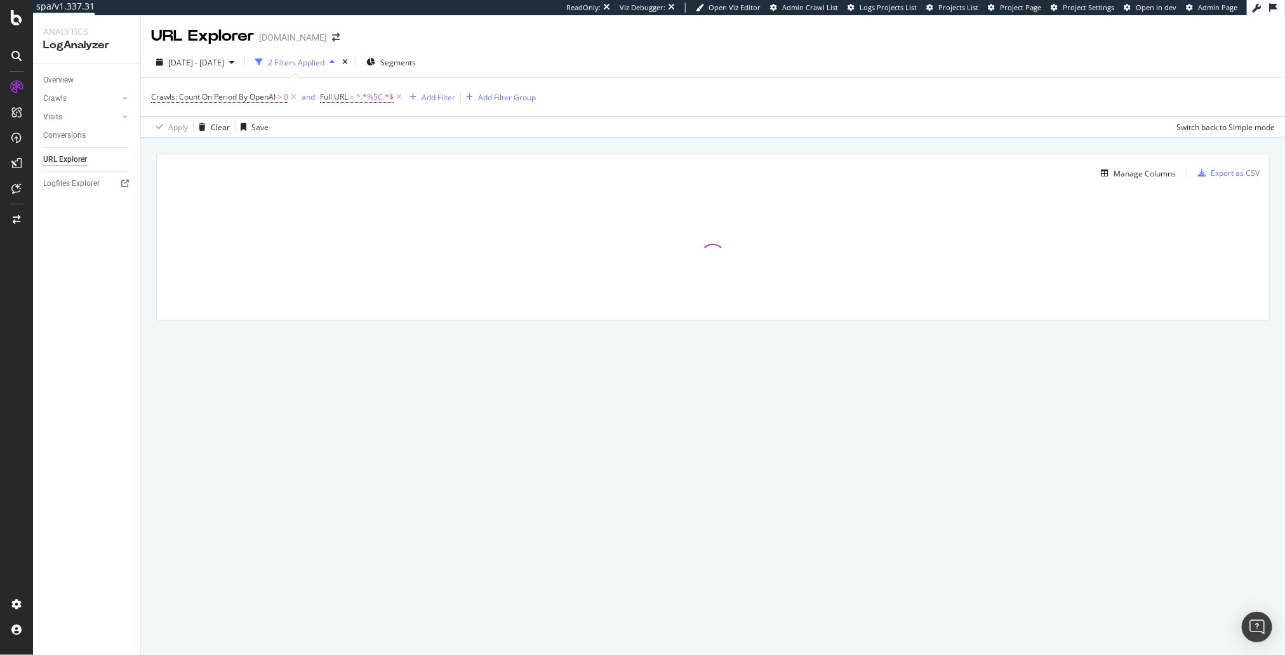
click at [834, 140] on div "Manage Columns Export as CSV Full URL Crawls: Count On Period By Google Crawls:…" at bounding box center [713, 251] width 1144 height 227
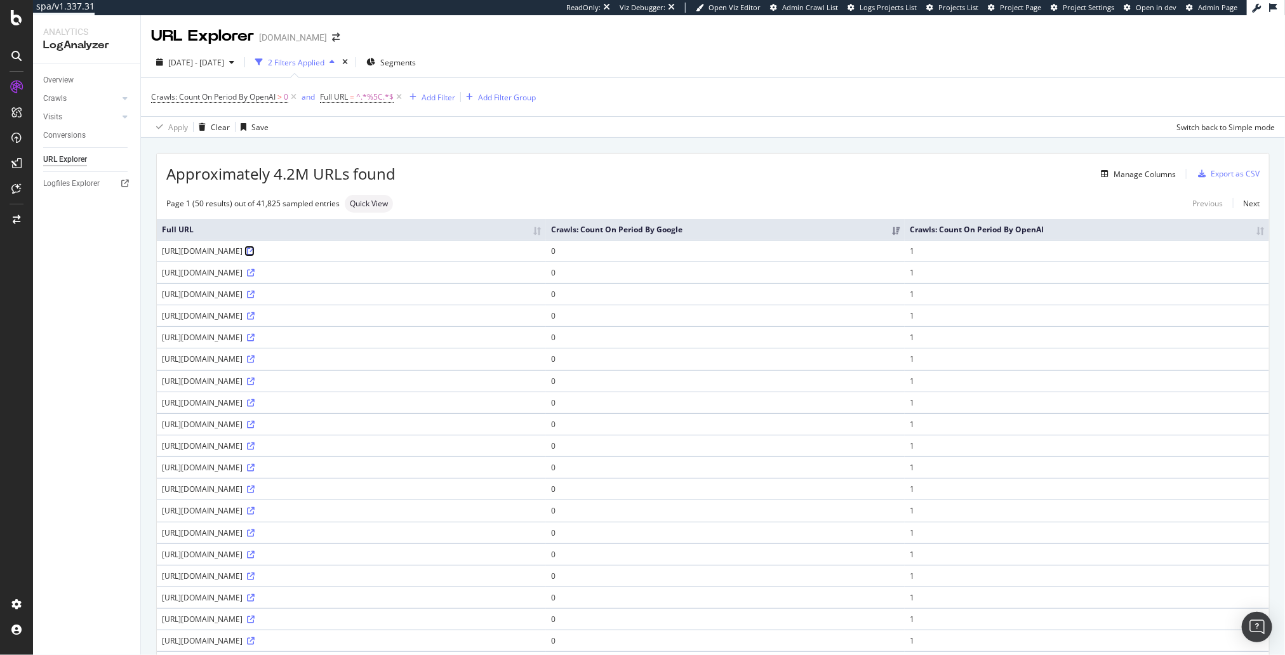
click at [255, 255] on icon at bounding box center [251, 252] width 8 height 8
click at [400, 256] on div "[URL][DOMAIN_NAME]" at bounding box center [351, 251] width 379 height 11
copy div "[URL][DOMAIN_NAME]"
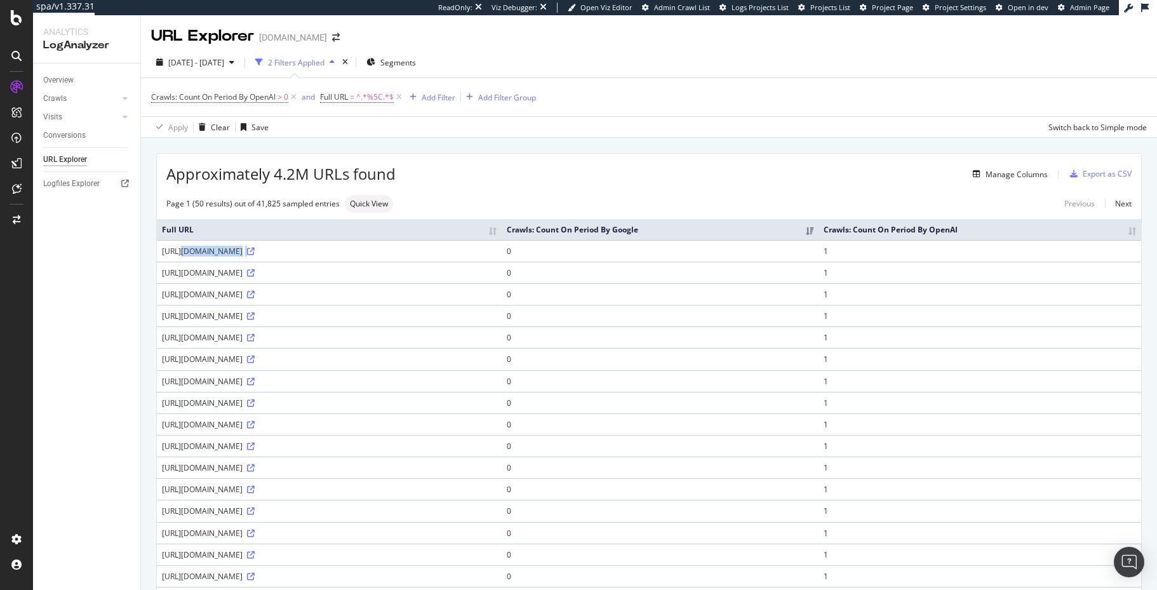
click at [435, 256] on div "[URL][DOMAIN_NAME]" at bounding box center [329, 251] width 335 height 11
drag, startPoint x: 474, startPoint y: 260, endPoint x: 566, endPoint y: 259, distance: 92.7
click at [496, 256] on div "[URL][DOMAIN_NAME]" at bounding box center [329, 251] width 335 height 11
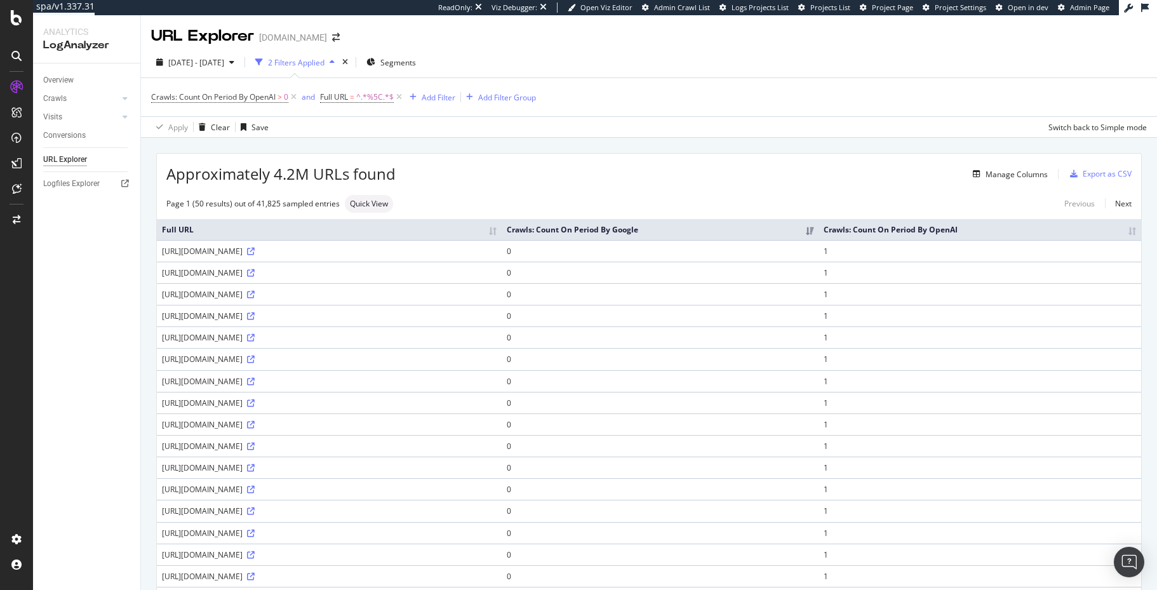
drag, startPoint x: 442, startPoint y: 262, endPoint x: 458, endPoint y: 263, distance: 15.4
click at [458, 256] on div "[URL][DOMAIN_NAME]" at bounding box center [329, 251] width 335 height 11
click at [480, 198] on div "Page 1 (50 results) out of 41,825 sampled entries Quick View Previous Next" at bounding box center [649, 204] width 984 height 18
drag, startPoint x: 273, startPoint y: 178, endPoint x: 330, endPoint y: 175, distance: 57.2
click at [330, 175] on span "Approximately 4.2M URLs found" at bounding box center [280, 174] width 229 height 22
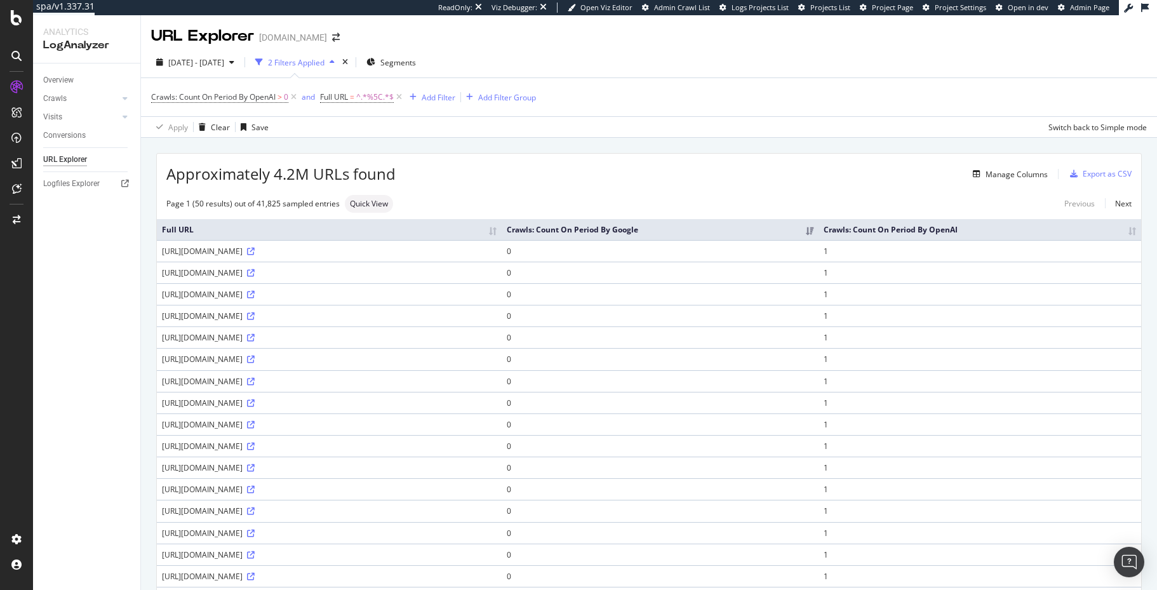
click at [325, 172] on span "Approximately 4.2M URLs found" at bounding box center [280, 174] width 229 height 22
click at [445, 176] on div "Manage Columns" at bounding box center [721, 173] width 652 height 15
click at [1021, 178] on div "Manage Columns" at bounding box center [1016, 174] width 62 height 11
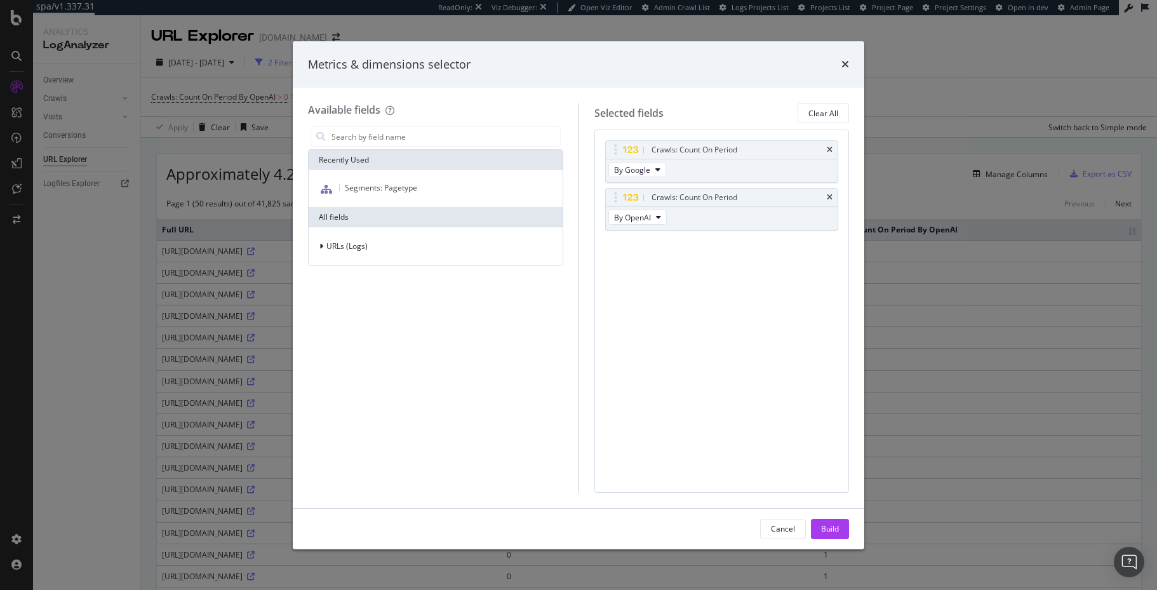
click at [843, 65] on icon "times" at bounding box center [845, 64] width 8 height 10
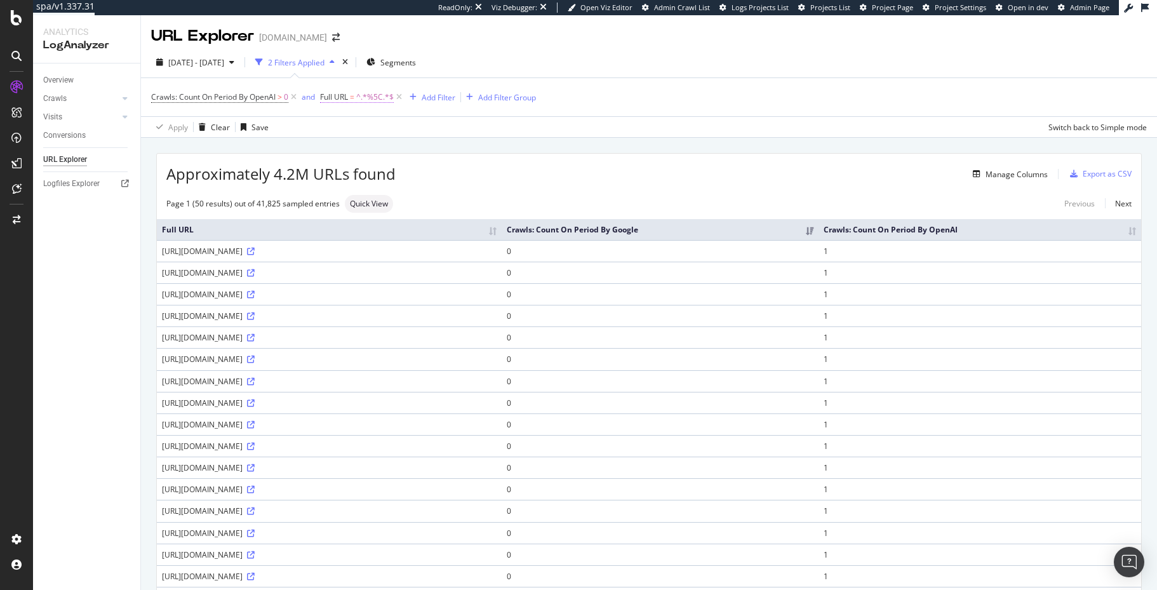
click at [370, 99] on span "^.*%5C.*$" at bounding box center [374, 97] width 37 height 18
click at [373, 145] on input "%5C" at bounding box center [393, 150] width 120 height 20
type input "robots.txt"
click at [457, 175] on div "Apply" at bounding box center [463, 176] width 20 height 11
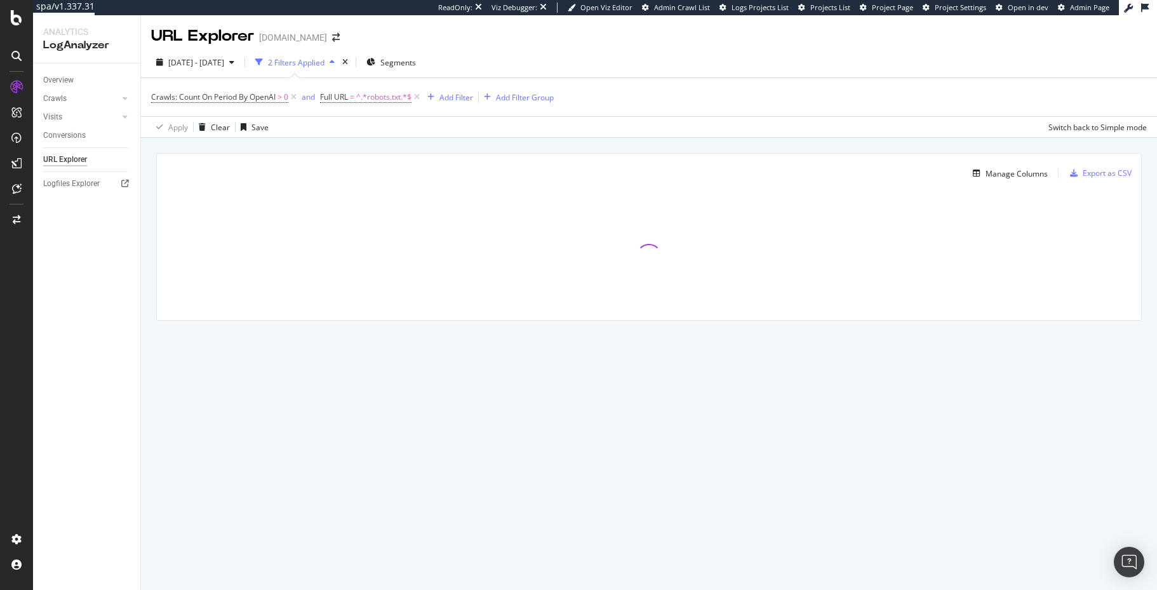
click at [496, 144] on div "Manage Columns Export as CSV Full URL Crawls: Count On Period By Google Crawls:…" at bounding box center [649, 251] width 1016 height 227
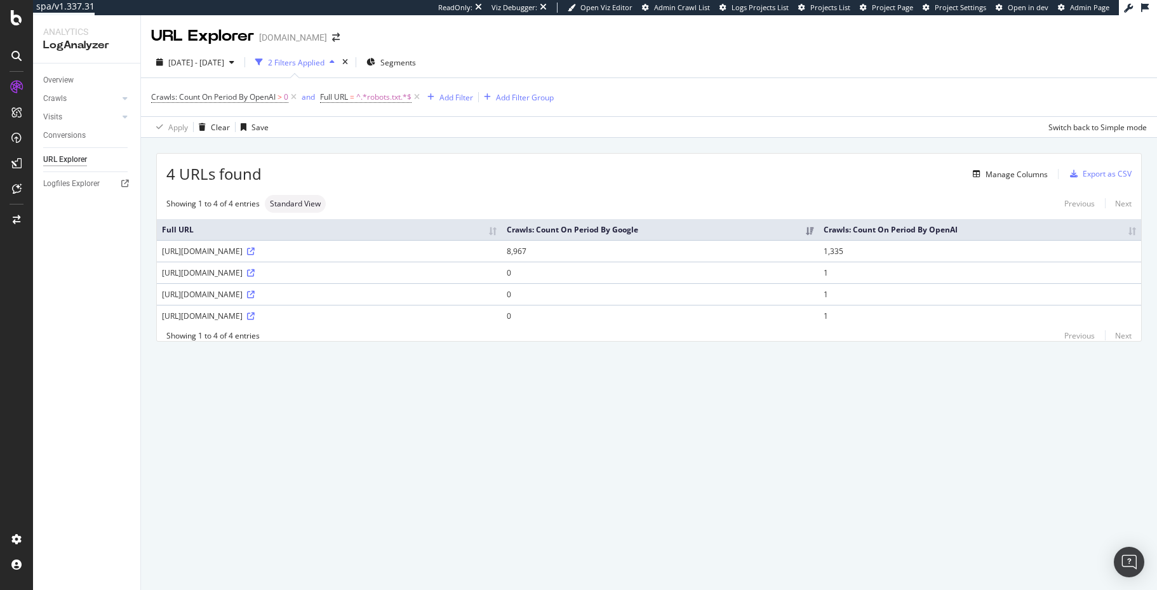
click at [478, 166] on div "4 URLs found Manage Columns Export as CSV" at bounding box center [649, 169] width 984 height 31
click at [508, 143] on div "4 URLs found Manage Columns Export as CSV Showing 1 to 4 of 4 entries Standard …" at bounding box center [649, 262] width 1016 height 248
click at [449, 355] on div "4 URLs found Manage Columns Export as CSV Showing 1 to 4 of 4 entries Standard …" at bounding box center [649, 262] width 1016 height 248
click at [488, 204] on div "Showing 1 to 4 of 4 entries Standard View Previous Next" at bounding box center [649, 204] width 984 height 18
drag, startPoint x: 945, startPoint y: 253, endPoint x: 865, endPoint y: 251, distance: 80.6
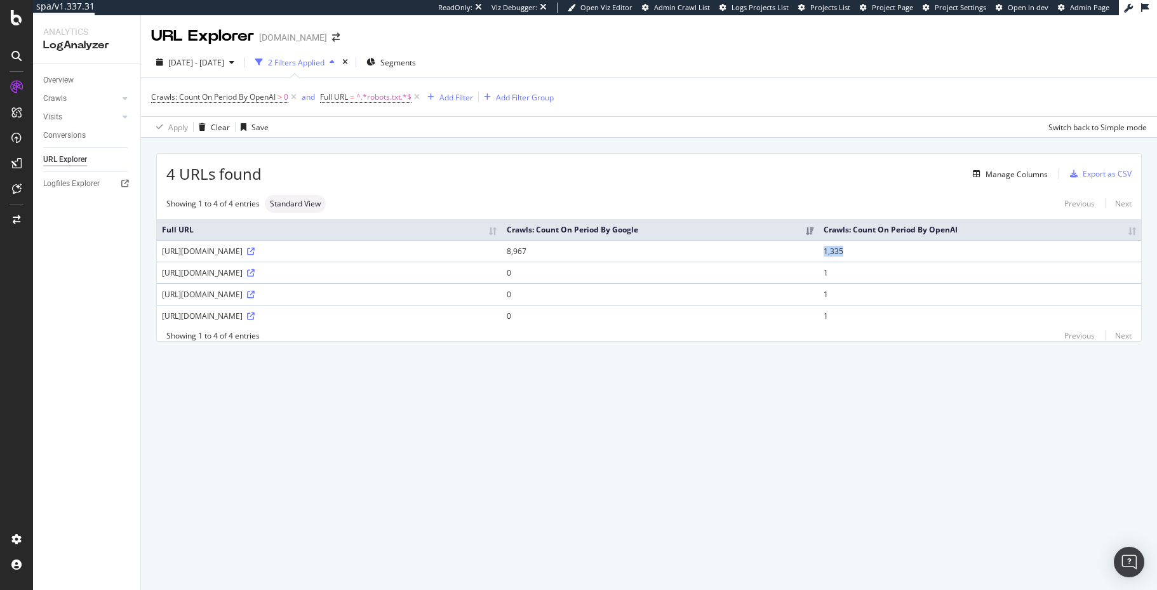
click at [967, 253] on td "1,335" at bounding box center [979, 251] width 322 height 22
drag, startPoint x: 354, startPoint y: 252, endPoint x: 304, endPoint y: 251, distance: 50.2
click at [354, 253] on div "https://www.zennioptical.com/robots.txt" at bounding box center [329, 251] width 335 height 11
click at [260, 254] on div "https://www.zennioptical.com/robots.txt" at bounding box center [329, 251] width 335 height 11
drag, startPoint x: 965, startPoint y: 255, endPoint x: 940, endPoint y: 256, distance: 24.8
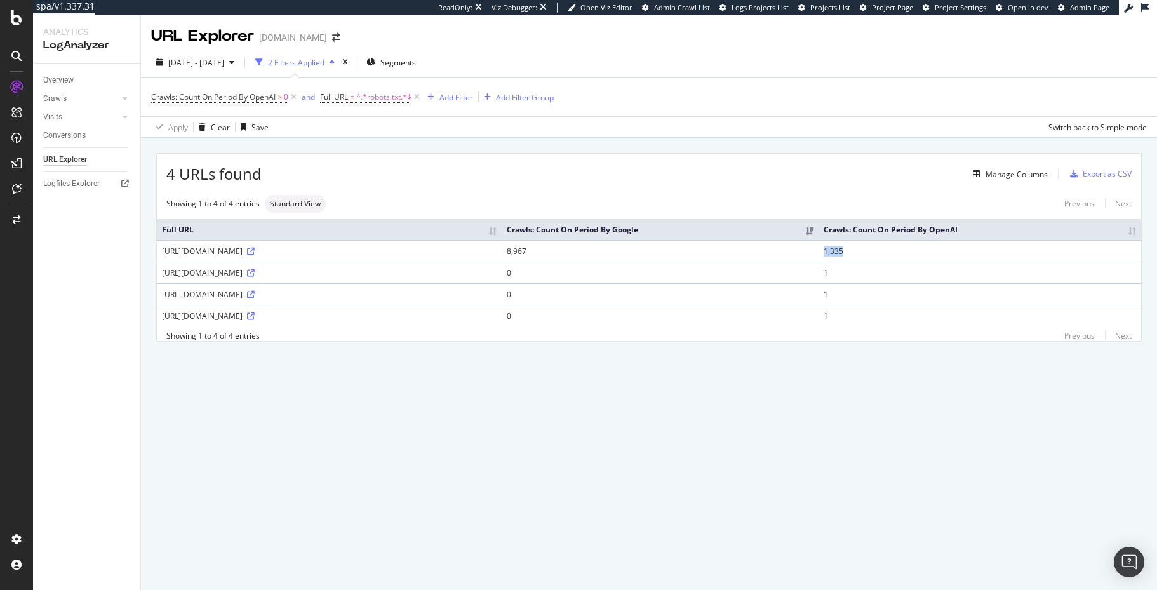
click at [940, 256] on td "1,335" at bounding box center [979, 251] width 322 height 22
click at [990, 250] on td "1,335" at bounding box center [979, 251] width 322 height 22
click at [1016, 178] on div "Manage Columns" at bounding box center [1016, 174] width 62 height 11
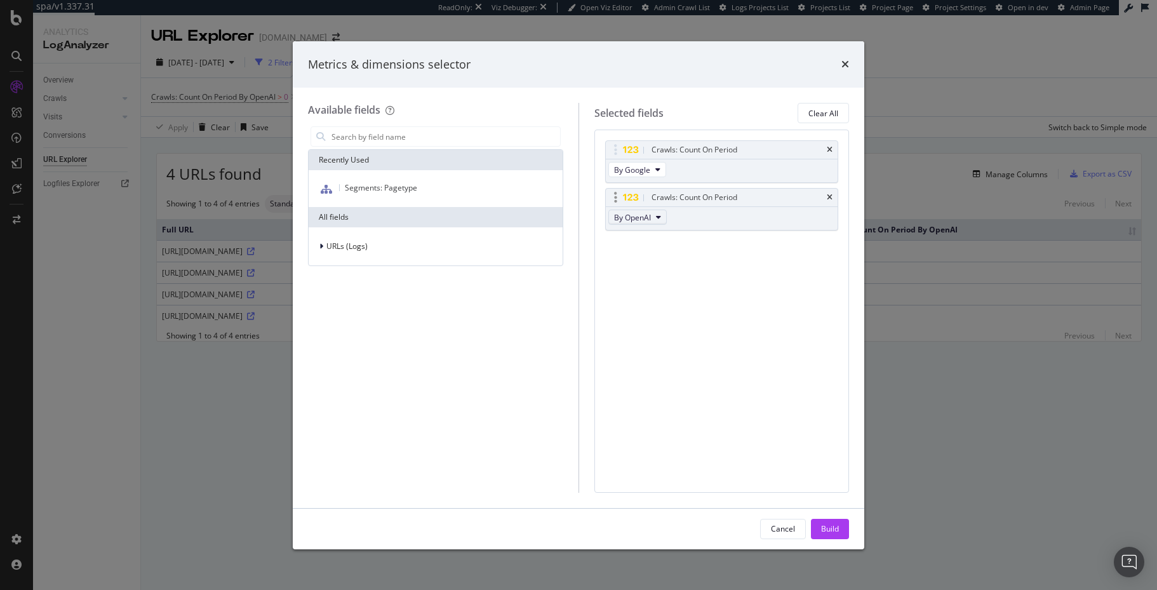
drag, startPoint x: 657, startPoint y: 215, endPoint x: 655, endPoint y: 223, distance: 7.9
click at [656, 216] on icon "modal" at bounding box center [658, 217] width 5 height 8
drag, startPoint x: 667, startPoint y: 279, endPoint x: 685, endPoint y: 311, distance: 36.7
click at [667, 279] on span "By GPTBot" at bounding box center [669, 277] width 100 height 11
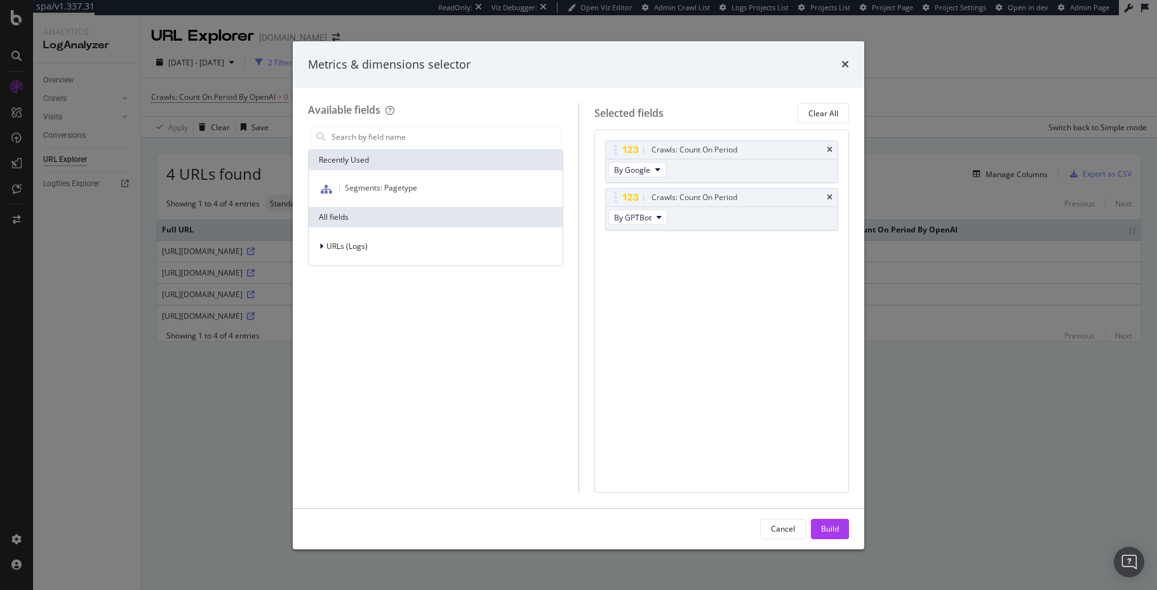
click at [833, 531] on div "Build" at bounding box center [830, 528] width 18 height 11
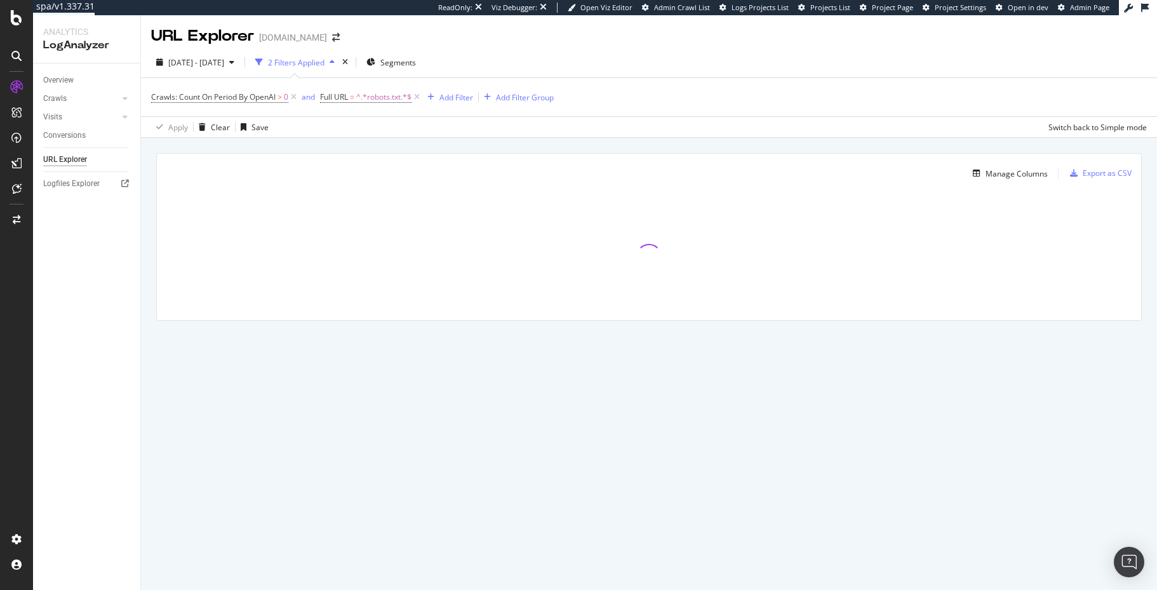
click at [793, 148] on div "Manage Columns Export as CSV Full URL Crawls: Count On Period By Google Crawls:…" at bounding box center [649, 251] width 1016 height 227
click at [854, 154] on div "Manage Columns Export as CSV" at bounding box center [649, 169] width 984 height 30
click at [841, 147] on div "Manage Columns Export as CSV Full URL Crawls: Count On Period By Google Crawls:…" at bounding box center [649, 251] width 1016 height 227
click at [840, 147] on div "Manage Columns Export as CSV Full URL Crawls: Count On Period By Google Crawls:…" at bounding box center [649, 251] width 1016 height 227
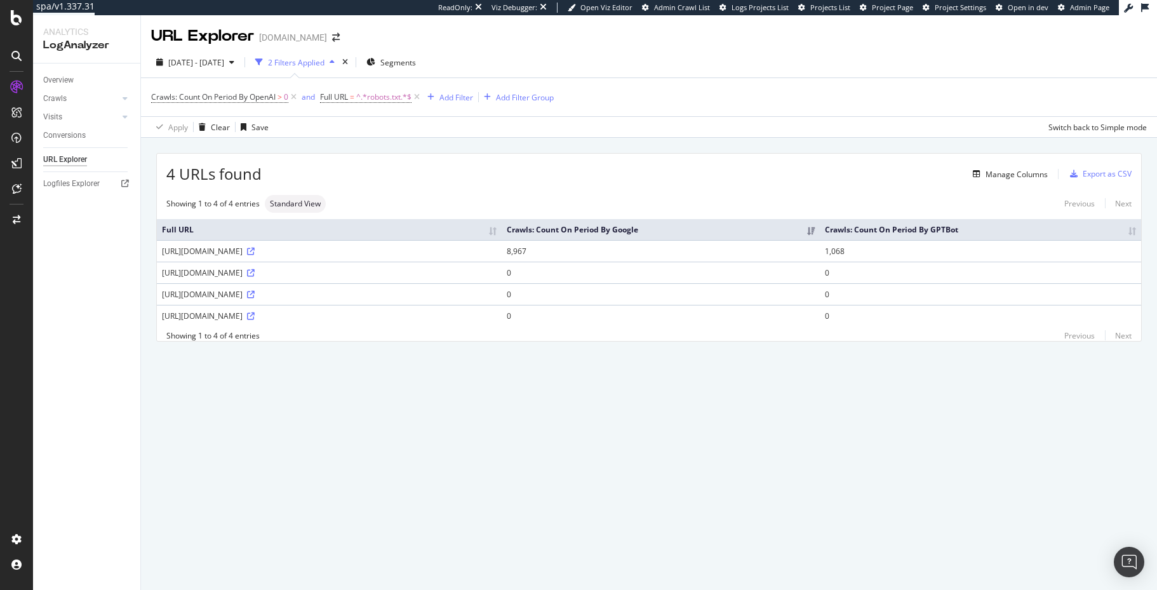
click at [782, 443] on div "URL Explorer www.zennioptical.com 2025 Aug. 6th - Sep. 6th 2 Filters Applied Se…" at bounding box center [649, 302] width 1016 height 574
click at [441, 451] on div "URL Explorer www.zennioptical.com 2025 Aug. 6th - Sep. 6th 2 Filters Applied Se…" at bounding box center [649, 302] width 1016 height 574
click at [148, 303] on div "4 URLs found Manage Columns Export as CSV Showing 1 to 4 of 4 entries Standard …" at bounding box center [649, 262] width 1016 height 248
click at [244, 246] on div "https://www.zennioptical.com/robots.txt" at bounding box center [329, 251] width 335 height 11
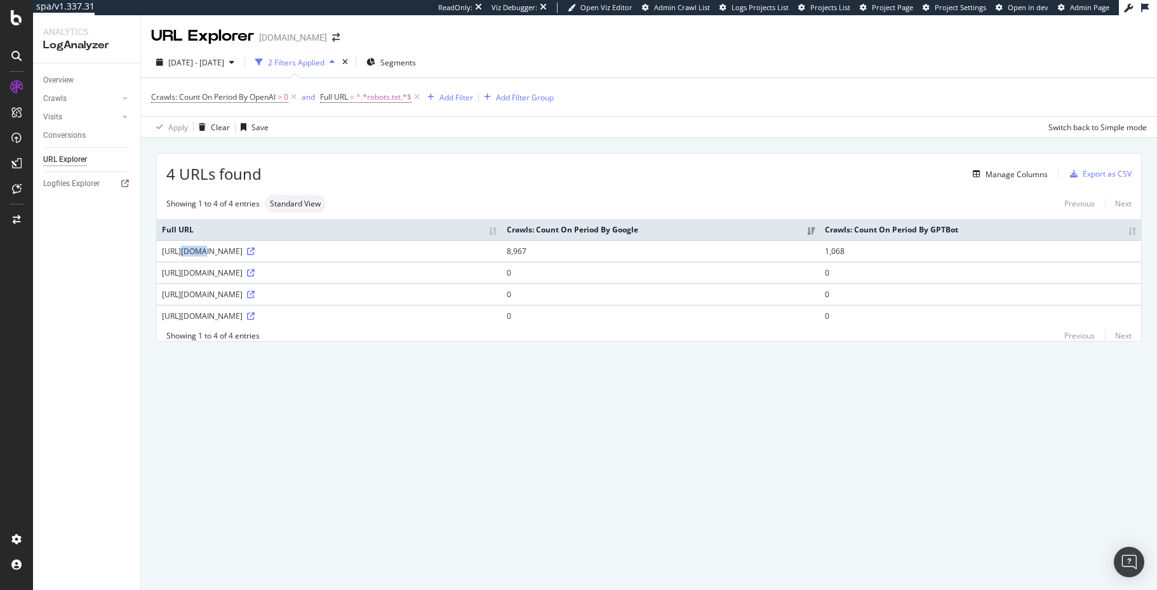
click at [244, 246] on div "https://www.zennioptical.com/robots.txt" at bounding box center [329, 251] width 335 height 11
copy div "https://www.zennioptical.com/robots.txt"
click at [1010, 171] on div "Manage Columns" at bounding box center [1016, 174] width 62 height 11
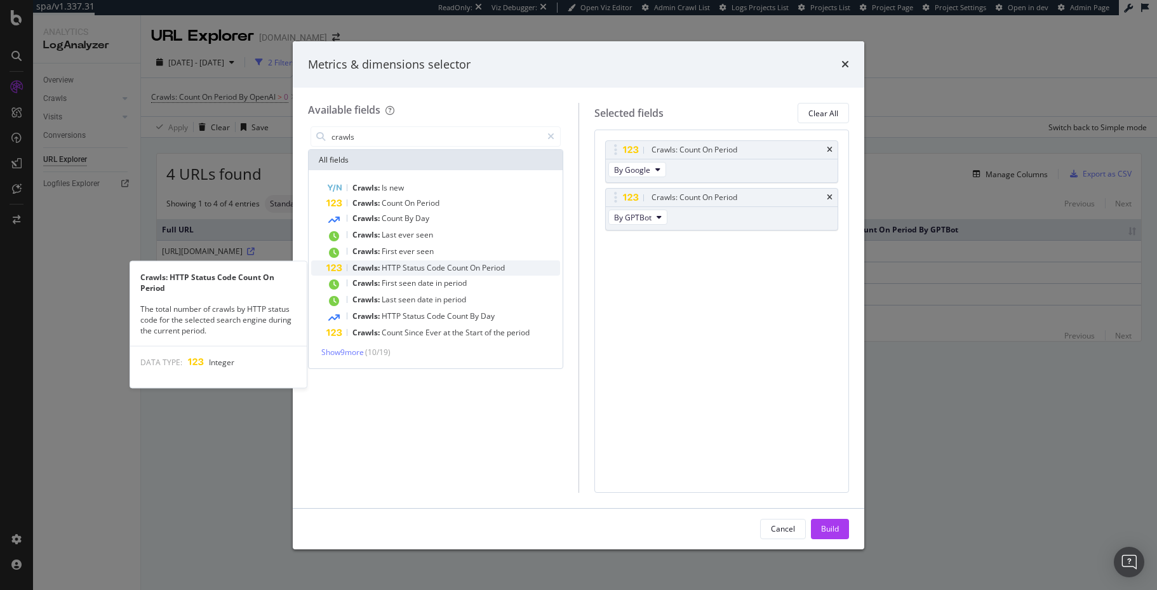
type input "crawls"
click at [455, 269] on span "Count" at bounding box center [458, 267] width 23 height 11
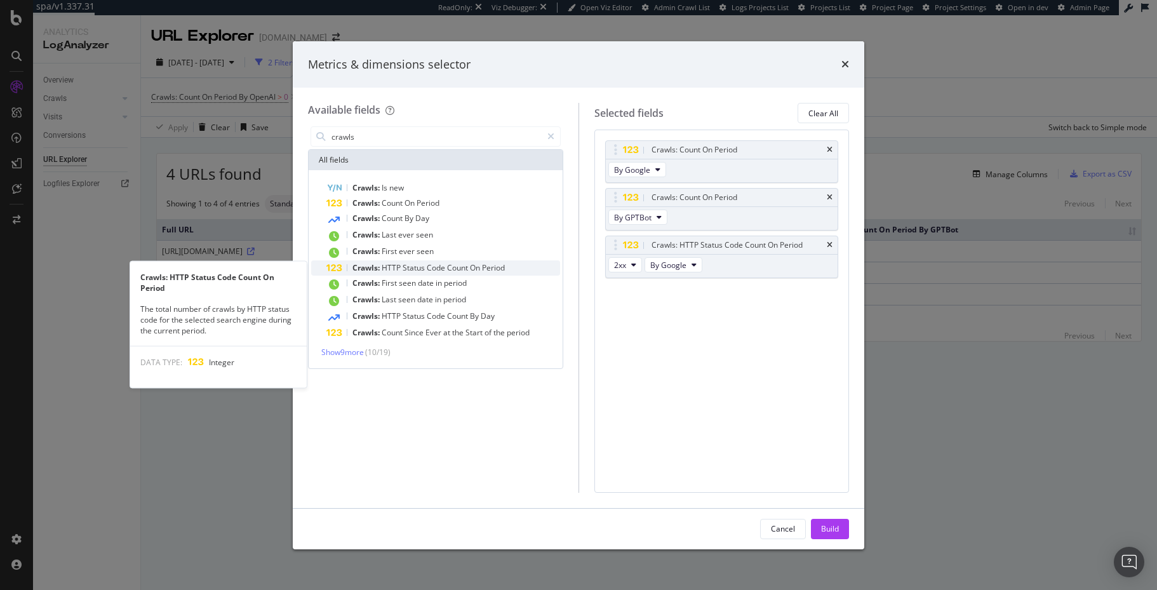
click at [442, 270] on span "Code" at bounding box center [437, 267] width 20 height 11
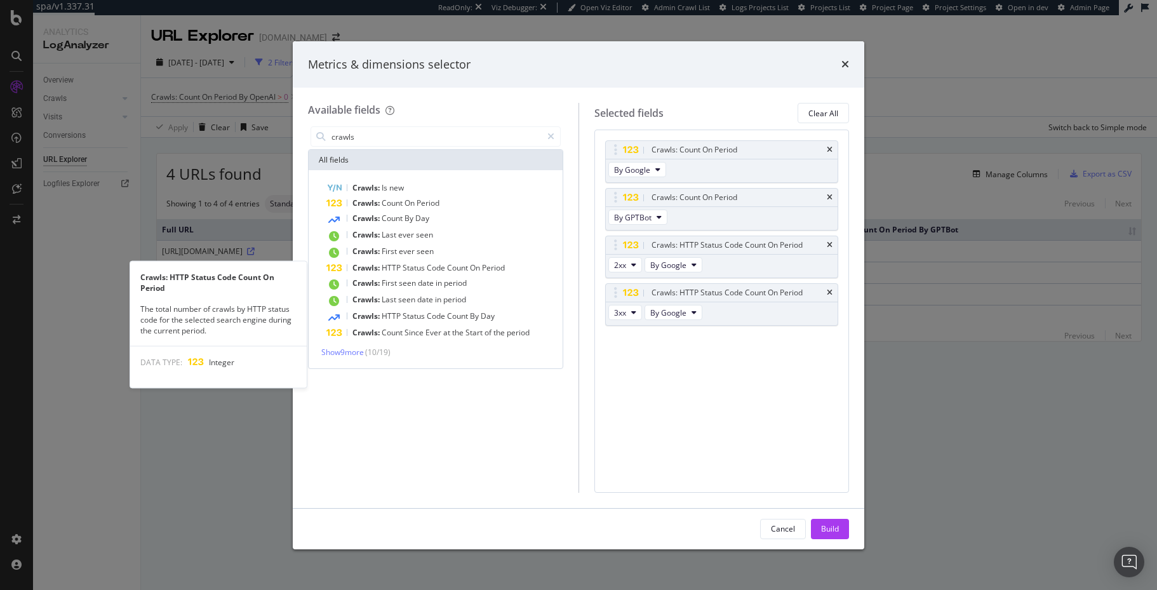
drag, startPoint x: 442, startPoint y: 270, endPoint x: 718, endPoint y: 419, distance: 313.9
click at [442, 270] on span "Code" at bounding box center [437, 267] width 20 height 11
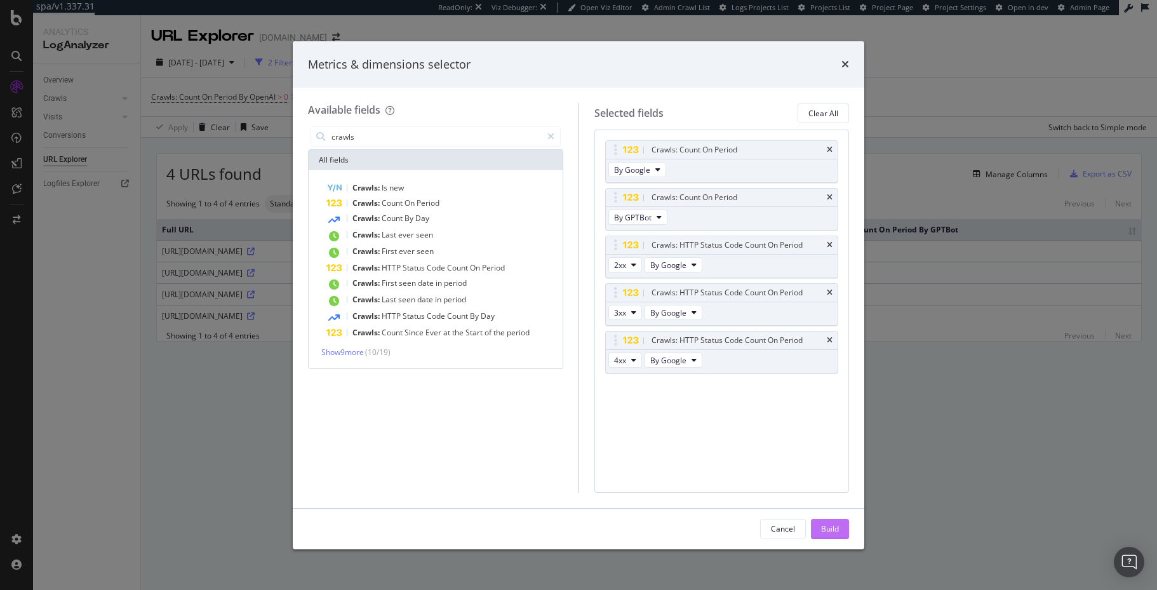
click at [825, 526] on div "Build" at bounding box center [830, 528] width 18 height 11
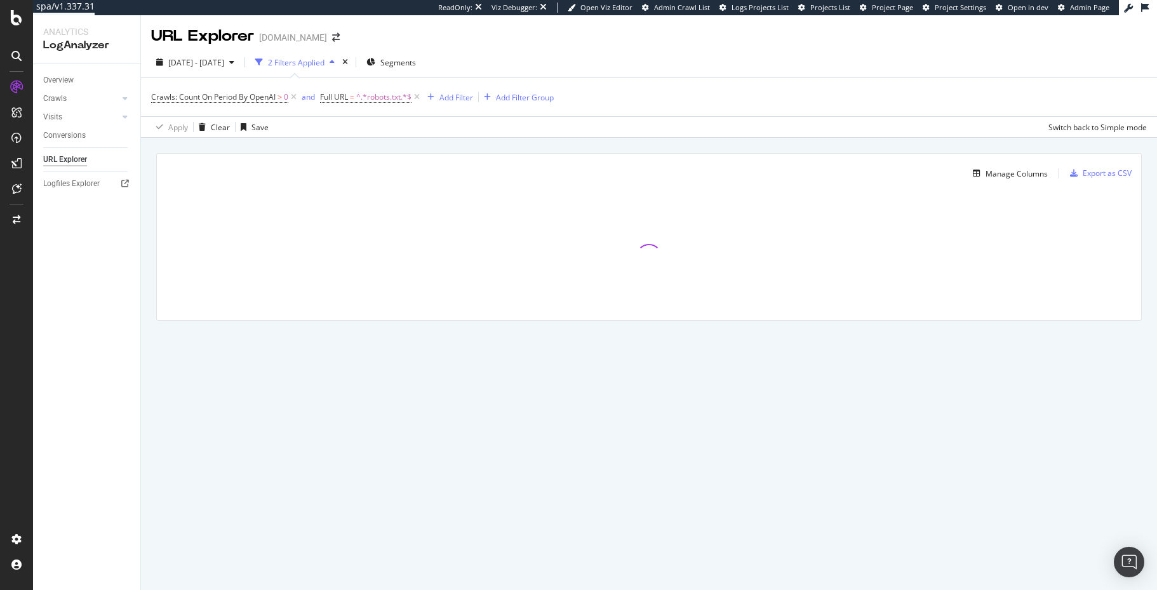
click at [631, 443] on div "URL Explorer www.zennioptical.com 2025 Aug. 6th - Sep. 6th 2 Filters Applied Se…" at bounding box center [649, 302] width 1016 height 574
drag, startPoint x: 623, startPoint y: 152, endPoint x: 611, endPoint y: 162, distance: 15.4
click at [623, 152] on div "Manage Columns Export as CSV Full URL Crawls: Count On Period By Google Crawls:…" at bounding box center [649, 251] width 1016 height 227
click at [559, 149] on div "Manage Columns Export as CSV Full URL Crawls: Count On Period By Google Crawls:…" at bounding box center [649, 251] width 1016 height 227
click at [569, 146] on div "Manage Columns Export as CSV Full URL Crawls: Count On Period By Google Crawls:…" at bounding box center [649, 251] width 1016 height 227
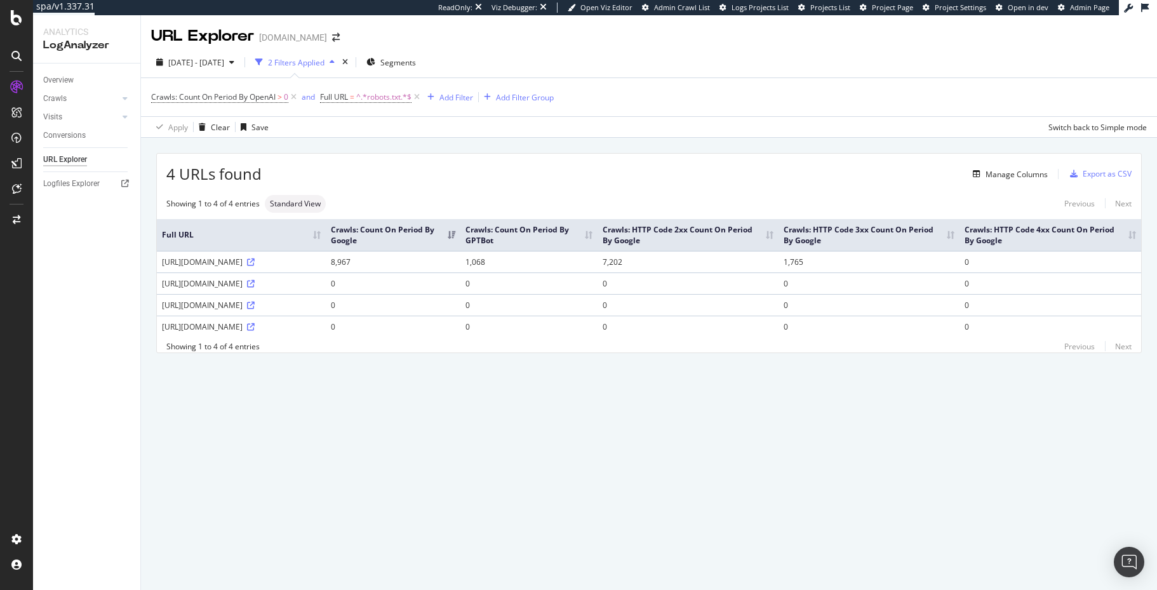
click at [565, 149] on div "4 URLs found Manage Columns Export as CSV Showing 1 to 4 of 4 entries Standard …" at bounding box center [649, 267] width 1016 height 259
click at [871, 431] on div "URL Explorer www.zennioptical.com 2025 Aug. 6th - Sep. 6th 2 Filters Applied Se…" at bounding box center [649, 302] width 1016 height 574
click at [778, 265] on td "7,202" at bounding box center [687, 262] width 181 height 22
click at [727, 187] on div "4 URLs found Manage Columns Export as CSV Showing 1 to 4 of 4 entries Standard …" at bounding box center [649, 253] width 984 height 198
click at [726, 189] on div "4 URLs found Manage Columns Export as CSV Showing 1 to 4 of 4 entries Standard …" at bounding box center [649, 253] width 984 height 198
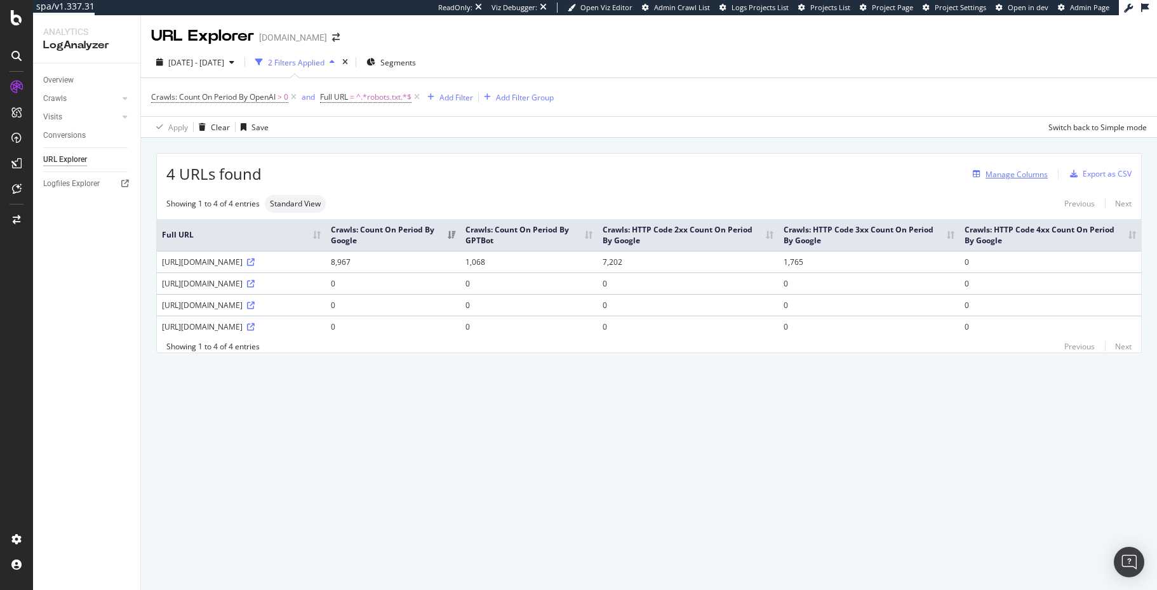
click at [1016, 171] on div "Manage Columns" at bounding box center [1016, 174] width 62 height 11
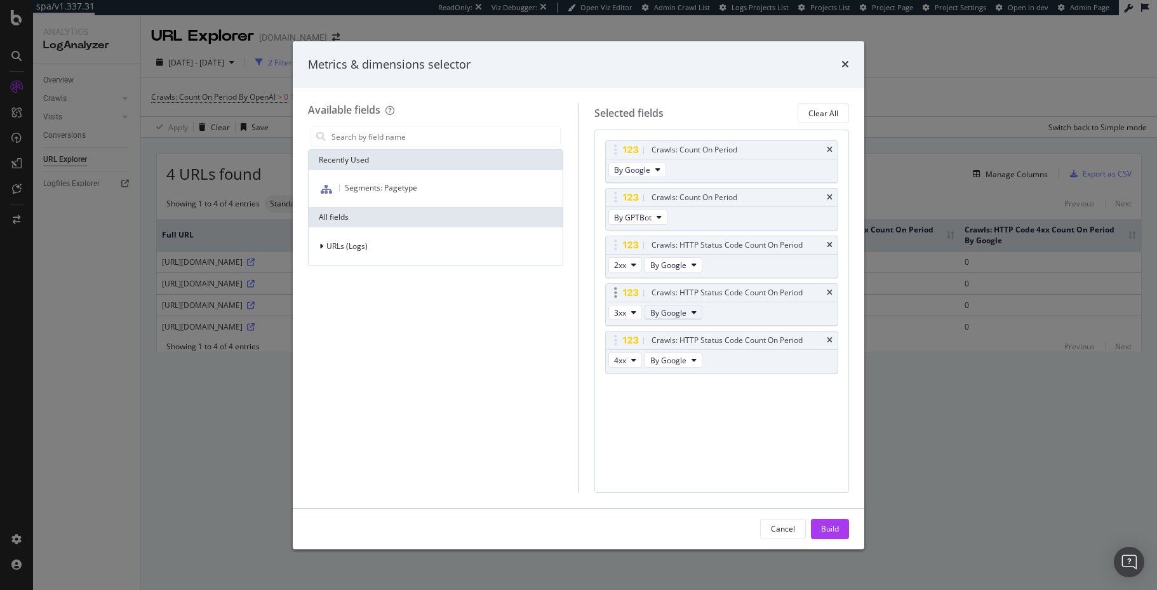
click at [653, 314] on span "By Google" at bounding box center [668, 312] width 36 height 11
click at [701, 364] on span "By ChatGPT-User" at bounding box center [705, 360] width 100 height 11
drag, startPoint x: 672, startPoint y: 310, endPoint x: 674, endPoint y: 317, distance: 7.4
click at [672, 310] on span "By ChatGPT-User" at bounding box center [681, 312] width 62 height 11
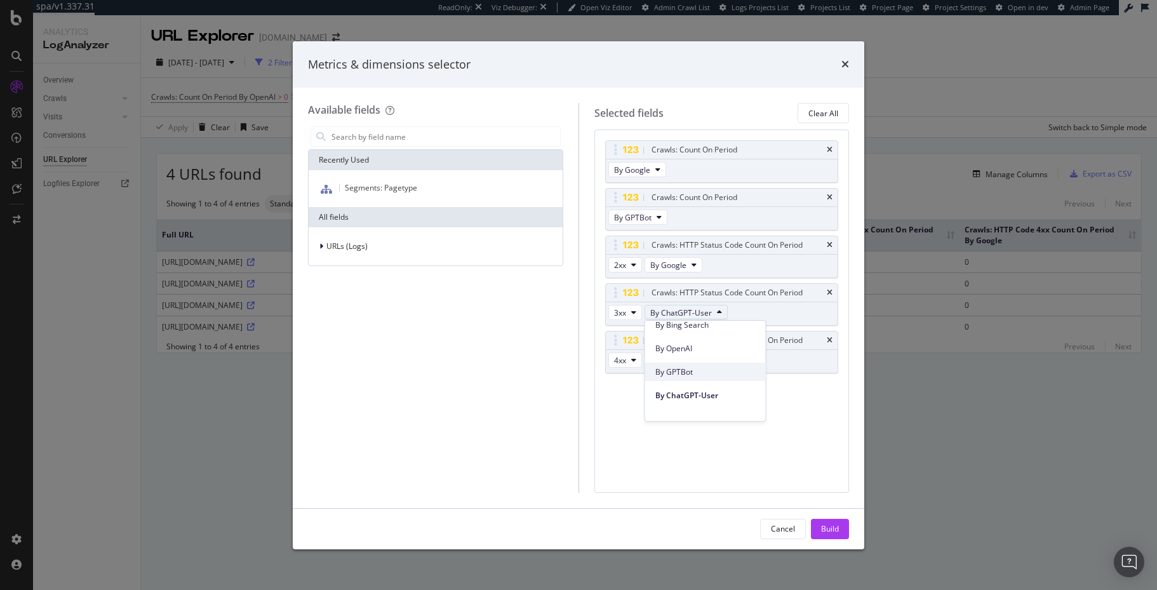
scroll to position [309, 0]
click at [695, 373] on span "By GPTBot" at bounding box center [705, 378] width 100 height 11
click at [689, 360] on button "By Google" at bounding box center [673, 359] width 58 height 15
click at [708, 442] on span "By GPTBot" at bounding box center [705, 441] width 100 height 11
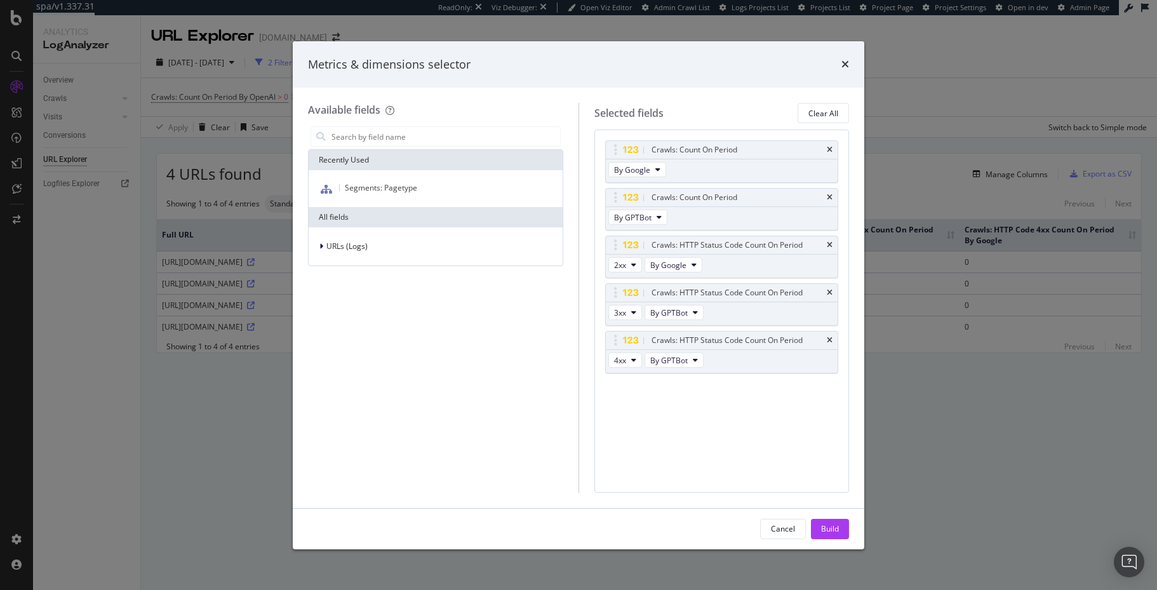
click at [835, 529] on div "Build" at bounding box center [830, 528] width 18 height 11
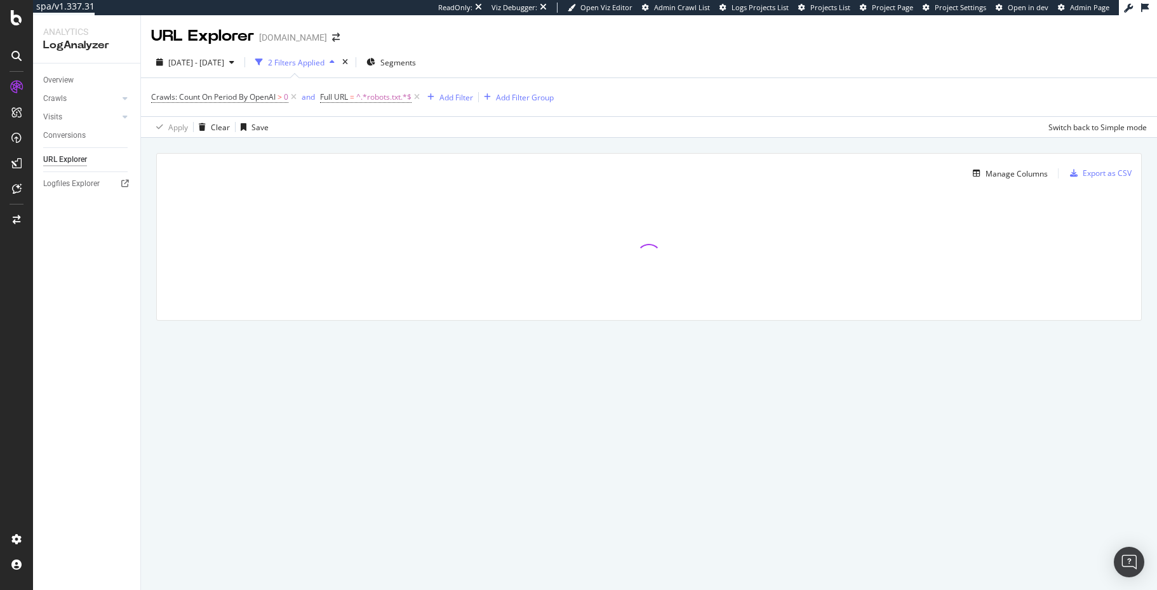
click at [522, 476] on div "URL Explorer www.zennioptical.com 2025 Aug. 6th - Sep. 6th 2 Filters Applied Se…" at bounding box center [649, 302] width 1016 height 574
click at [156, 282] on div "Manage Columns Export as CSV Full URL Crawls: Count On Period By Google Crawls:…" at bounding box center [648, 237] width 985 height 168
drag, startPoint x: 384, startPoint y: 154, endPoint x: 281, endPoint y: 13, distance: 174.5
click at [384, 154] on div "Manage Columns Export as CSV" at bounding box center [649, 169] width 984 height 30
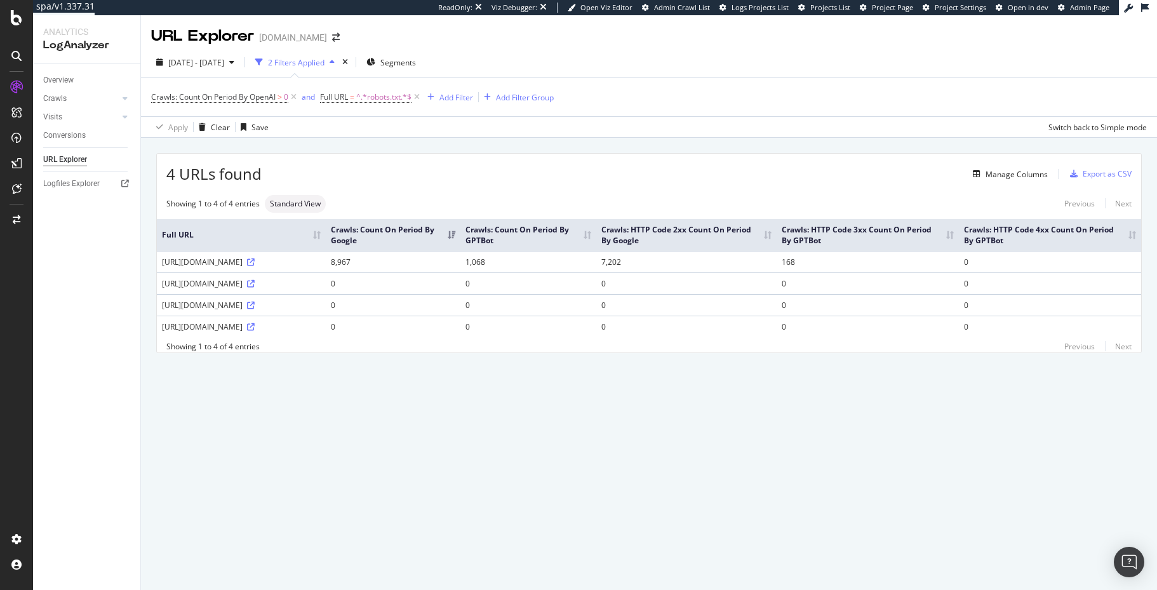
click at [588, 173] on div "Manage Columns" at bounding box center [655, 173] width 786 height 15
drag, startPoint x: 643, startPoint y: 454, endPoint x: 651, endPoint y: 458, distance: 8.5
click at [643, 454] on div "URL Explorer www.zennioptical.com 2025 Aug. 6th - Sep. 6th 2 Filters Applied Se…" at bounding box center [649, 302] width 1016 height 574
drag, startPoint x: 568, startPoint y: 168, endPoint x: 581, endPoint y: 24, distance: 144.8
click at [567, 166] on div "4 URLs found Manage Columns Export as CSV" at bounding box center [649, 169] width 984 height 31
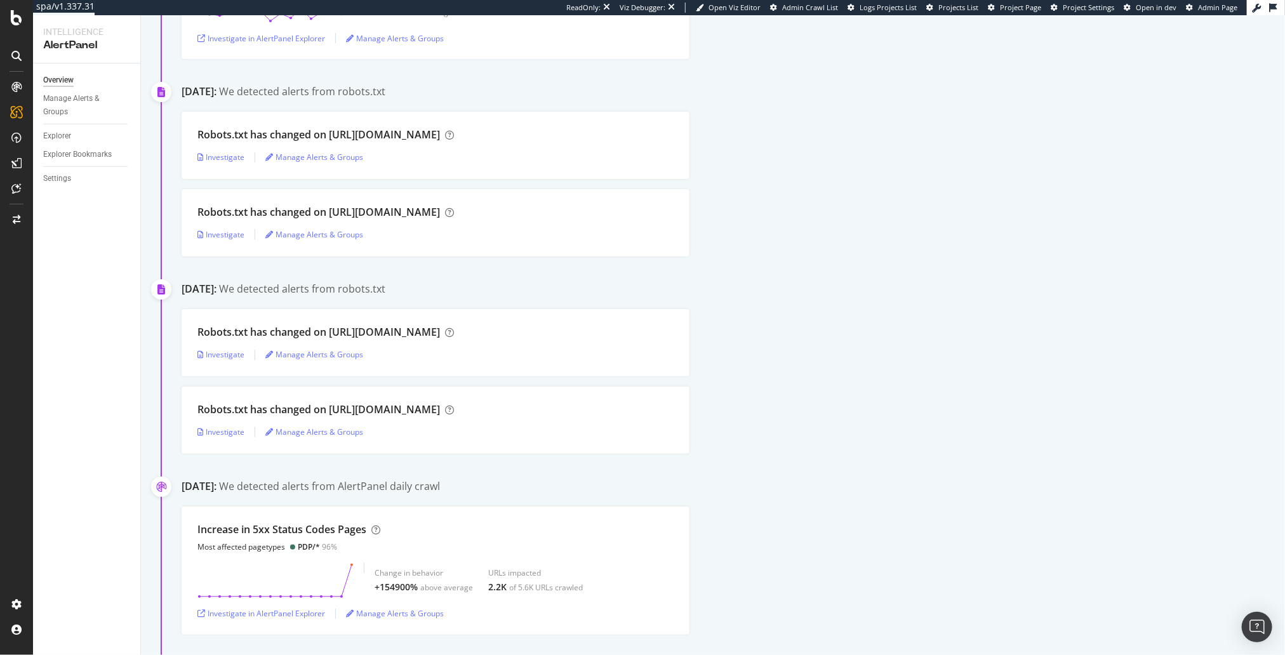
scroll to position [464, 0]
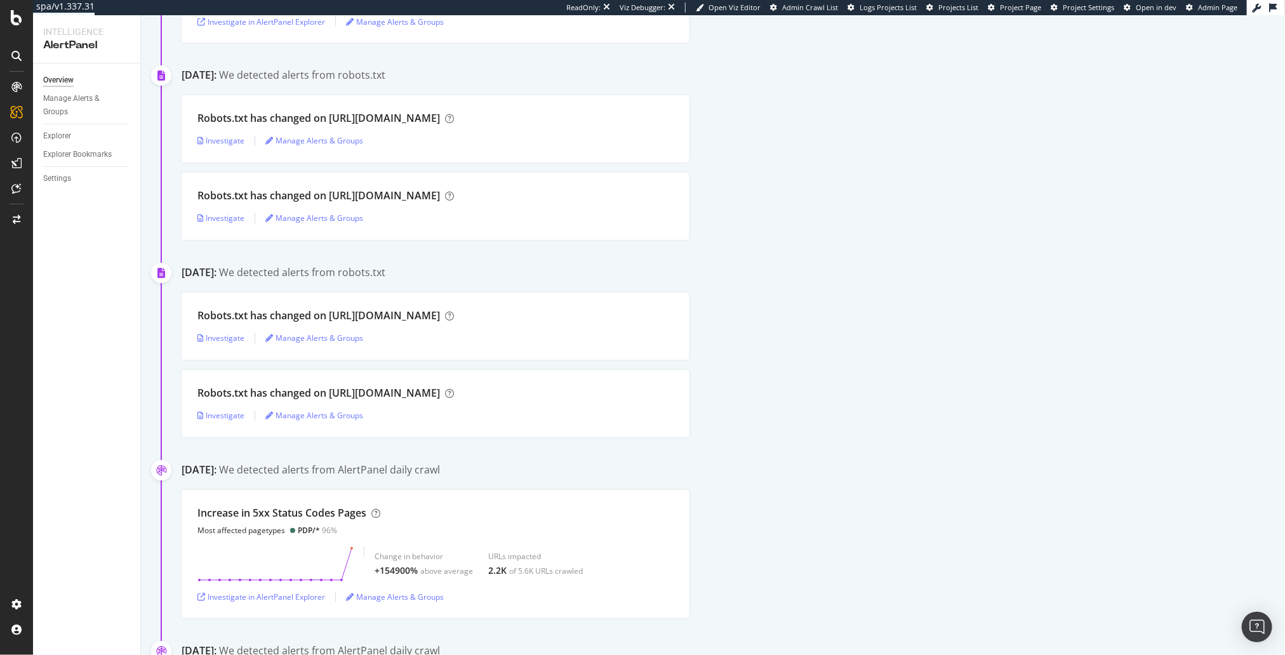
click at [218, 340] on div "Investigate" at bounding box center [220, 338] width 47 height 11
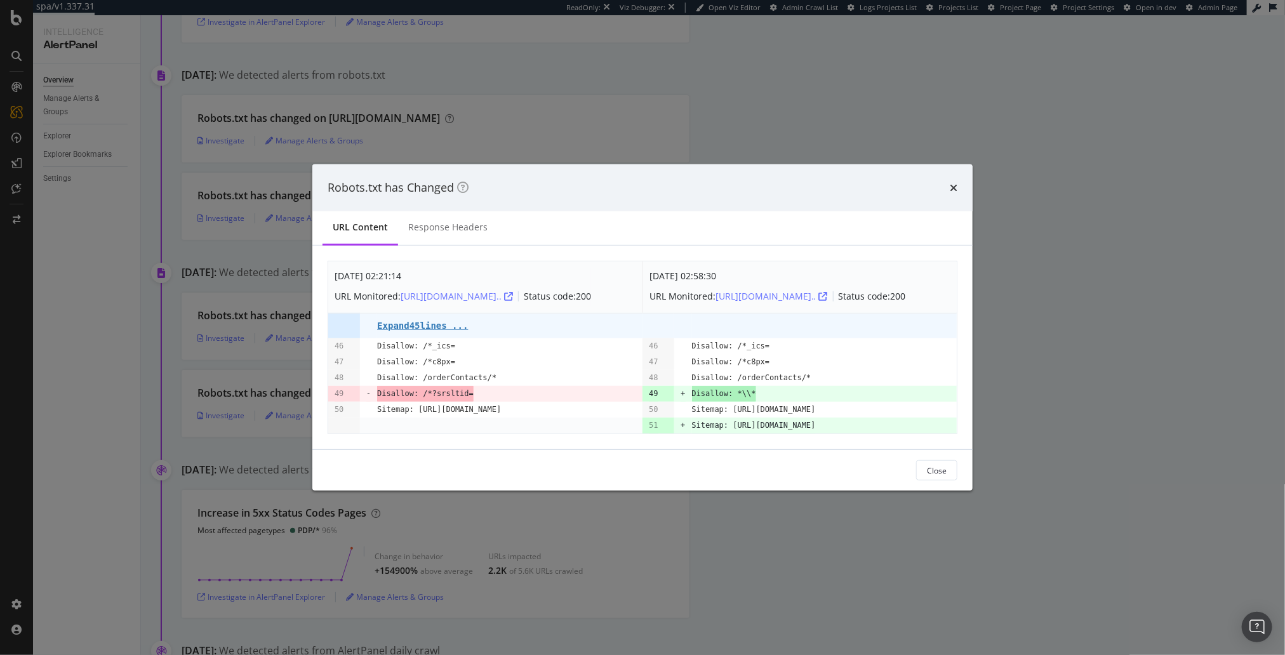
click at [656, 389] on pre "49" at bounding box center [653, 394] width 9 height 16
drag, startPoint x: 955, startPoint y: 168, endPoint x: 965, endPoint y: 165, distance: 9.9
click at [955, 180] on div "times" at bounding box center [954, 188] width 8 height 17
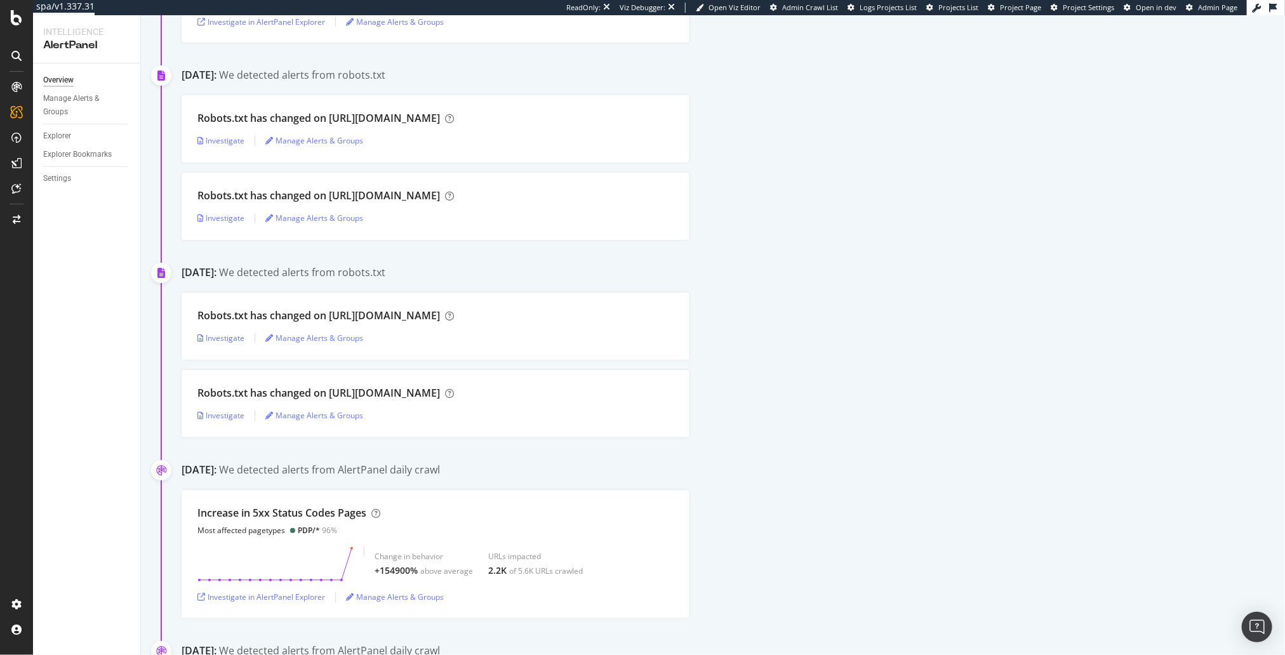
drag, startPoint x: 899, startPoint y: 122, endPoint x: 730, endPoint y: 23, distance: 195.4
click at [895, 120] on div "Robots.txt has changed on [URL][DOMAIN_NAME] Investigate Manage Alerts & Groups" at bounding box center [733, 128] width 1103 height 67
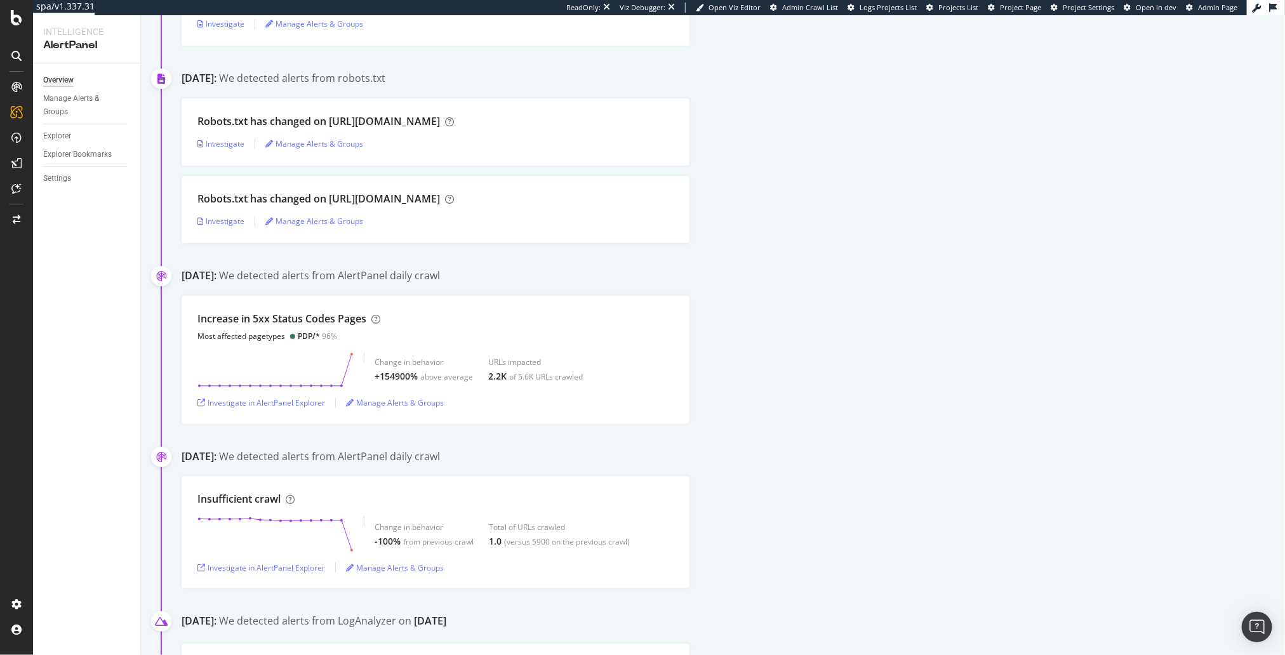
scroll to position [586, 0]
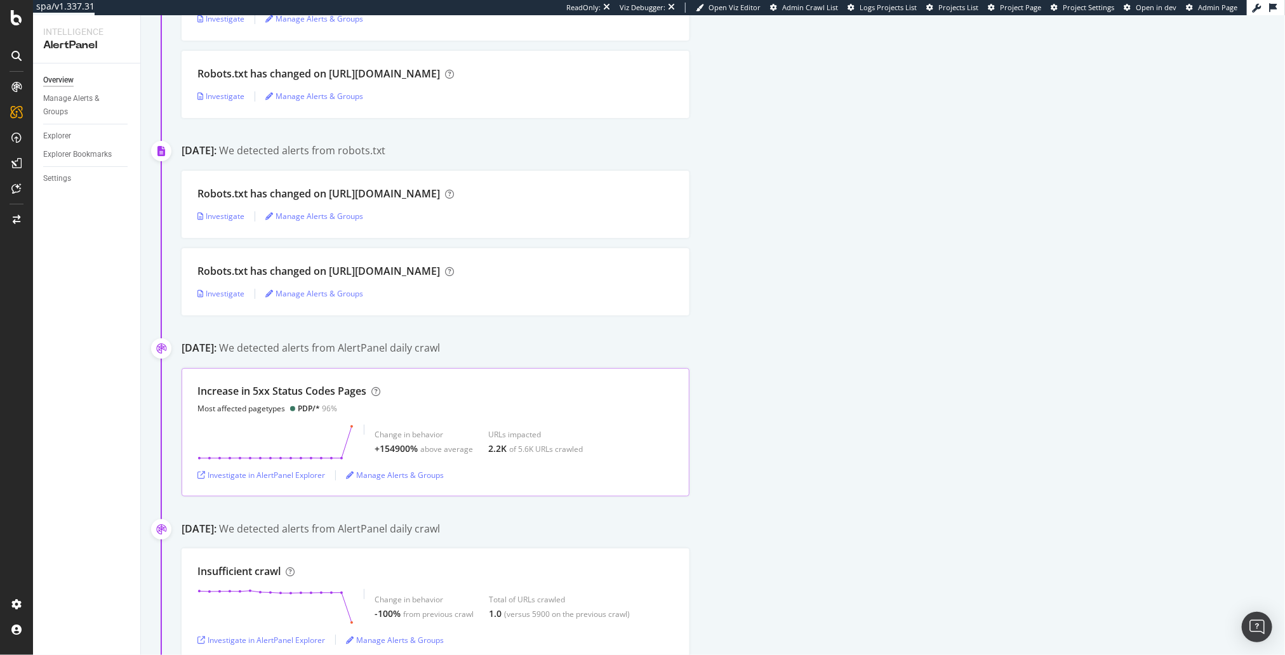
drag, startPoint x: 708, startPoint y: 403, endPoint x: 489, endPoint y: 400, distance: 219.7
click at [708, 403] on div "Increase in 5xx Status Codes Pages Most affected pagetypes PDP/* 96% Change in …" at bounding box center [733, 432] width 1103 height 128
click at [837, 419] on div "Increase in 5xx Status Codes Pages Most affected pagetypes PDP/* 96% Change in …" at bounding box center [733, 432] width 1103 height 128
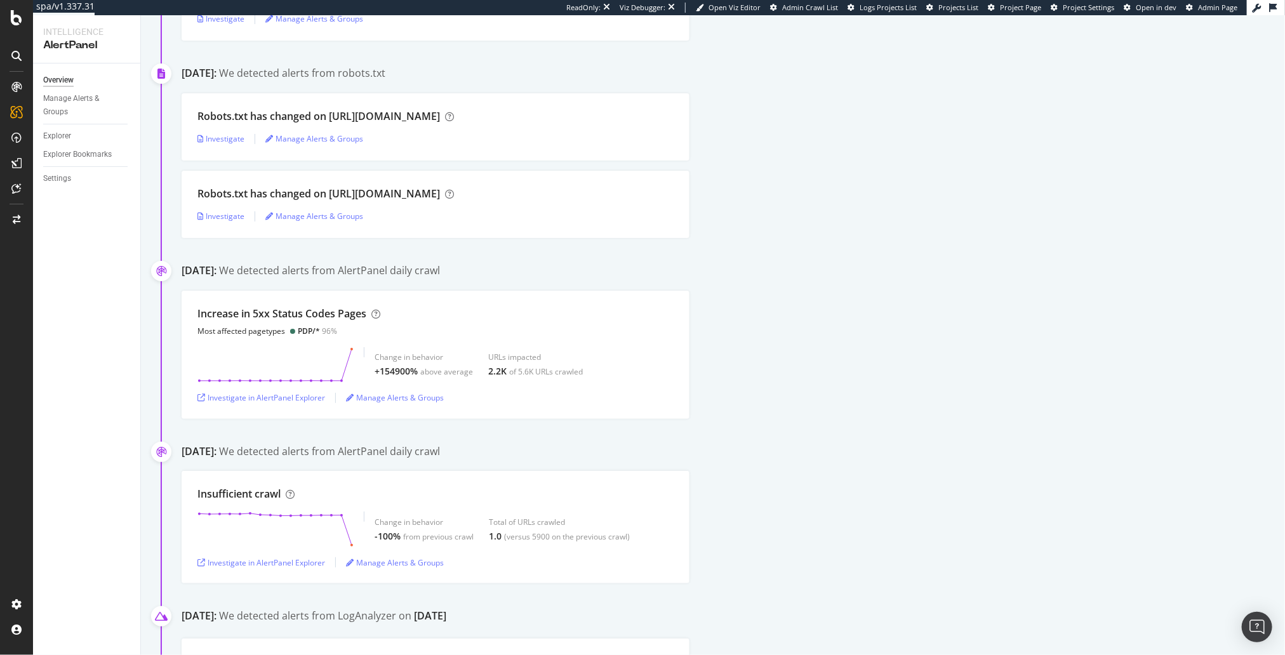
scroll to position [665, 0]
drag, startPoint x: 839, startPoint y: 411, endPoint x: 807, endPoint y: 428, distance: 36.6
click at [839, 411] on div "Increase in 5xx Status Codes Pages Most affected pagetypes PDP/* 96% Change in …" at bounding box center [733, 353] width 1103 height 128
drag, startPoint x: 738, startPoint y: 147, endPoint x: 204, endPoint y: 80, distance: 537.5
click at [683, 140] on div "Robots.txt has changed on [URL][DOMAIN_NAME] Investigate Manage Alerts & Groups" at bounding box center [733, 125] width 1103 height 67
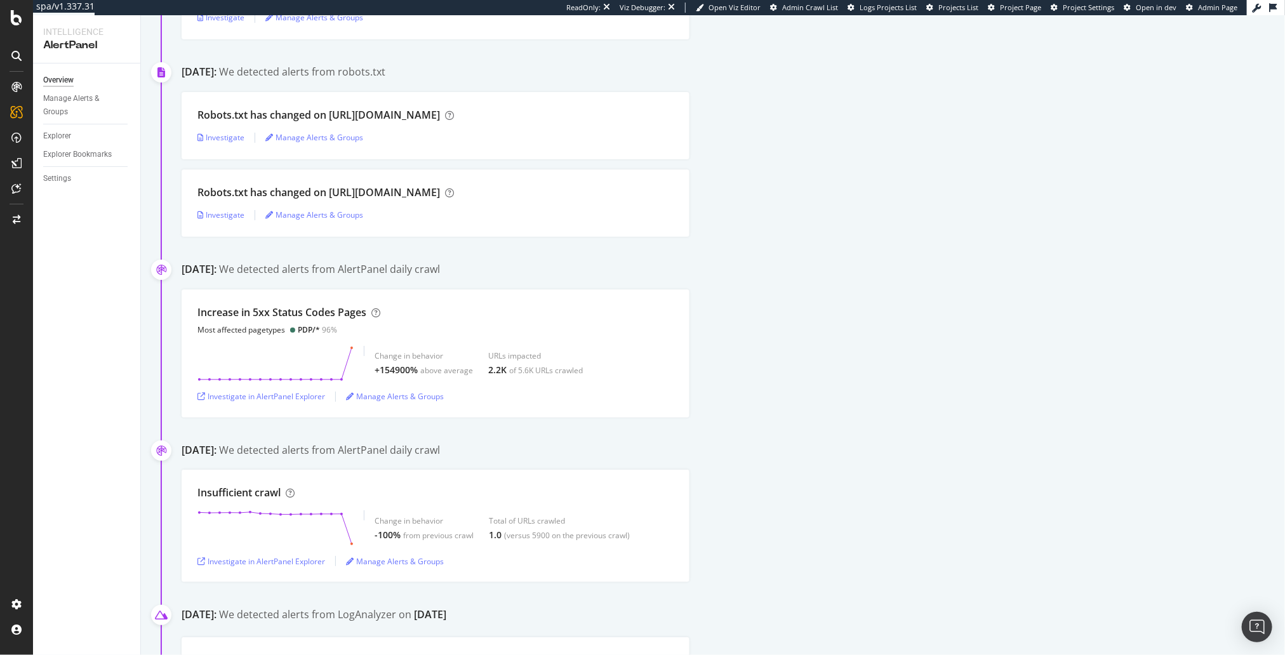
drag, startPoint x: 934, startPoint y: 240, endPoint x: 965, endPoint y: 197, distance: 52.8
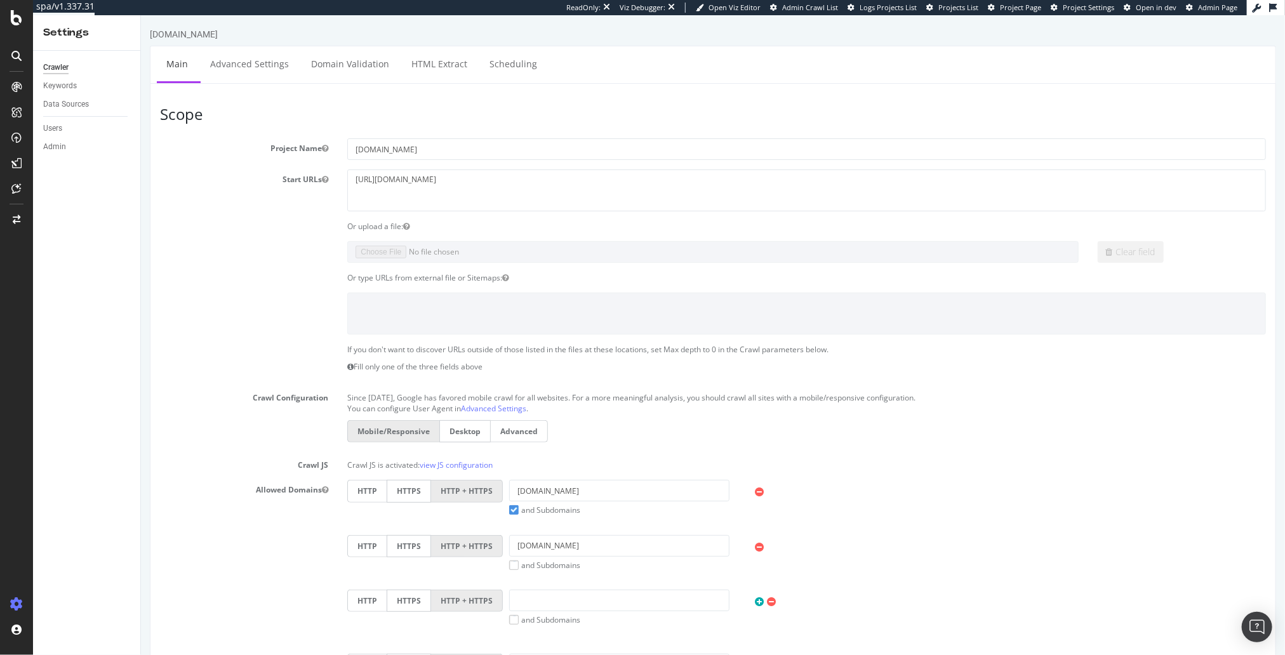
drag, startPoint x: 314, startPoint y: 348, endPoint x: 306, endPoint y: 355, distance: 9.9
click at [314, 348] on div "If you don't want to discover URLs outside of those listed in the files at thes…" at bounding box center [712, 361] width 1125 height 34
click at [262, 325] on div at bounding box center [712, 313] width 1125 height 41
drag, startPoint x: 281, startPoint y: 198, endPoint x: 169, endPoint y: 133, distance: 129.4
click at [278, 196] on div "Start URLs https://www.zennioptical.com/" at bounding box center [712, 189] width 1125 height 41
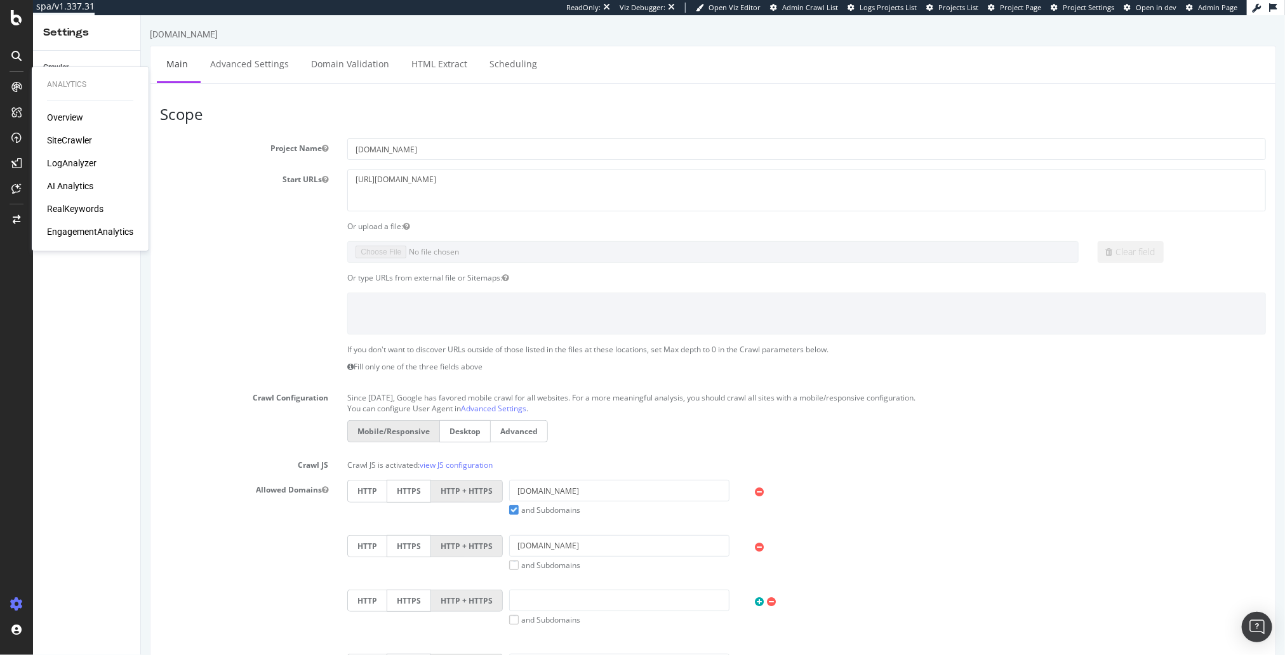
click at [234, 238] on section "Project Name www.zennioptical.com Start URLs https://www.zennioptical.com/ Or u…" at bounding box center [712, 439] width 1106 height 602
click at [133, 217] on div "Crawler Keywords Data Sources Users Admin" at bounding box center [86, 353] width 107 height 604
click at [245, 204] on div "Start URLs https://www.zennioptical.com/" at bounding box center [712, 189] width 1125 height 41
drag, startPoint x: 651, startPoint y: 155, endPoint x: 654, endPoint y: 146, distance: 9.2
click at [651, 155] on input "[DOMAIN_NAME]" at bounding box center [806, 149] width 919 height 22
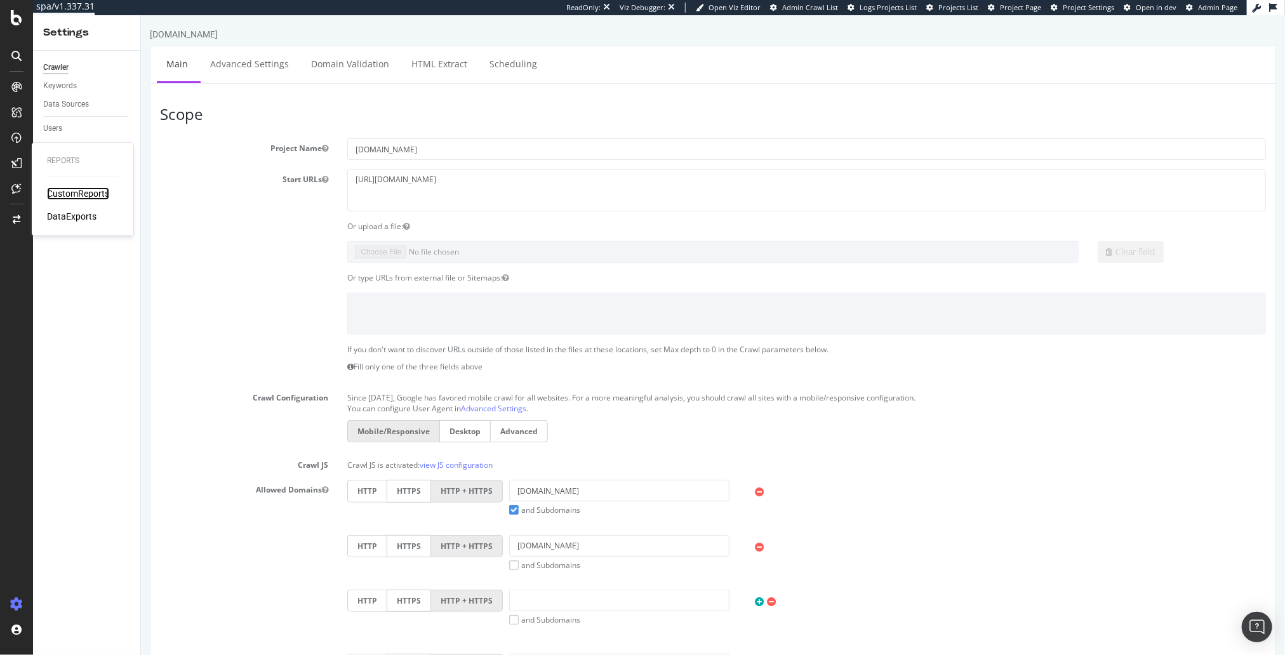
click at [67, 189] on div "CustomReports" at bounding box center [78, 193] width 62 height 13
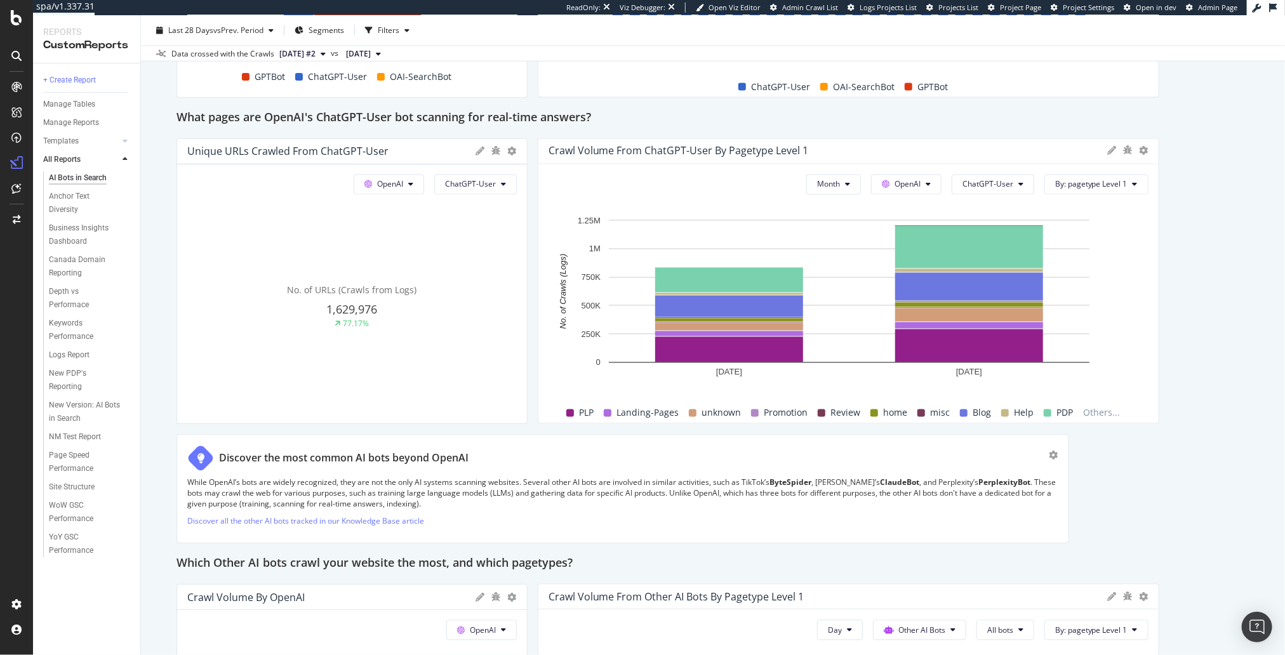
scroll to position [1350, 0]
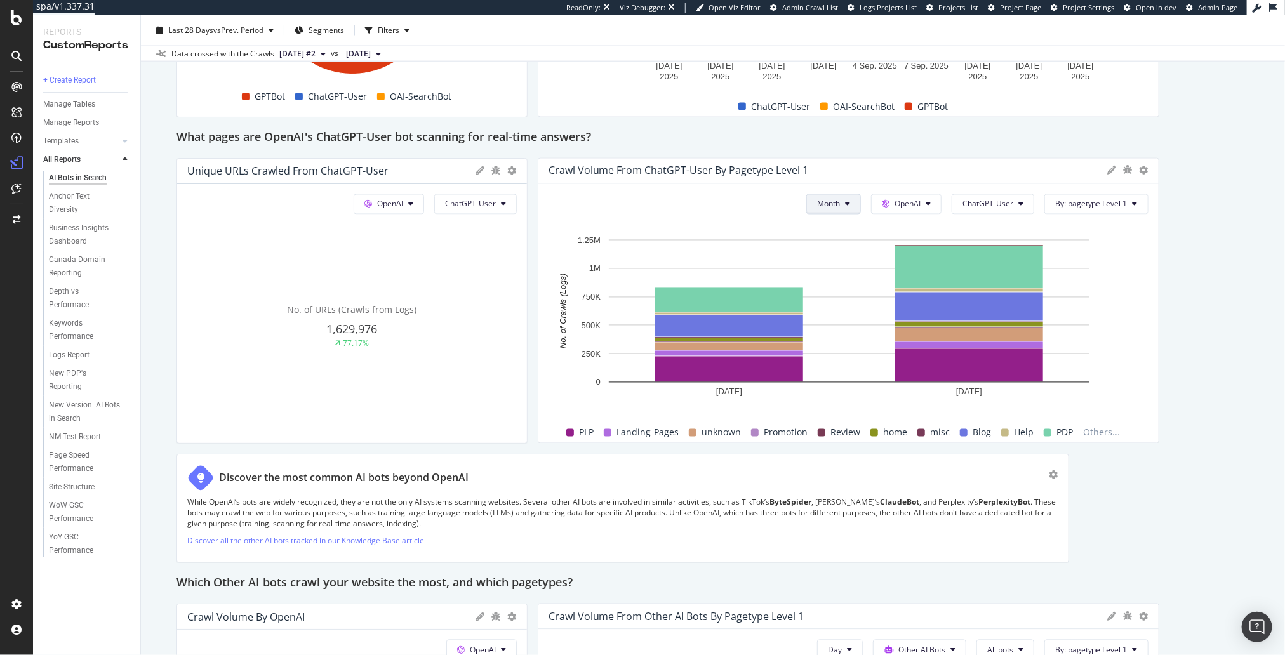
click at [825, 203] on span "Month" at bounding box center [828, 204] width 23 height 11
click at [835, 227] on span "Day" at bounding box center [833, 226] width 25 height 11
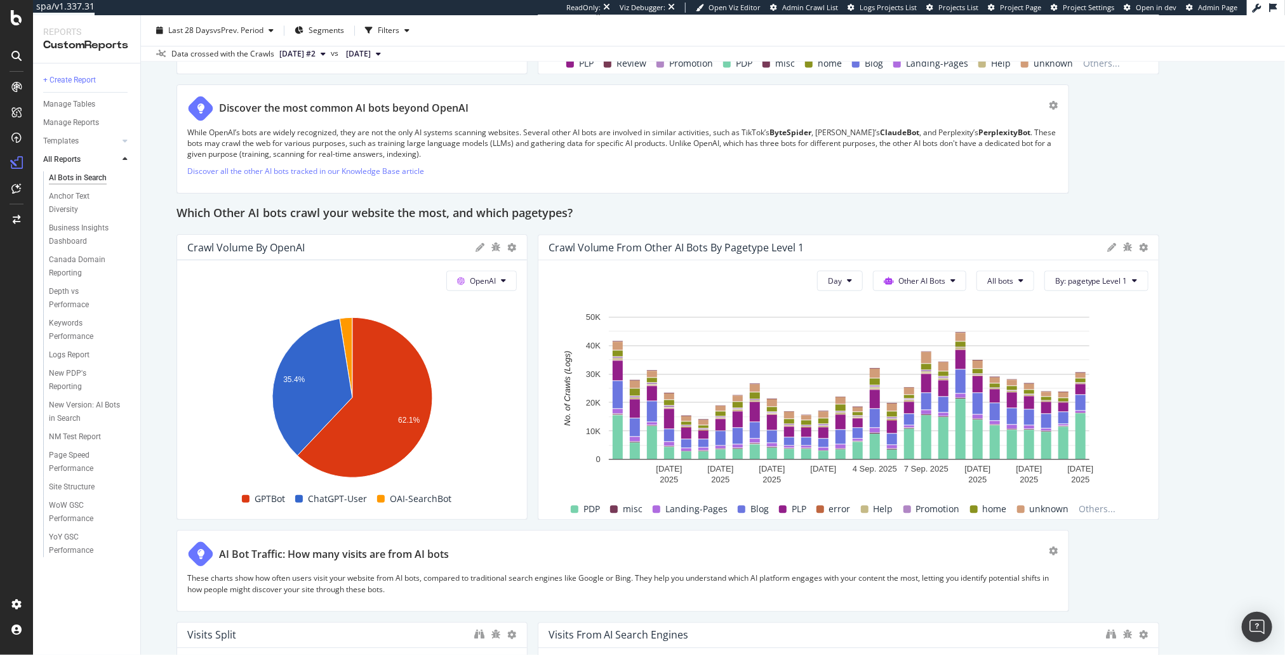
scroll to position [2022, 0]
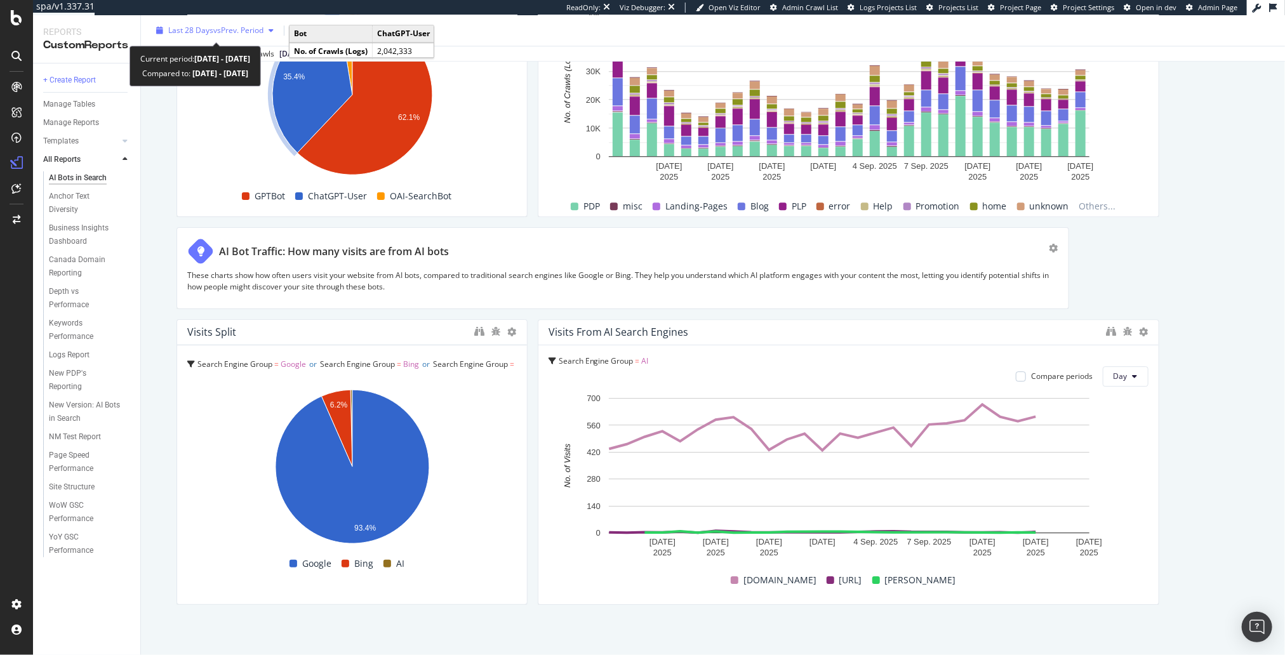
click at [228, 27] on span "vs Prev. Period" at bounding box center [238, 30] width 50 height 11
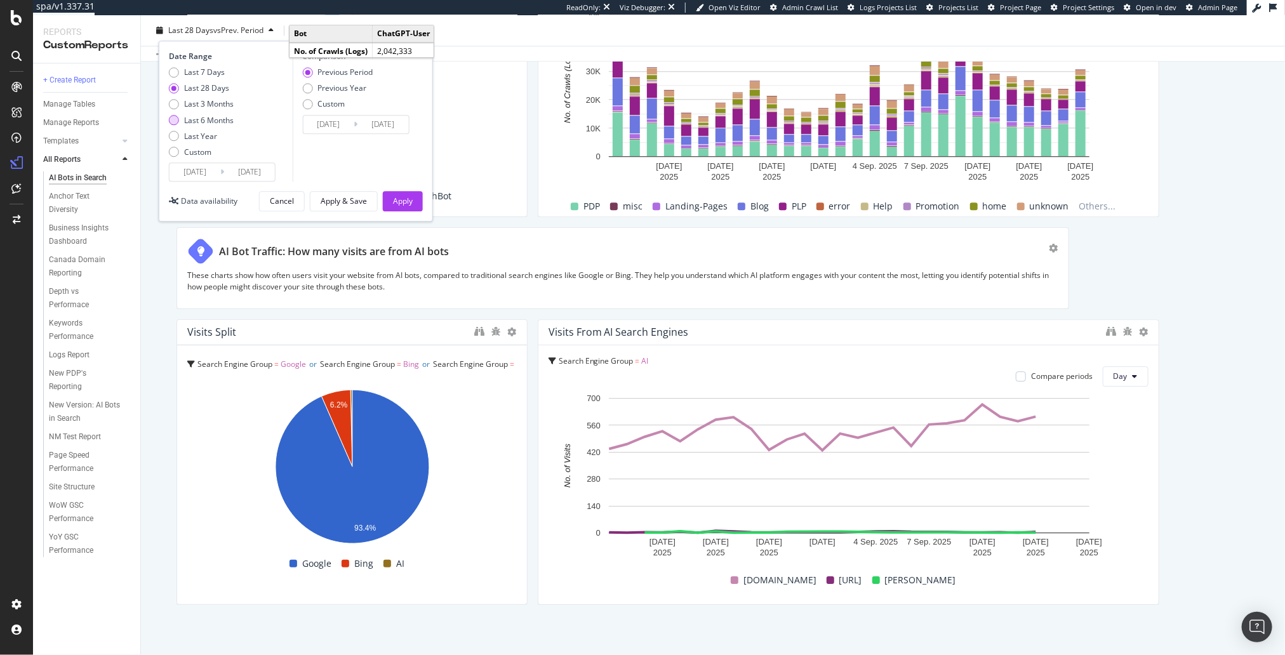
click at [223, 118] on div "Last 6 Months" at bounding box center [209, 120] width 50 height 11
type input "2025/03/17"
type input "2024/09/14"
type input "2025/03/16"
click at [393, 201] on div "Apply" at bounding box center [403, 201] width 20 height 11
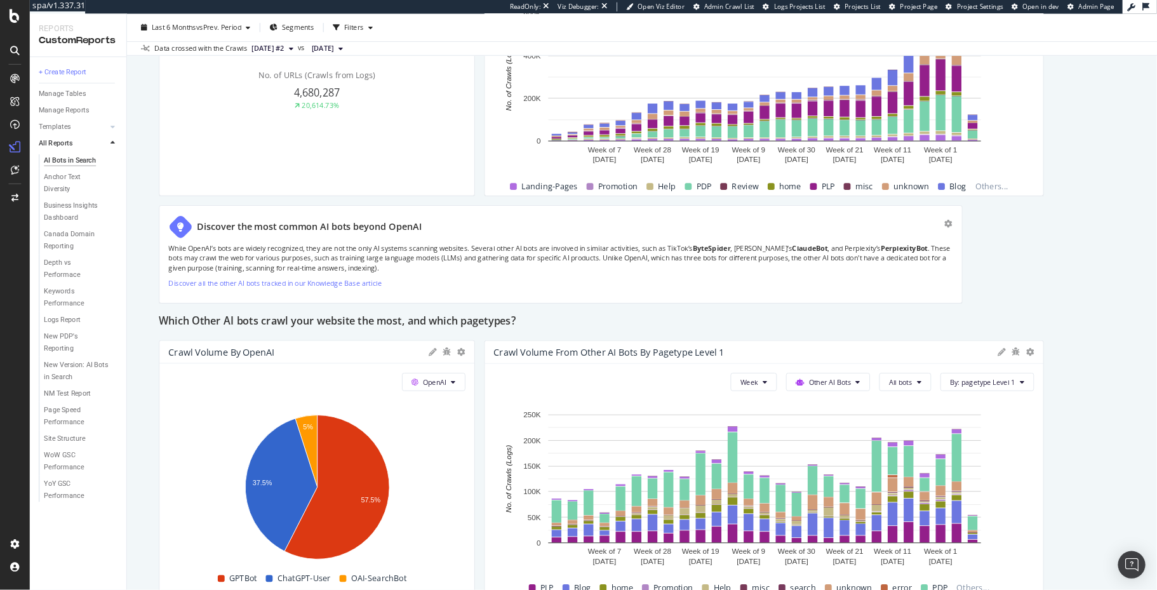
scroll to position [2048, 0]
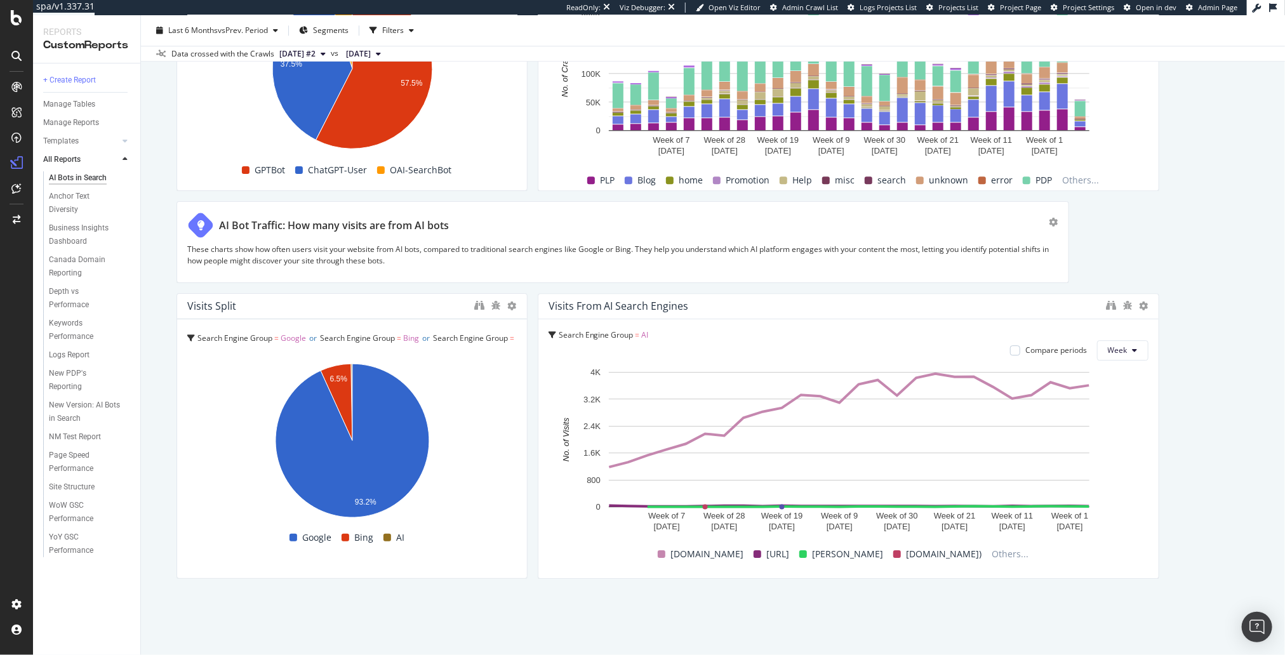
click at [722, 609] on div "AI Bots in Search AI Bots in Search www.zennioptical.com Clone (Admin) Clone Sc…" at bounding box center [713, 335] width 1144 height 640
drag, startPoint x: 1138, startPoint y: 225, endPoint x: 993, endPoint y: 201, distance: 147.3
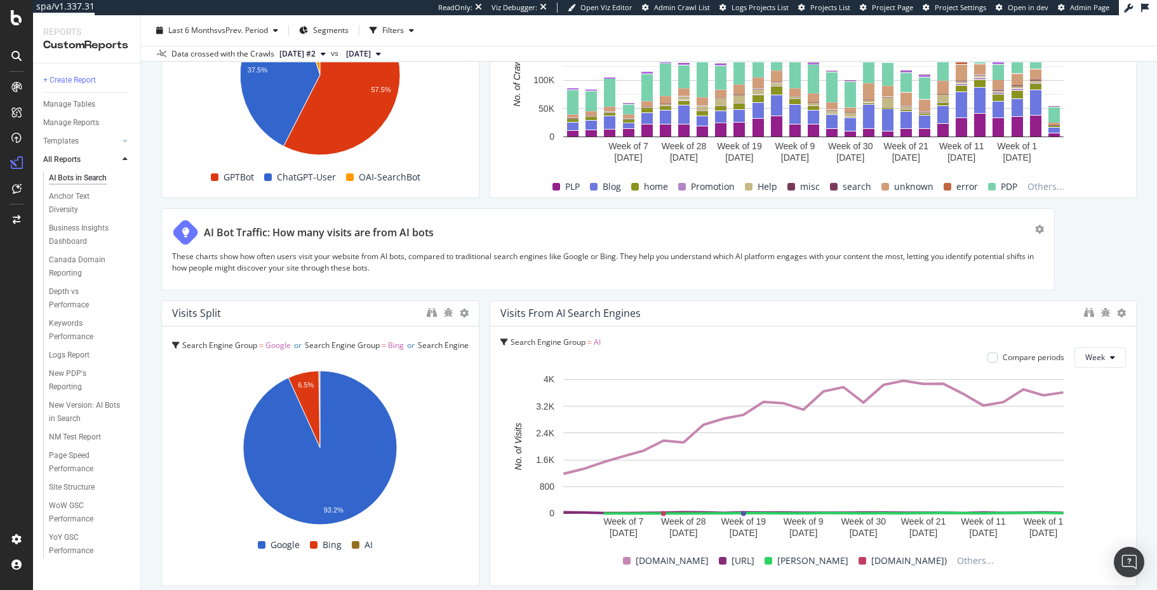
scroll to position [2086, 0]
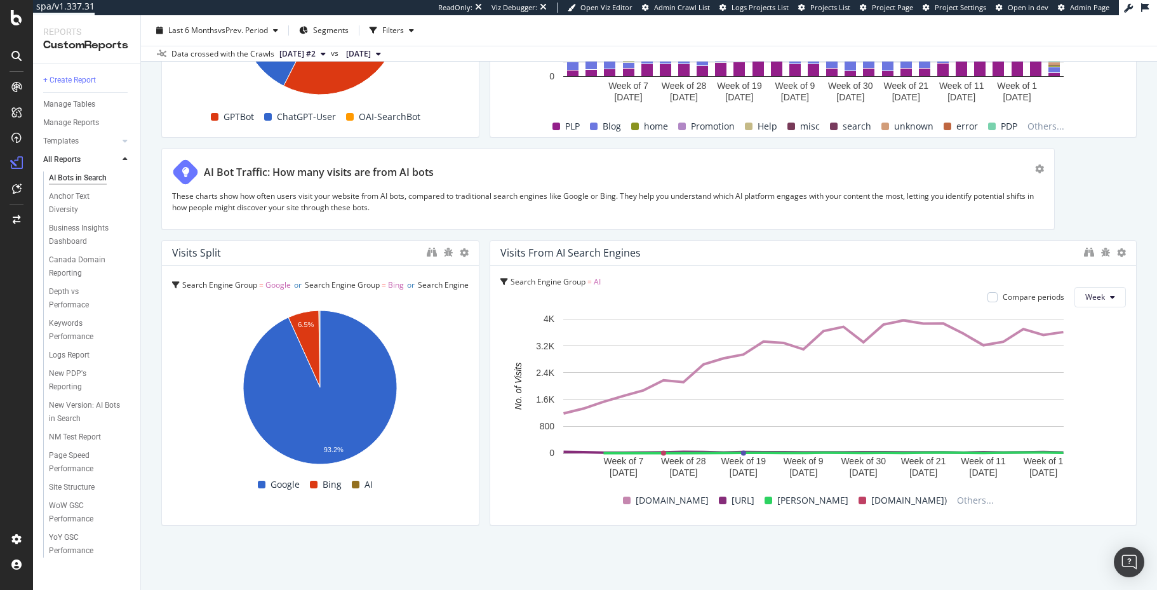
drag, startPoint x: 769, startPoint y: 235, endPoint x: 762, endPoint y: 241, distance: 9.4
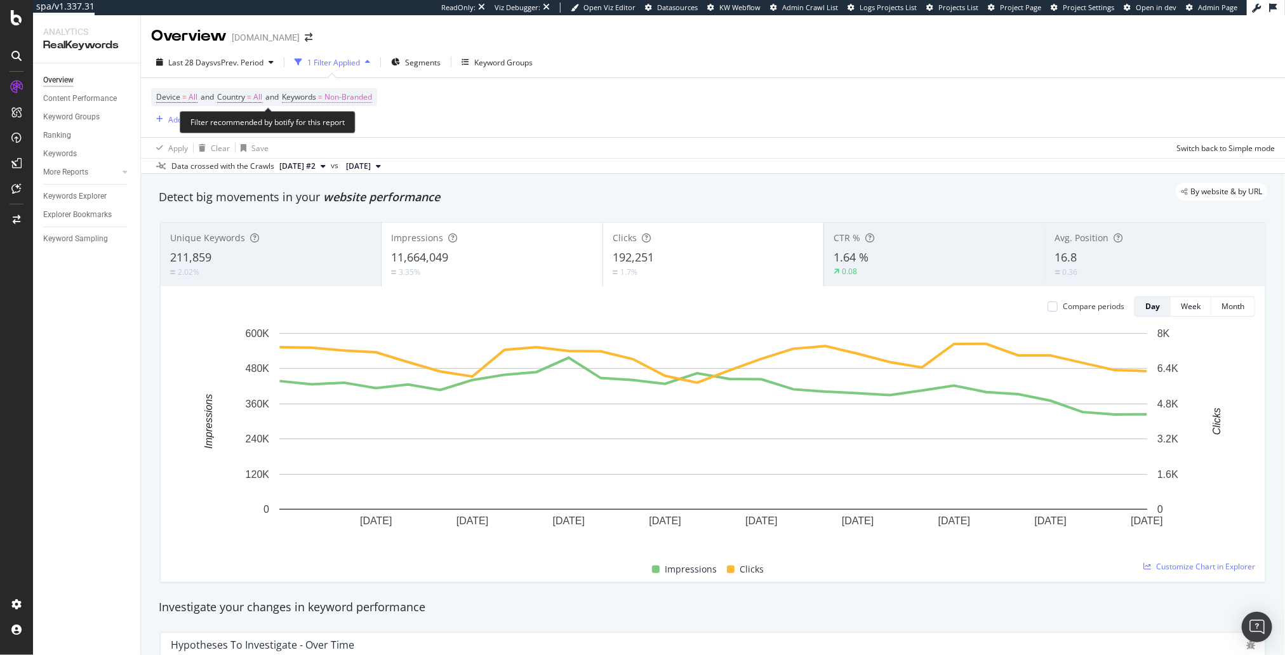
drag, startPoint x: 353, startPoint y: 107, endPoint x: 359, endPoint y: 99, distance: 10.0
click at [353, 107] on div "Device = All and Country = All and Keywords = Non-Branded Add Filter Add Filter…" at bounding box center [264, 107] width 226 height 39
click at [359, 98] on span "Non-Branded" at bounding box center [348, 97] width 48 height 18
drag, startPoint x: 344, startPoint y: 120, endPoint x: 342, endPoint y: 128, distance: 8.0
click at [344, 120] on div "Non-Branded" at bounding box center [334, 126] width 68 height 19
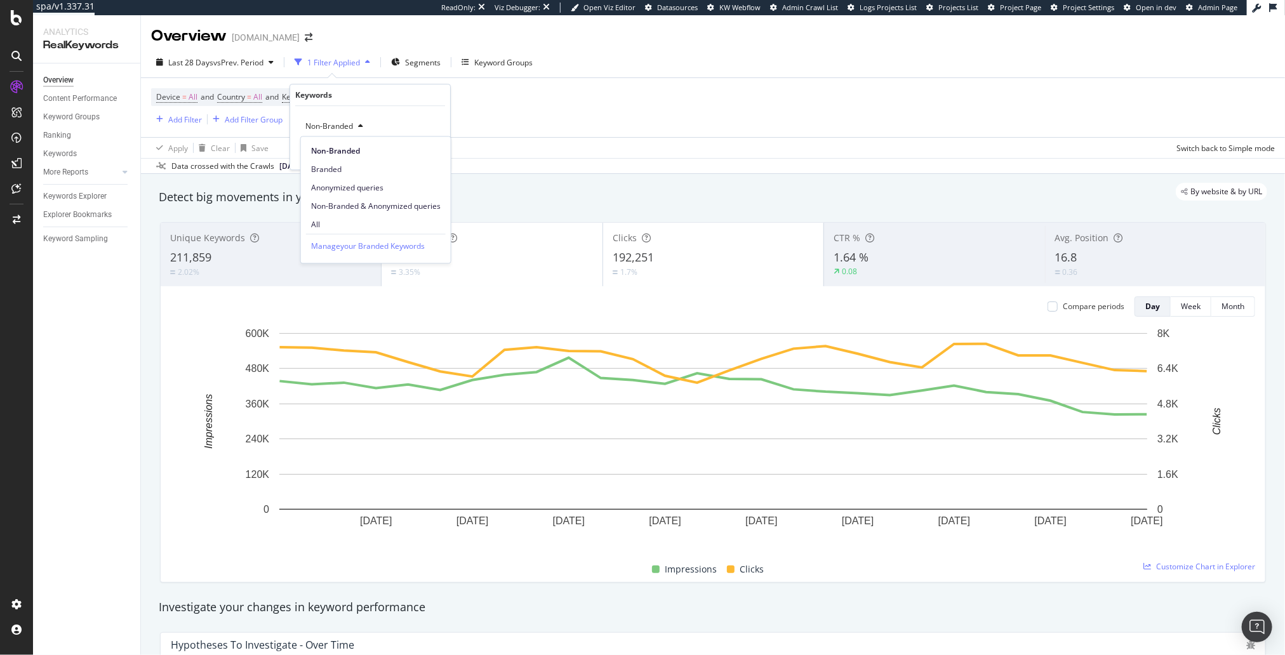
drag, startPoint x: 347, startPoint y: 222, endPoint x: 356, endPoint y: 211, distance: 14.4
click at [347, 222] on span "All" at bounding box center [375, 224] width 129 height 11
click at [416, 153] on div "button" at bounding box center [411, 153] width 17 height 8
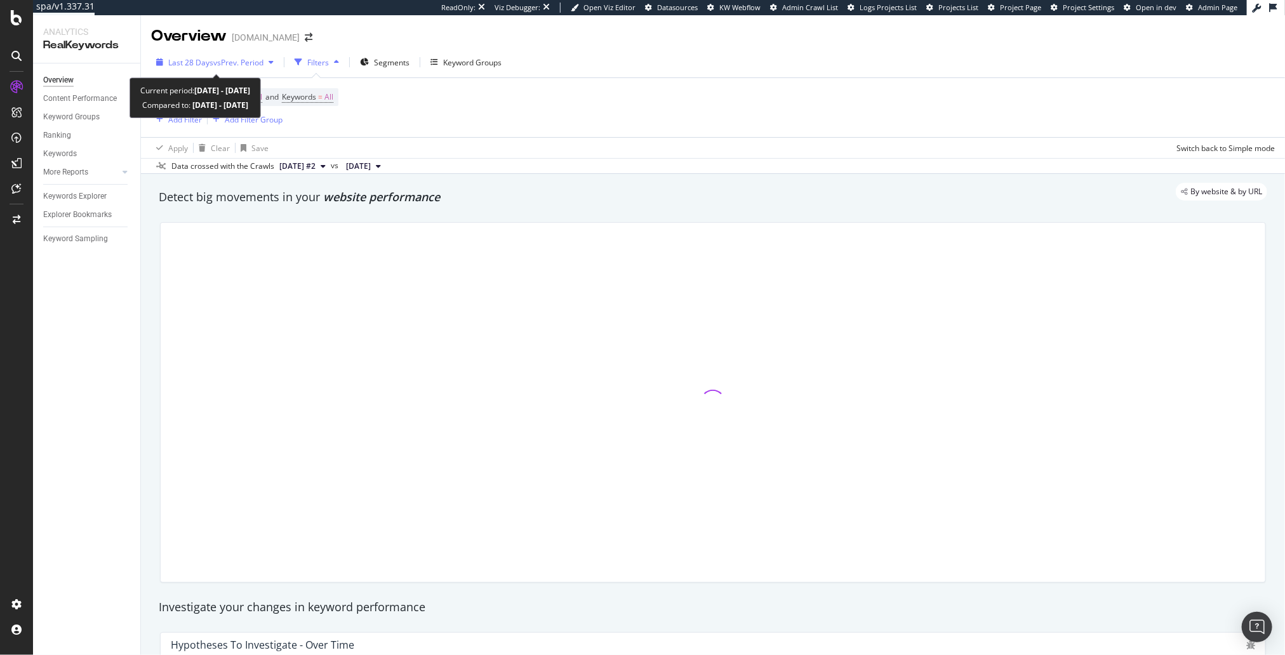
click at [192, 63] on span "Last 28 Days" at bounding box center [190, 62] width 45 height 11
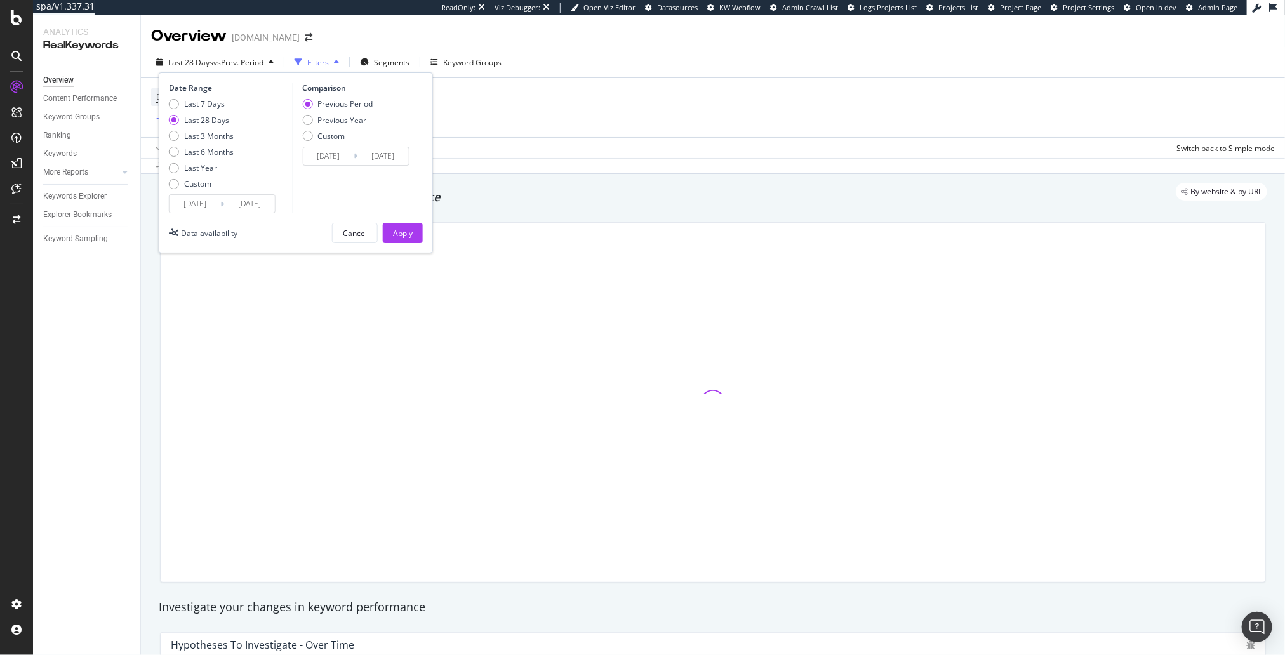
drag, startPoint x: 225, startPoint y: 137, endPoint x: 306, endPoint y: 164, distance: 84.9
click at [228, 137] on div "Last 3 Months" at bounding box center [209, 136] width 50 height 11
type input "2025/06/15"
type input "2025/03/15"
type input "2025/06/14"
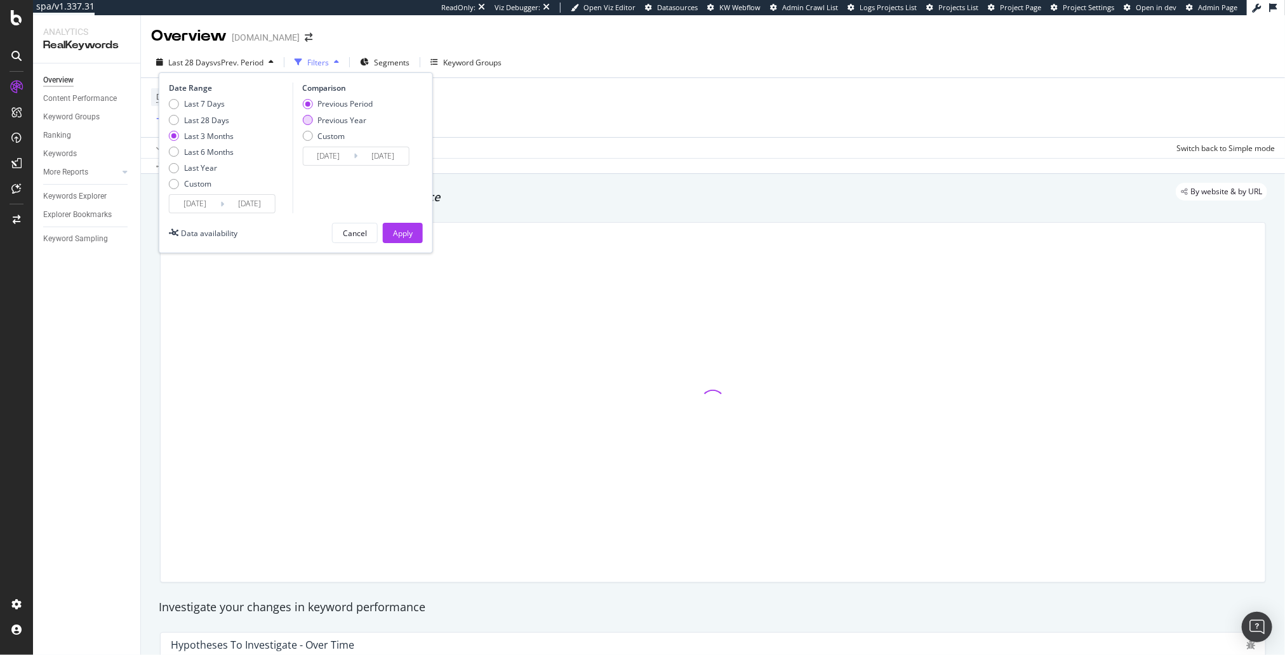
click at [364, 119] on div "Previous Year" at bounding box center [341, 120] width 49 height 11
type input "2024/06/16"
type input "2024/09/15"
click at [403, 236] on div "Apply" at bounding box center [403, 233] width 20 height 11
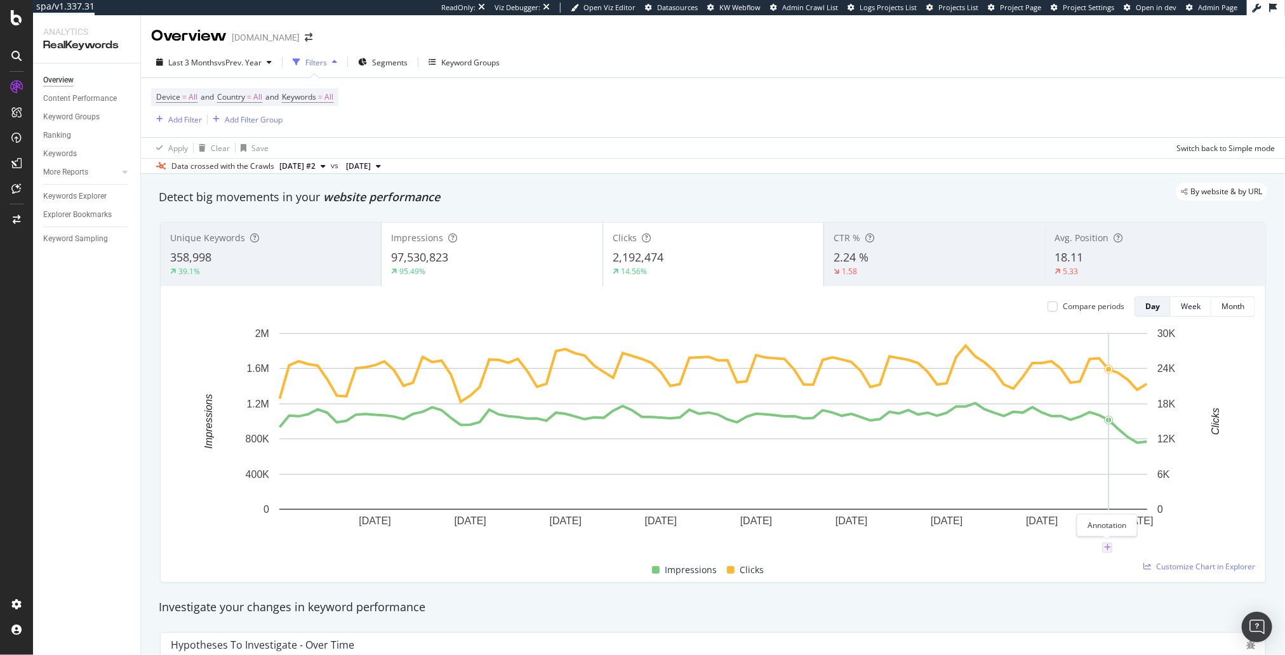
click at [1108, 546] on icon "plus" at bounding box center [1107, 548] width 7 height 8
click at [1092, 481] on textarea at bounding box center [1107, 471] width 113 height 39
type textarea "Google SERP tracking change"
click at [1151, 511] on div "Save" at bounding box center [1155, 512] width 17 height 11
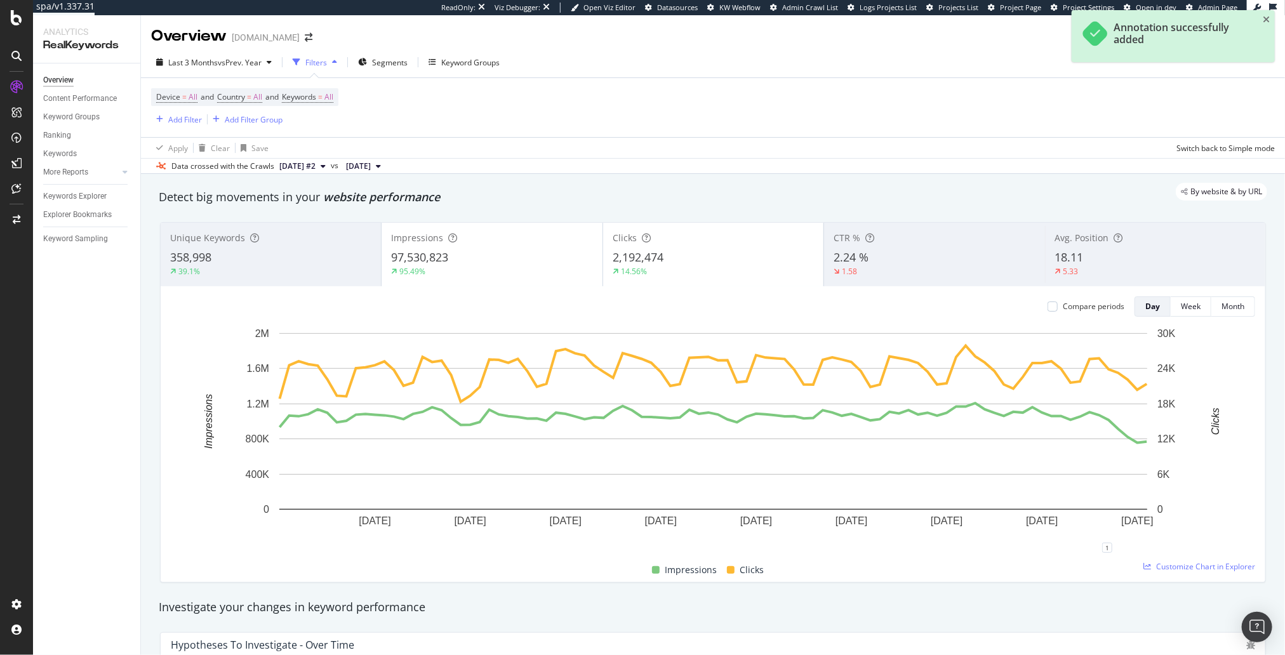
drag, startPoint x: 936, startPoint y: 607, endPoint x: 934, endPoint y: 616, distance: 9.6
click at [936, 589] on div "Investigate your changes in keyword performance" at bounding box center [713, 607] width 1108 height 17
click at [656, 190] on div "By website & by URL" at bounding box center [706, 192] width 1121 height 18
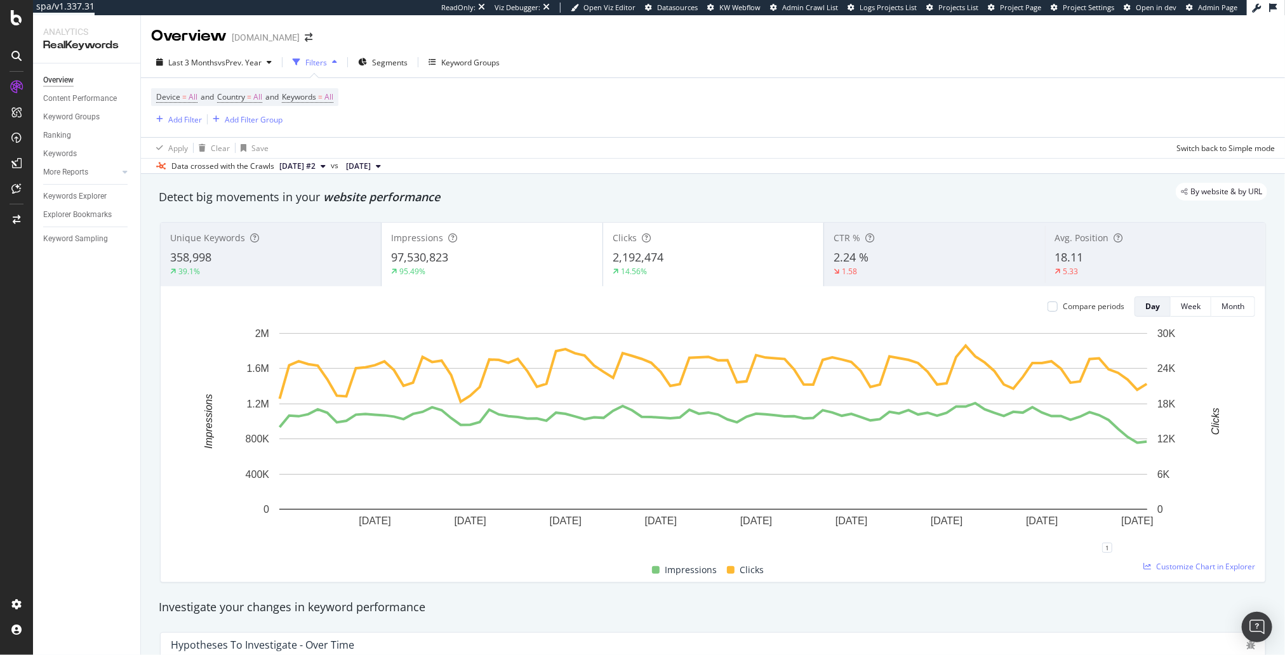
drag, startPoint x: 651, startPoint y: 201, endPoint x: 640, endPoint y: 93, distance: 108.5
click at [651, 201] on div "Detect big movements in your website performance" at bounding box center [713, 197] width 1108 height 17
click at [488, 197] on div "By website & by URL" at bounding box center [706, 192] width 1121 height 18
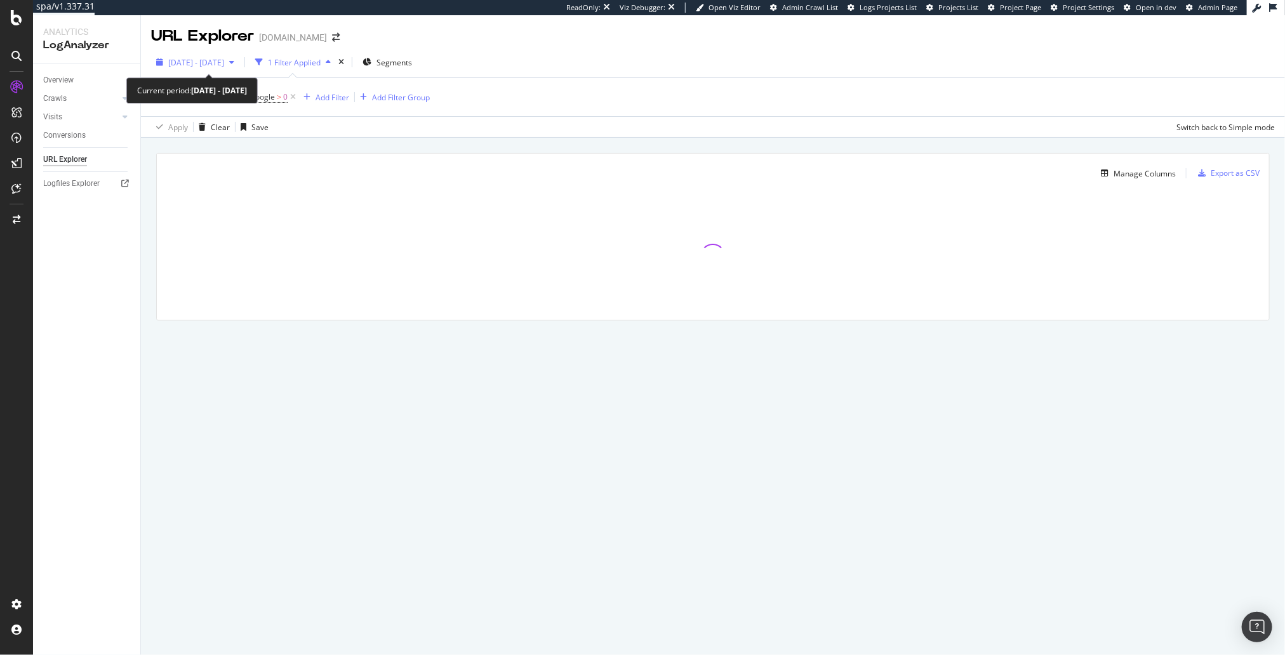
click at [215, 60] on span "[DATE] - [DATE]" at bounding box center [196, 62] width 56 height 11
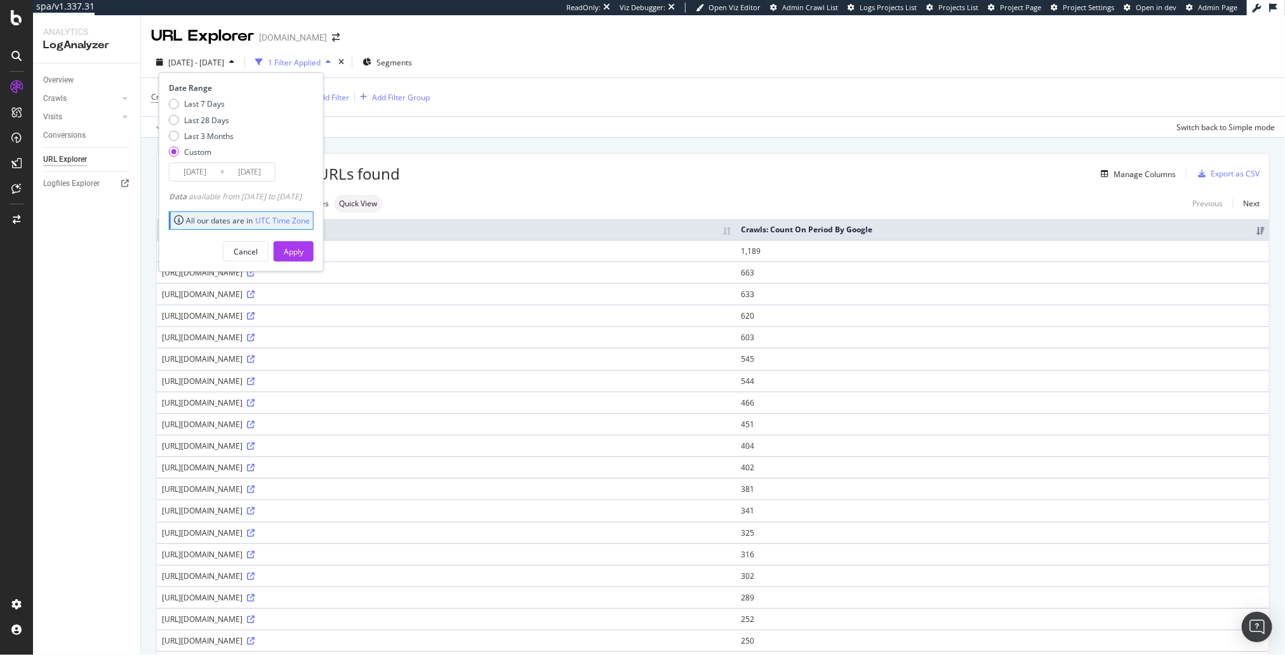
click at [213, 174] on input "[DATE]" at bounding box center [194, 172] width 51 height 18
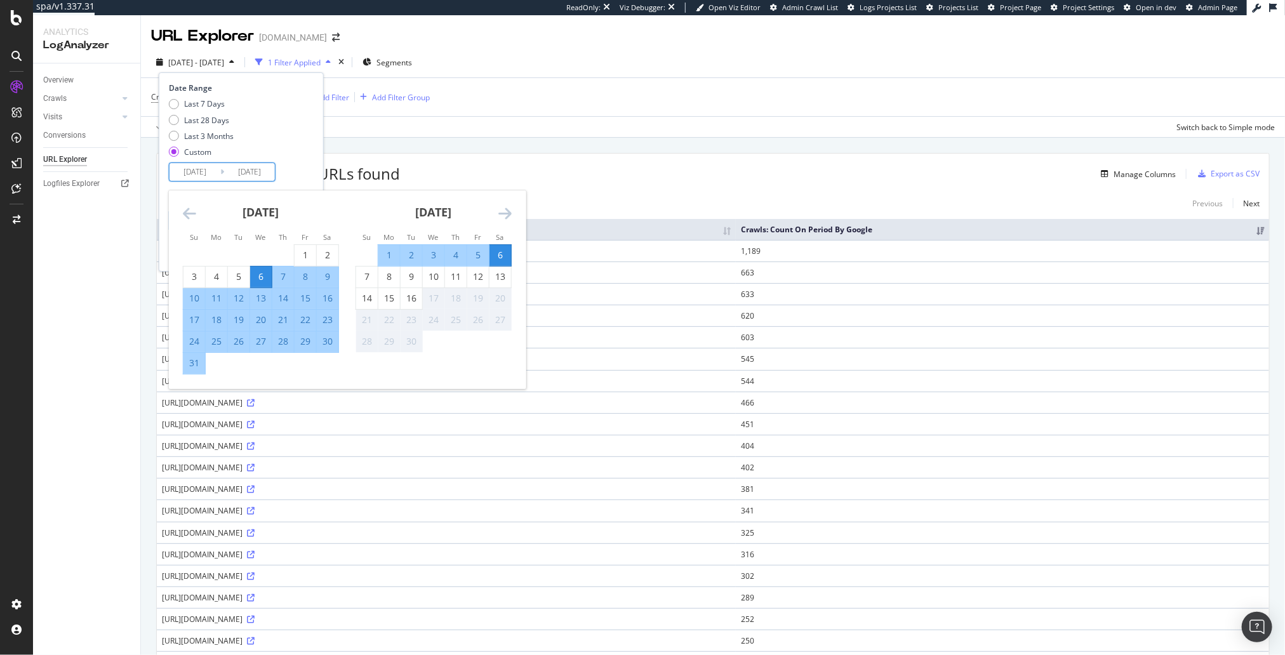
click at [192, 216] on icon "Move backward to switch to the previous month." at bounding box center [189, 213] width 13 height 15
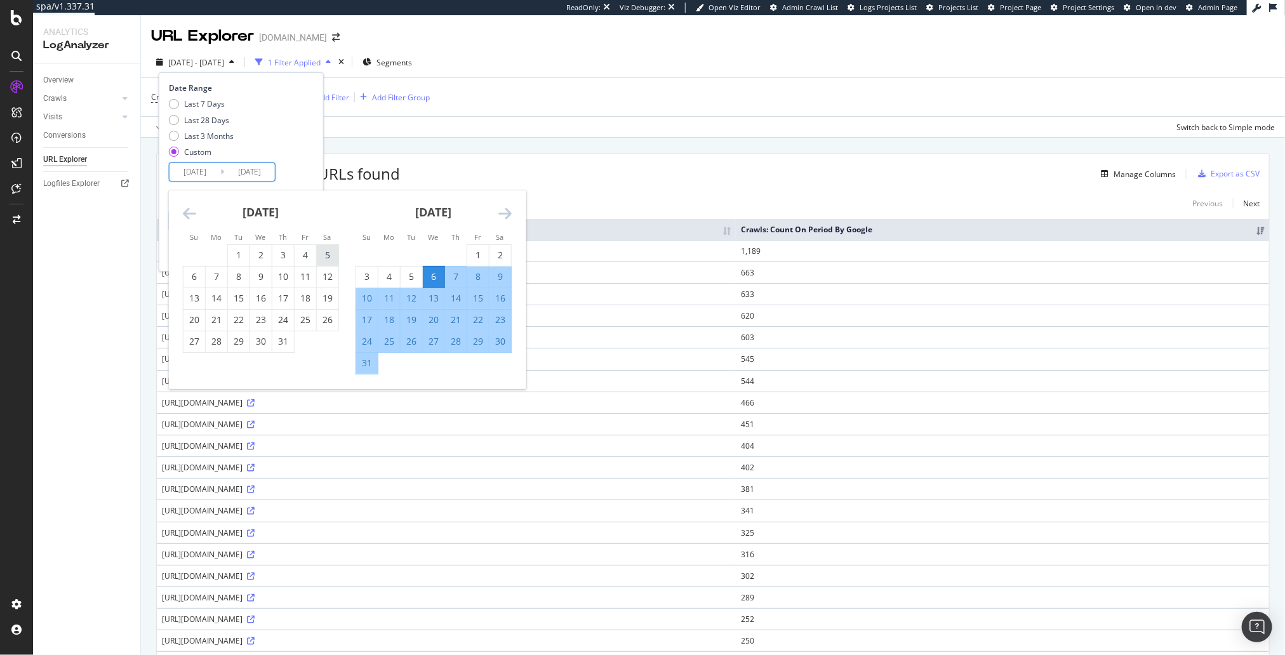
click at [324, 249] on div "5" at bounding box center [328, 255] width 22 height 13
type input "[DATE]"
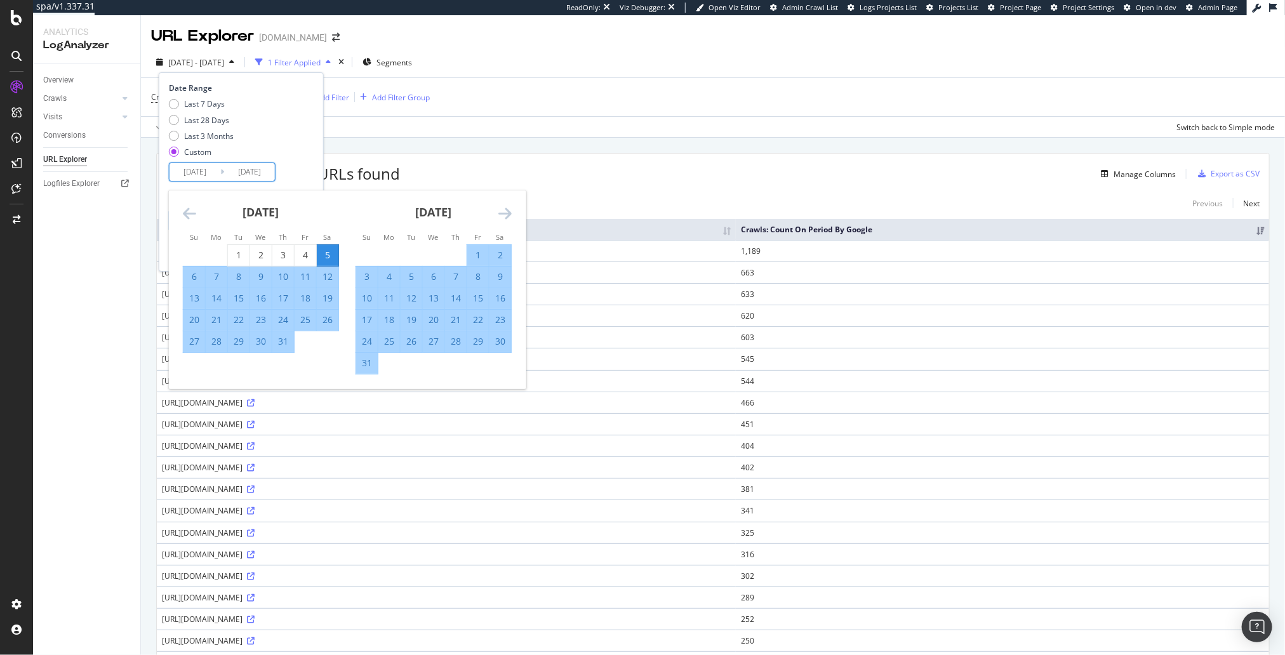
drag, startPoint x: 411, startPoint y: 276, endPoint x: 383, endPoint y: 251, distance: 37.3
click at [410, 276] on div "5" at bounding box center [412, 276] width 22 height 13
type input "[DATE]"
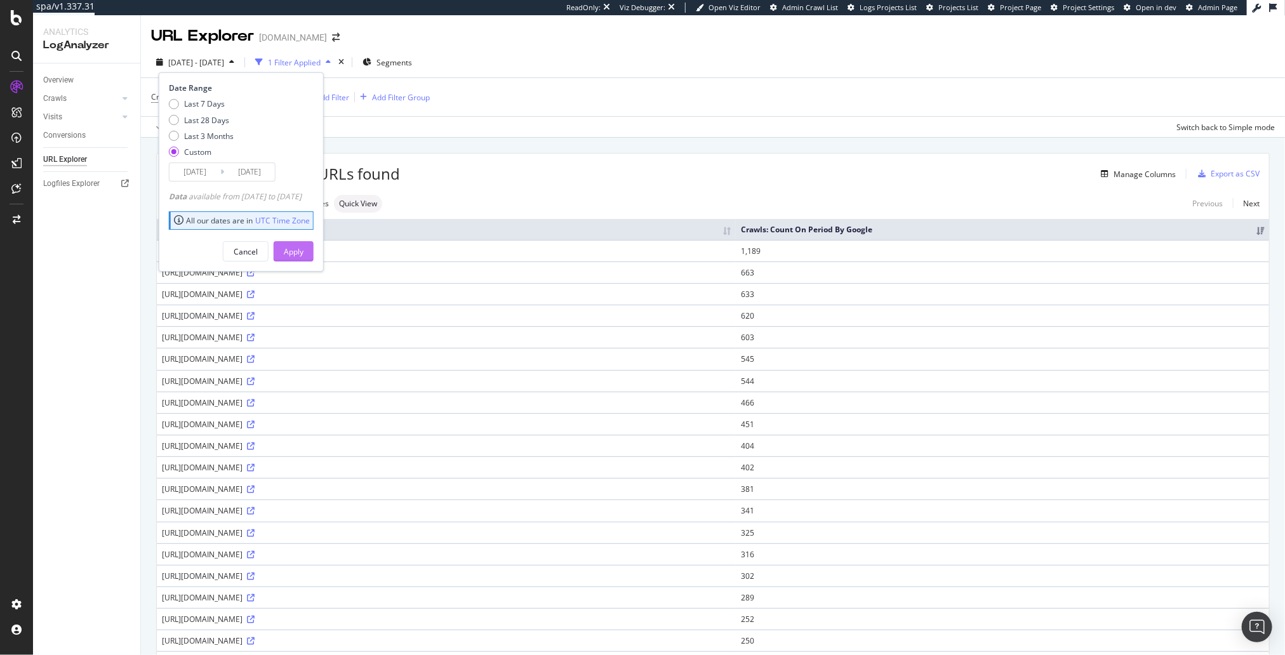
click at [303, 256] on div "Apply" at bounding box center [294, 251] width 20 height 19
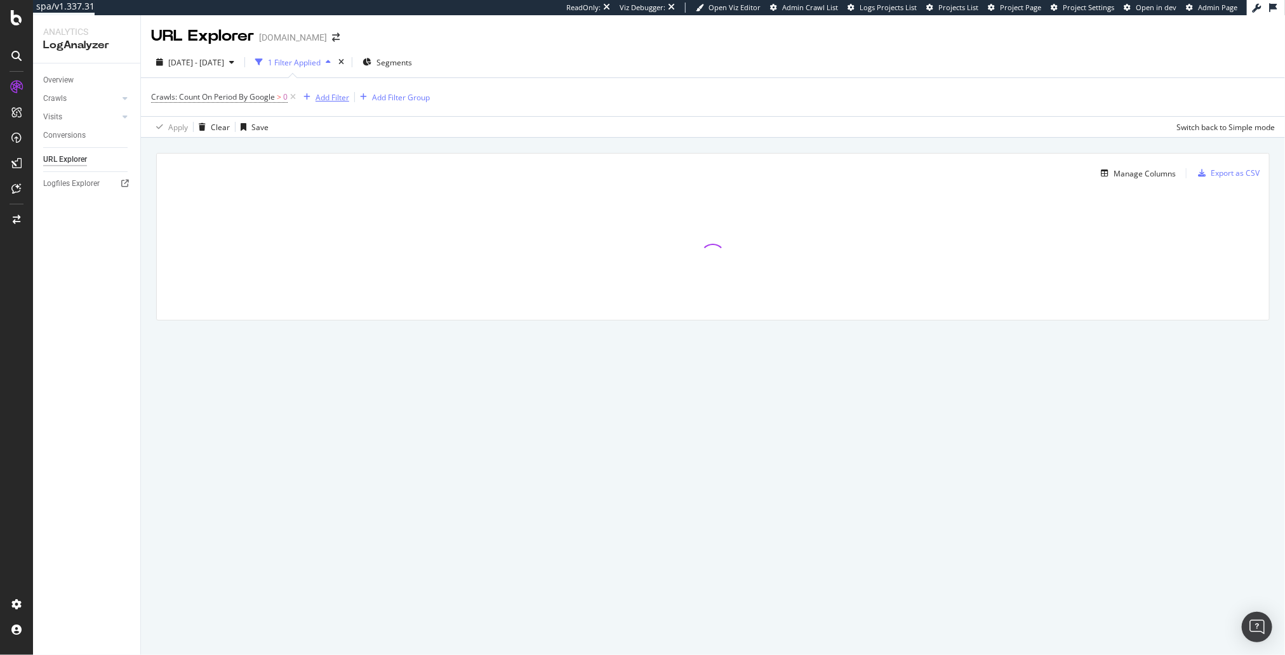
click at [329, 96] on div "Add Filter" at bounding box center [332, 97] width 34 height 11
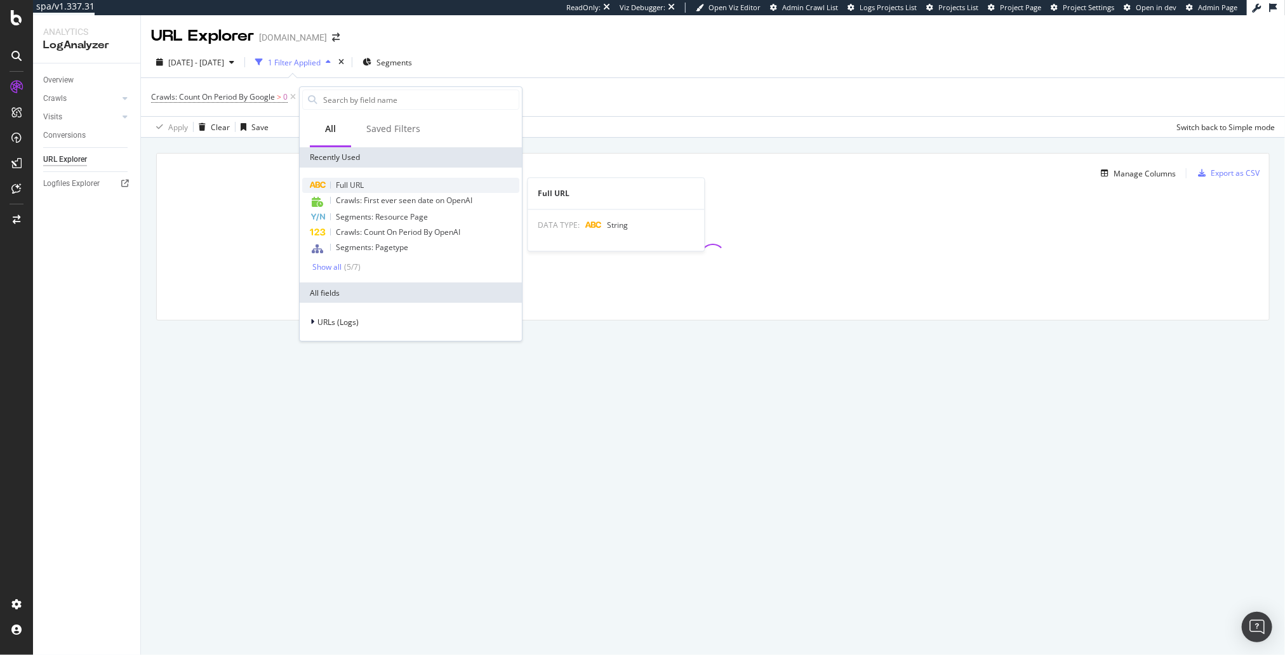
click at [341, 187] on span "Full URL" at bounding box center [350, 185] width 28 height 11
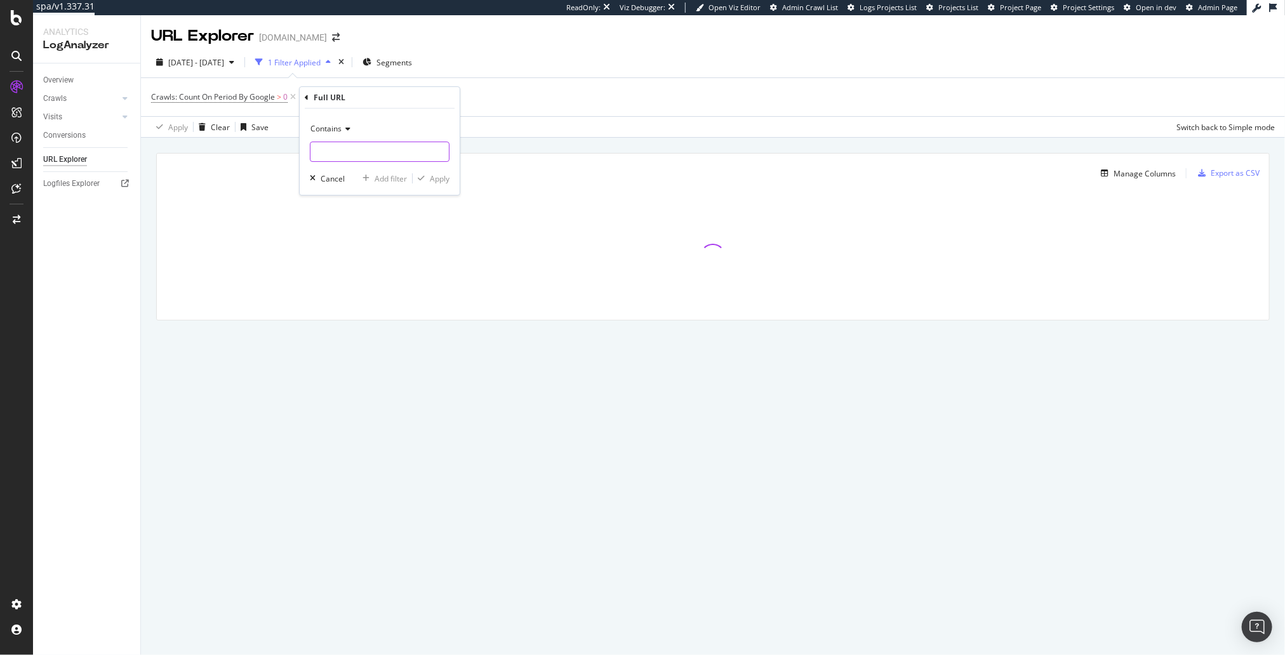
click at [343, 156] on input "text" at bounding box center [379, 152] width 138 height 20
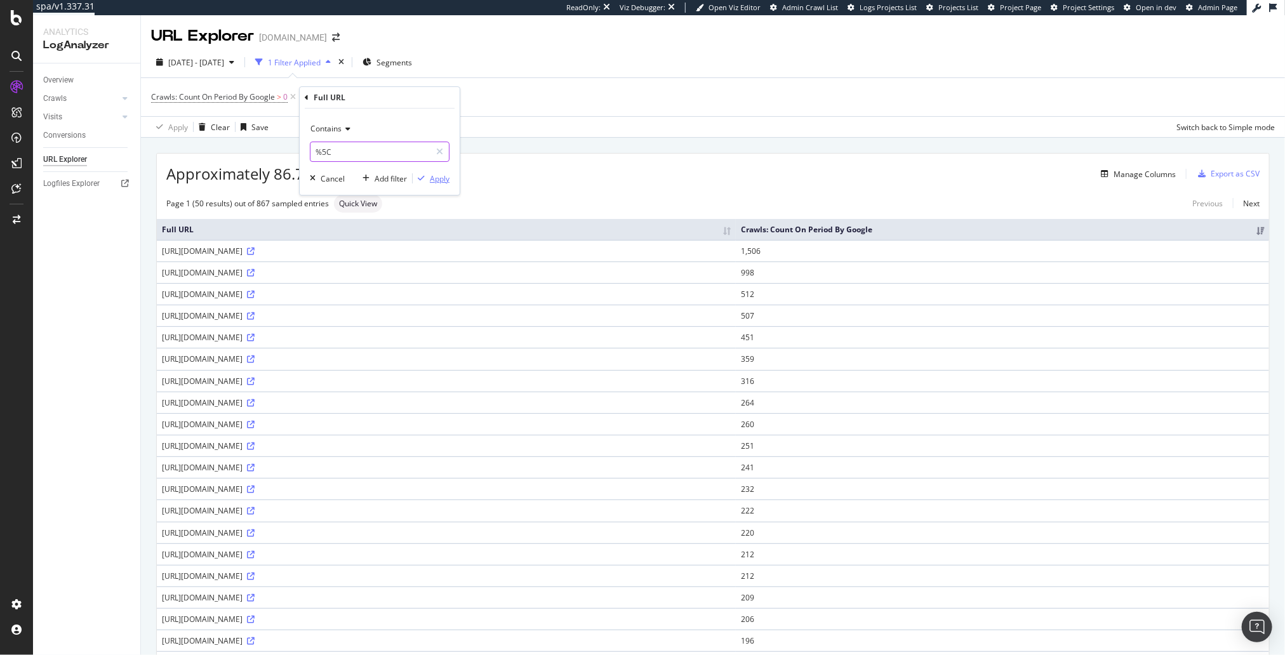
type input "%5C"
click at [447, 182] on div "Apply" at bounding box center [440, 178] width 20 height 11
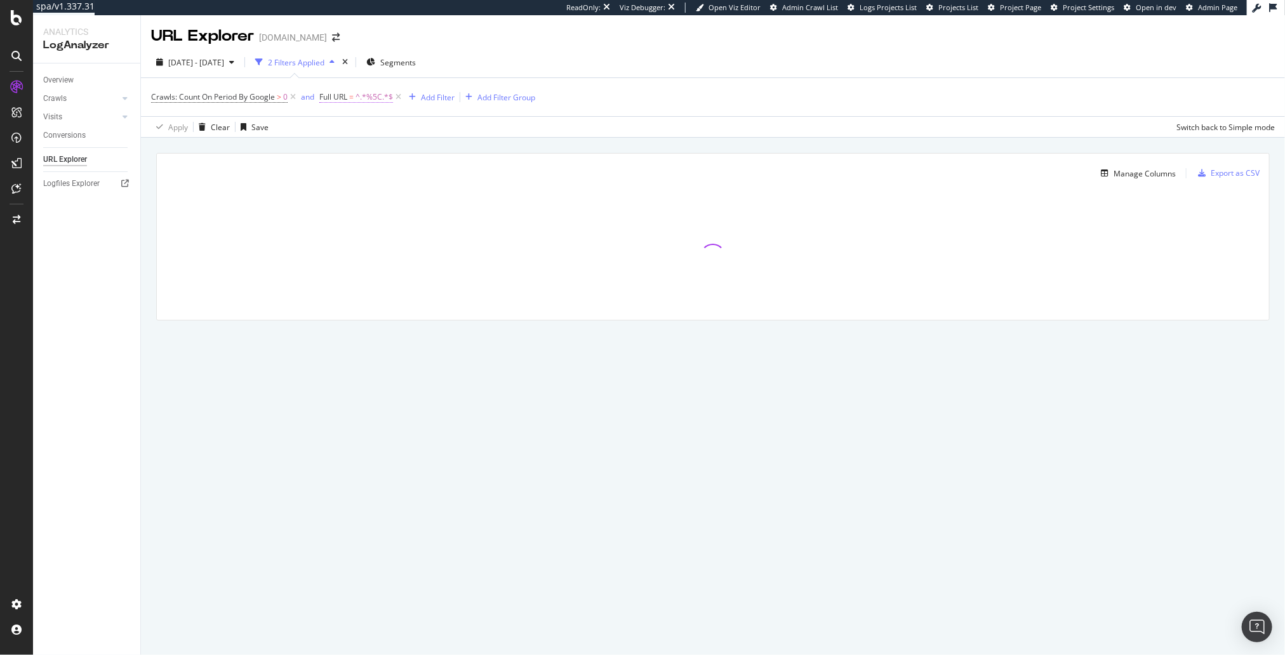
click at [355, 92] on span "Full URL = ^.*%5C.*$" at bounding box center [356, 96] width 74 height 11
click at [363, 143] on input "%5C" at bounding box center [391, 149] width 120 height 20
click at [646, 142] on div "Manage Columns Export as CSV Full URL Crawls: Count On Period By Google" at bounding box center [713, 251] width 1144 height 227
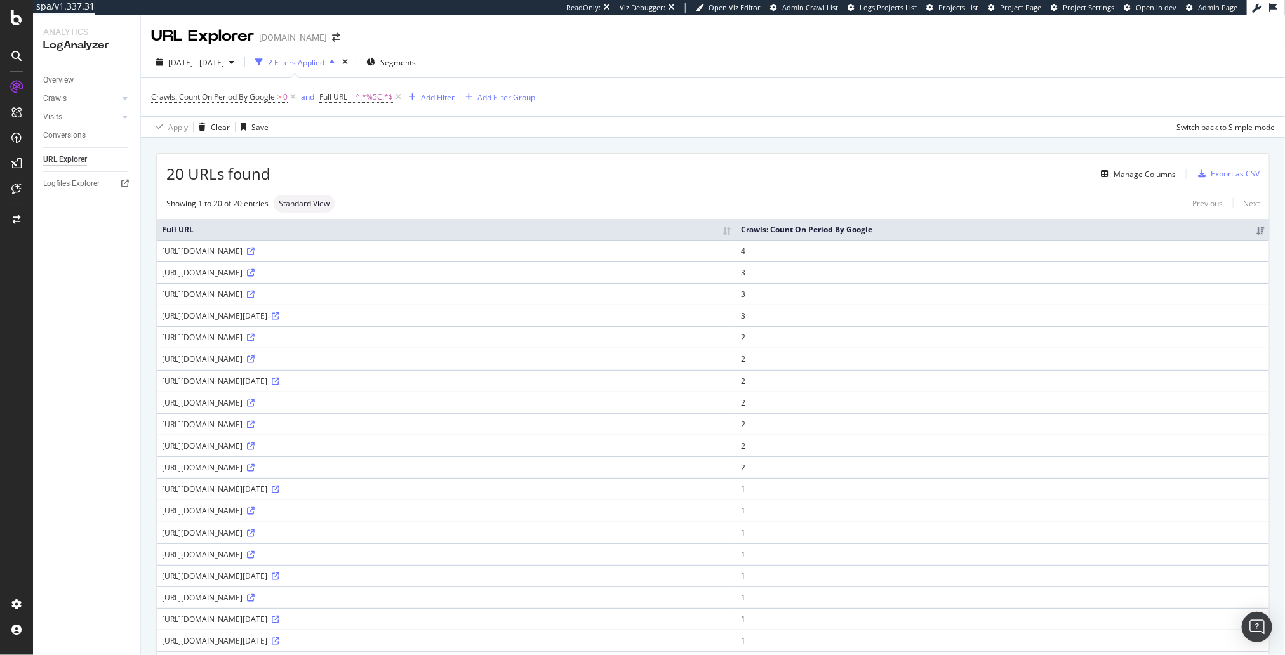
drag, startPoint x: 622, startPoint y: 213, endPoint x: 606, endPoint y: 230, distance: 23.4
click at [621, 211] on div "Showing 1 to 20 of 20 entries Standard View Previous Next Full URL Crawls: Coun…" at bounding box center [713, 441] width 1112 height 493
click at [234, 98] on span "Crawls: Count On Period By Google" at bounding box center [213, 96] width 124 height 11
click at [199, 126] on icon at bounding box center [203, 127] width 9 height 8
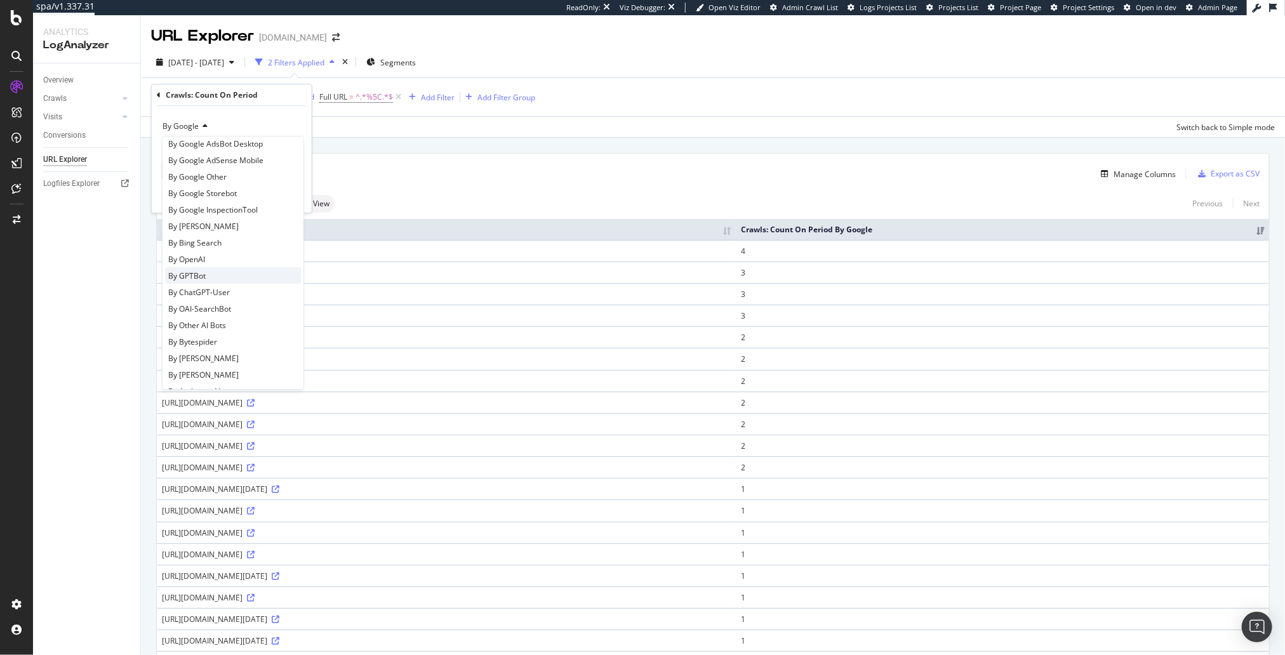
scroll to position [154, 0]
drag, startPoint x: 237, startPoint y: 231, endPoint x: 266, endPoint y: 226, distance: 29.0
click at [237, 231] on div "By OpenAI" at bounding box center [233, 229] width 136 height 17
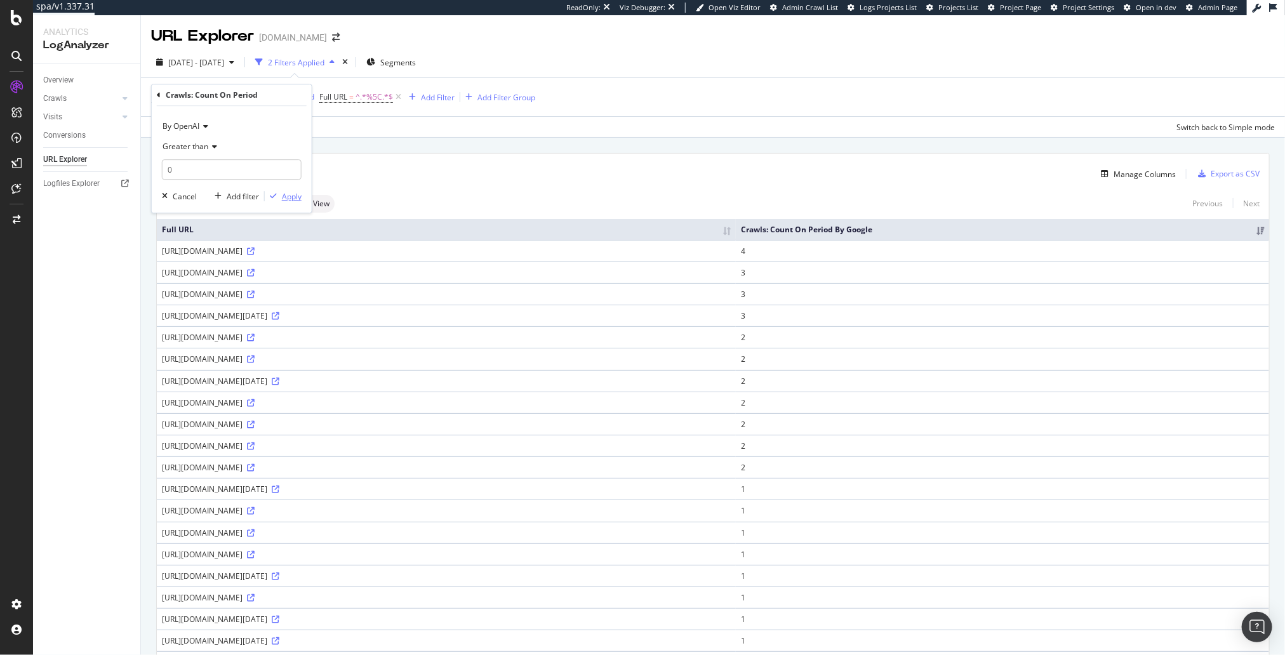
click at [290, 197] on div "Apply" at bounding box center [292, 196] width 20 height 11
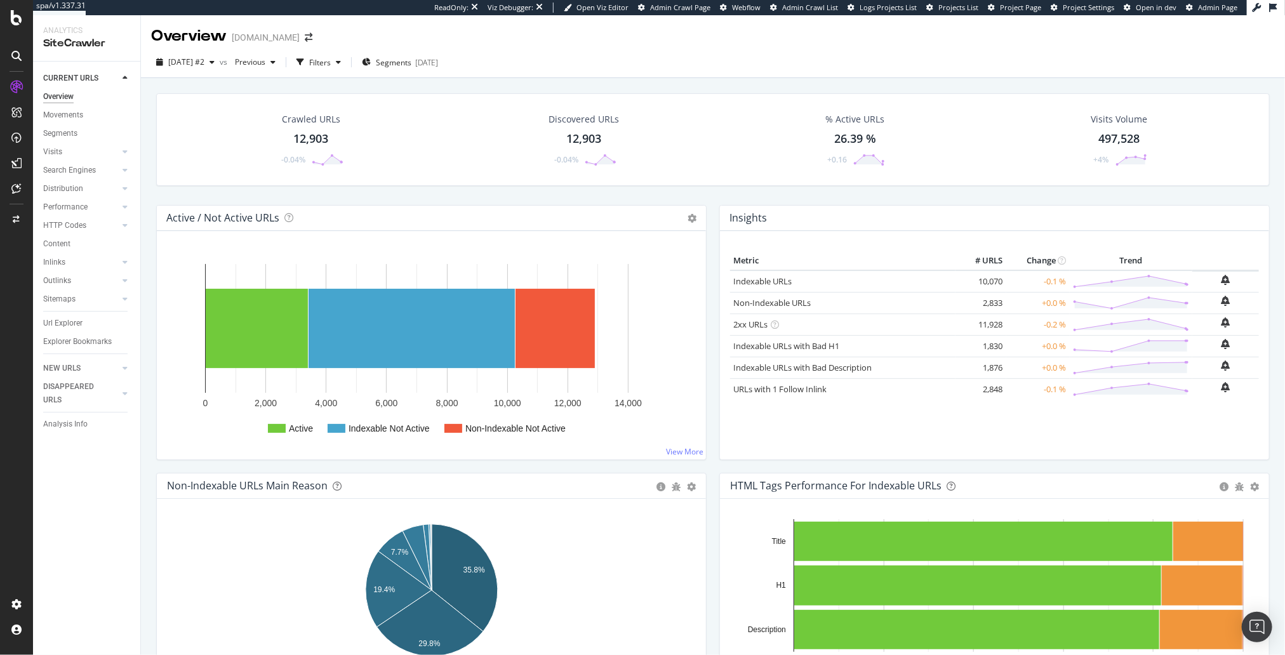
click at [349, 188] on div "Crawled URLs 12,903 -0.04% Discovered URLs 12,903 -0.04% % Active URLs 26.39 % …" at bounding box center [713, 149] width 1126 height 112
click at [102, 169] on link "Search Engines" at bounding box center [81, 170] width 76 height 13
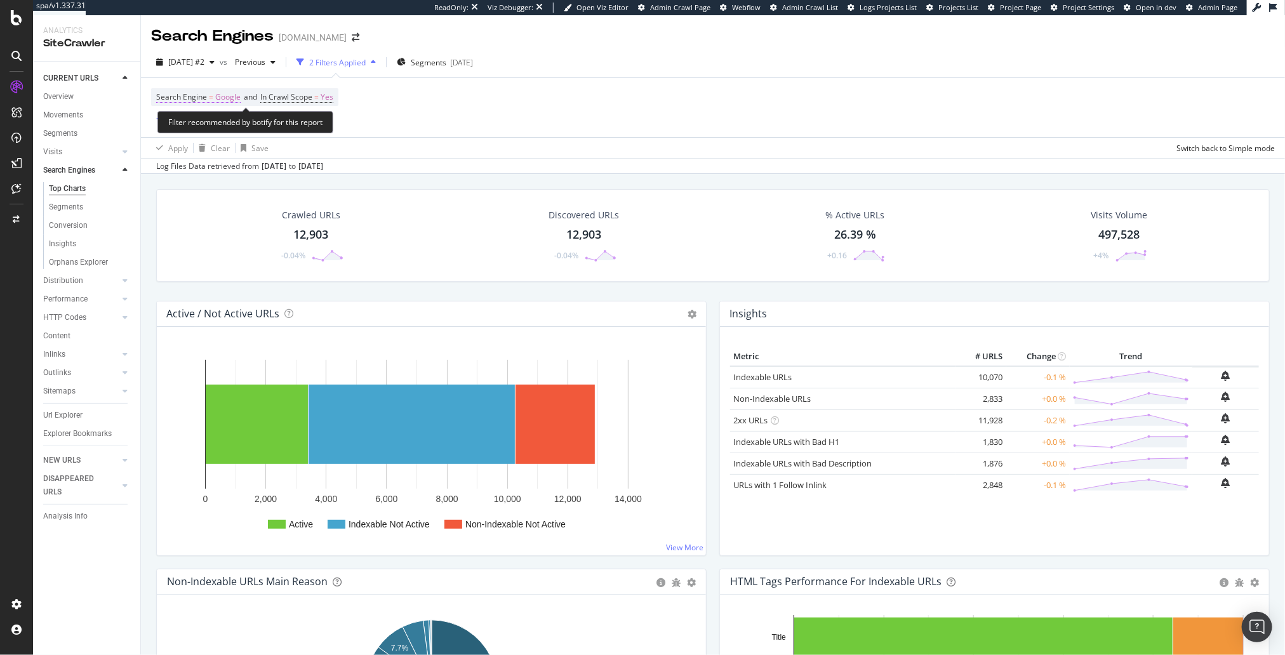
click at [230, 98] on span "Google" at bounding box center [227, 97] width 25 height 18
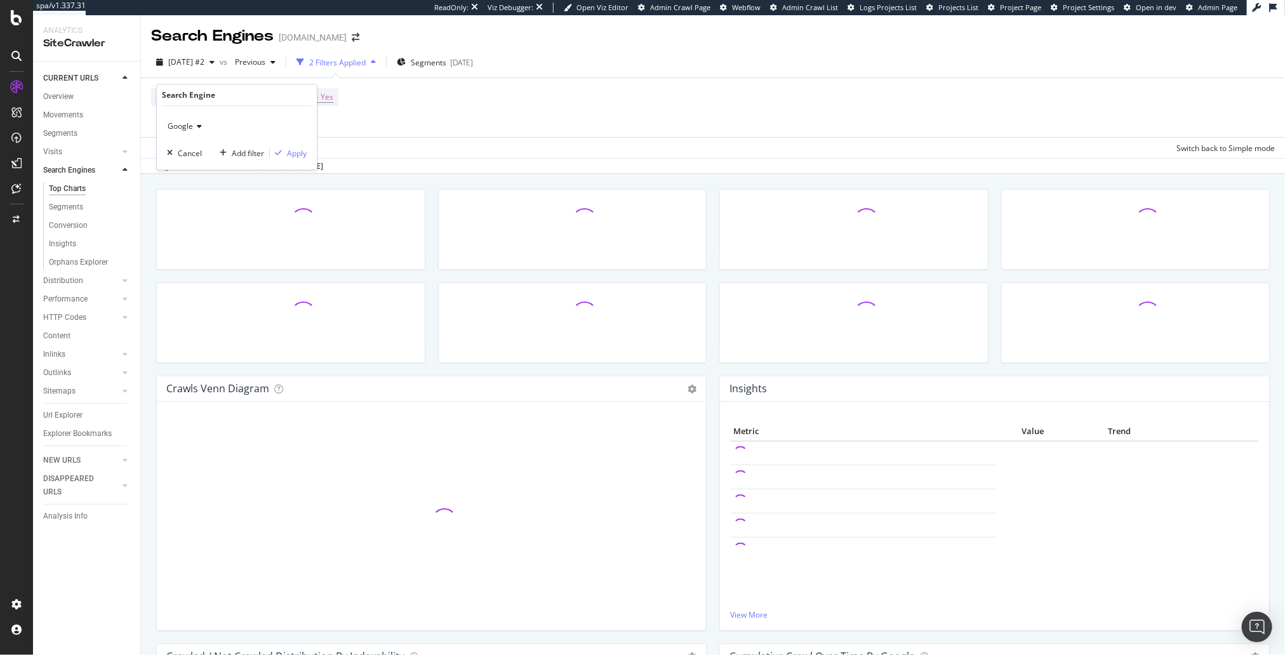
click at [196, 124] on icon at bounding box center [197, 127] width 9 height 8
click at [231, 185] on div "OpenAI" at bounding box center [238, 185] width 136 height 17
click at [293, 156] on div "Apply" at bounding box center [297, 153] width 20 height 11
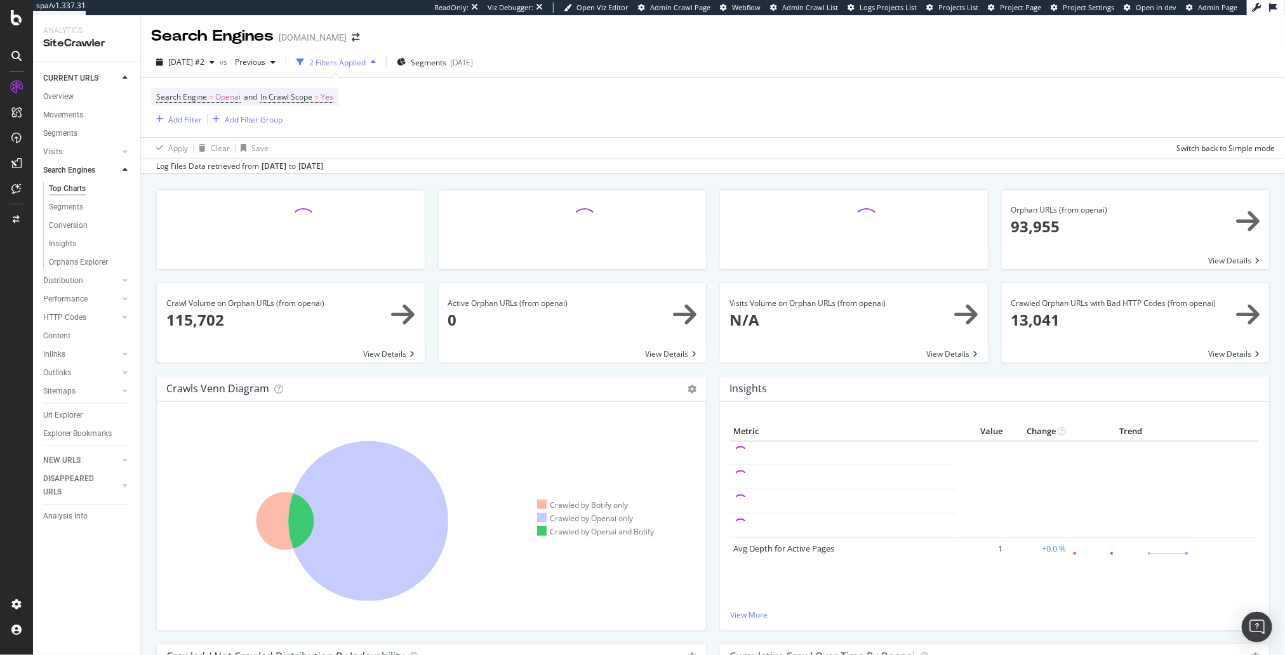
drag, startPoint x: 429, startPoint y: 215, endPoint x: 402, endPoint y: 201, distance: 30.7
click at [429, 215] on div at bounding box center [291, 235] width 282 height 93
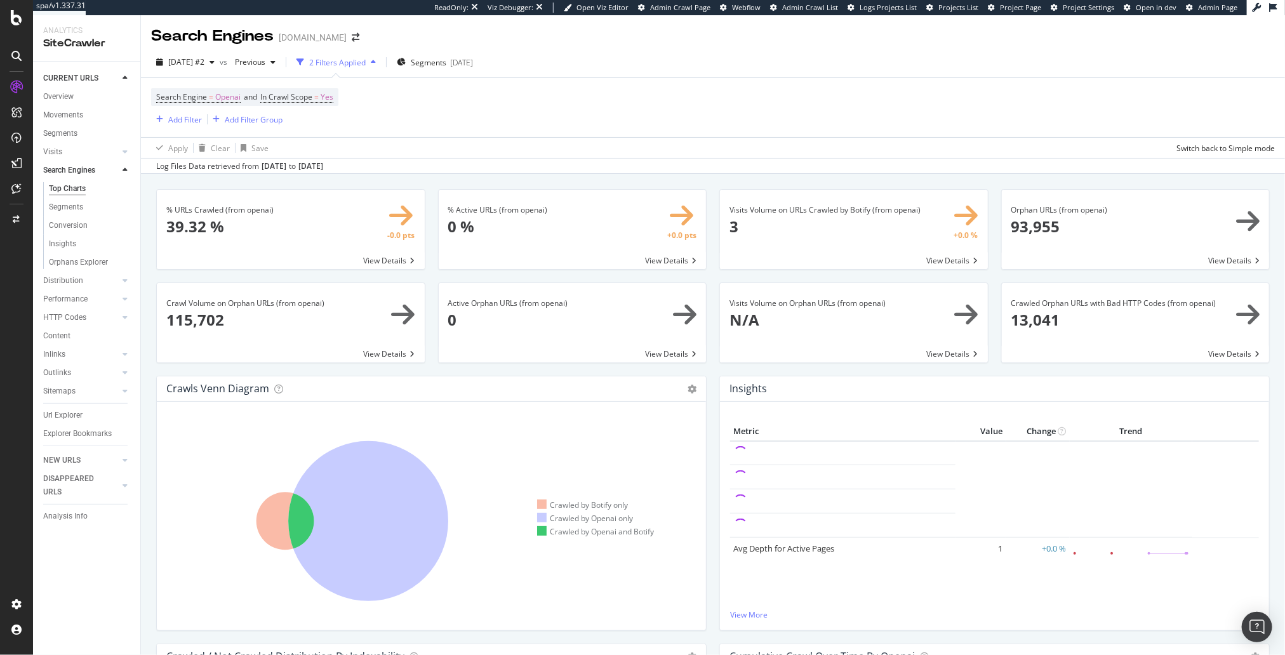
drag, startPoint x: 429, startPoint y: 269, endPoint x: 387, endPoint y: 352, distance: 92.8
click at [430, 272] on div "% URLs Crawled (from openai) × Close Chart search-engines-openai-main-metric-cr…" at bounding box center [291, 235] width 282 height 93
click at [473, 176] on div "% URLs Crawled (from openai) × Close Chart search-engines-openai-main-metric-cr…" at bounding box center [713, 494] width 1144 height 640
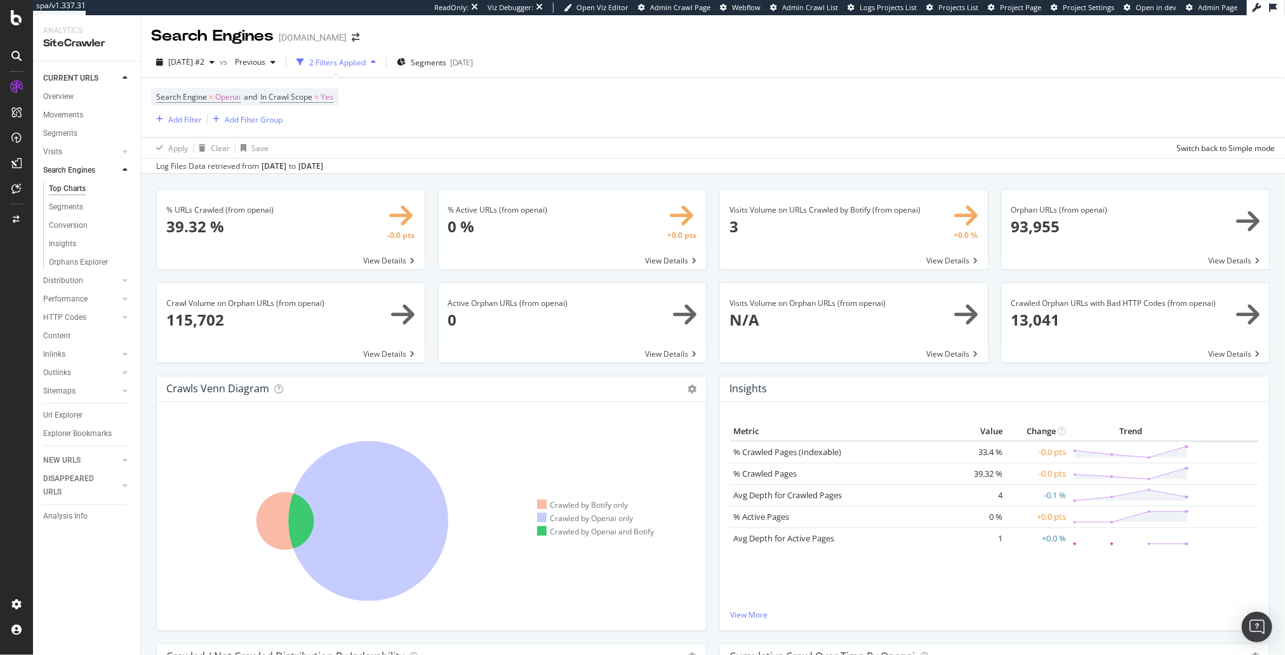
click at [568, 176] on div "% URLs Crawled (from openai) × Close Chart search-engines-openai-main-metric-cr…" at bounding box center [713, 494] width 1144 height 640
click at [281, 70] on div "Previous" at bounding box center [255, 62] width 51 height 19
click at [324, 133] on div "2025 Jun. 27th 14.2K URLs" at bounding box center [314, 129] width 113 height 11
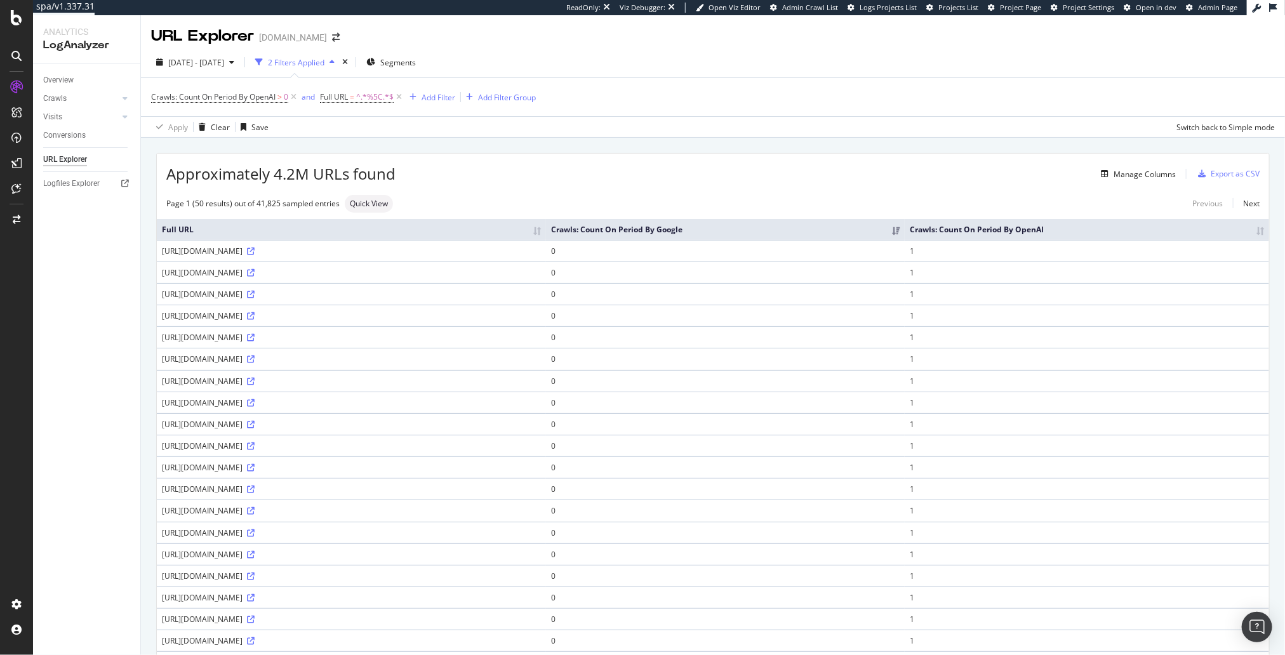
drag, startPoint x: 1028, startPoint y: 167, endPoint x: 1047, endPoint y: 103, distance: 66.7
click at [1028, 166] on div "Manage Columns" at bounding box center [785, 173] width 780 height 15
click at [365, 96] on span "^.*%5C.*$" at bounding box center [374, 97] width 37 height 18
drag, startPoint x: 376, startPoint y: 153, endPoint x: 385, endPoint y: 154, distance: 9.0
click at [376, 153] on input "%5C" at bounding box center [393, 149] width 120 height 20
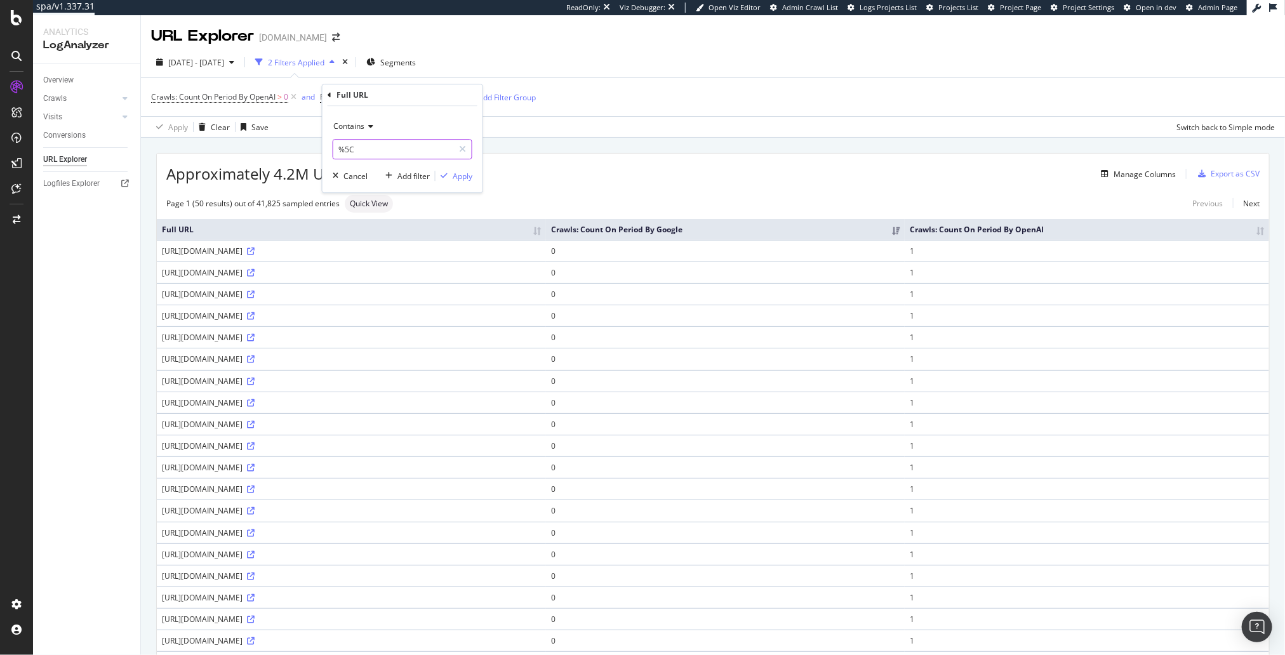
paste input "srsltid"
type input "srsltid"
drag, startPoint x: 461, startPoint y: 175, endPoint x: 453, endPoint y: 175, distance: 8.9
click at [461, 175] on div "Apply" at bounding box center [463, 176] width 20 height 11
drag, startPoint x: 985, startPoint y: 152, endPoint x: 1035, endPoint y: 78, distance: 90.0
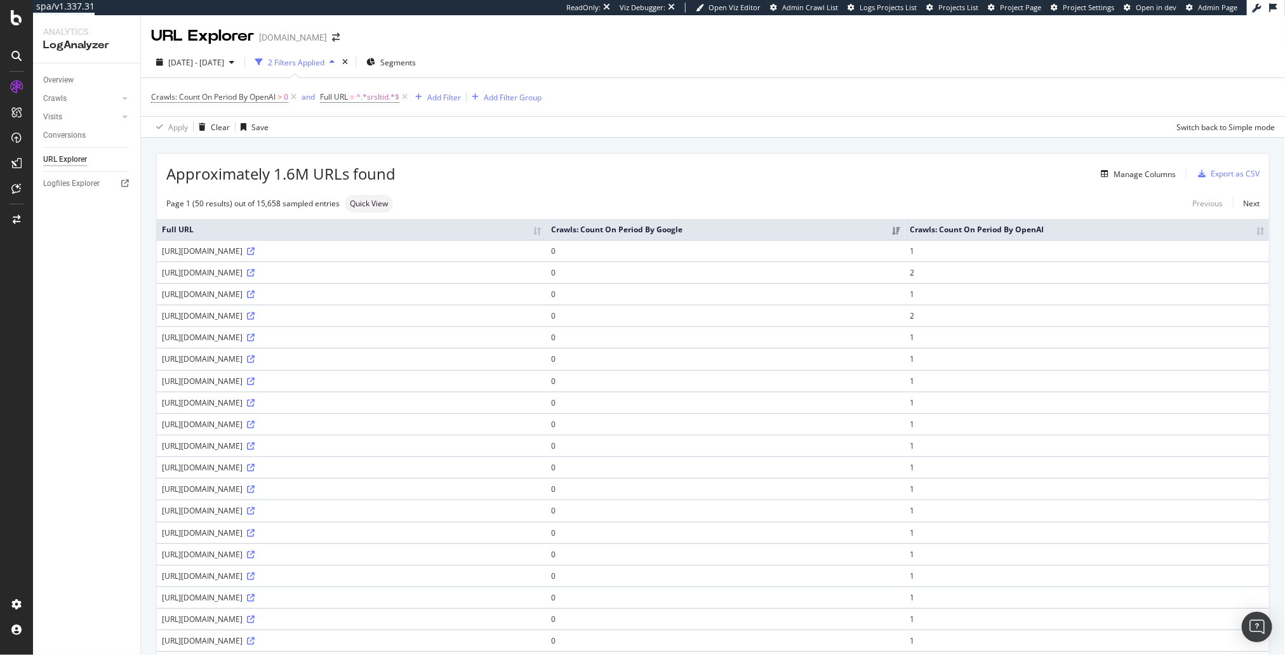
drag, startPoint x: 771, startPoint y: 177, endPoint x: 894, endPoint y: 80, distance: 156.8
click at [771, 177] on div "Manage Columns" at bounding box center [785, 173] width 780 height 15
click at [540, 246] on div "[URL][DOMAIN_NAME]" at bounding box center [351, 251] width 379 height 11
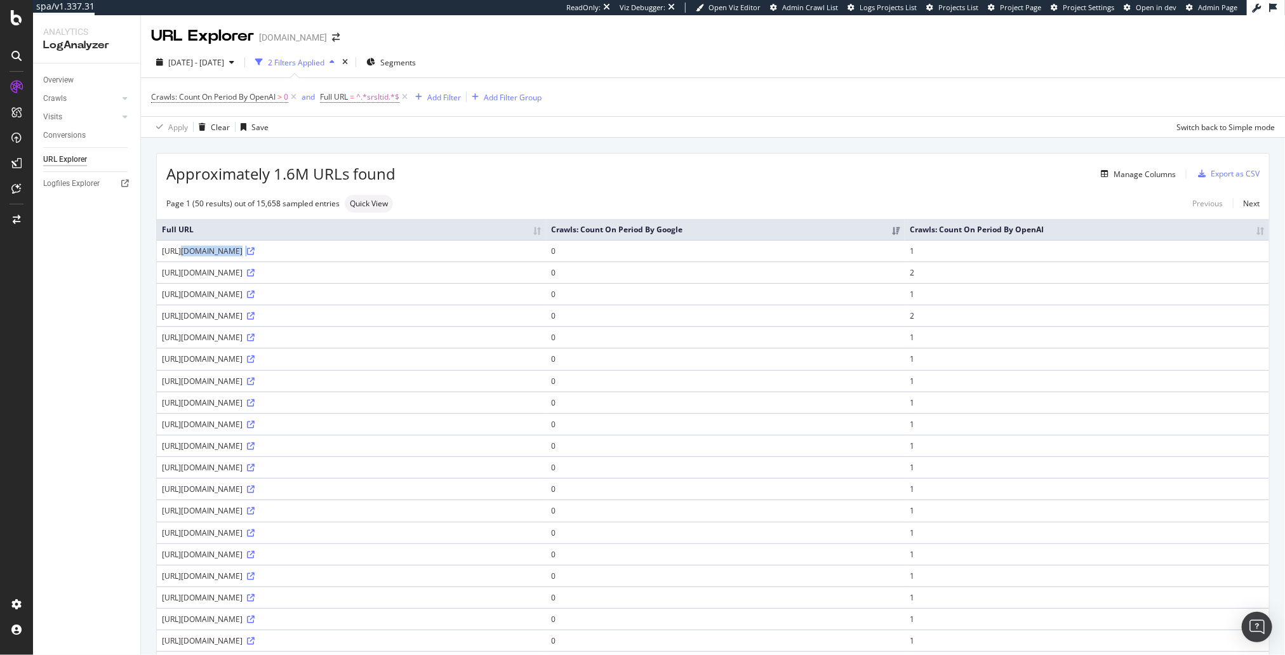
click at [540, 246] on div "[URL][DOMAIN_NAME]" at bounding box center [351, 251] width 379 height 11
copy div "[URL][DOMAIN_NAME]"
drag, startPoint x: 948, startPoint y: 133, endPoint x: 1047, endPoint y: 16, distance: 154.0
click at [949, 131] on div "Apply Clear Save Switch back to Simple mode" at bounding box center [713, 126] width 1144 height 21
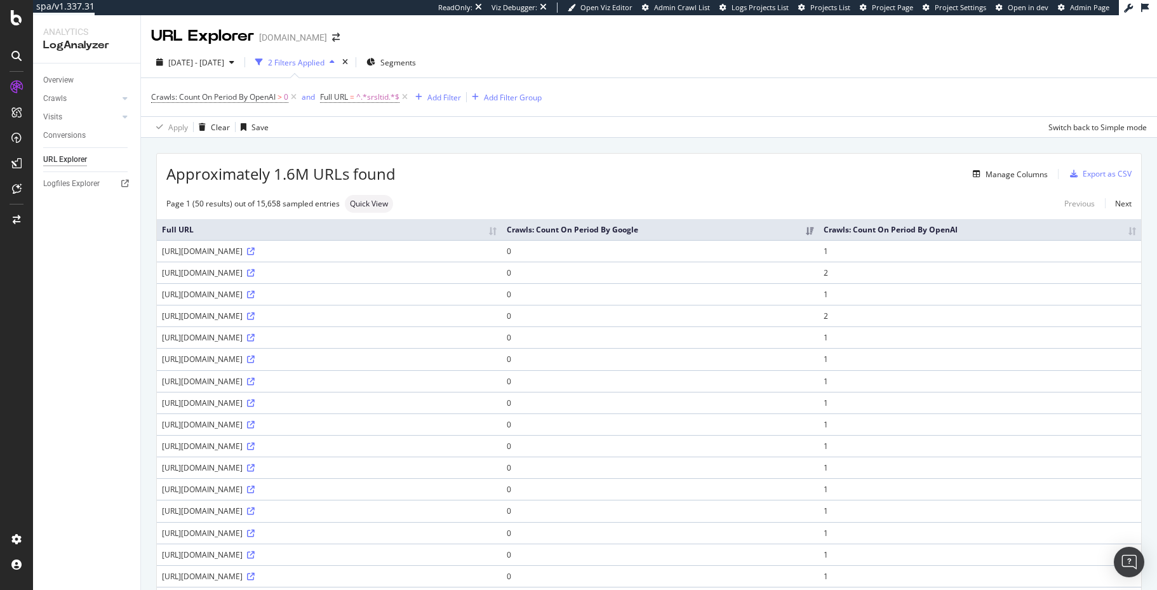
drag, startPoint x: 451, startPoint y: 150, endPoint x: 410, endPoint y: 144, distance: 41.0
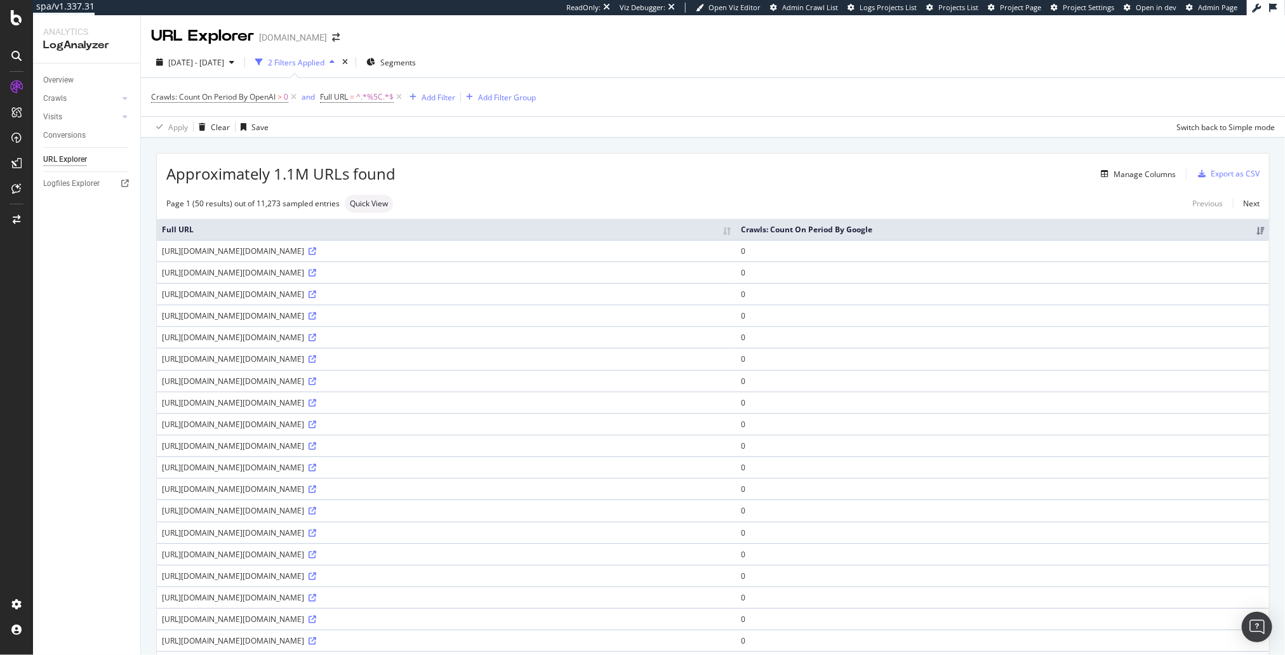
drag, startPoint x: 873, startPoint y: 173, endPoint x: 953, endPoint y: 45, distance: 151.5
click at [873, 173] on div "Manage Columns" at bounding box center [785, 173] width 780 height 15
click at [376, 97] on span "^.*%5C.*$" at bounding box center [374, 97] width 37 height 18
click at [375, 147] on input "%5C" at bounding box center [393, 149] width 120 height 20
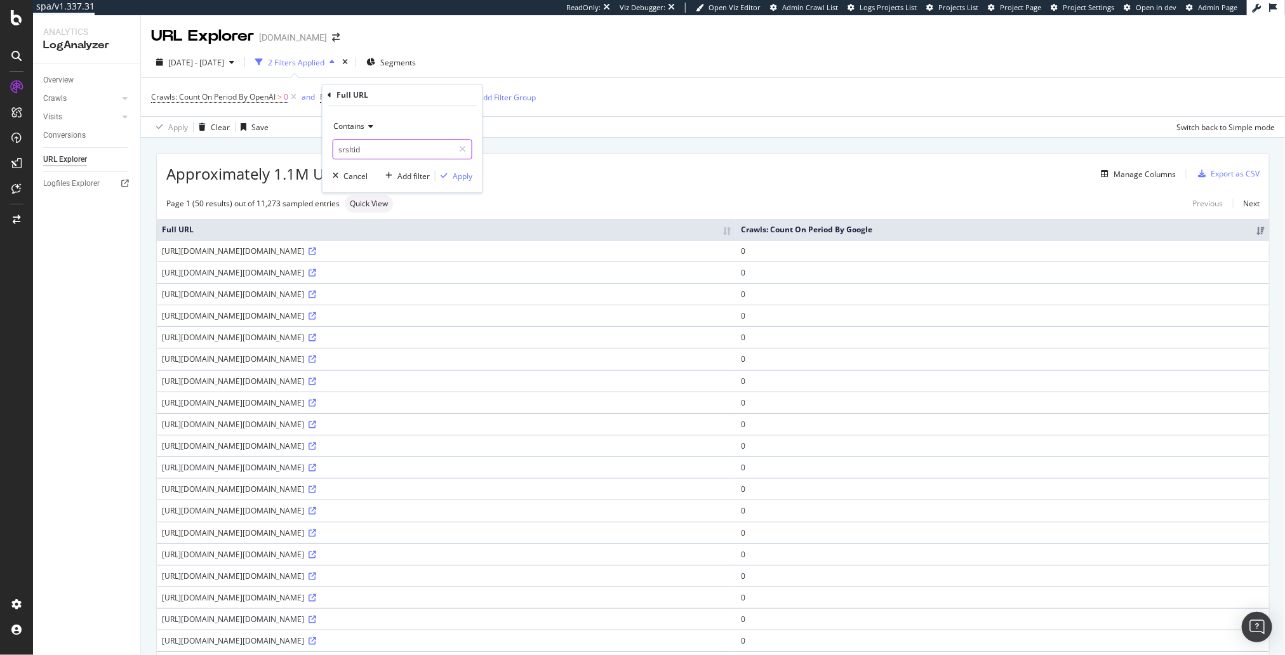
click at [395, 144] on input "srsltid" at bounding box center [393, 149] width 120 height 20
type input "srsltid"
click at [449, 172] on div "button" at bounding box center [443, 176] width 17 height 8
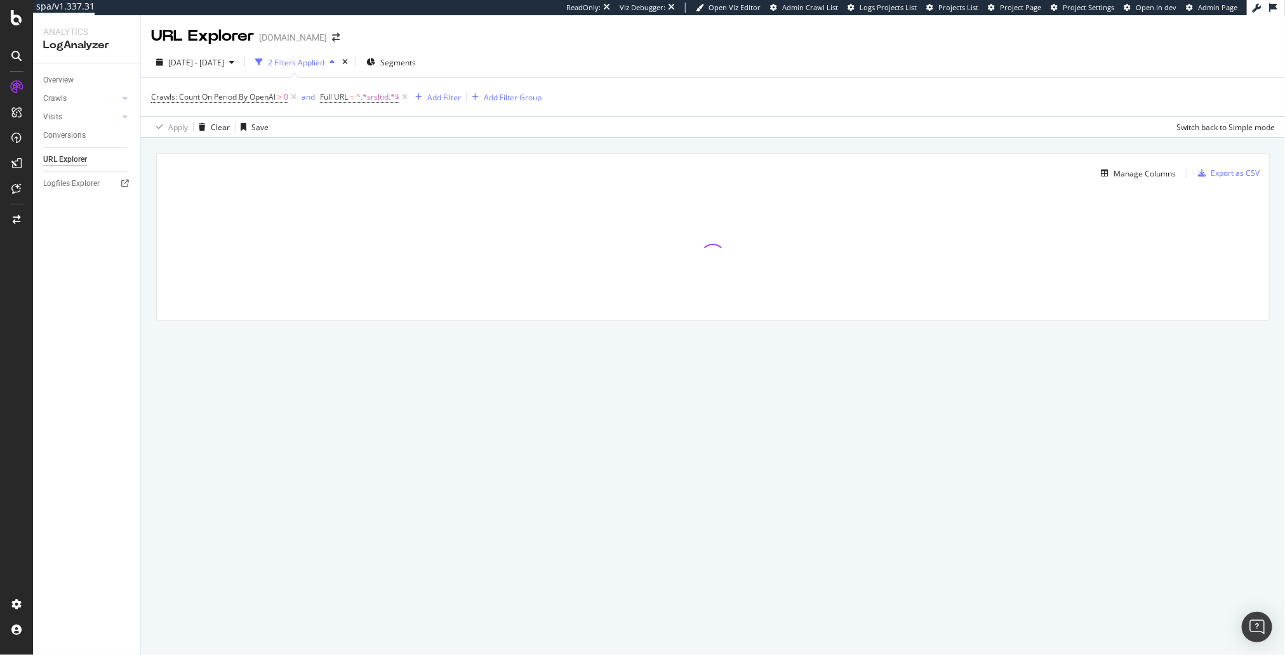
click at [745, 176] on div "Manage Columns" at bounding box center [670, 173] width 1009 height 15
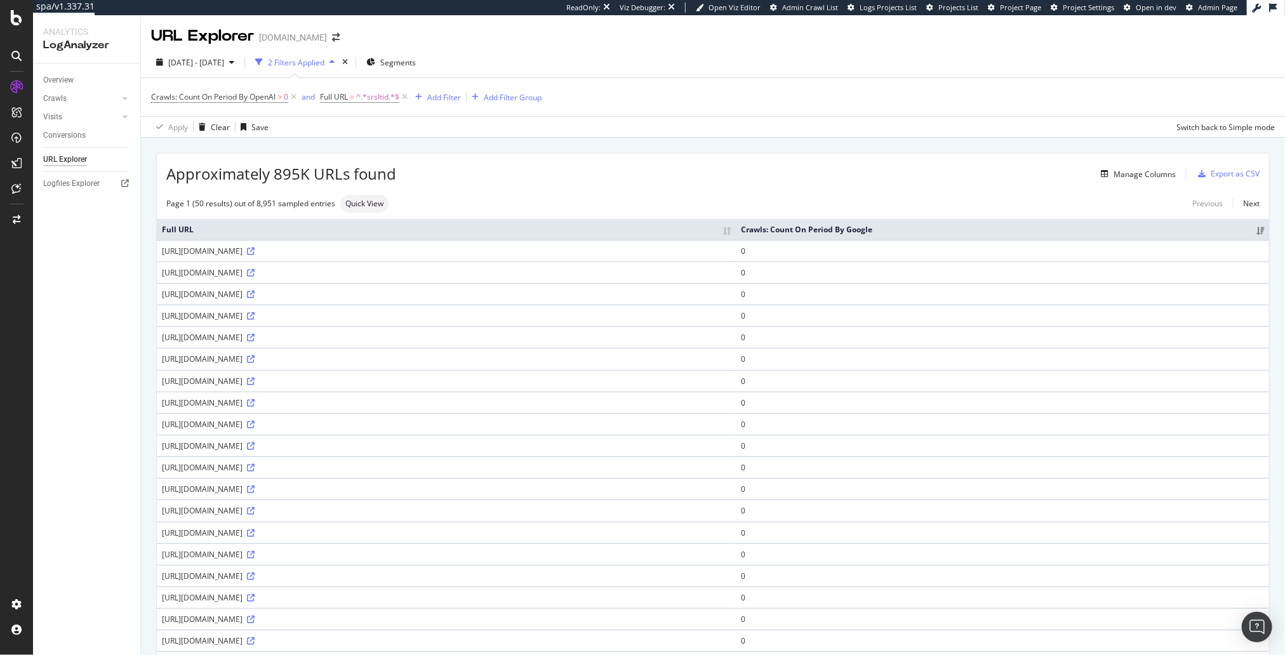
click at [865, 127] on div "Apply Clear Save Switch back to Simple mode" at bounding box center [713, 126] width 1144 height 21
click at [774, 158] on div "Approximately 895K URLs found Manage Columns Export as CSV" at bounding box center [713, 169] width 1112 height 31
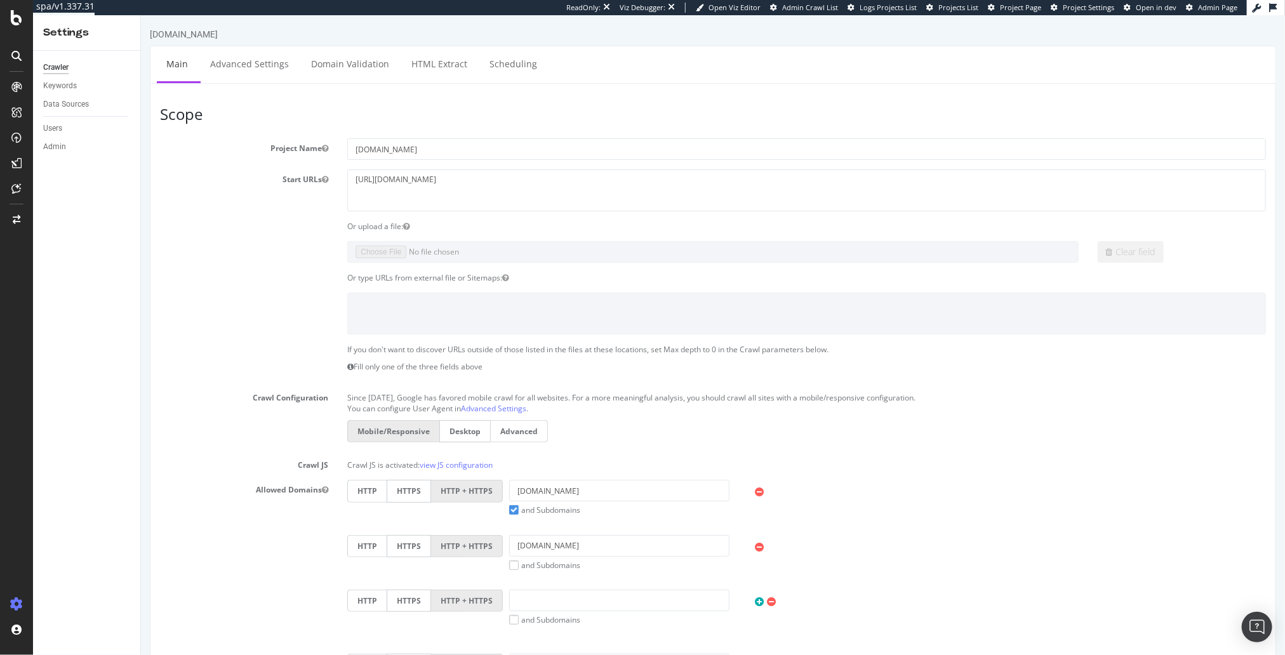
drag, startPoint x: 218, startPoint y: 205, endPoint x: 164, endPoint y: 196, distance: 54.7
click at [204, 202] on div "Start URLs [URL][DOMAIN_NAME]" at bounding box center [712, 189] width 1125 height 41
click at [75, 168] on div "LogAnalyzer" at bounding box center [72, 163] width 50 height 13
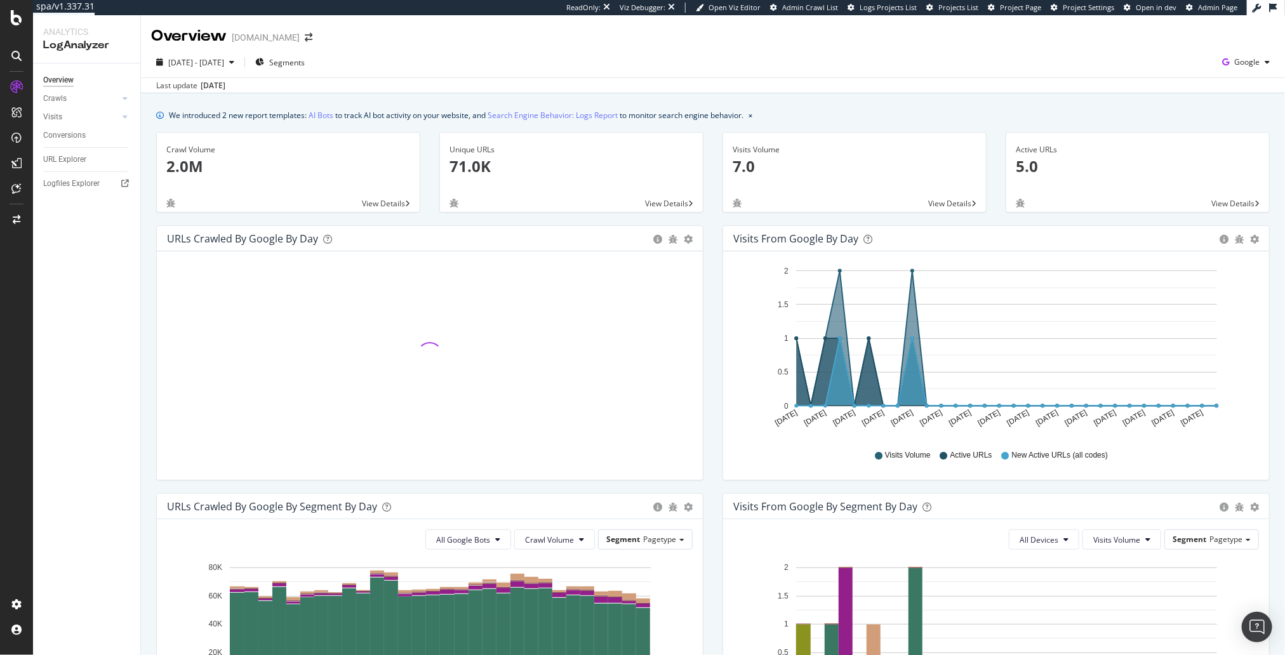
drag, startPoint x: 1244, startPoint y: 56, endPoint x: 1233, endPoint y: 126, distance: 70.6
click at [1244, 56] on div "Google" at bounding box center [1246, 62] width 58 height 19
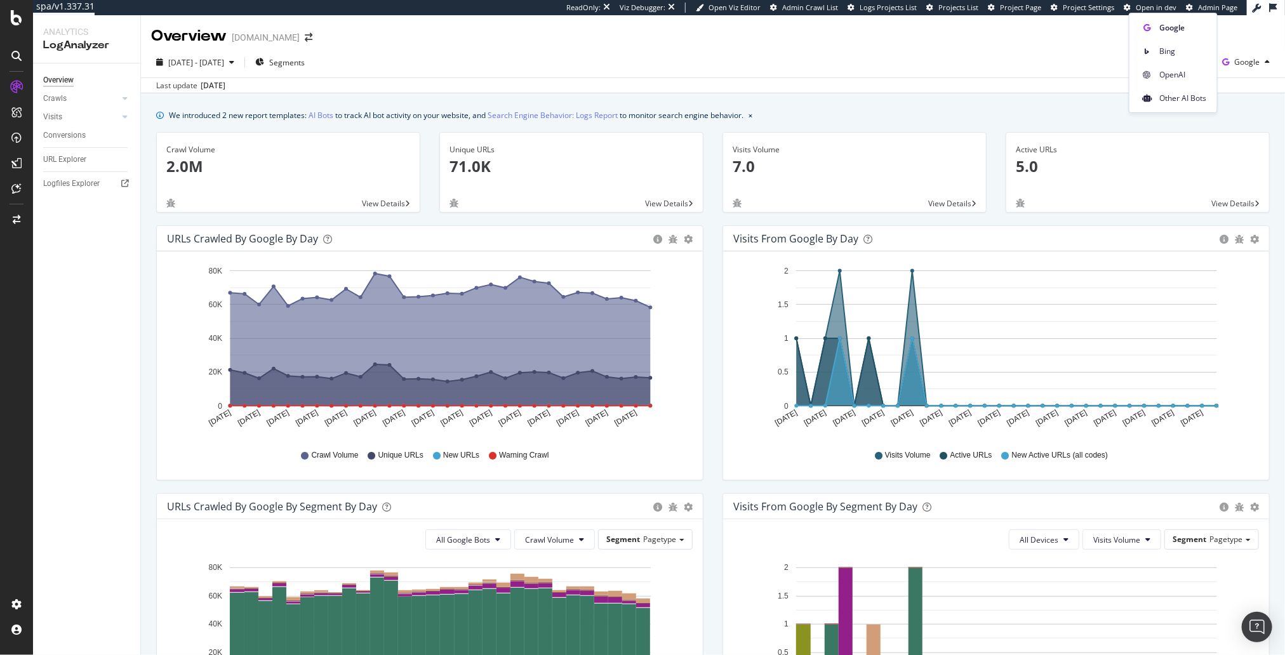
click at [1193, 106] on div "Other AI Bots" at bounding box center [1173, 98] width 88 height 18
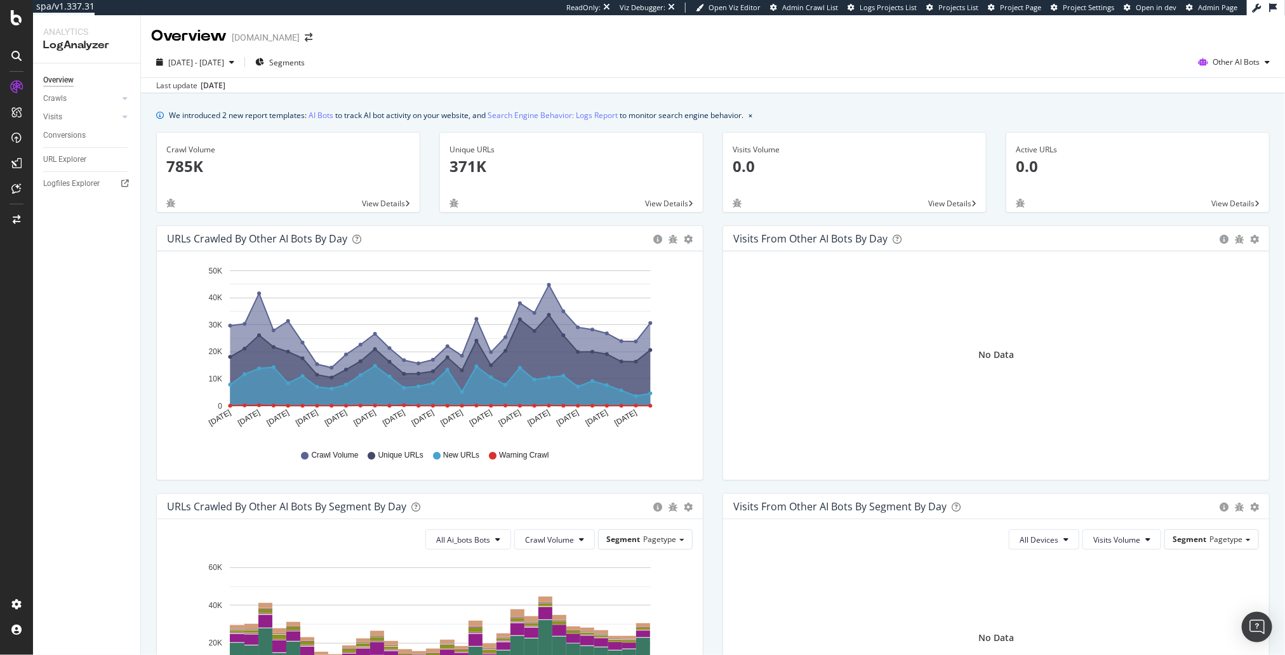
click at [549, 79] on div "Last update Sep. 17, 2025" at bounding box center [713, 84] width 1144 height 15
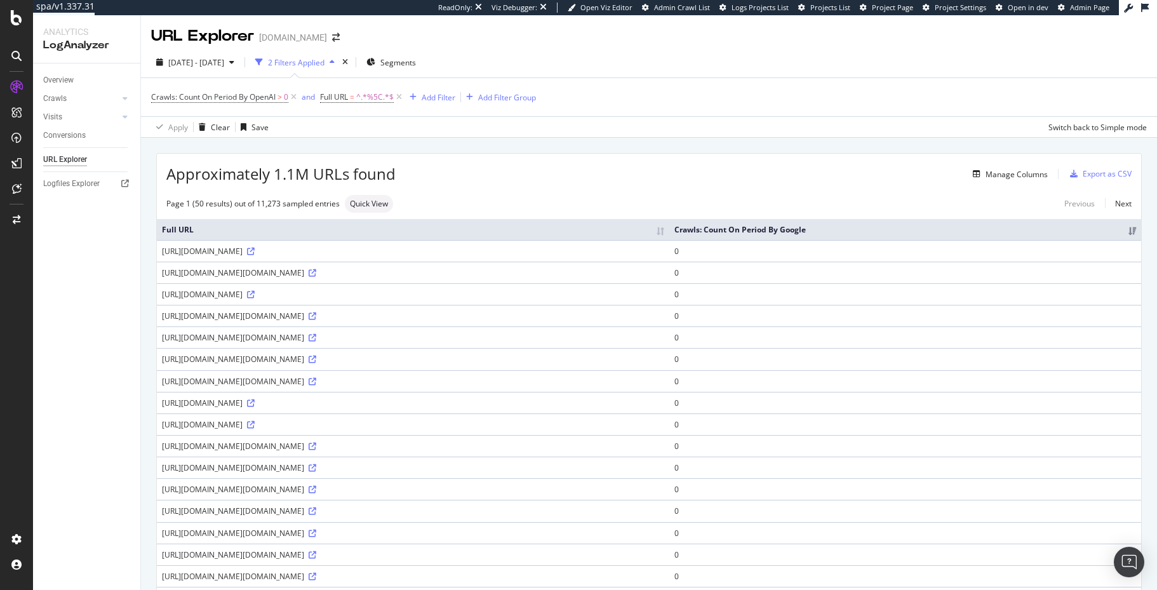
drag, startPoint x: 279, startPoint y: 176, endPoint x: 310, endPoint y: 175, distance: 30.5
click at [310, 175] on span "Approximately 1.1M URLs found" at bounding box center [280, 174] width 229 height 22
drag, startPoint x: 307, startPoint y: 176, endPoint x: 315, endPoint y: 164, distance: 13.7
click at [307, 176] on span "Approximately 1.1M URLs found" at bounding box center [280, 174] width 229 height 22
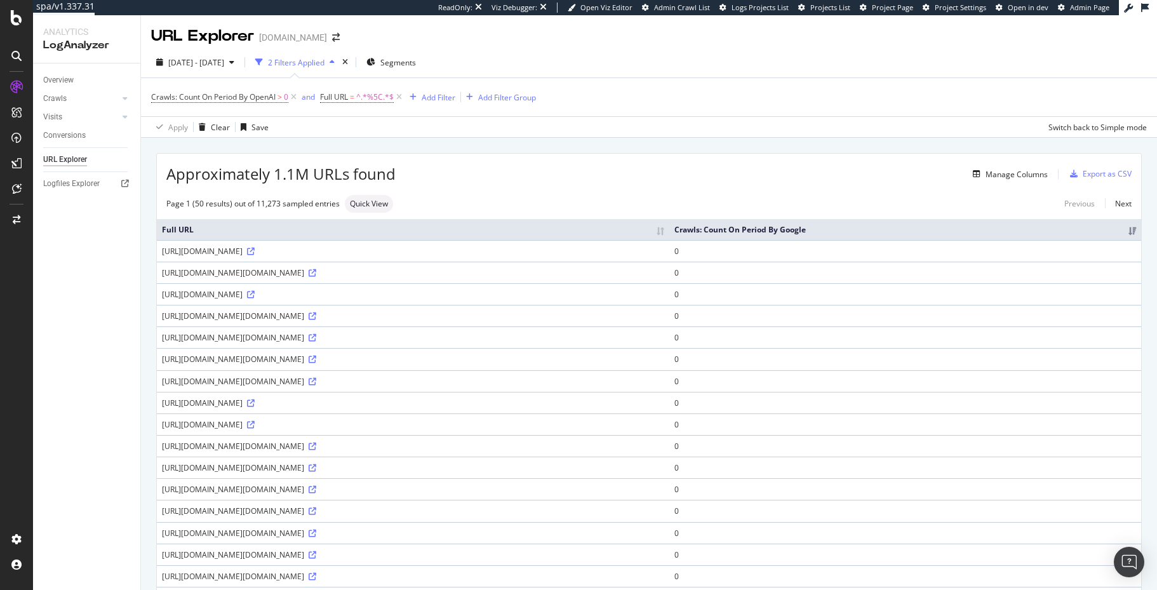
drag, startPoint x: 403, startPoint y: 150, endPoint x: 393, endPoint y: 150, distance: 10.2
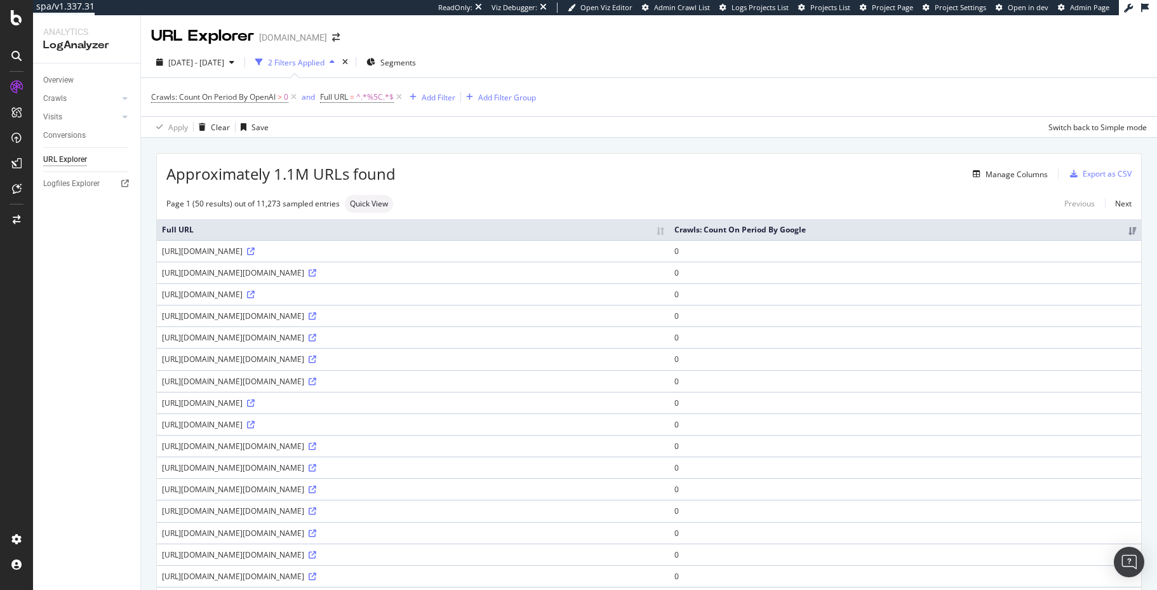
click at [482, 185] on div "Approximately 1.1M URLs found Manage Columns Export as CSV" at bounding box center [649, 169] width 984 height 31
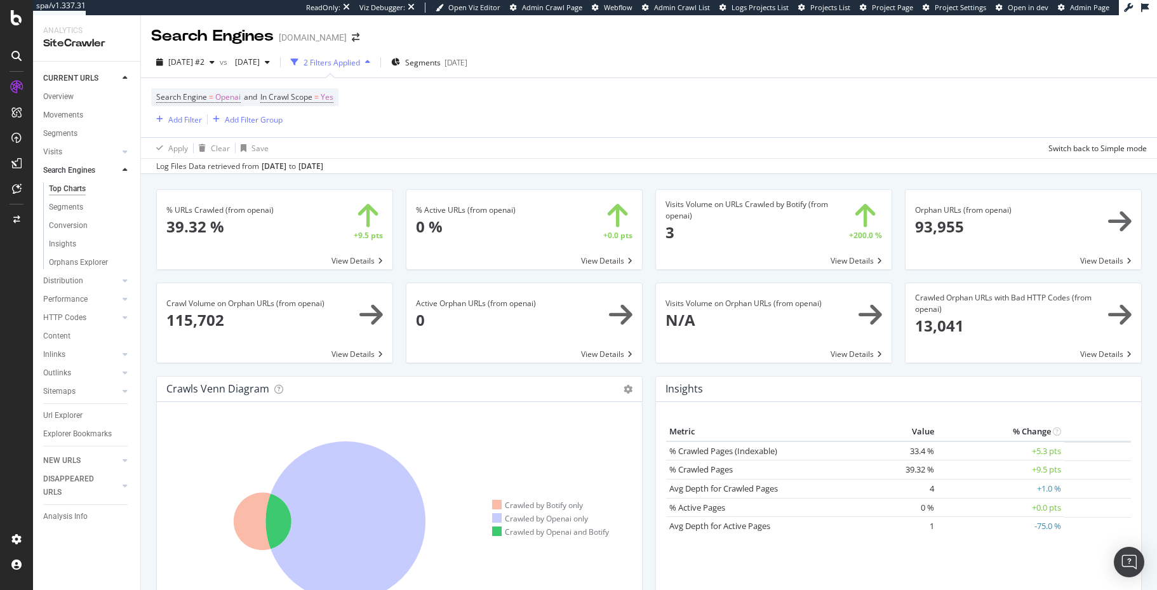
click at [147, 259] on div "% URLs Crawled (from openai) × Close Chart search-engines-openai-main-metric-cr…" at bounding box center [649, 461] width 1016 height 574
click at [397, 255] on div "% URLs Crawled (from openai) × Close Chart search-engines-openai-main-metric-cr…" at bounding box center [274, 235] width 249 height 93
drag, startPoint x: 668, startPoint y: 180, endPoint x: 661, endPoint y: 180, distance: 7.0
click at [668, 180] on div "% URLs Crawled (from openai) × Close Chart search-engines-openai-main-metric-cr…" at bounding box center [649, 461] width 1016 height 574
click at [399, 357] on div "Active Orphan URLs (from openai) × Close Chart search-engines-openai-active-pag…" at bounding box center [523, 328] width 249 height 93
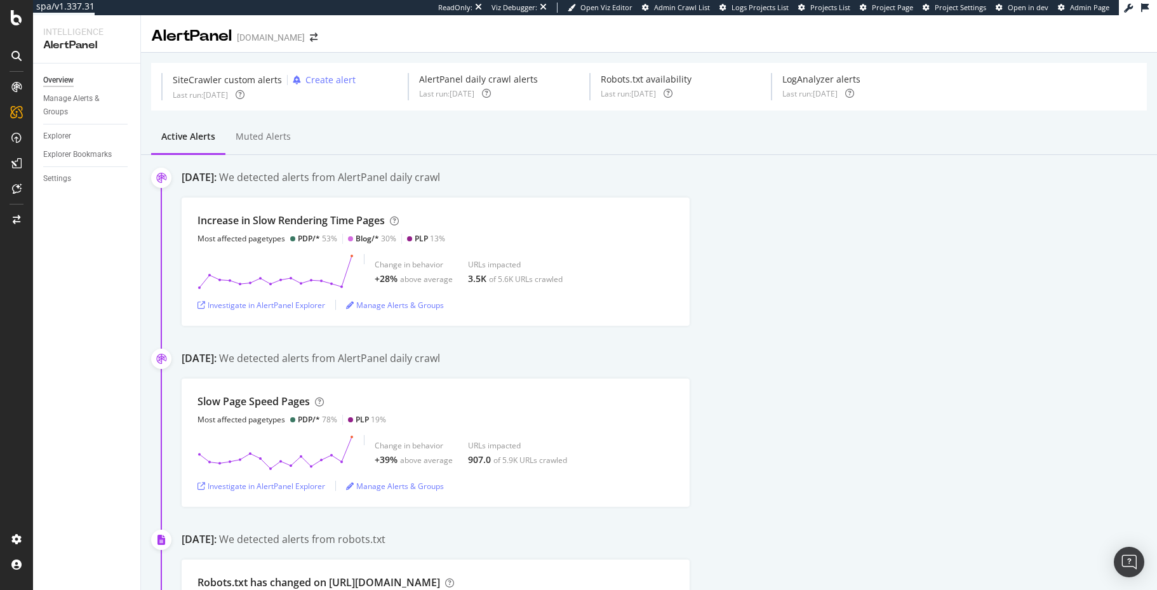
scroll to position [665, 0]
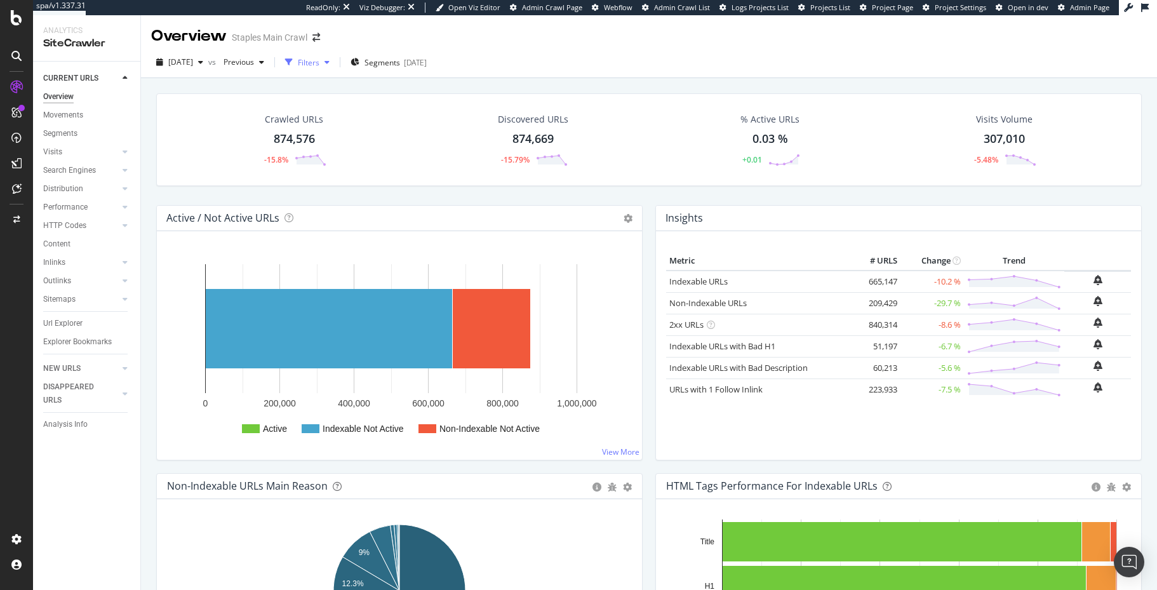
click at [319, 65] on div "Filters" at bounding box center [309, 62] width 22 height 11
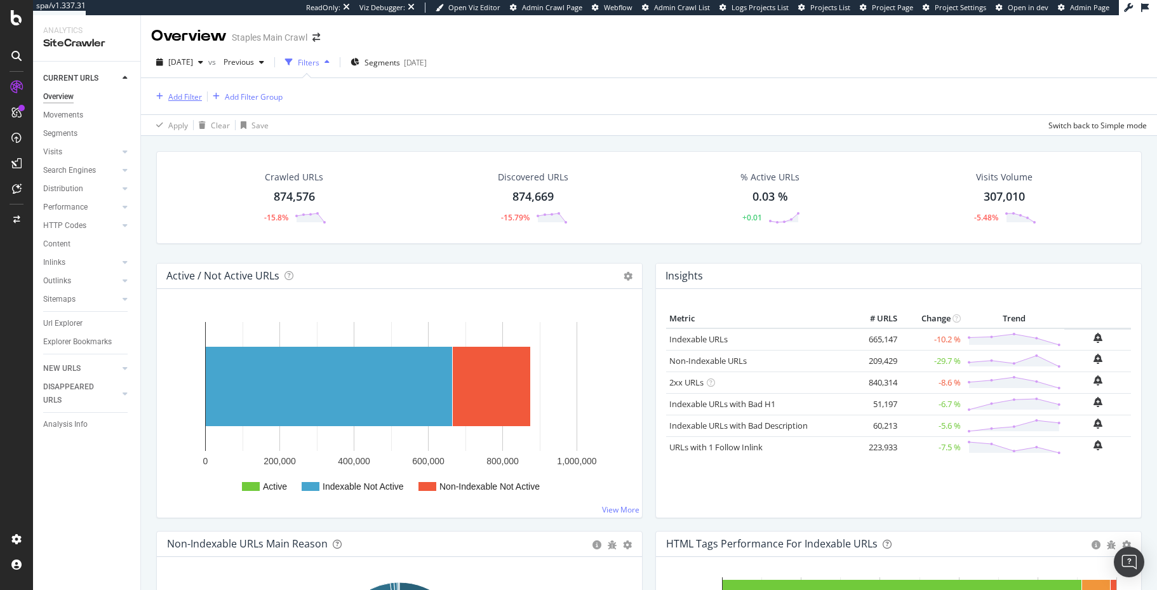
click at [183, 100] on div "Add Filter" at bounding box center [185, 96] width 34 height 11
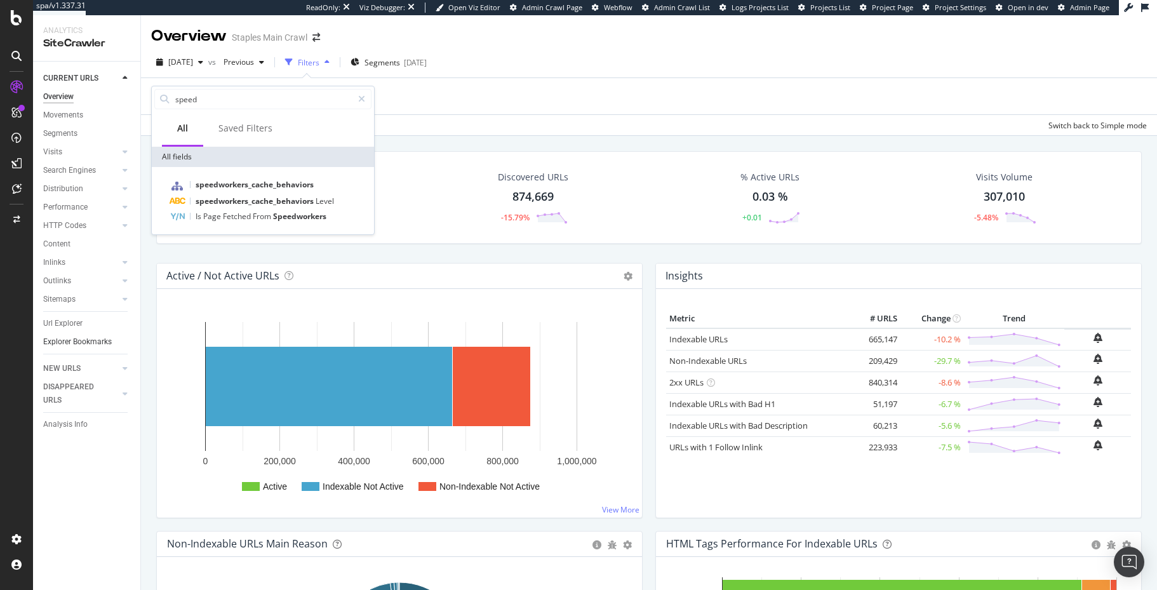
type input "speed"
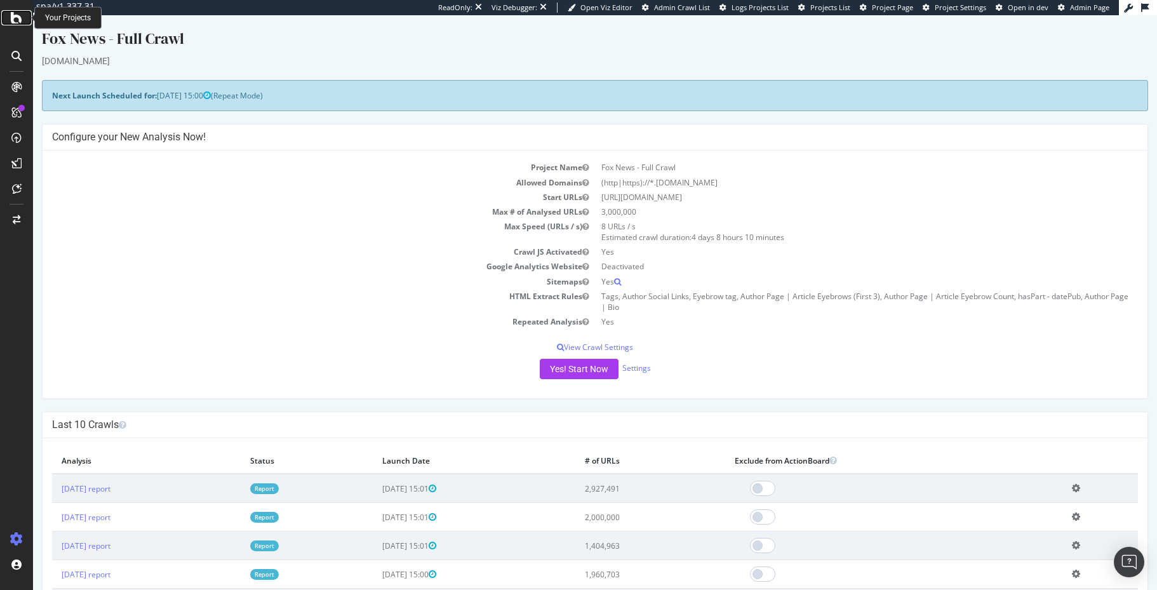
click at [10, 15] on div at bounding box center [16, 17] width 30 height 15
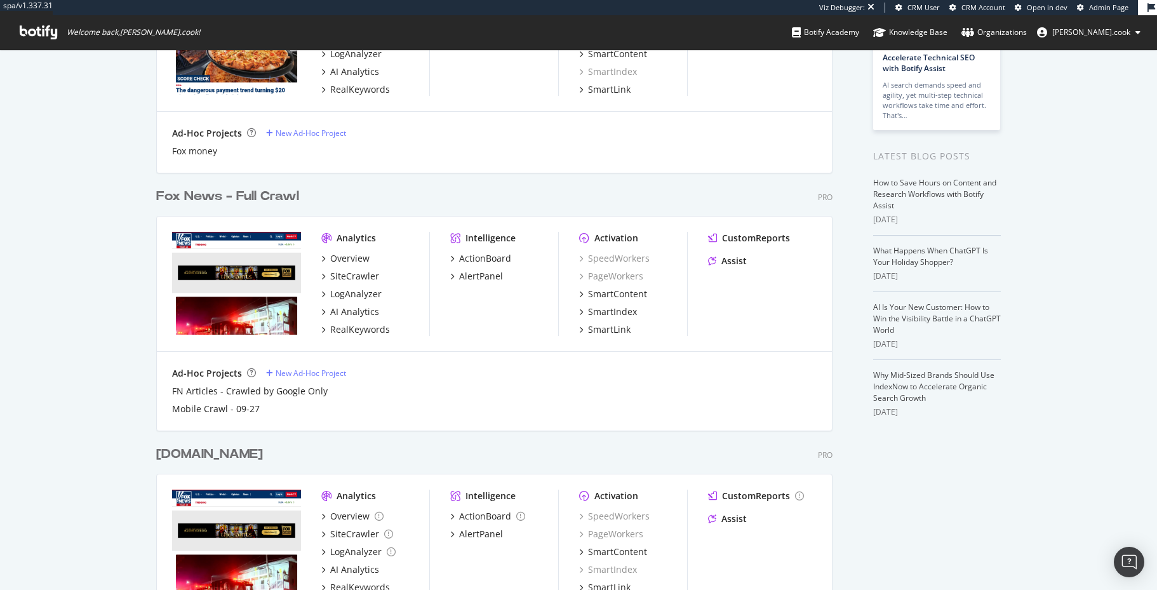
scroll to position [246, 0]
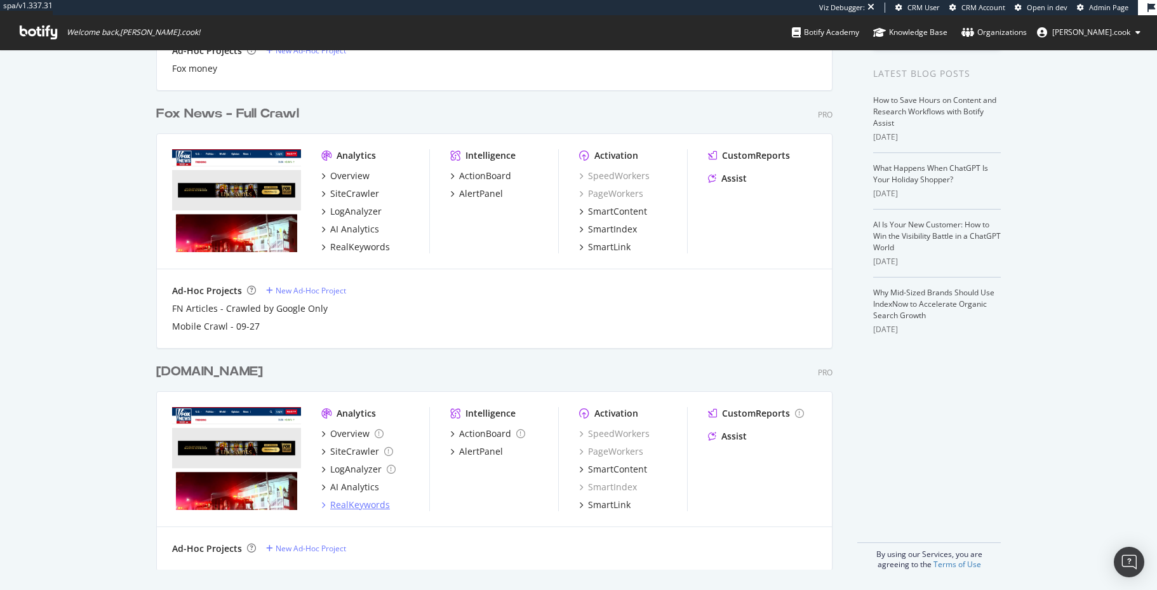
click at [382, 506] on div "RealKeywords" at bounding box center [360, 504] width 60 height 13
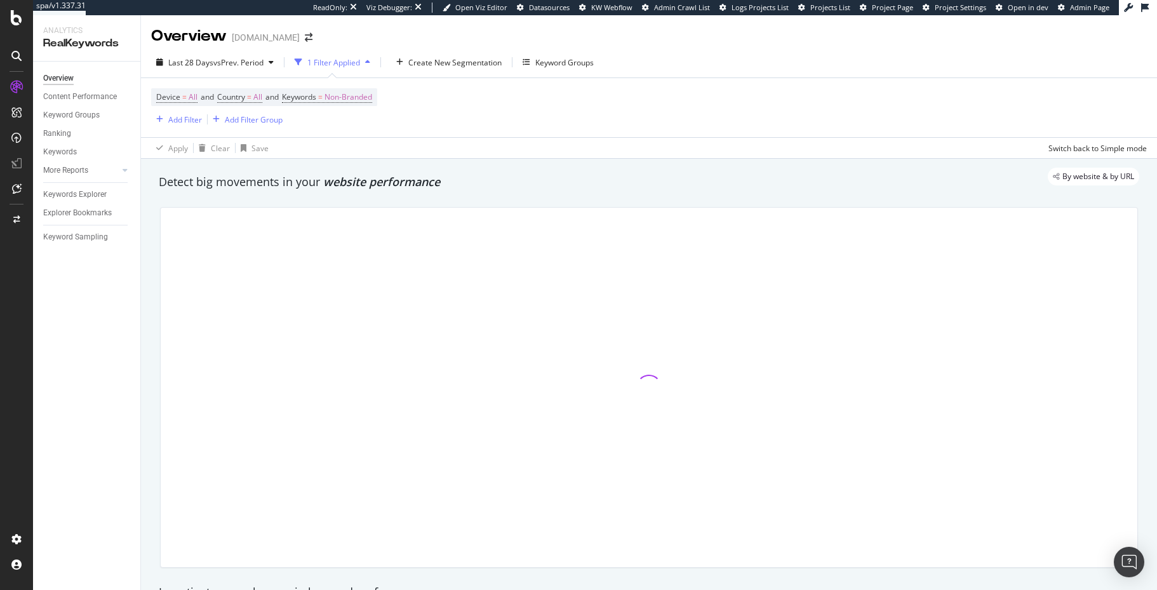
click at [103, 300] on div "Overview Content Performance Keyword Groups Ranking Keywords More Reports Count…" at bounding box center [86, 326] width 107 height 528
click at [279, 186] on div "Detect big movements in your website performance" at bounding box center [649, 182] width 980 height 17
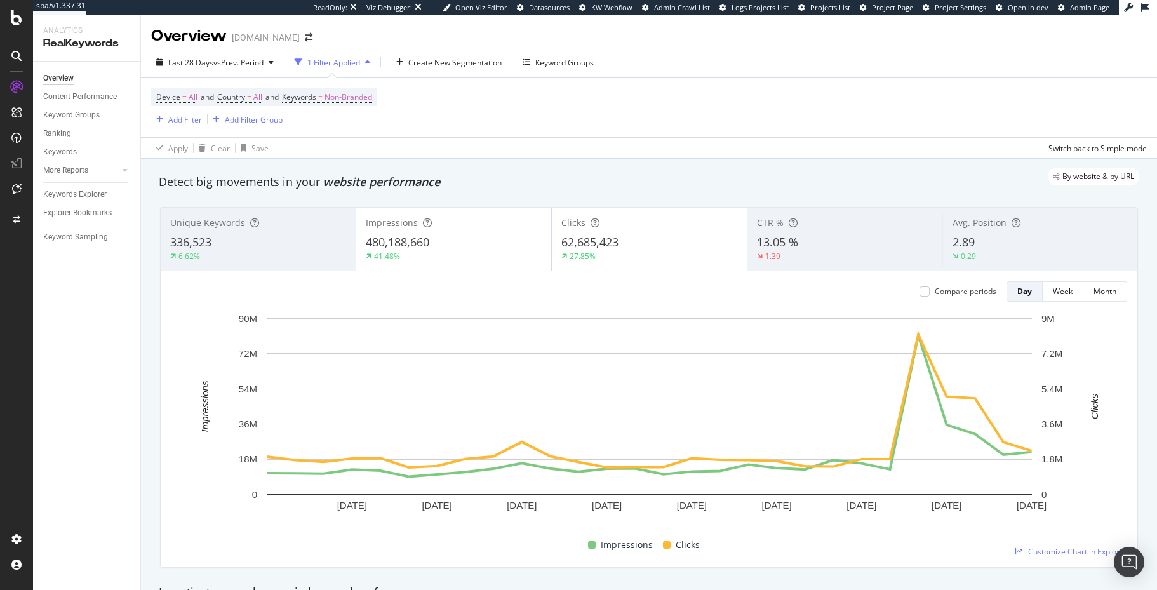
drag, startPoint x: 18, startPoint y: 17, endPoint x: 950, endPoint y: 10, distance: 931.9
click at [0, 0] on div at bounding box center [16, 295] width 33 height 590
drag, startPoint x: 896, startPoint y: 175, endPoint x: 847, endPoint y: 180, distance: 49.8
click at [896, 175] on div "By website & by URL" at bounding box center [642, 176] width 993 height 18
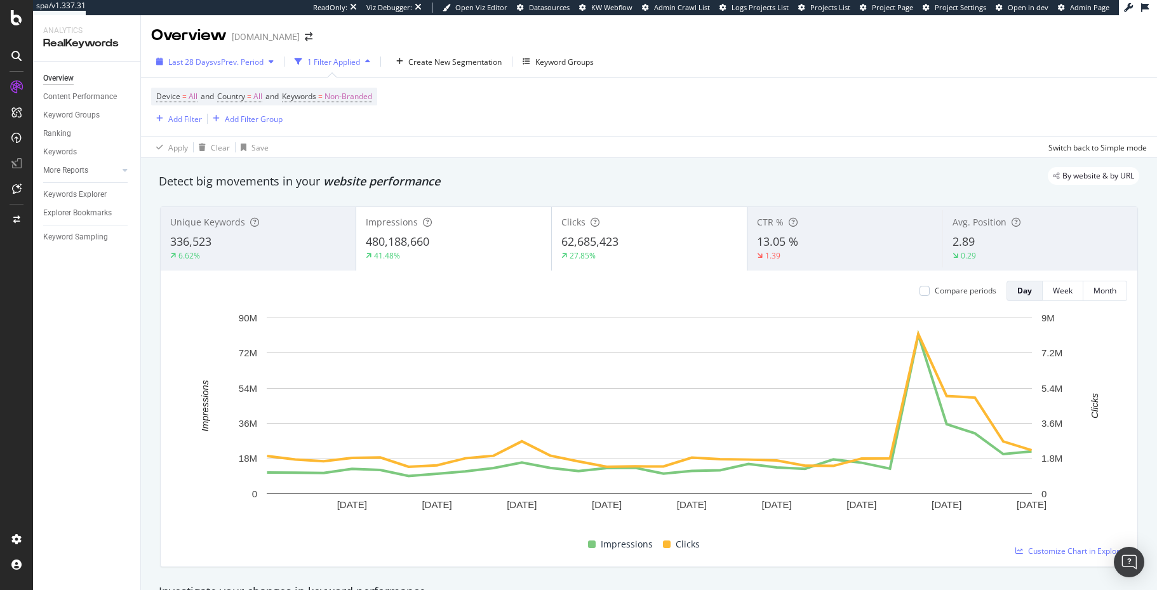
click at [222, 58] on span "vs Prev. Period" at bounding box center [238, 61] width 50 height 11
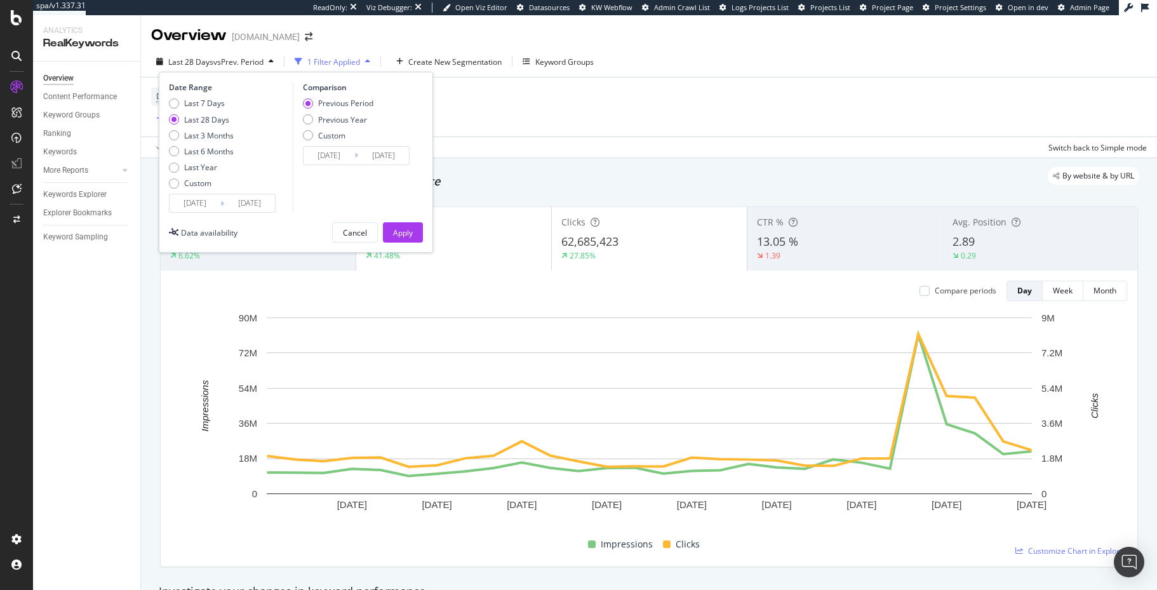
drag, startPoint x: 920, startPoint y: 175, endPoint x: 976, endPoint y: 52, distance: 134.6
click at [920, 174] on div "By website & by URL" at bounding box center [642, 176] width 993 height 18
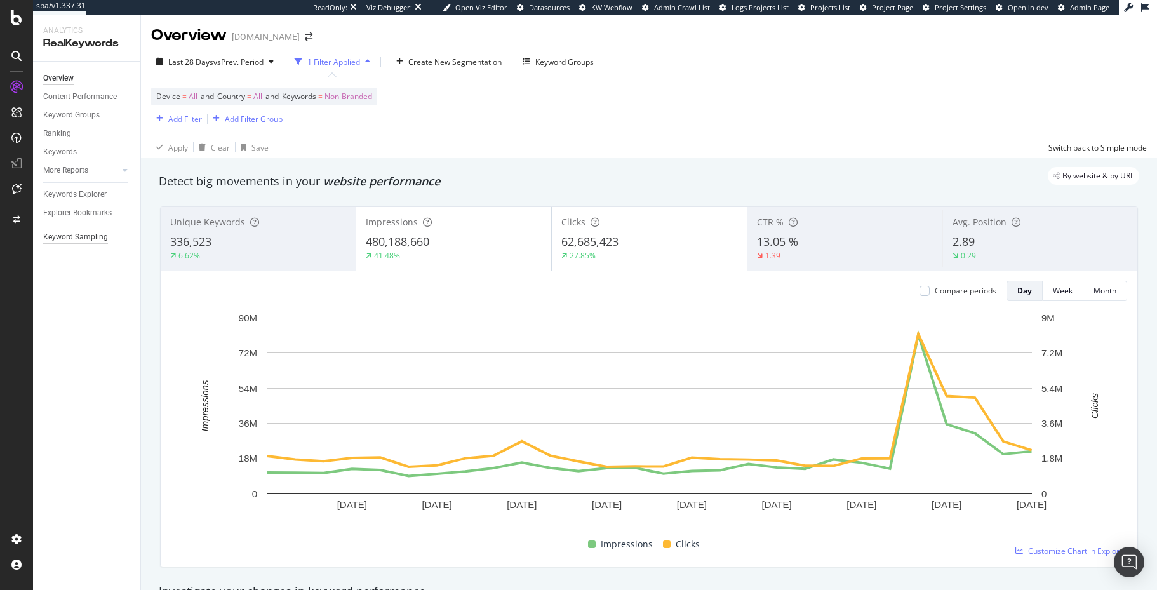
click at [103, 240] on div "Keyword Sampling" at bounding box center [75, 236] width 65 height 13
click at [362, 97] on span "Non-Branded" at bounding box center [348, 97] width 48 height 18
click at [339, 132] on span "Non-Branded" at bounding box center [327, 127] width 53 height 11
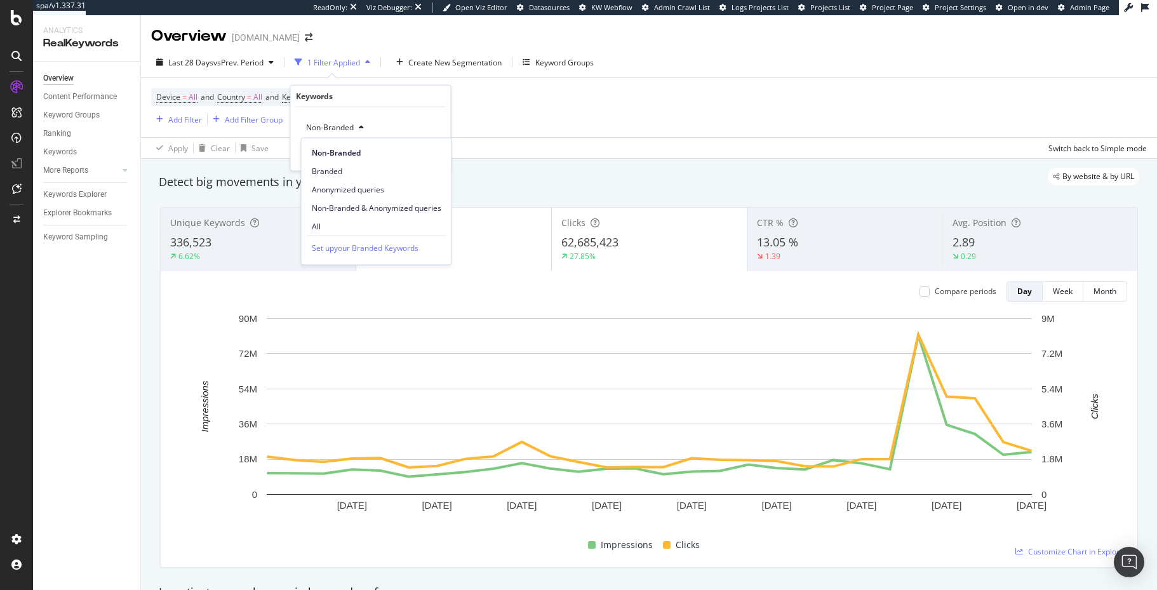
drag, startPoint x: 361, startPoint y: 222, endPoint x: 409, endPoint y: 177, distance: 66.0
click at [361, 220] on span "All" at bounding box center [376, 225] width 129 height 11
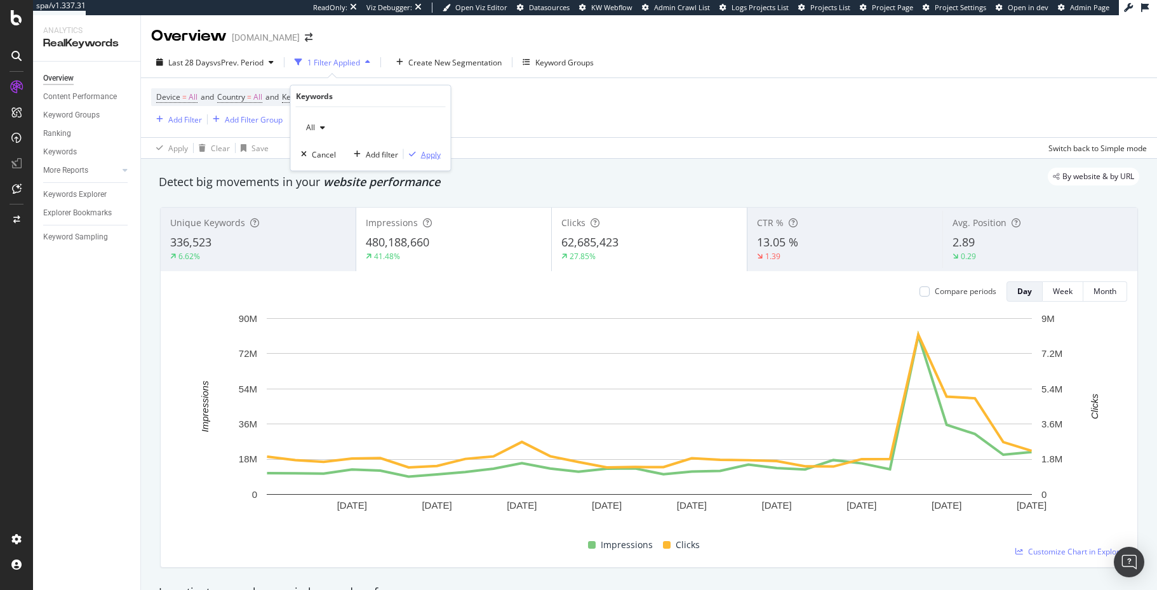
click at [428, 156] on div "Apply" at bounding box center [431, 154] width 20 height 11
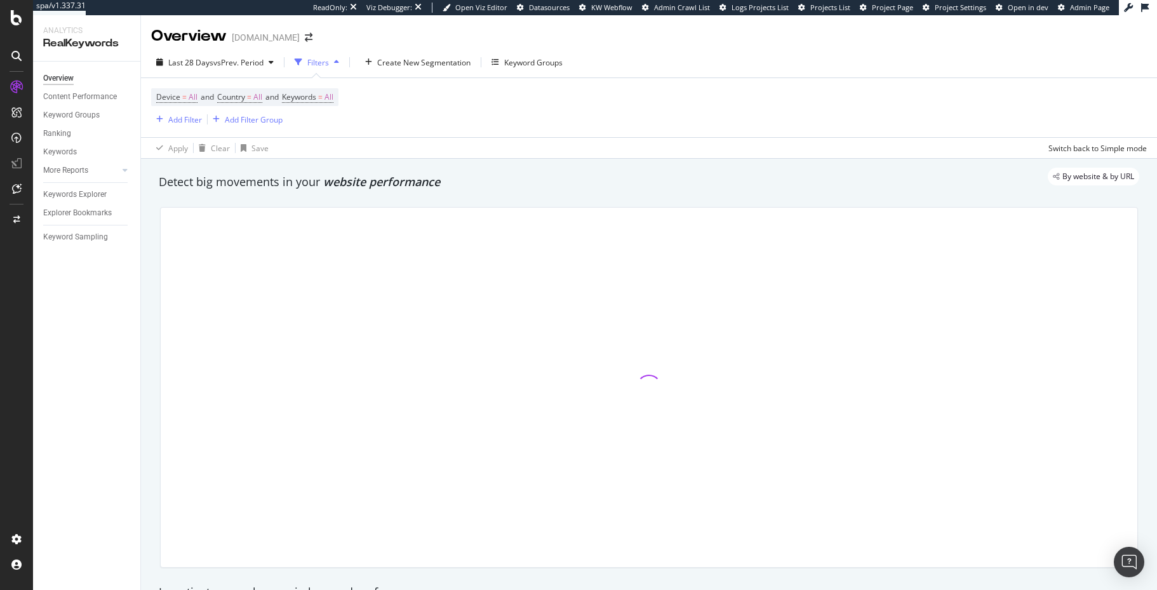
drag, startPoint x: 708, startPoint y: 177, endPoint x: 936, endPoint y: 21, distance: 276.3
click at [708, 177] on div "By website & by URL" at bounding box center [642, 177] width 993 height 18
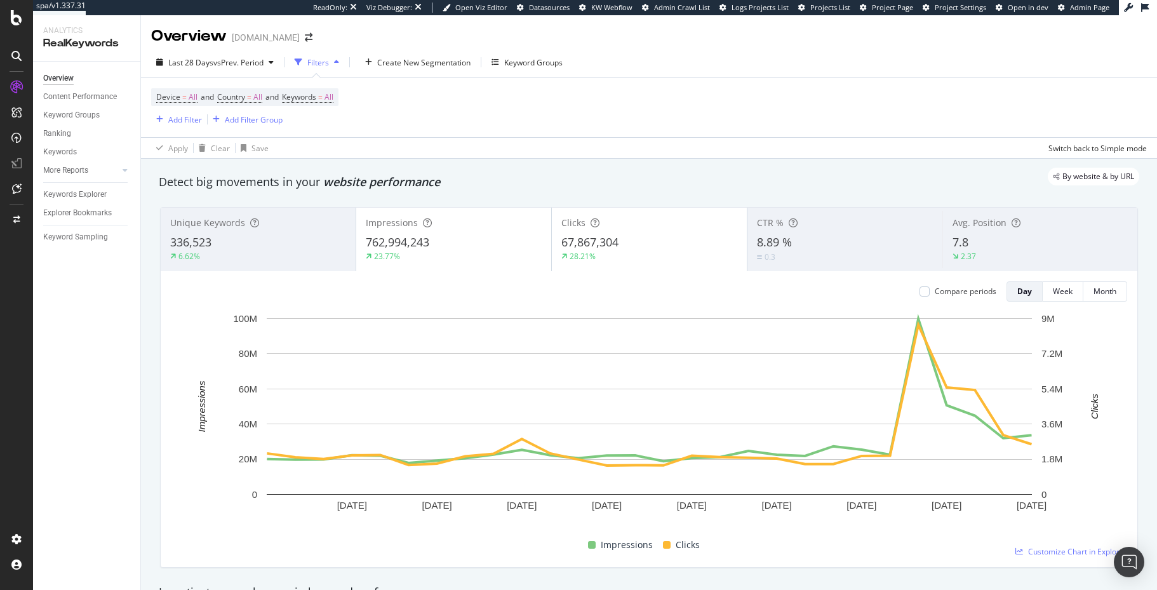
click at [528, 177] on div "By website & by URL" at bounding box center [642, 177] width 993 height 18
click at [105, 480] on div "Settings Project settings" at bounding box center [118, 476] width 168 height 23
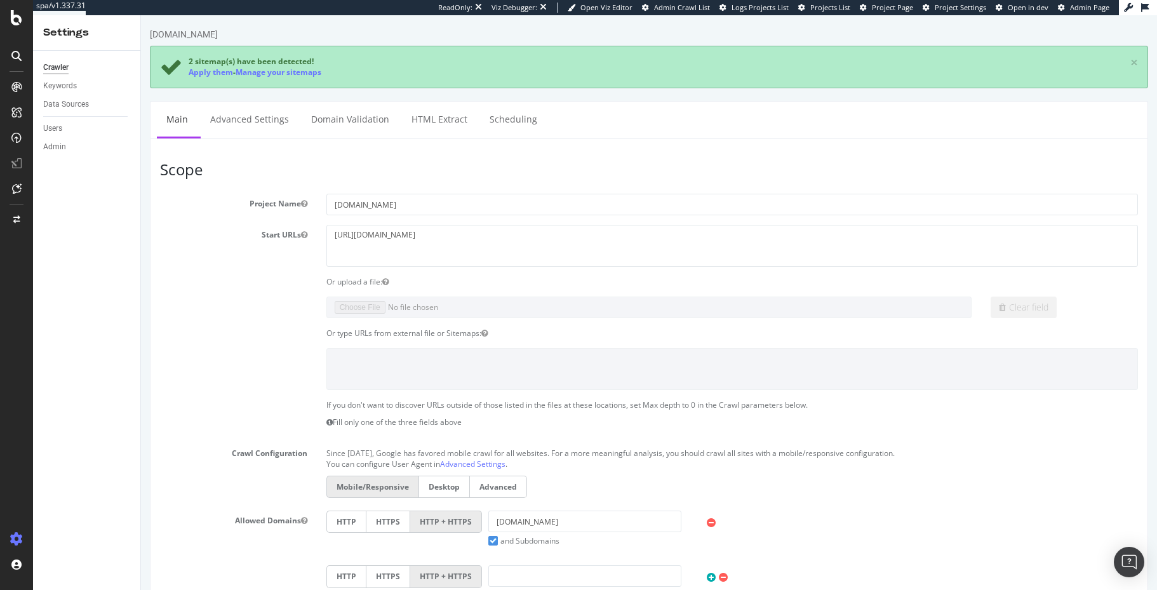
drag, startPoint x: 151, startPoint y: 331, endPoint x: 294, endPoint y: 87, distance: 283.1
click at [151, 331] on div "Or type URLs from external file or Sitemaps:" at bounding box center [648, 333] width 997 height 11
click at [75, 86] on div "Keywords" at bounding box center [60, 85] width 34 height 13
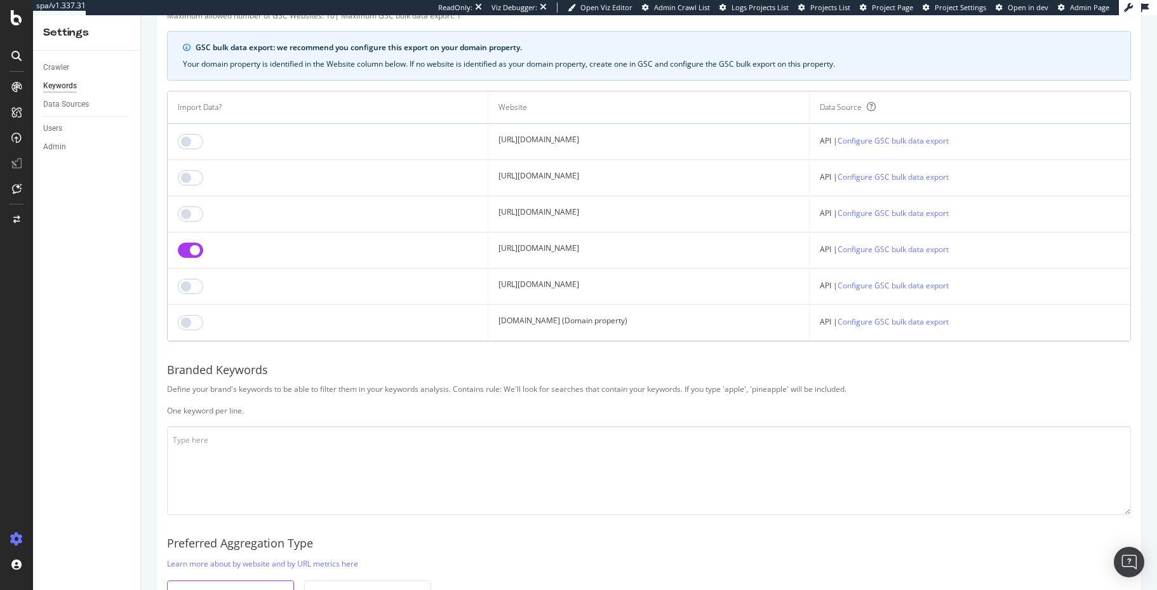
scroll to position [61, 0]
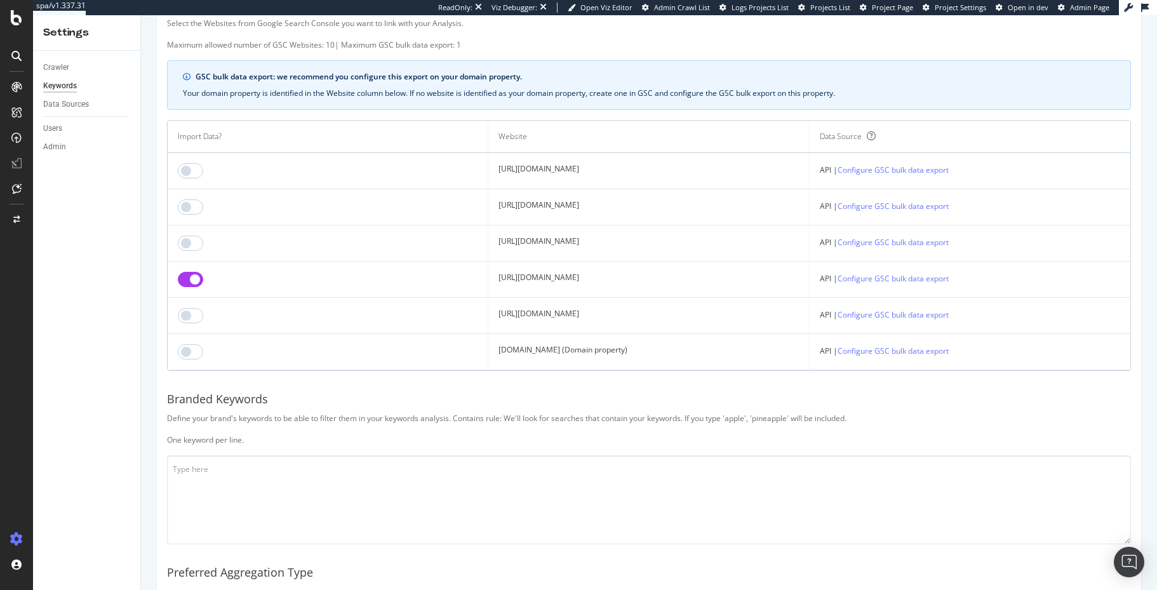
click at [599, 408] on div "Botify Keywords Select the Websites from Google Search Console you want to link…" at bounding box center [649, 354] width 984 height 737
click at [415, 441] on div "Define your brand's keywords to be able to filter them in your keywords analysi…" at bounding box center [649, 429] width 964 height 32
drag, startPoint x: 835, startPoint y: 423, endPoint x: 844, endPoint y: 417, distance: 11.4
click at [837, 423] on div "Define your brand's keywords to be able to filter them in your keywords analysi…" at bounding box center [649, 429] width 964 height 32
click at [913, 352] on link "Configure GSC bulk data export" at bounding box center [892, 350] width 111 height 13
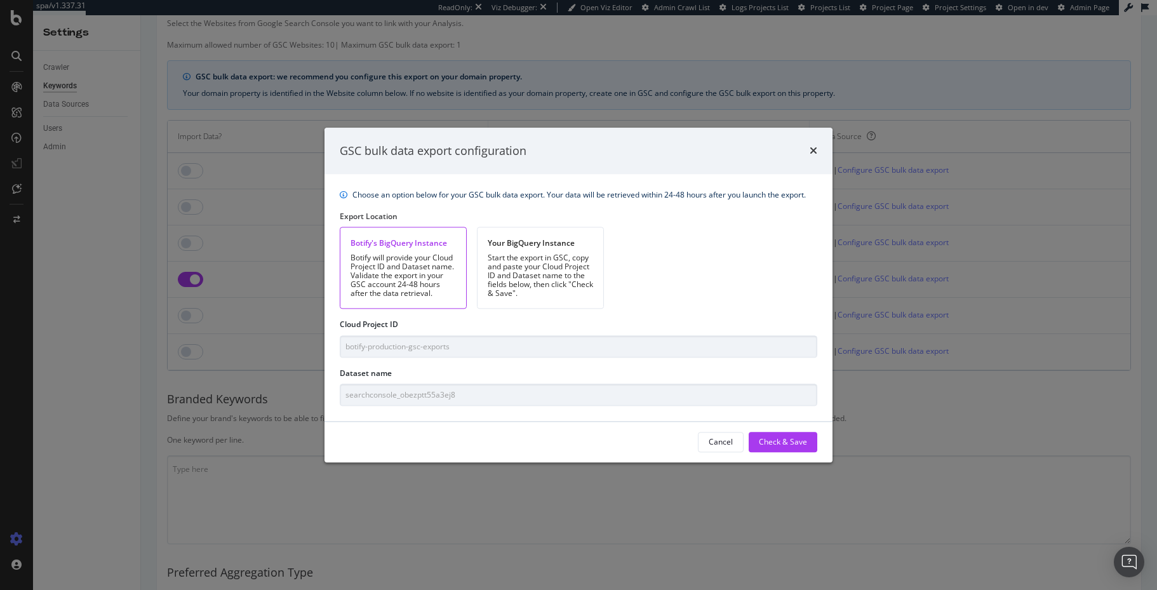
drag, startPoint x: 693, startPoint y: 297, endPoint x: 687, endPoint y: 300, distance: 7.1
click at [693, 297] on div "Botify's BigQuery Instance Botify will provide your Cloud Project ID and Datase…" at bounding box center [578, 268] width 477 height 82
drag, startPoint x: 813, startPoint y: 151, endPoint x: 827, endPoint y: 183, distance: 35.3
click at [813, 151] on icon "times" at bounding box center [813, 151] width 8 height 10
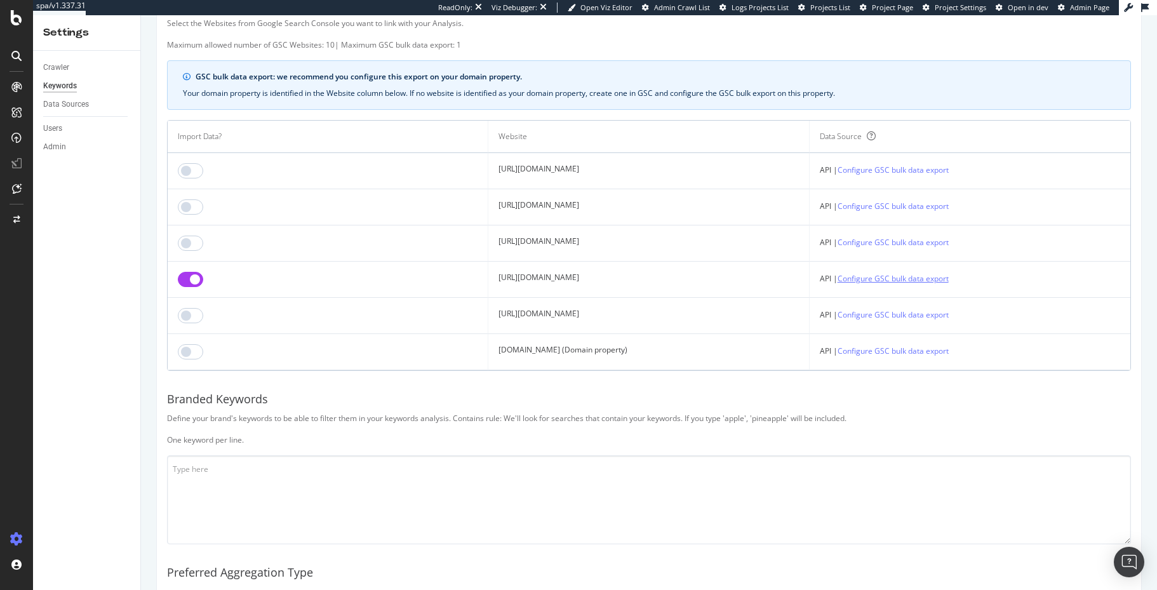
click at [924, 281] on link "Configure GSC bulk data export" at bounding box center [892, 278] width 111 height 13
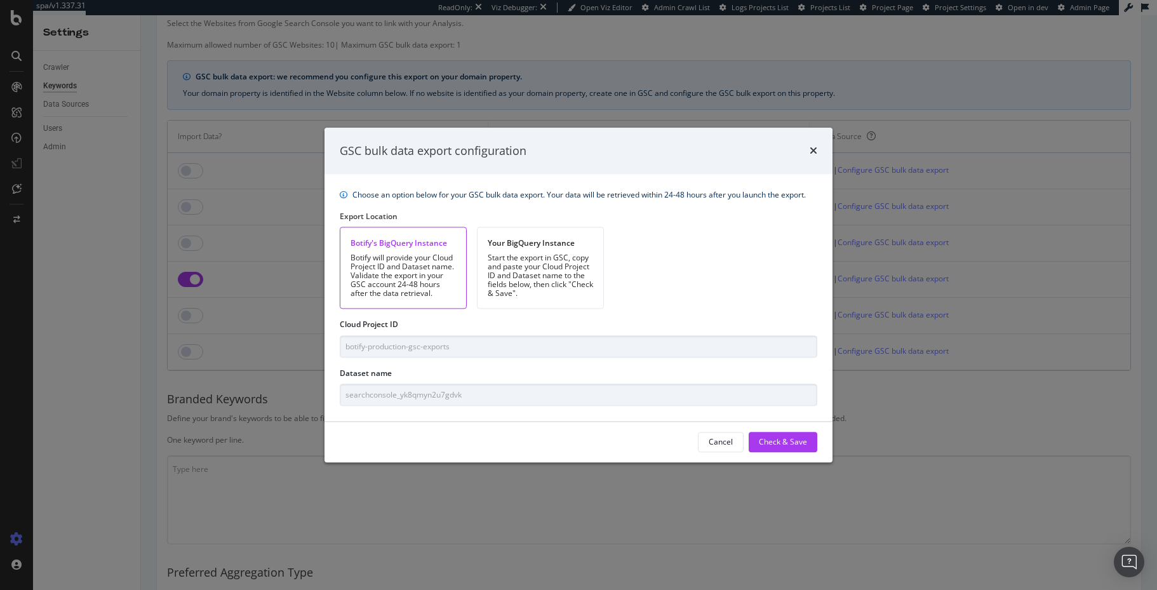
click at [674, 276] on div "Botify's BigQuery Instance Botify will provide your Cloud Project ID and Datase…" at bounding box center [578, 268] width 477 height 82
click at [810, 150] on icon "times" at bounding box center [813, 151] width 8 height 10
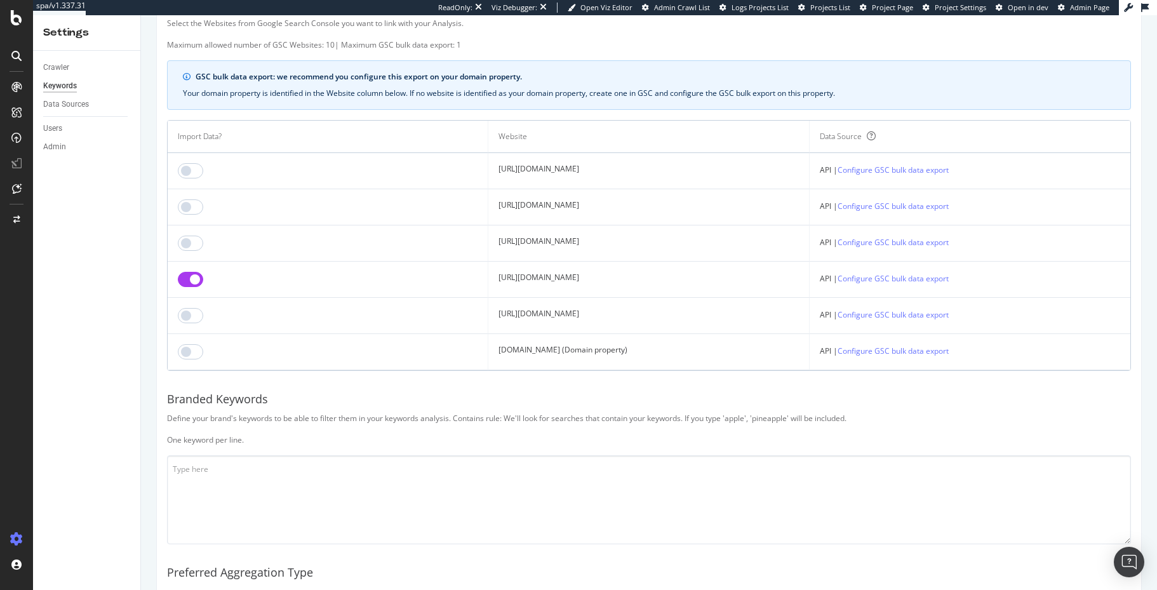
click at [656, 409] on div "Botify Keywords Select the Websites from Google Search Console you want to link…" at bounding box center [649, 354] width 984 height 737
click at [133, 324] on div "Crawler Keywords Data Sources Users Admin" at bounding box center [86, 320] width 107 height 539
click at [718, 274] on td "https://www.foxnews.com/" at bounding box center [648, 280] width 321 height 36
click at [948, 281] on link "Configure GSC bulk data export" at bounding box center [892, 278] width 111 height 13
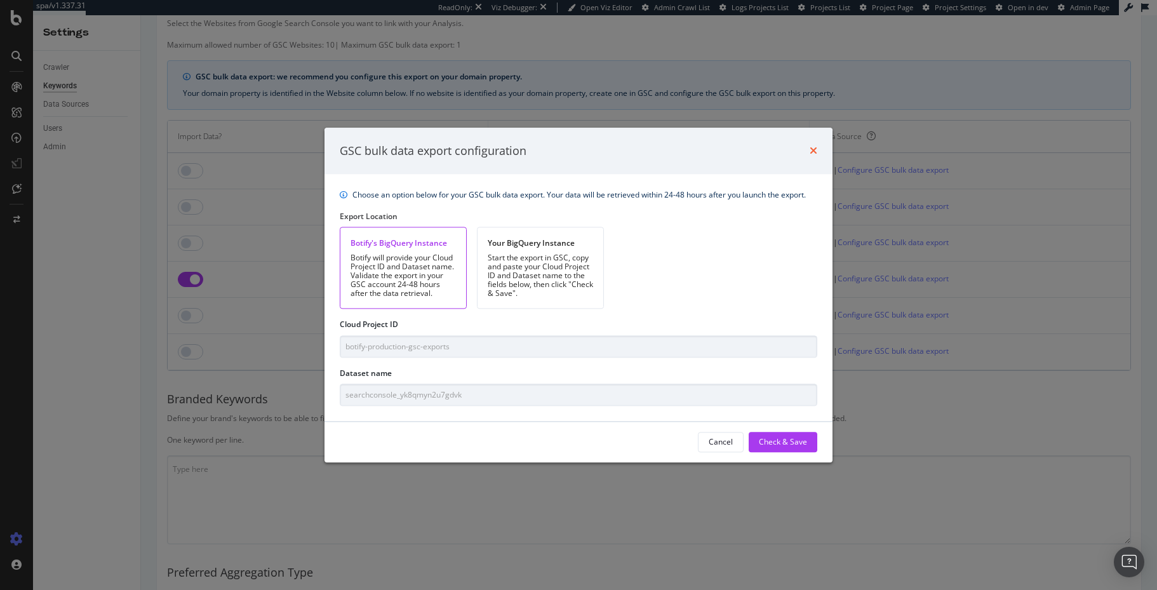
click at [810, 151] on icon "times" at bounding box center [813, 151] width 8 height 10
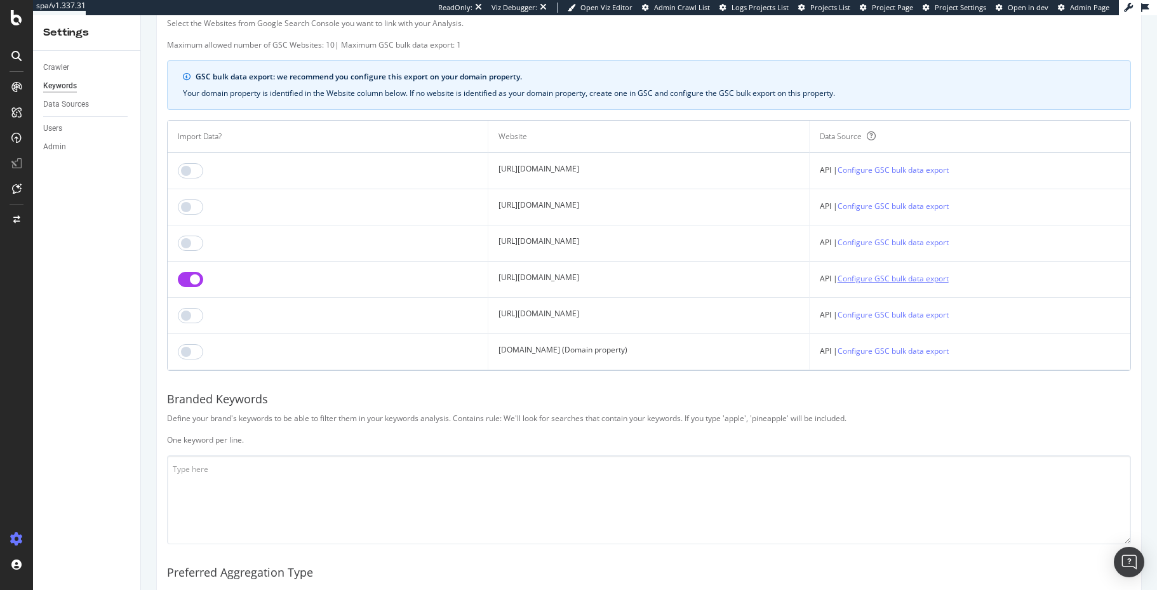
click at [920, 275] on link "Configure GSC bulk data export" at bounding box center [892, 278] width 111 height 13
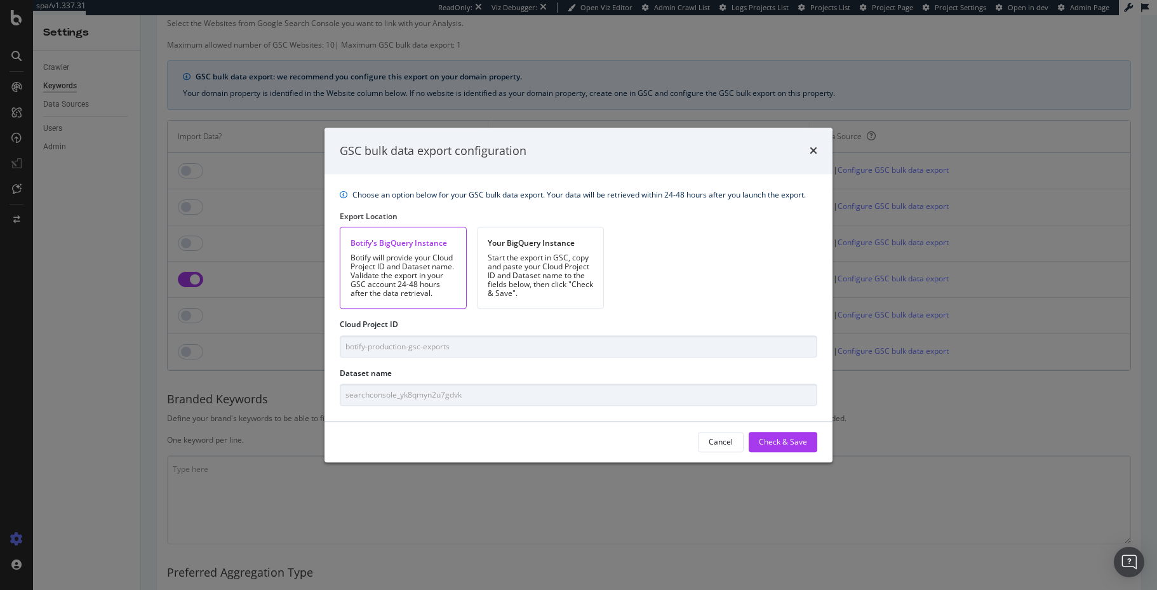
click at [814, 149] on icon "times" at bounding box center [813, 151] width 8 height 10
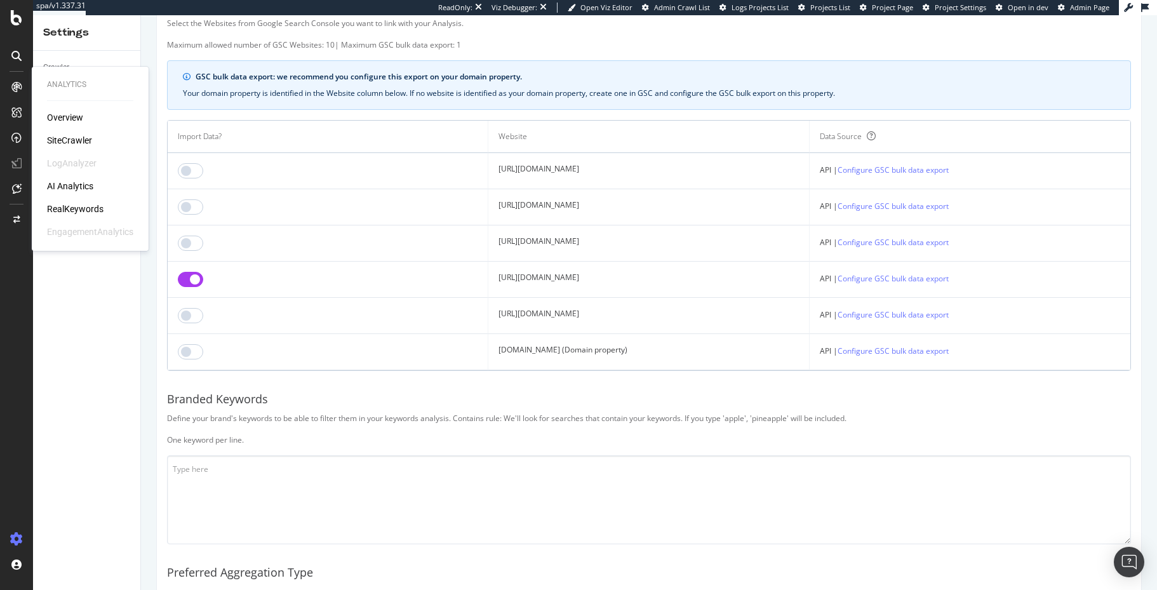
click at [92, 206] on div "RealKeywords" at bounding box center [75, 208] width 56 height 13
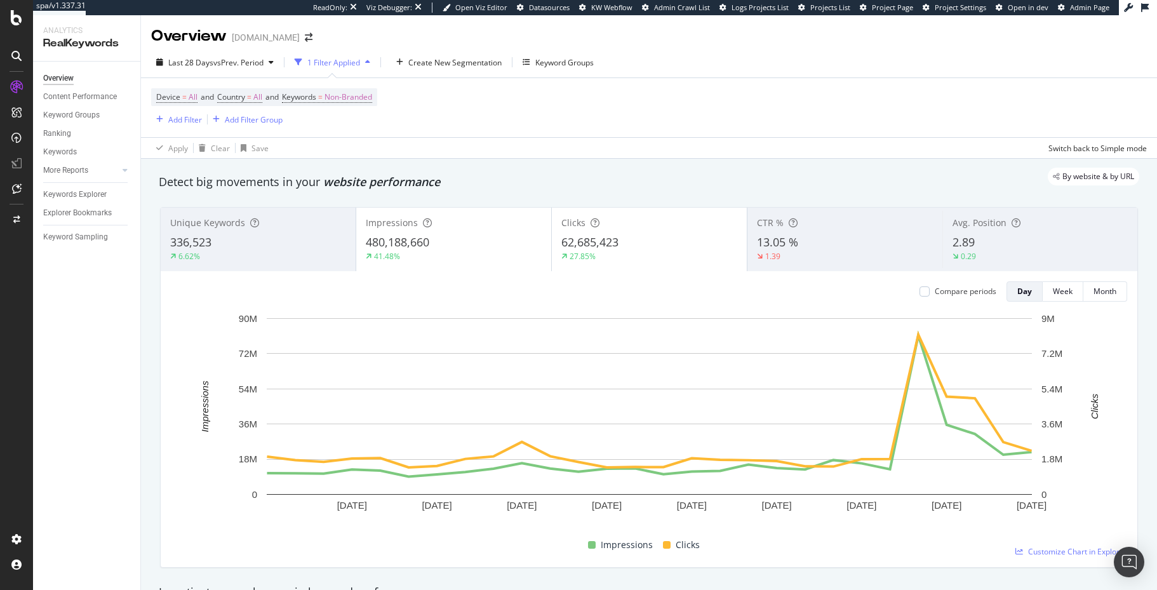
click at [749, 133] on div "Device = All and Country = All and Keywords = Non-Branded Add Filter Add Filter…" at bounding box center [648, 107] width 995 height 59
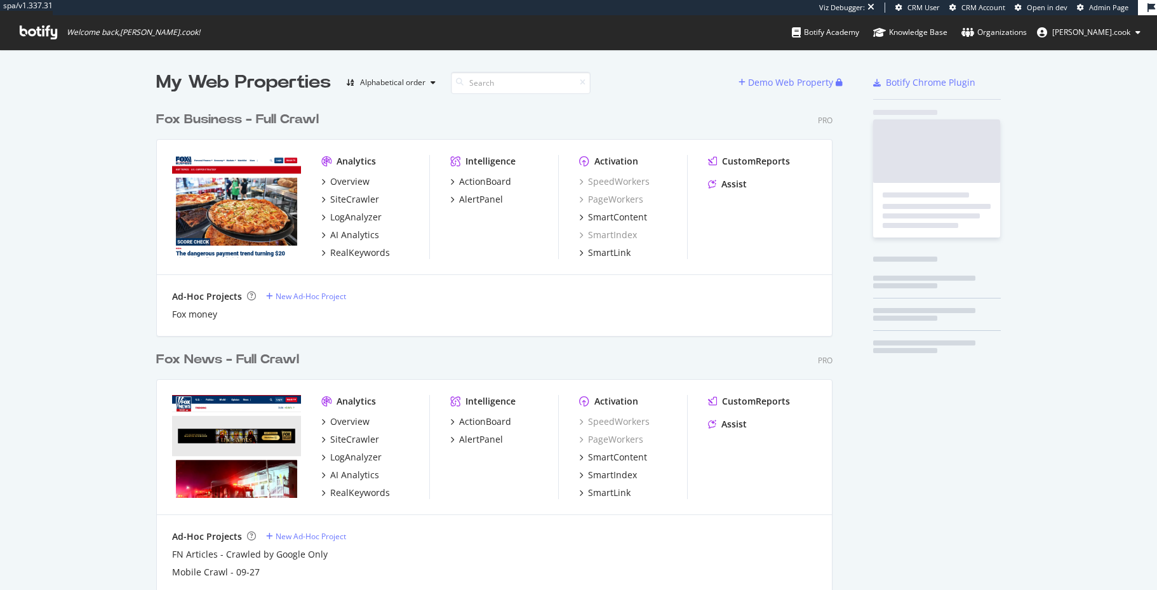
scroll to position [720, 686]
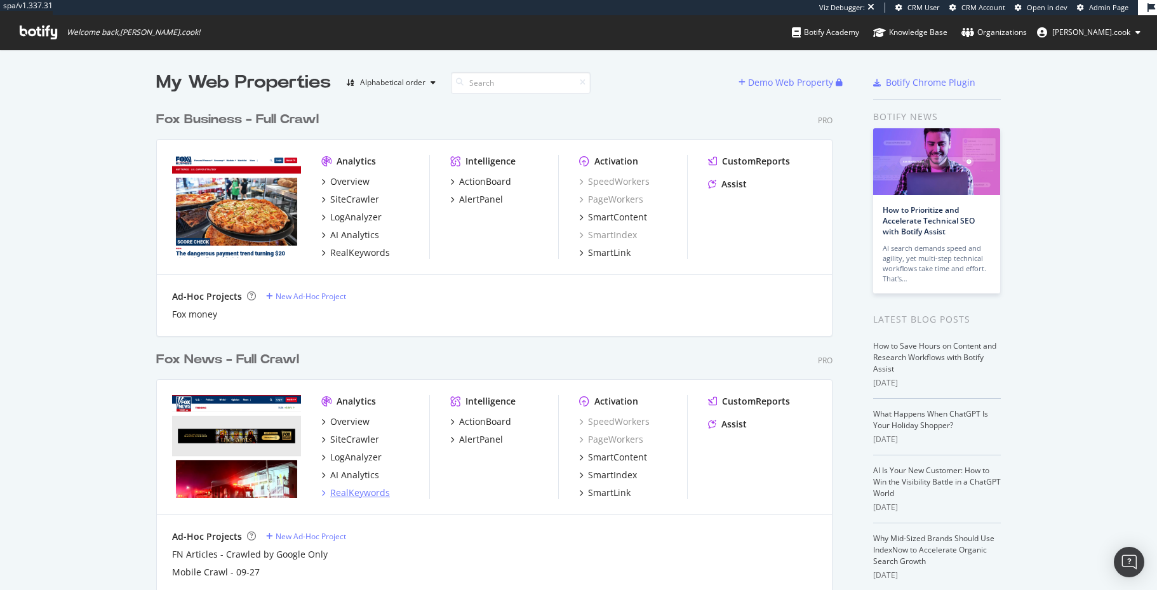
click at [376, 492] on div "RealKeywords" at bounding box center [360, 492] width 60 height 13
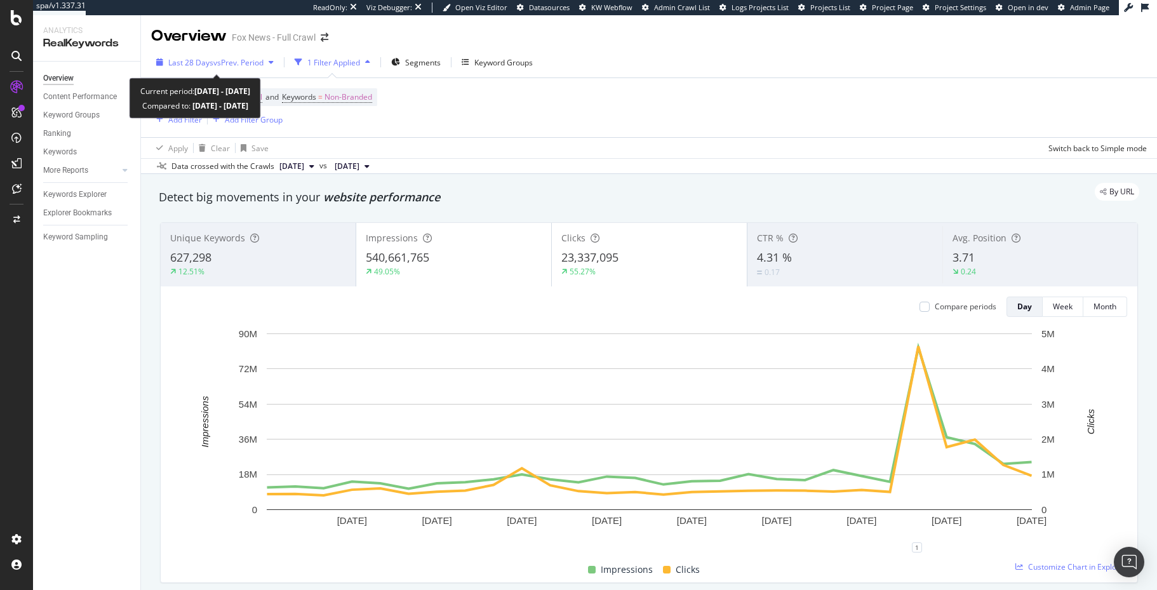
click at [239, 58] on span "vs Prev. Period" at bounding box center [238, 62] width 50 height 11
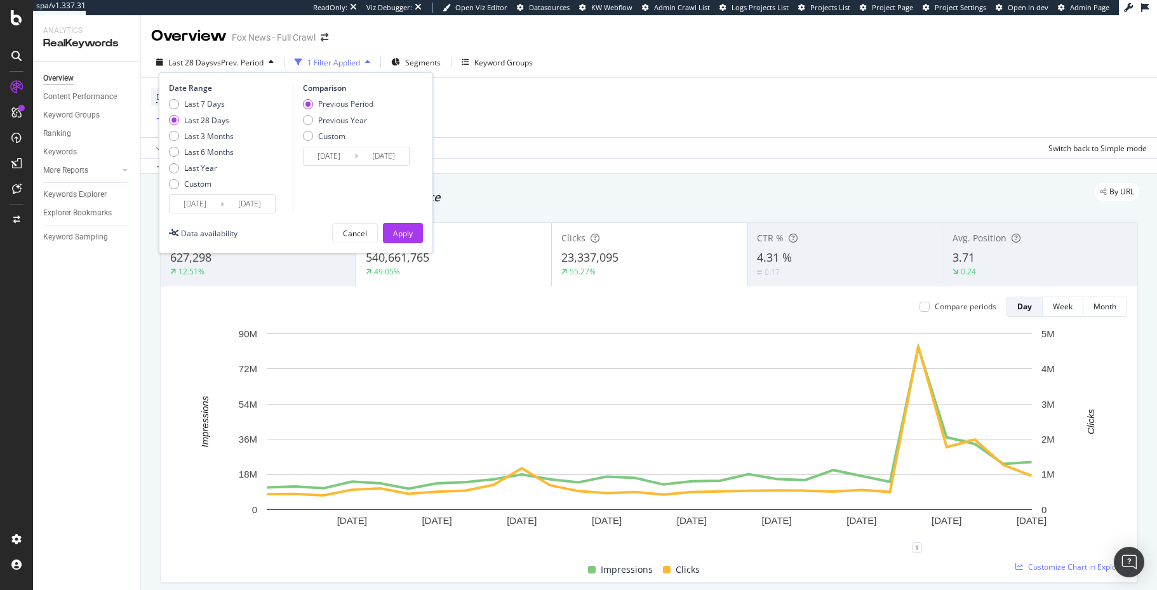
drag, startPoint x: 644, startPoint y: 185, endPoint x: 639, endPoint y: 189, distance: 6.7
click at [644, 185] on div "By URL" at bounding box center [642, 192] width 993 height 18
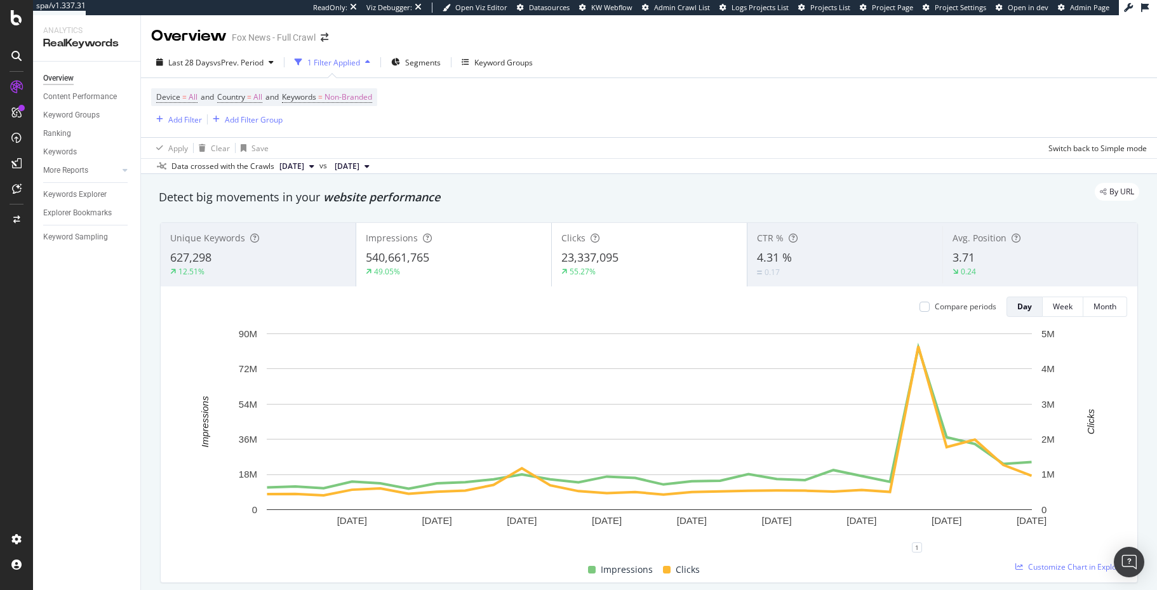
drag, startPoint x: 77, startPoint y: 236, endPoint x: 77, endPoint y: 249, distance: 13.3
click at [77, 236] on div "Keyword Sampling" at bounding box center [75, 236] width 65 height 13
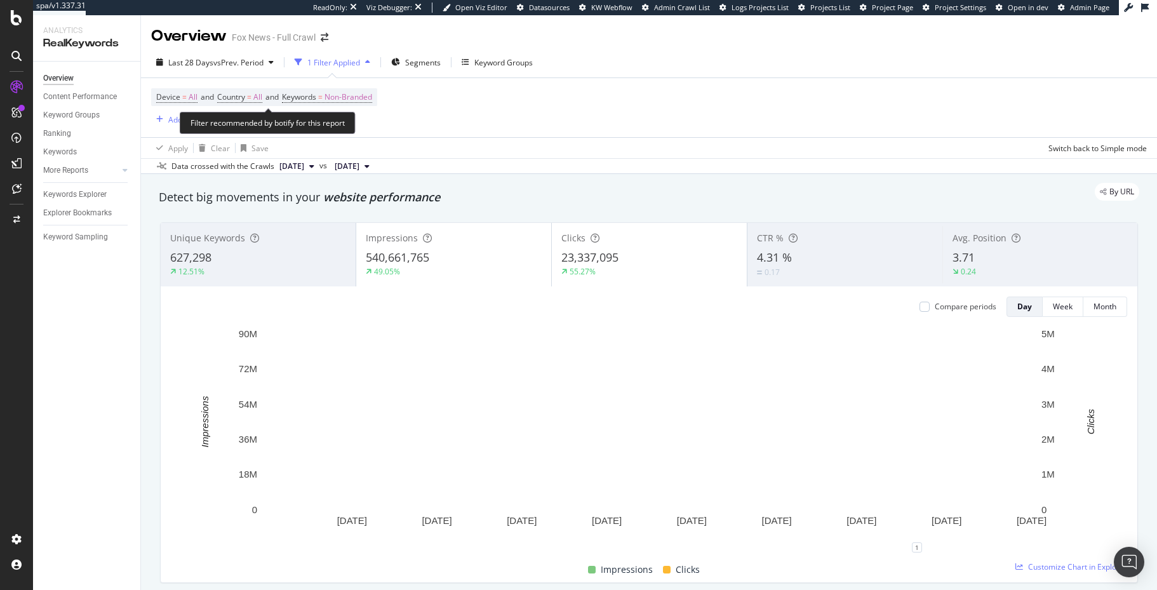
drag, startPoint x: 340, startPoint y: 98, endPoint x: 340, endPoint y: 132, distance: 34.3
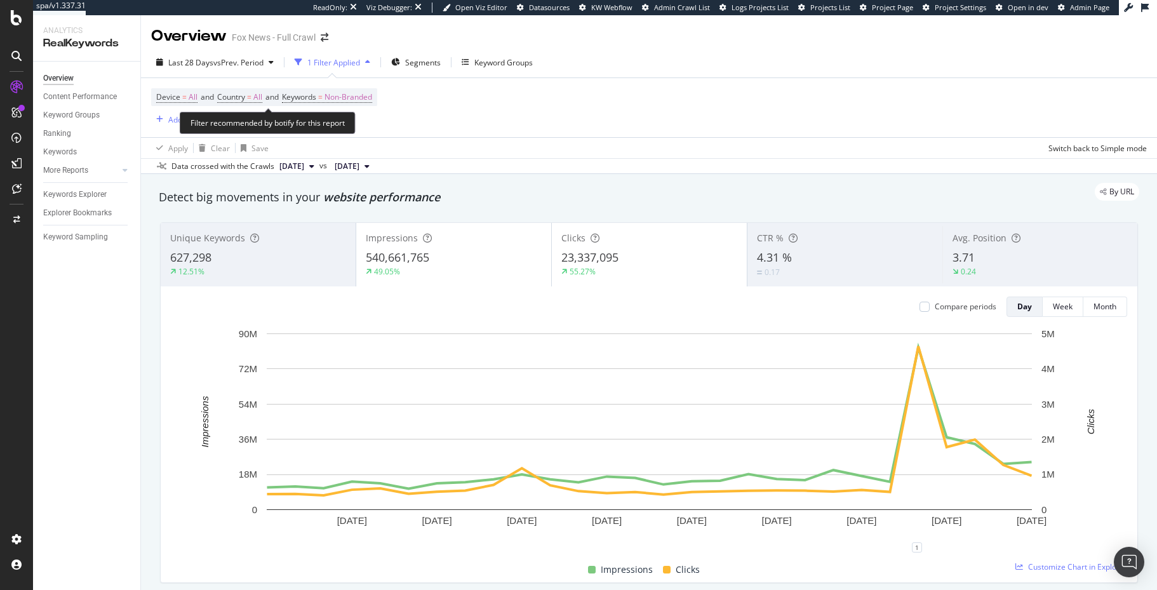
click at [340, 98] on span "Non-Branded" at bounding box center [348, 97] width 48 height 18
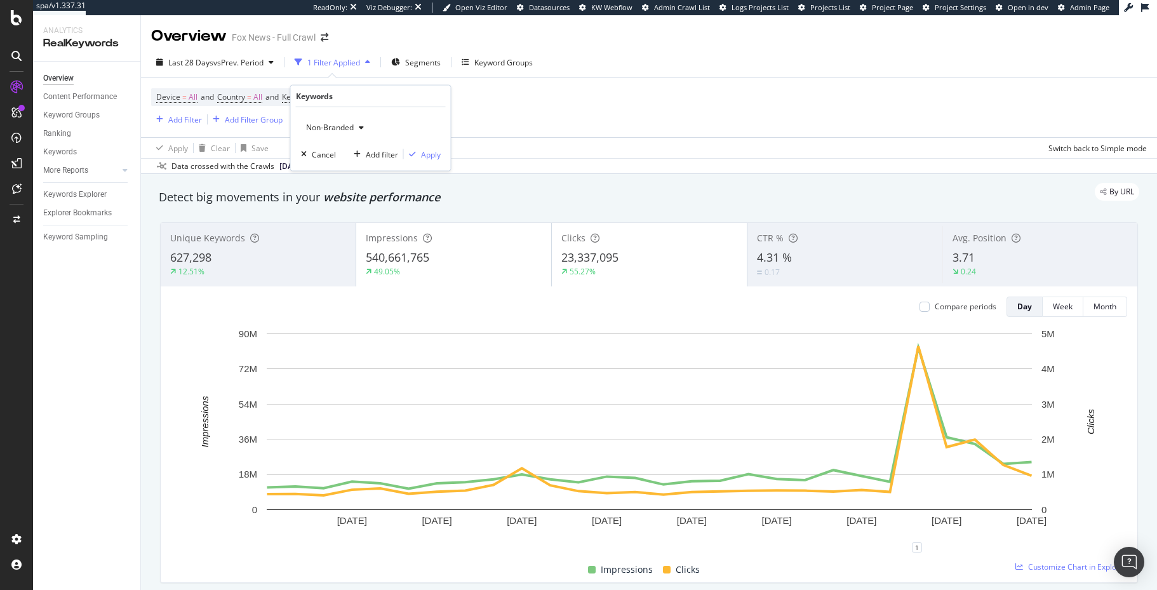
click at [333, 129] on span "Non-Branded" at bounding box center [327, 127] width 53 height 11
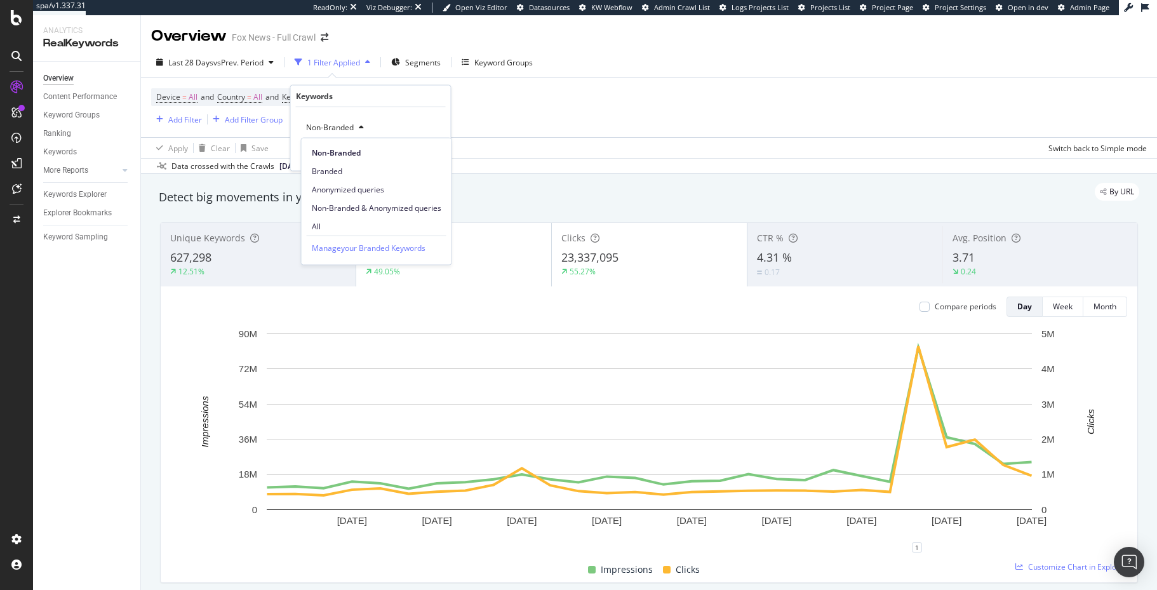
drag, startPoint x: 351, startPoint y: 226, endPoint x: 381, endPoint y: 192, distance: 45.4
click at [351, 226] on span "All" at bounding box center [376, 225] width 129 height 11
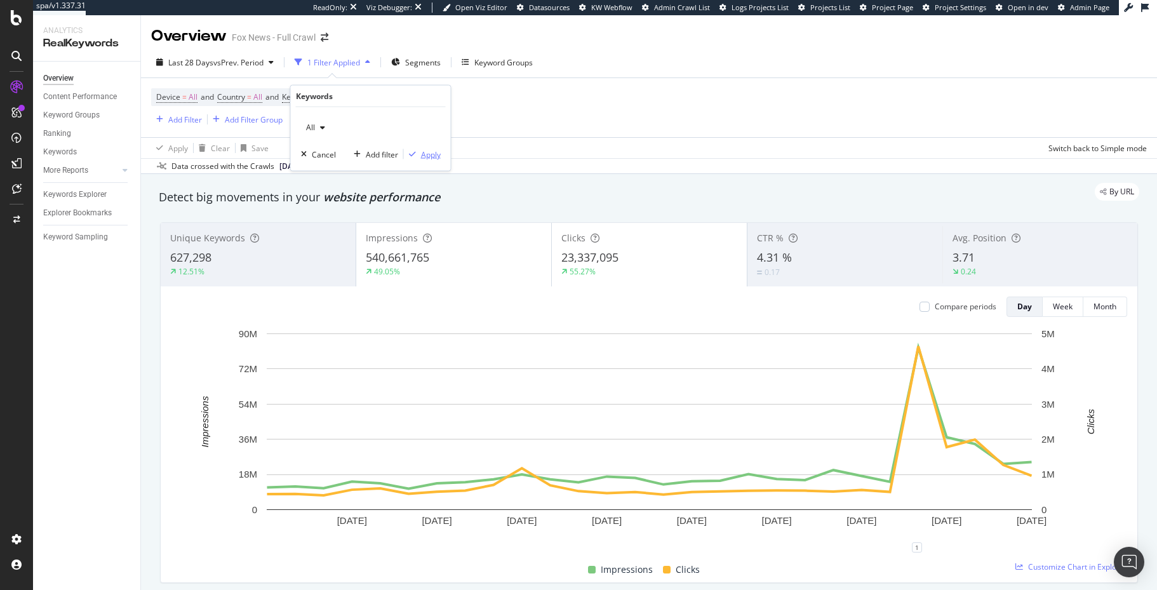
click at [434, 156] on div "Apply" at bounding box center [431, 154] width 20 height 11
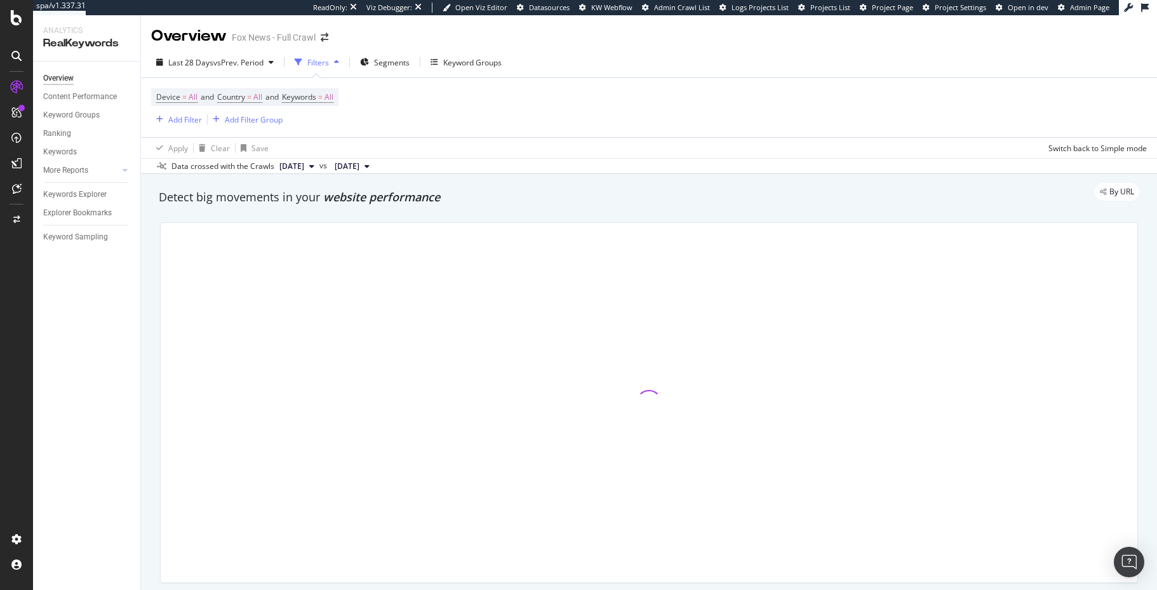
click at [856, 150] on div "Apply Clear Save Switch back to Simple mode" at bounding box center [649, 147] width 1016 height 21
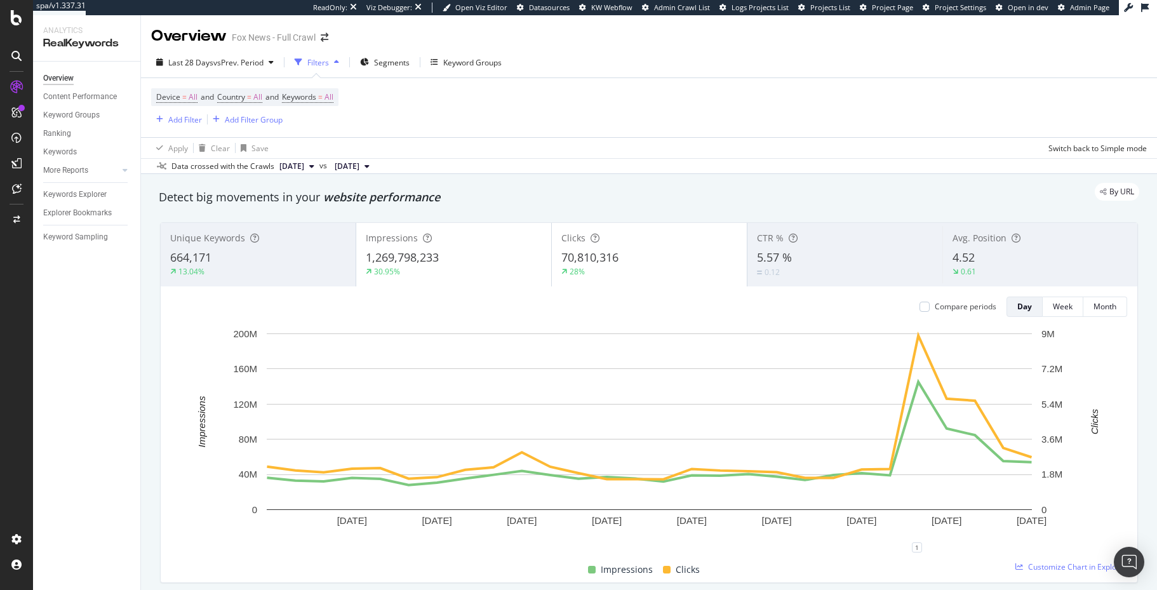
click at [826, 114] on div "Device = All and Country = All and Keywords = All Add Filter Add Filter Group" at bounding box center [648, 107] width 995 height 59
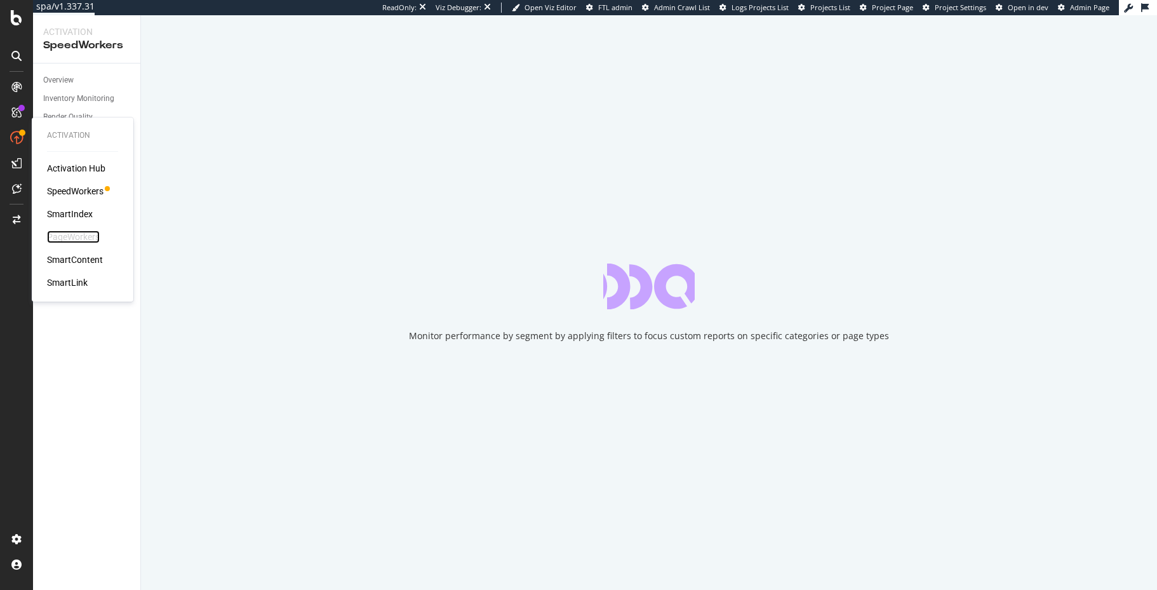
click at [94, 240] on div "PageWorkers" at bounding box center [73, 236] width 53 height 13
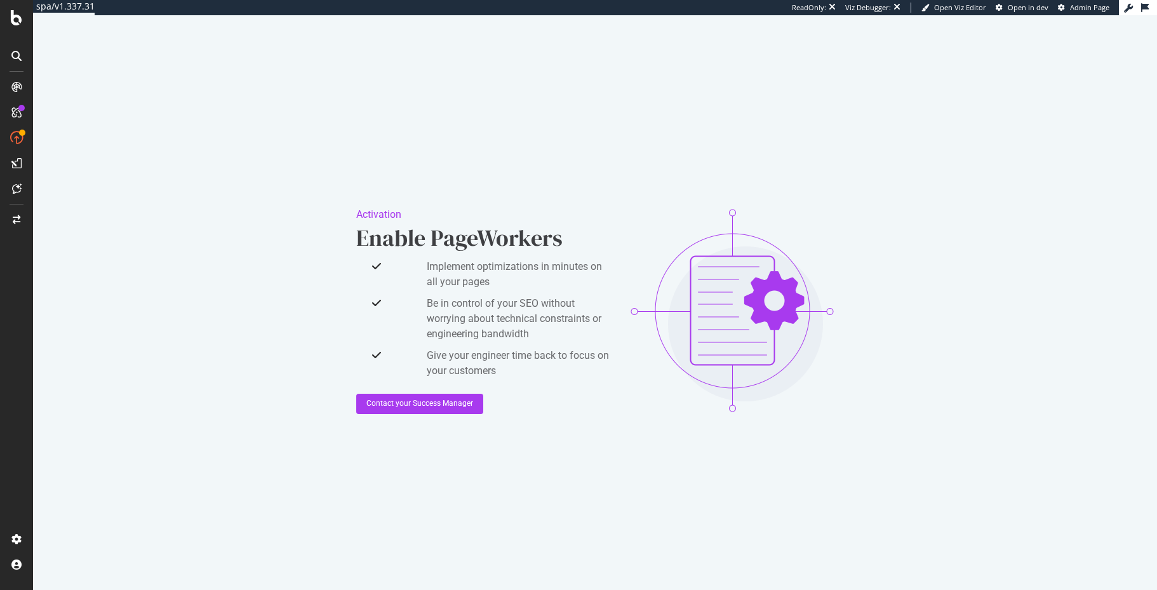
click at [85, 369] on div "Activation Enable PageWorkers Implement optimizations in minutes on all your pa…" at bounding box center [595, 310] width 1124 height 590
